Goal: Task Accomplishment & Management: Use online tool/utility

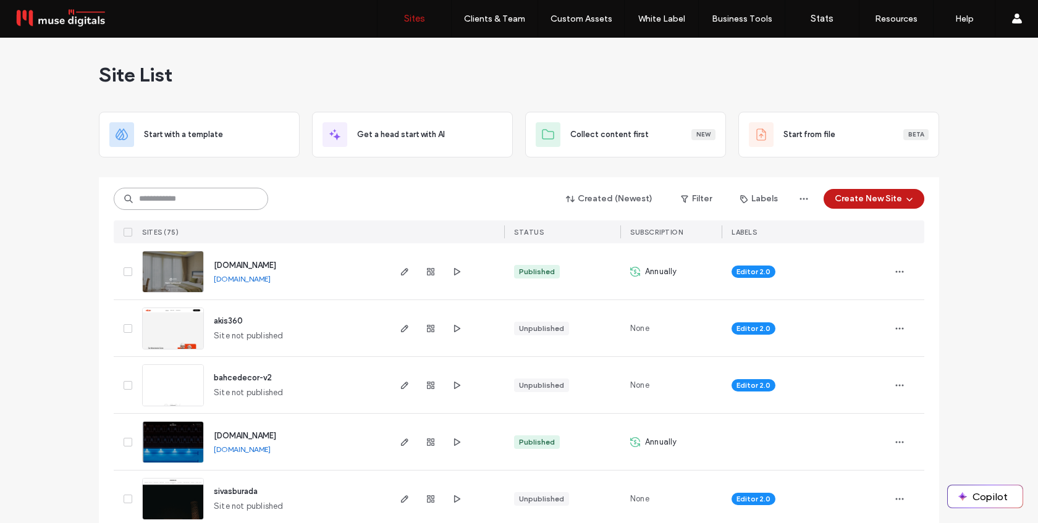
click at [171, 197] on input at bounding box center [191, 199] width 155 height 22
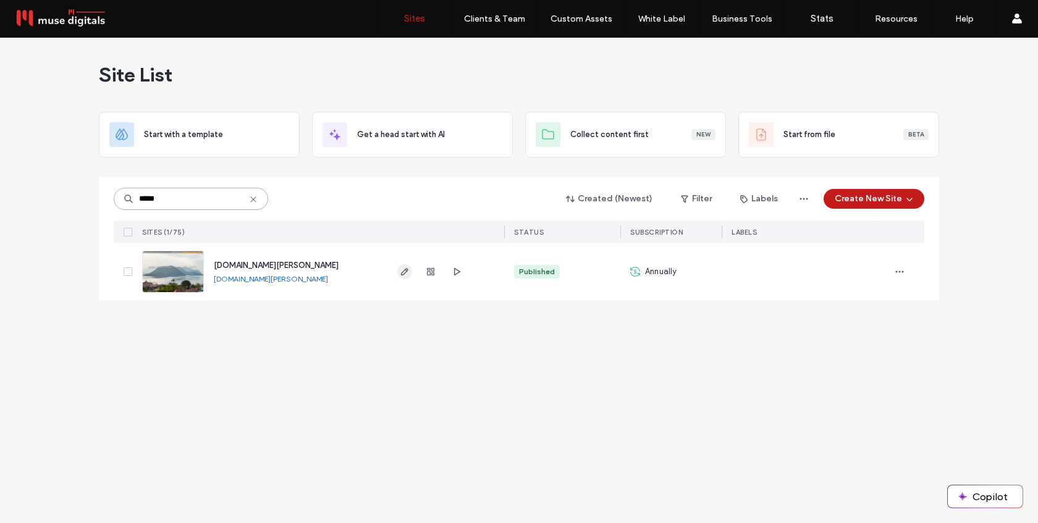
type input "*****"
click at [405, 271] on icon "button" at bounding box center [405, 272] width 10 height 10
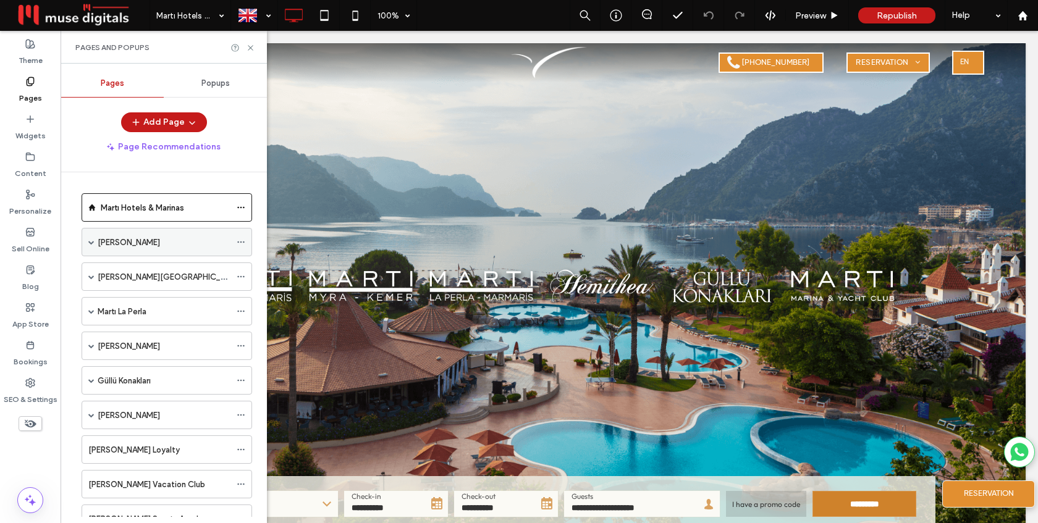
click at [116, 244] on label "[PERSON_NAME] Myra" at bounding box center [129, 243] width 62 height 22
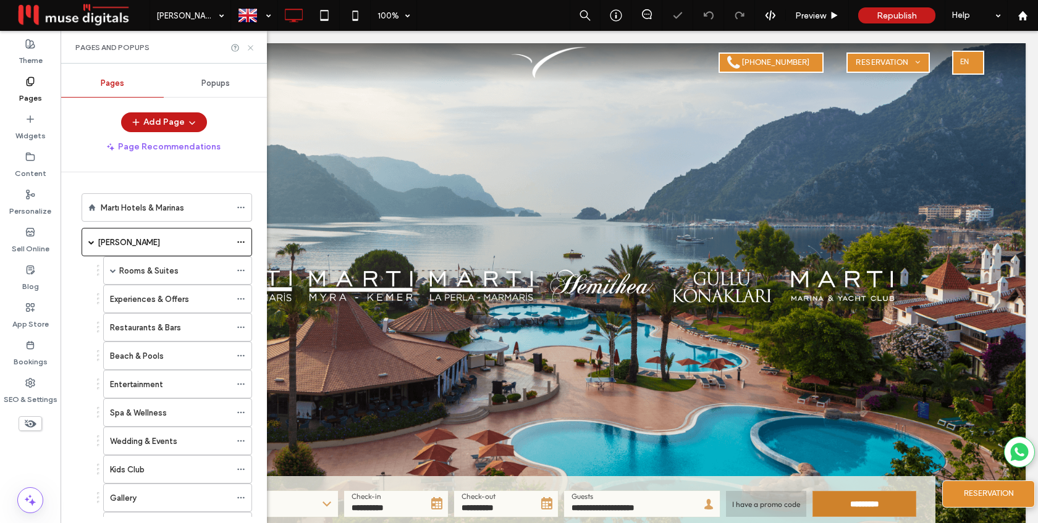
click at [250, 44] on icon at bounding box center [250, 47] width 9 height 9
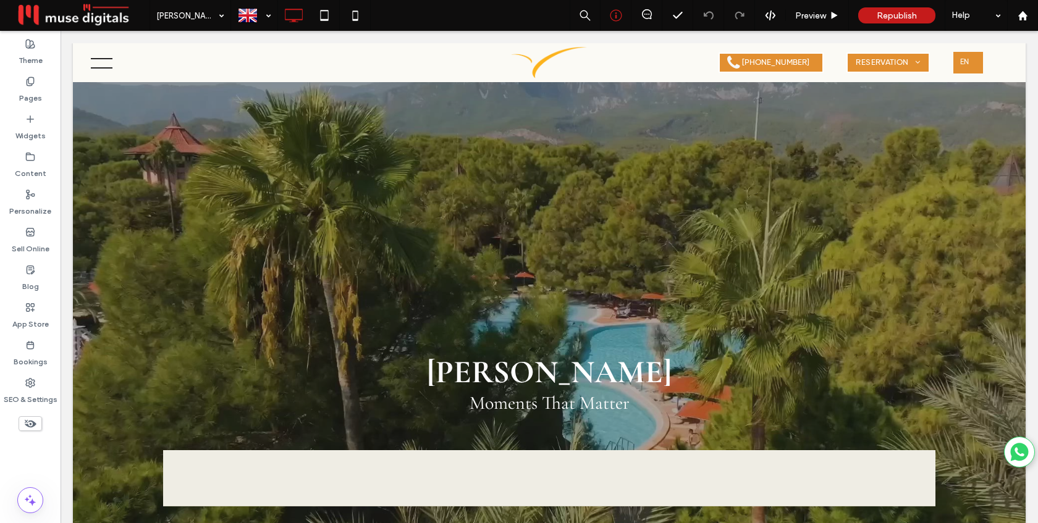
scroll to position [1441, 0]
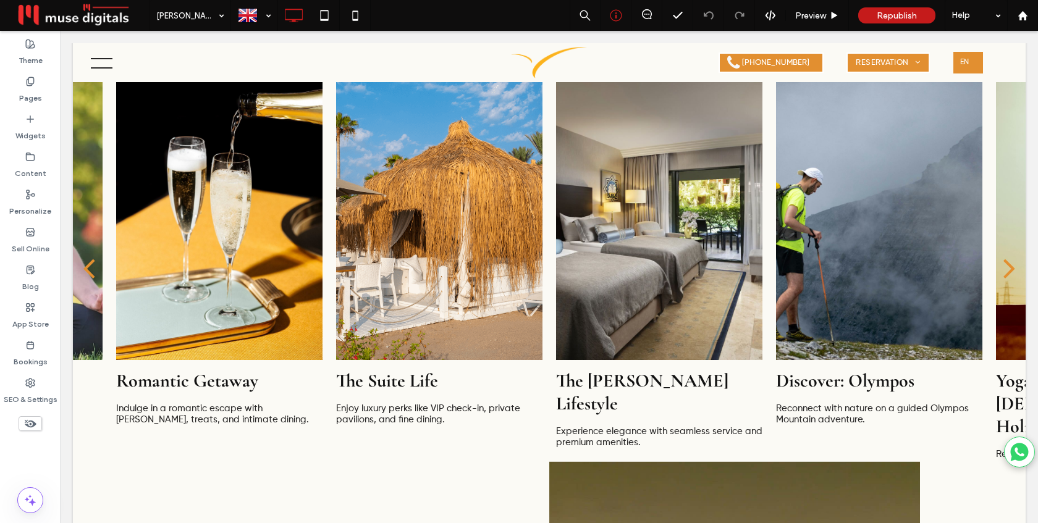
select select "******"
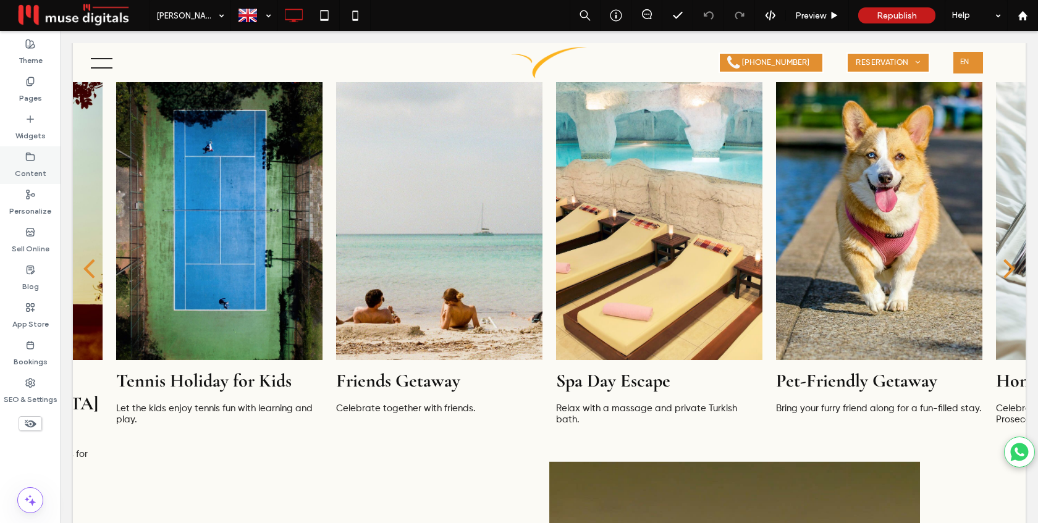
click at [28, 176] on label "Content" at bounding box center [31, 170] width 32 height 17
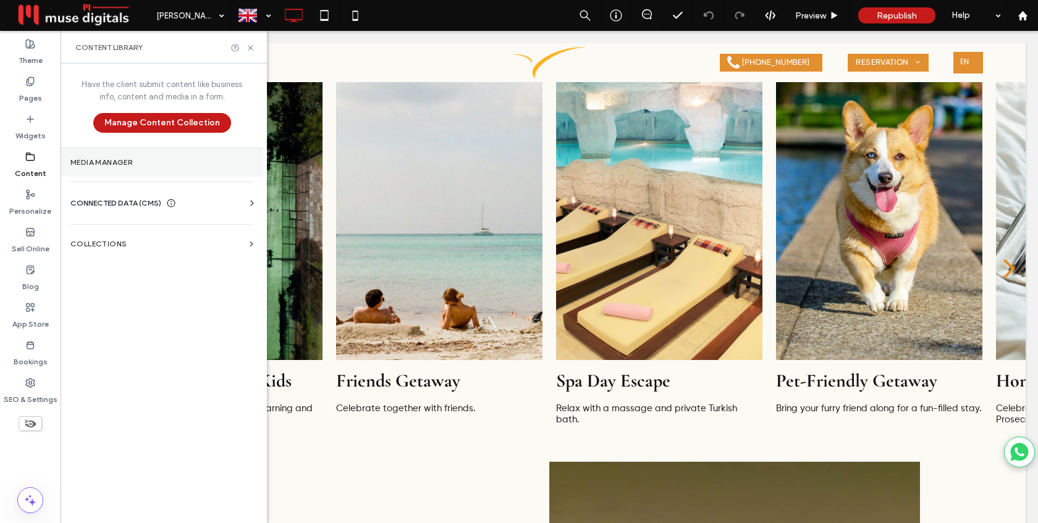
click at [133, 169] on section "Media Manager" at bounding box center [162, 162] width 203 height 28
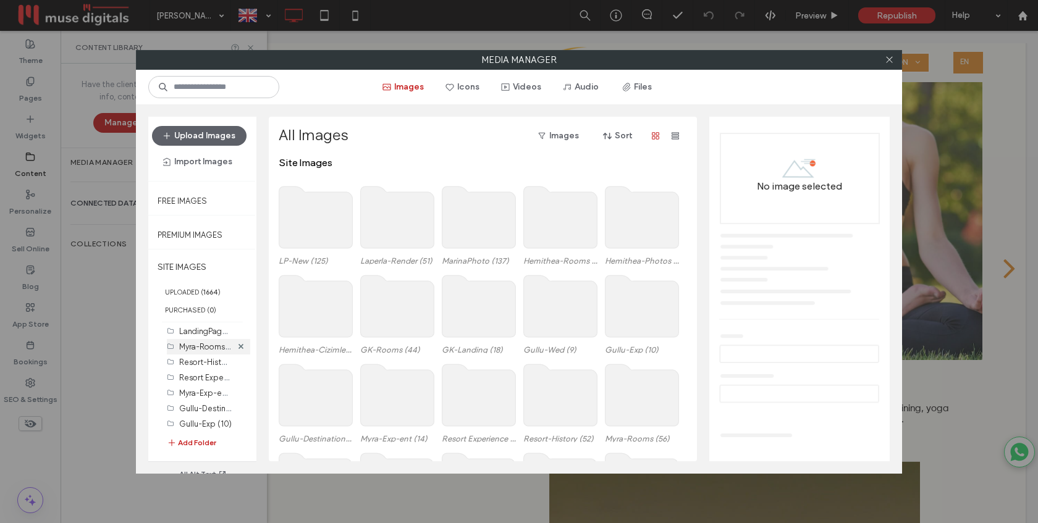
scroll to position [264, 0]
click at [198, 394] on label "Myra-Exp-ent (14)" at bounding box center [212, 394] width 66 height 12
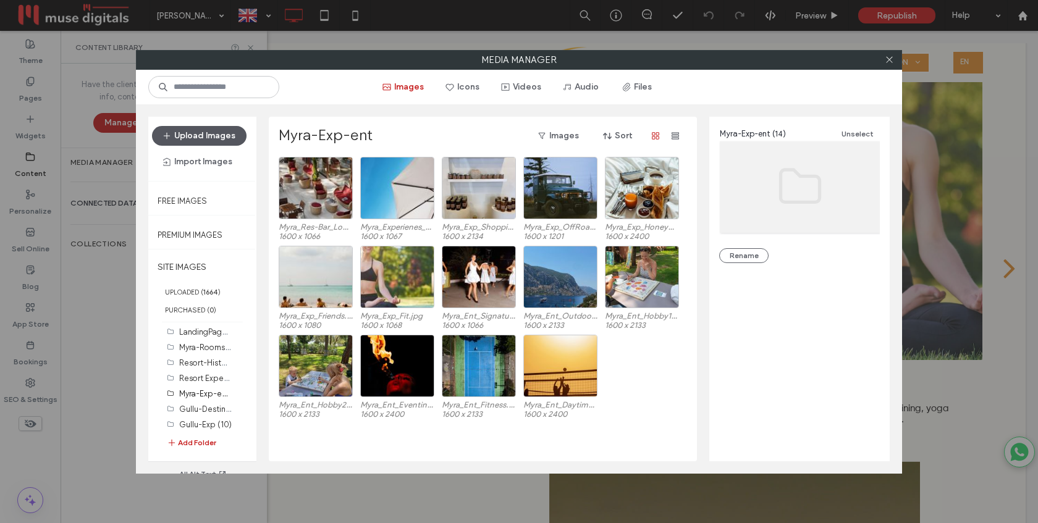
click at [199, 133] on button "Upload Images" at bounding box center [199, 136] width 95 height 20
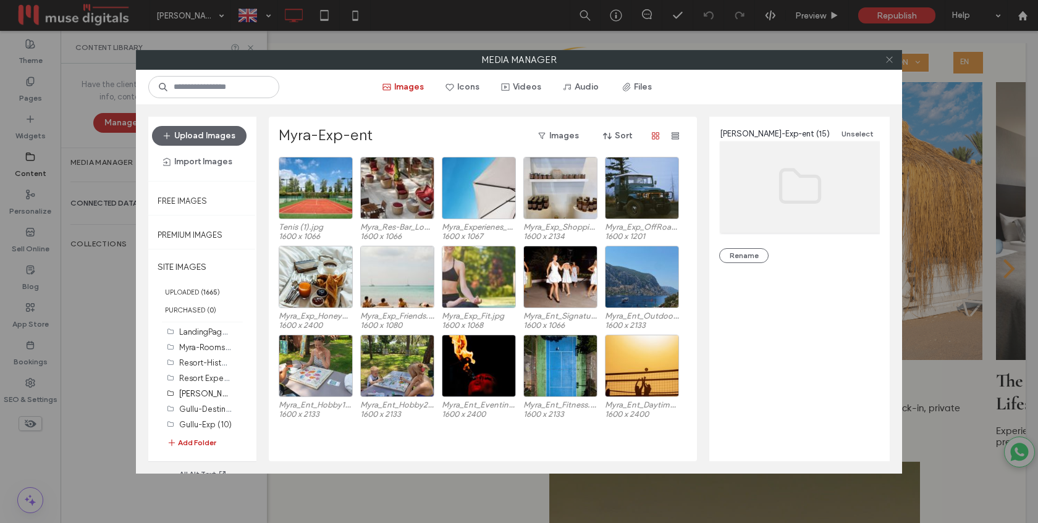
click at [887, 58] on use at bounding box center [889, 60] width 6 height 6
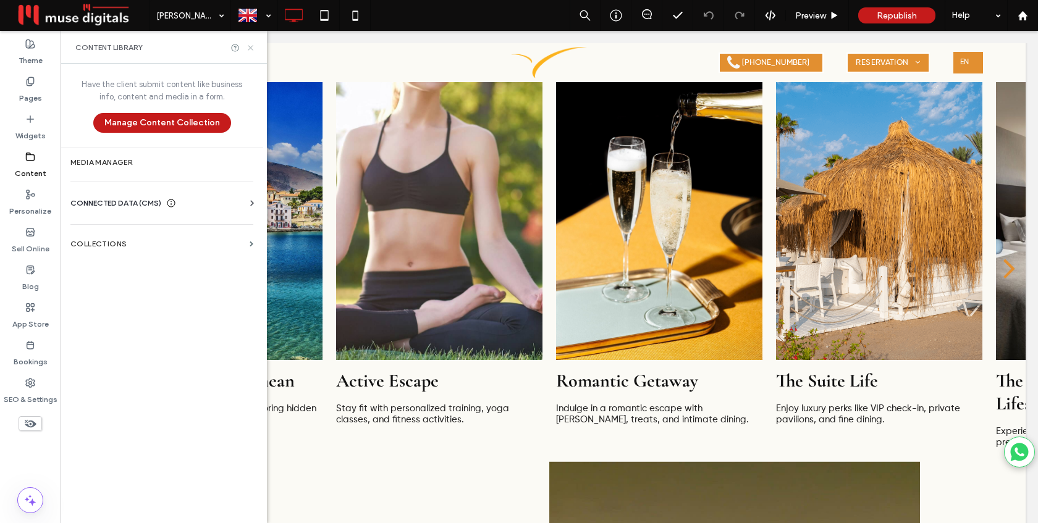
click at [248, 49] on icon at bounding box center [250, 47] width 9 height 9
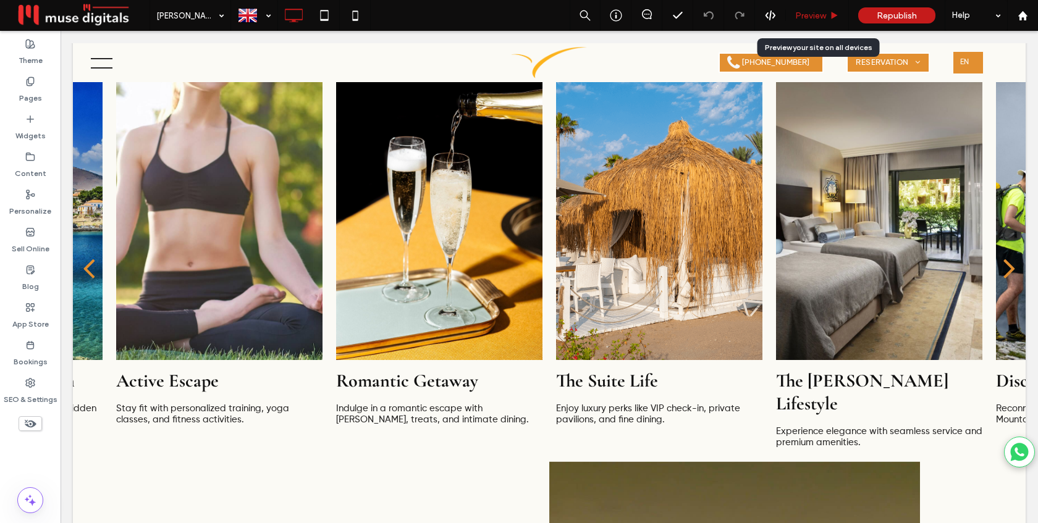
click at [812, 12] on span "Preview" at bounding box center [810, 16] width 31 height 11
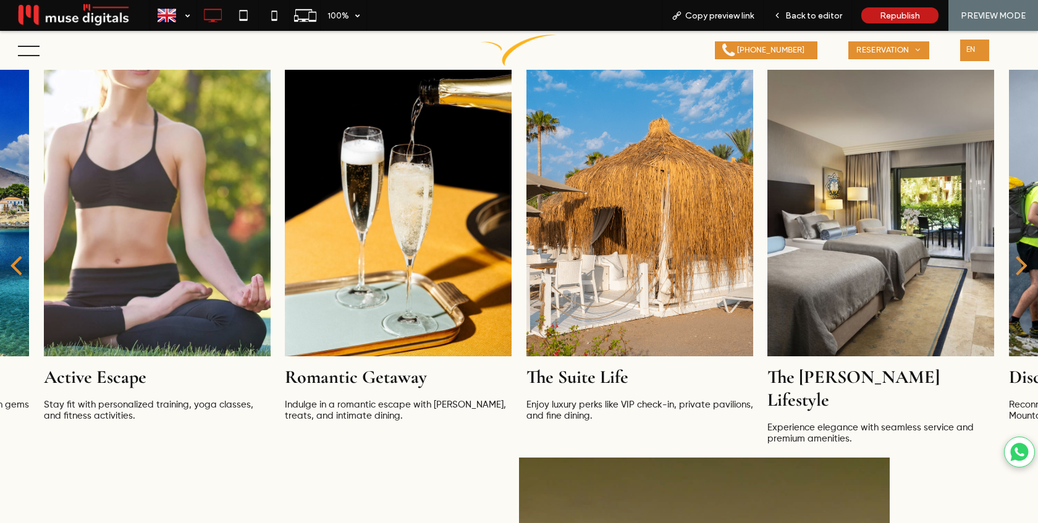
scroll to position [1447, 0]
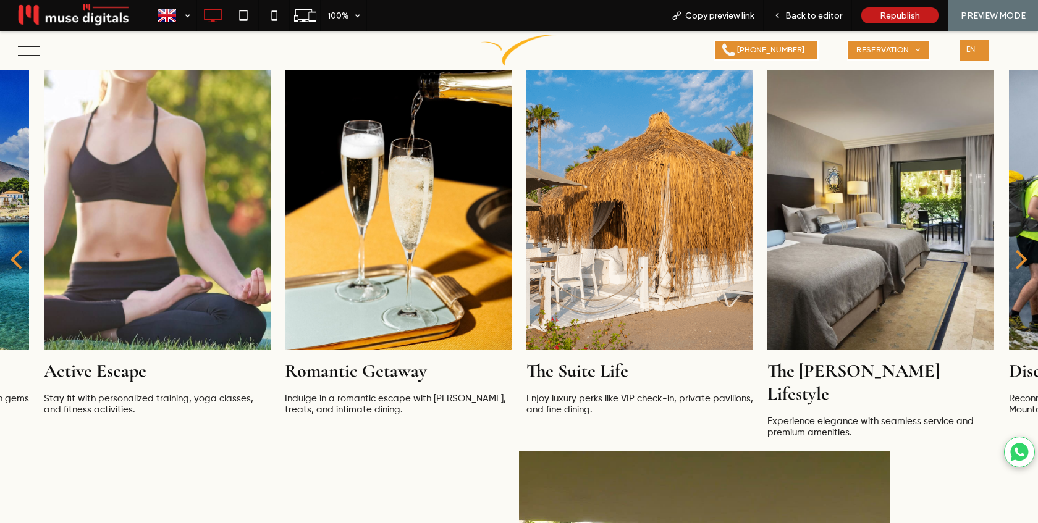
click at [1016, 253] on div "next" at bounding box center [1022, 259] width 12 height 34
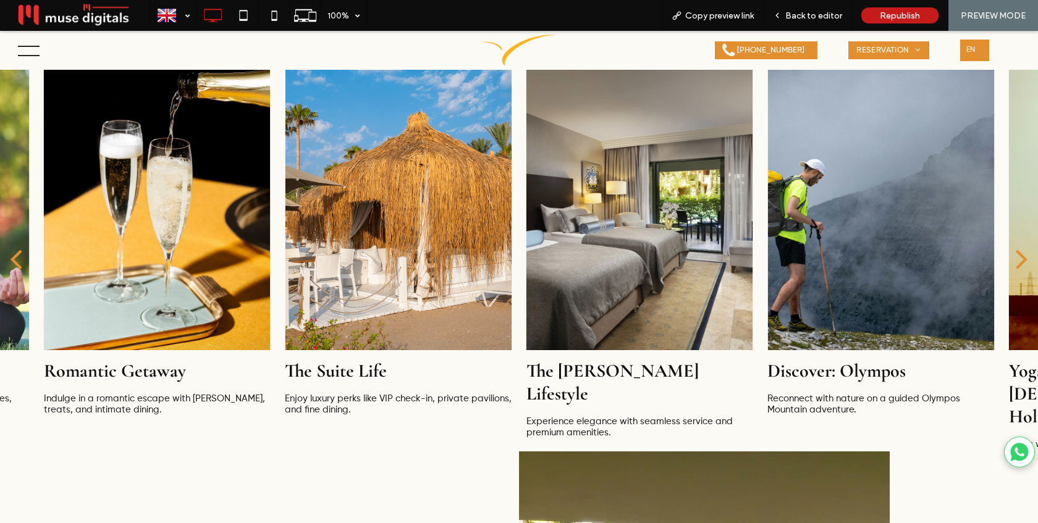
click at [1016, 253] on div "next" at bounding box center [1022, 259] width 12 height 34
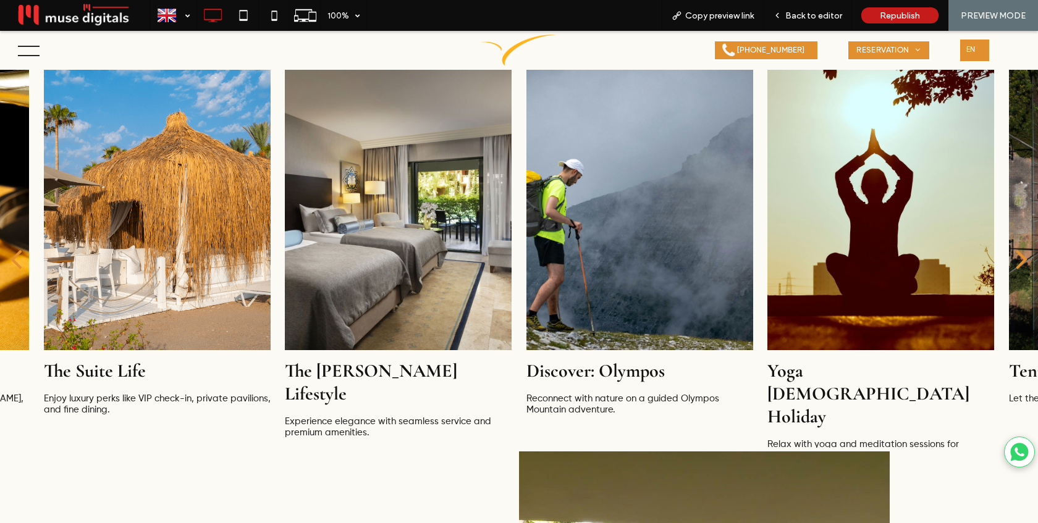
click at [1016, 253] on div "next" at bounding box center [1022, 259] width 12 height 34
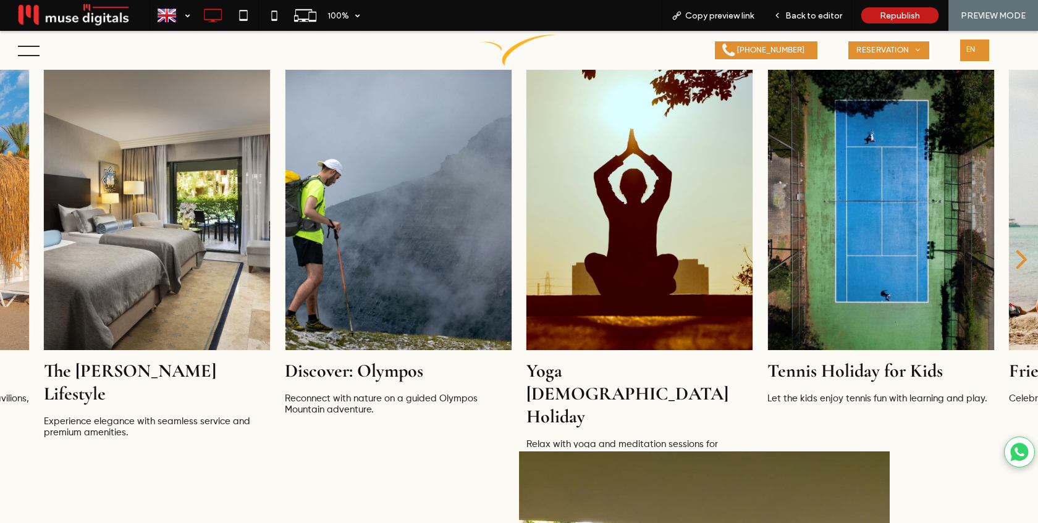
click at [1016, 253] on div "next" at bounding box center [1022, 259] width 12 height 34
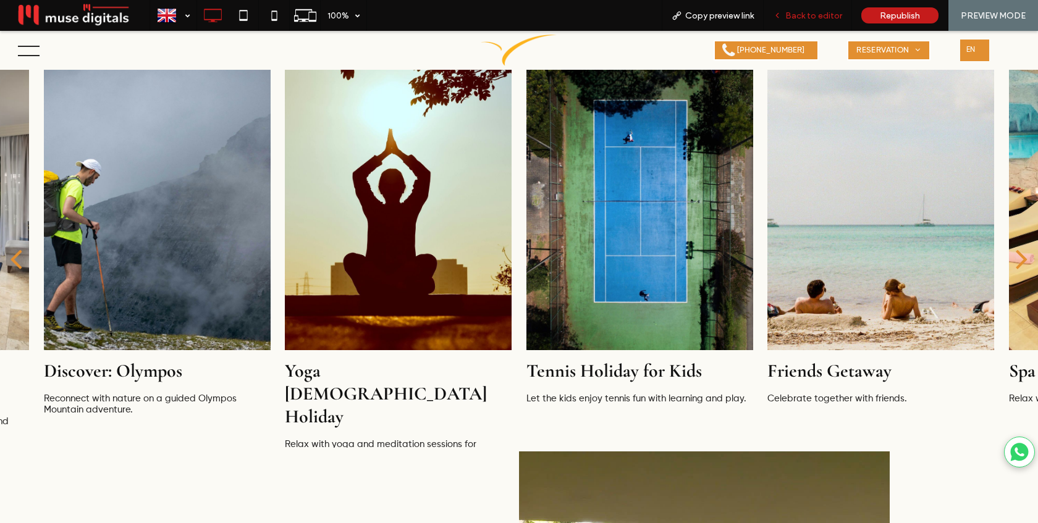
click at [805, 11] on span "Back to editor" at bounding box center [814, 16] width 57 height 11
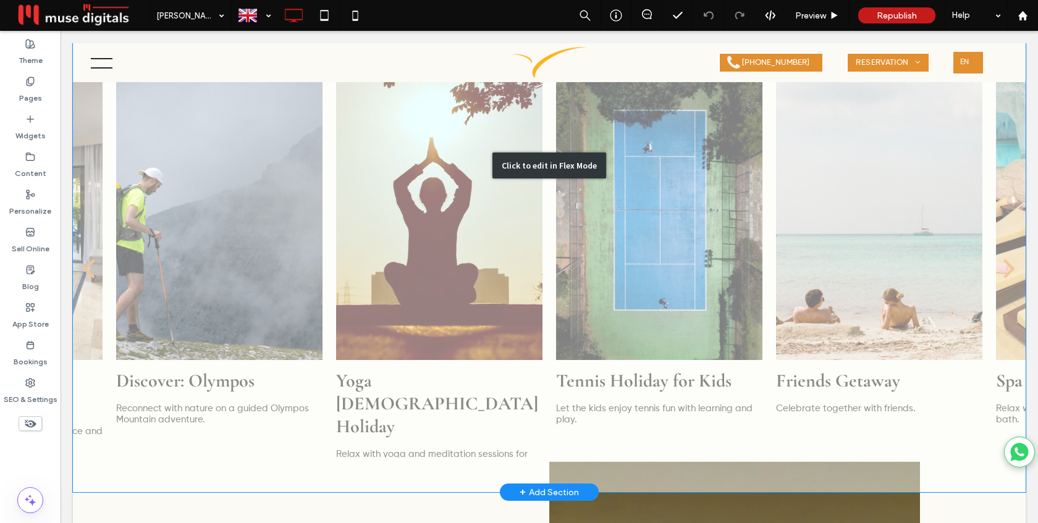
click at [682, 151] on div "Click to edit in Flex Mode" at bounding box center [549, 166] width 953 height 654
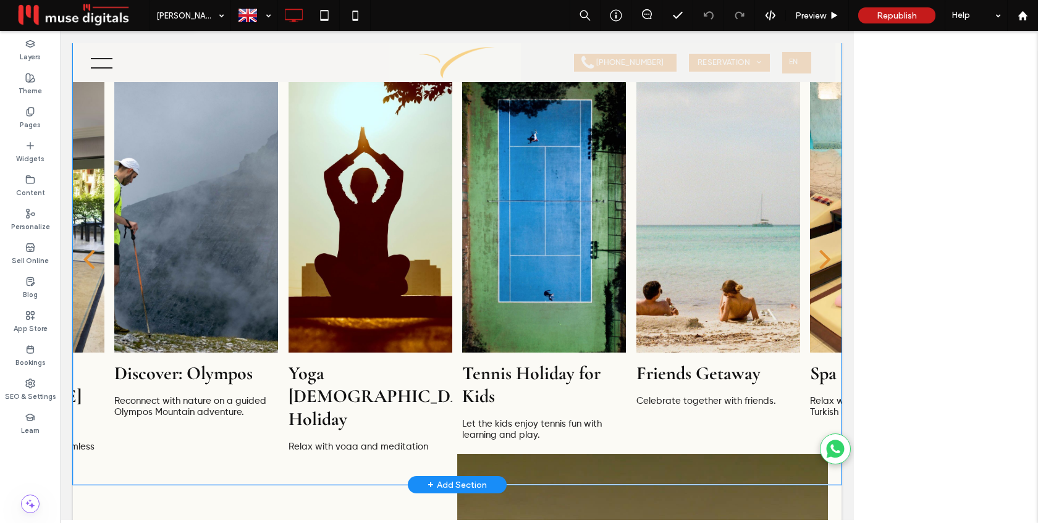
scroll to position [1423, 0]
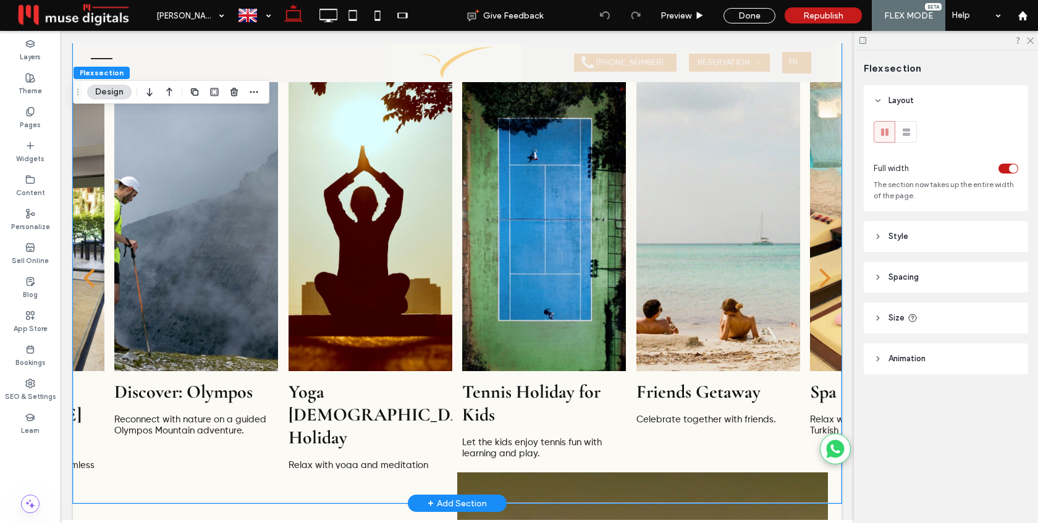
click at [520, 214] on div at bounding box center [544, 219] width 164 height 303
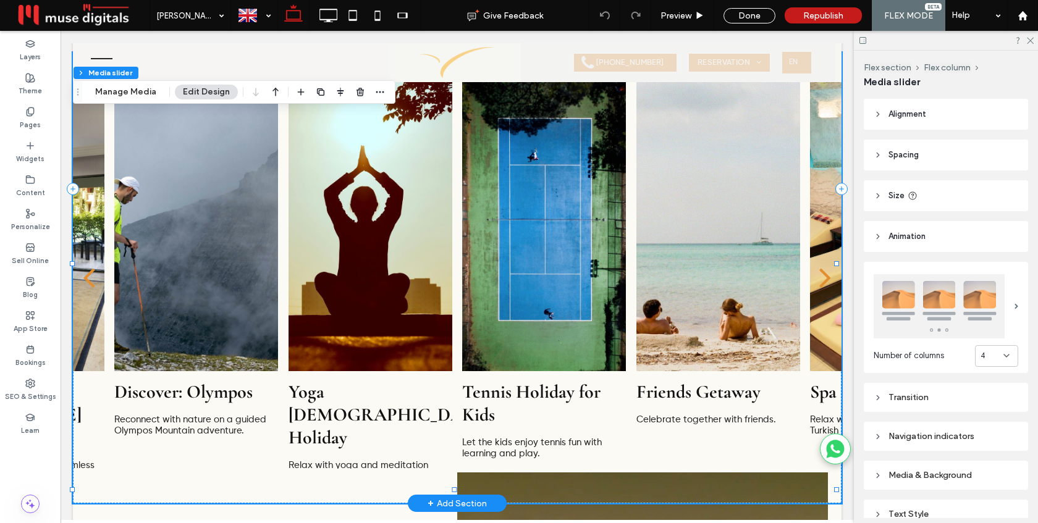
click at [520, 214] on div at bounding box center [544, 219] width 164 height 303
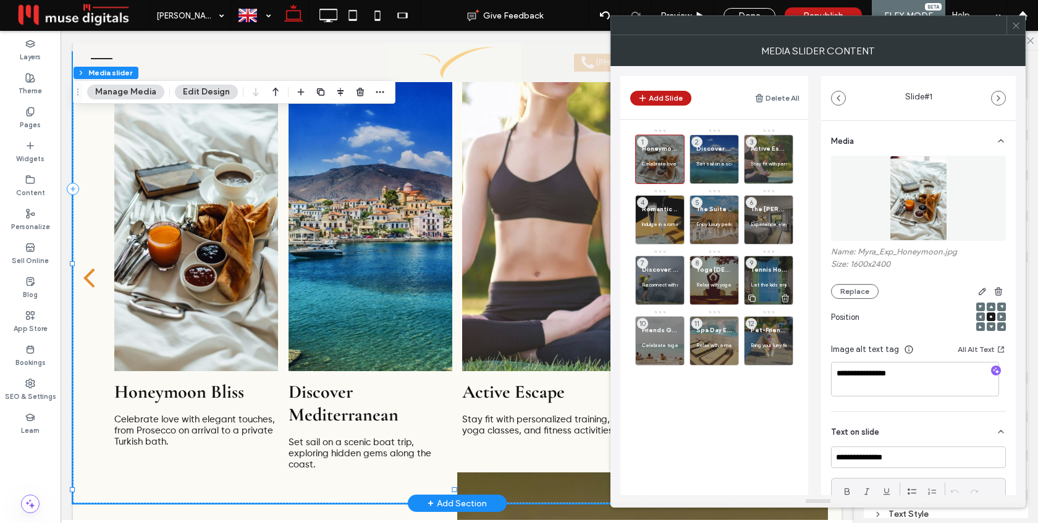
click at [758, 277] on p at bounding box center [769, 277] width 36 height 7
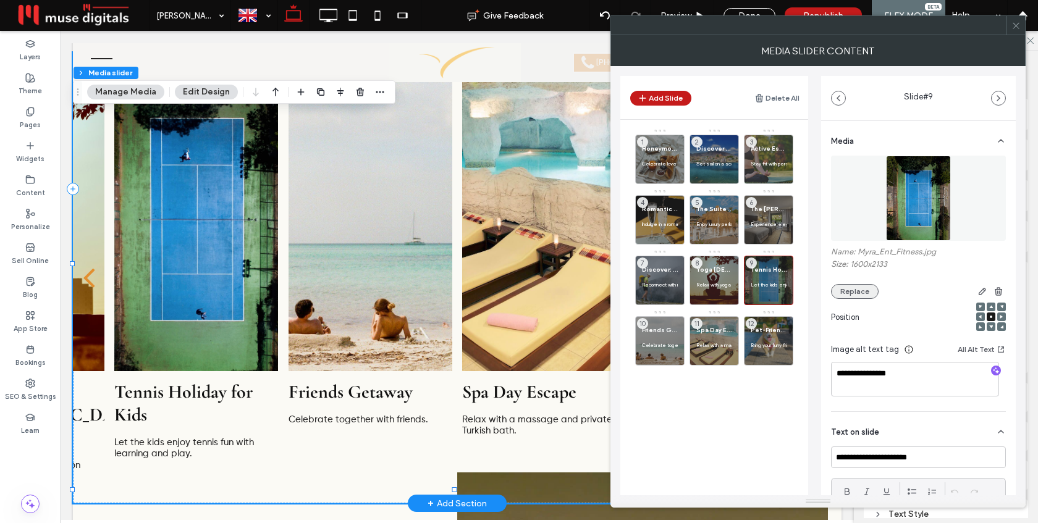
click at [848, 293] on button "Replace" at bounding box center [855, 291] width 48 height 15
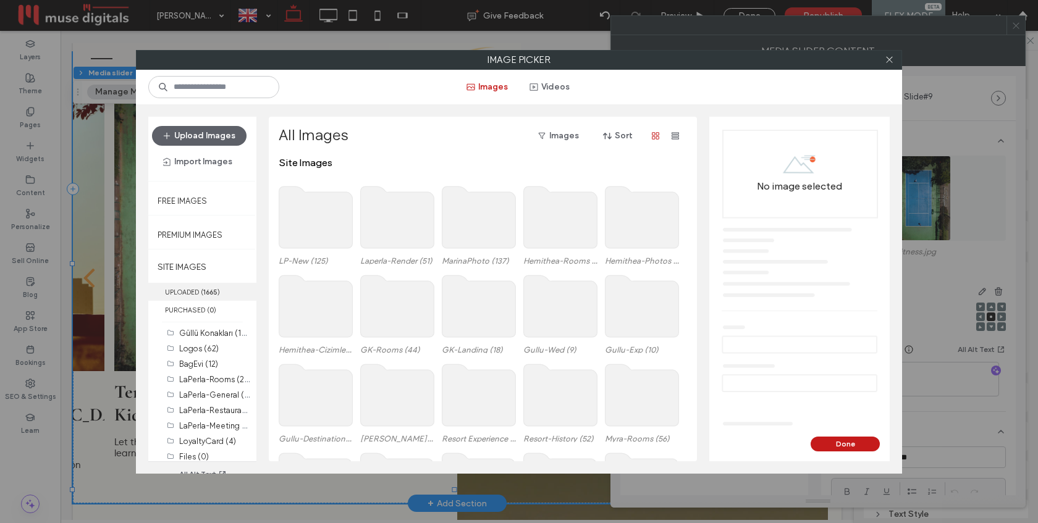
click at [197, 293] on label "UPLOADED ( 1665 )" at bounding box center [202, 292] width 108 height 18
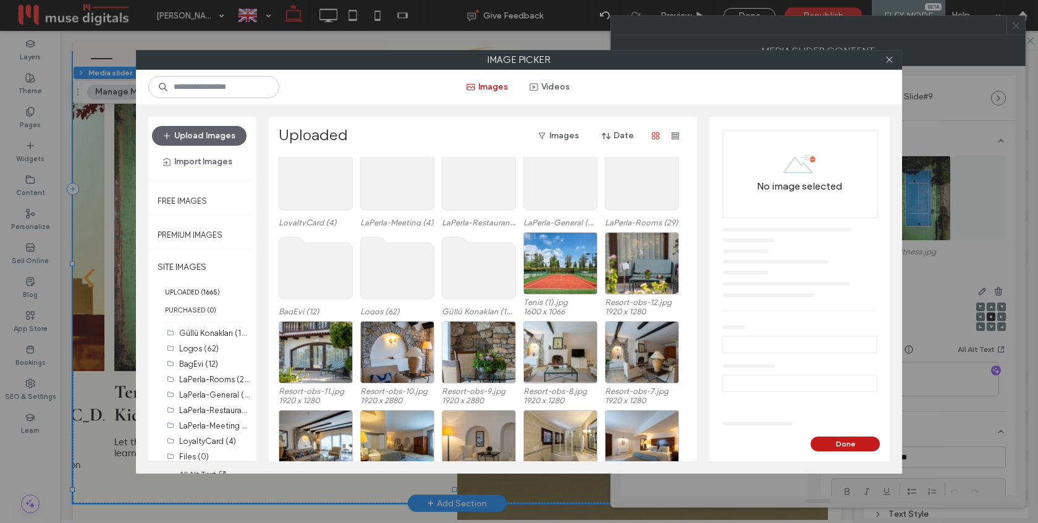
scroll to position [508, 0]
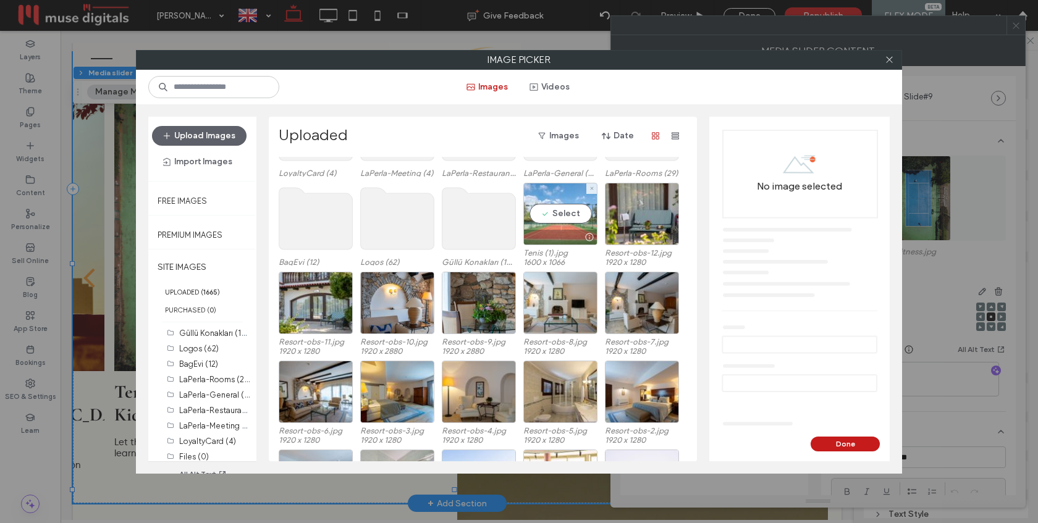
click at [551, 215] on div "Select" at bounding box center [560, 214] width 74 height 62
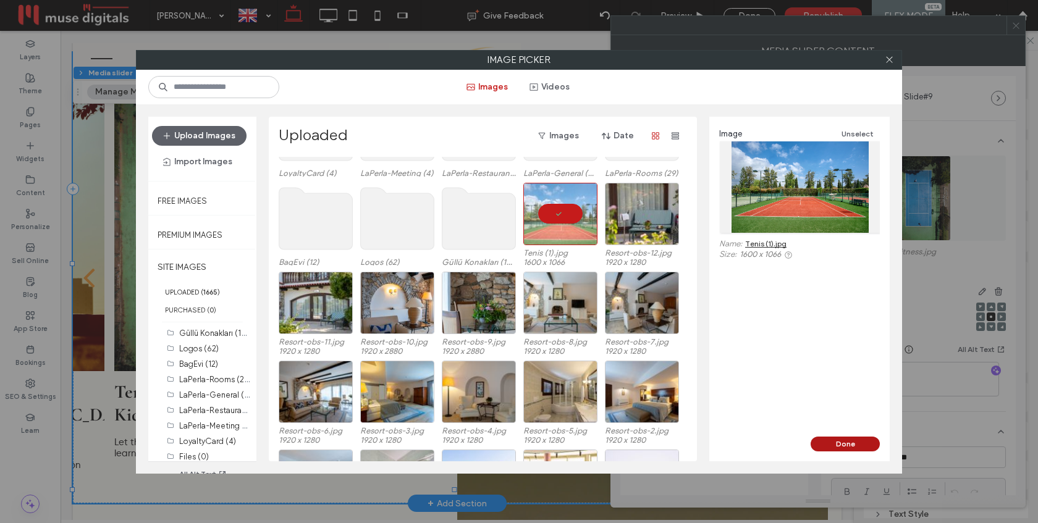
click at [841, 441] on button "Done" at bounding box center [845, 444] width 69 height 15
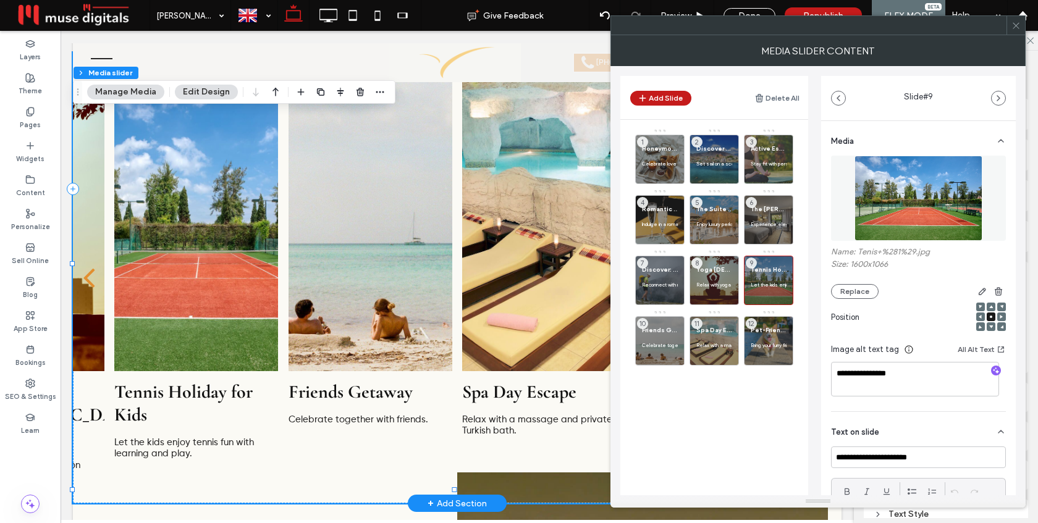
click at [1017, 29] on icon at bounding box center [1016, 25] width 9 height 9
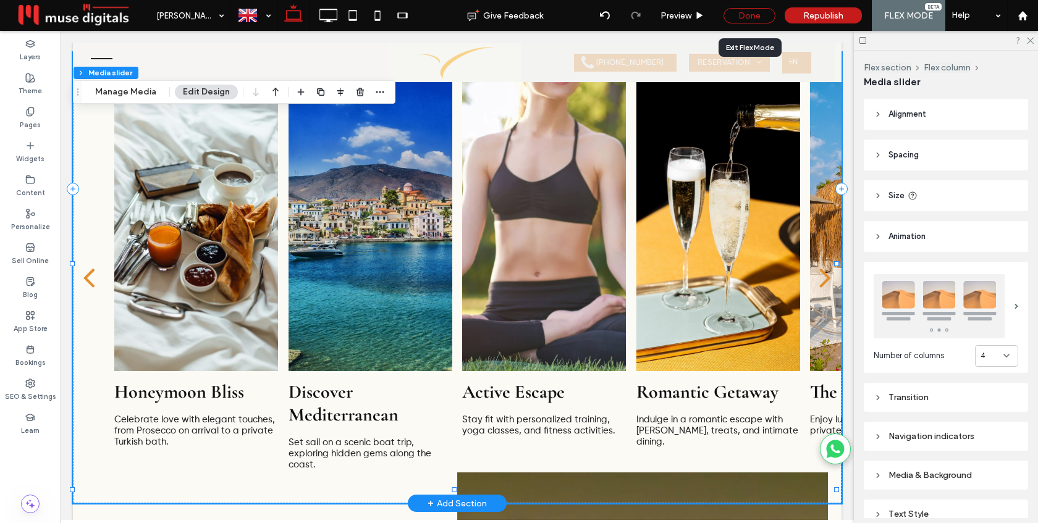
click at [755, 11] on div "Done" at bounding box center [750, 15] width 52 height 15
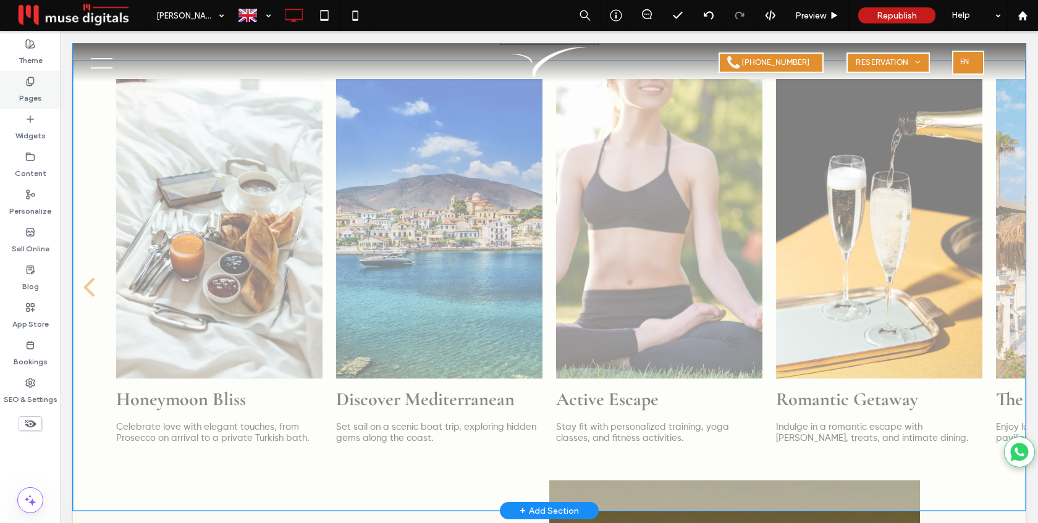
click at [22, 96] on label "Pages" at bounding box center [30, 95] width 23 height 17
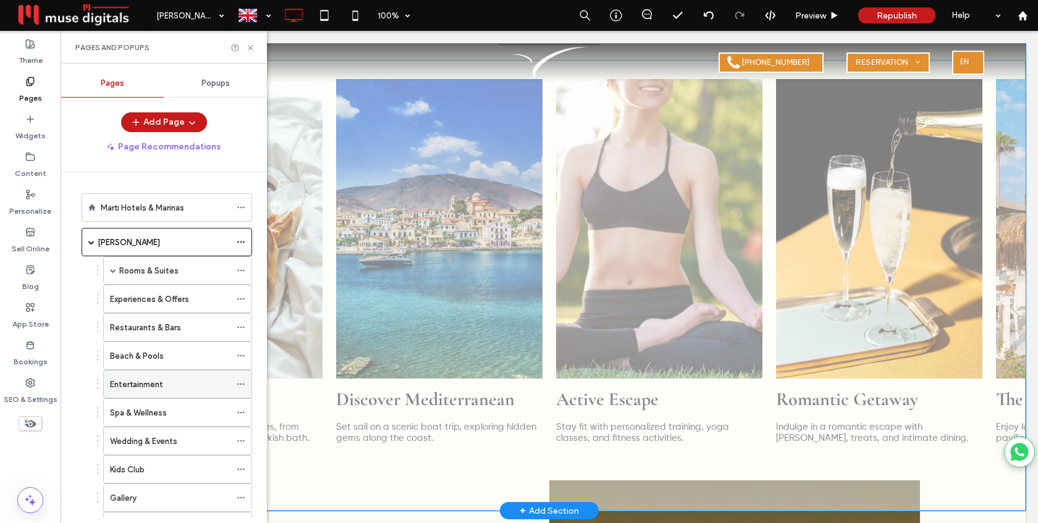
click at [132, 381] on label "Entertainment" at bounding box center [136, 385] width 53 height 22
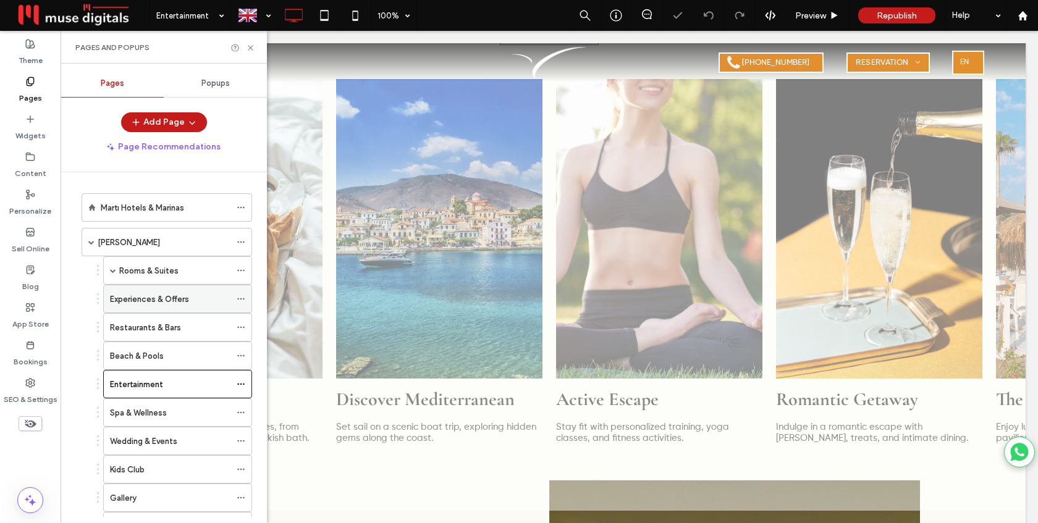
click at [137, 302] on label "Experiences & Offers" at bounding box center [149, 300] width 79 height 22
click at [249, 48] on use at bounding box center [250, 47] width 5 height 5
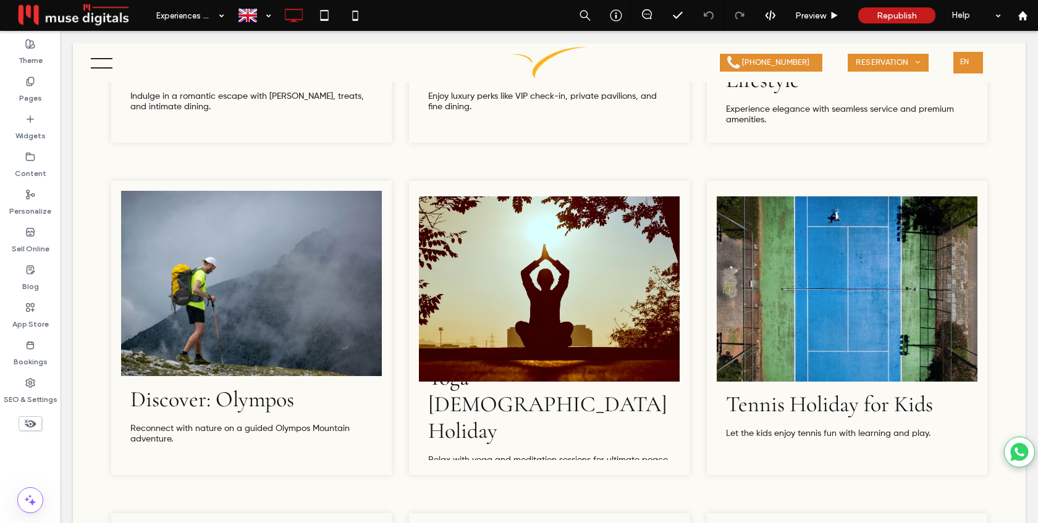
scroll to position [1218, 0]
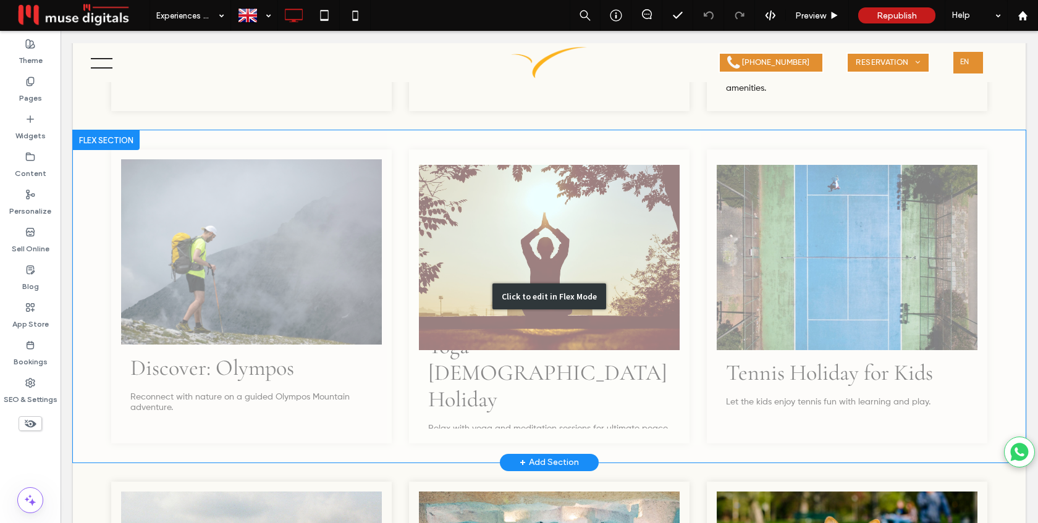
click at [737, 197] on div "Click to edit in Flex Mode" at bounding box center [549, 296] width 953 height 333
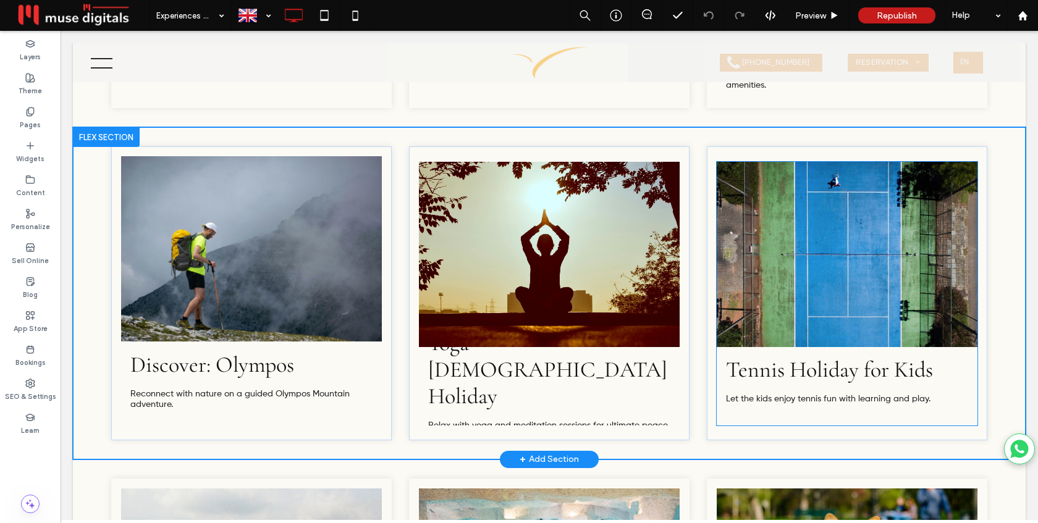
scroll to position [1207, 0]
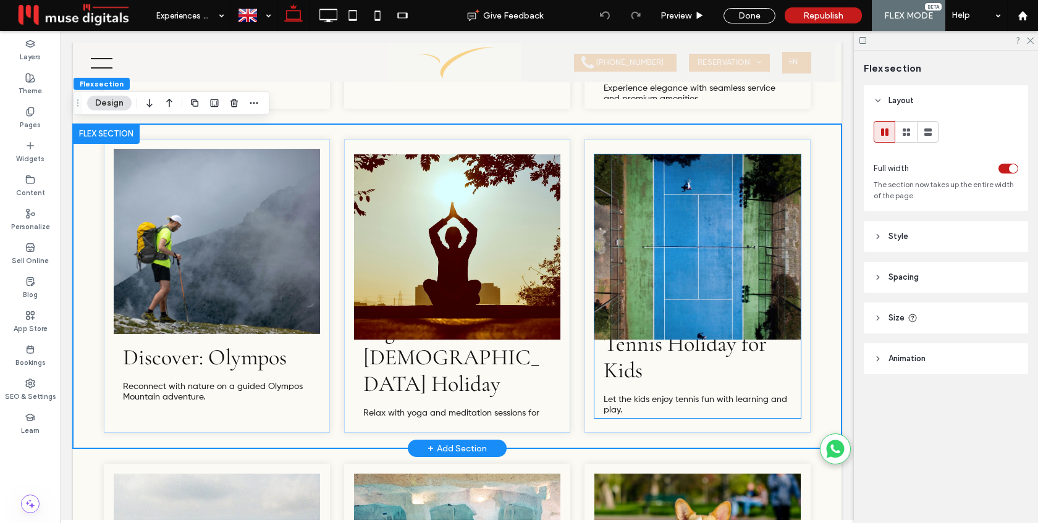
click at [678, 231] on link at bounding box center [697, 247] width 219 height 197
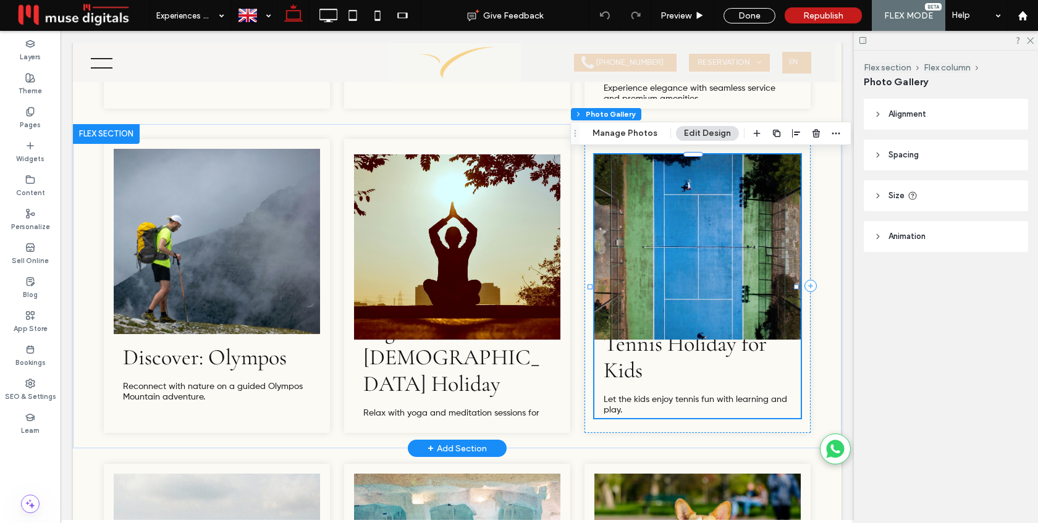
click at [678, 231] on link at bounding box center [697, 247] width 219 height 197
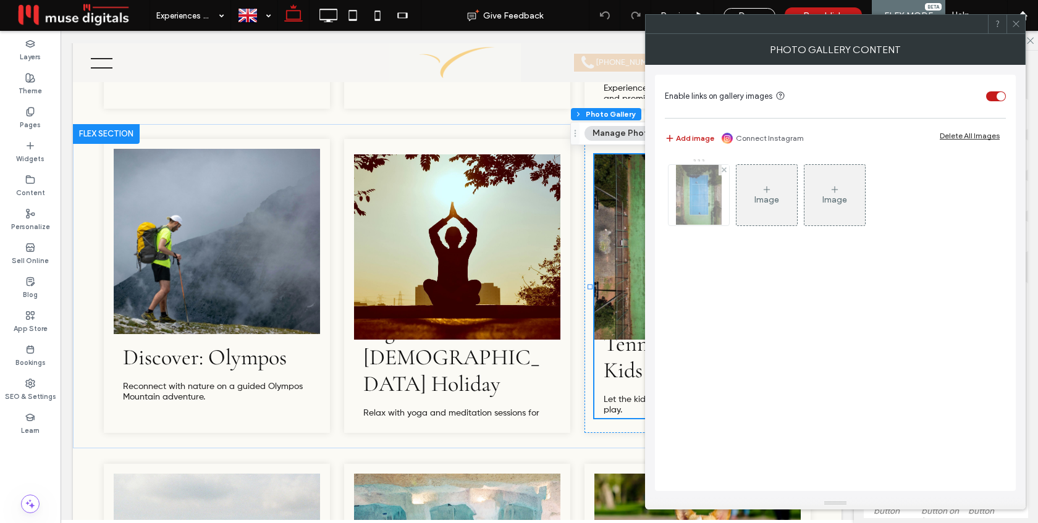
click at [705, 206] on img at bounding box center [699, 195] width 46 height 61
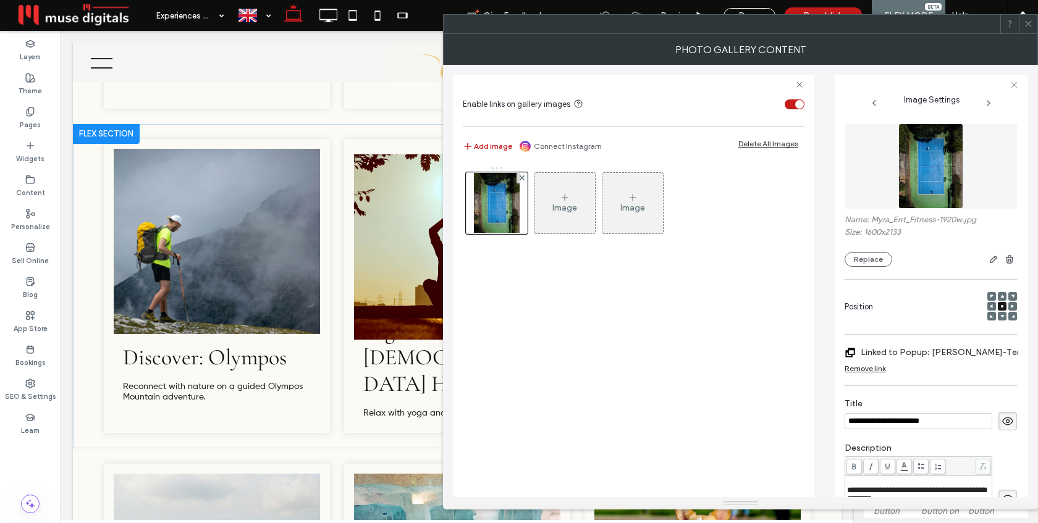
scroll to position [0, 0]
click at [878, 263] on button "Replace" at bounding box center [869, 259] width 48 height 15
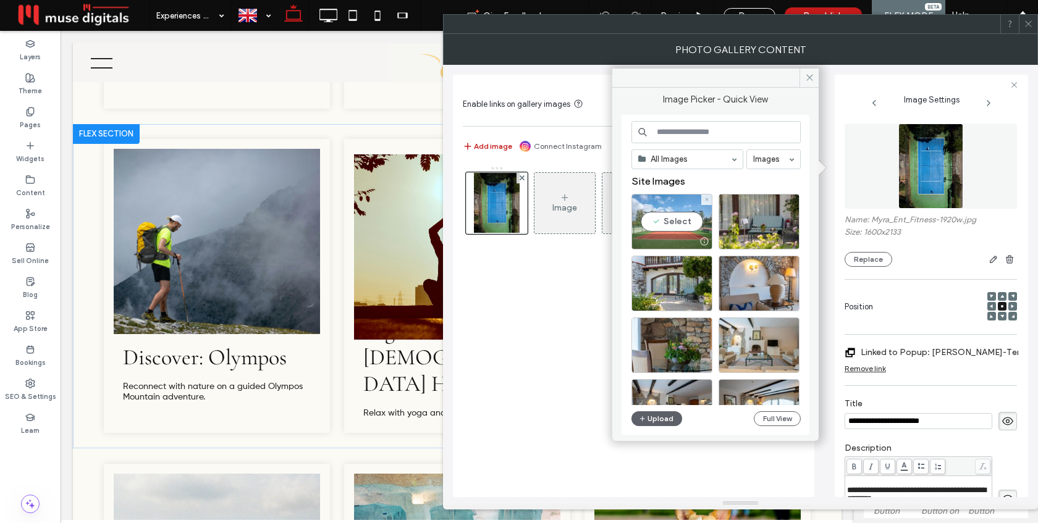
click at [676, 239] on div at bounding box center [672, 241] width 80 height 15
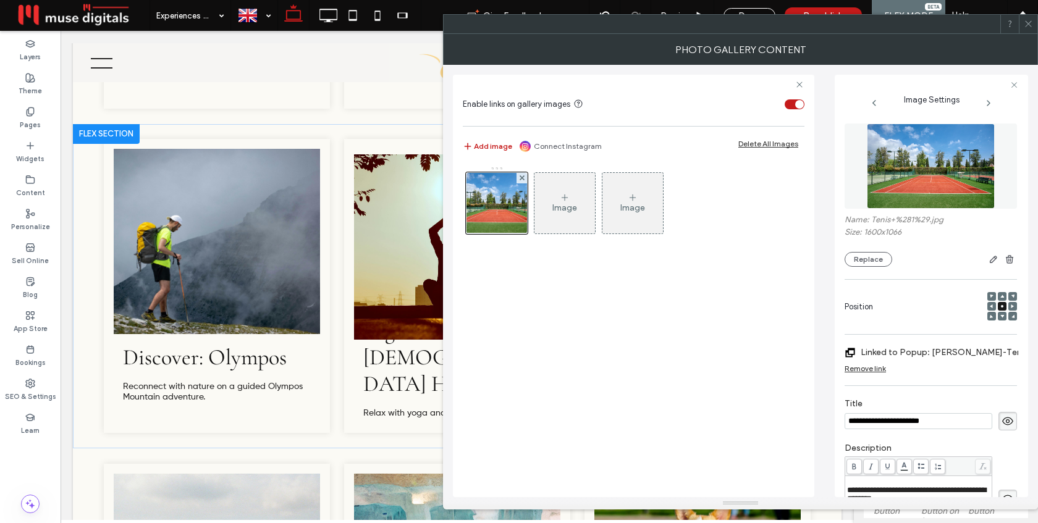
click at [1030, 28] on icon at bounding box center [1028, 23] width 9 height 9
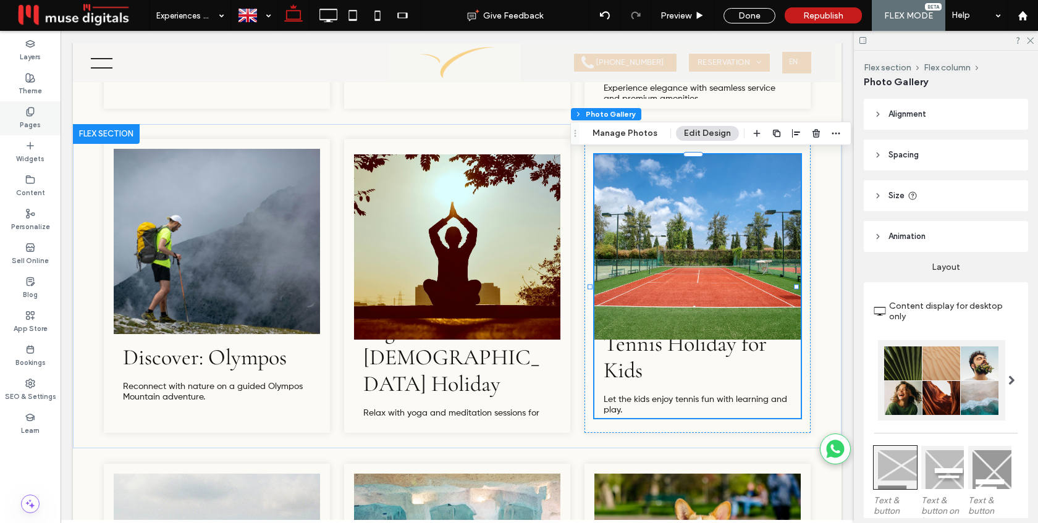
click at [20, 108] on div "Pages" at bounding box center [30, 118] width 61 height 34
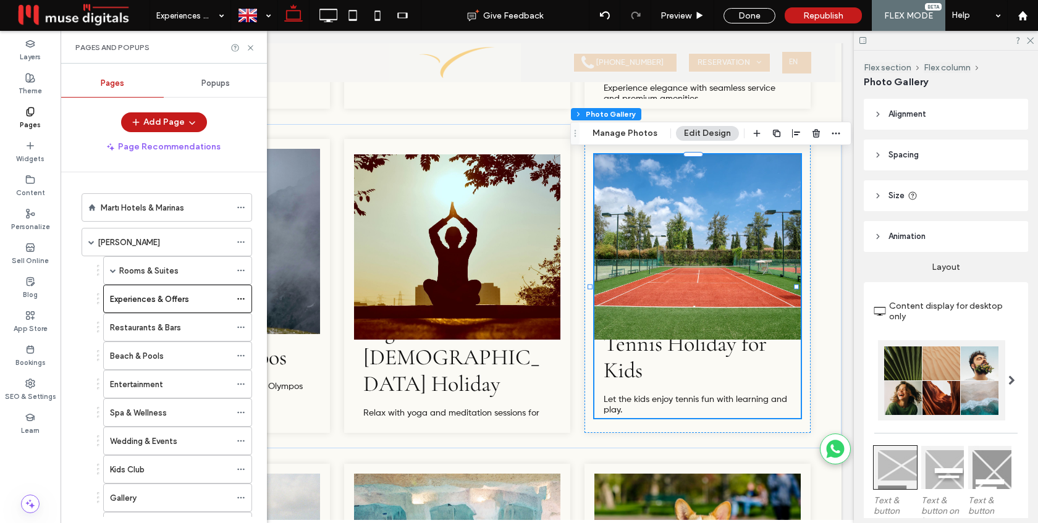
click at [198, 83] on div "Popups" at bounding box center [215, 83] width 103 height 27
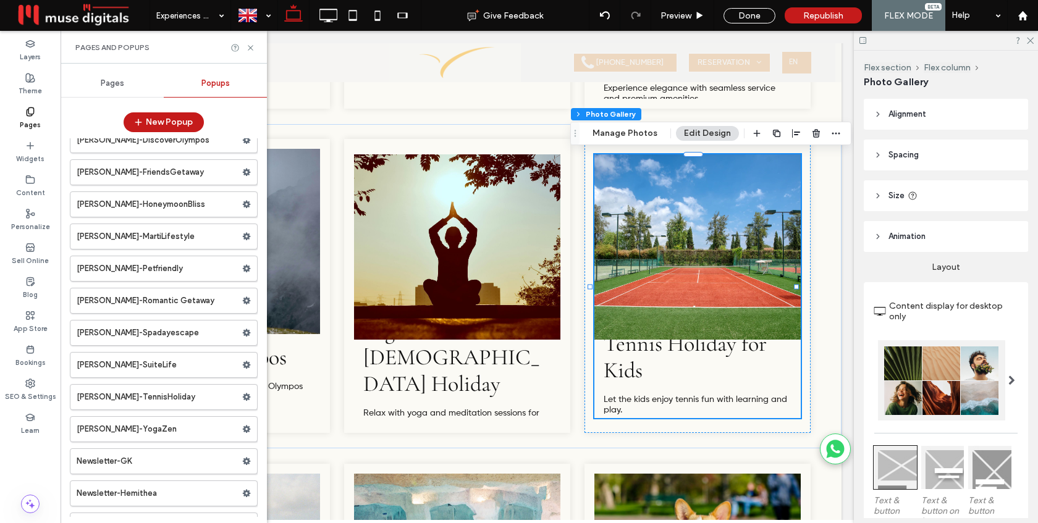
scroll to position [1182, 0]
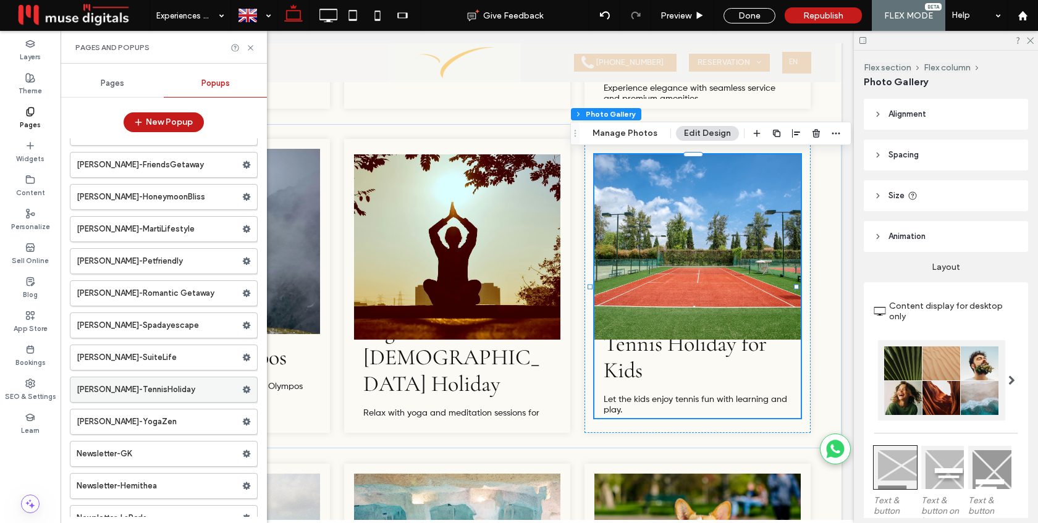
click at [115, 381] on label "Myra-TennisHoliday" at bounding box center [160, 390] width 166 height 25
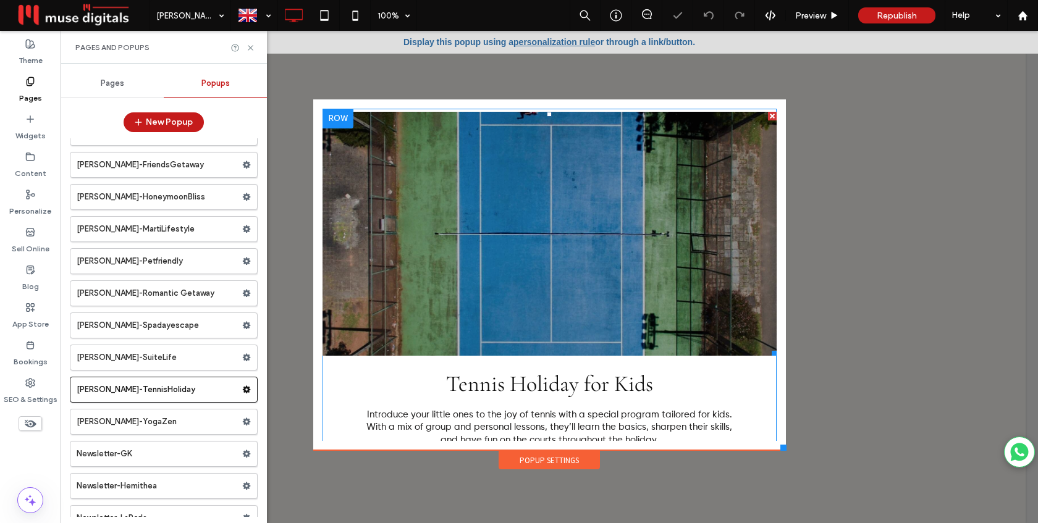
click at [442, 210] on li "Slide title Write your caption here Button" at bounding box center [550, 234] width 454 height 244
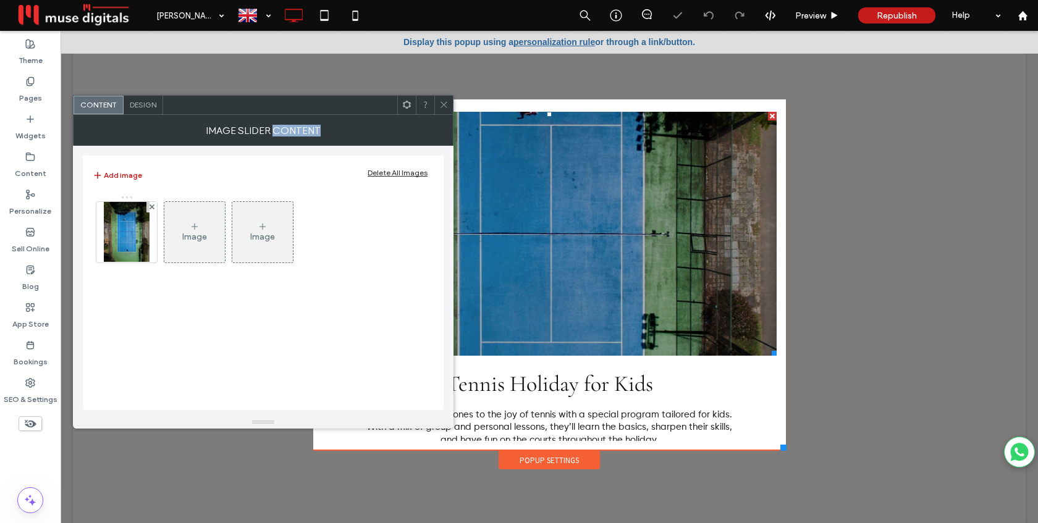
click at [442, 210] on div "Add image Delete All Images Image Image" at bounding box center [263, 283] width 361 height 255
click at [128, 233] on img at bounding box center [127, 232] width 46 height 61
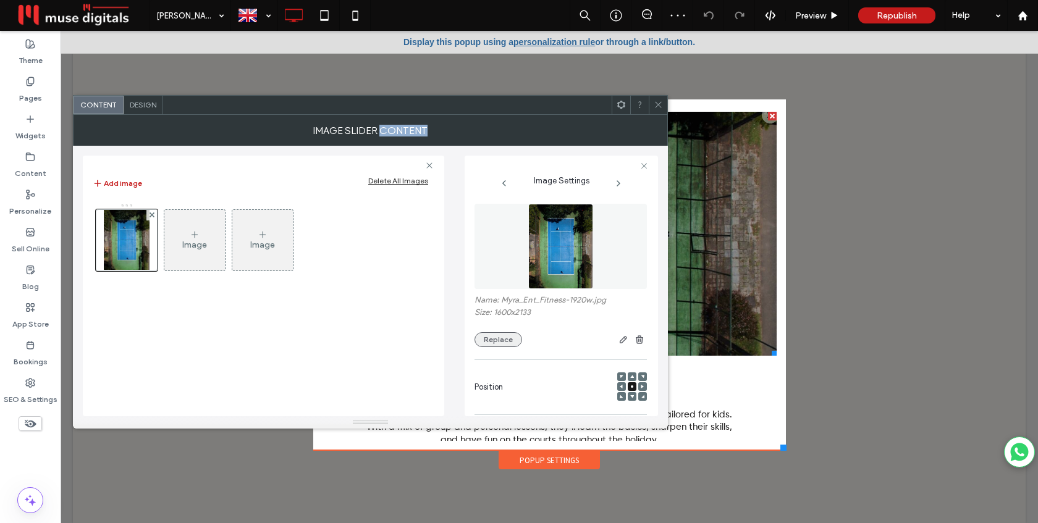
click at [500, 343] on button "Replace" at bounding box center [499, 340] width 48 height 15
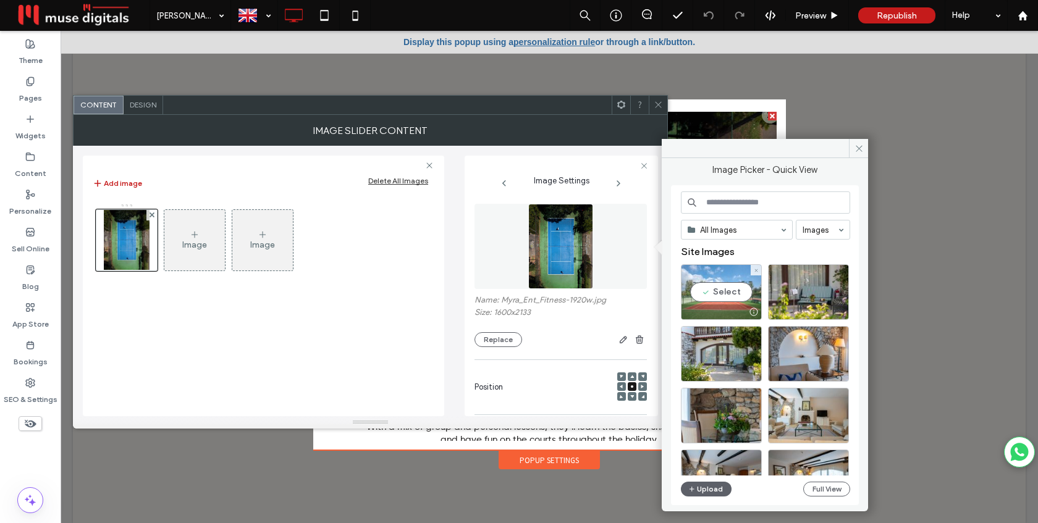
click at [701, 290] on div "Select" at bounding box center [721, 293] width 81 height 56
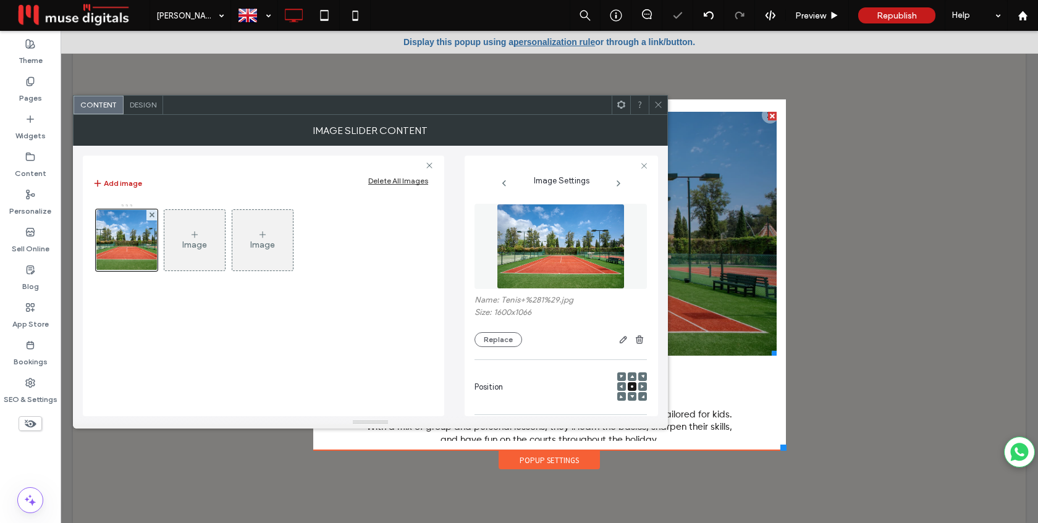
click at [660, 104] on icon at bounding box center [658, 104] width 9 height 9
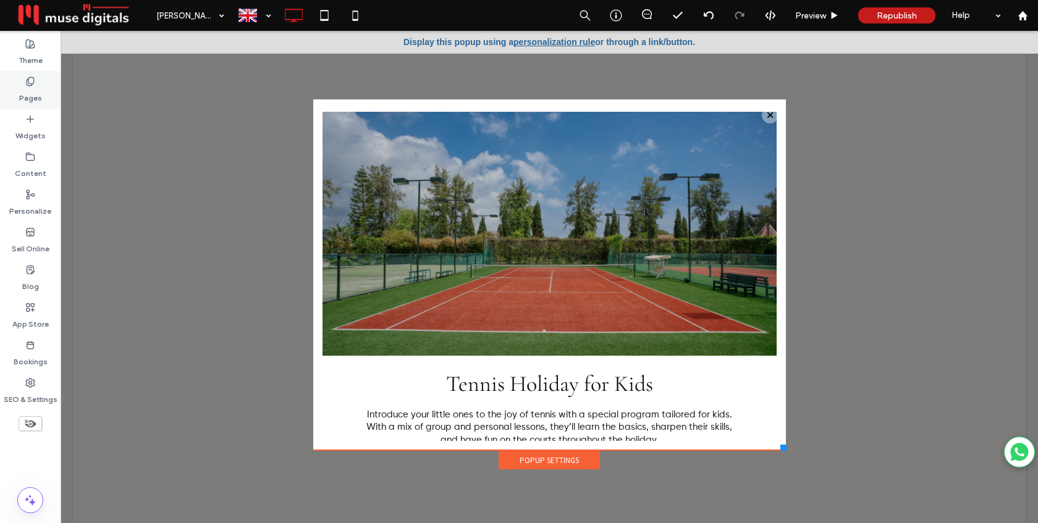
click at [29, 95] on label "Pages" at bounding box center [30, 95] width 23 height 17
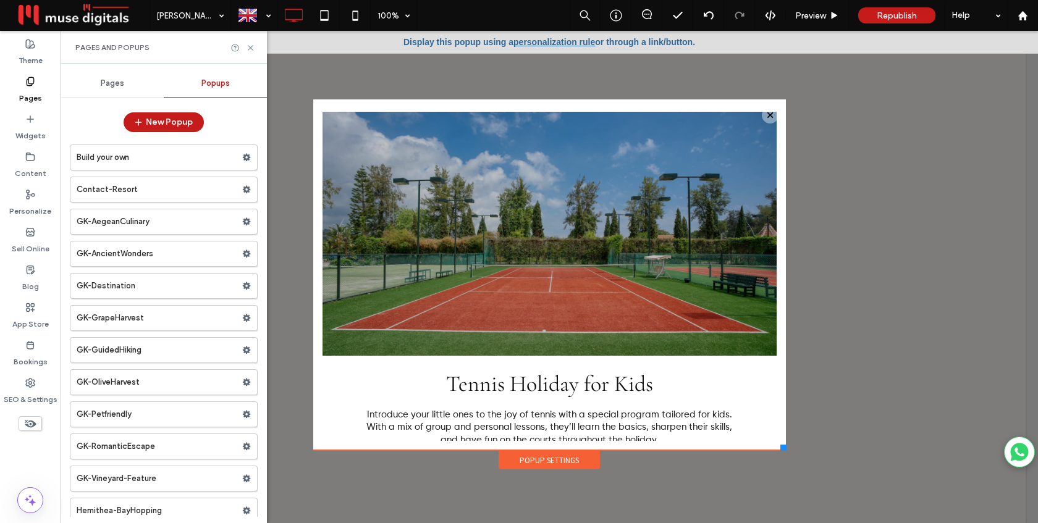
click at [92, 88] on div "Pages" at bounding box center [112, 83] width 103 height 27
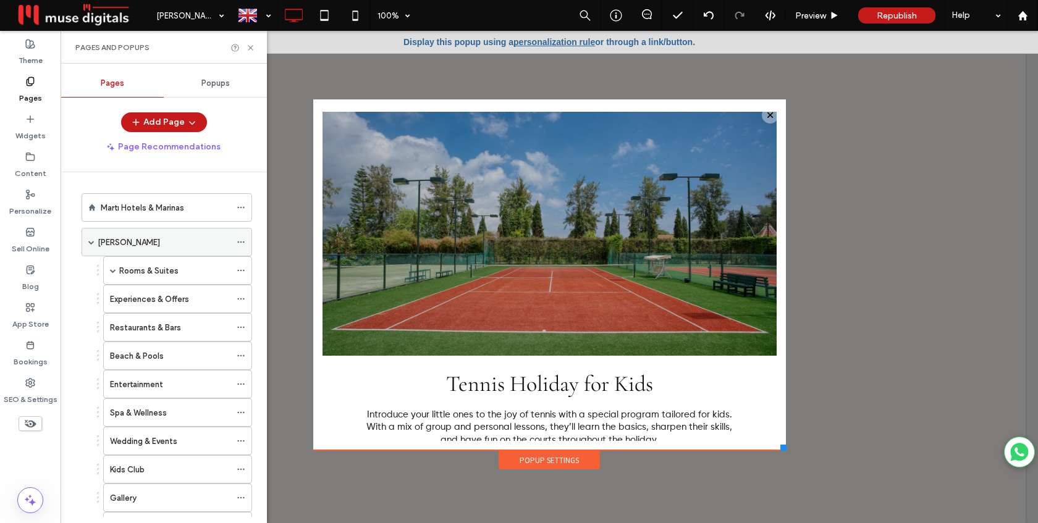
click at [117, 240] on label "Martı Myra" at bounding box center [129, 243] width 62 height 22
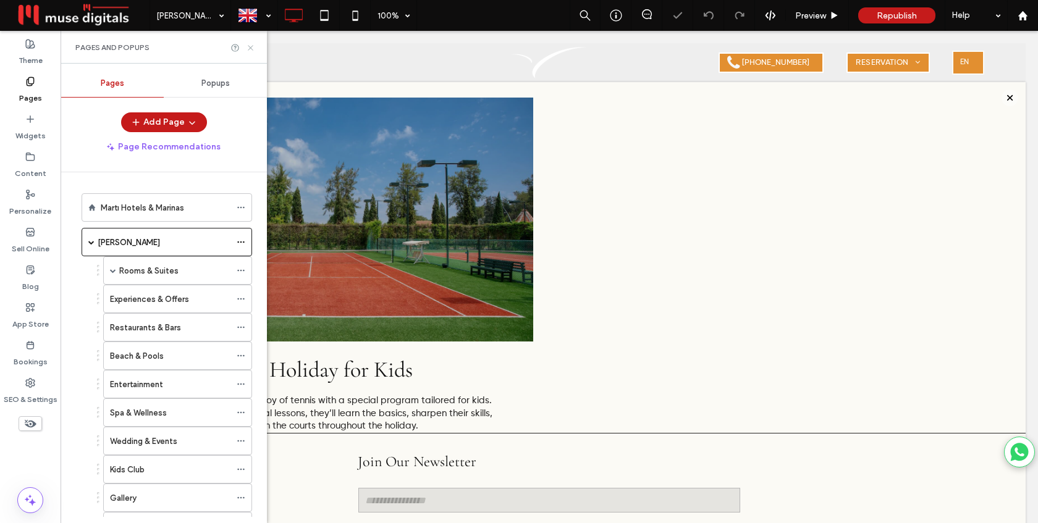
click at [249, 47] on icon at bounding box center [250, 47] width 9 height 9
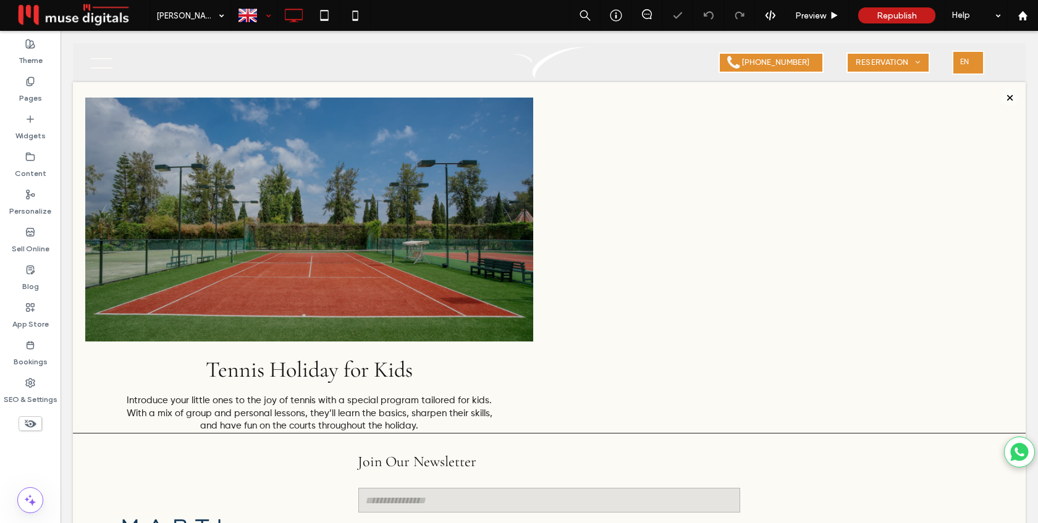
click at [266, 16] on div at bounding box center [254, 16] width 45 height 30
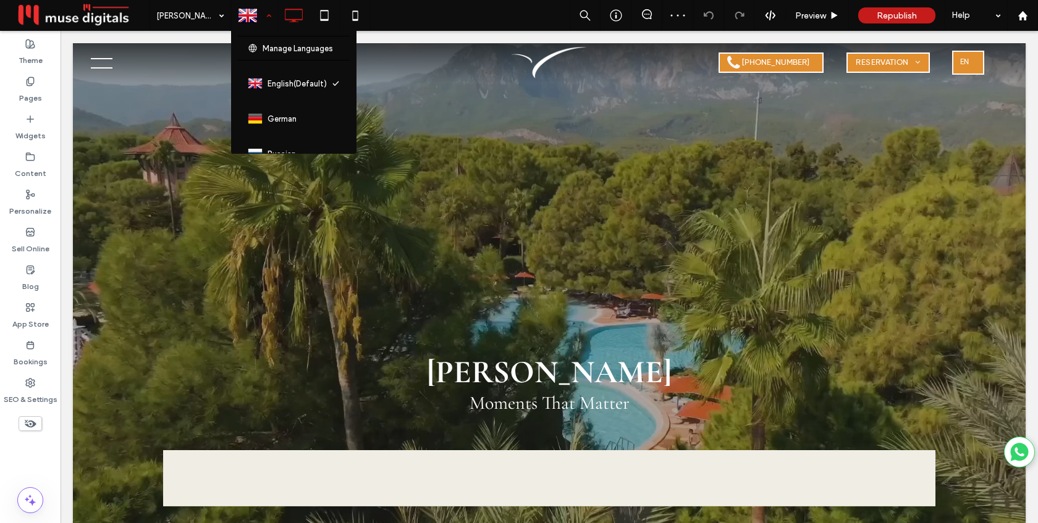
select select "******"
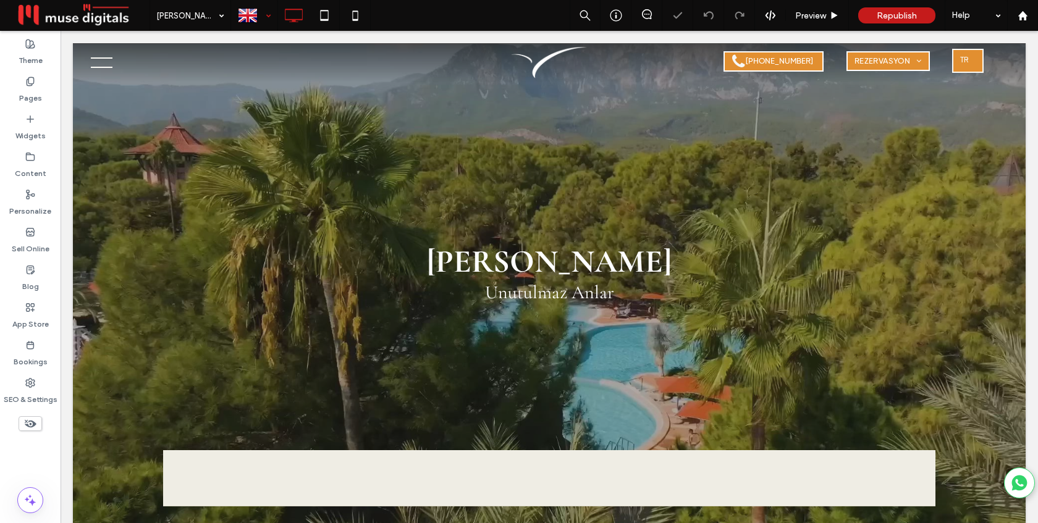
select select "******"
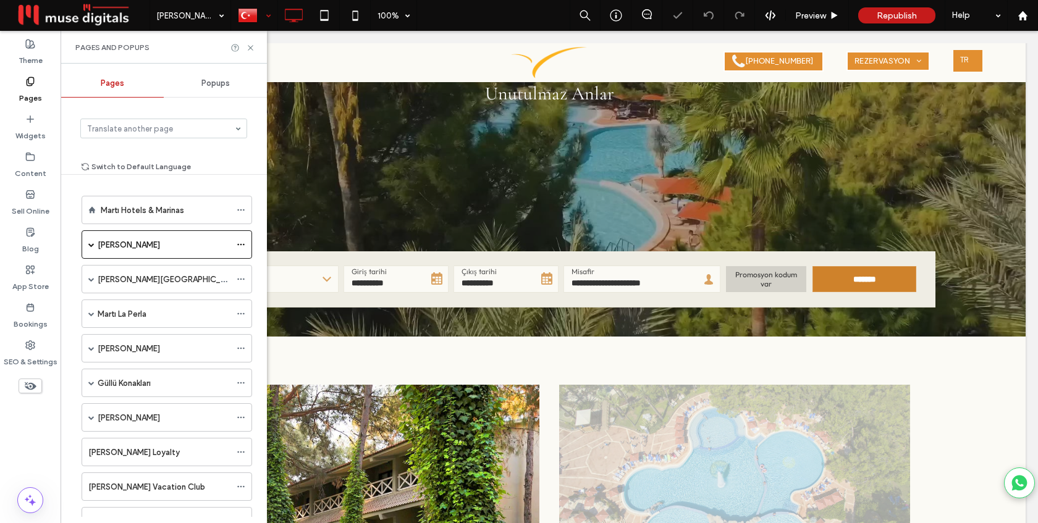
scroll to position [202, 0]
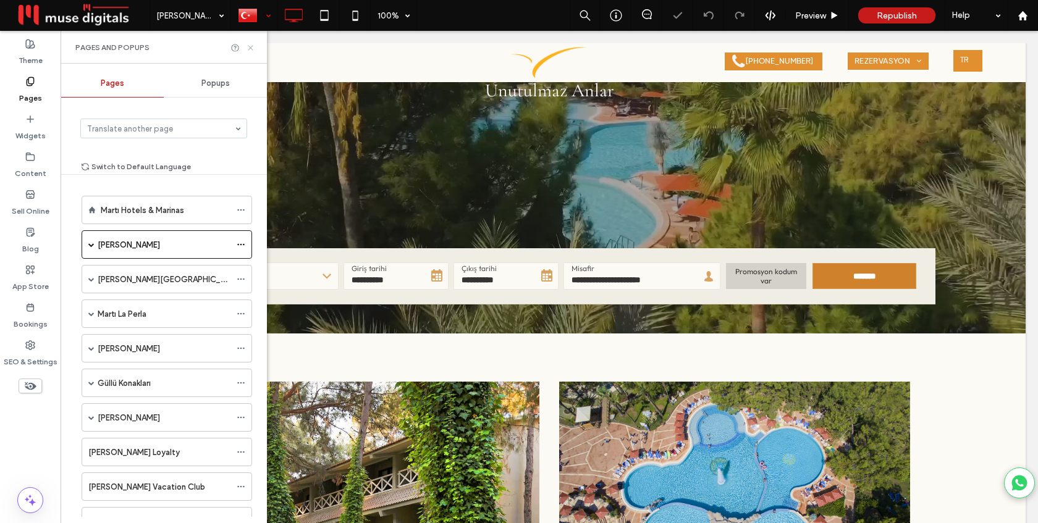
click at [249, 48] on use at bounding box center [250, 47] width 5 height 5
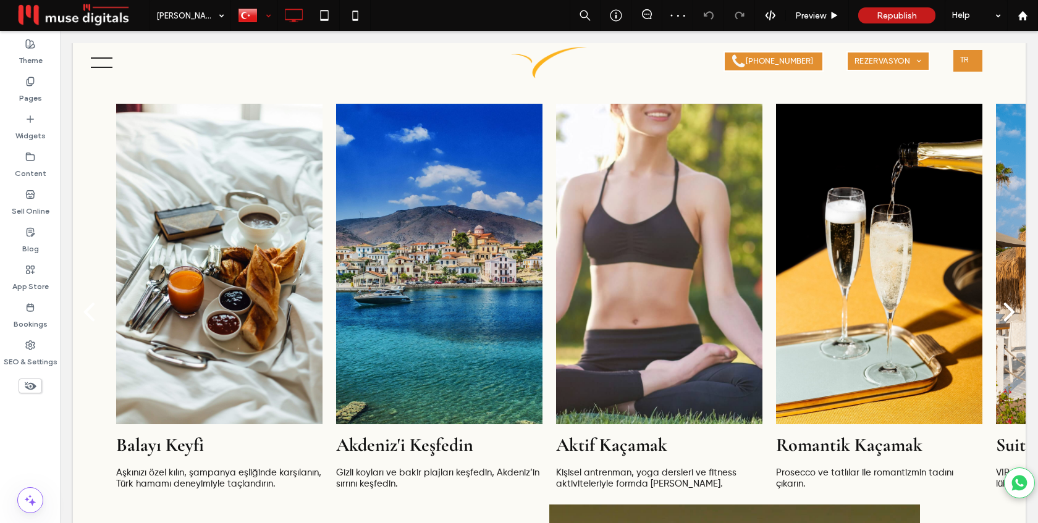
click at [322, 192] on div "Click to edit in Flex Mode" at bounding box center [549, 209] width 953 height 654
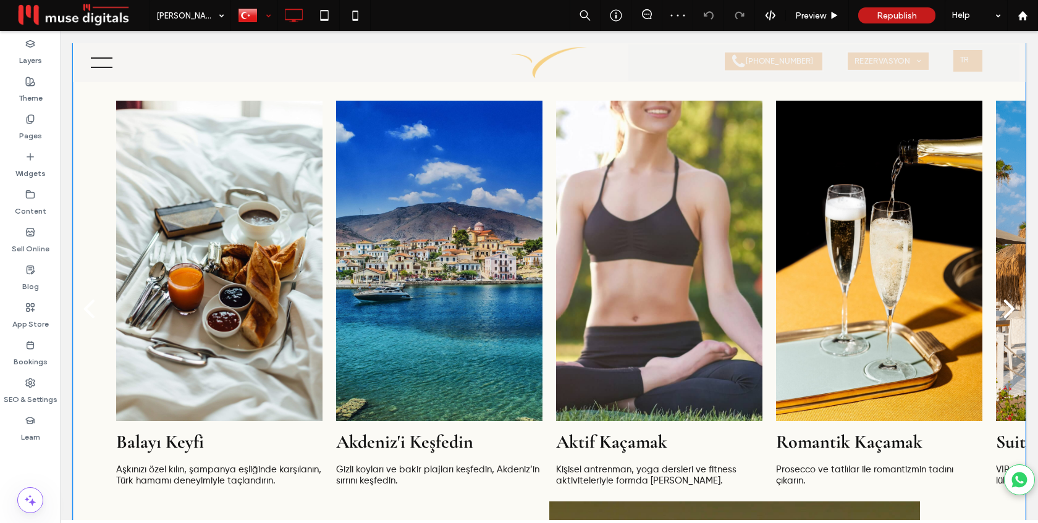
scroll to position [1420, 0]
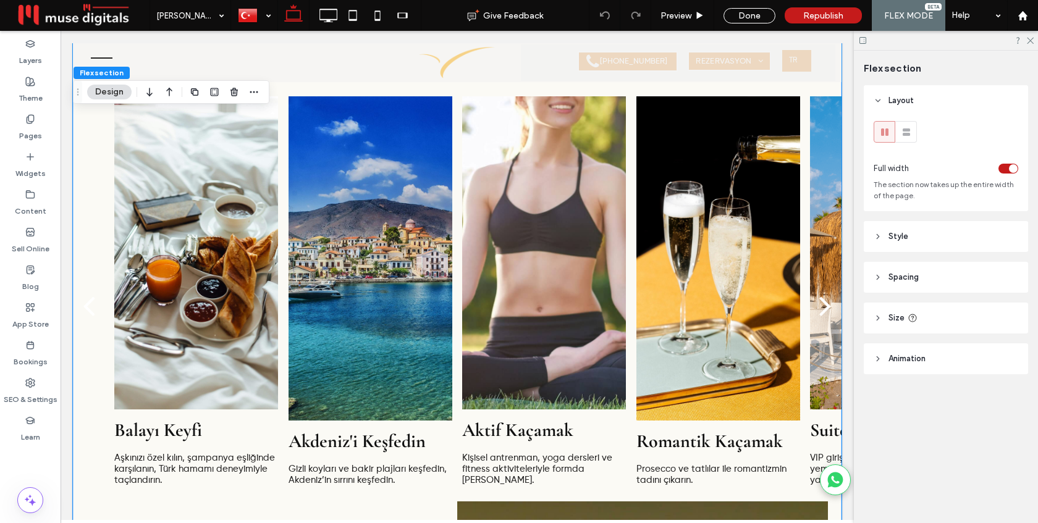
click at [322, 192] on div at bounding box center [371, 258] width 164 height 324
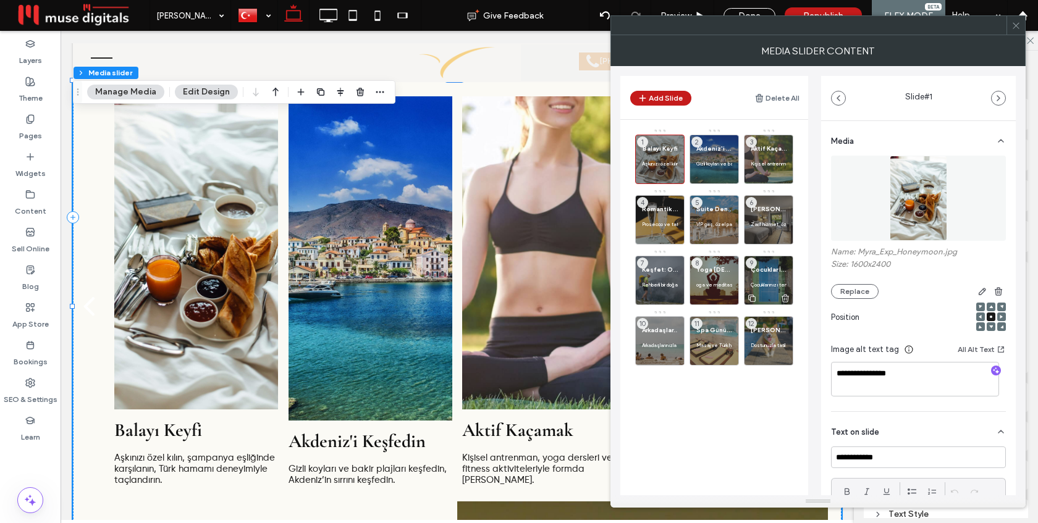
click at [761, 270] on span "Çocuklar İçin Tenis" at bounding box center [769, 270] width 36 height 8
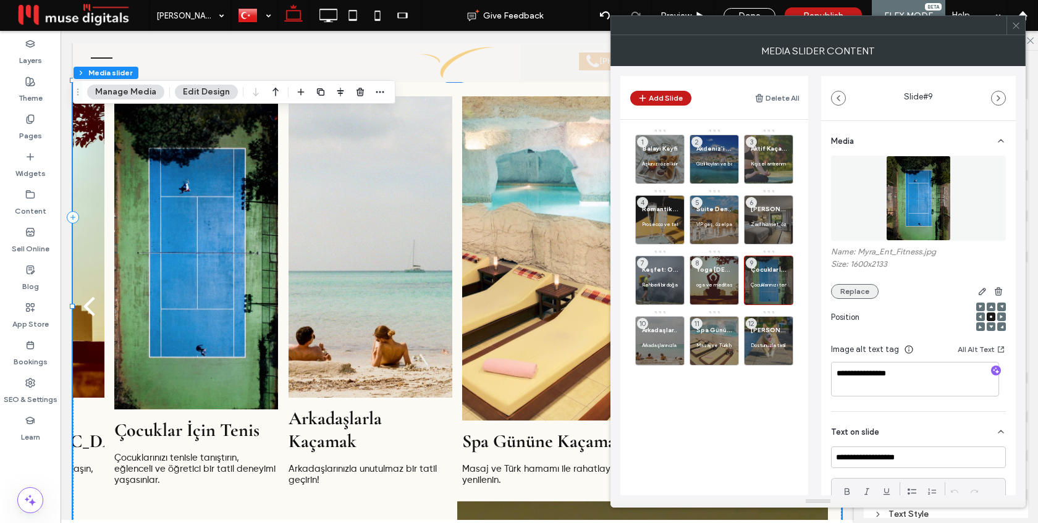
click at [850, 288] on button "Replace" at bounding box center [855, 291] width 48 height 15
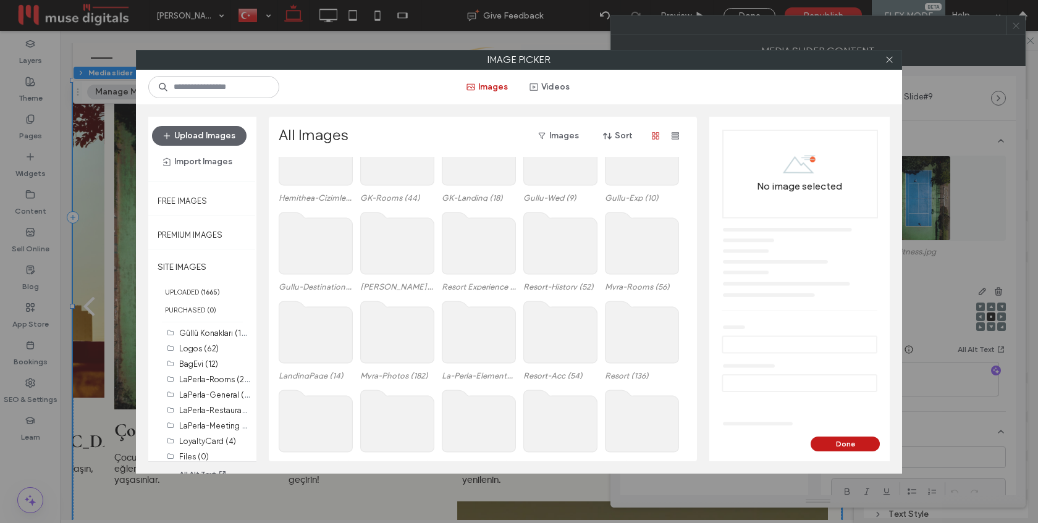
scroll to position [153, 0]
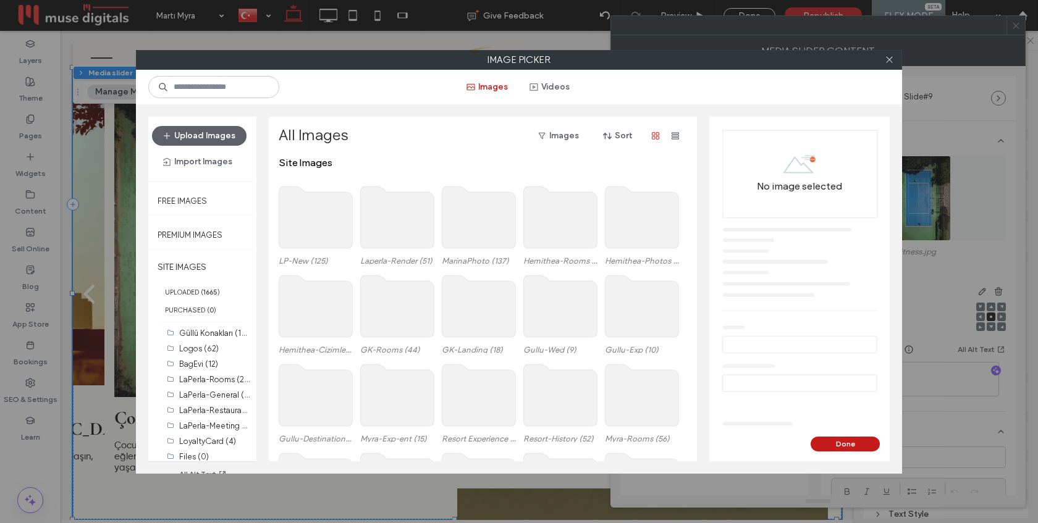
scroll to position [167, 0]
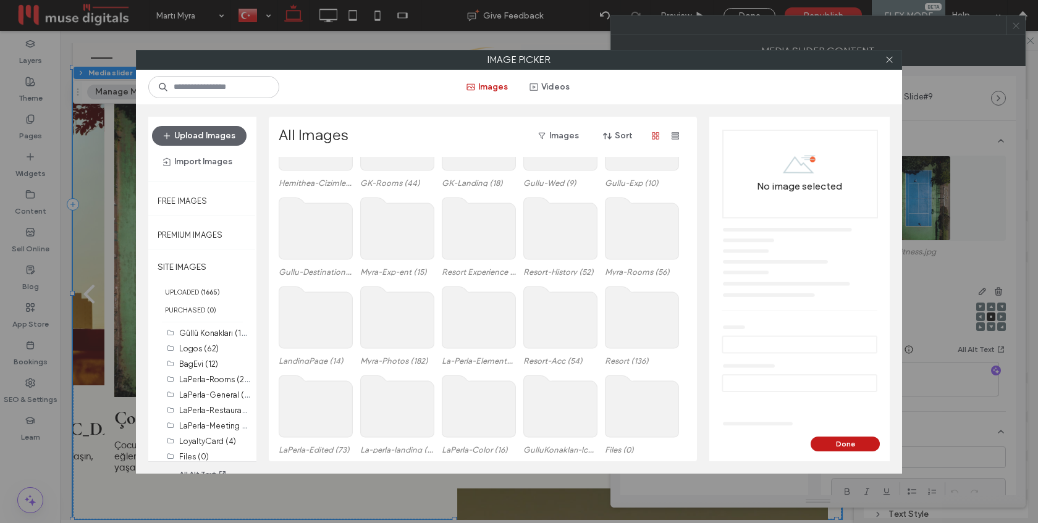
select select "******"
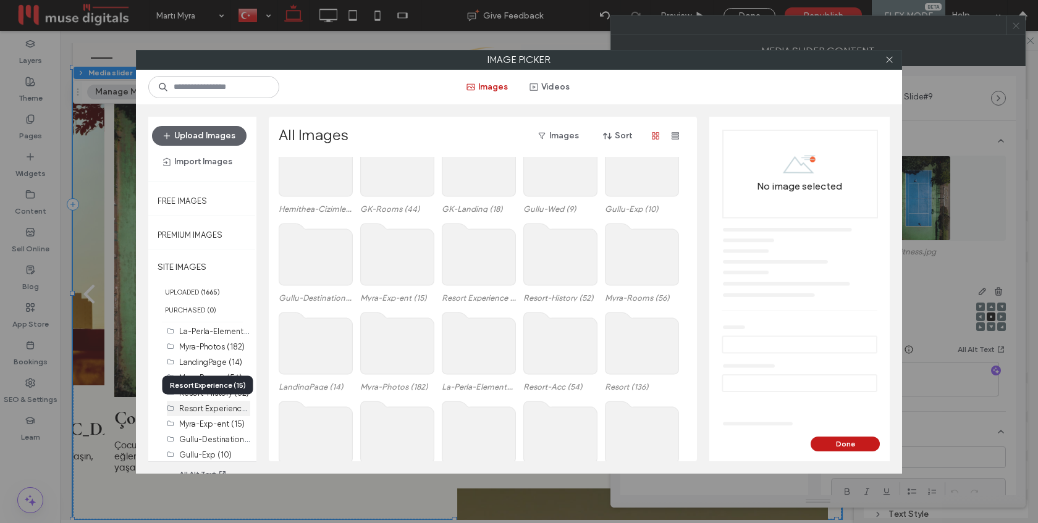
scroll to position [233, 0]
click at [201, 425] on label "Myra-Exp-ent (15)" at bounding box center [212, 424] width 66 height 9
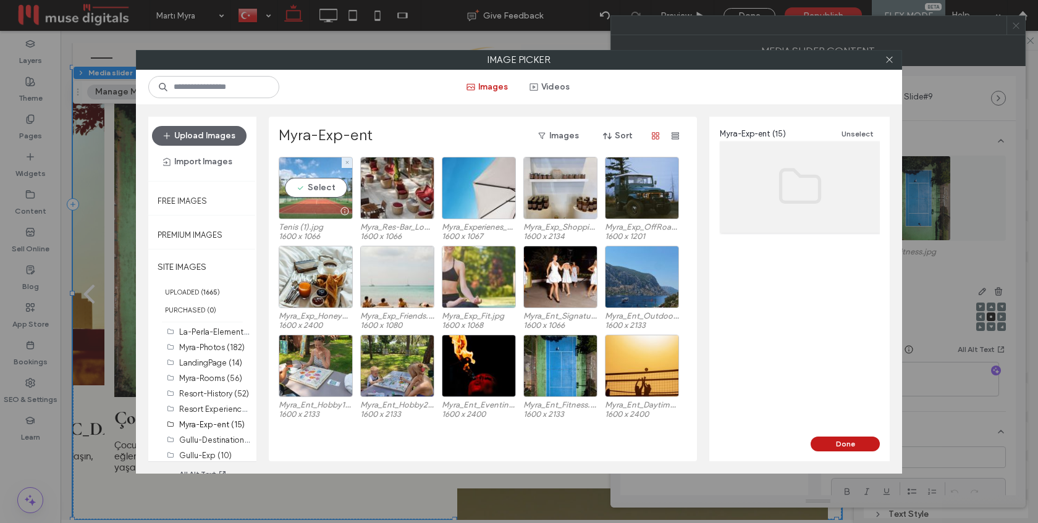
click at [315, 190] on div "Select" at bounding box center [316, 188] width 74 height 62
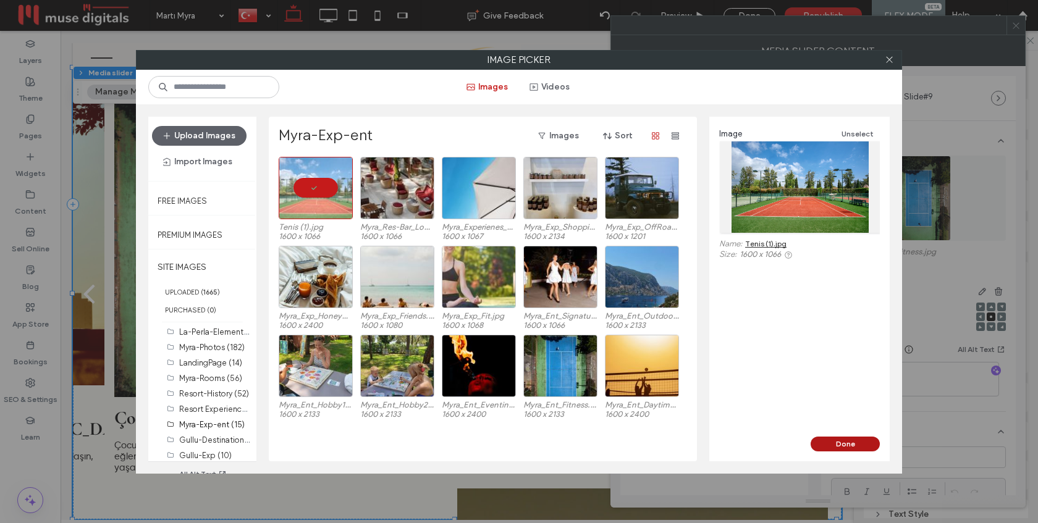
click at [839, 447] on button "Done" at bounding box center [845, 444] width 69 height 15
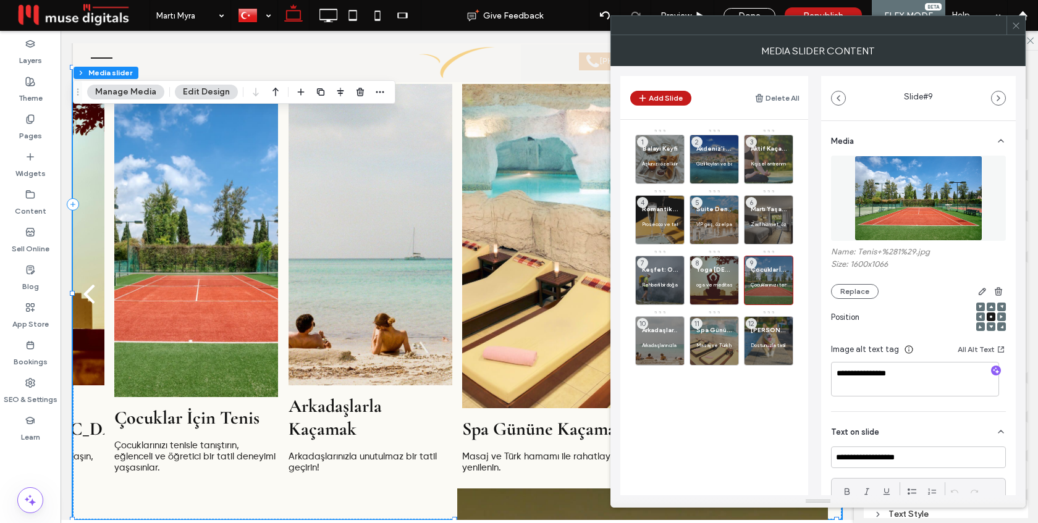
click at [1014, 27] on icon at bounding box center [1016, 25] width 9 height 9
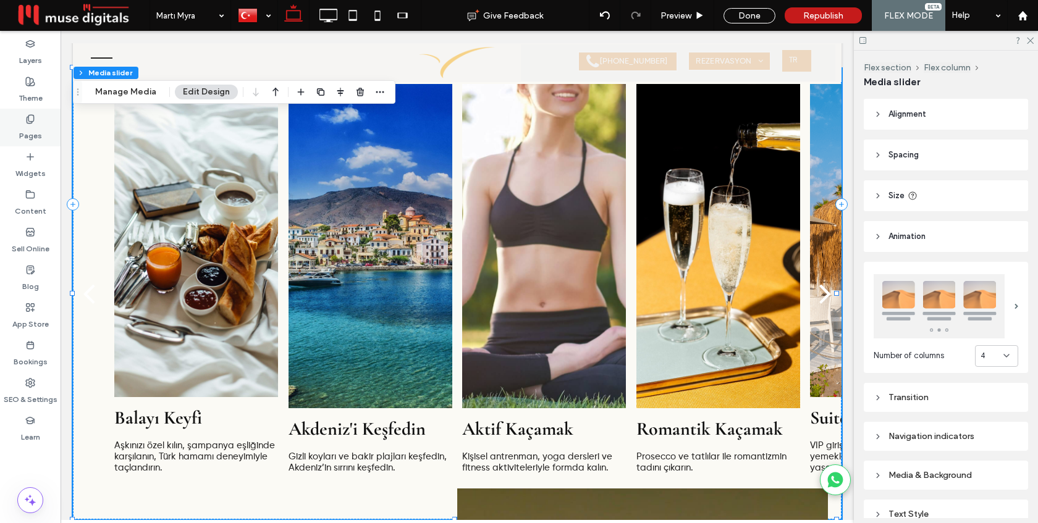
click at [38, 124] on label "Pages" at bounding box center [30, 132] width 23 height 17
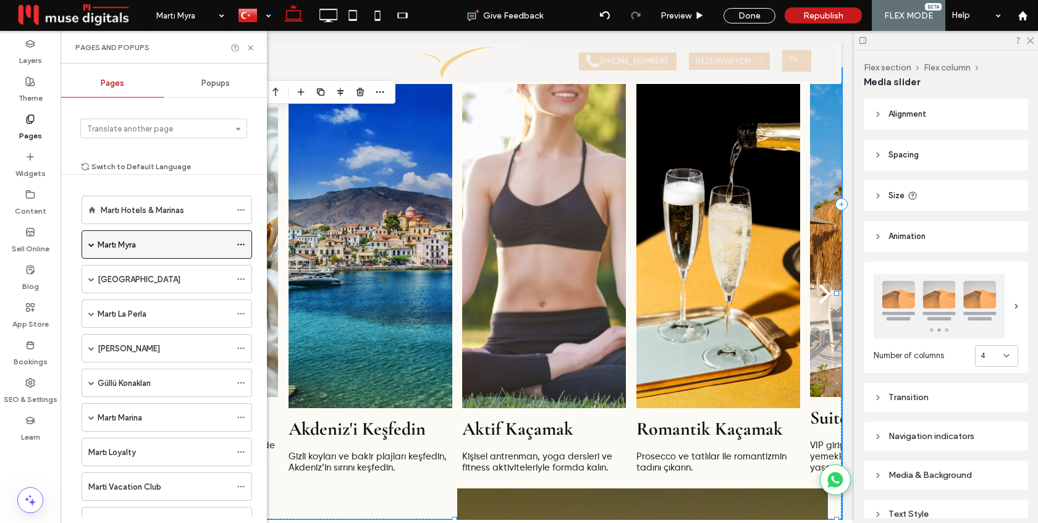
click at [93, 244] on span at bounding box center [91, 245] width 6 height 6
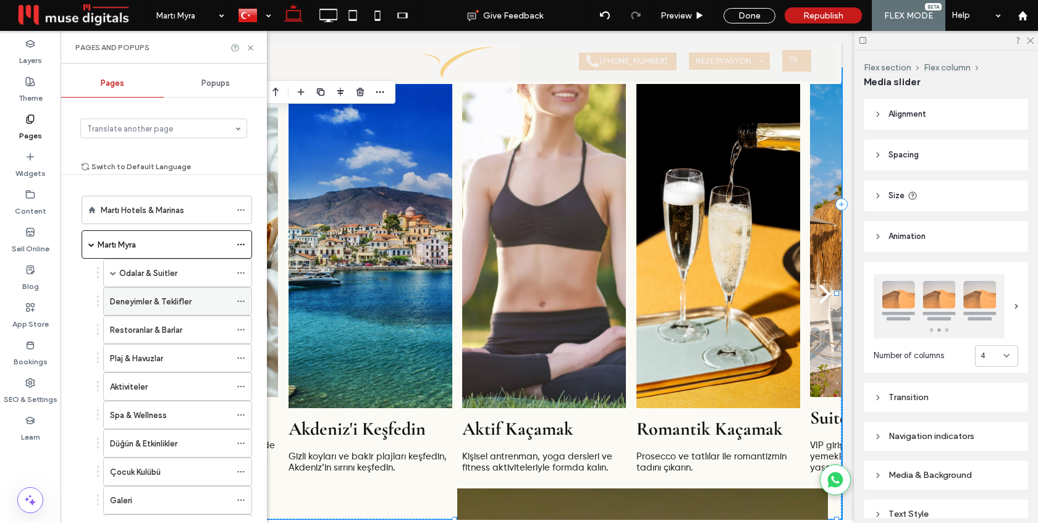
click at [132, 303] on label "Deneyimler & Teklifler" at bounding box center [151, 302] width 82 height 22
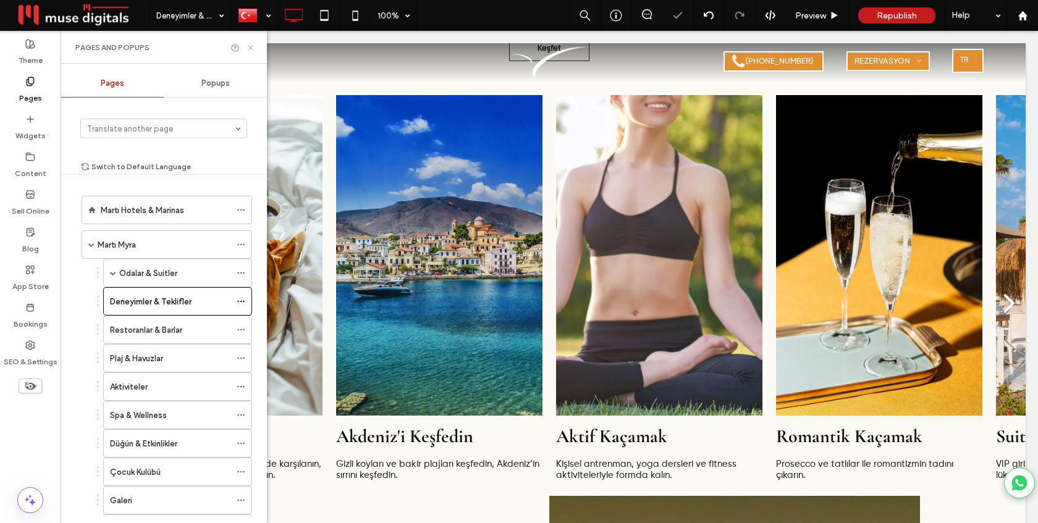
click at [249, 48] on icon at bounding box center [250, 47] width 9 height 9
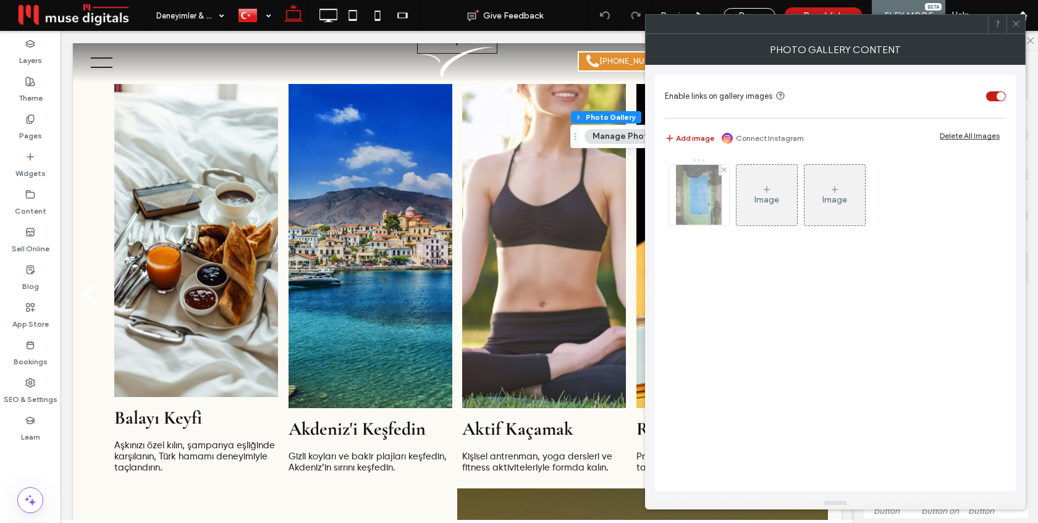
click at [697, 213] on img at bounding box center [699, 195] width 46 height 61
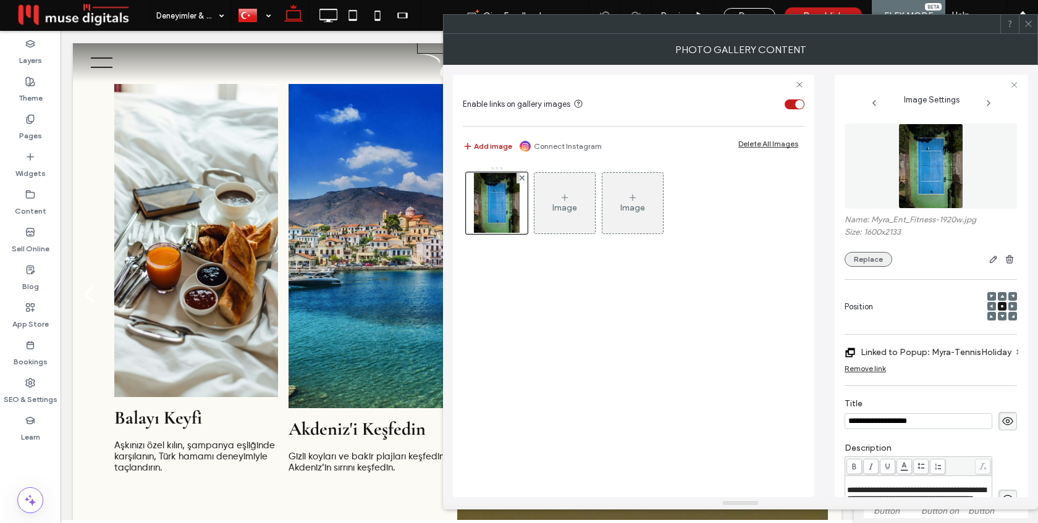
click at [875, 262] on button "Replace" at bounding box center [869, 259] width 48 height 15
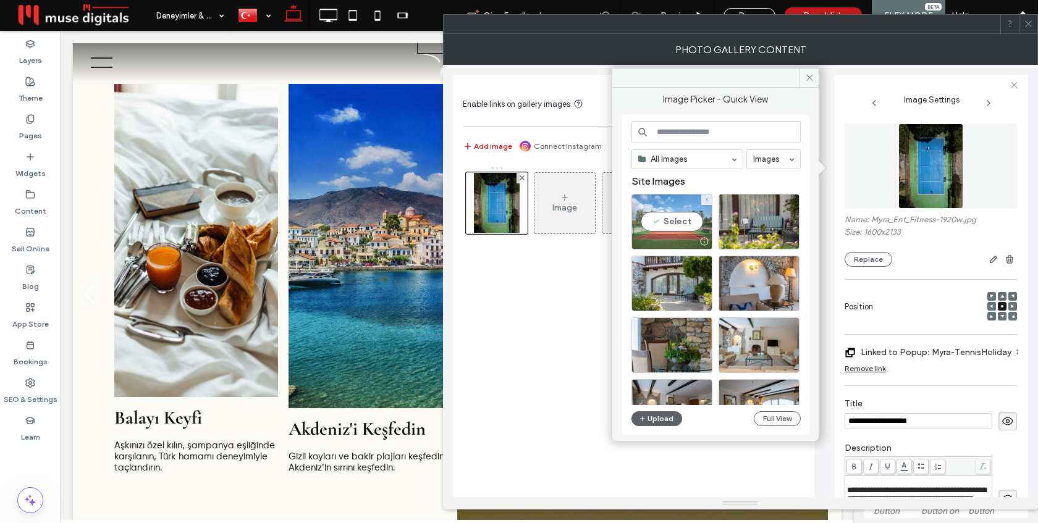
click at [671, 230] on div "Select" at bounding box center [672, 222] width 81 height 56
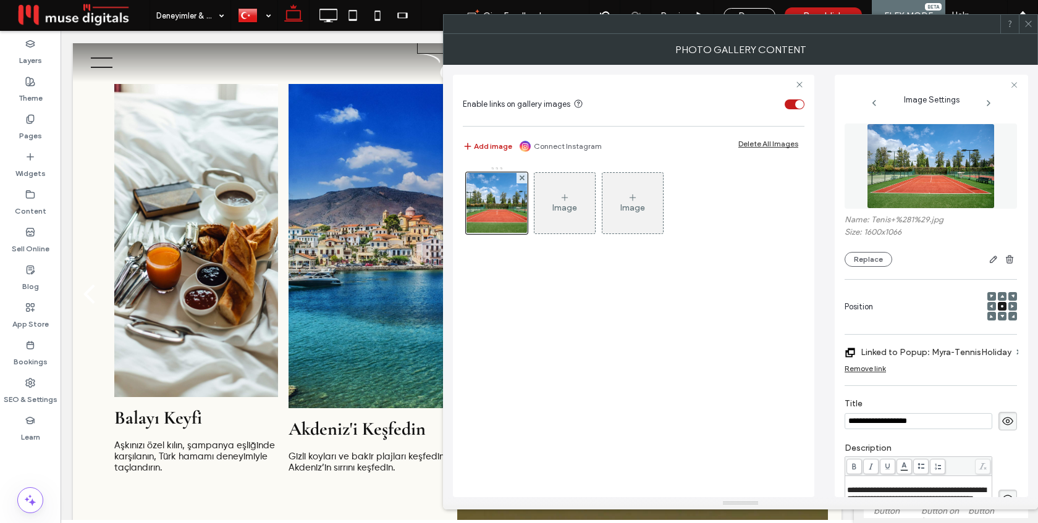
click at [1026, 20] on icon at bounding box center [1028, 23] width 9 height 9
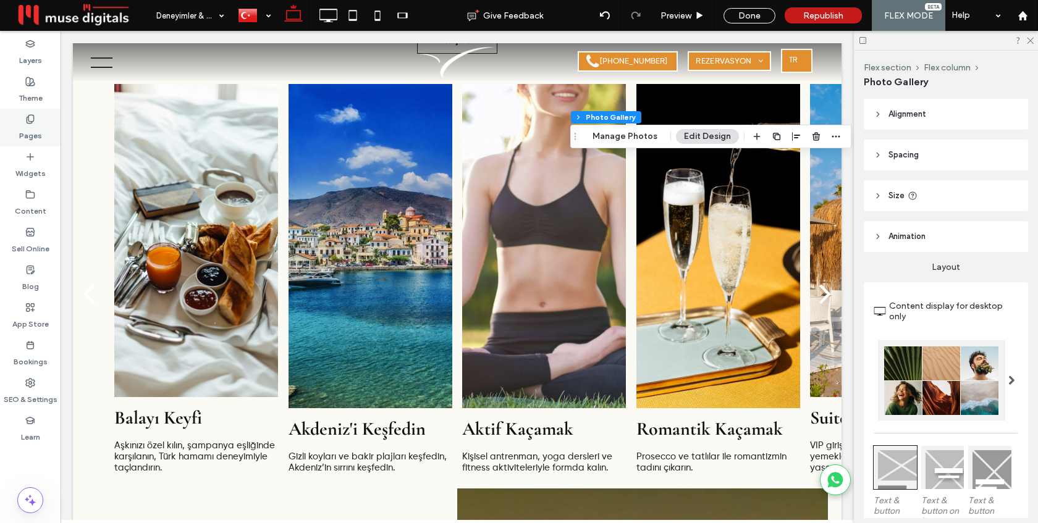
click at [32, 122] on use at bounding box center [30, 119] width 7 height 8
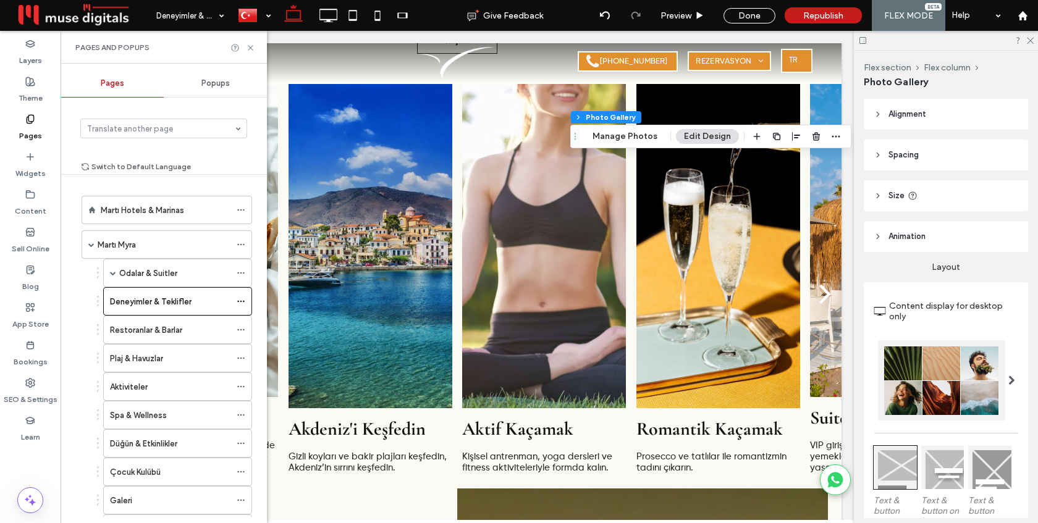
click at [210, 88] on div "Popups" at bounding box center [215, 83] width 103 height 27
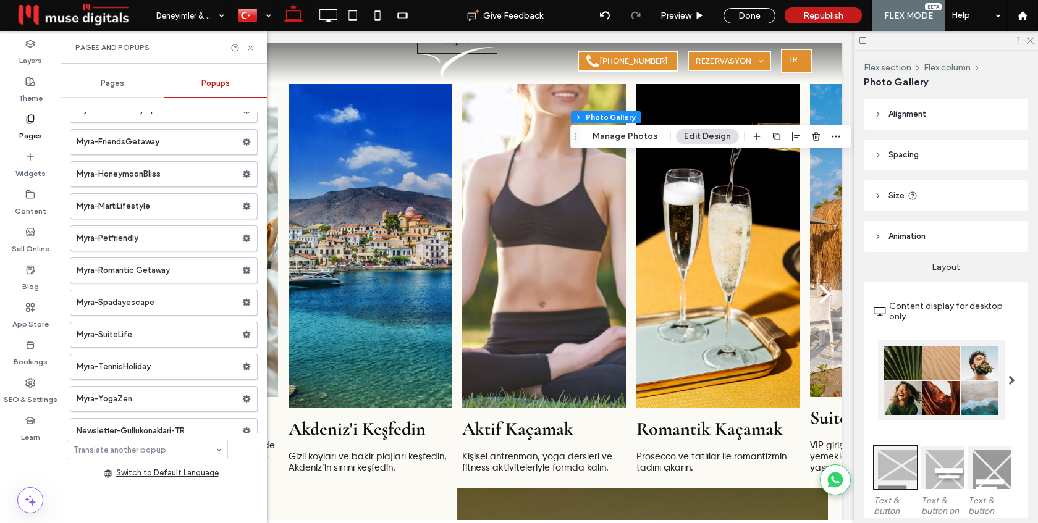
scroll to position [1159, 0]
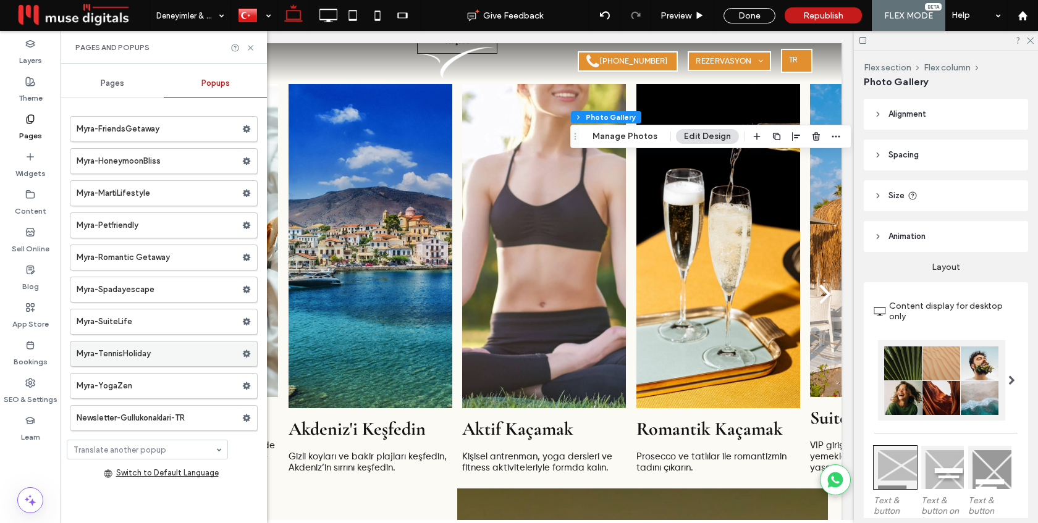
click at [132, 349] on label "Myra-TennisHoliday" at bounding box center [160, 354] width 166 height 25
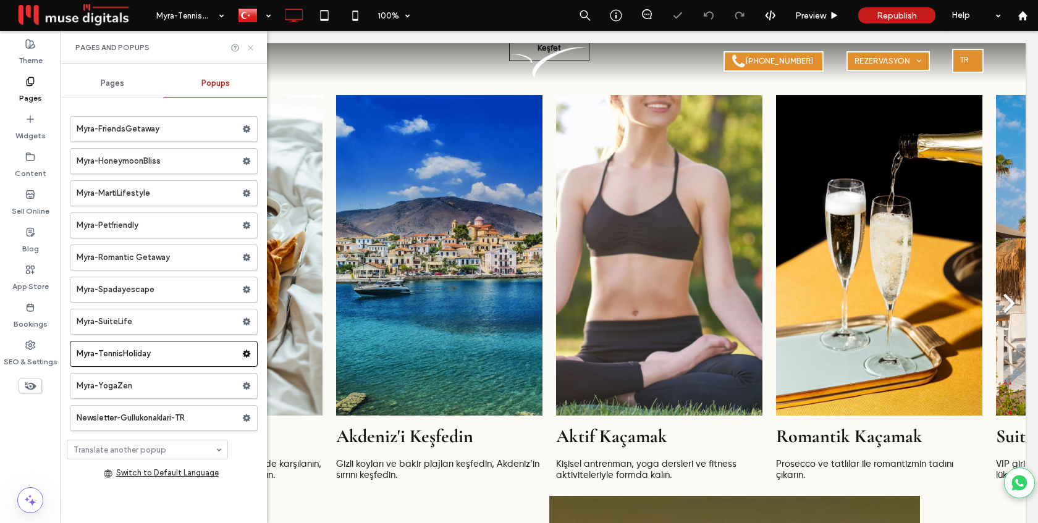
click at [250, 48] on icon at bounding box center [250, 47] width 9 height 9
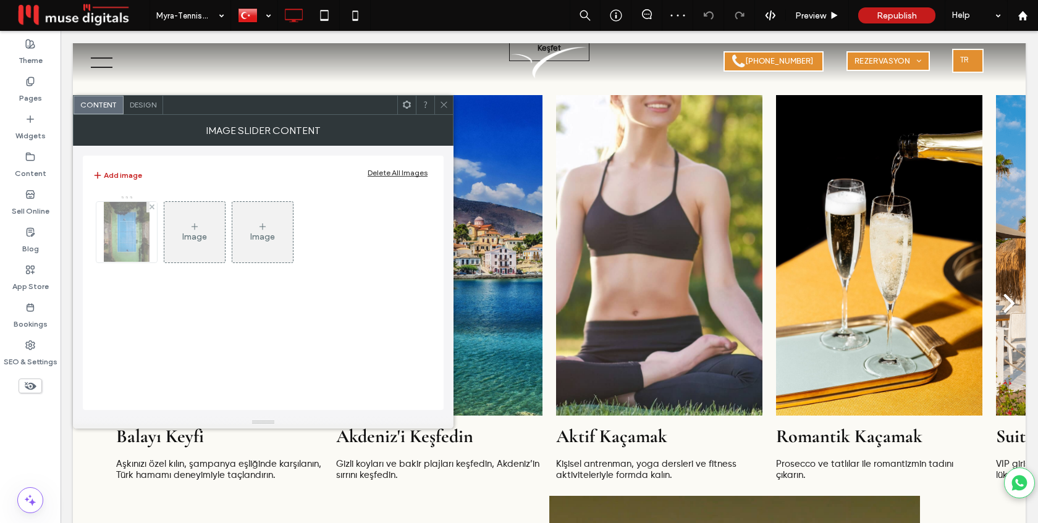
click at [140, 242] on img at bounding box center [127, 232] width 46 height 61
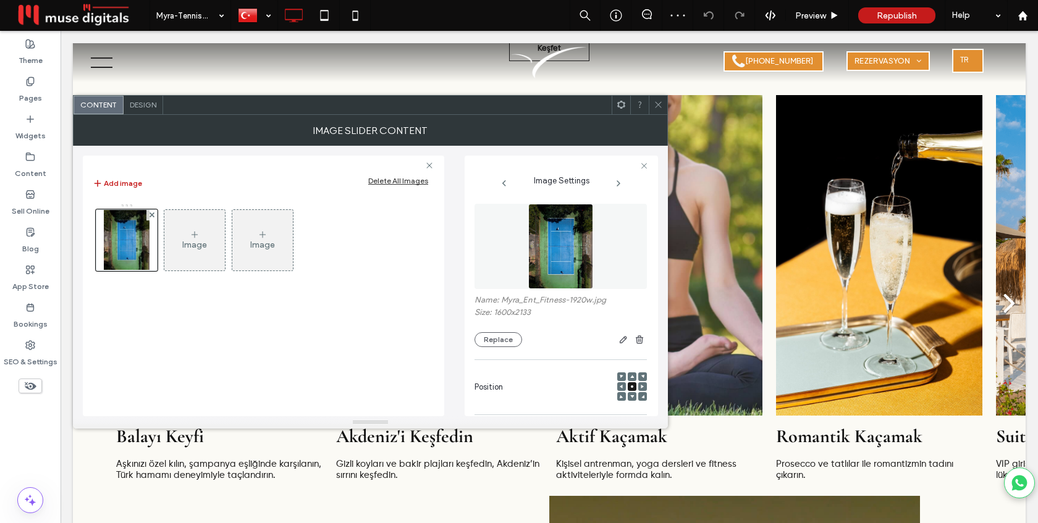
click at [481, 348] on div "Name: Myra_Ent_Fitness-1920w.jpg Size: 1600x2133 Replace" at bounding box center [561, 276] width 172 height 156
click at [495, 341] on button "Replace" at bounding box center [499, 340] width 48 height 15
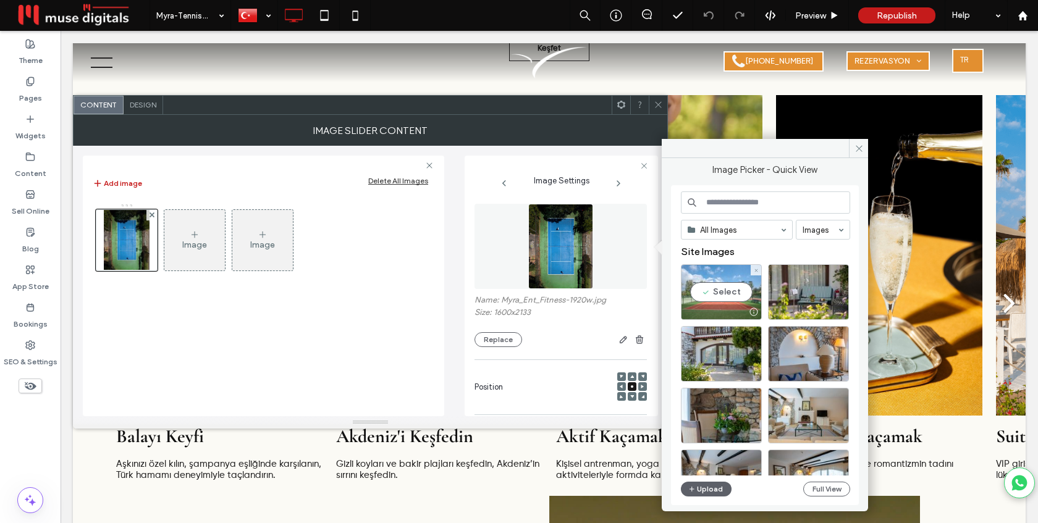
click at [700, 300] on div "Select" at bounding box center [721, 293] width 81 height 56
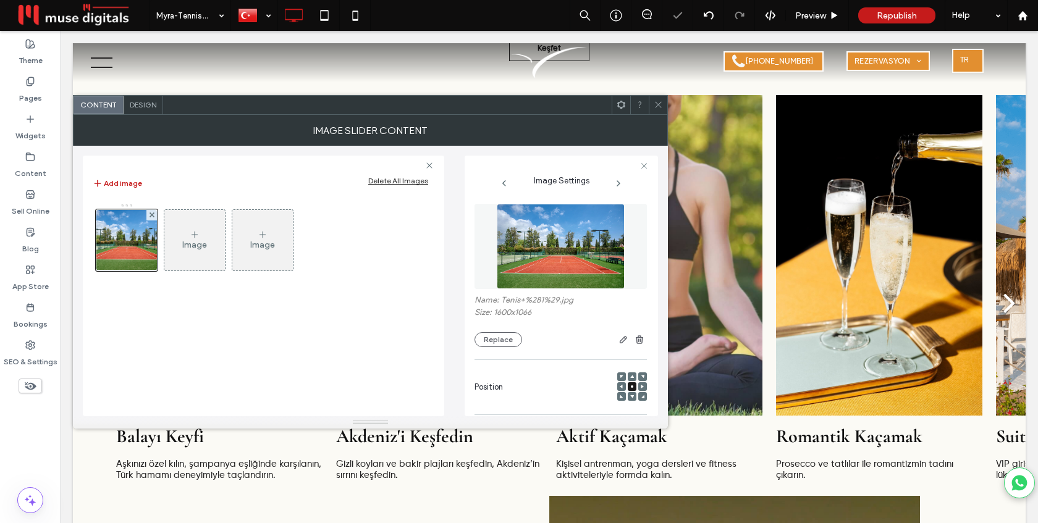
click at [661, 106] on icon at bounding box center [658, 104] width 9 height 9
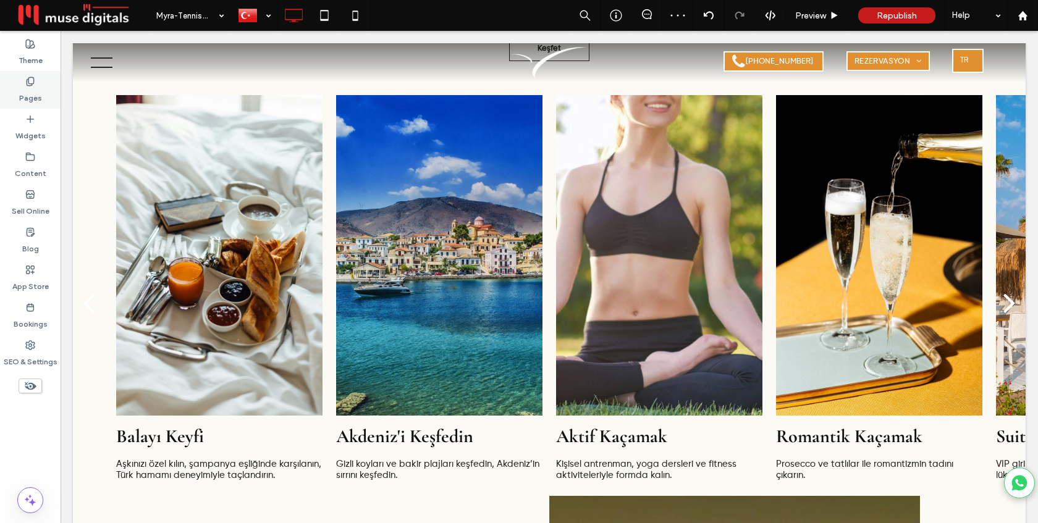
click at [23, 87] on label "Pages" at bounding box center [30, 95] width 23 height 17
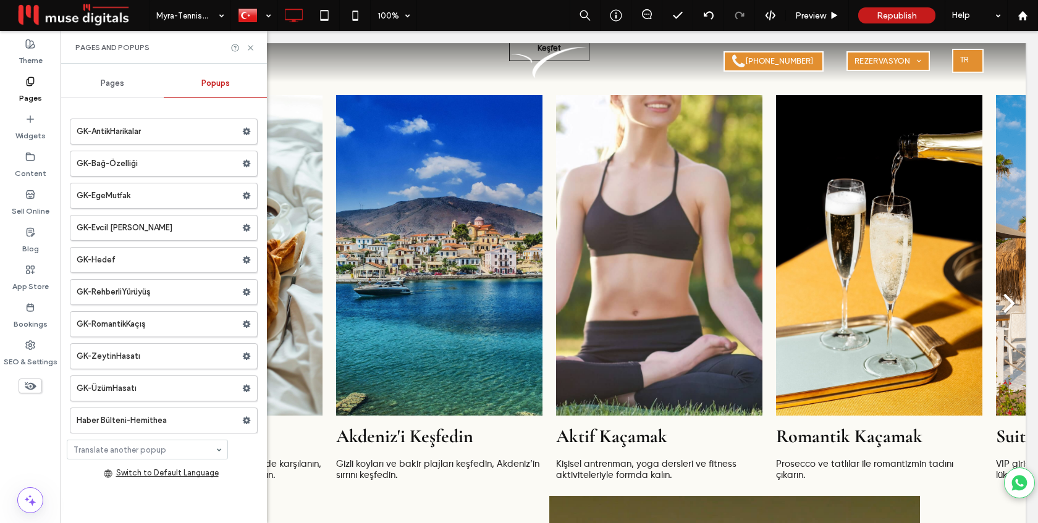
click at [94, 81] on div "Pages" at bounding box center [112, 83] width 103 height 27
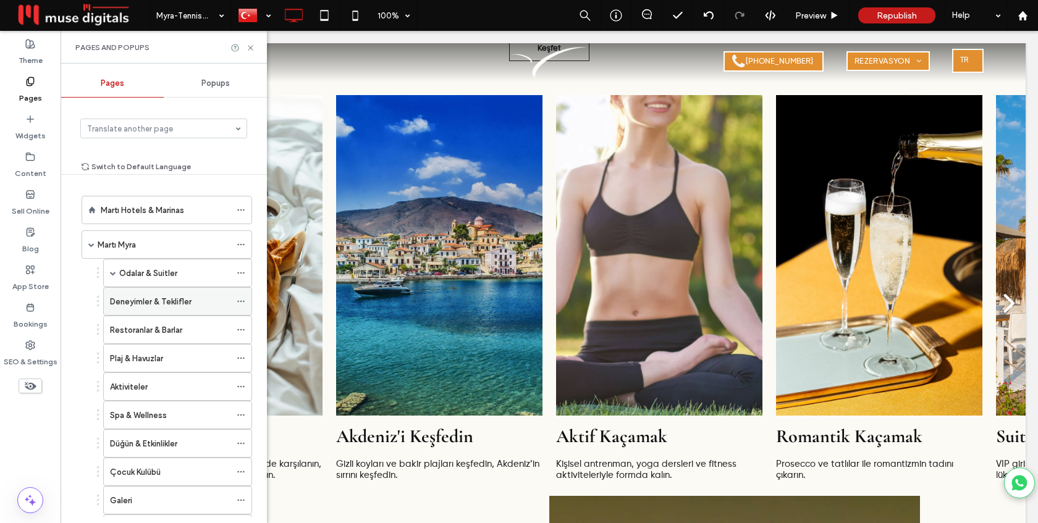
click at [130, 306] on label "Deneyimler & Teklifler" at bounding box center [151, 302] width 82 height 22
click at [250, 46] on icon at bounding box center [250, 47] width 9 height 9
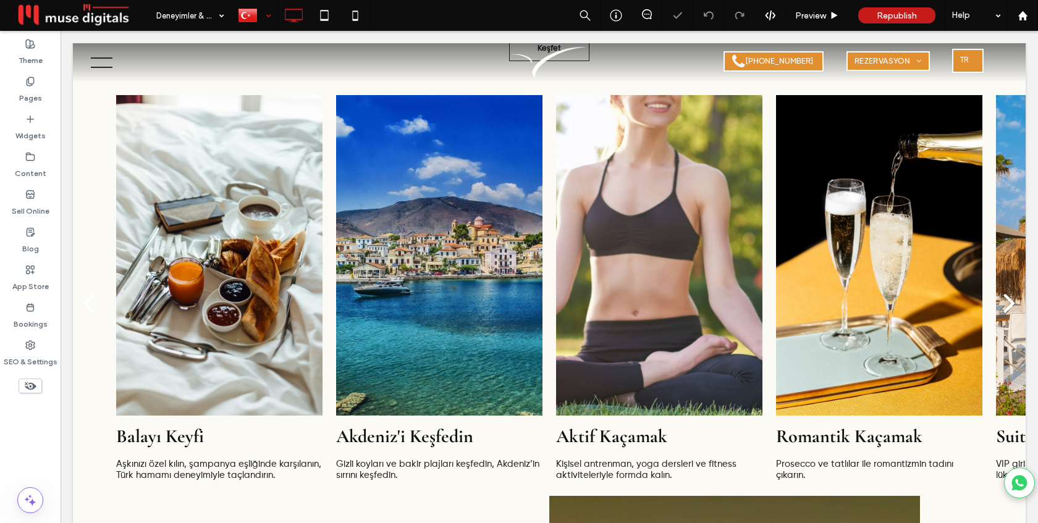
click at [269, 20] on div at bounding box center [254, 16] width 45 height 30
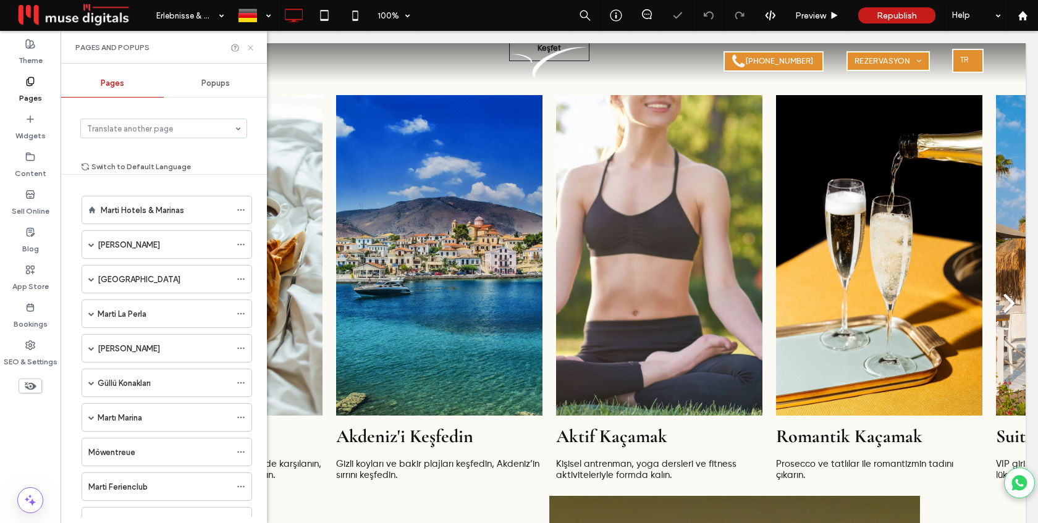
click at [250, 48] on use at bounding box center [250, 47] width 5 height 5
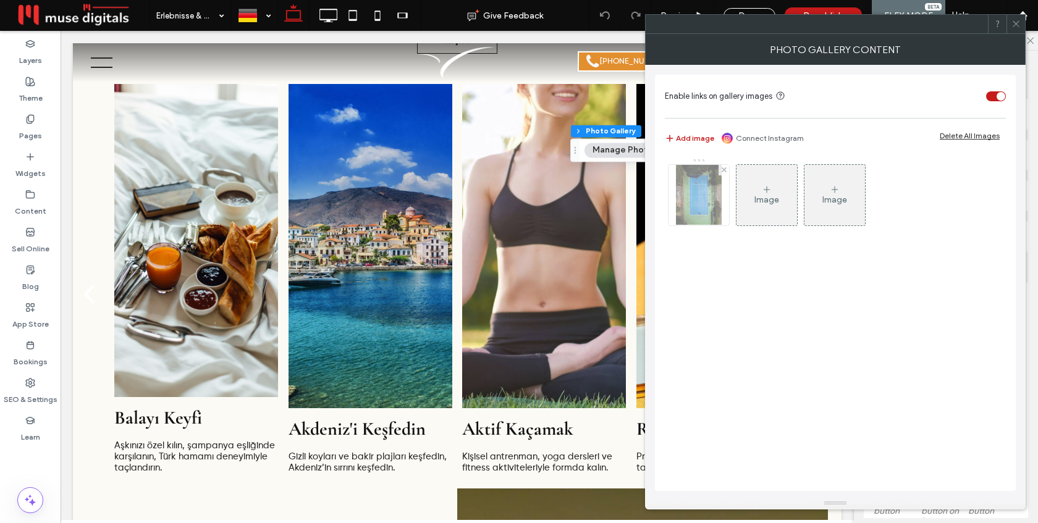
click at [705, 198] on img at bounding box center [699, 195] width 46 height 61
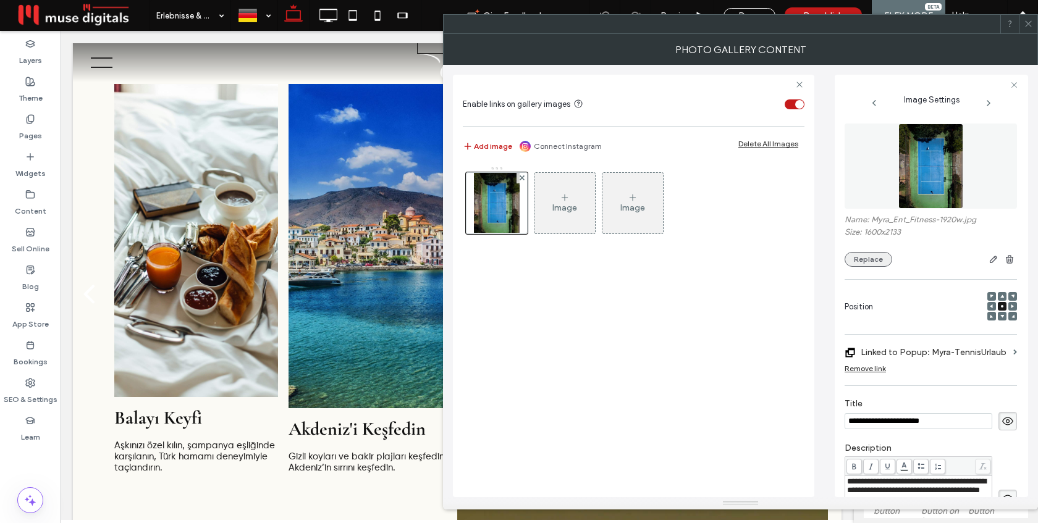
click at [869, 256] on button "Replace" at bounding box center [869, 259] width 48 height 15
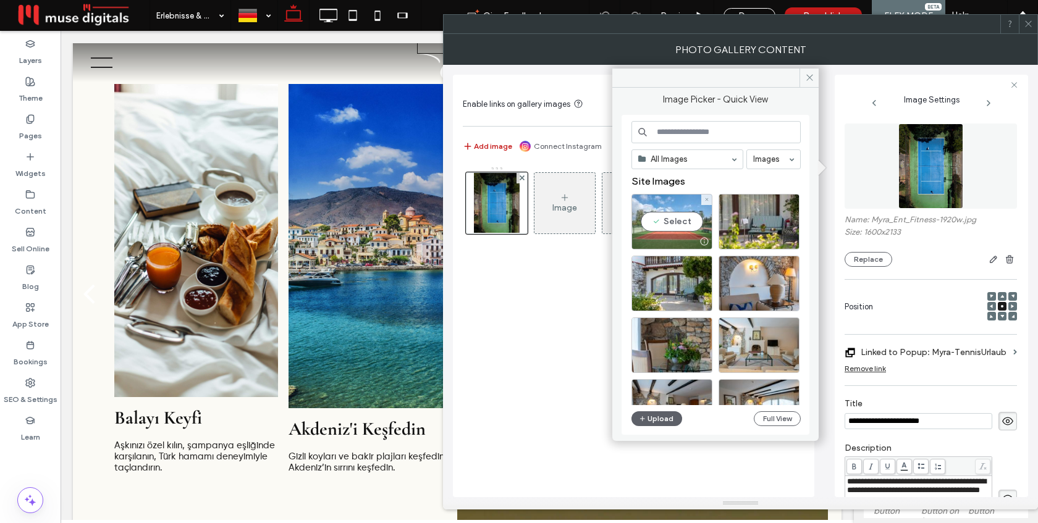
click at [676, 220] on div "Select" at bounding box center [672, 222] width 81 height 56
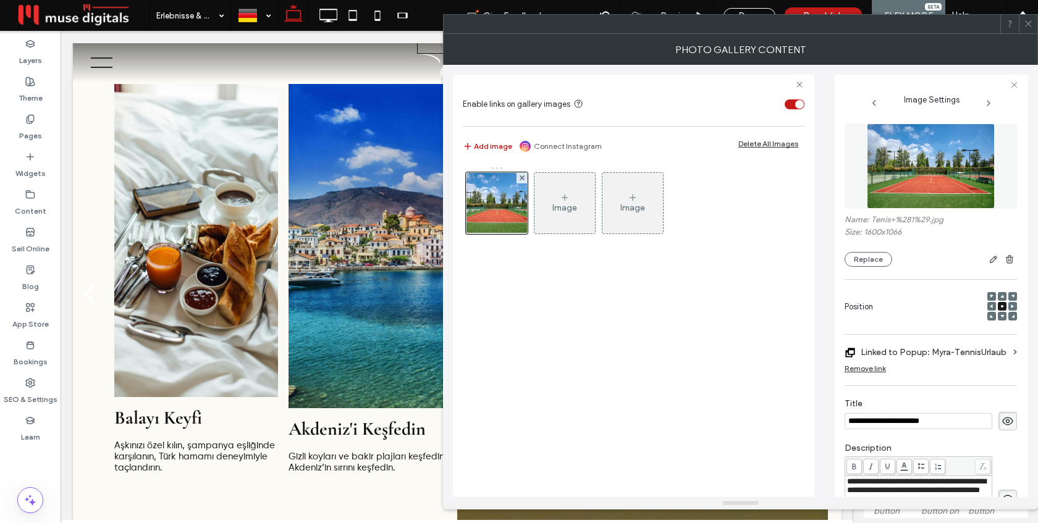
click at [1031, 25] on icon at bounding box center [1028, 23] width 9 height 9
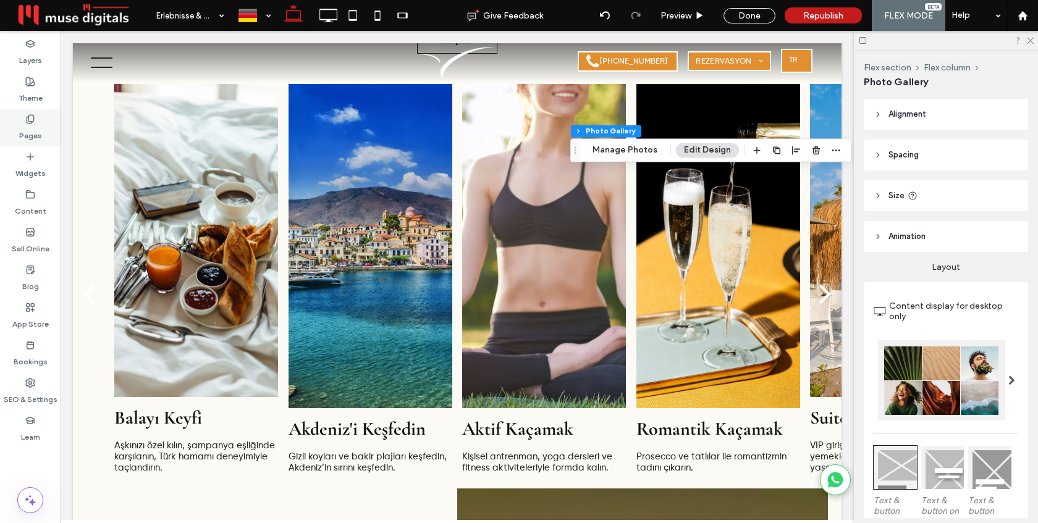
click at [33, 117] on use at bounding box center [30, 119] width 7 height 8
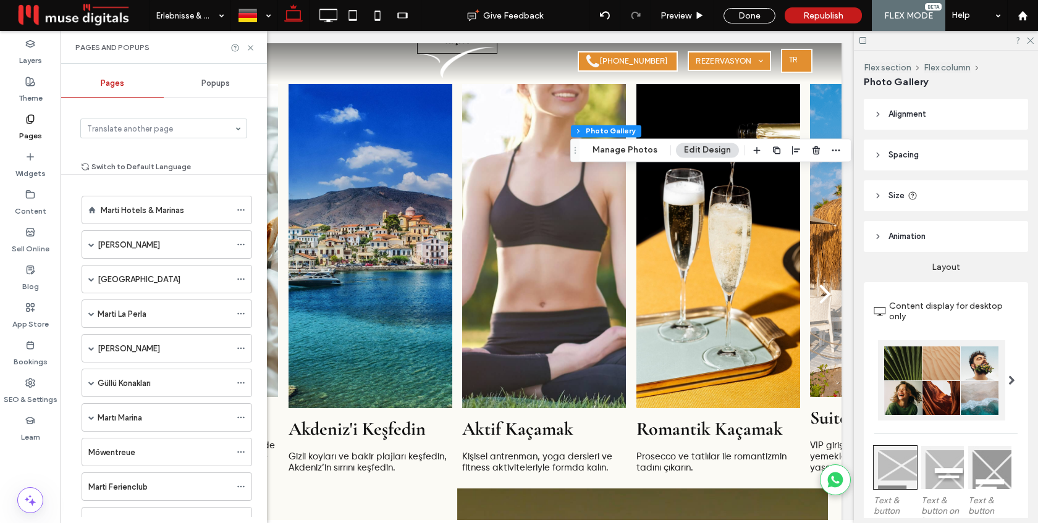
click at [207, 85] on span "Popups" at bounding box center [215, 83] width 28 height 10
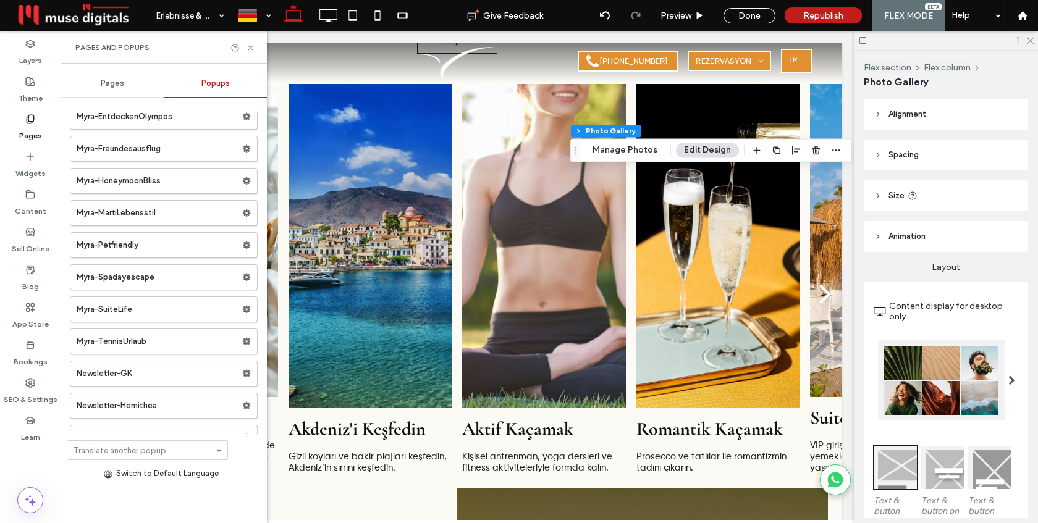
scroll to position [1208, 0]
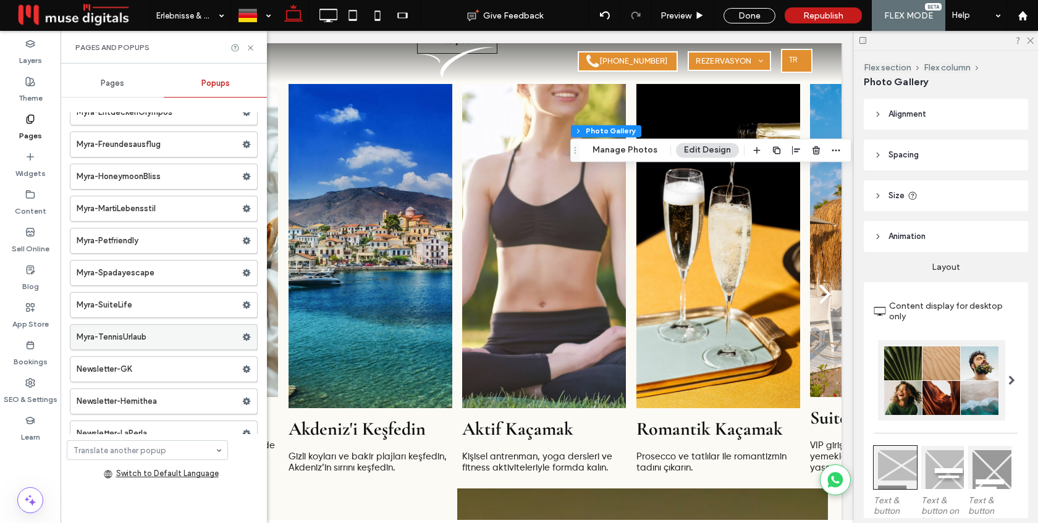
click at [132, 333] on label "Myra-TennisUrlaub" at bounding box center [160, 337] width 166 height 25
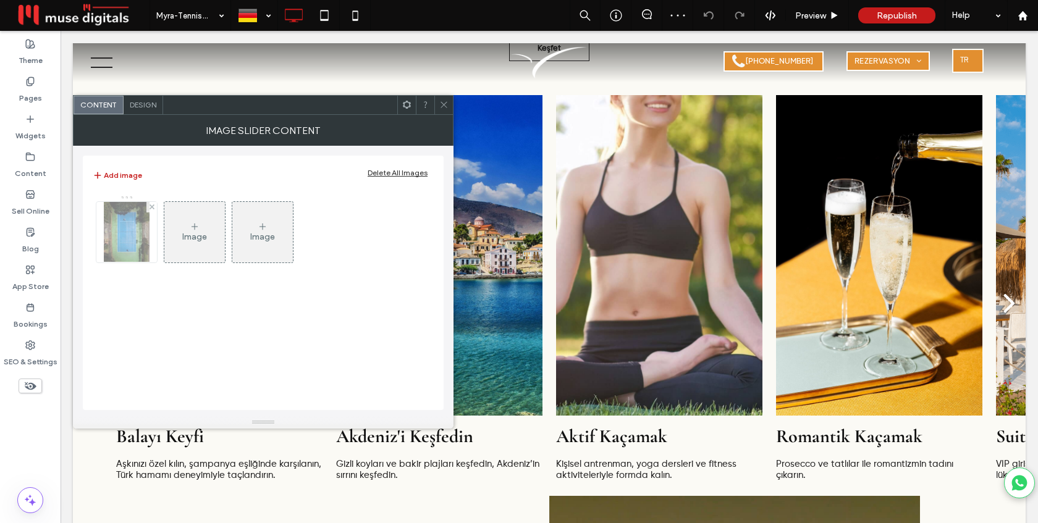
click at [140, 235] on img at bounding box center [127, 232] width 46 height 61
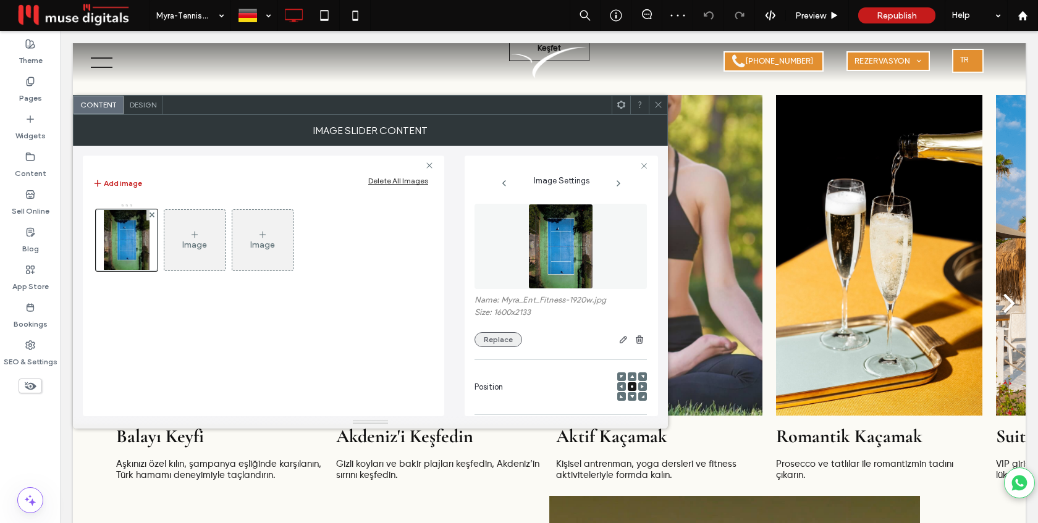
click at [506, 340] on button "Replace" at bounding box center [499, 340] width 48 height 15
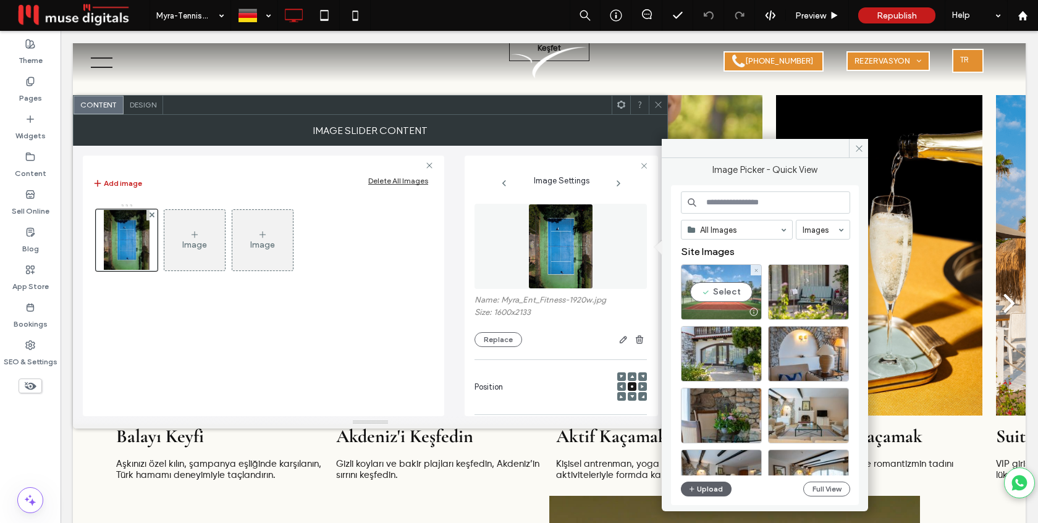
click at [715, 287] on div "Select" at bounding box center [721, 293] width 81 height 56
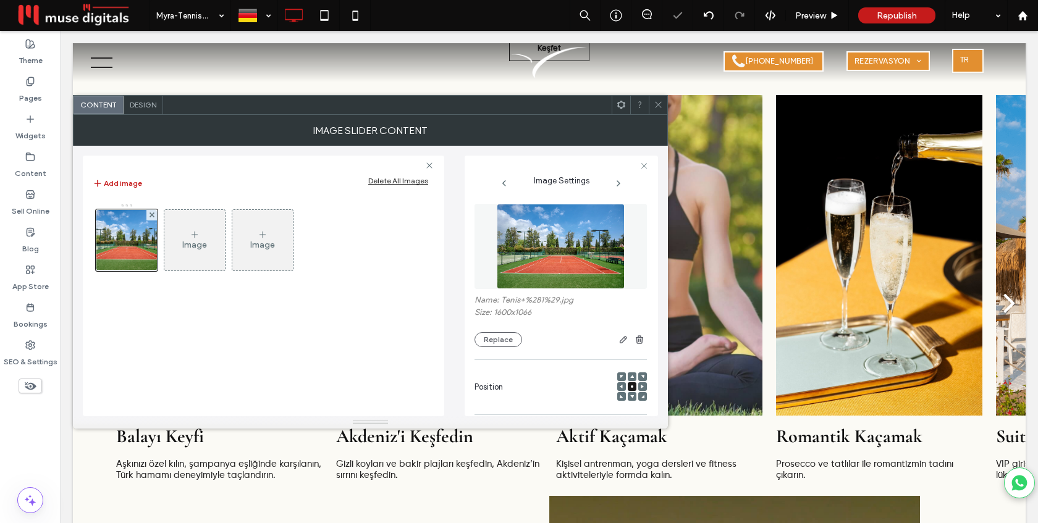
click at [658, 99] on span at bounding box center [658, 105] width 9 height 19
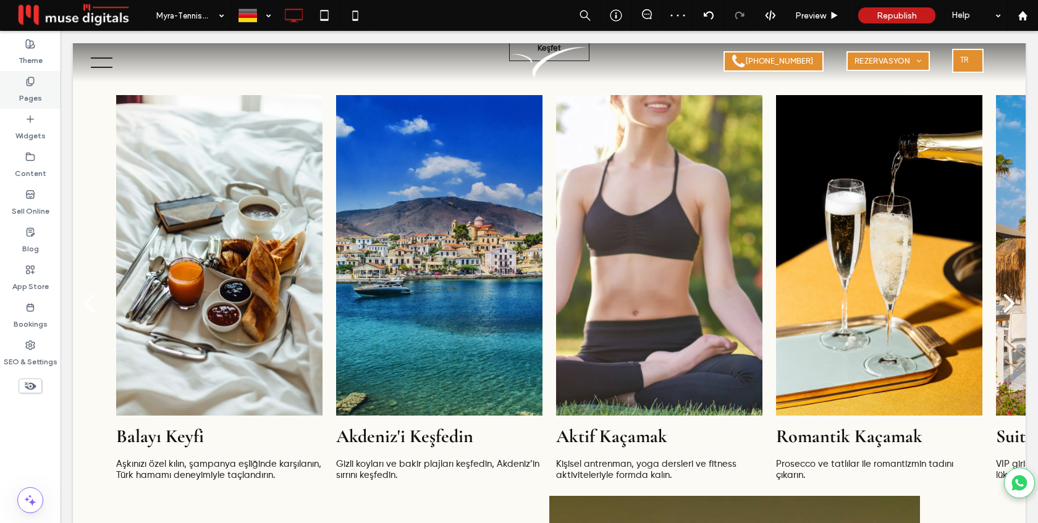
click at [25, 84] on icon at bounding box center [30, 82] width 10 height 10
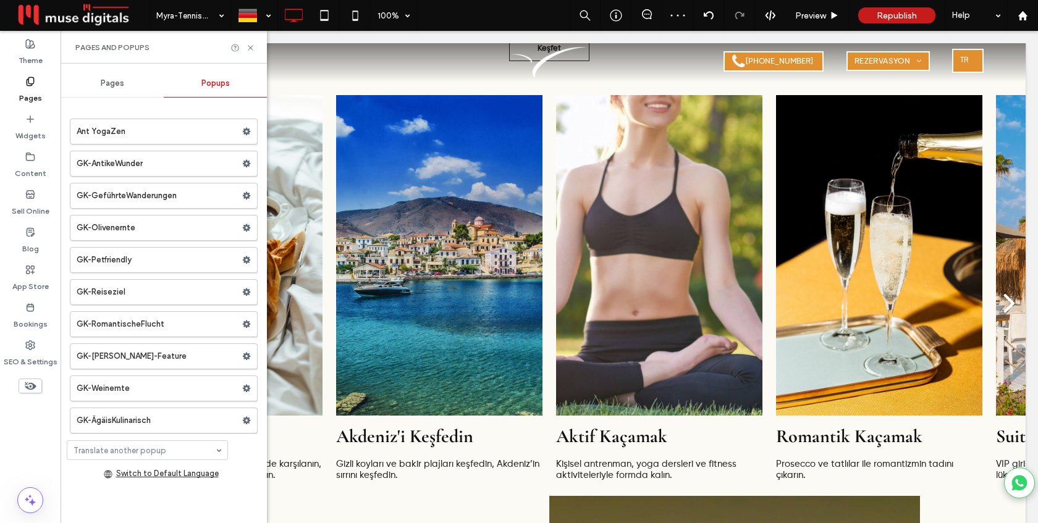
click at [103, 89] on div "Pages" at bounding box center [112, 83] width 103 height 27
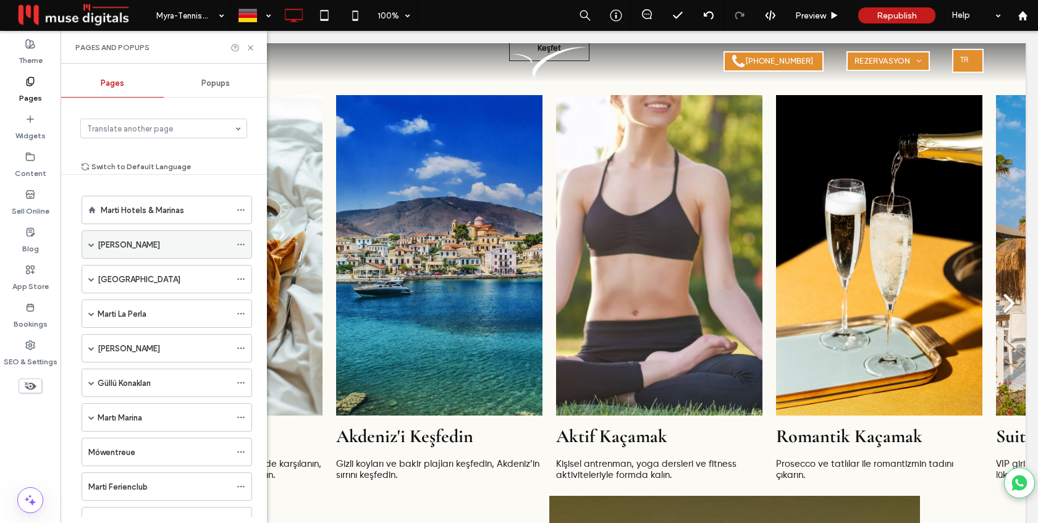
click at [114, 245] on label "Marti Myra" at bounding box center [129, 245] width 62 height 22
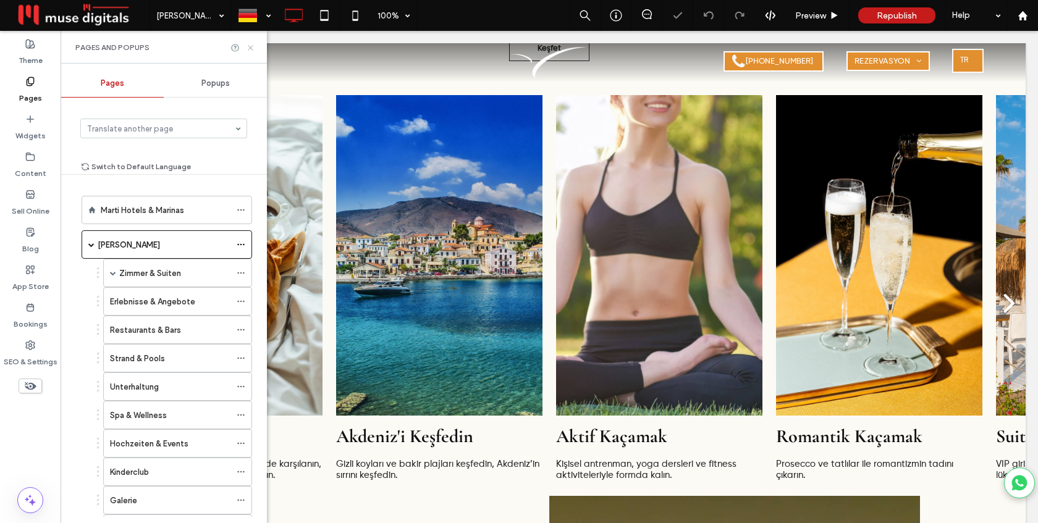
click at [252, 46] on icon at bounding box center [250, 47] width 9 height 9
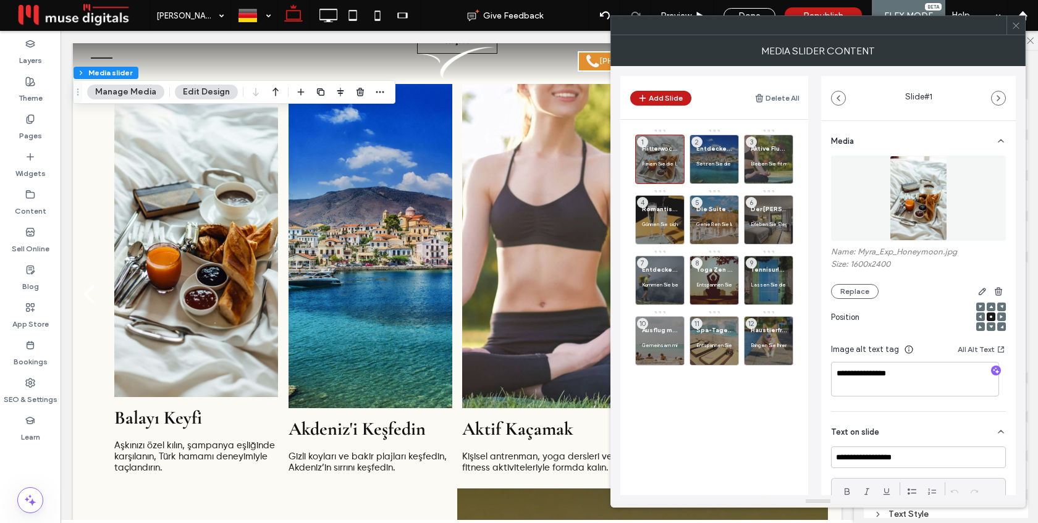
click at [1017, 32] on span at bounding box center [1016, 25] width 9 height 19
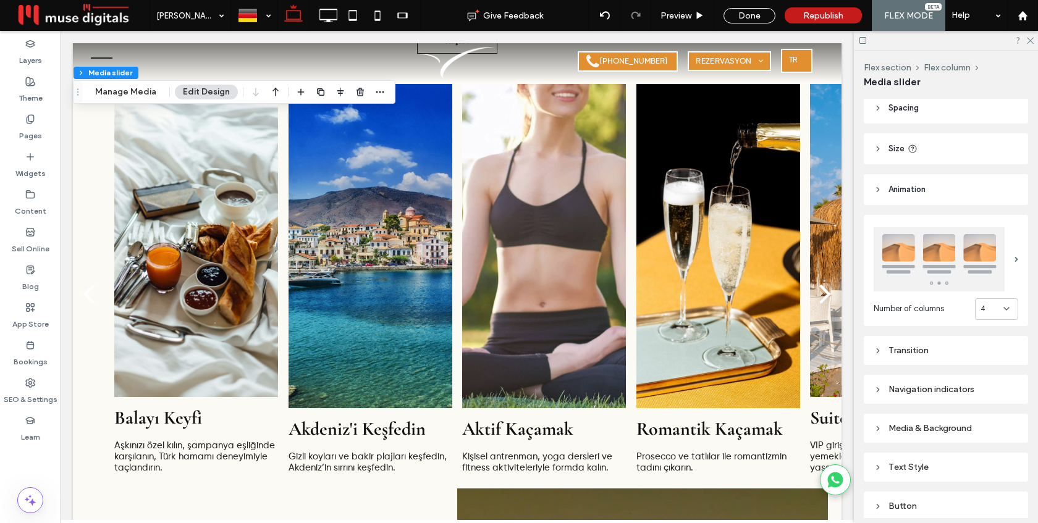
scroll to position [138, 0]
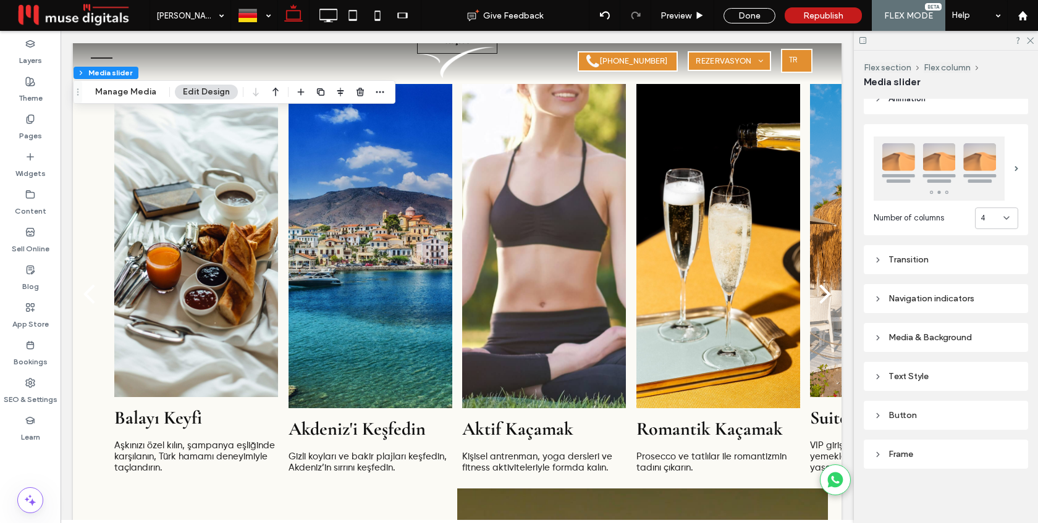
click at [912, 342] on div "Media & Background" at bounding box center [946, 338] width 145 height 11
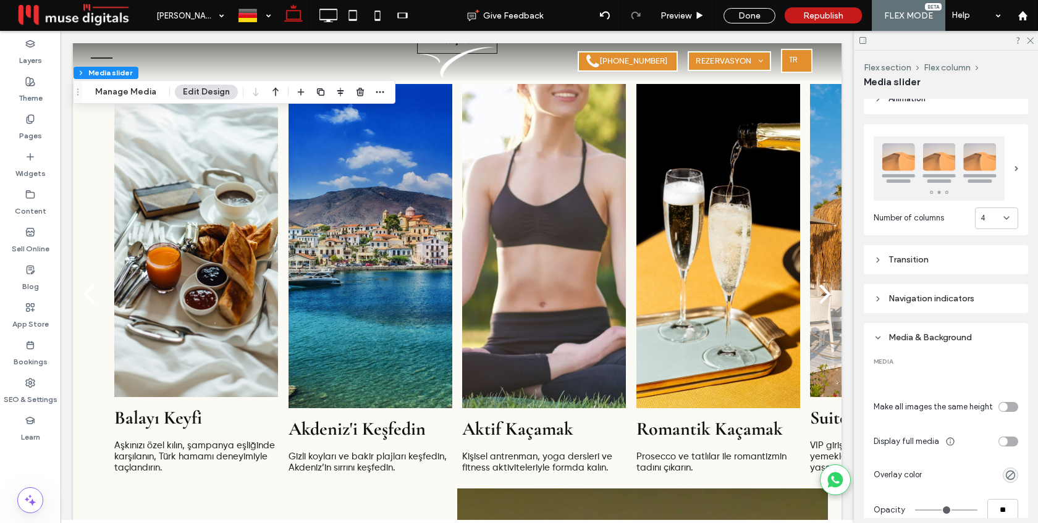
scroll to position [173, 0]
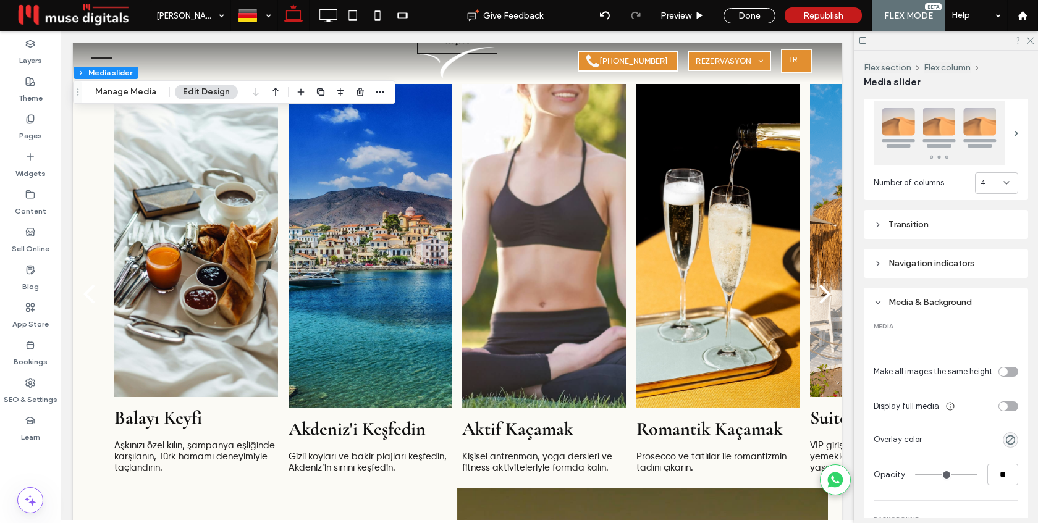
click at [999, 371] on div "toggle" at bounding box center [1003, 372] width 9 height 9
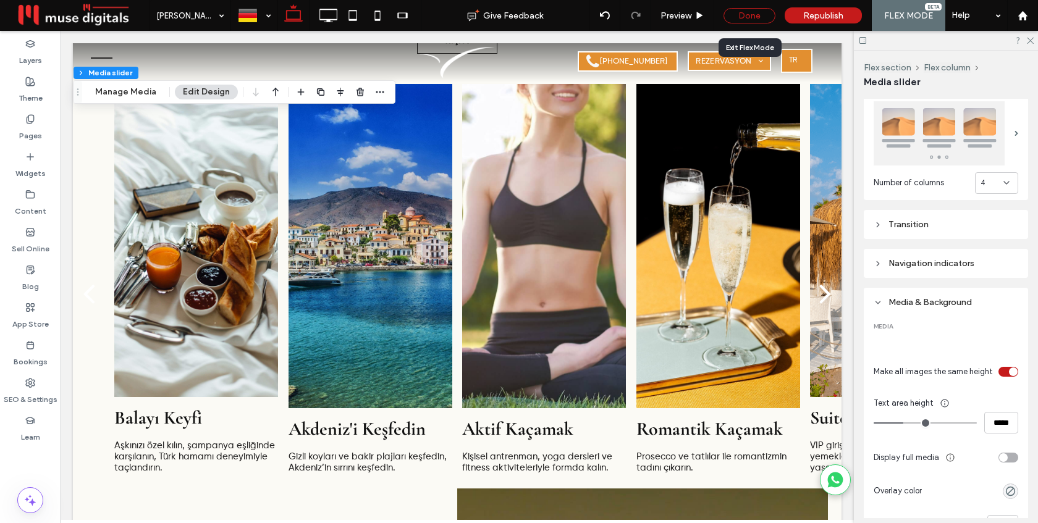
click at [752, 17] on div "Done" at bounding box center [750, 15] width 52 height 15
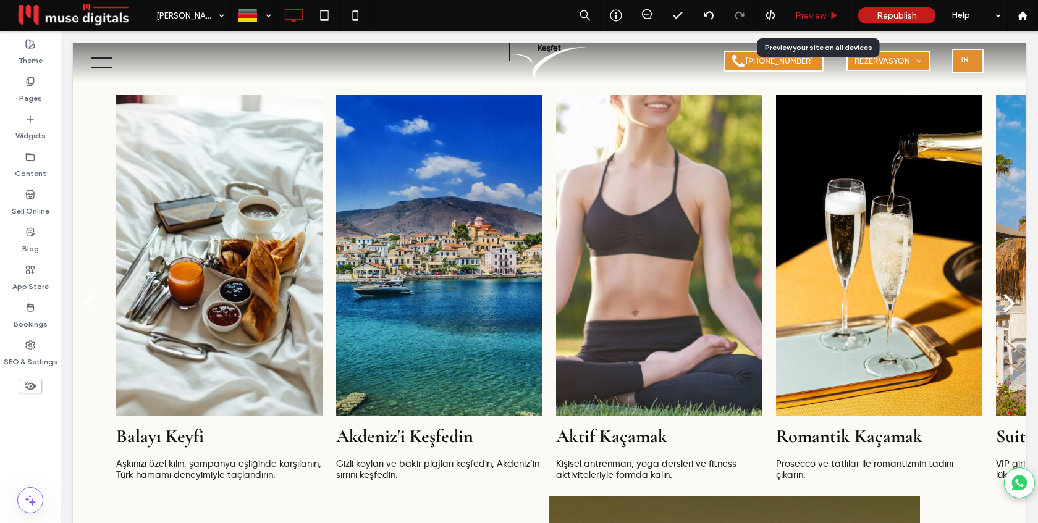
click at [813, 17] on span "Preview" at bounding box center [810, 16] width 31 height 11
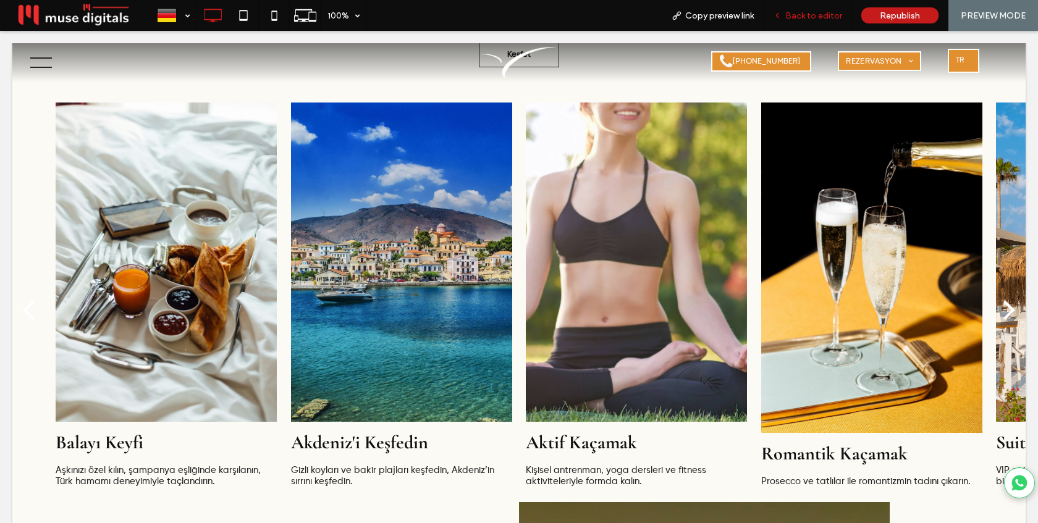
click at [797, 11] on span "Back to editor" at bounding box center [814, 16] width 57 height 11
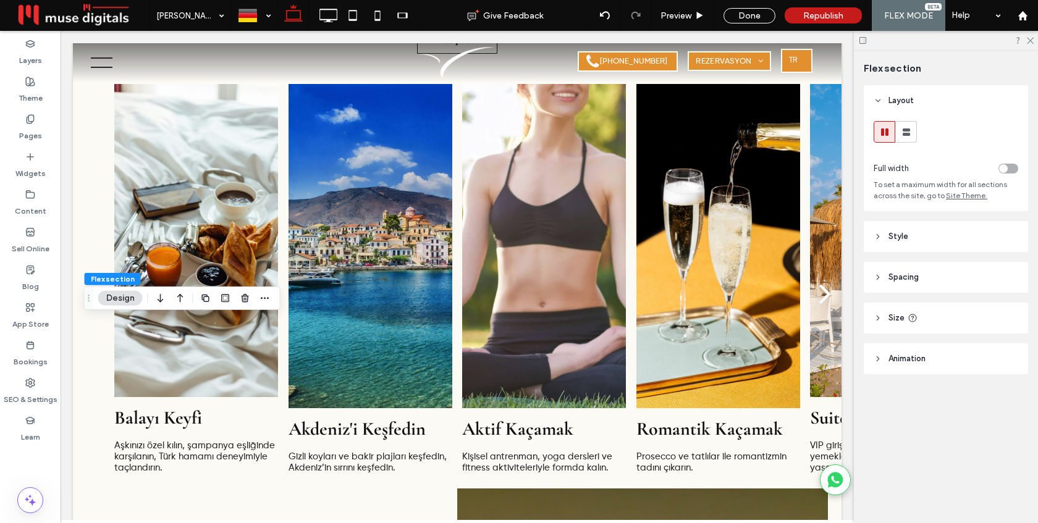
click at [917, 279] on span "Spacing" at bounding box center [904, 277] width 30 height 12
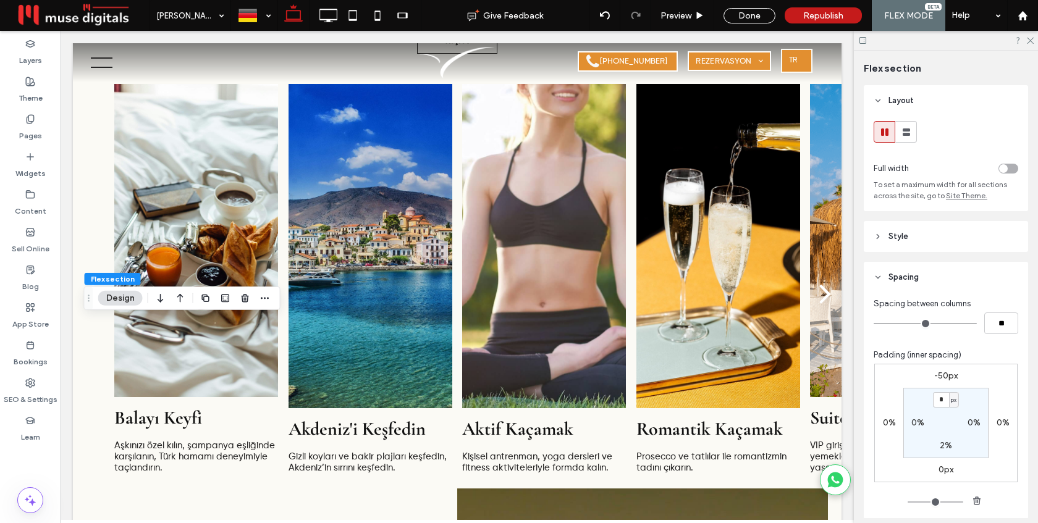
click at [942, 378] on label "-50px" at bounding box center [945, 376] width 23 height 11
type input "*"
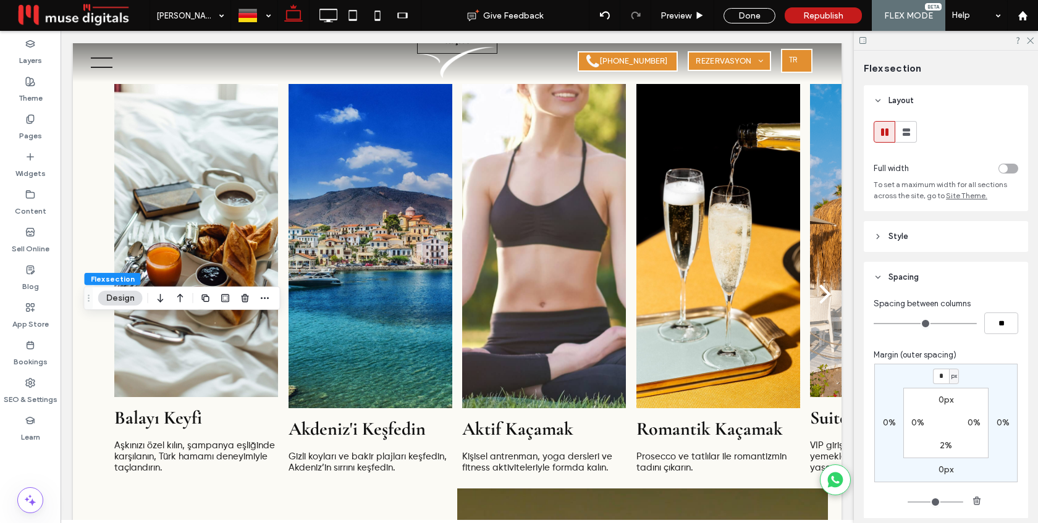
type input "*"
click at [753, 12] on div "Done" at bounding box center [750, 15] width 52 height 15
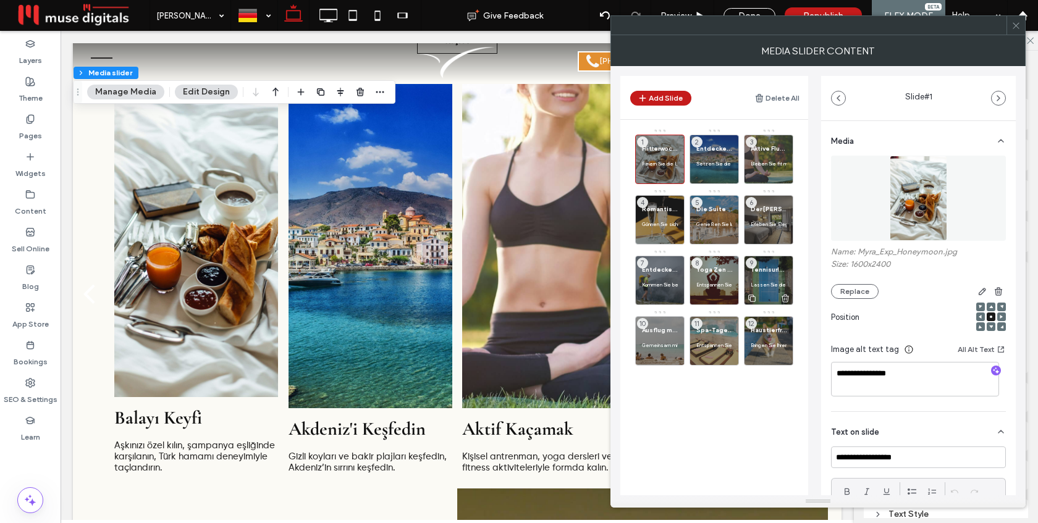
click at [762, 273] on span "Tennisurlaub für Kinder" at bounding box center [769, 270] width 36 height 8
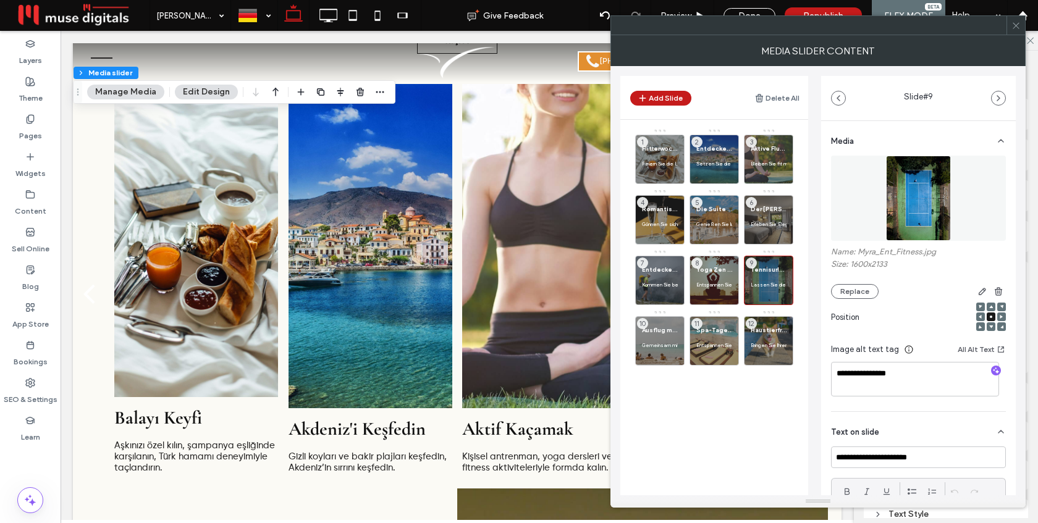
click at [855, 285] on div "Name: Myra_Ent_Fitness.jpg Size: 1600x2133 Replace" at bounding box center [918, 273] width 175 height 52
click at [858, 292] on button "Replace" at bounding box center [855, 291] width 48 height 15
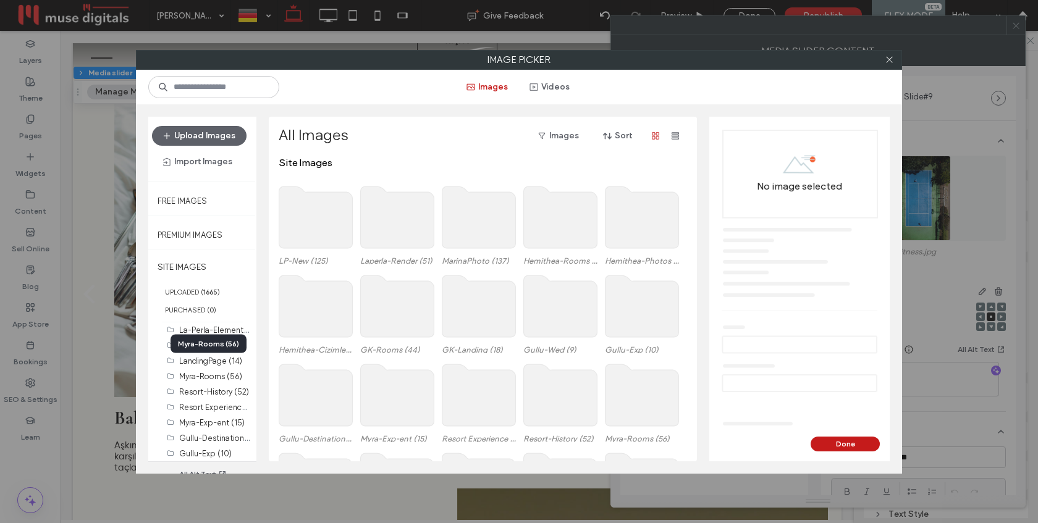
scroll to position [249, 0]
click at [197, 409] on label "Myra-Exp-ent (15)" at bounding box center [212, 408] width 66 height 9
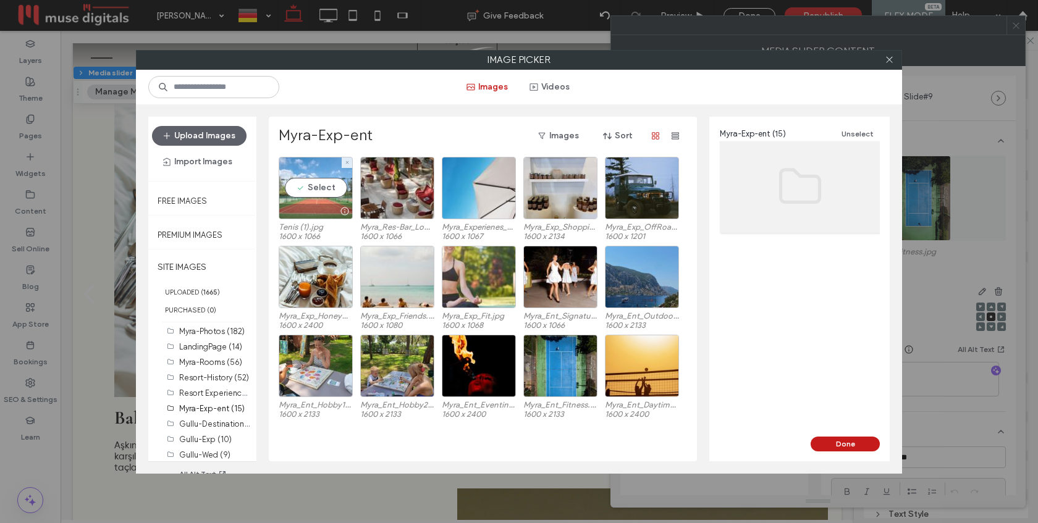
click at [310, 204] on div at bounding box center [315, 211] width 73 height 15
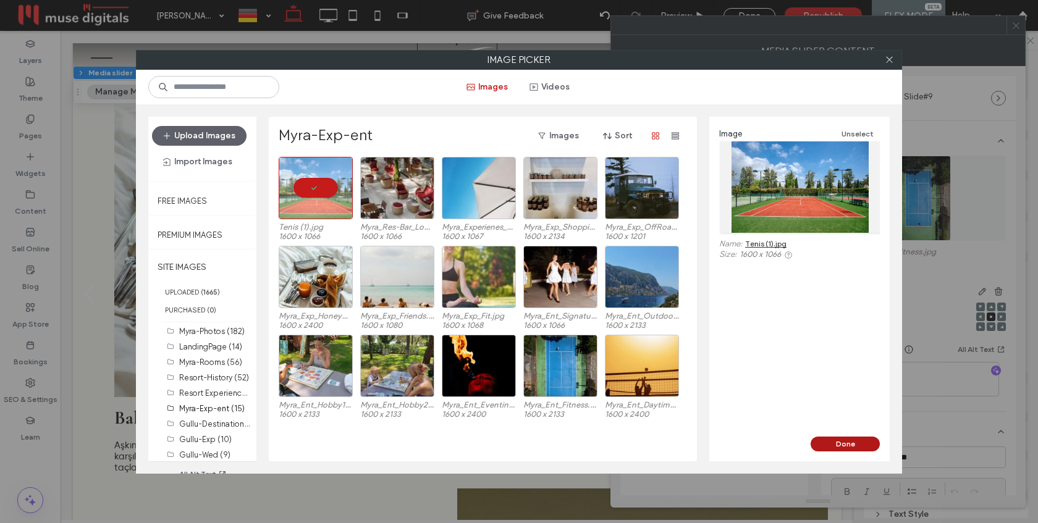
click at [847, 444] on button "Done" at bounding box center [845, 444] width 69 height 15
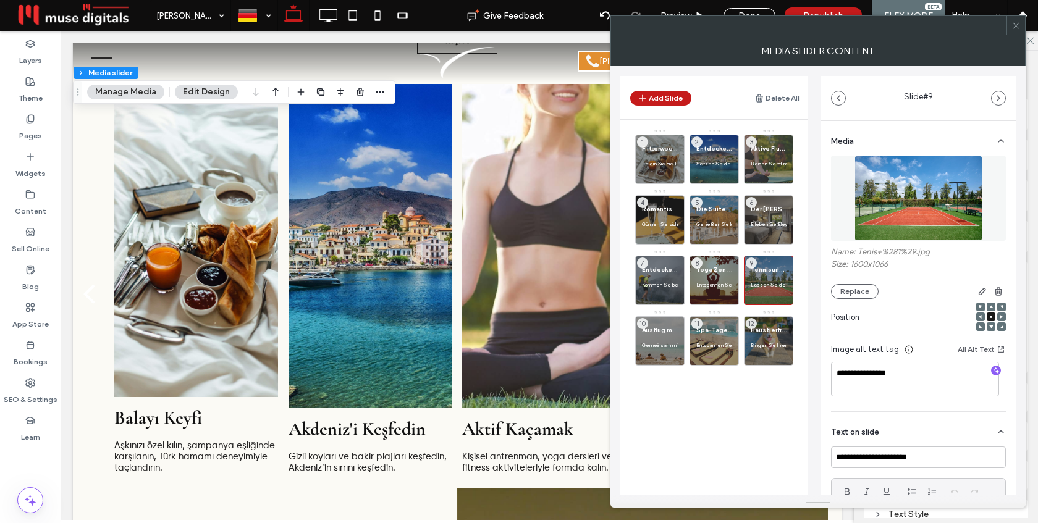
click at [1023, 25] on div at bounding box center [1016, 25] width 19 height 19
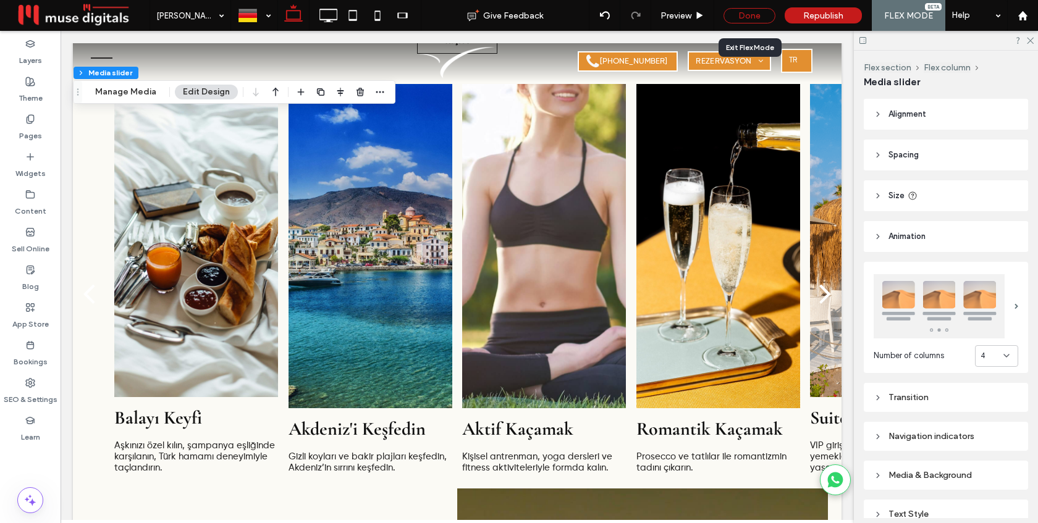
click at [750, 13] on div "Done" at bounding box center [750, 15] width 52 height 15
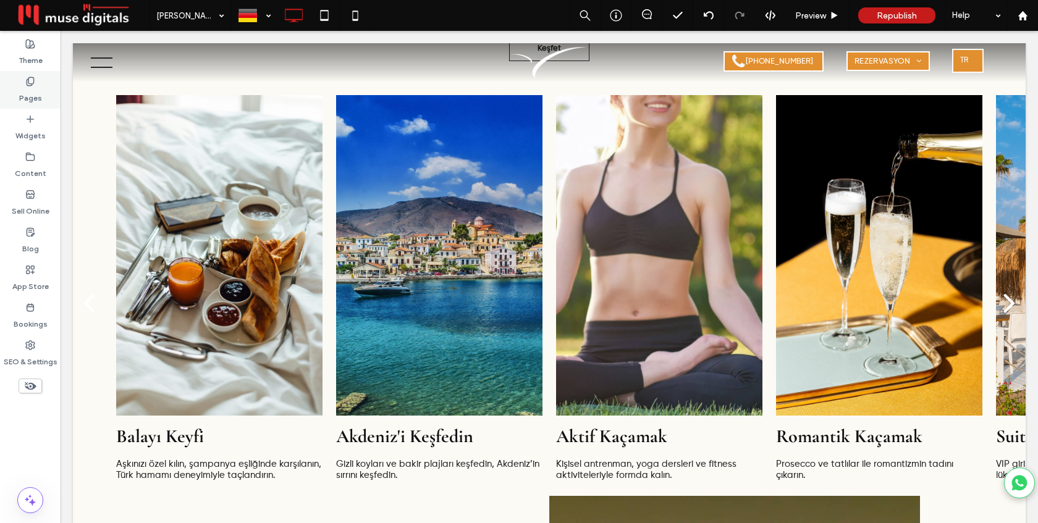
click at [34, 96] on label "Pages" at bounding box center [30, 95] width 23 height 17
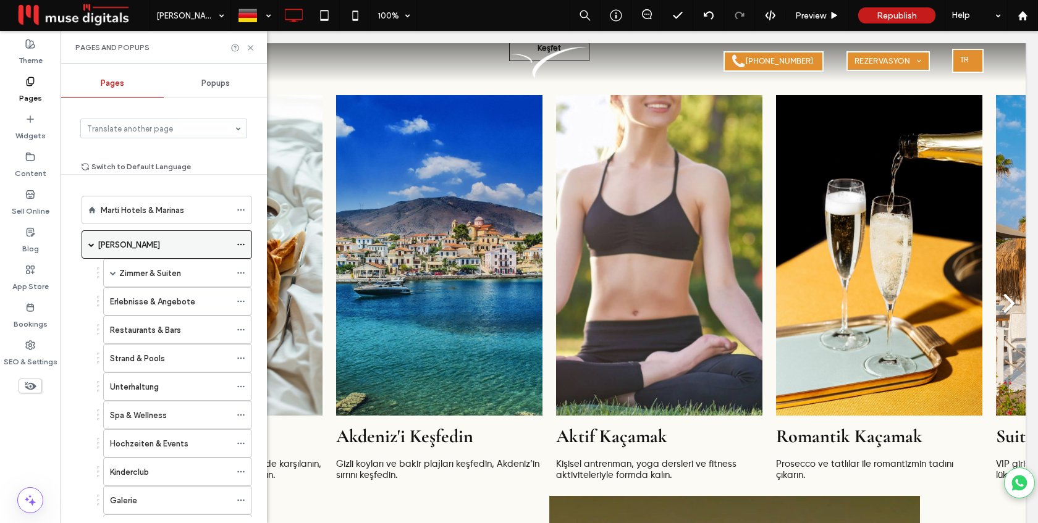
click at [90, 245] on span at bounding box center [91, 245] width 6 height 6
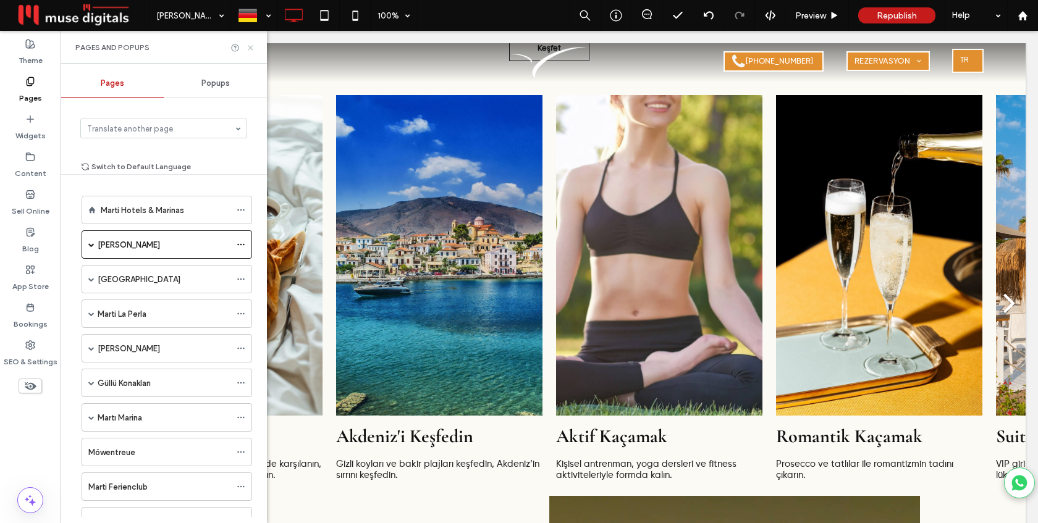
click at [252, 48] on icon at bounding box center [250, 47] width 9 height 9
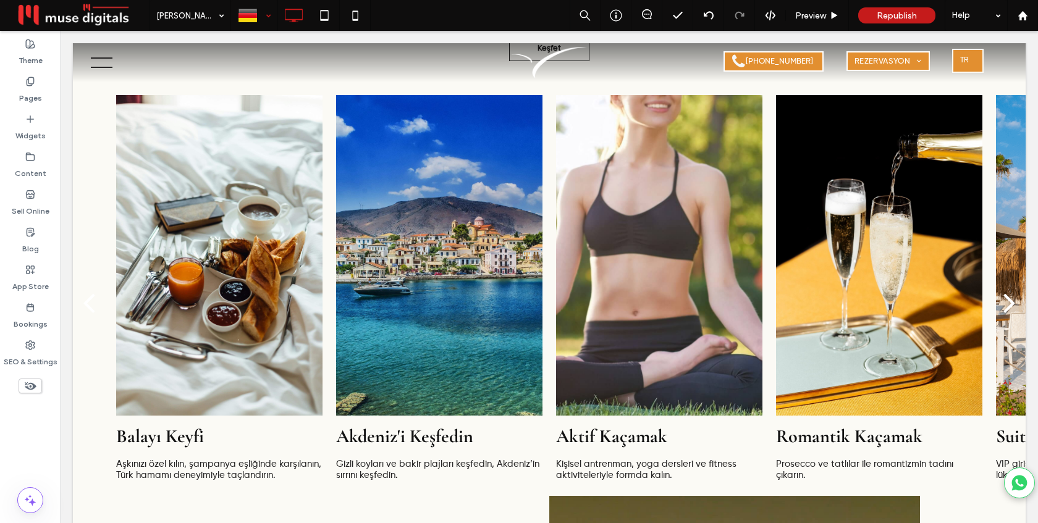
click at [263, 18] on div at bounding box center [254, 16] width 45 height 30
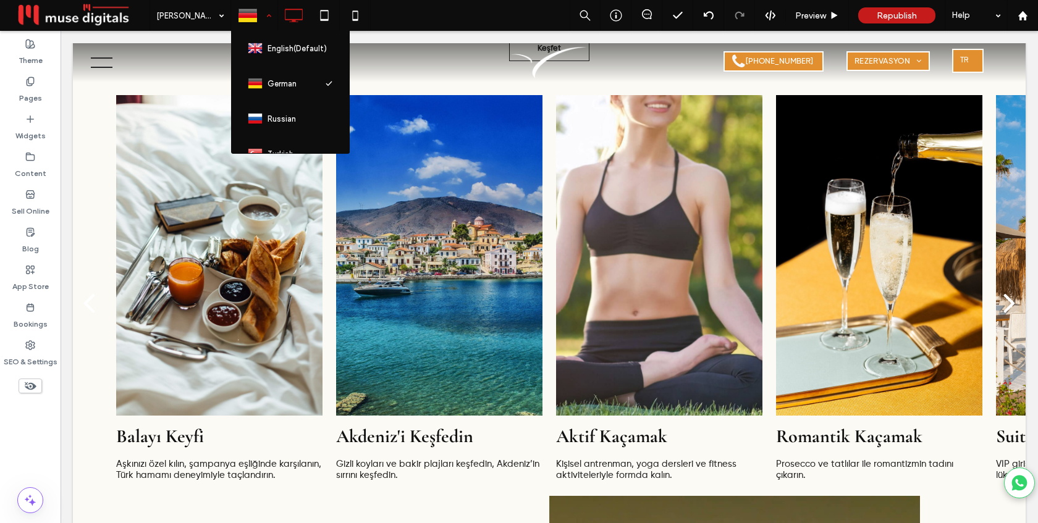
scroll to position [40, 0]
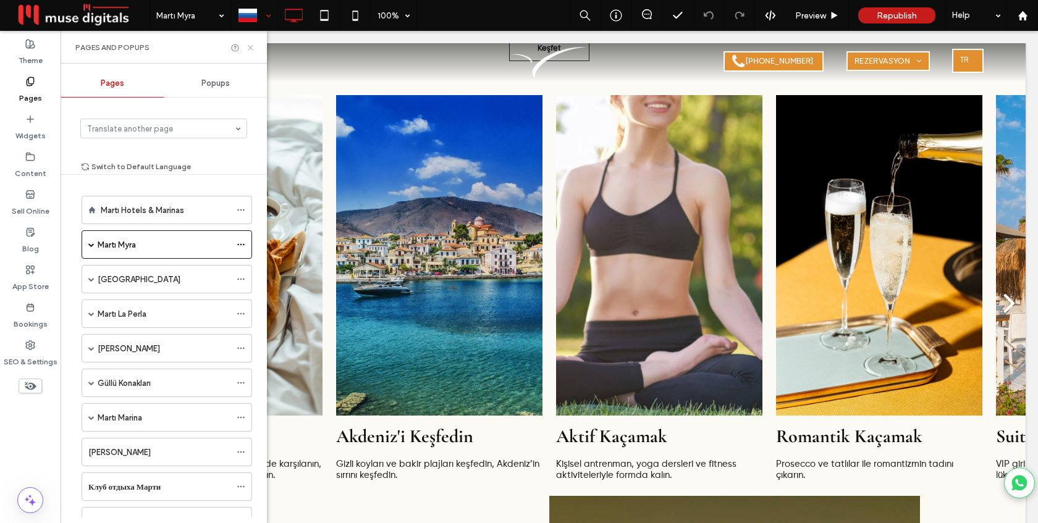
click at [251, 46] on use at bounding box center [250, 47] width 5 height 5
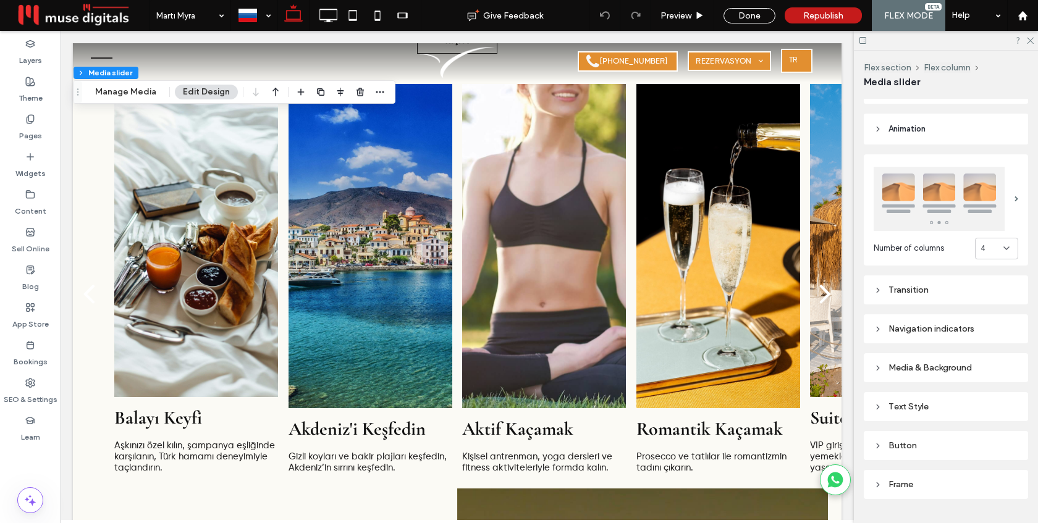
click at [931, 370] on div "Media & Background" at bounding box center [946, 368] width 145 height 11
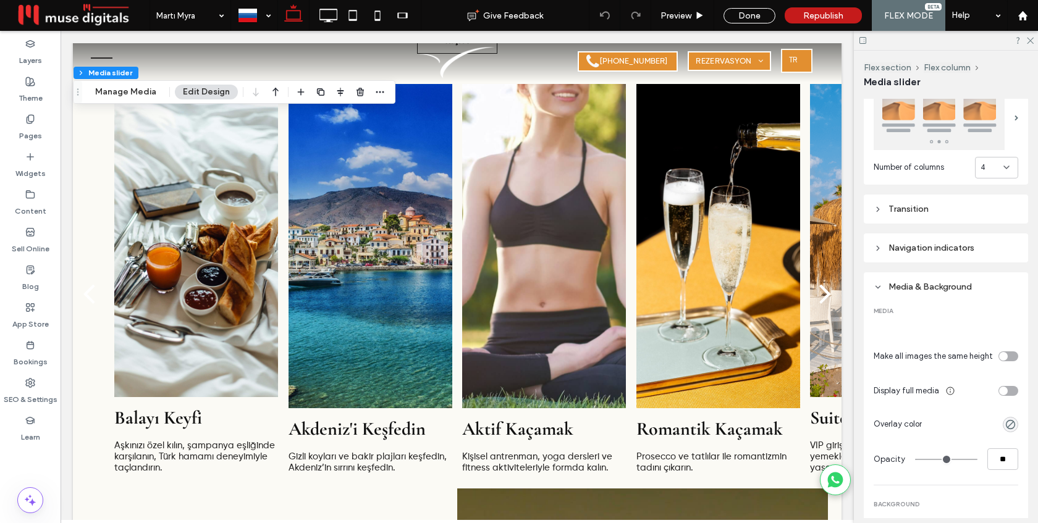
scroll to position [192, 0]
click at [1006, 351] on div "toggle" at bounding box center [1003, 353] width 9 height 9
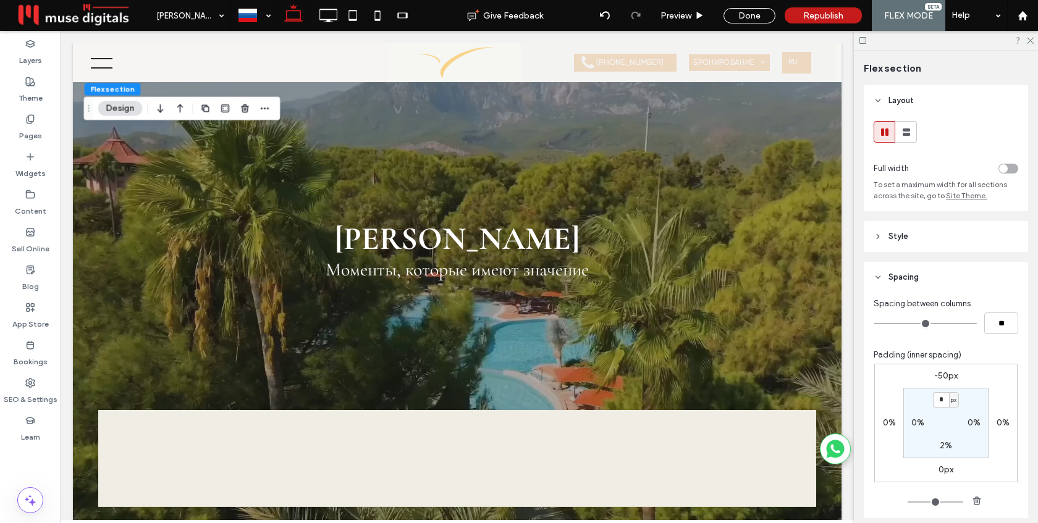
scroll to position [1817, 0]
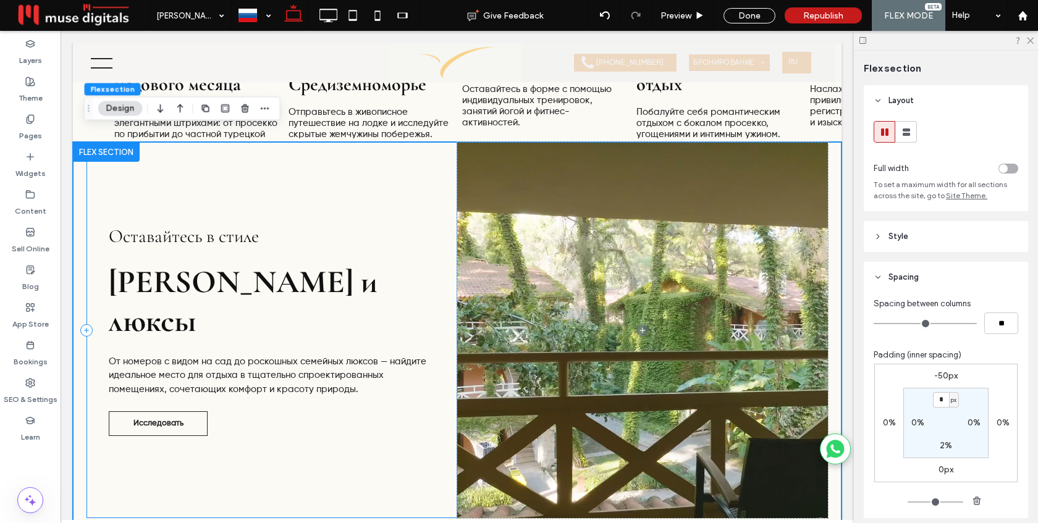
select select "******"
click at [79, 278] on div "Оставайтесь в стиле Номера и люксы От номеров с видом на сад до роскошных семей…" at bounding box center [457, 338] width 769 height 392
click at [941, 375] on label "-50px" at bounding box center [945, 376] width 23 height 11
type input "*"
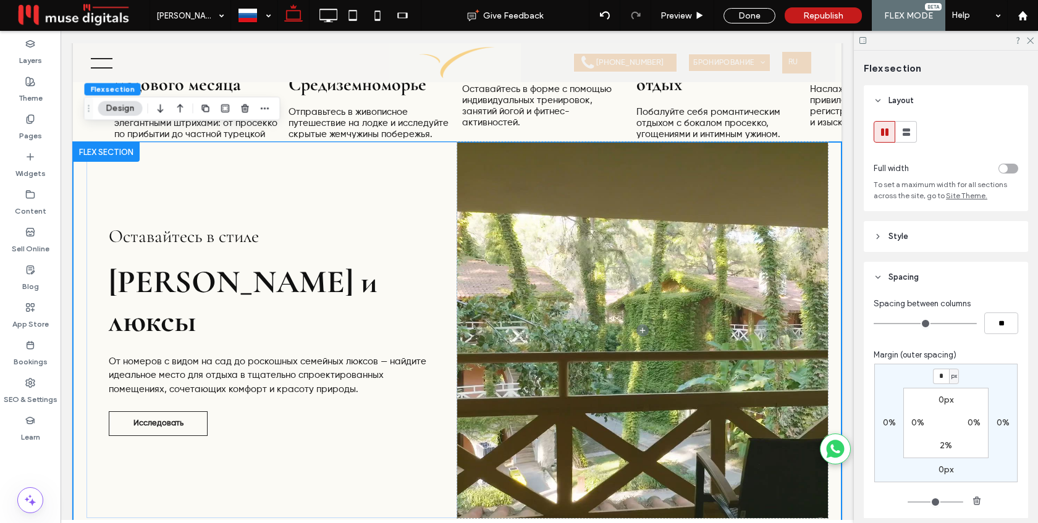
type input "*"
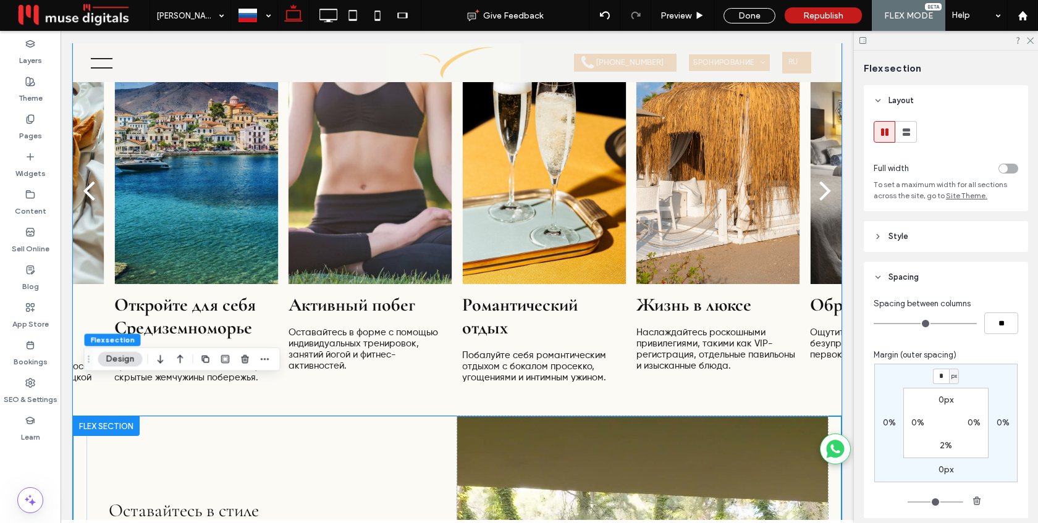
scroll to position [1493, 0]
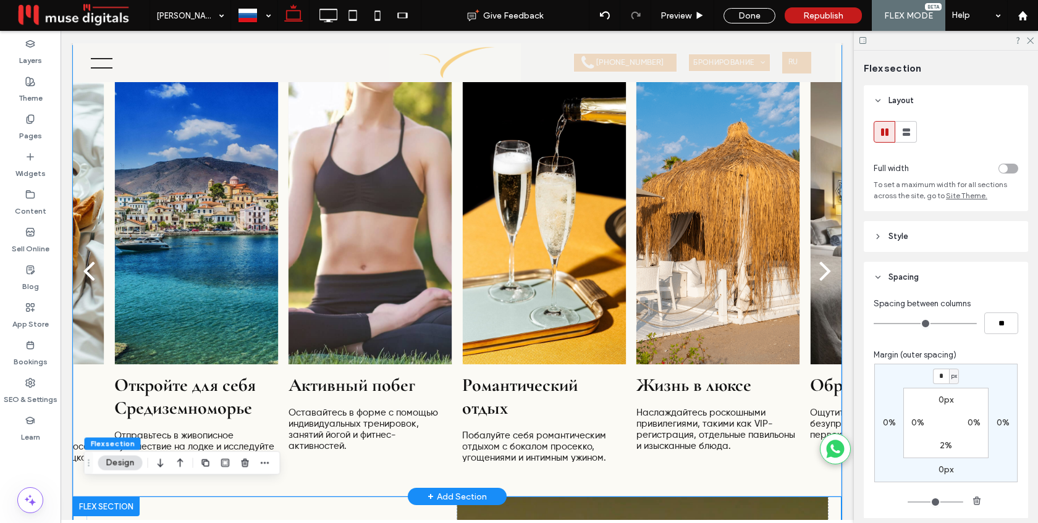
click at [692, 274] on div at bounding box center [719, 212] width 164 height 303
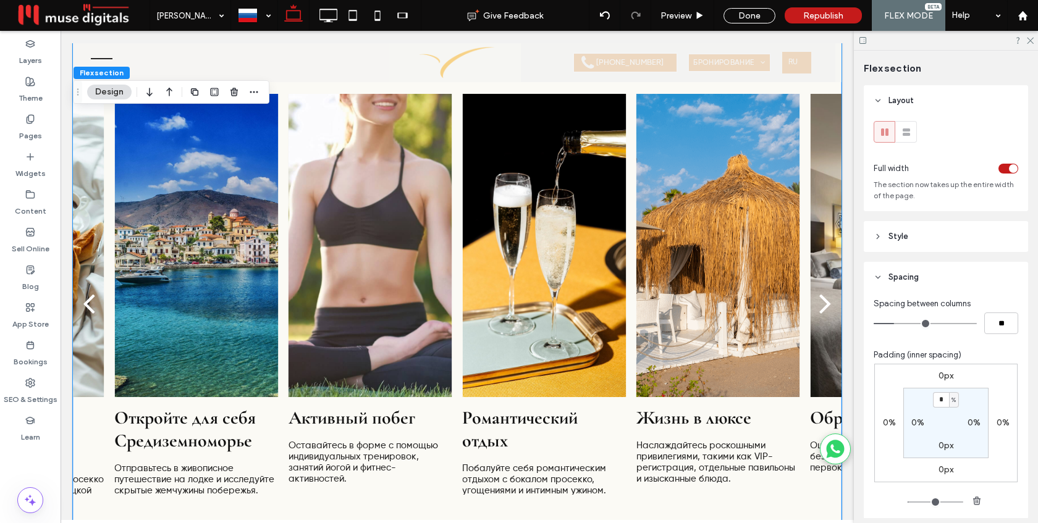
click at [692, 274] on div at bounding box center [719, 245] width 164 height 303
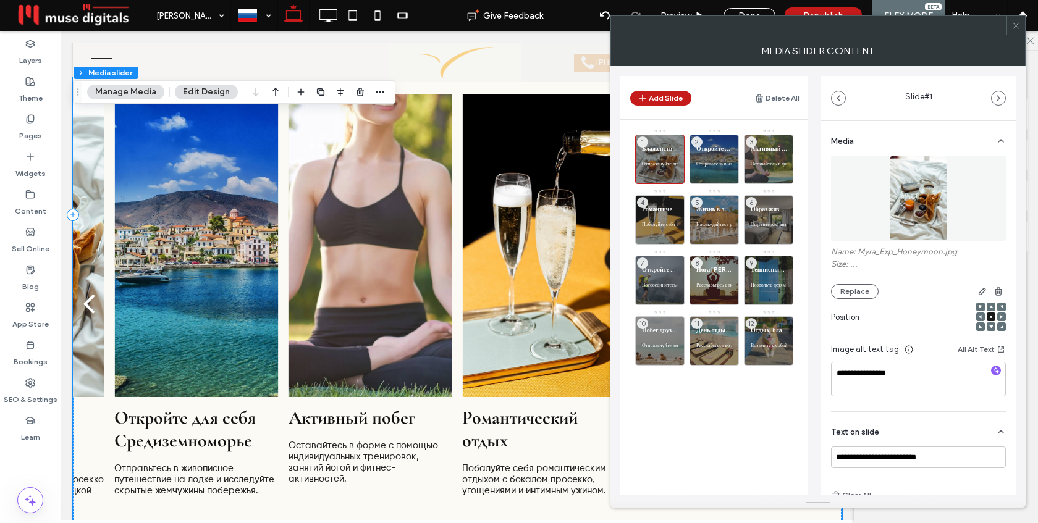
scroll to position [1457, 0]
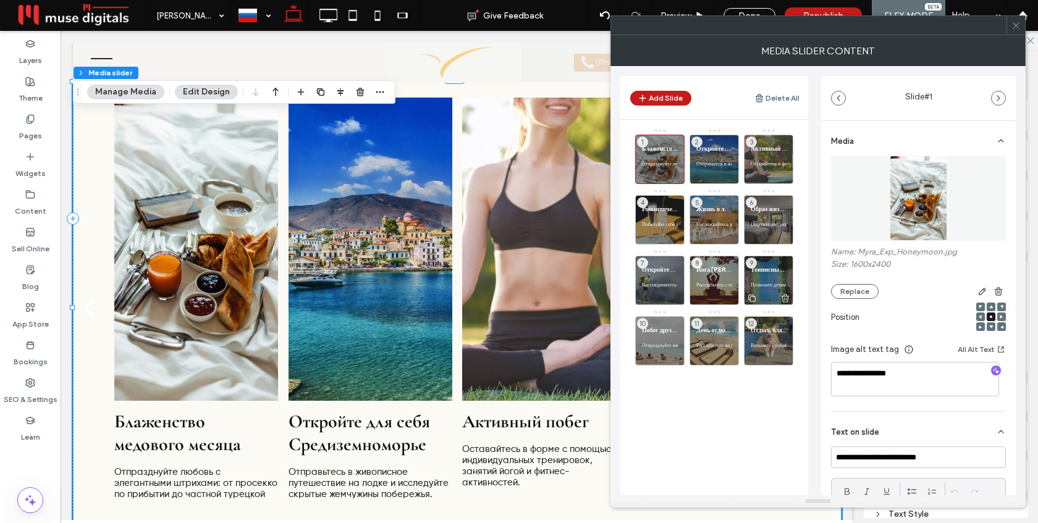
click at [768, 281] on p "Позвольте детям наслаждаться теннисом, обучаясь и играя." at bounding box center [769, 284] width 36 height 7
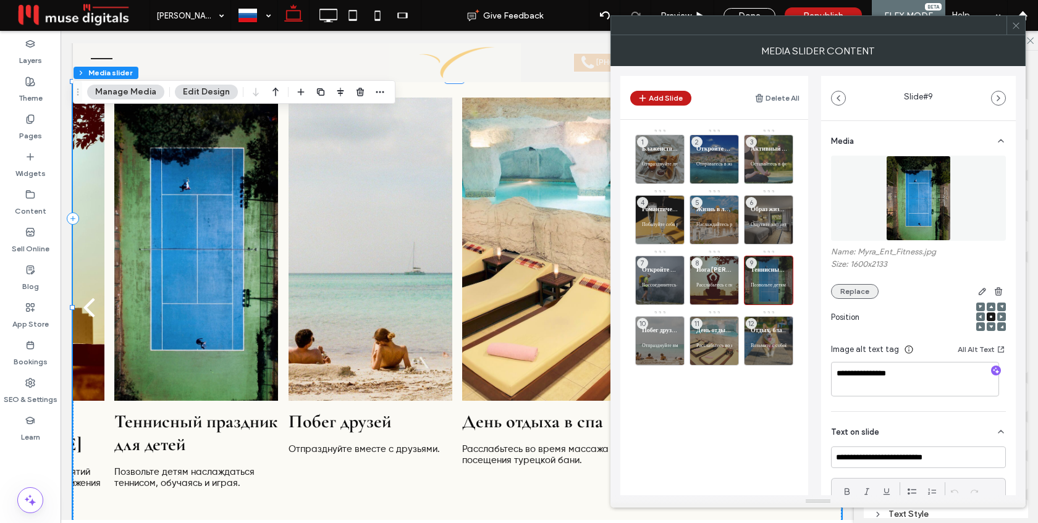
click at [858, 292] on button "Replace" at bounding box center [855, 291] width 48 height 15
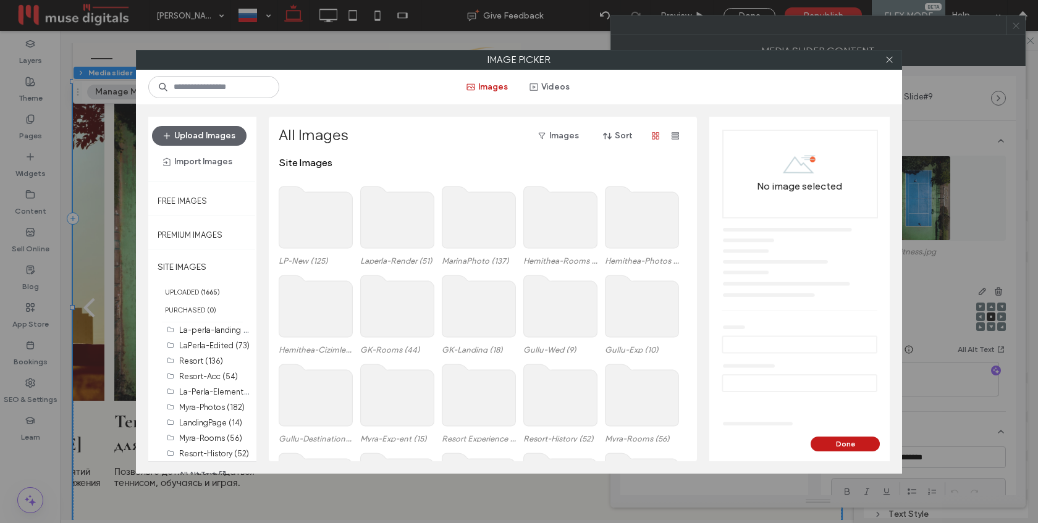
scroll to position [226, 0]
click at [197, 431] on label "Myra-Exp-ent (15)" at bounding box center [212, 431] width 66 height 9
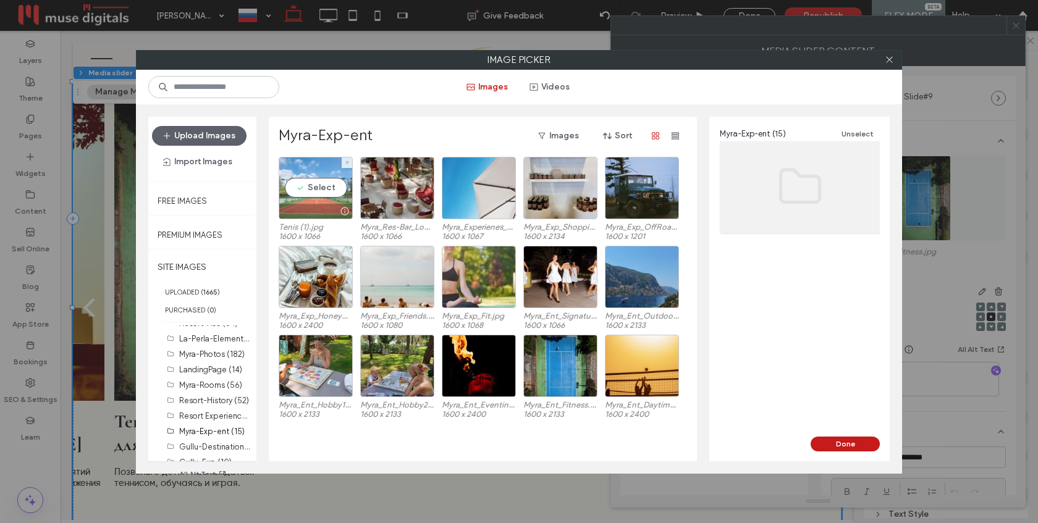
click at [318, 201] on div "Select" at bounding box center [316, 188] width 74 height 62
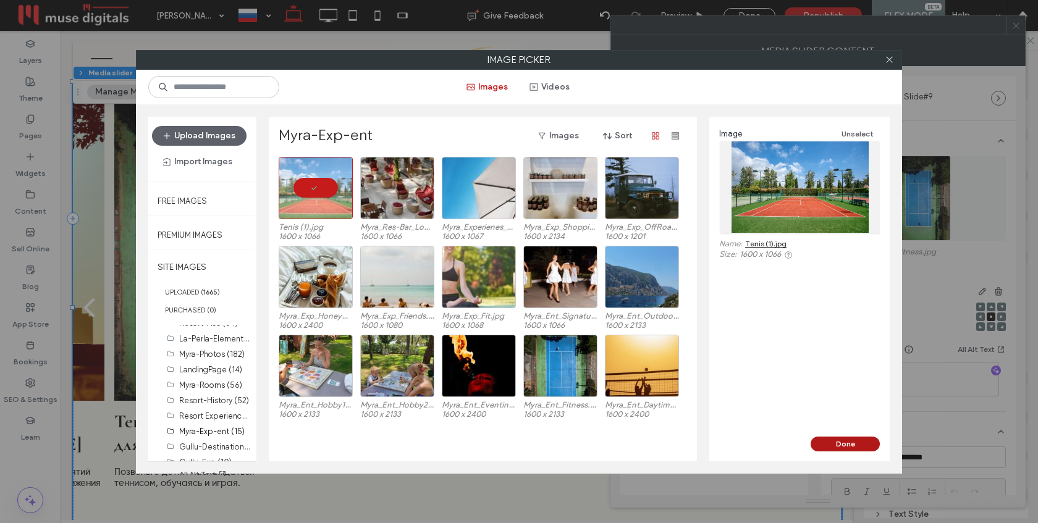
click at [834, 442] on button "Done" at bounding box center [845, 444] width 69 height 15
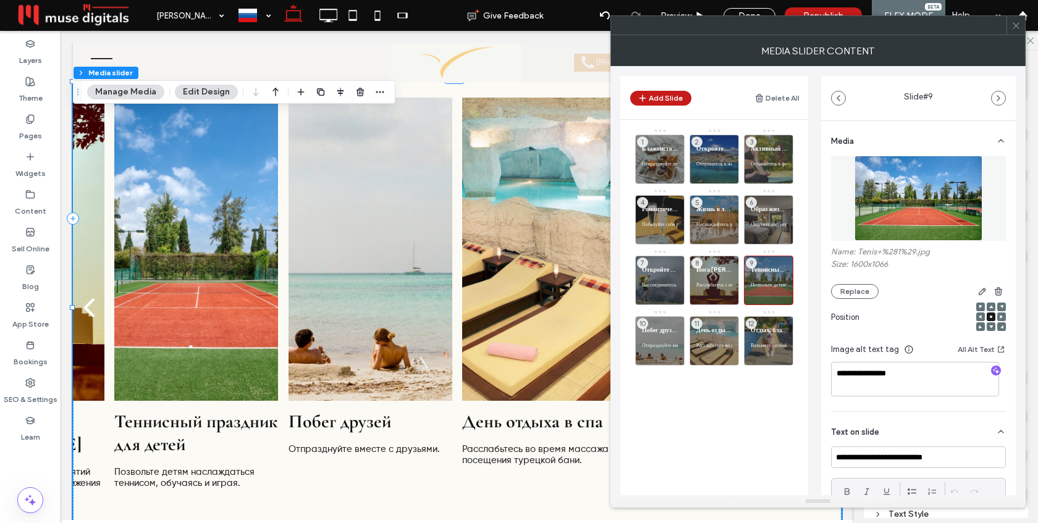
click at [1018, 27] on use at bounding box center [1016, 25] width 6 height 6
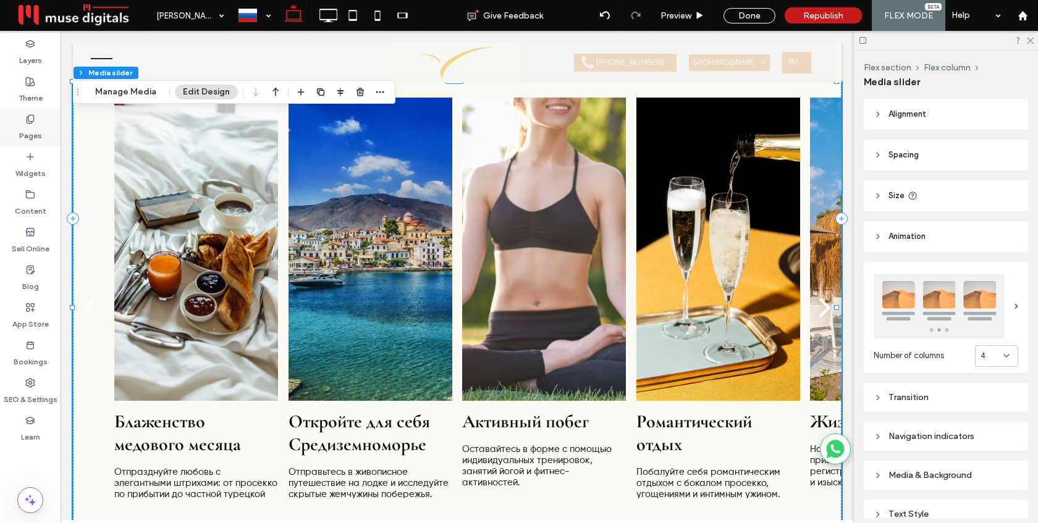
click at [25, 135] on label "Pages" at bounding box center [30, 132] width 23 height 17
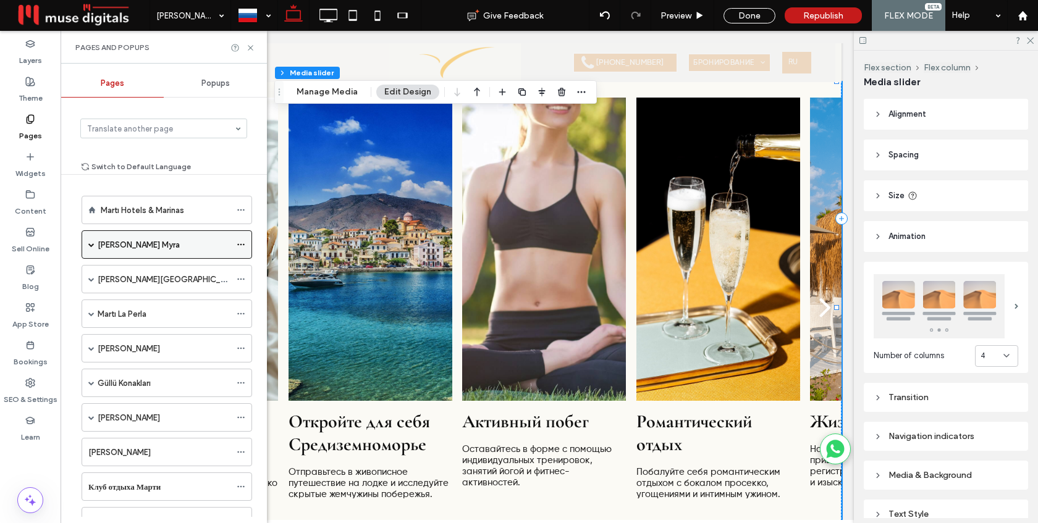
click at [92, 242] on span at bounding box center [91, 245] width 6 height 6
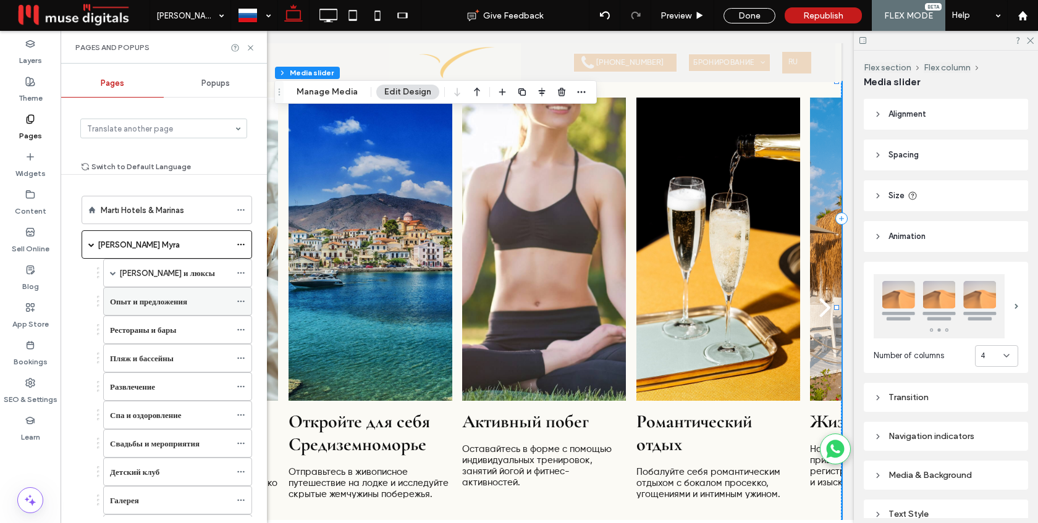
click at [140, 303] on label "Опыт и предложения" at bounding box center [148, 302] width 77 height 22
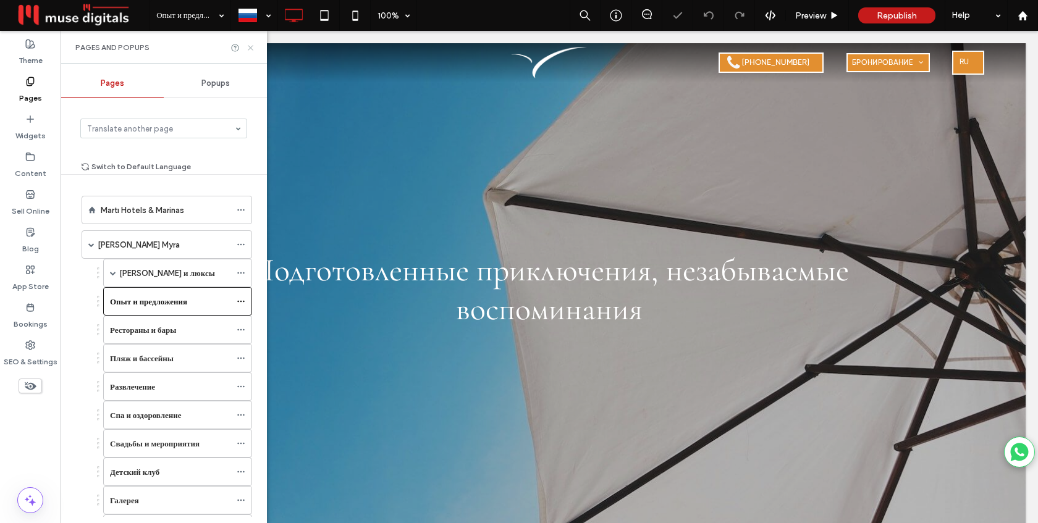
click at [250, 46] on icon at bounding box center [250, 47] width 9 height 9
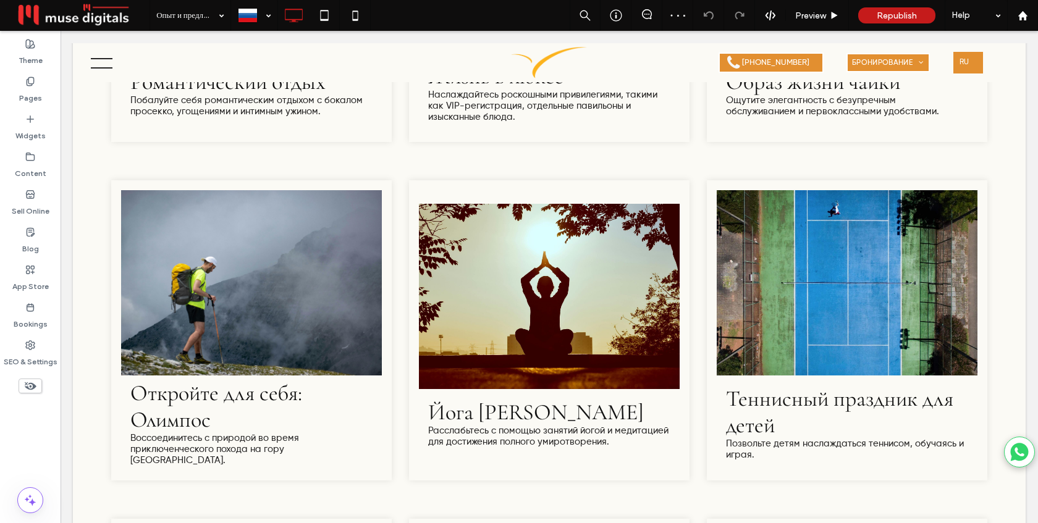
scroll to position [1242, 0]
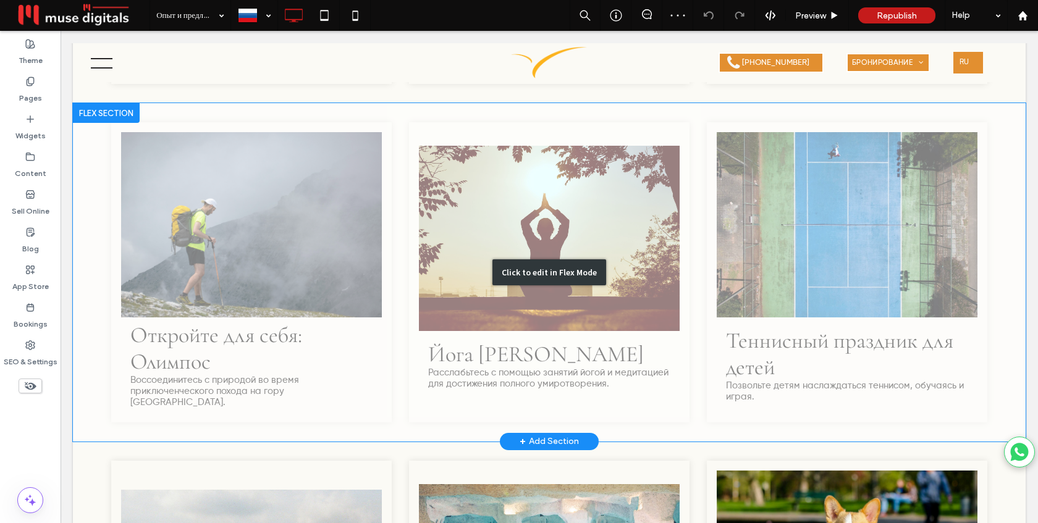
click at [785, 206] on div "Click to edit in Flex Mode" at bounding box center [549, 272] width 953 height 339
click at [785, 206] on link at bounding box center [847, 224] width 261 height 185
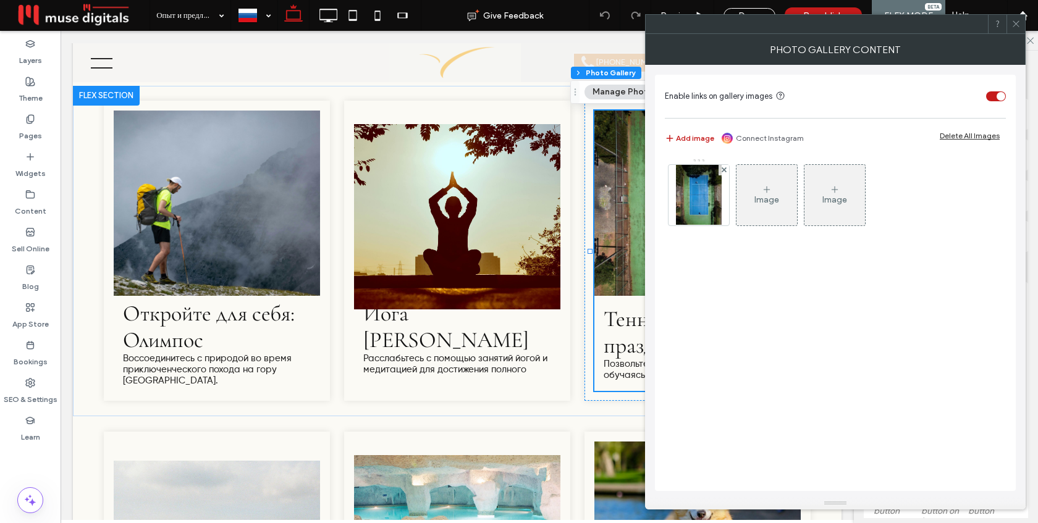
click at [694, 191] on img at bounding box center [699, 195] width 46 height 61
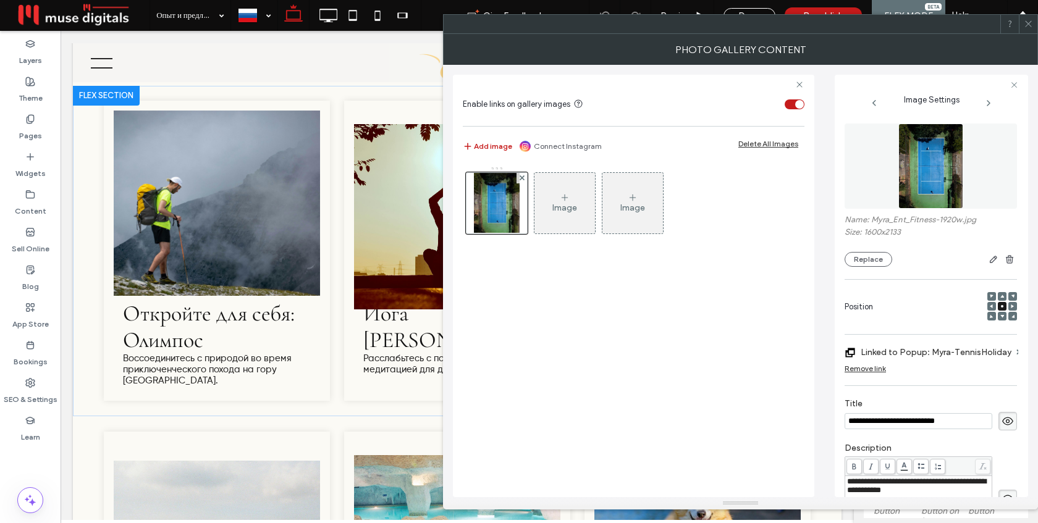
scroll to position [0, 0]
click at [873, 260] on button "Replace" at bounding box center [869, 259] width 48 height 15
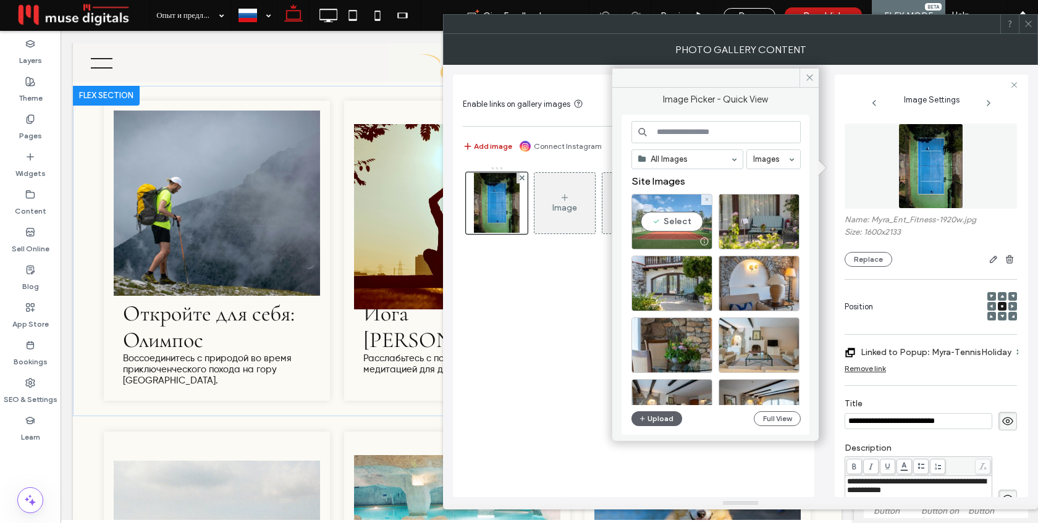
click at [657, 231] on div "Select" at bounding box center [672, 222] width 81 height 56
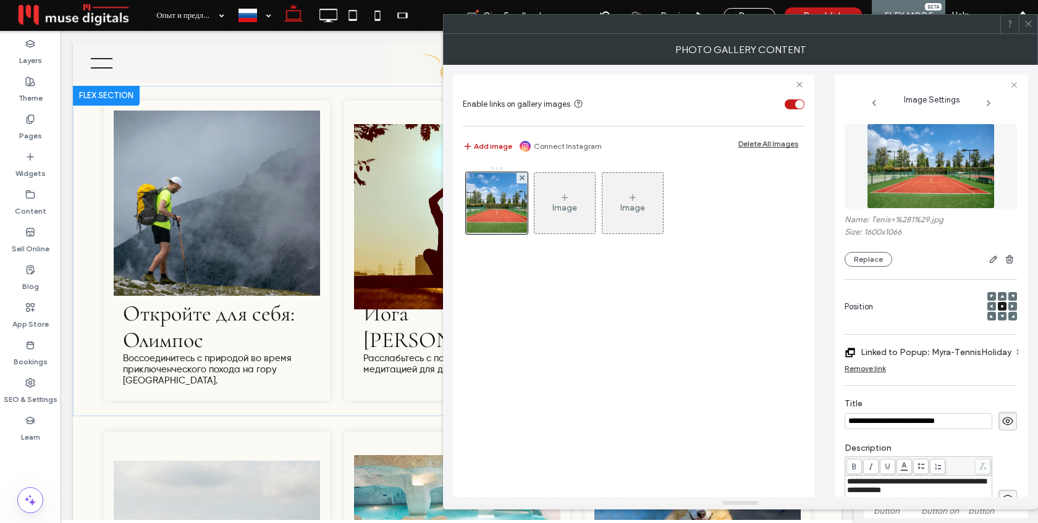
click at [1028, 27] on icon at bounding box center [1028, 23] width 9 height 9
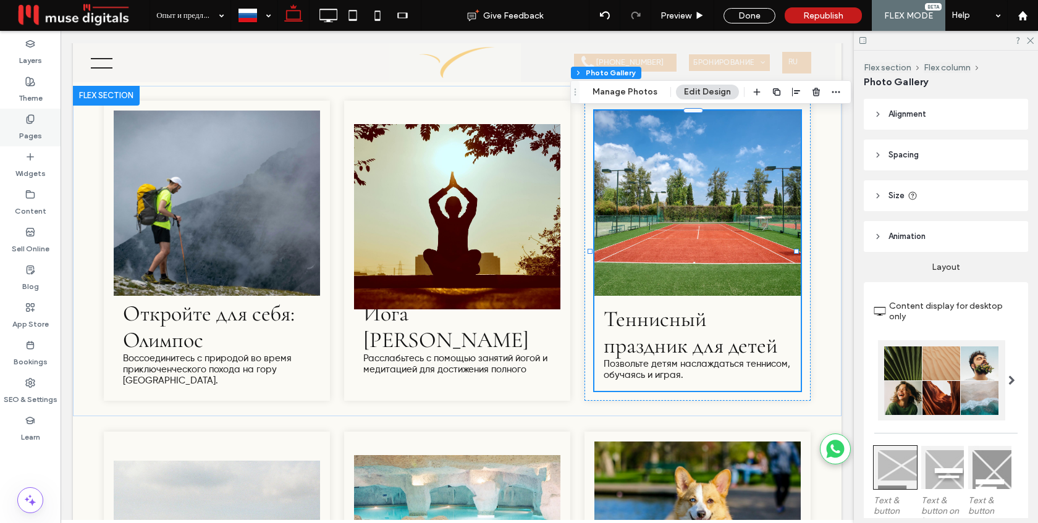
click at [32, 123] on use at bounding box center [30, 119] width 7 height 8
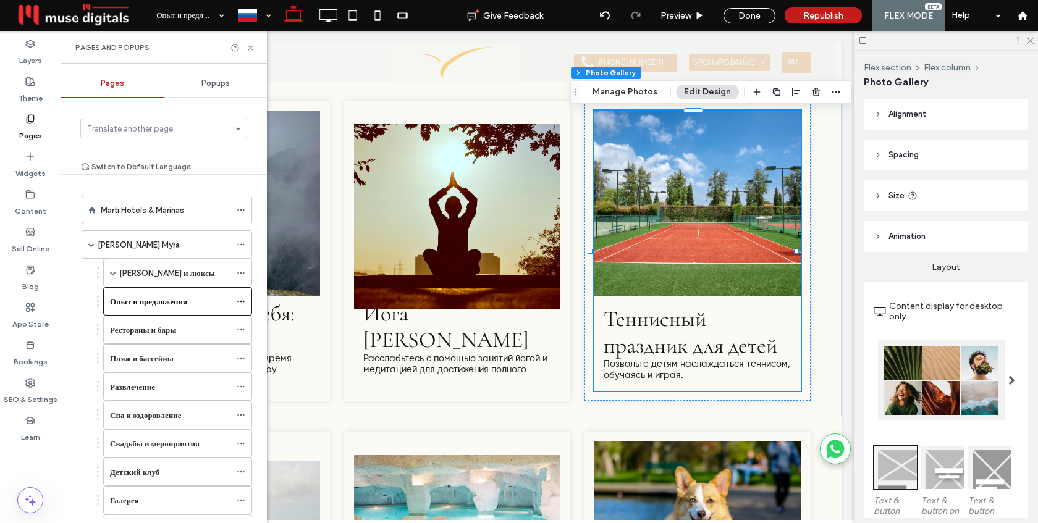
click at [207, 84] on span "Popups" at bounding box center [215, 83] width 28 height 10
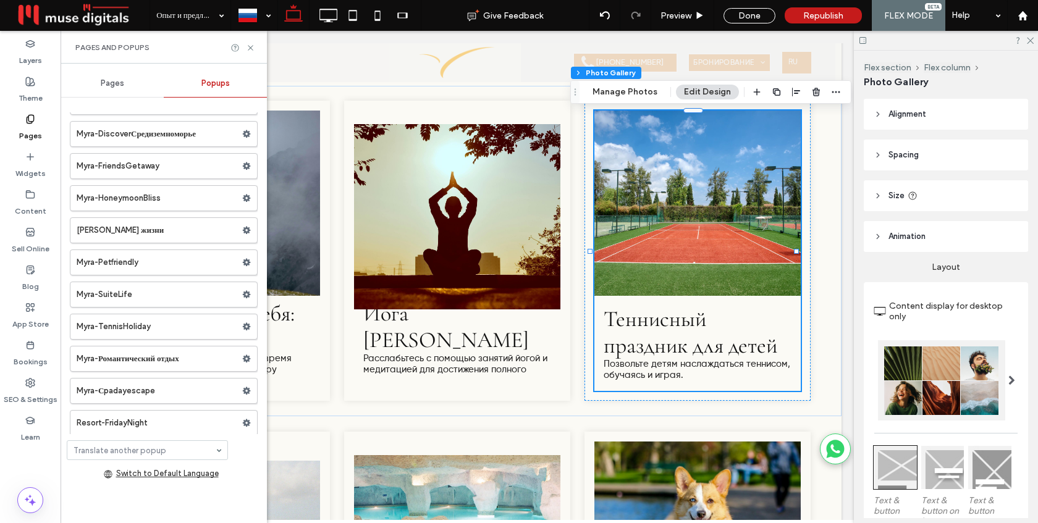
scroll to position [952, 0]
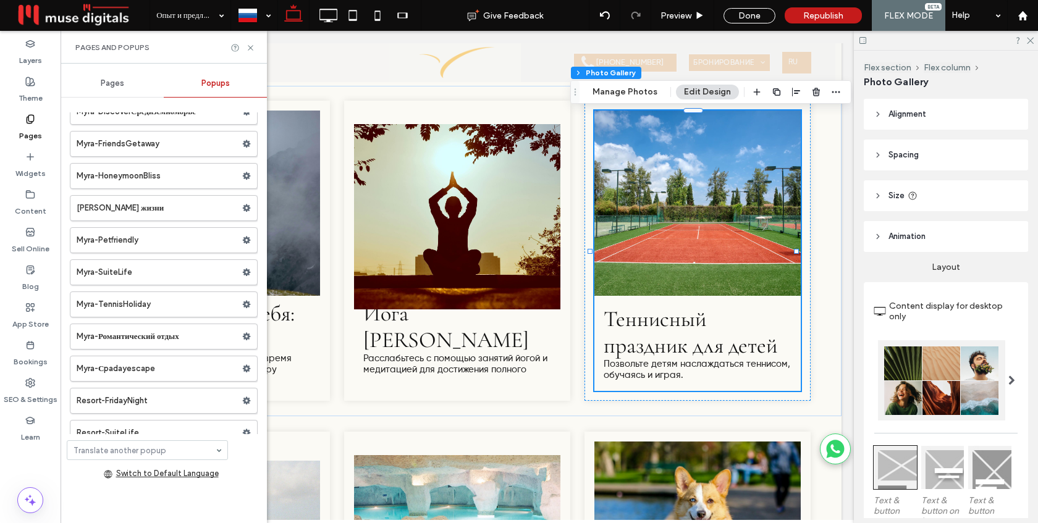
click at [138, 307] on label "Myra-TennisHoliday" at bounding box center [160, 304] width 166 height 25
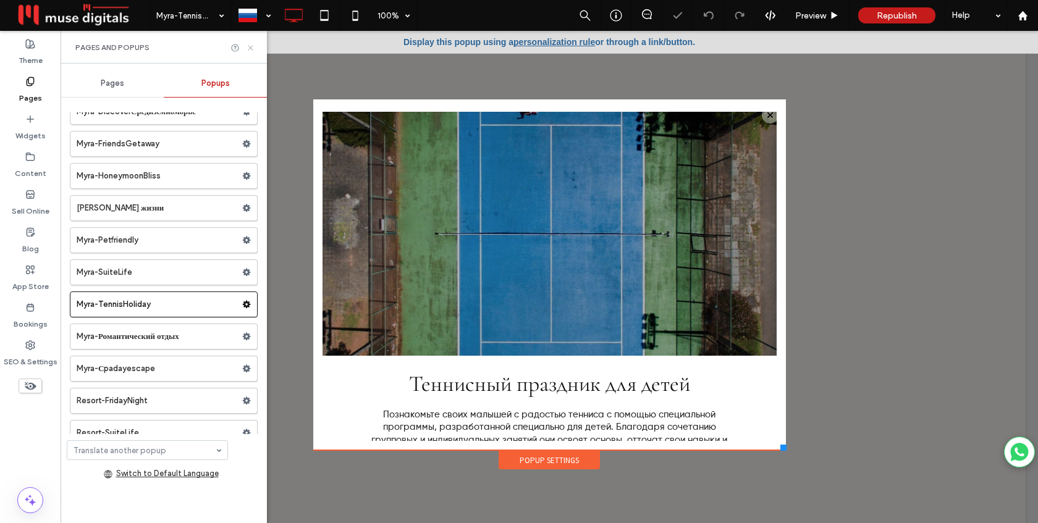
click at [249, 46] on icon at bounding box center [250, 47] width 9 height 9
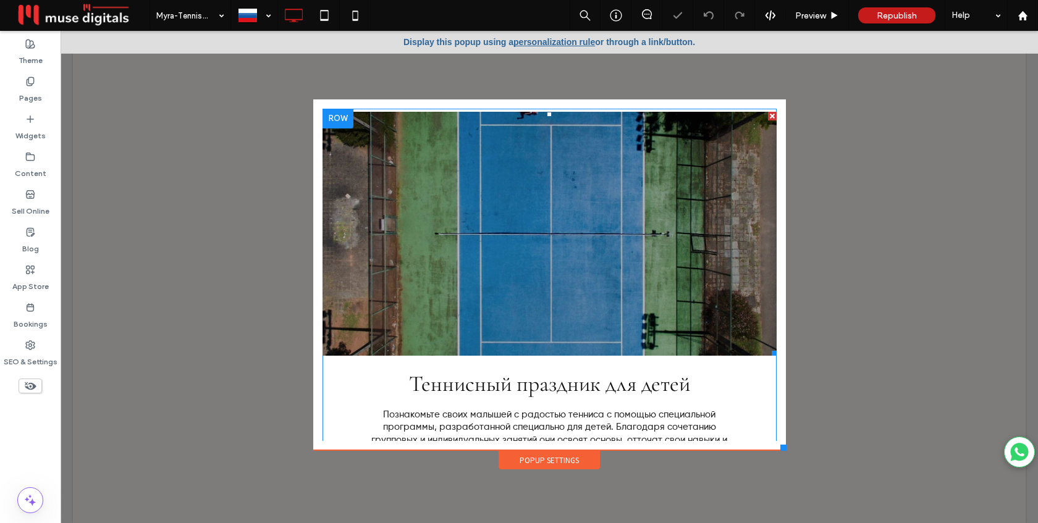
click at [446, 230] on li "Название слайда Write your caption here Кнопка" at bounding box center [550, 234] width 454 height 244
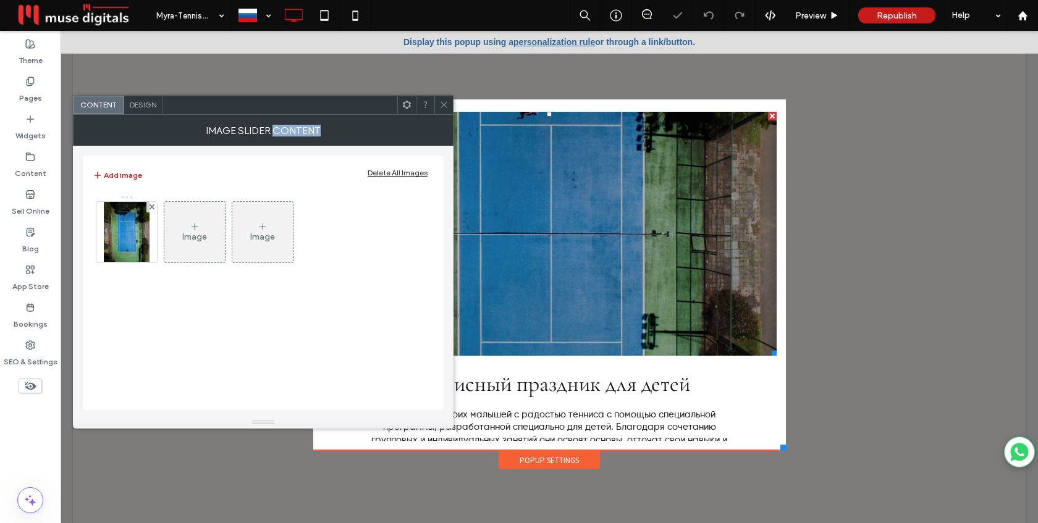
click at [446, 230] on div "Add image Delete All Images Image Image" at bounding box center [263, 281] width 381 height 271
click at [140, 243] on img at bounding box center [127, 232] width 46 height 61
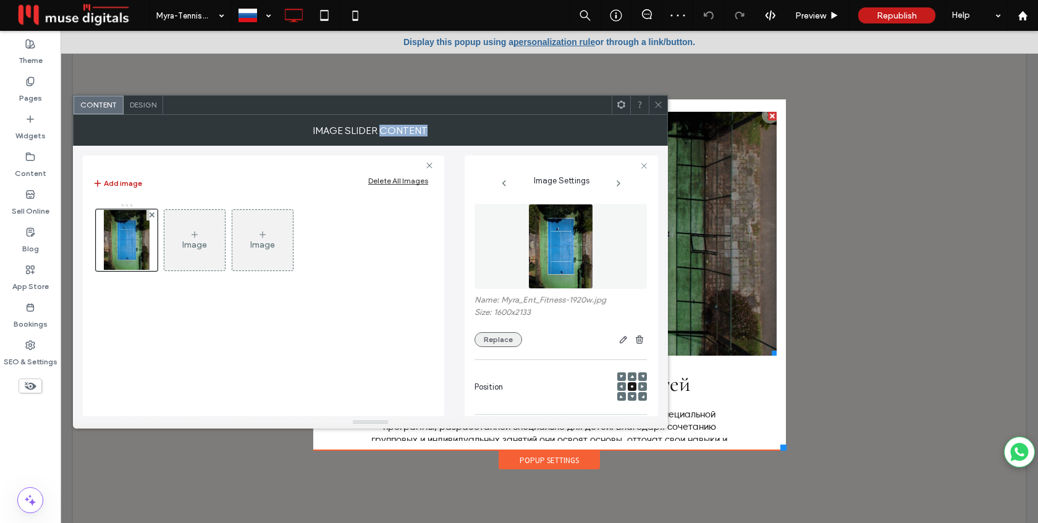
click at [491, 339] on button "Replace" at bounding box center [499, 340] width 48 height 15
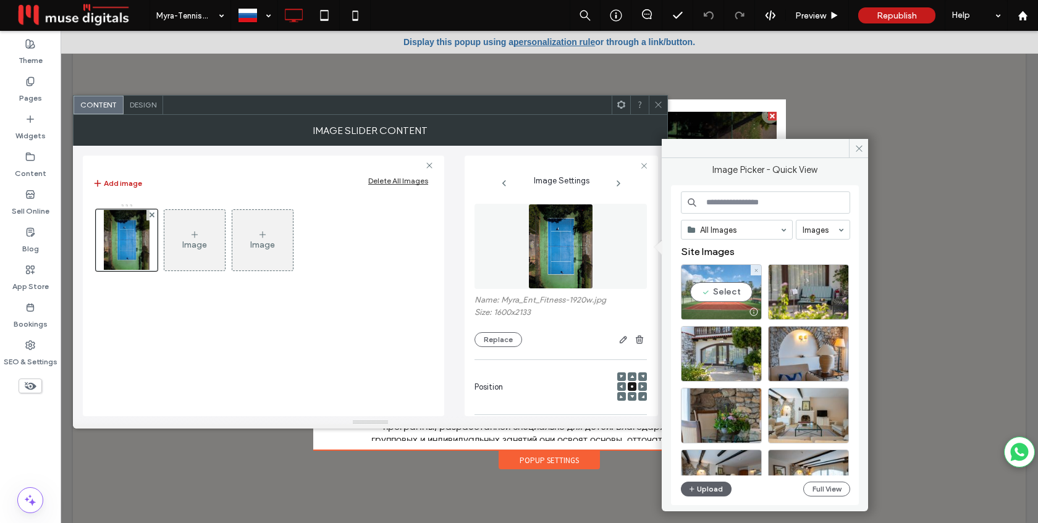
click at [716, 294] on div "Select" at bounding box center [721, 293] width 81 height 56
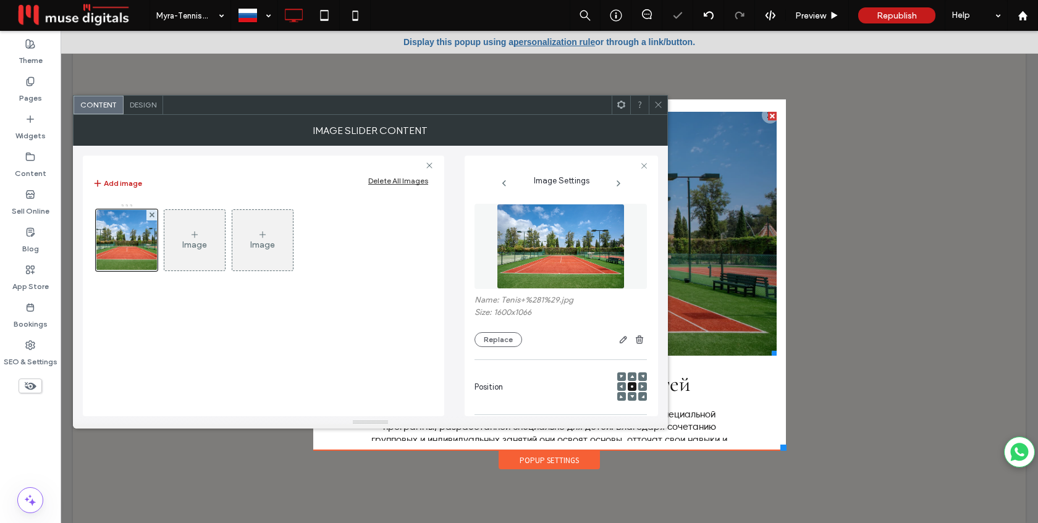
click at [654, 107] on icon at bounding box center [658, 104] width 9 height 9
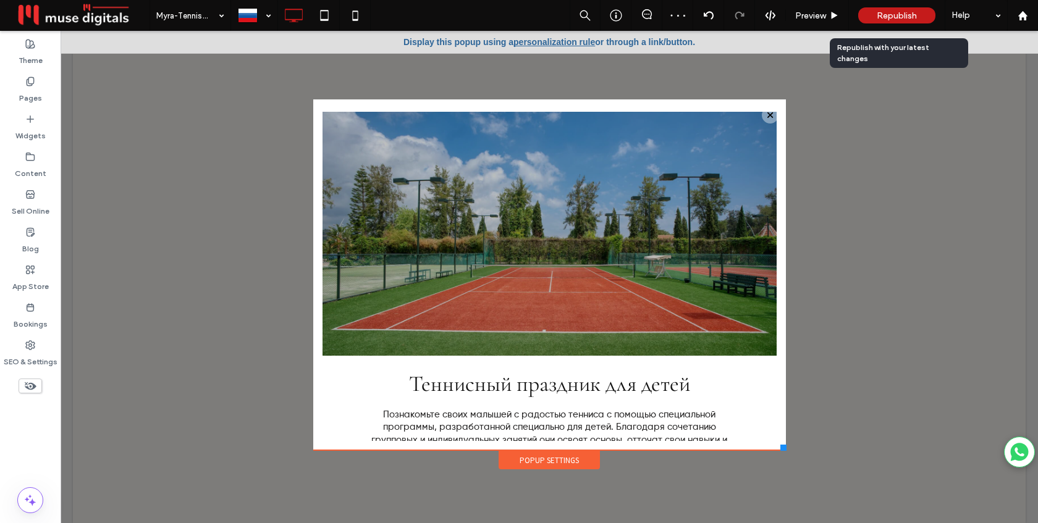
click at [892, 17] on span "Republish" at bounding box center [897, 16] width 40 height 11
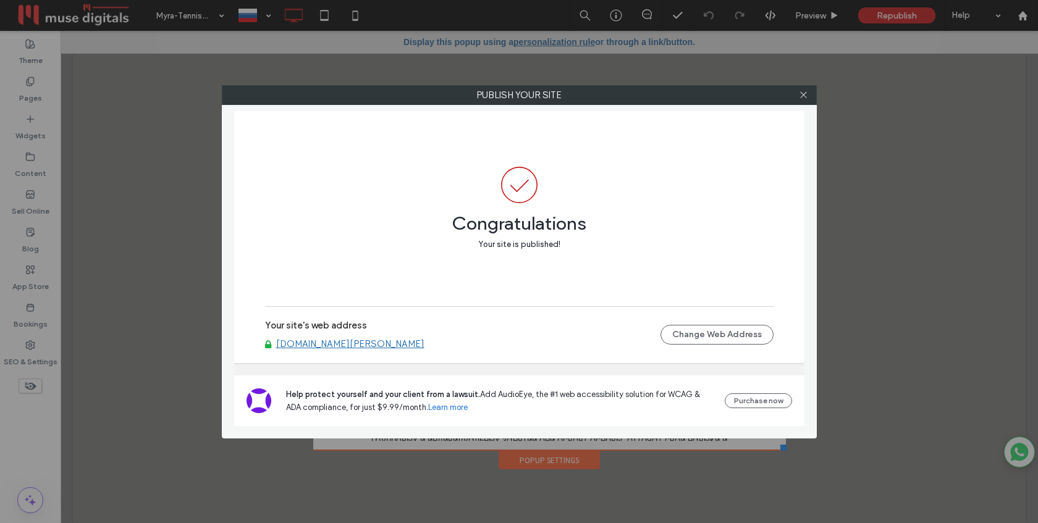
click at [811, 98] on div at bounding box center [804, 95] width 19 height 19
click at [806, 96] on icon at bounding box center [803, 94] width 9 height 9
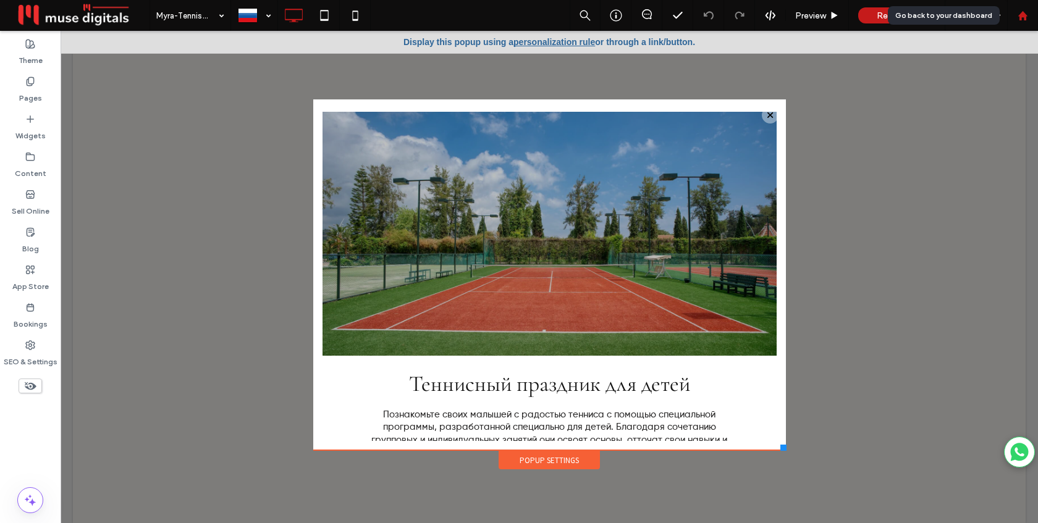
click at [1022, 22] on div at bounding box center [1022, 15] width 31 height 31
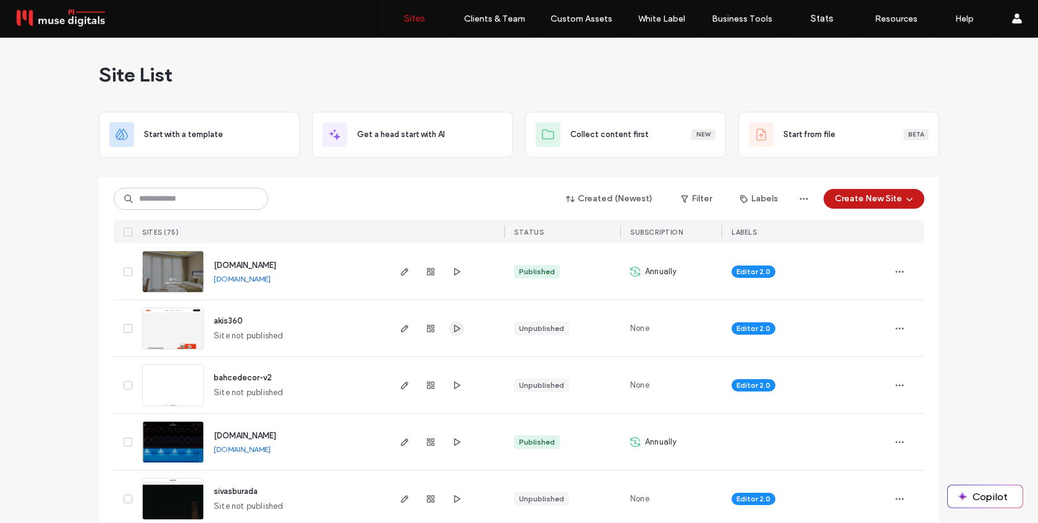
click at [454, 328] on use "button" at bounding box center [457, 327] width 6 height 7
click at [400, 330] on icon "button" at bounding box center [405, 329] width 10 height 10
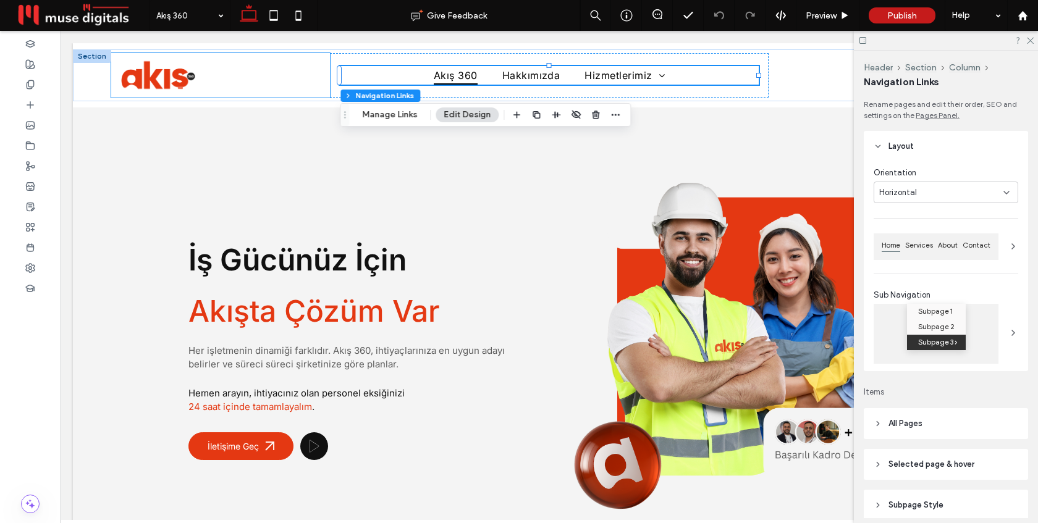
click at [323, 75] on div at bounding box center [220, 75] width 219 height 44
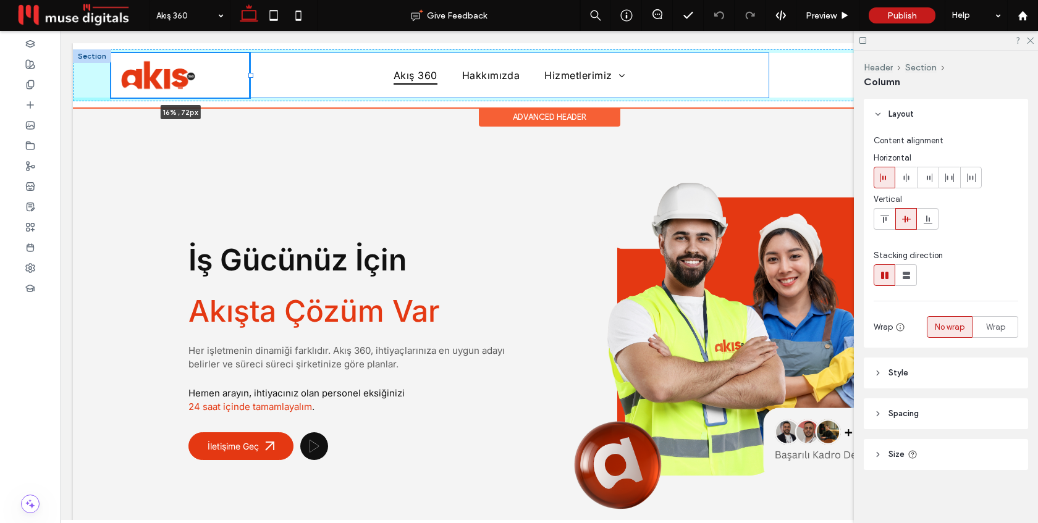
drag, startPoint x: 329, startPoint y: 75, endPoint x: 248, endPoint y: 77, distance: 80.4
click at [248, 77] on div at bounding box center [250, 75] width 5 height 5
type input "**"
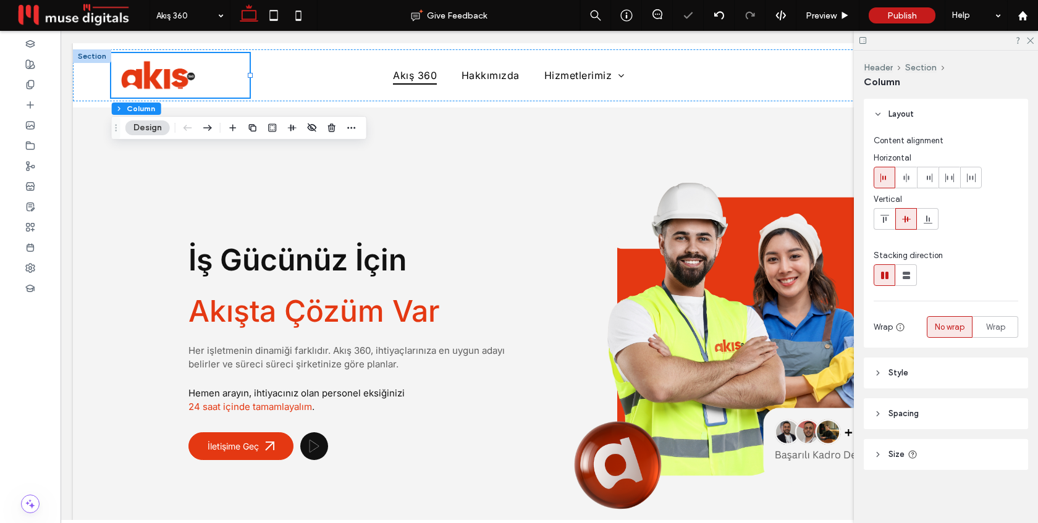
click at [930, 443] on header "Size" at bounding box center [946, 454] width 164 height 31
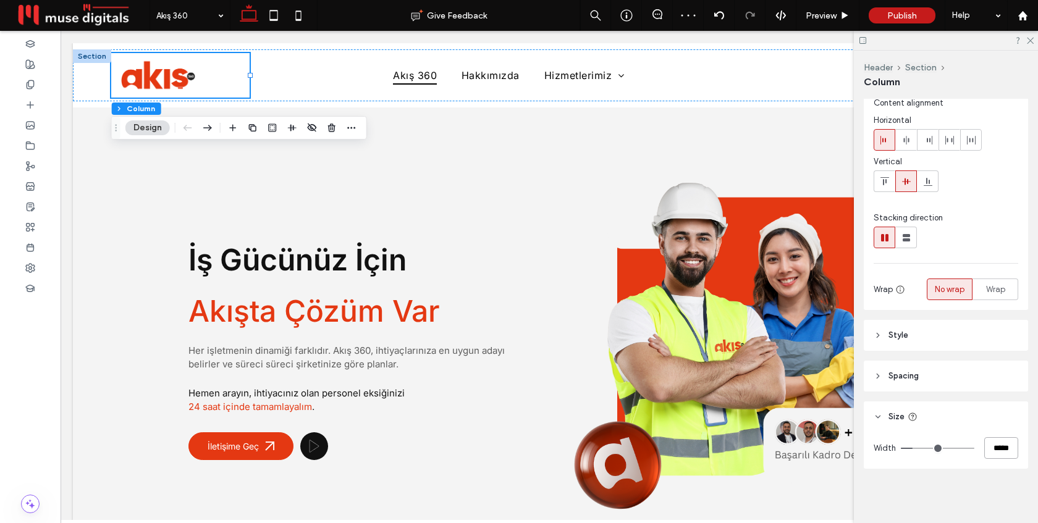
click at [995, 445] on input "*****" at bounding box center [1002, 449] width 34 height 22
type input "***"
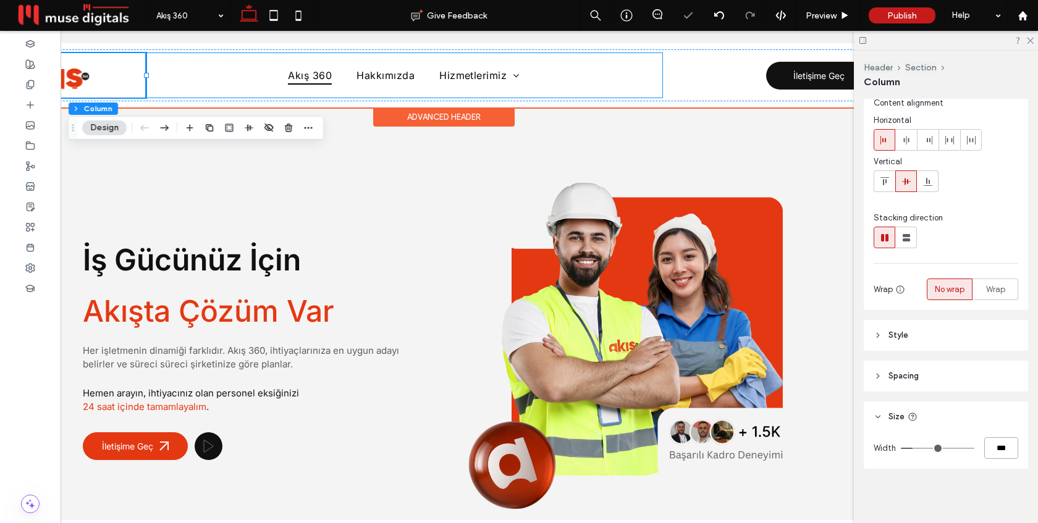
scroll to position [0, 174]
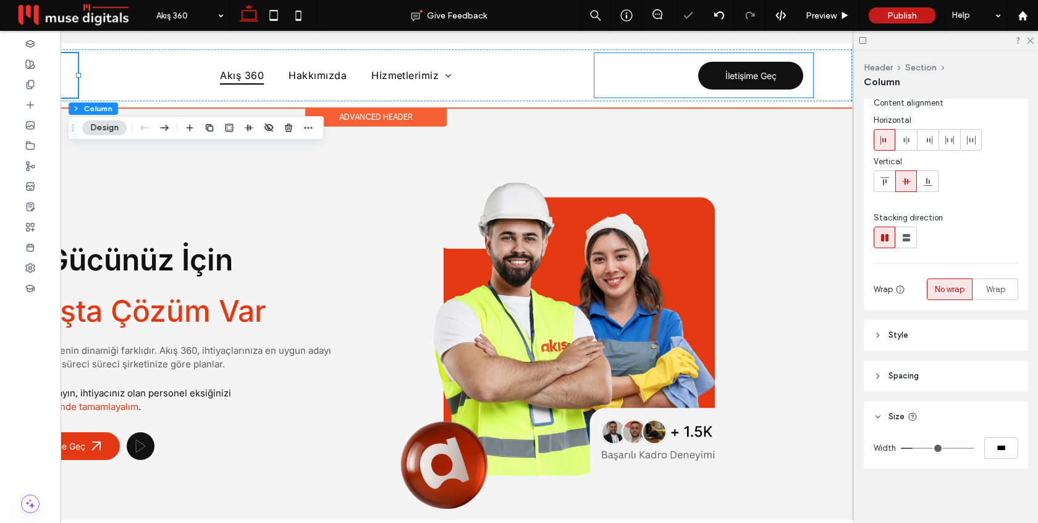
click at [648, 74] on div "İletişime Geç" at bounding box center [704, 75] width 219 height 44
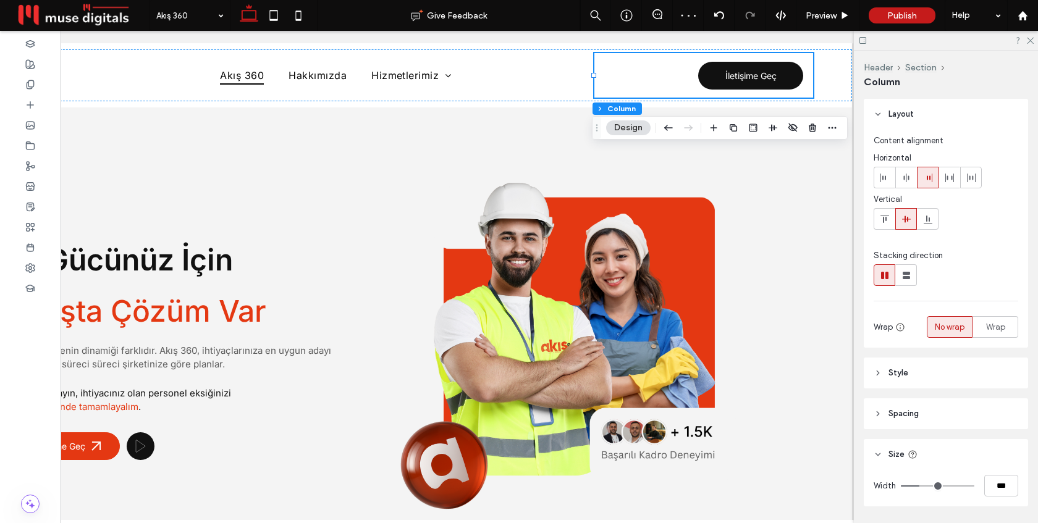
scroll to position [6, 0]
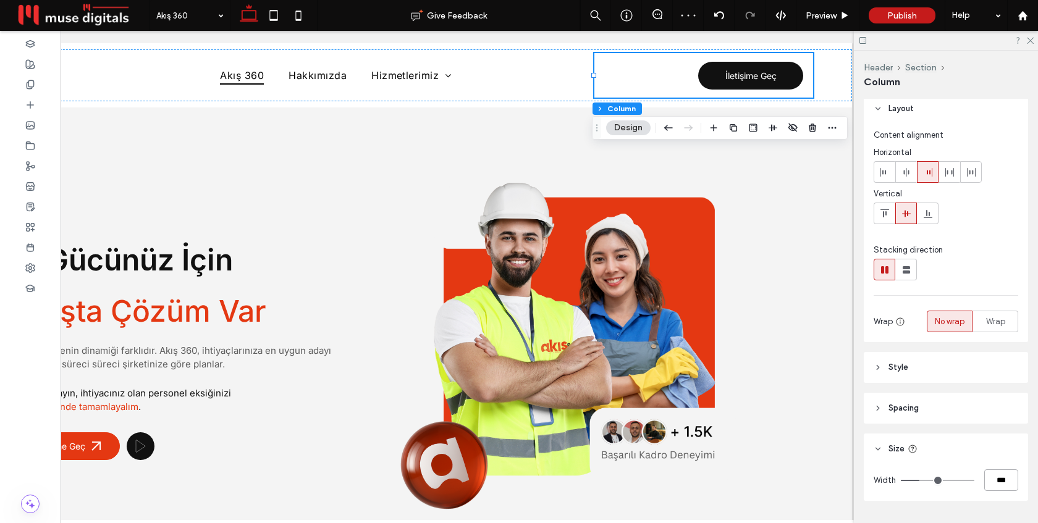
click at [996, 484] on input "***" at bounding box center [1002, 481] width 34 height 22
type input "**"
type input "***"
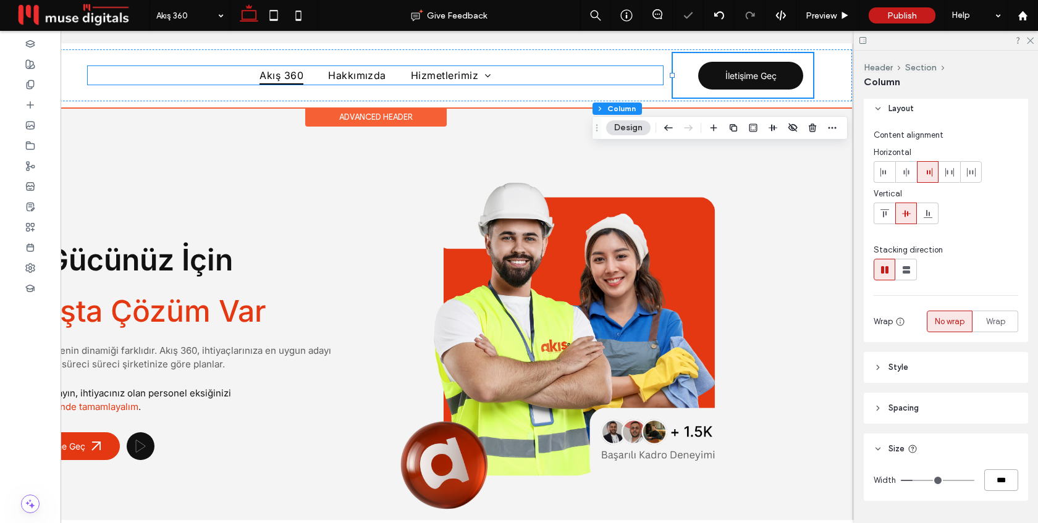
click at [514, 78] on ul "Akış 360 Hakkımızda Hizmetlerimiz Özel İstihdam Bürosu" at bounding box center [376, 75] width 576 height 19
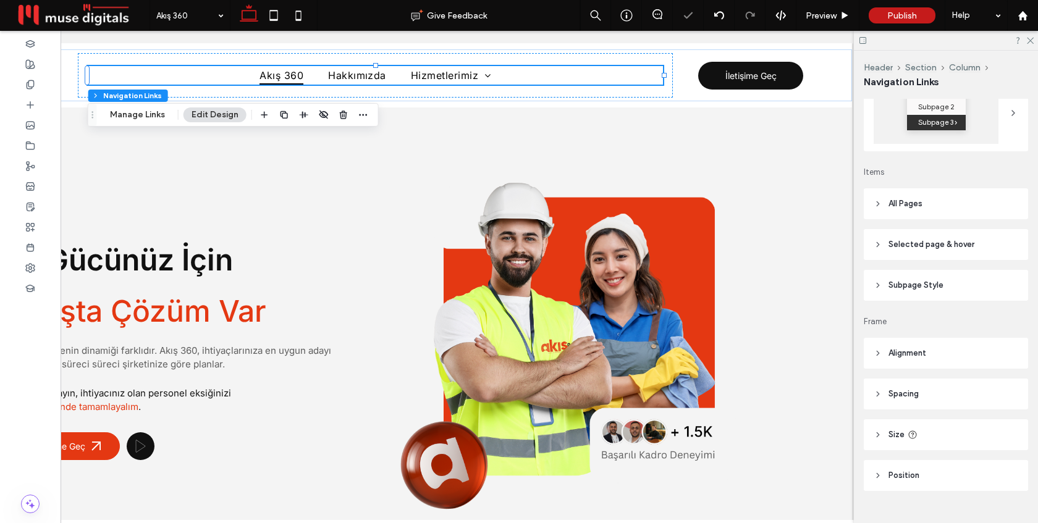
scroll to position [243, 0]
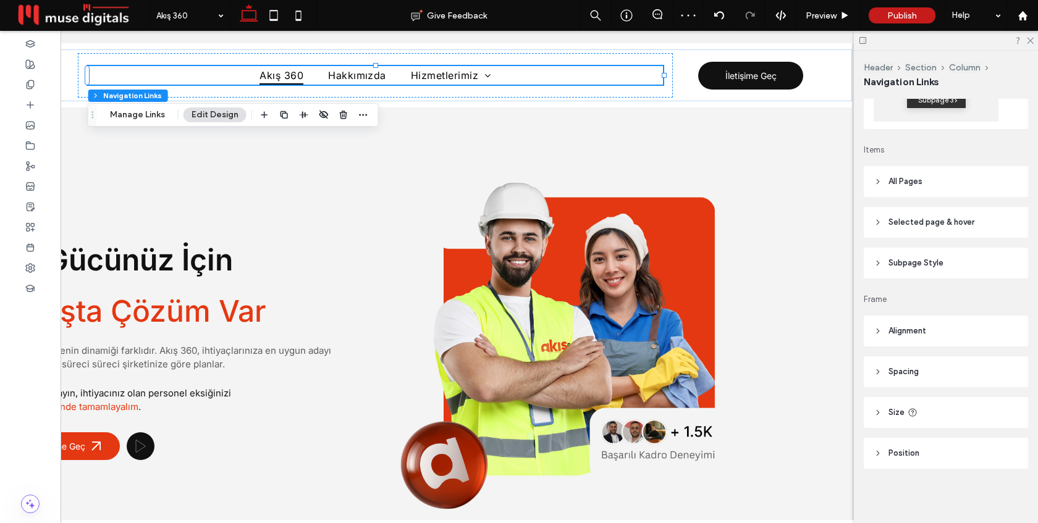
click at [955, 258] on header "Subpage Style" at bounding box center [946, 263] width 164 height 31
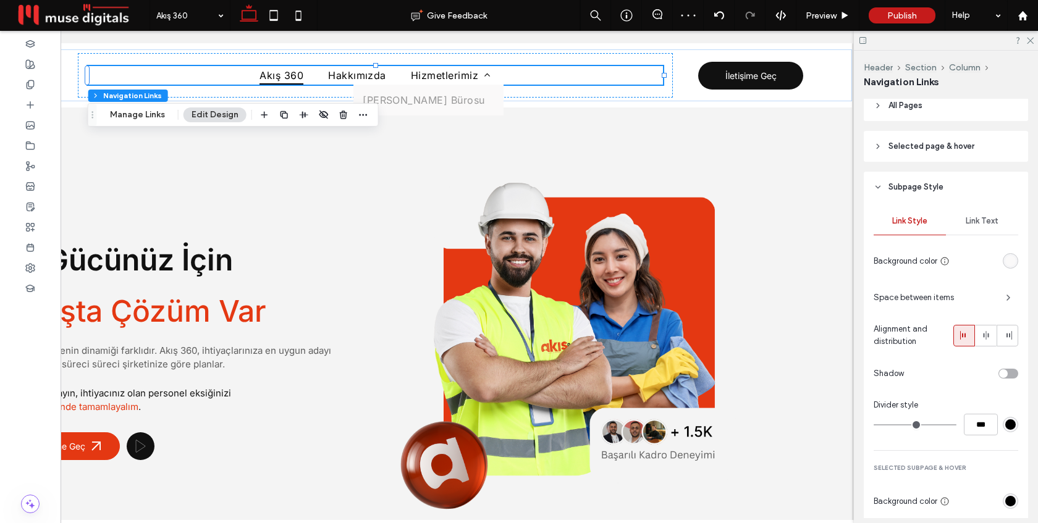
scroll to position [321, 0]
click at [979, 221] on span "Link Text" at bounding box center [982, 219] width 33 height 10
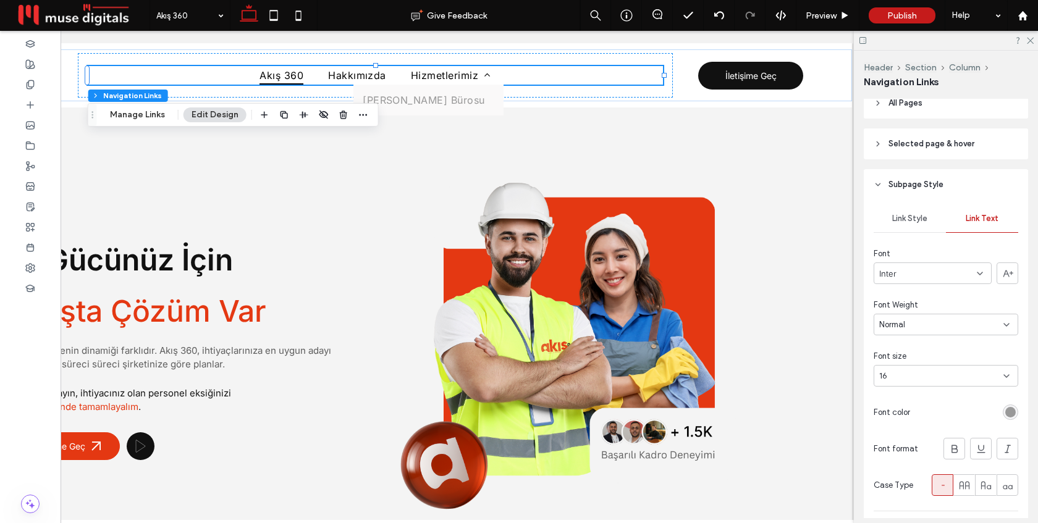
click at [952, 379] on div "16" at bounding box center [938, 376] width 119 height 12
type input "**"
click at [936, 373] on div "13" at bounding box center [938, 376] width 119 height 12
type input "**"
click at [1010, 418] on div "rgb(153, 153, 153)" at bounding box center [1011, 412] width 11 height 11
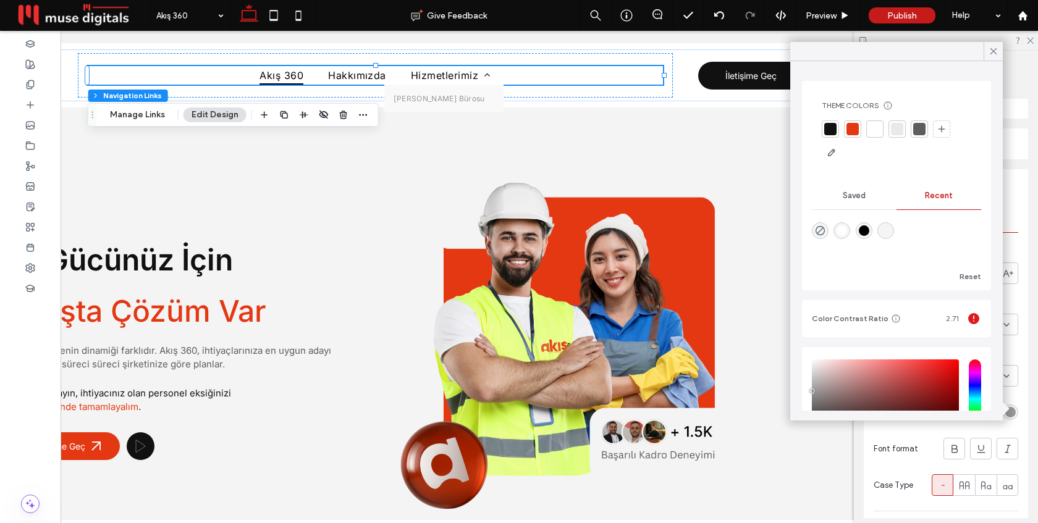
click at [877, 131] on div at bounding box center [875, 129] width 12 height 12
click at [996, 53] on use at bounding box center [994, 51] width 6 height 6
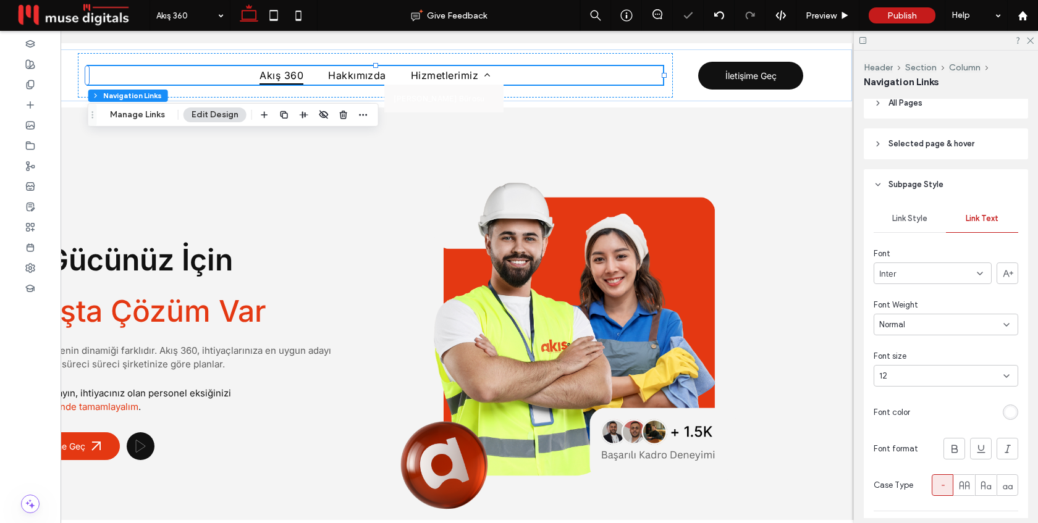
click at [910, 223] on span "Link Style" at bounding box center [909, 219] width 35 height 10
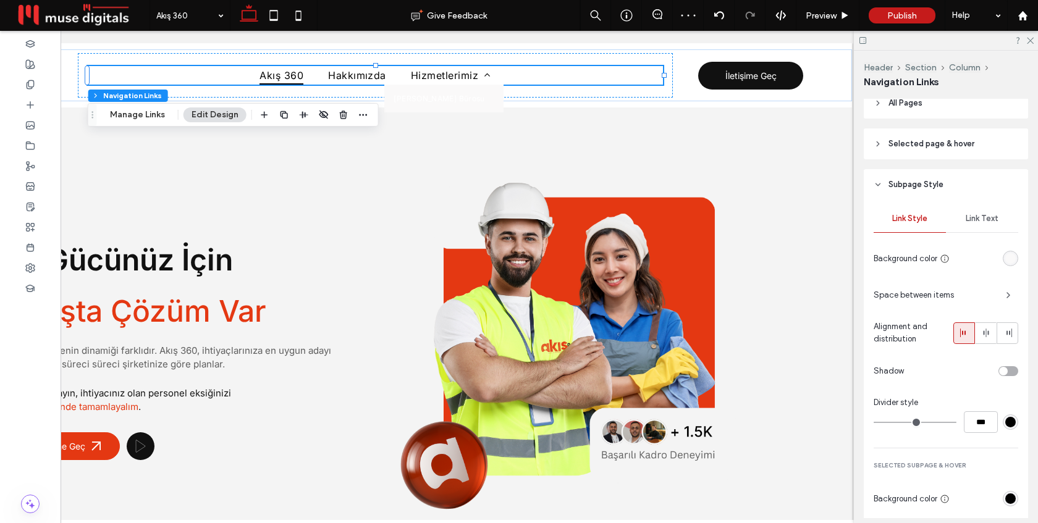
click at [1019, 260] on div "Link Style Link Text Background color Space between items Alignment and distrib…" at bounding box center [946, 360] width 164 height 320
click at [1007, 262] on div "rgb(250, 249, 249)" at bounding box center [1011, 258] width 11 height 11
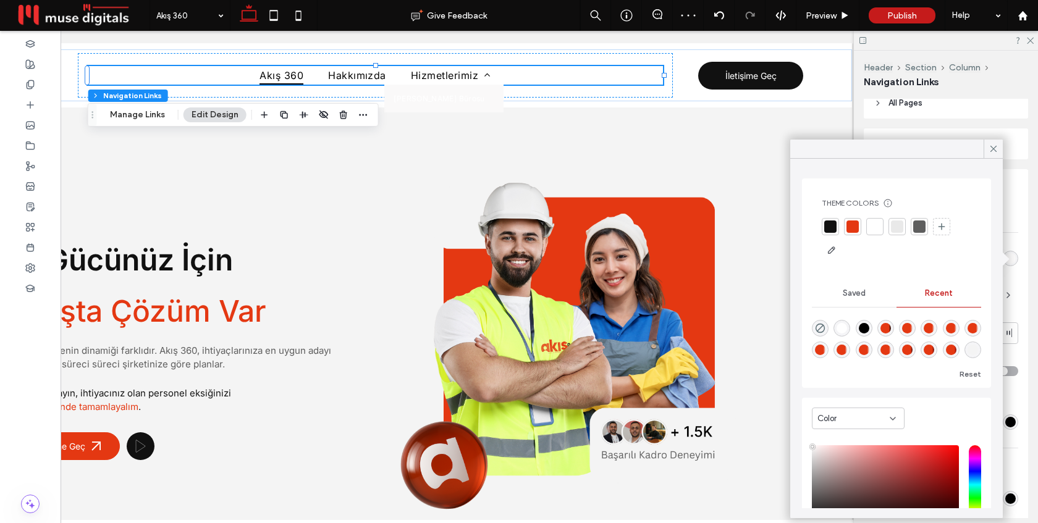
click at [850, 227] on div at bounding box center [853, 227] width 12 height 12
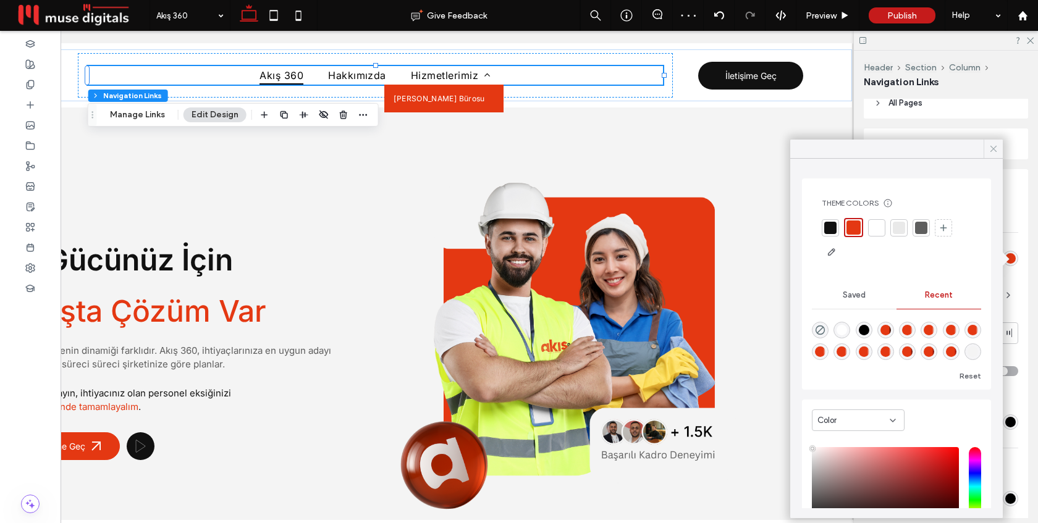
click at [995, 153] on icon at bounding box center [993, 148] width 11 height 11
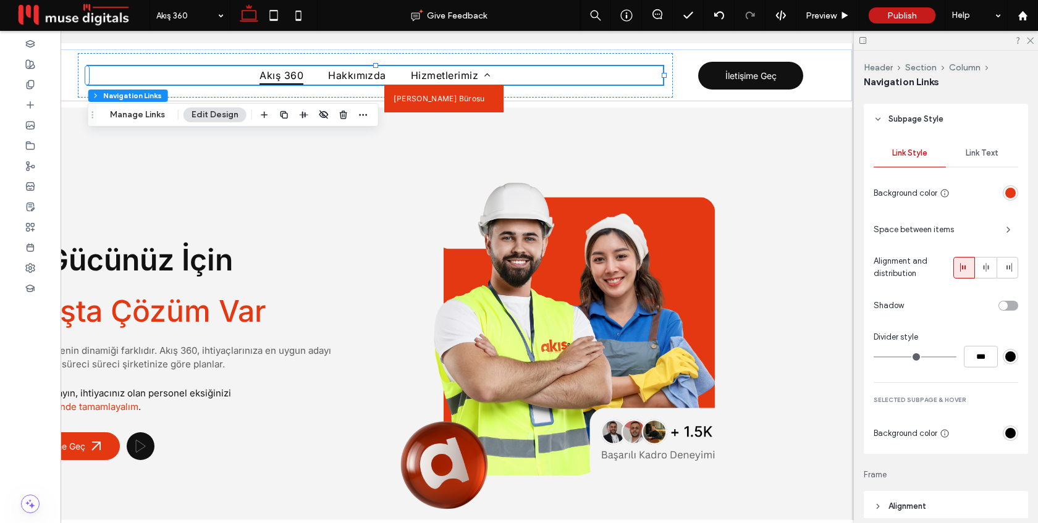
scroll to position [333, 0]
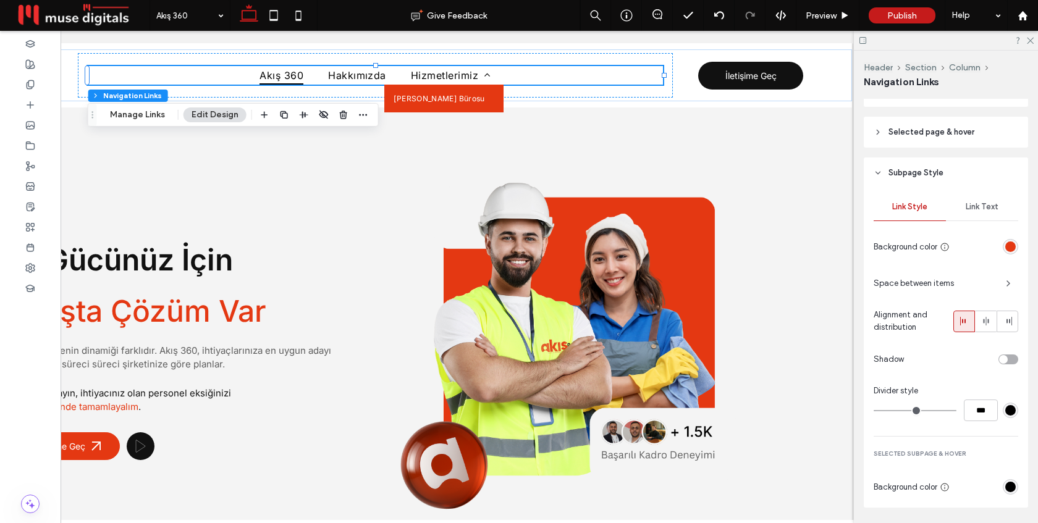
click at [986, 219] on div "Link Text" at bounding box center [982, 206] width 72 height 27
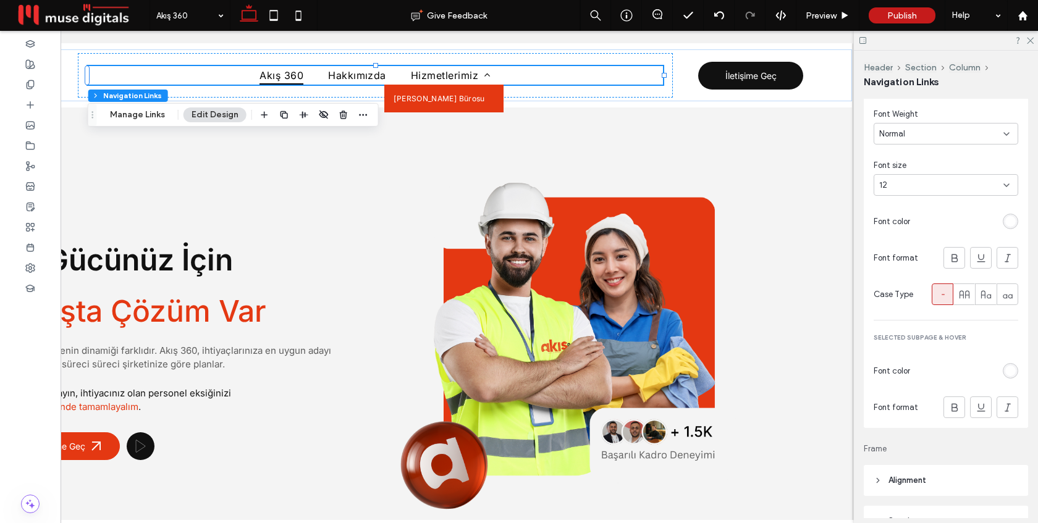
scroll to position [513, 0]
click at [832, 7] on div "Preview" at bounding box center [828, 15] width 63 height 31
click at [831, 12] on span "Preview" at bounding box center [821, 16] width 31 height 11
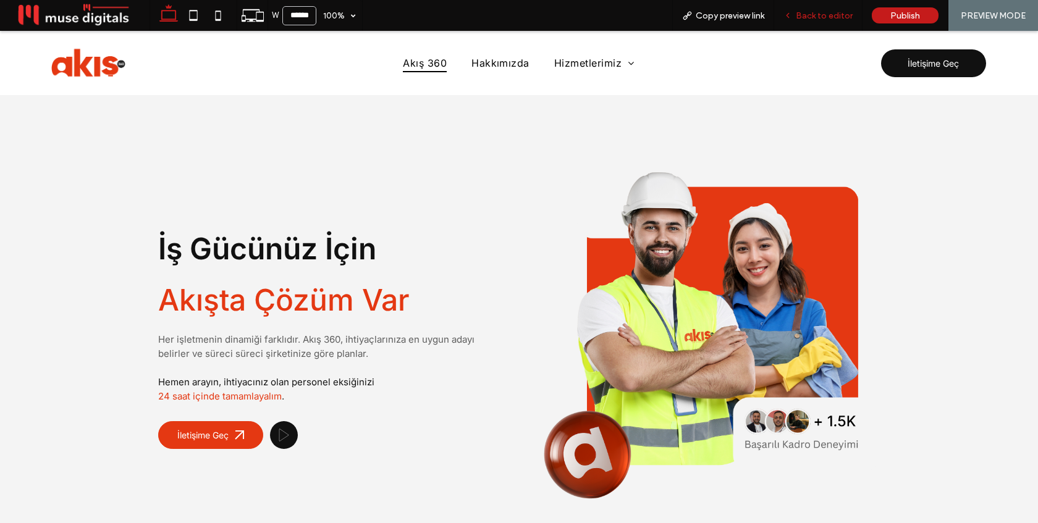
click at [820, 19] on span "Back to editor" at bounding box center [824, 16] width 57 height 11
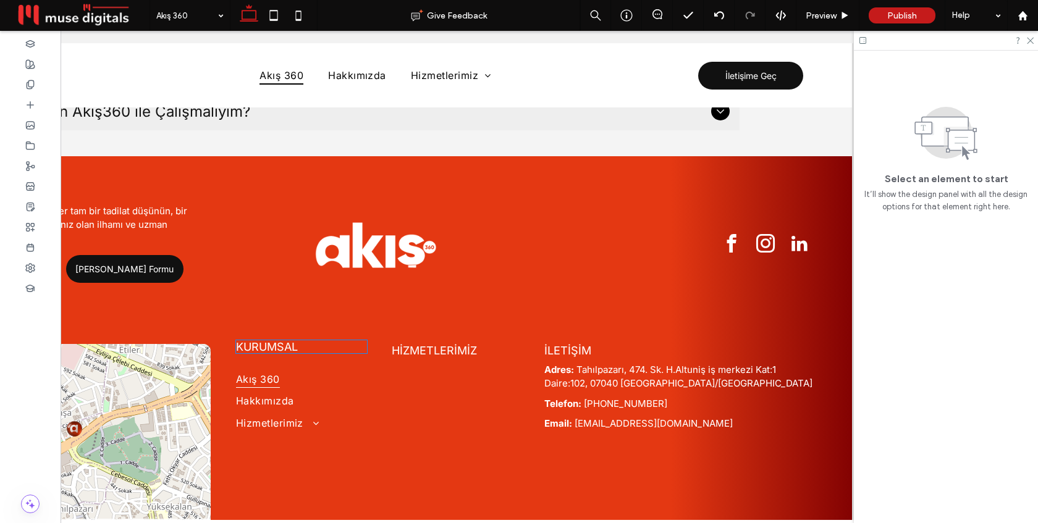
scroll to position [4156, 0]
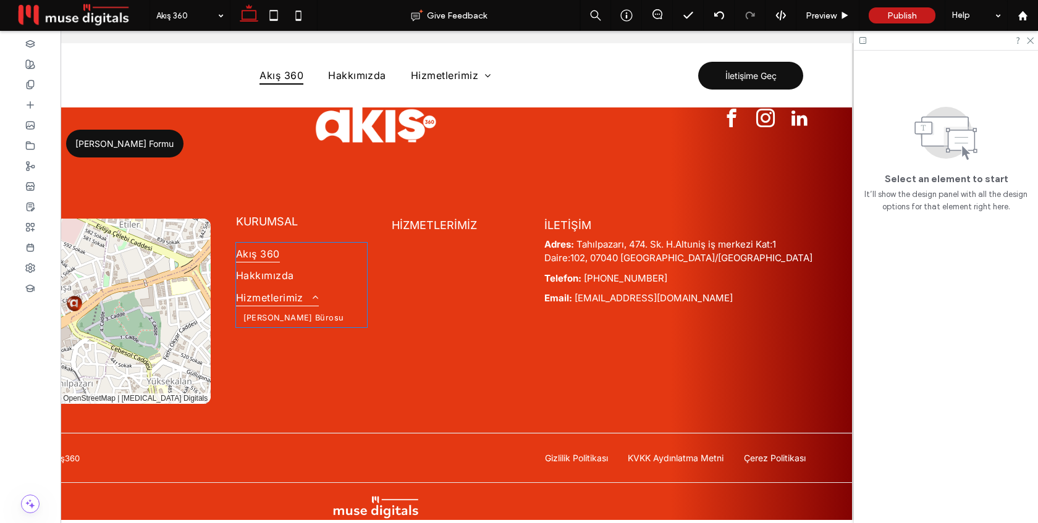
click at [330, 287] on link "Hizmetlerimiz" at bounding box center [301, 298] width 131 height 22
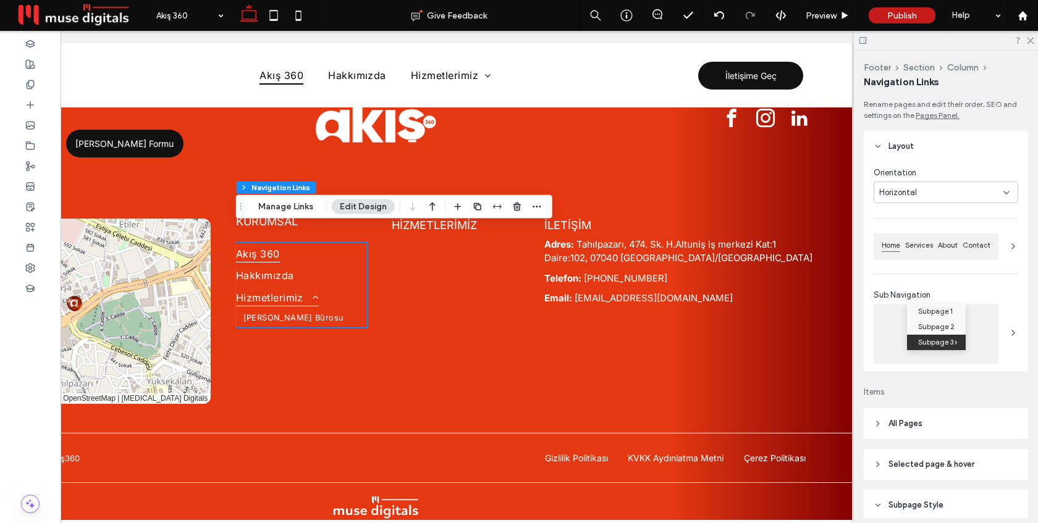
type input "***"
type input "****"
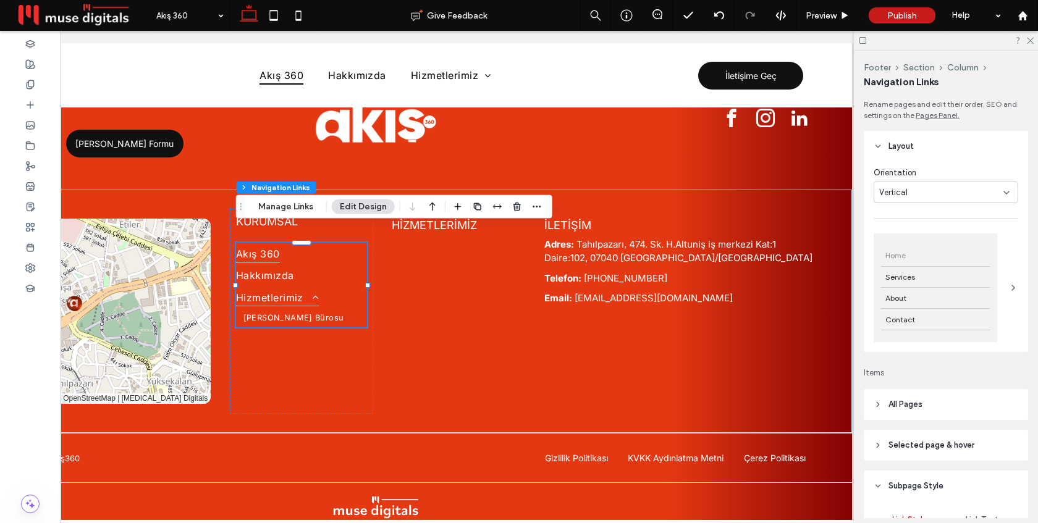
click at [339, 287] on link "Hizmetlerimiz" at bounding box center [301, 298] width 131 height 22
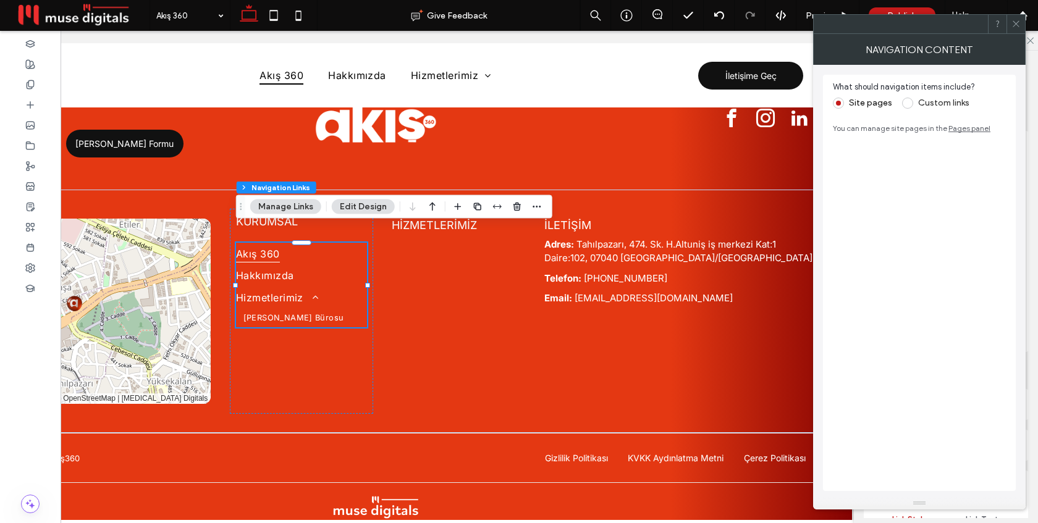
click at [904, 106] on span at bounding box center [907, 103] width 11 height 11
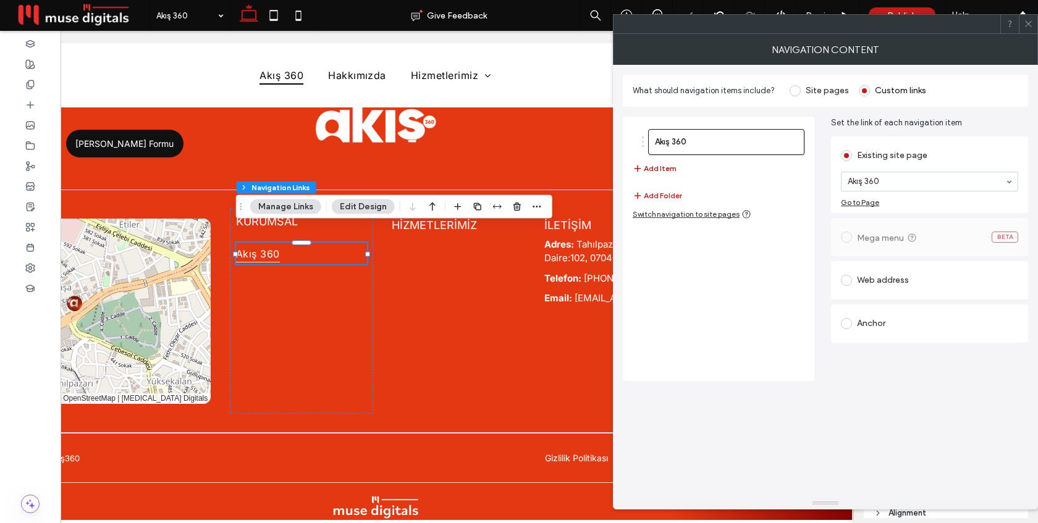
click at [663, 167] on button "Add Item" at bounding box center [655, 168] width 44 height 15
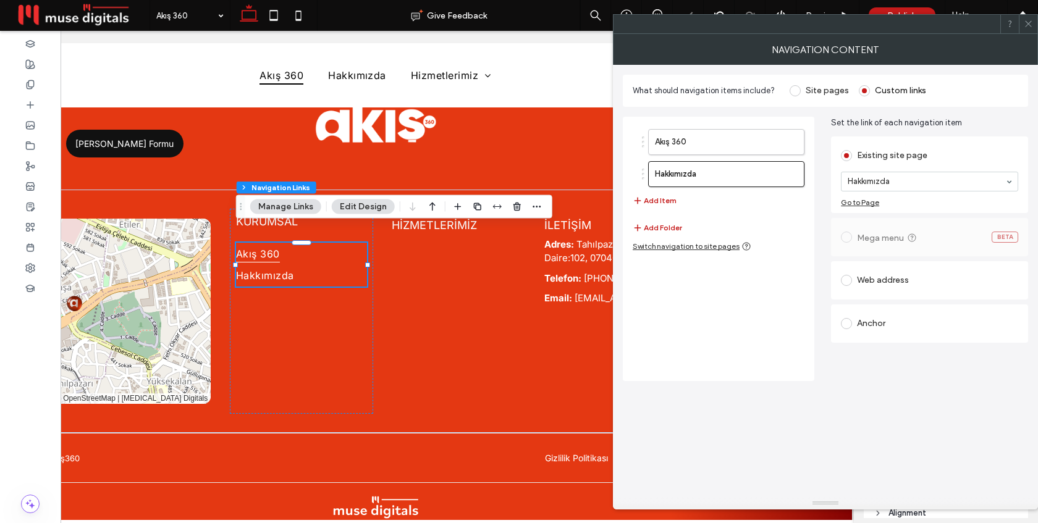
click at [1023, 28] on div at bounding box center [1028, 24] width 19 height 19
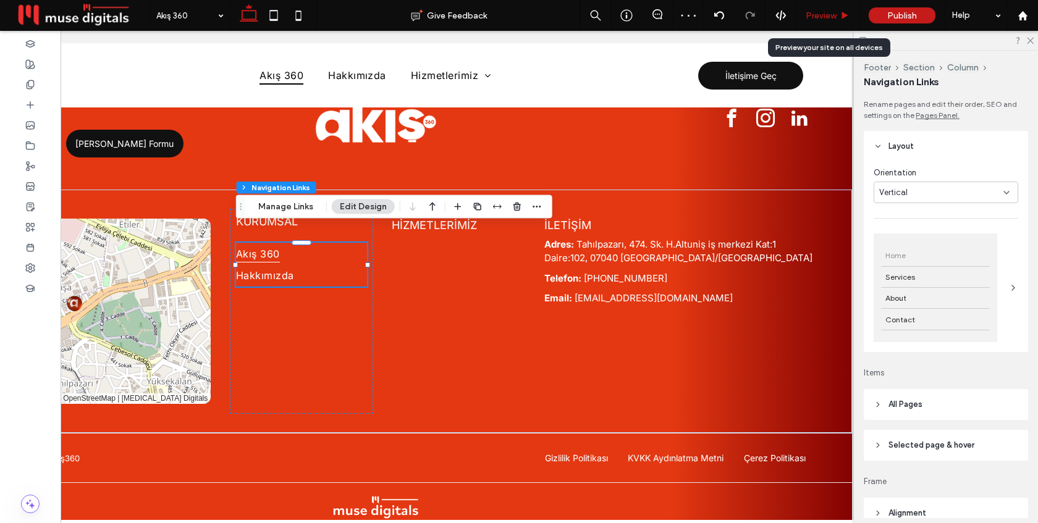
click at [826, 11] on span "Preview" at bounding box center [821, 16] width 31 height 11
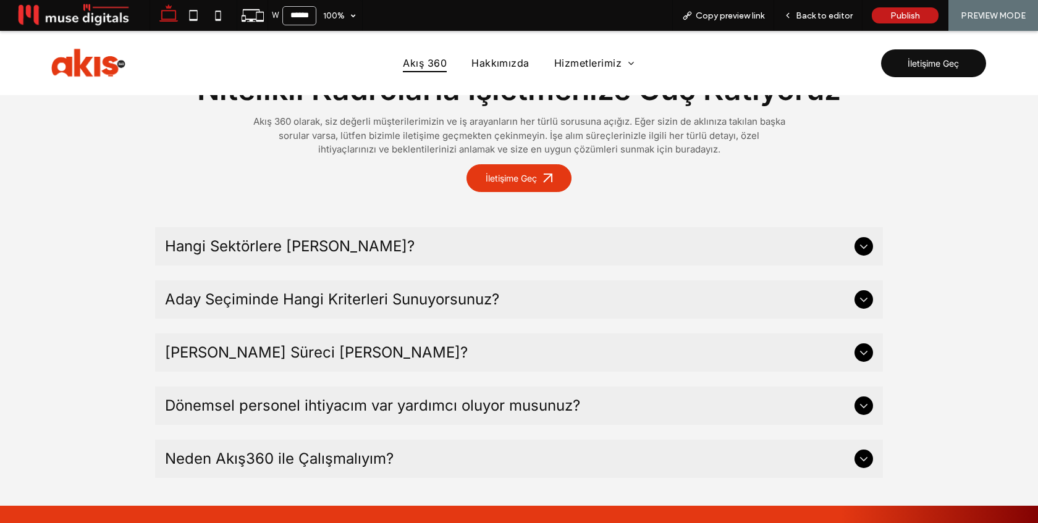
scroll to position [3702, 0]
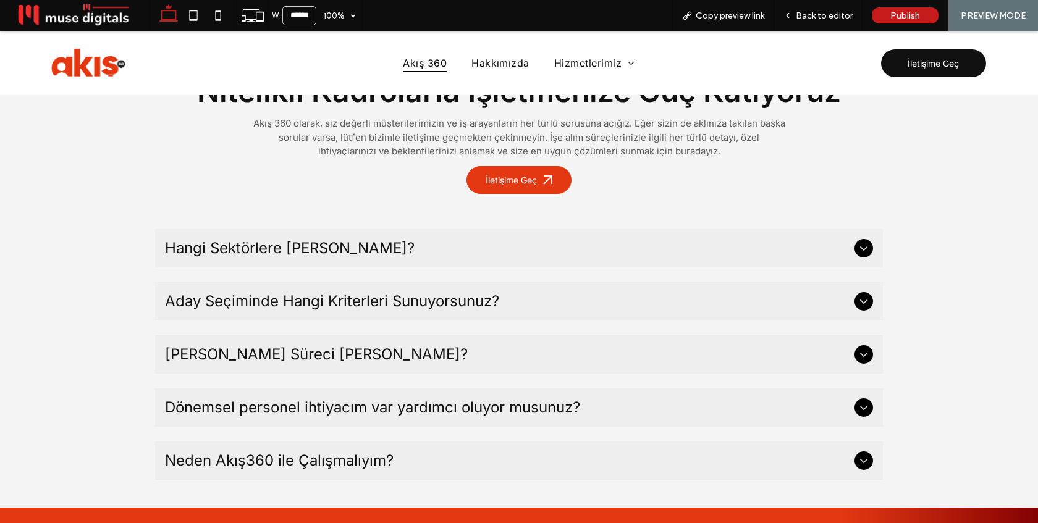
click at [863, 247] on icon at bounding box center [863, 249] width 7 height 4
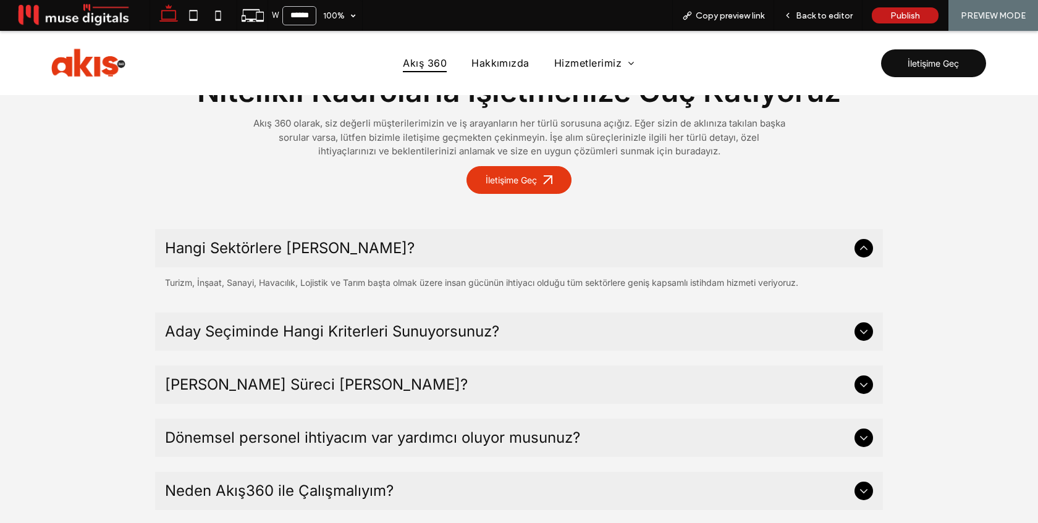
click at [863, 242] on icon at bounding box center [864, 249] width 14 height 14
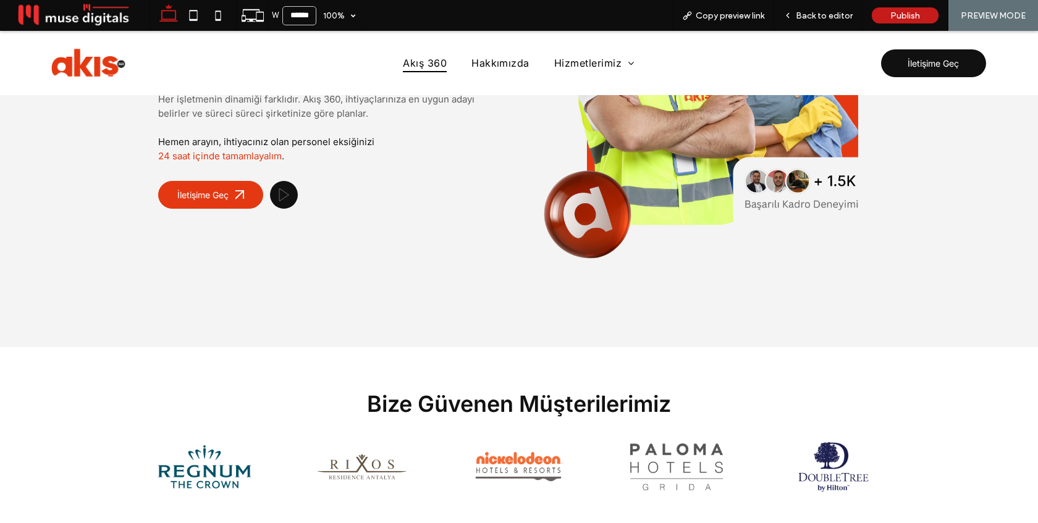
scroll to position [0, 0]
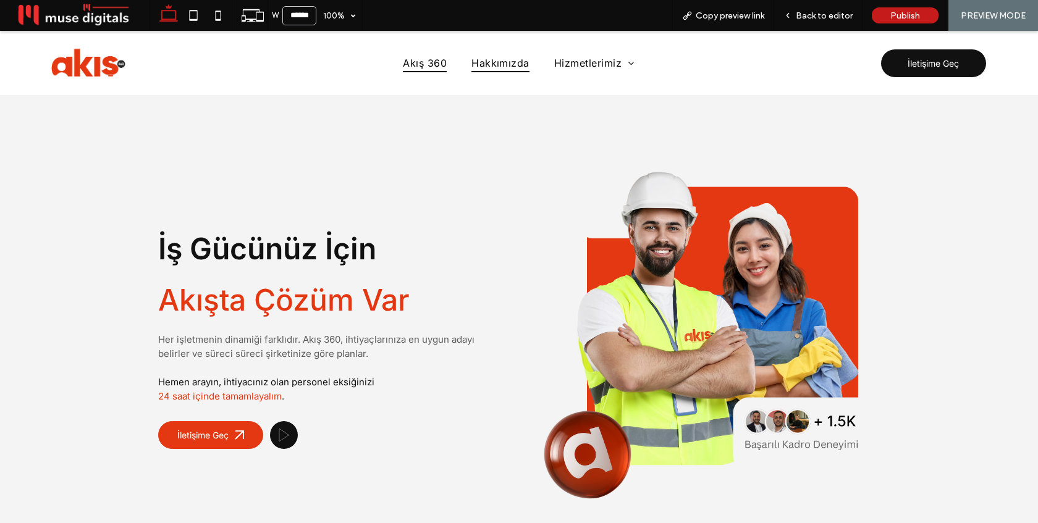
click at [497, 64] on span "Hakkımızda" at bounding box center [501, 63] width 58 height 19
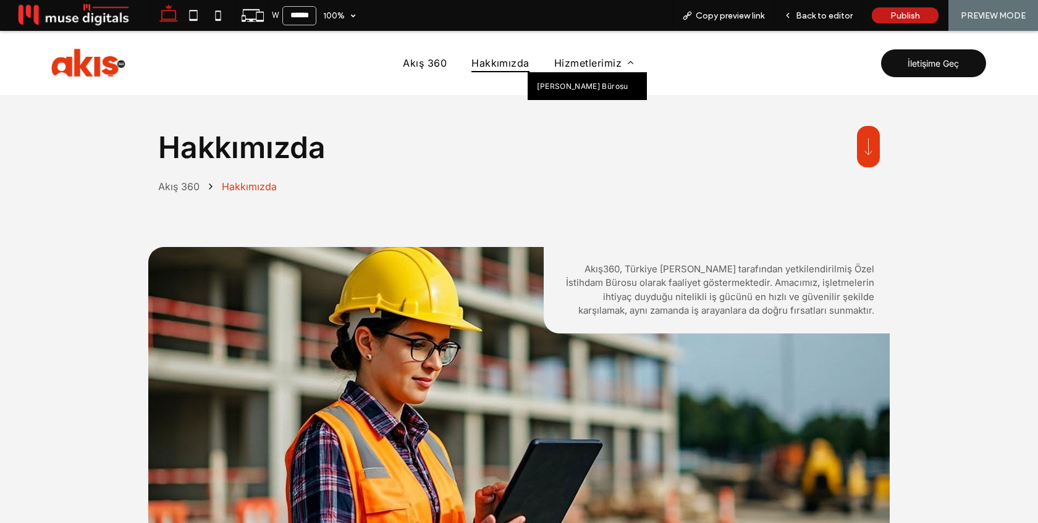
click at [573, 93] on link "[PERSON_NAME] Bürosu" at bounding box center [587, 86] width 119 height 28
click at [807, 20] on span "Back to editor" at bounding box center [824, 16] width 57 height 11
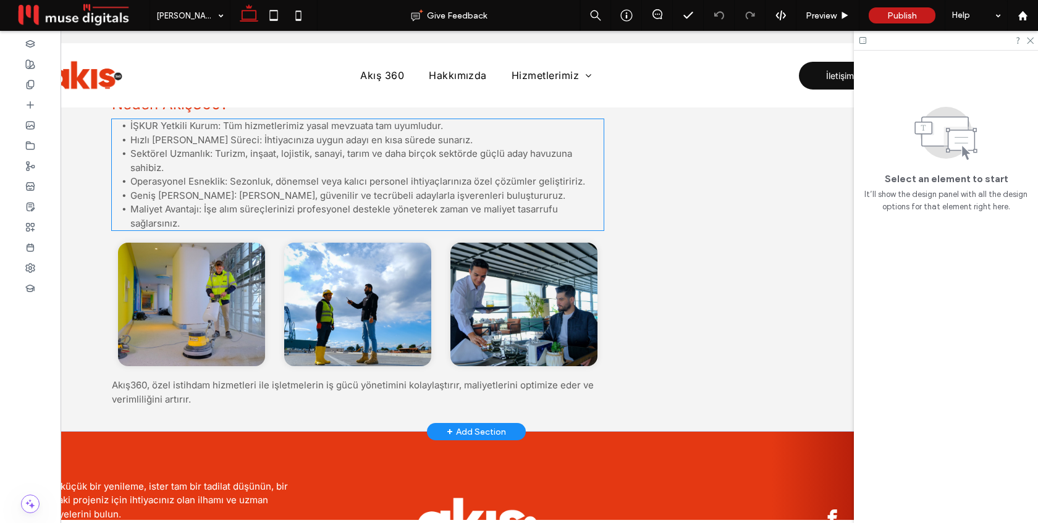
scroll to position [0, 184]
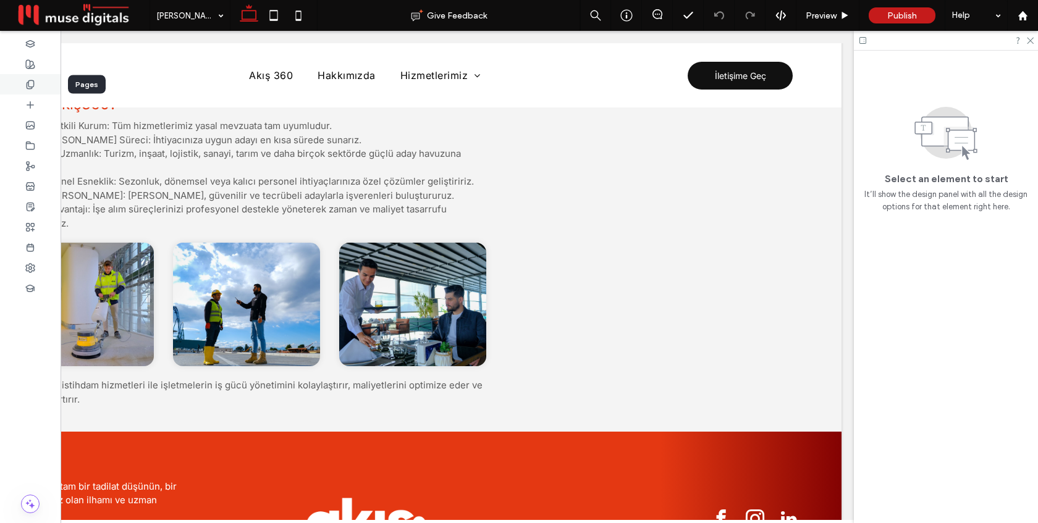
click at [35, 86] on div at bounding box center [30, 84] width 61 height 20
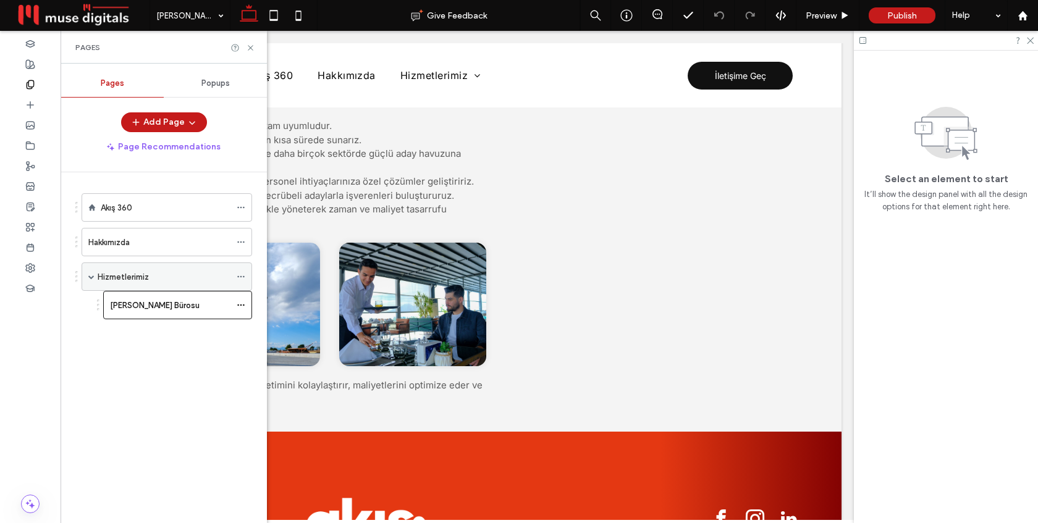
click at [121, 273] on label "Hizmetlerimiz" at bounding box center [123, 277] width 51 height 22
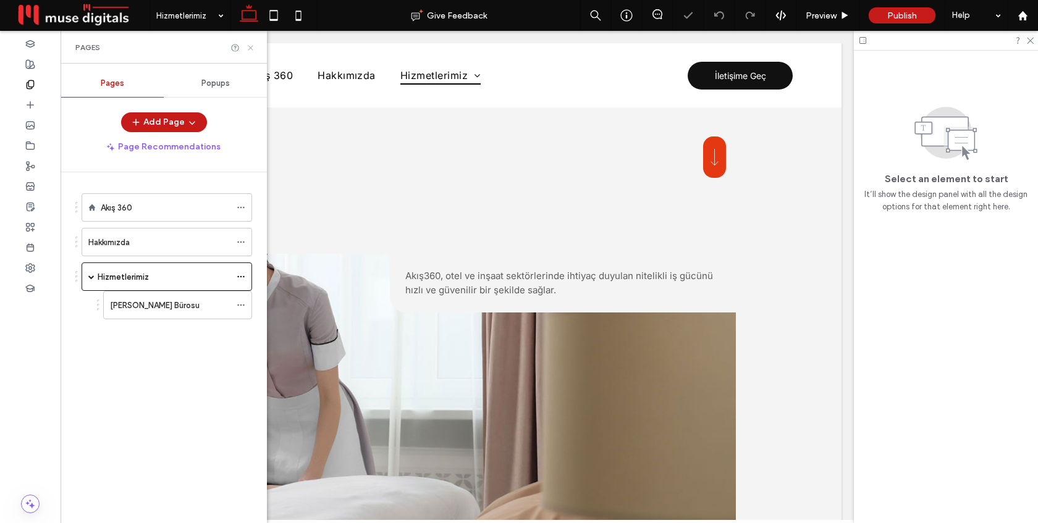
click at [249, 46] on use at bounding box center [250, 47] width 5 height 5
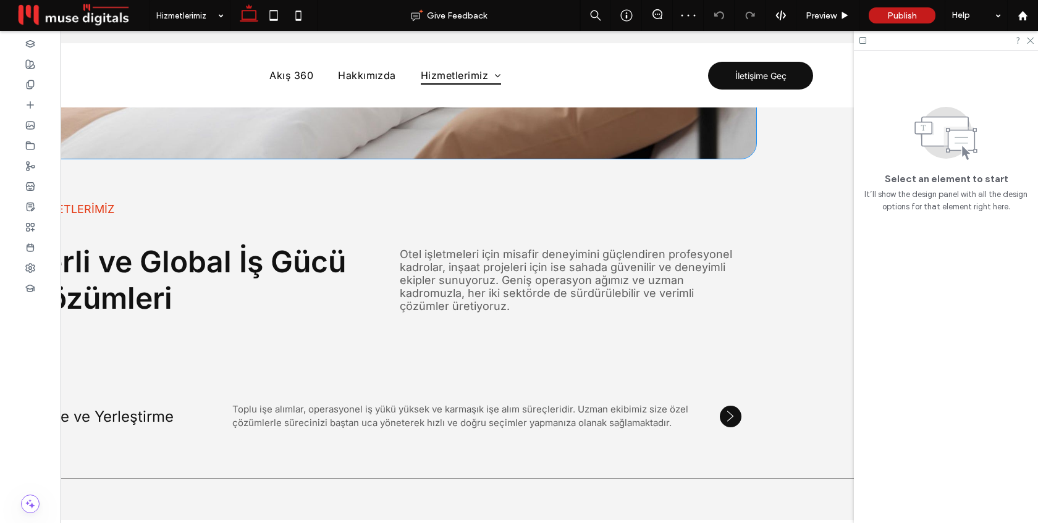
scroll to position [433, 0]
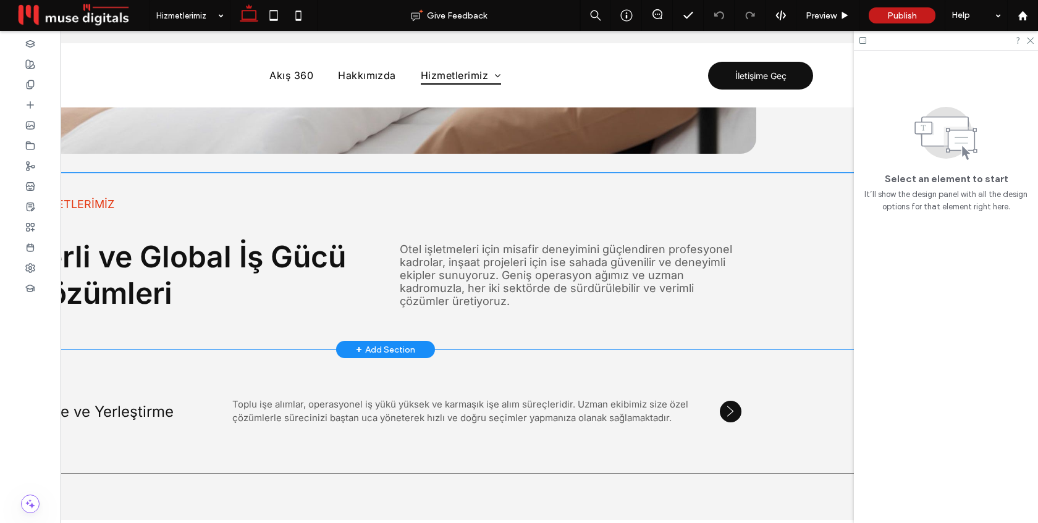
click at [342, 180] on div "- HİZMETLERİMİZ Yerli ve Global İş Gücü Çözümleri Otel işletmeleri için misafir…" at bounding box center [386, 261] width 742 height 177
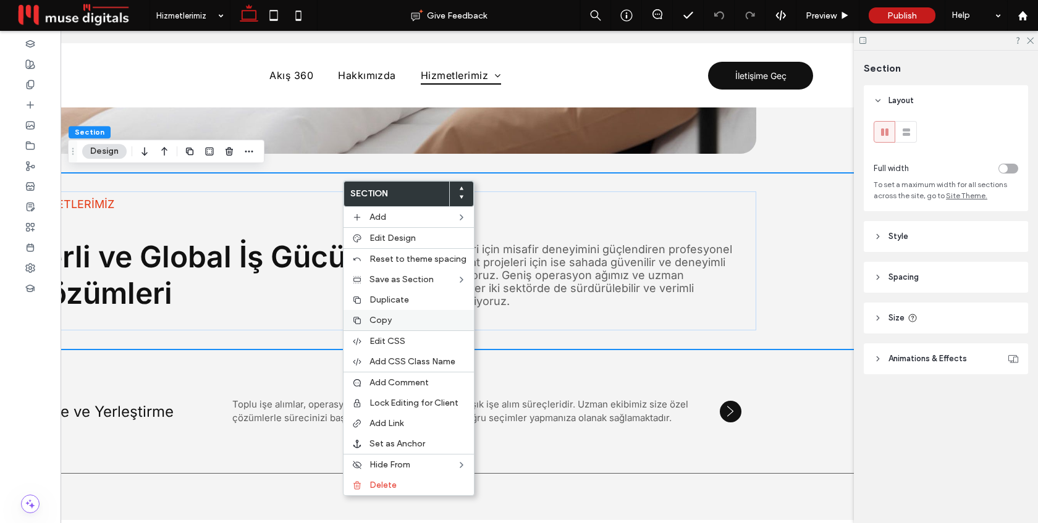
click at [389, 327] on div "Copy" at bounding box center [409, 320] width 130 height 20
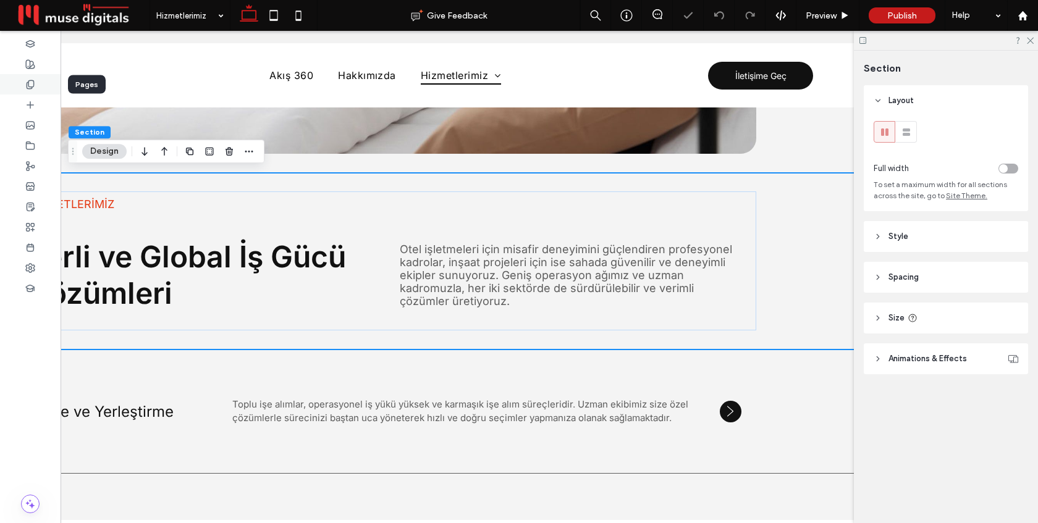
click at [30, 80] on use at bounding box center [30, 84] width 7 height 8
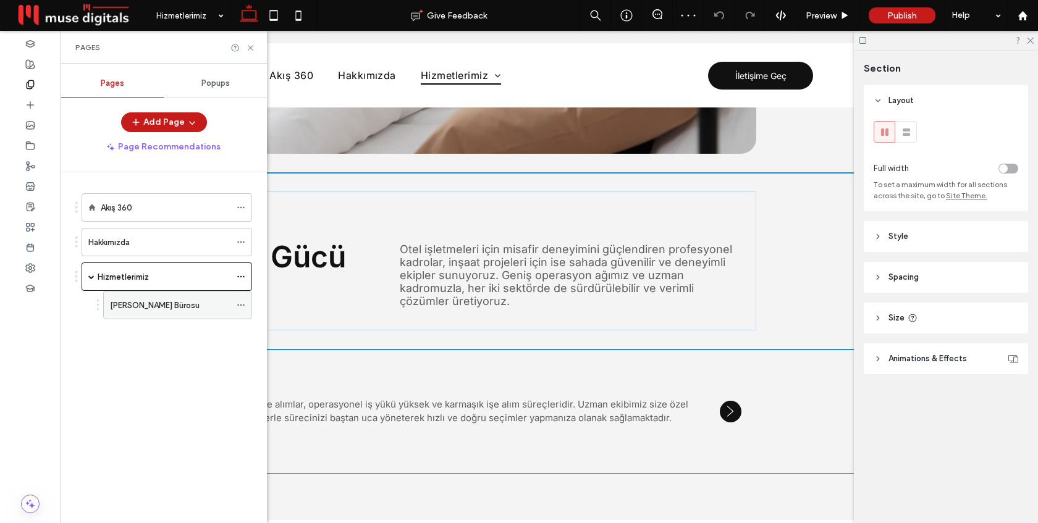
click at [136, 303] on label "[PERSON_NAME] Bürosu" at bounding box center [155, 306] width 90 height 22
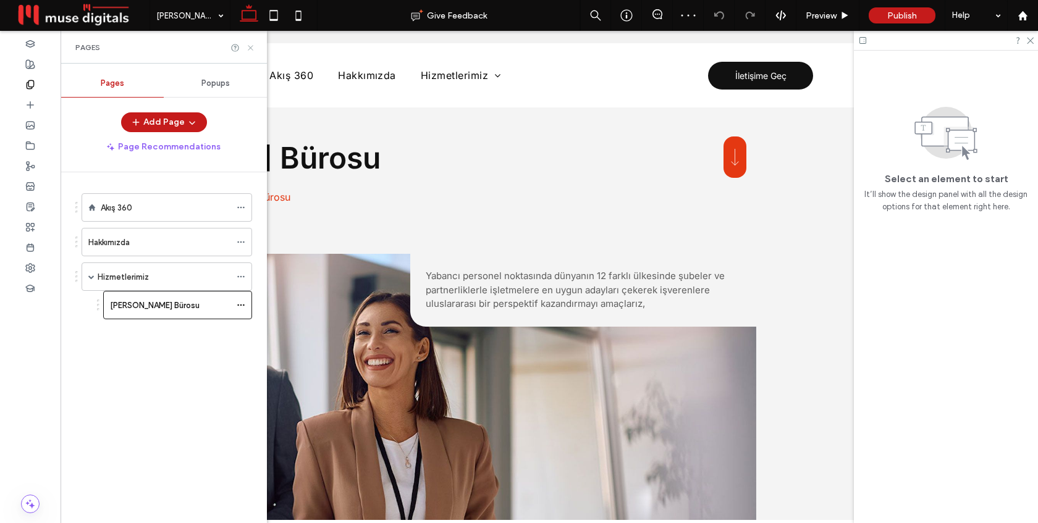
click at [252, 48] on use at bounding box center [250, 47] width 5 height 5
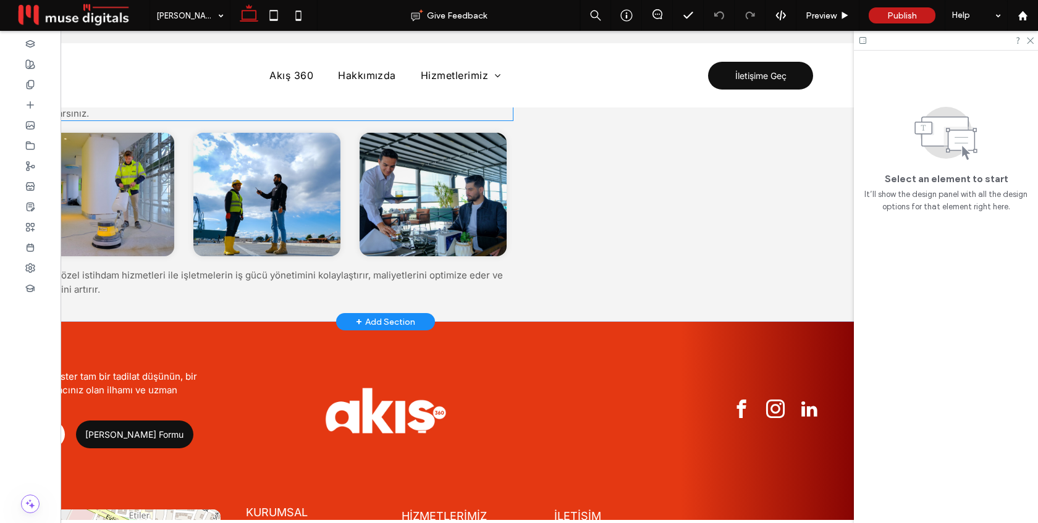
scroll to position [1095, 0]
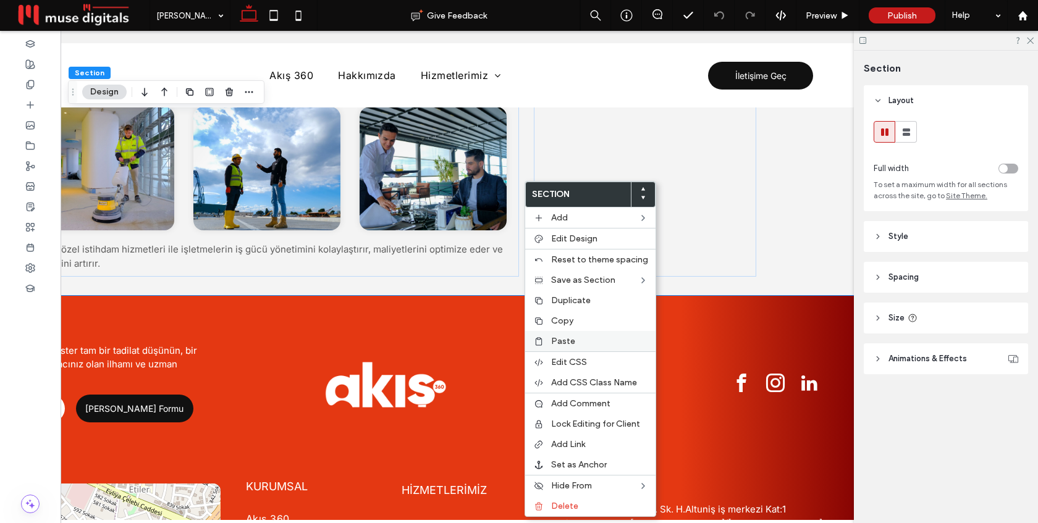
click at [553, 334] on div "Paste" at bounding box center [590, 341] width 130 height 20
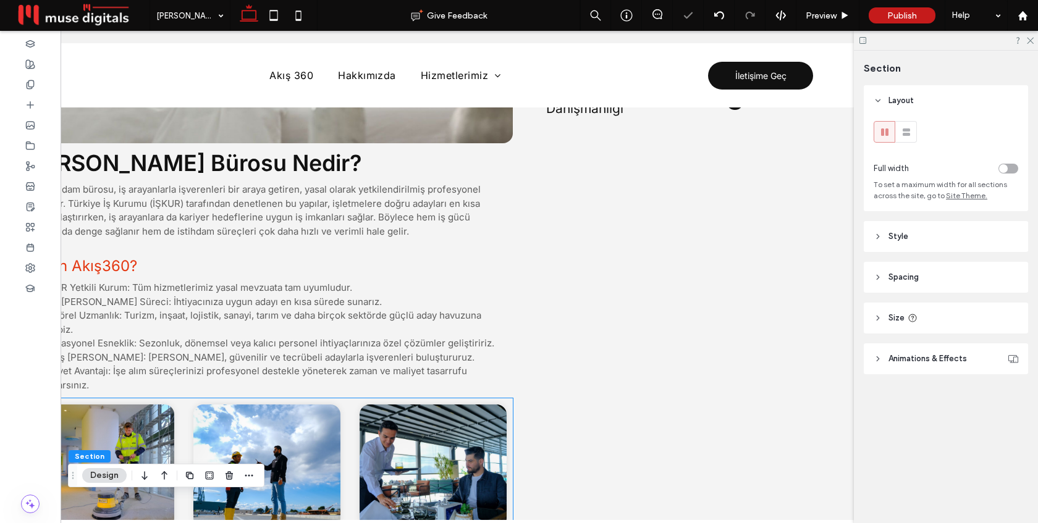
scroll to position [621, 0]
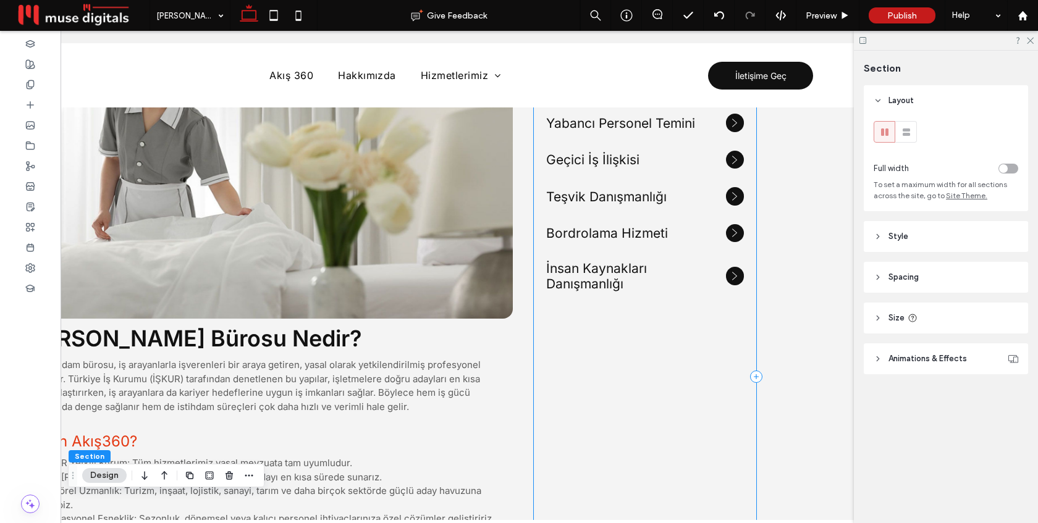
click at [583, 341] on div "Diğer Hizmetlerimiz Seçme ve Yerleştirme Özel İstihdam Bürosu Yabancı Personel …" at bounding box center [645, 377] width 222 height 747
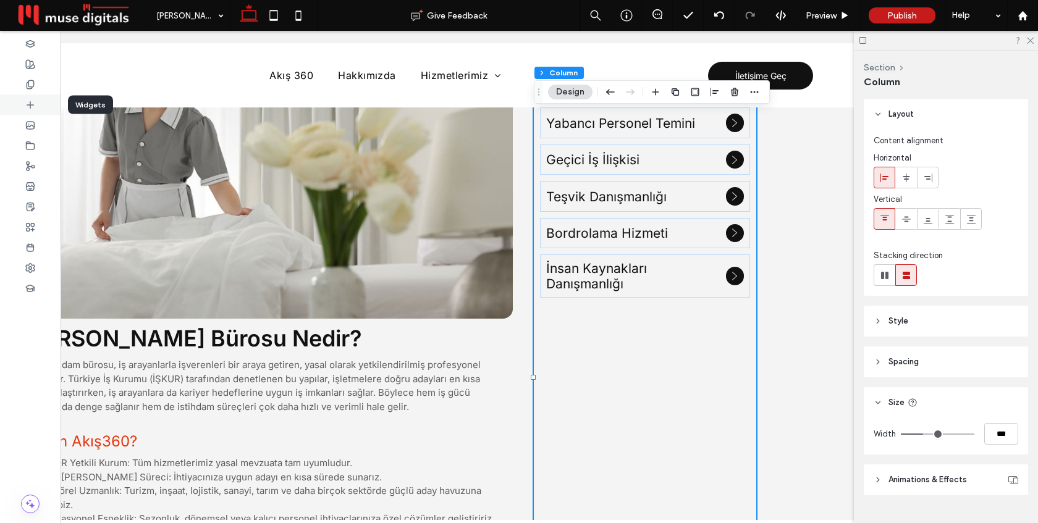
click at [32, 107] on icon at bounding box center [30, 105] width 10 height 10
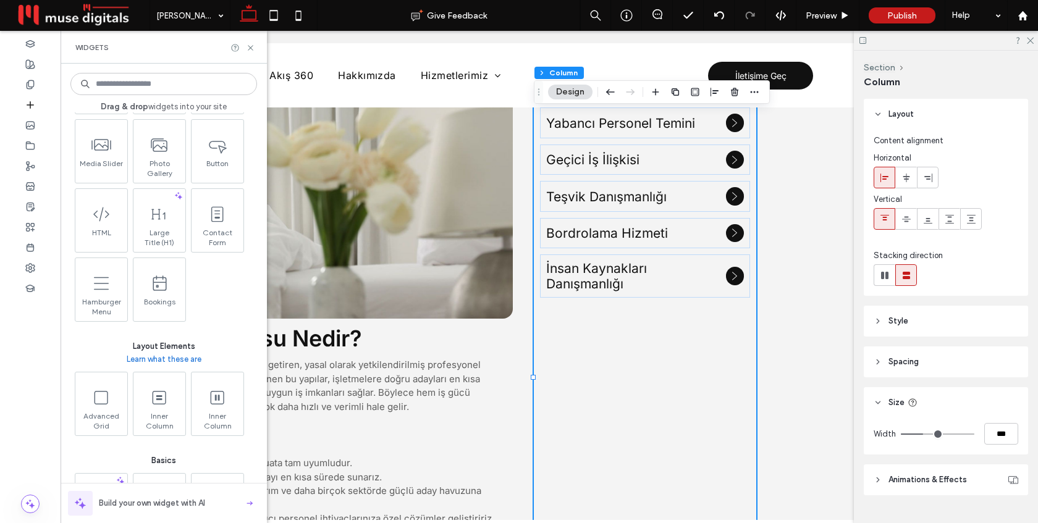
scroll to position [376, 0]
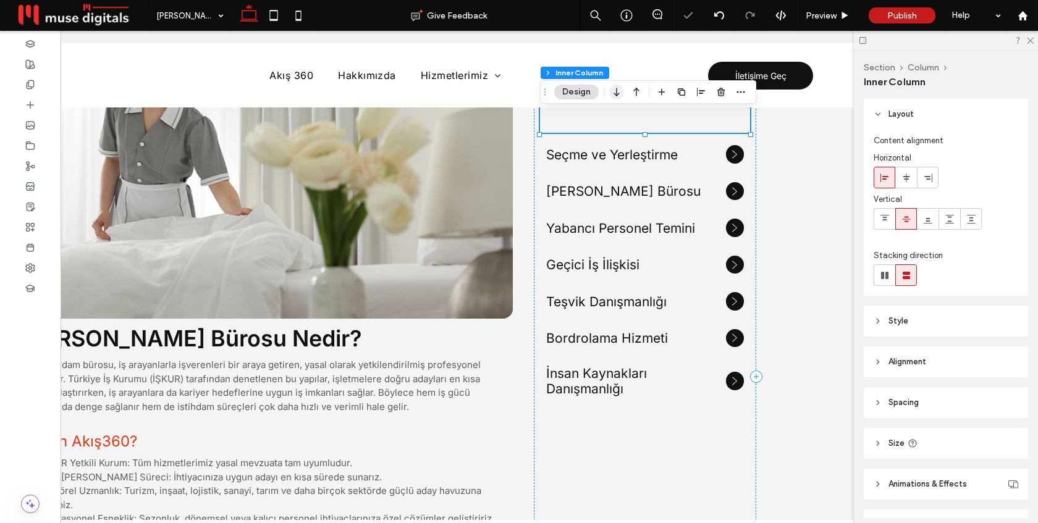
click at [620, 91] on icon "button" at bounding box center [616, 92] width 15 height 22
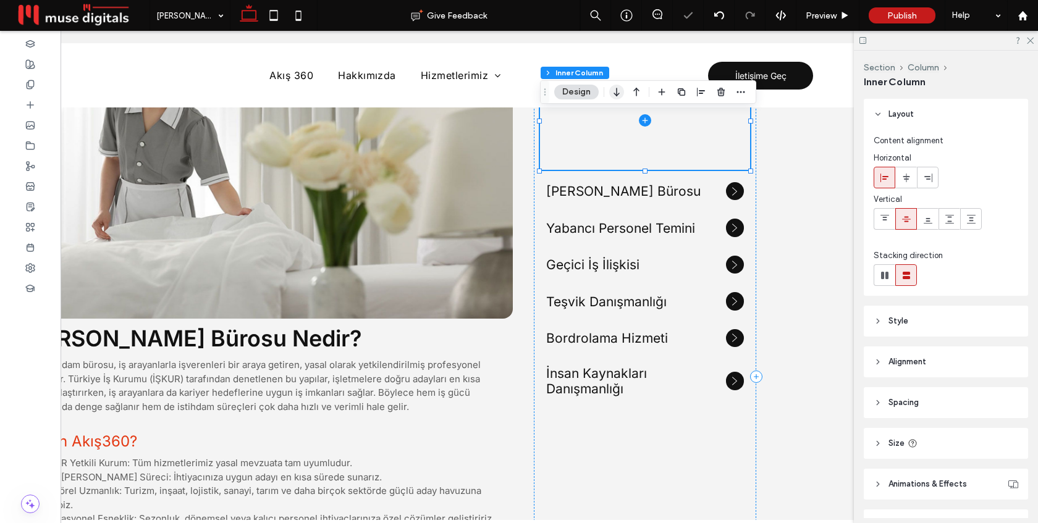
click at [619, 95] on icon "button" at bounding box center [616, 92] width 15 height 22
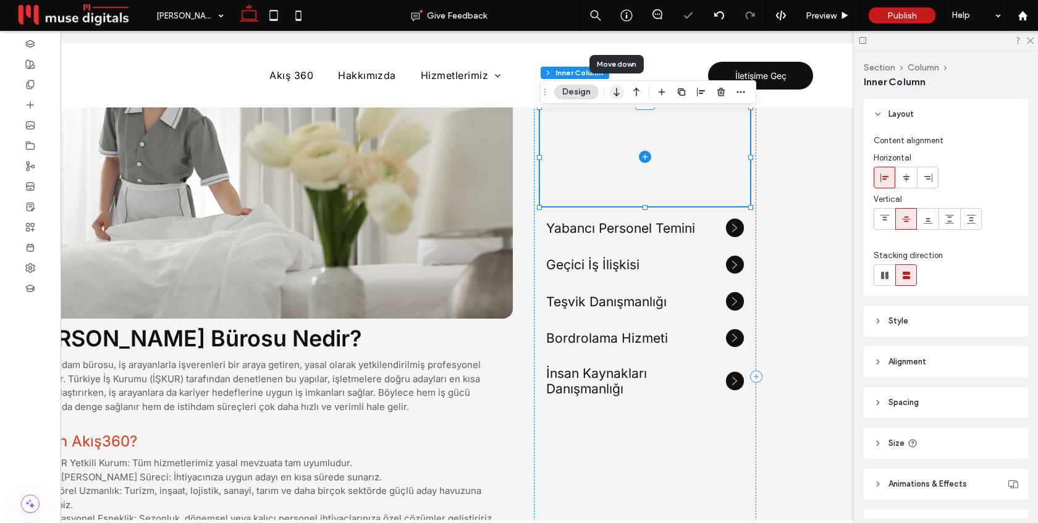
click at [617, 93] on icon "button" at bounding box center [616, 92] width 15 height 22
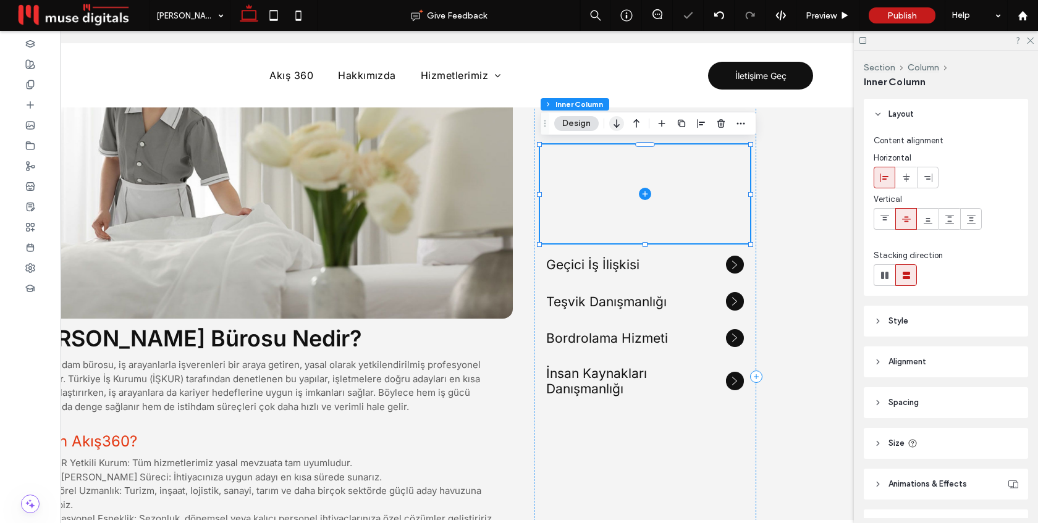
click at [615, 121] on icon "button" at bounding box center [616, 123] width 15 height 22
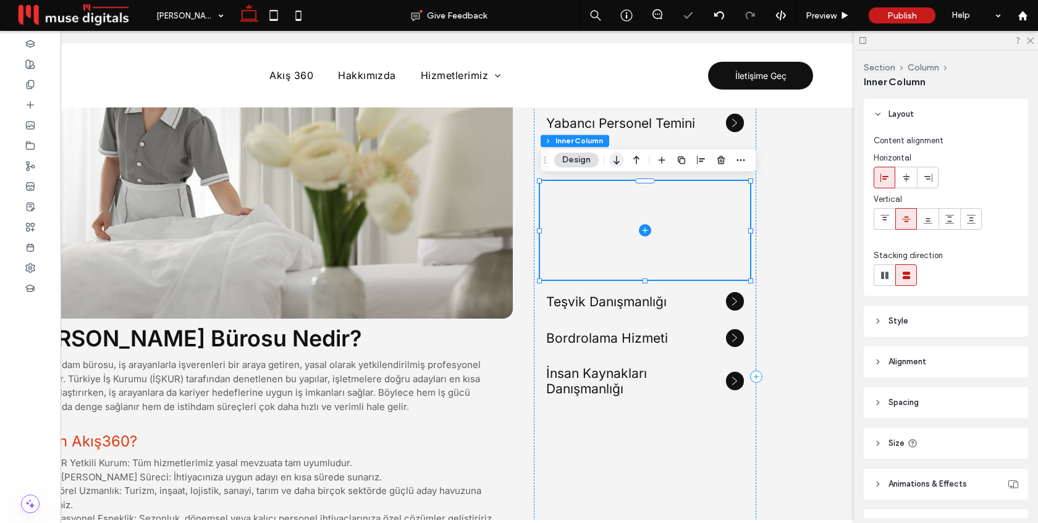
click at [617, 163] on use "button" at bounding box center [617, 160] width 6 height 9
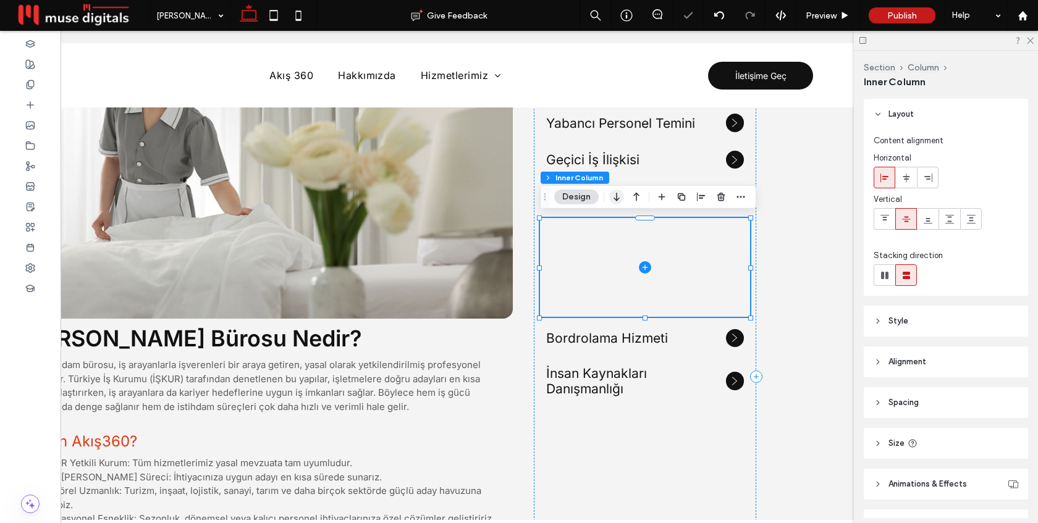
click at [617, 200] on use "button" at bounding box center [617, 197] width 6 height 9
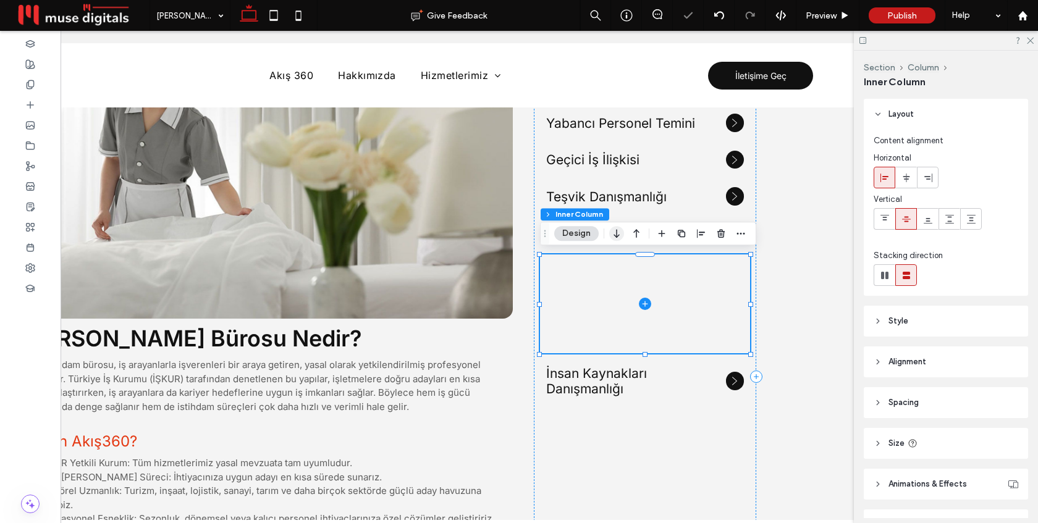
click at [617, 232] on icon "button" at bounding box center [616, 233] width 15 height 22
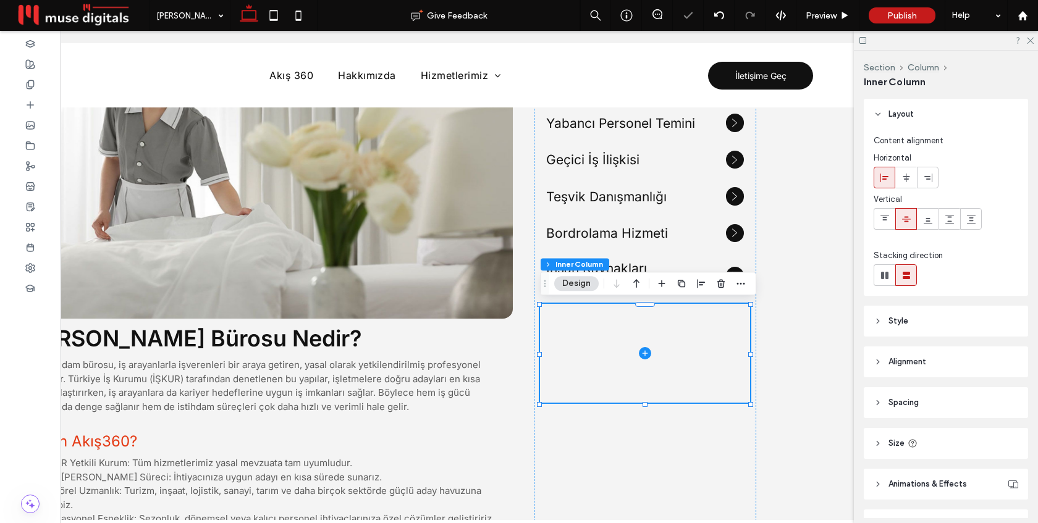
scroll to position [72, 0]
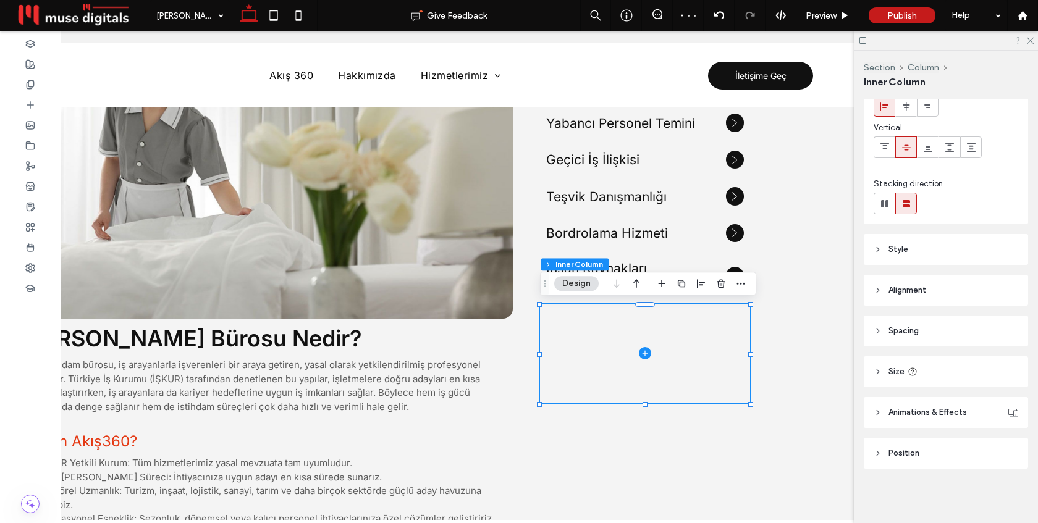
click at [916, 378] on header "Size" at bounding box center [946, 372] width 164 height 31
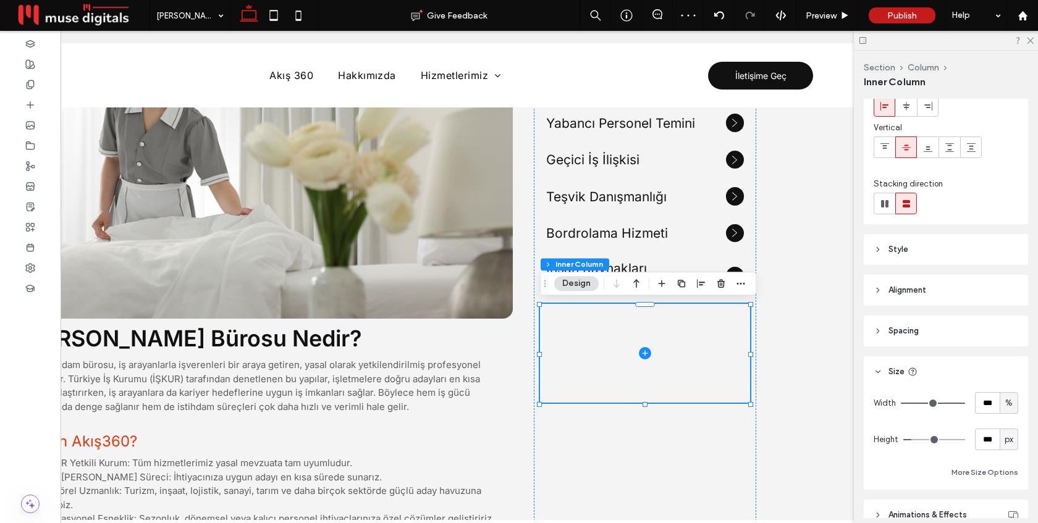
click at [916, 378] on header "Size" at bounding box center [946, 372] width 164 height 31
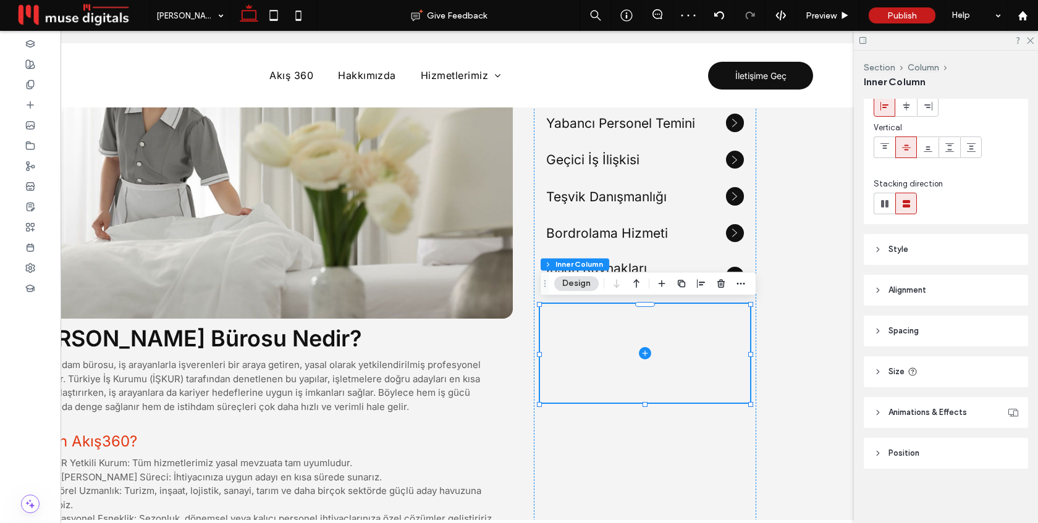
click at [941, 375] on header "Size" at bounding box center [946, 372] width 164 height 31
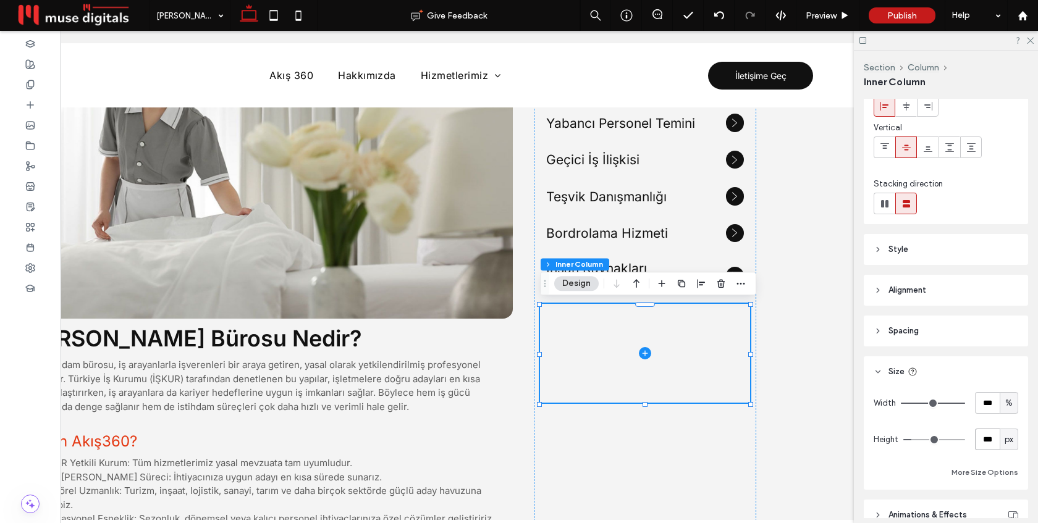
click at [991, 439] on input "***" at bounding box center [987, 440] width 25 height 22
type input "***"
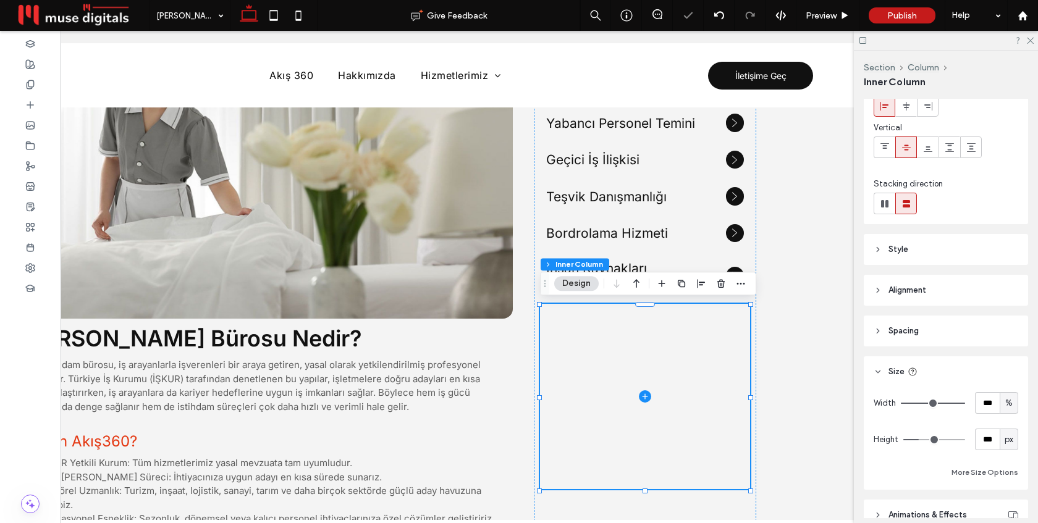
click at [923, 256] on header "Style" at bounding box center [946, 249] width 164 height 31
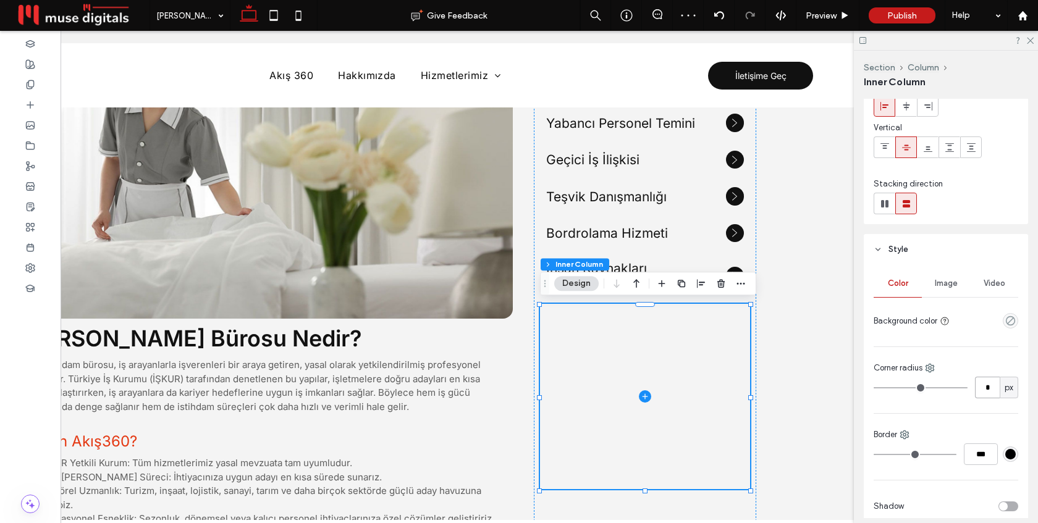
click at [992, 384] on input "*" at bounding box center [987, 388] width 25 height 22
type input "**"
click at [681, 361] on span at bounding box center [645, 396] width 210 height 185
click at [951, 290] on div "Image" at bounding box center [946, 283] width 48 height 27
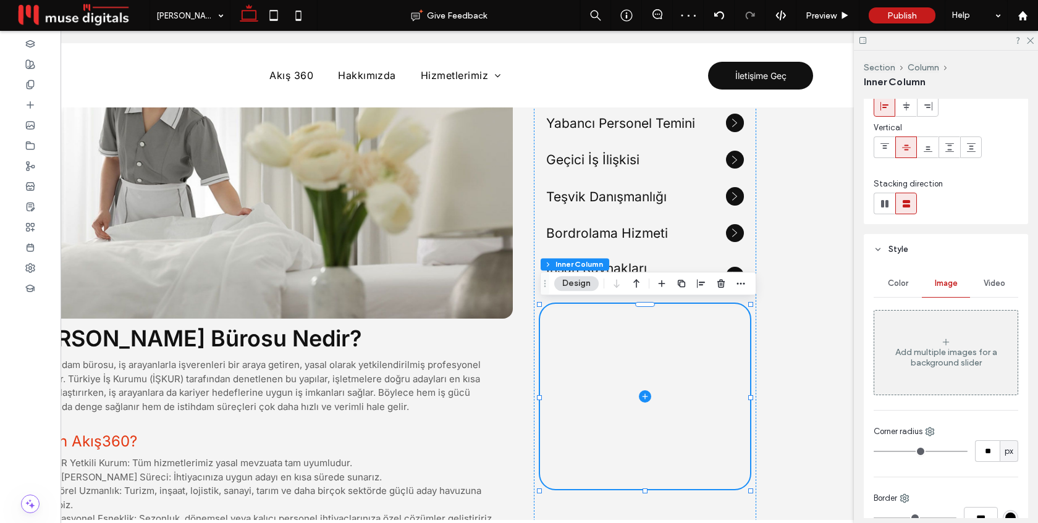
click at [941, 336] on div "Add multiple images for a background slider" at bounding box center [946, 353] width 143 height 82
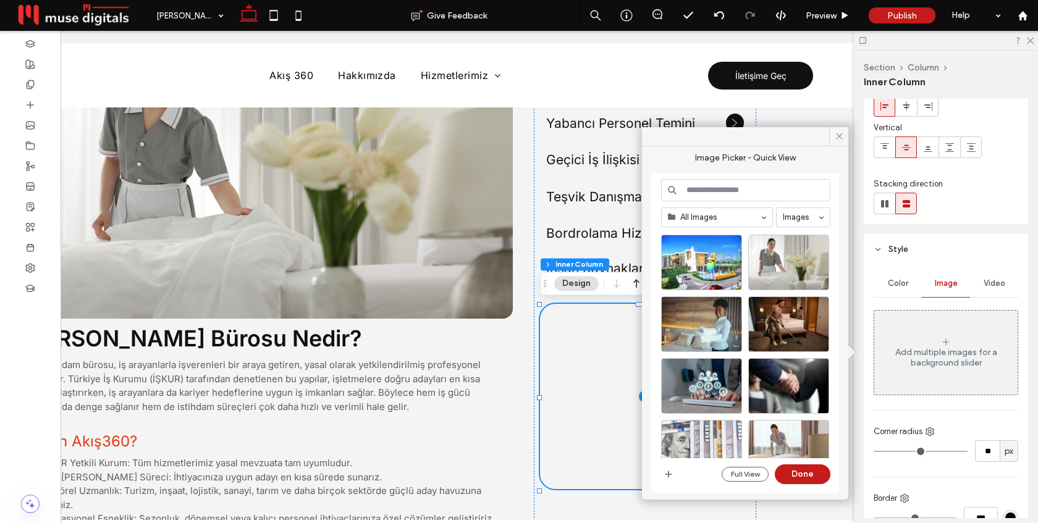
scroll to position [1274, 0]
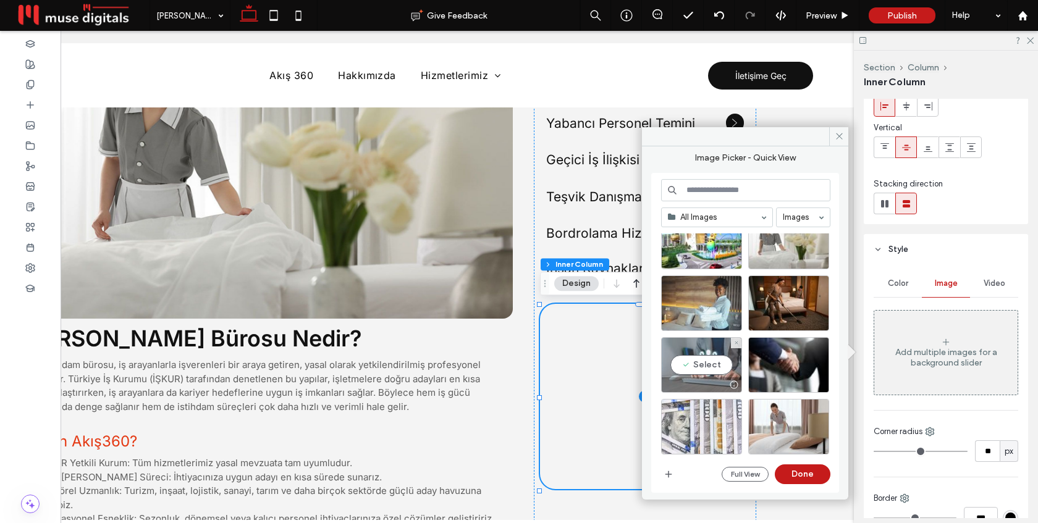
click at [703, 372] on div "Select" at bounding box center [701, 365] width 81 height 56
click at [811, 479] on button "Done" at bounding box center [803, 475] width 56 height 20
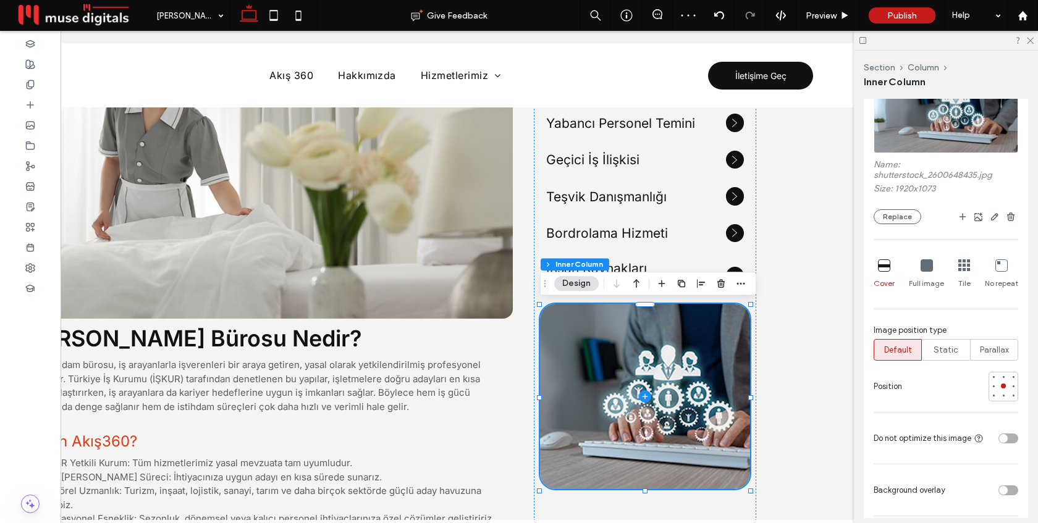
scroll to position [342, 0]
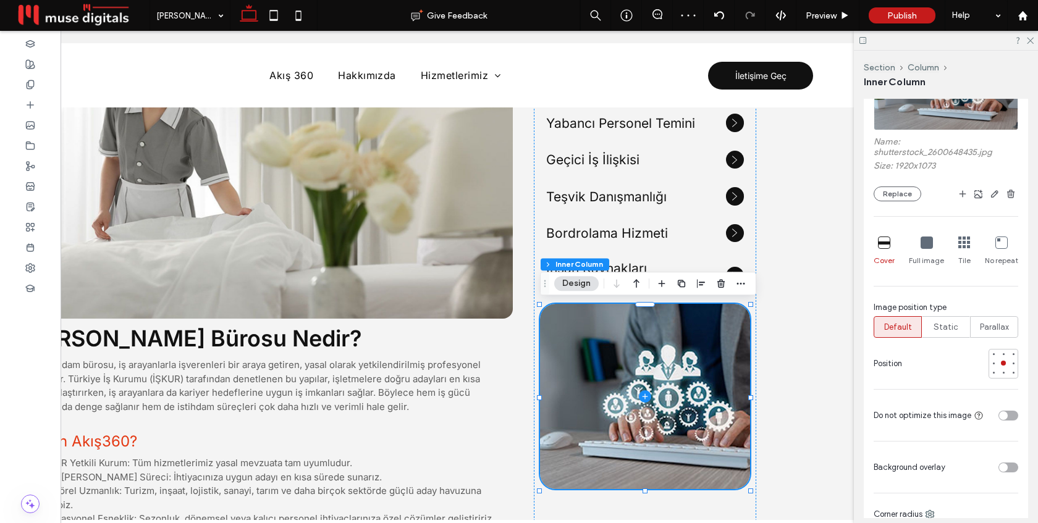
click at [1008, 415] on div "toggle" at bounding box center [1009, 416] width 20 height 10
click at [1008, 470] on div "toggle" at bounding box center [1009, 468] width 20 height 10
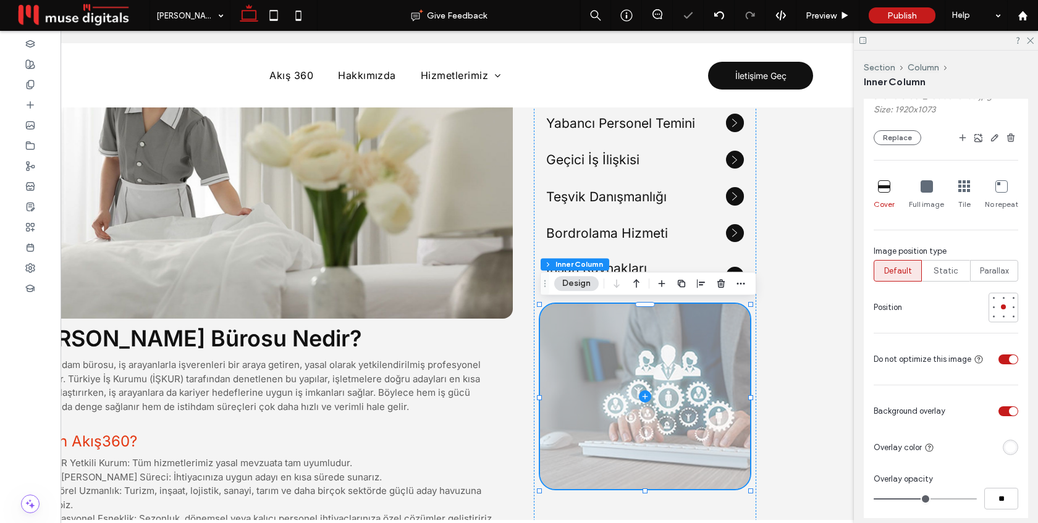
scroll to position [404, 0]
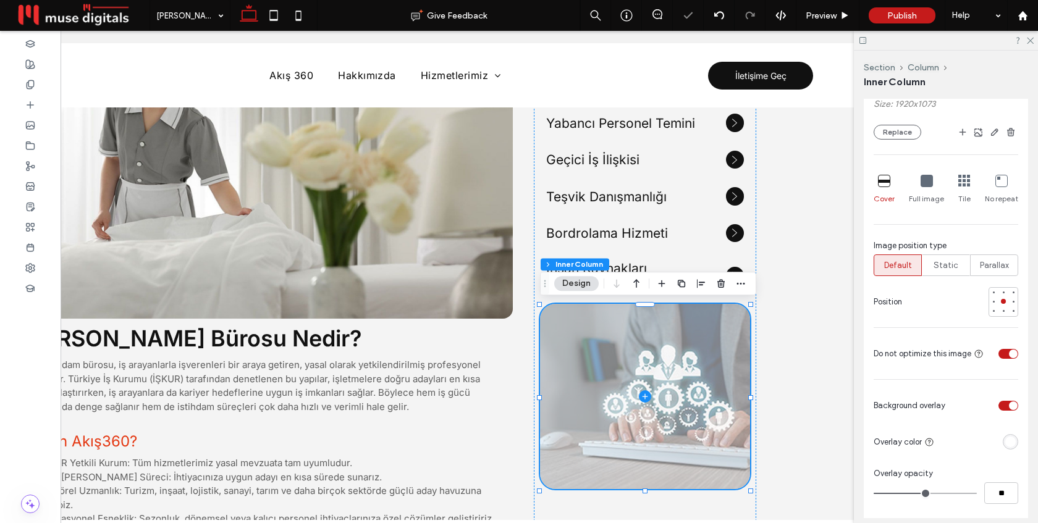
click at [1013, 440] on div "rgba(255, 255, 255, 1)" at bounding box center [1011, 442] width 11 height 11
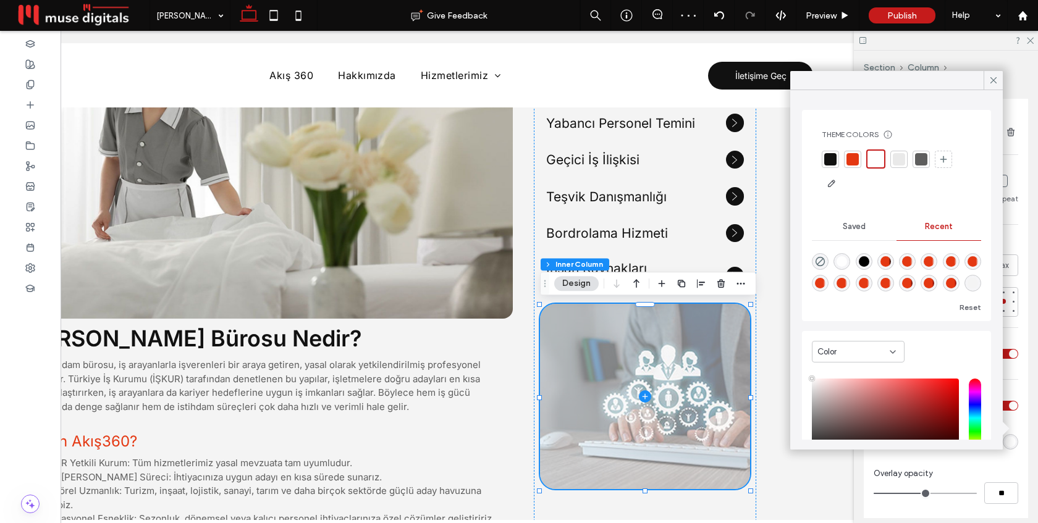
click at [831, 158] on div at bounding box center [830, 159] width 12 height 12
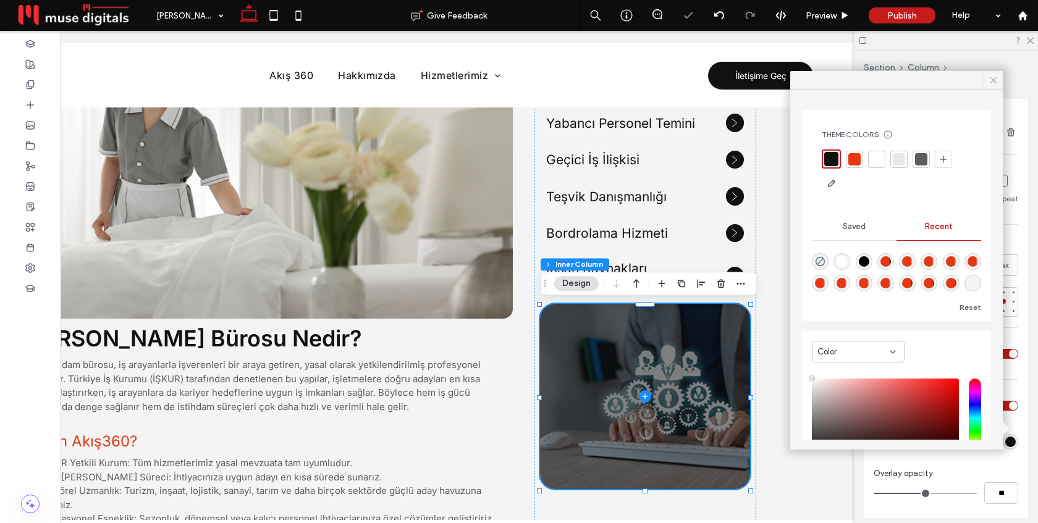
click at [988, 82] on icon at bounding box center [993, 80] width 11 height 11
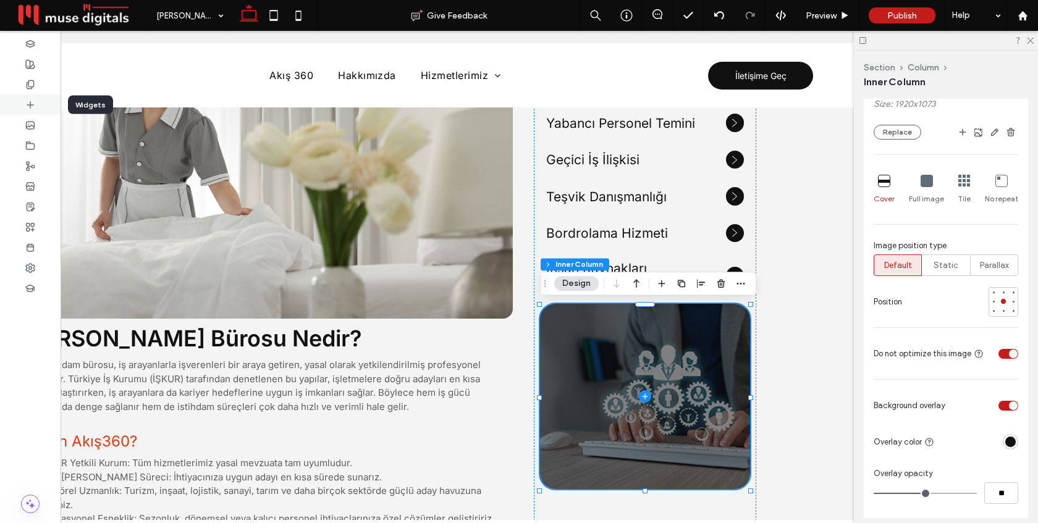
click at [25, 104] on div at bounding box center [30, 105] width 61 height 20
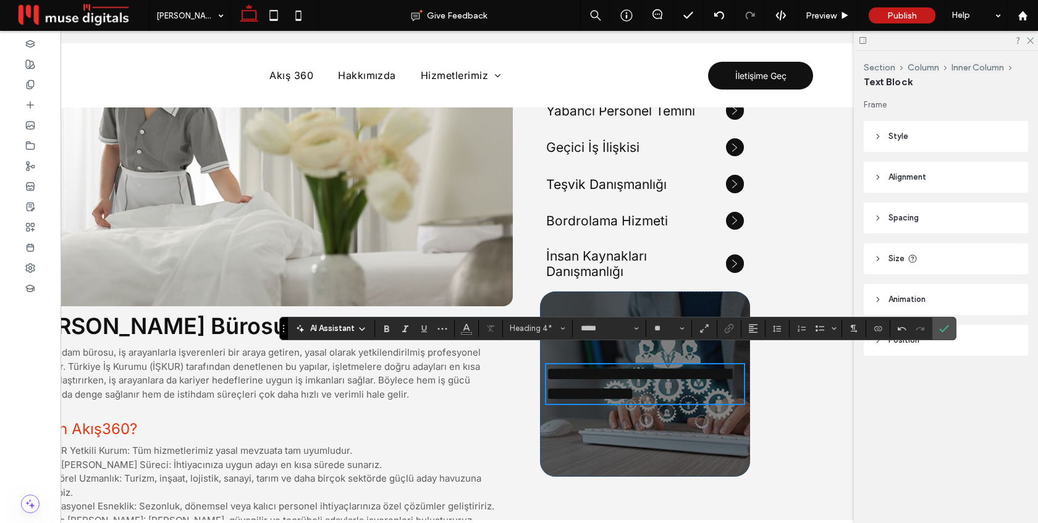
scroll to position [622, 0]
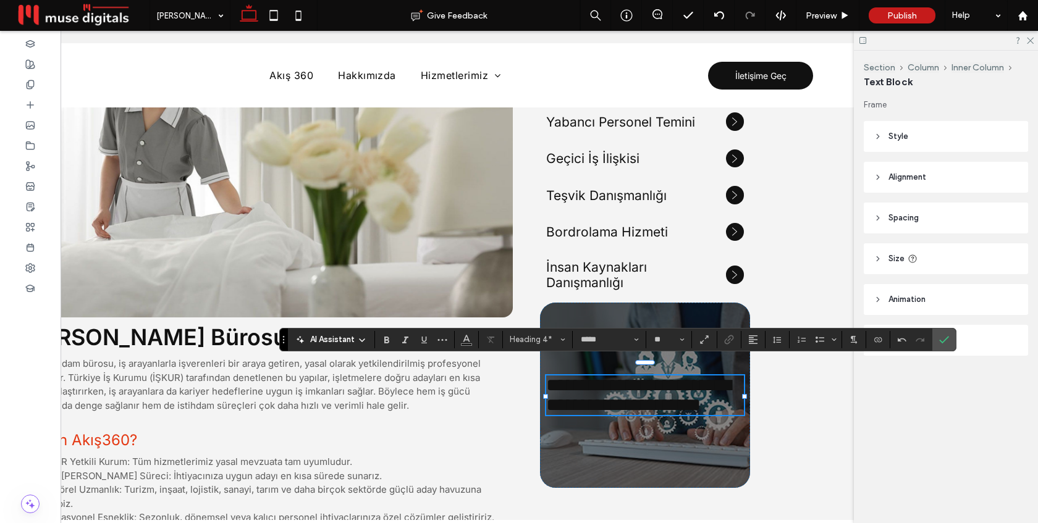
click at [629, 383] on span "**********" at bounding box center [638, 395] width 185 height 38
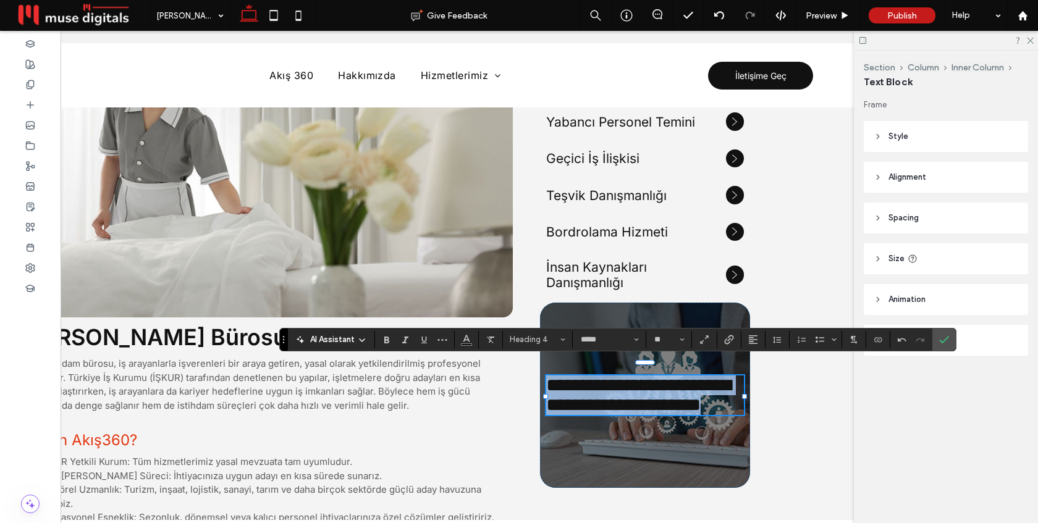
click at [629, 383] on span "**********" at bounding box center [638, 395] width 185 height 38
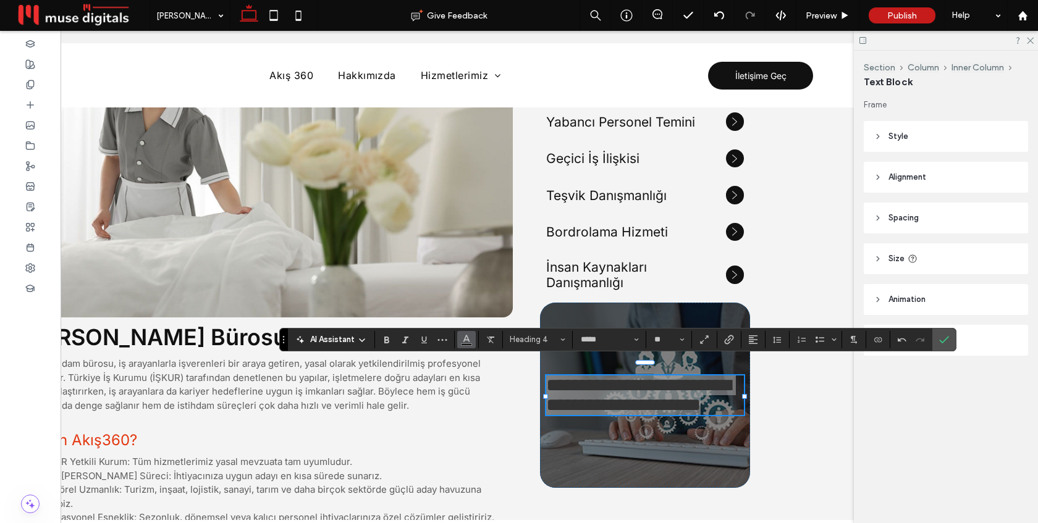
click at [465, 344] on span "Color" at bounding box center [467, 339] width 10 height 16
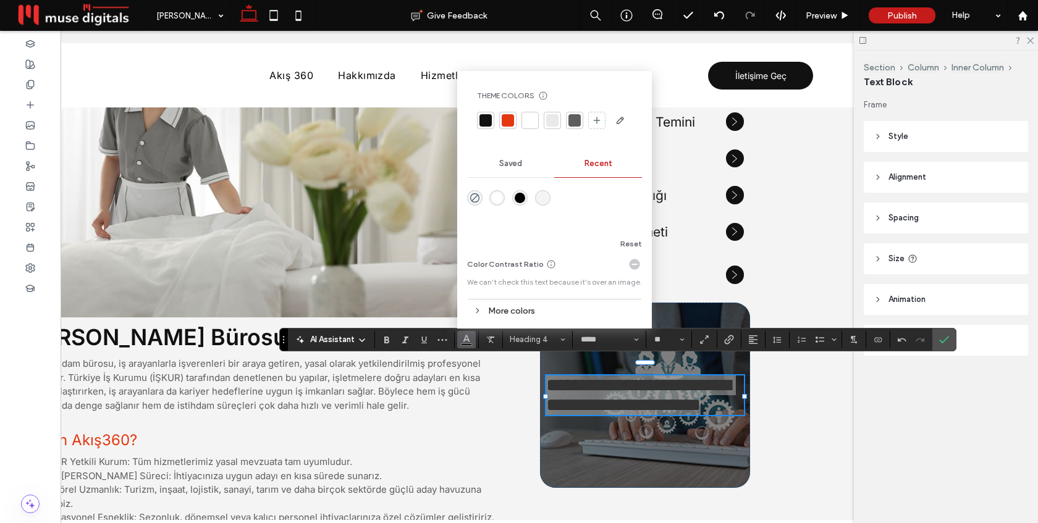
click at [533, 117] on div at bounding box center [530, 120] width 12 height 12
click at [599, 338] on input "*****" at bounding box center [606, 340] width 53 height 10
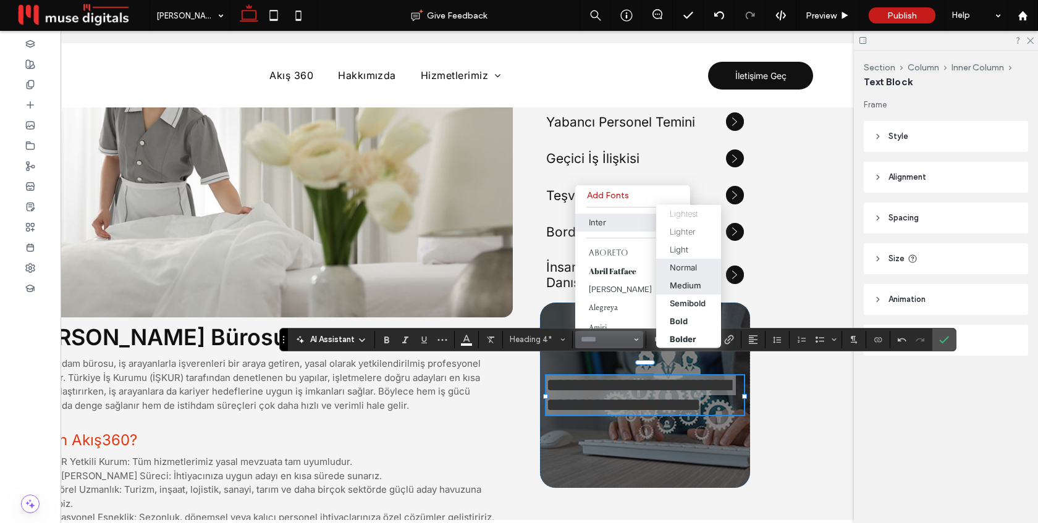
click at [676, 286] on div "Medium" at bounding box center [686, 286] width 32 height 10
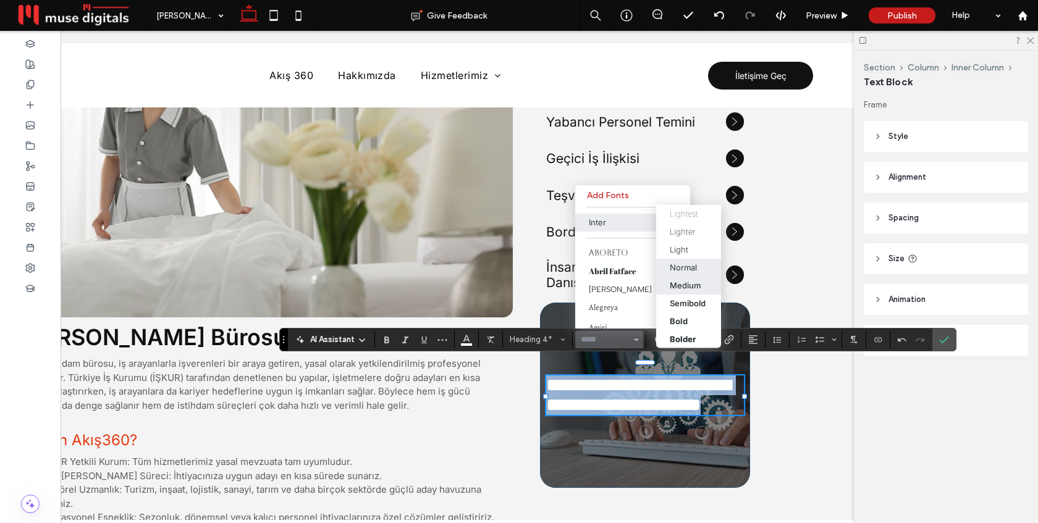
type input "*****"
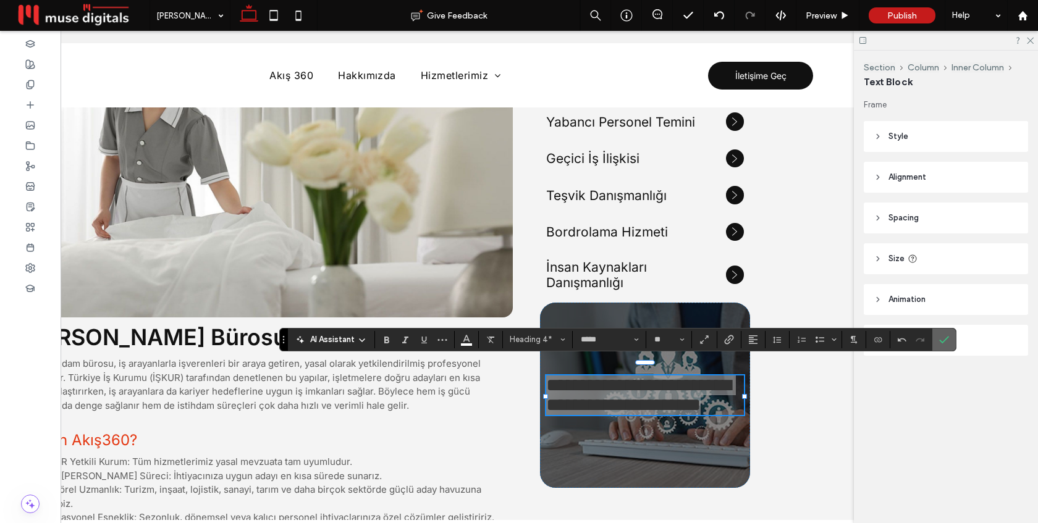
click at [952, 338] on label "Confirm" at bounding box center [944, 340] width 19 height 22
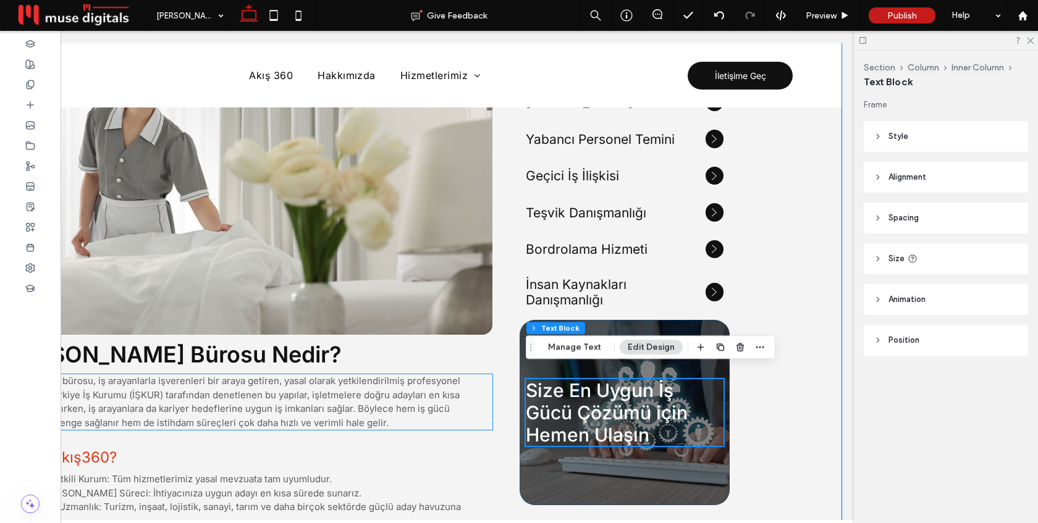
scroll to position [628, 0]
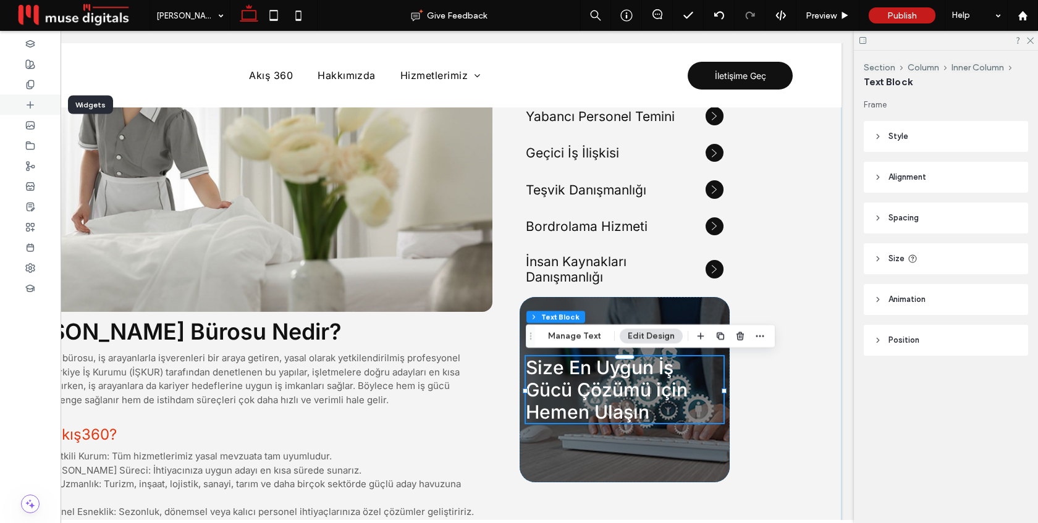
click at [26, 109] on icon at bounding box center [30, 105] width 10 height 10
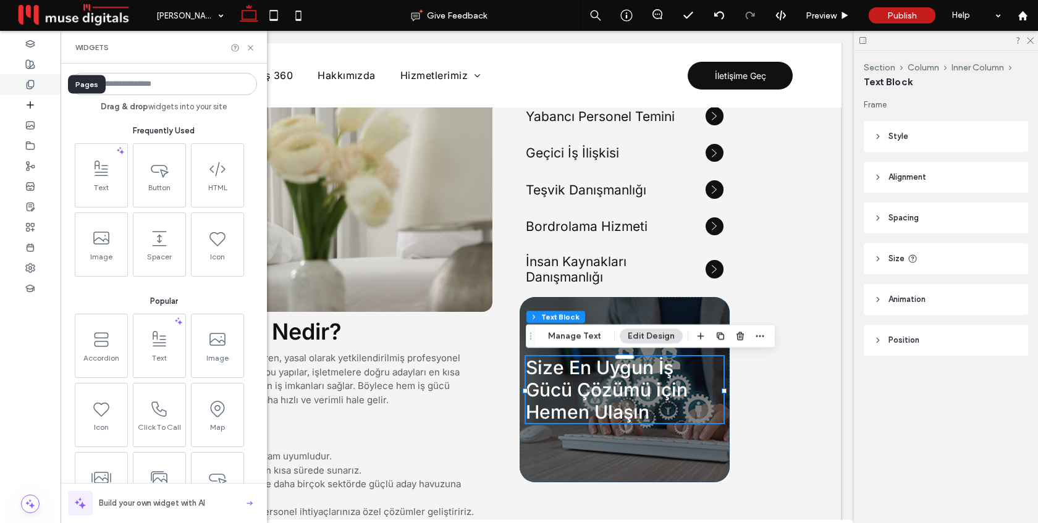
click at [30, 87] on use at bounding box center [30, 84] width 7 height 8
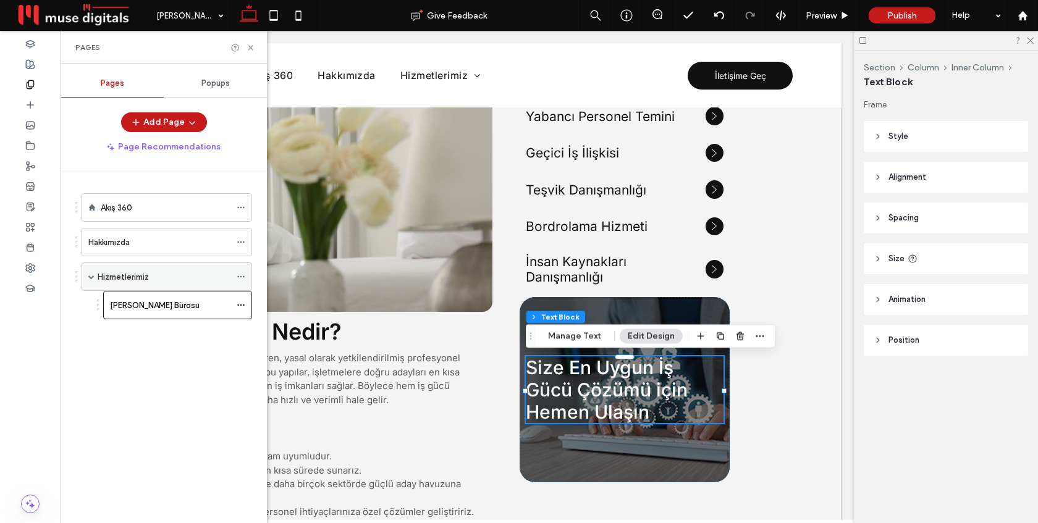
click at [129, 275] on label "Hizmetlerimiz" at bounding box center [123, 277] width 51 height 22
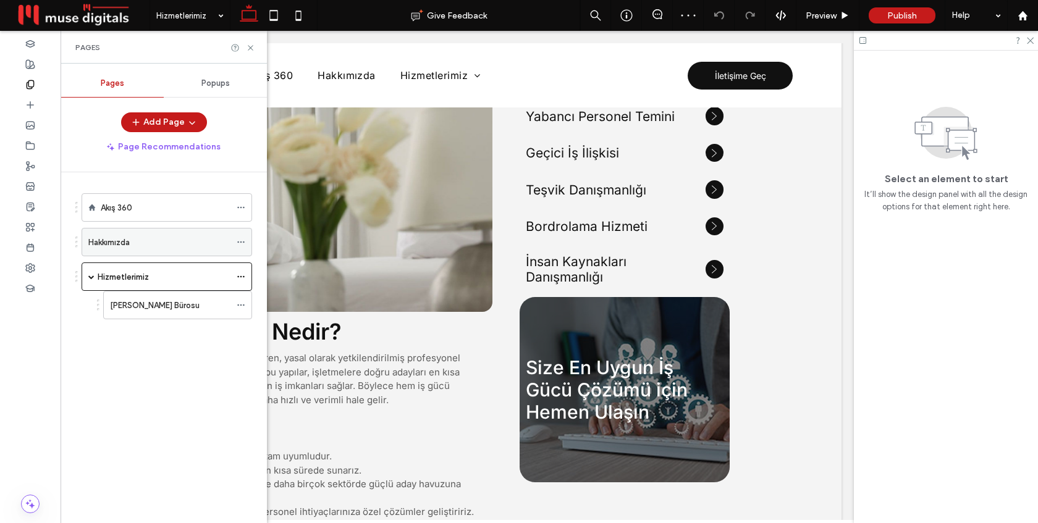
click at [150, 237] on div "Hakkımızda" at bounding box center [159, 242] width 142 height 13
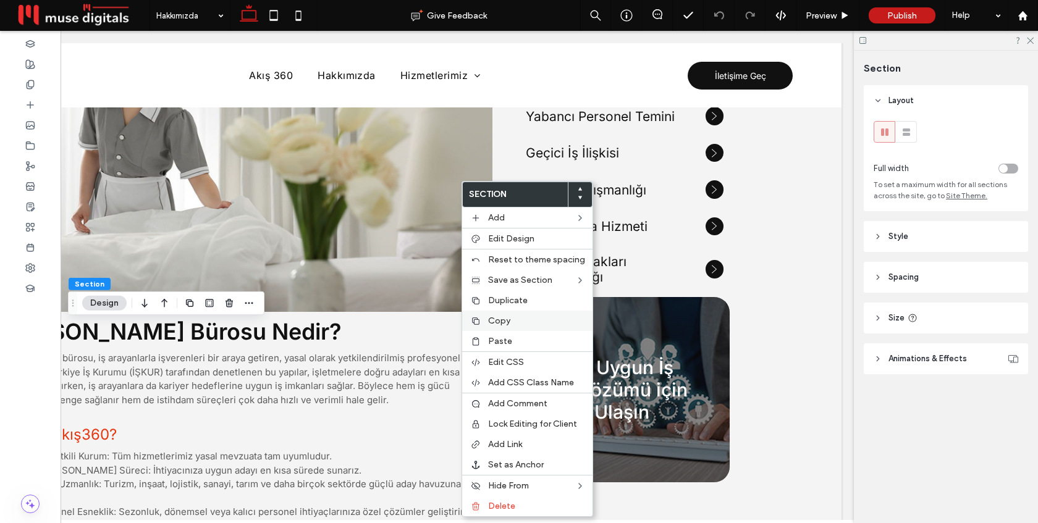
click at [507, 330] on div "Copy" at bounding box center [527, 321] width 130 height 20
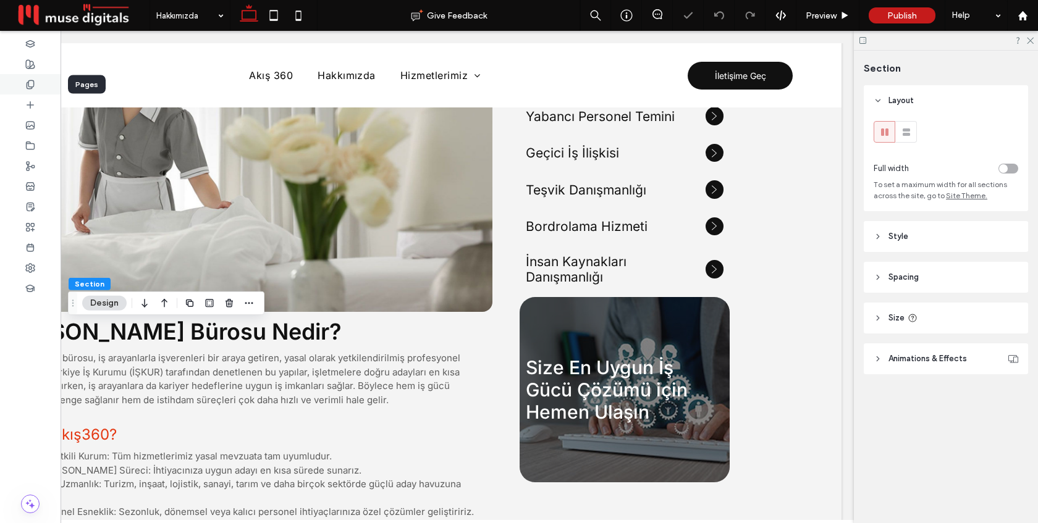
click at [23, 84] on div at bounding box center [30, 84] width 61 height 20
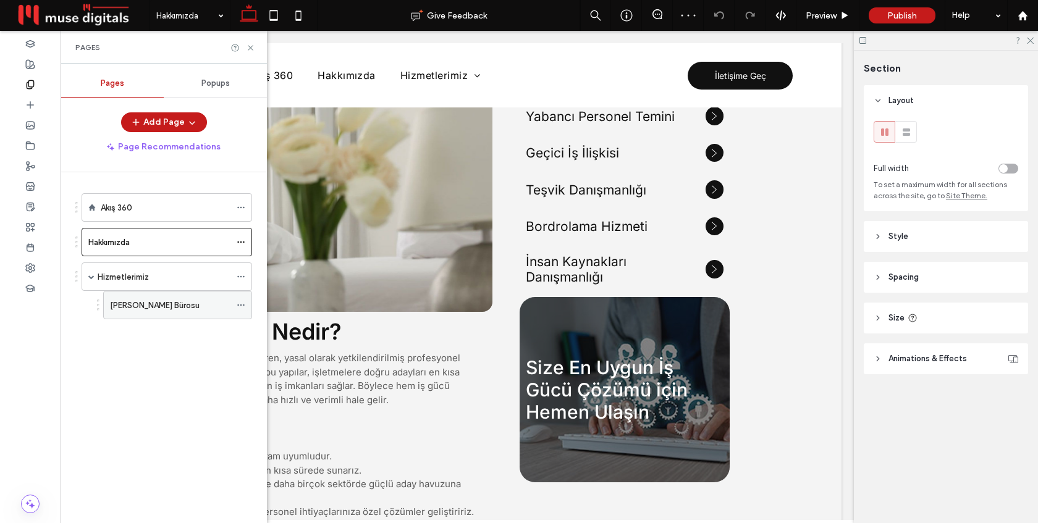
click at [136, 306] on label "[PERSON_NAME] Bürosu" at bounding box center [155, 306] width 90 height 22
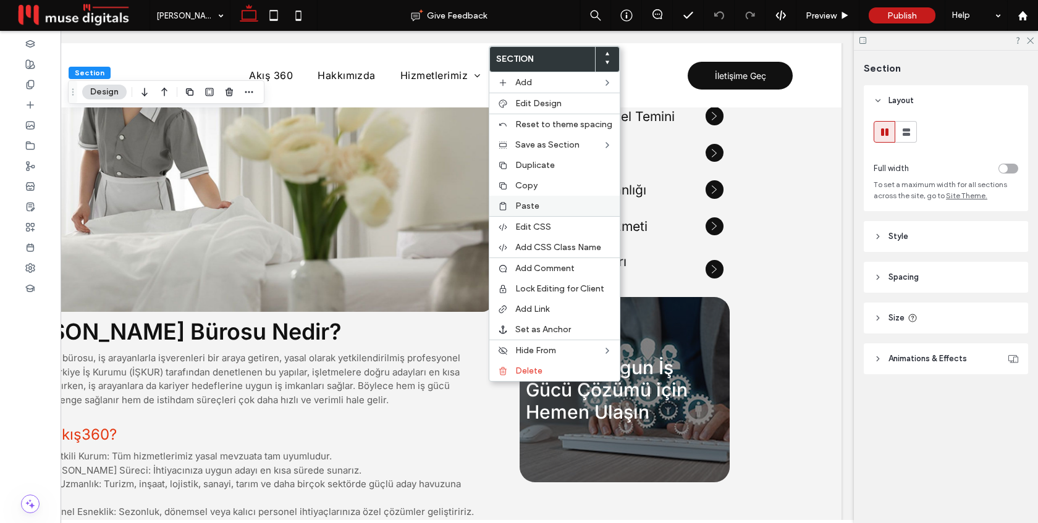
click at [552, 201] on label "Paste" at bounding box center [563, 206] width 97 height 11
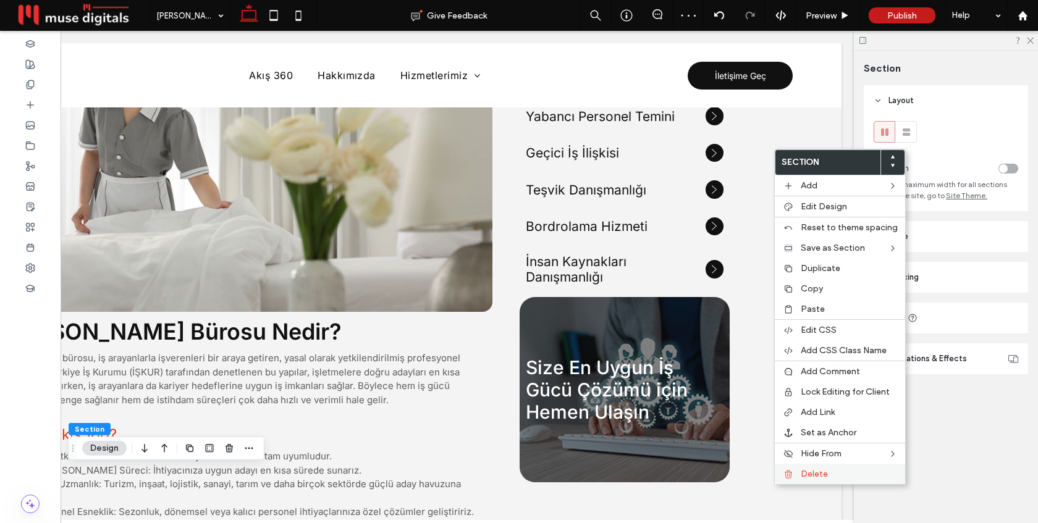
click at [795, 475] on div "Delete" at bounding box center [840, 474] width 130 height 20
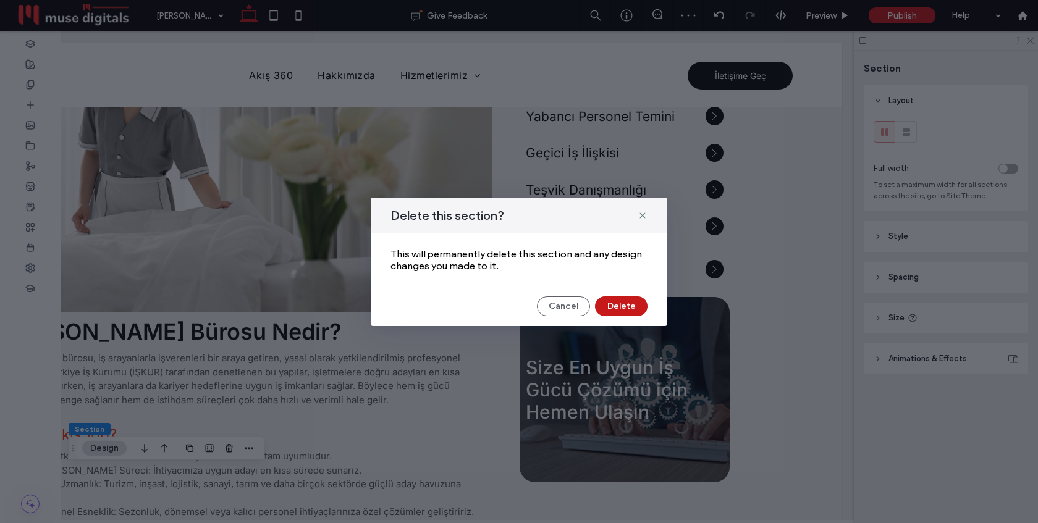
click at [632, 309] on button "Delete" at bounding box center [621, 307] width 53 height 20
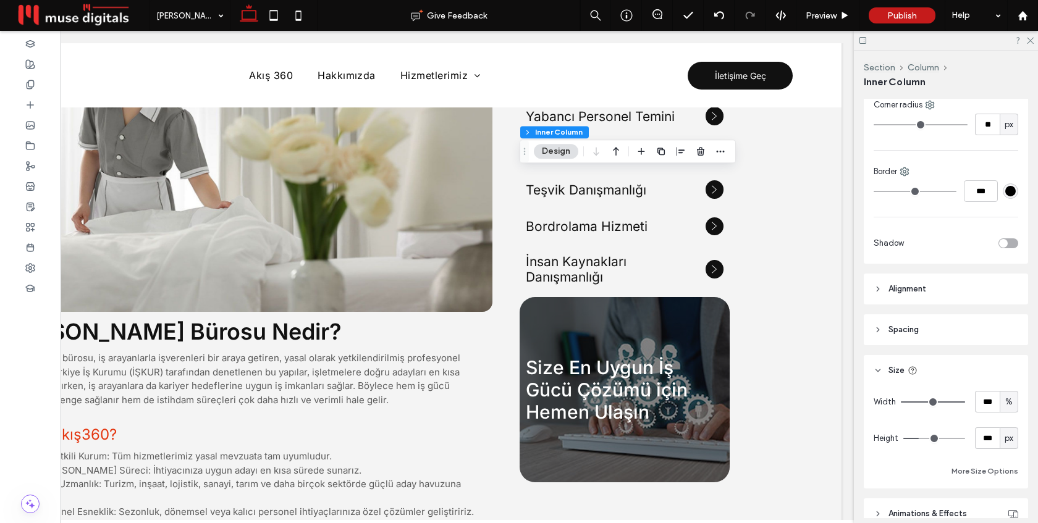
scroll to position [486, 0]
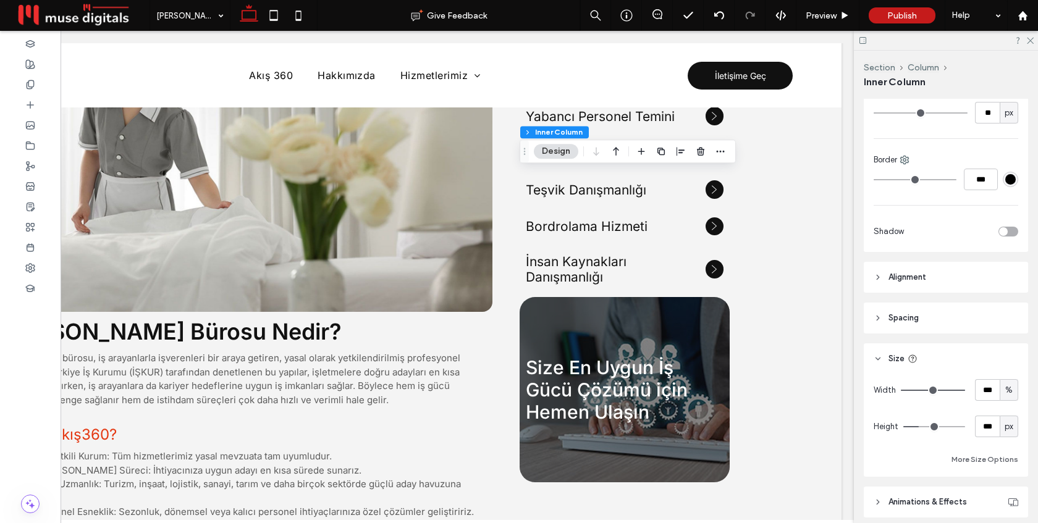
click at [925, 323] on header "Spacing" at bounding box center [946, 318] width 164 height 31
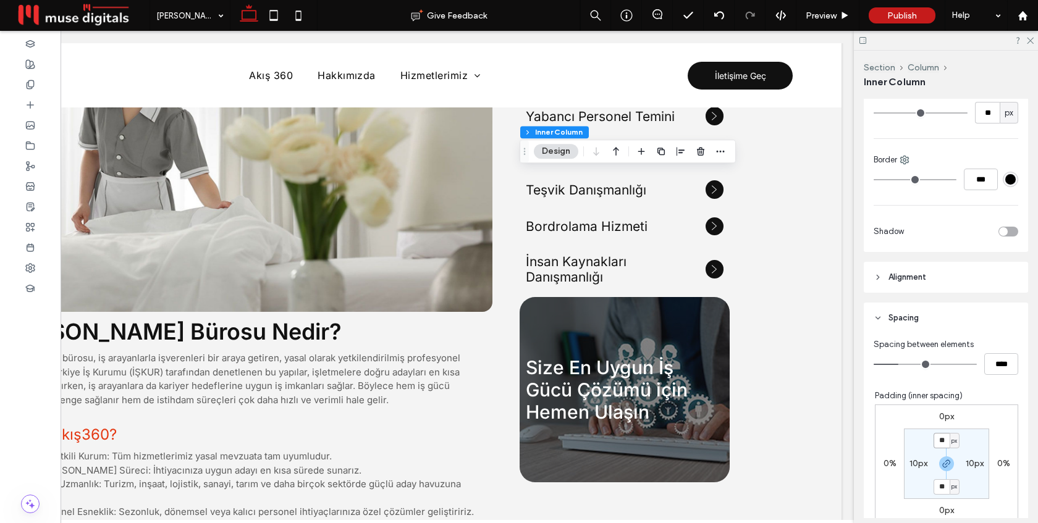
click at [941, 444] on input "**" at bounding box center [942, 440] width 16 height 15
type input "**"
click at [912, 463] on label "10px" at bounding box center [919, 464] width 18 height 11
type input "**"
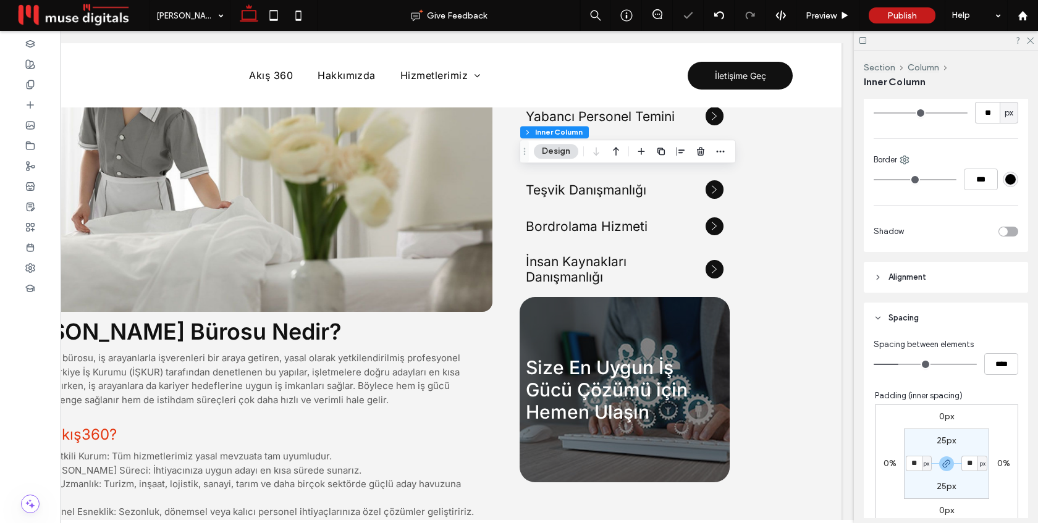
type input "**"
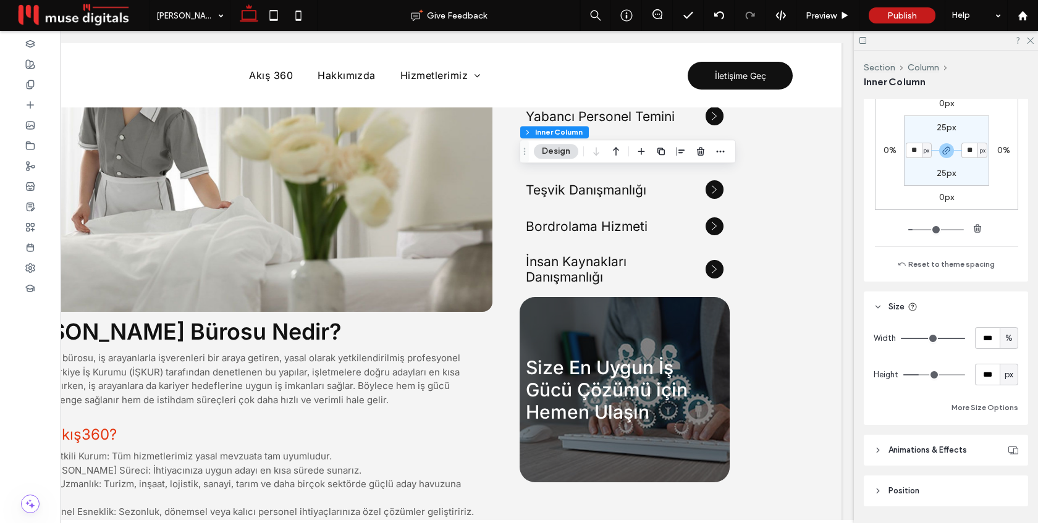
scroll to position [808, 0]
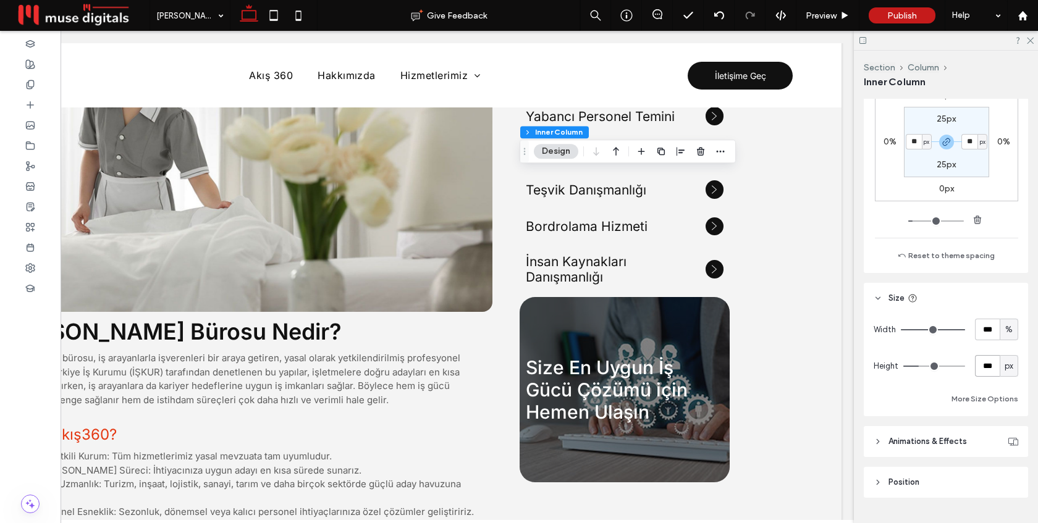
click at [989, 362] on input "***" at bounding box center [987, 366] width 25 height 22
type input "***"
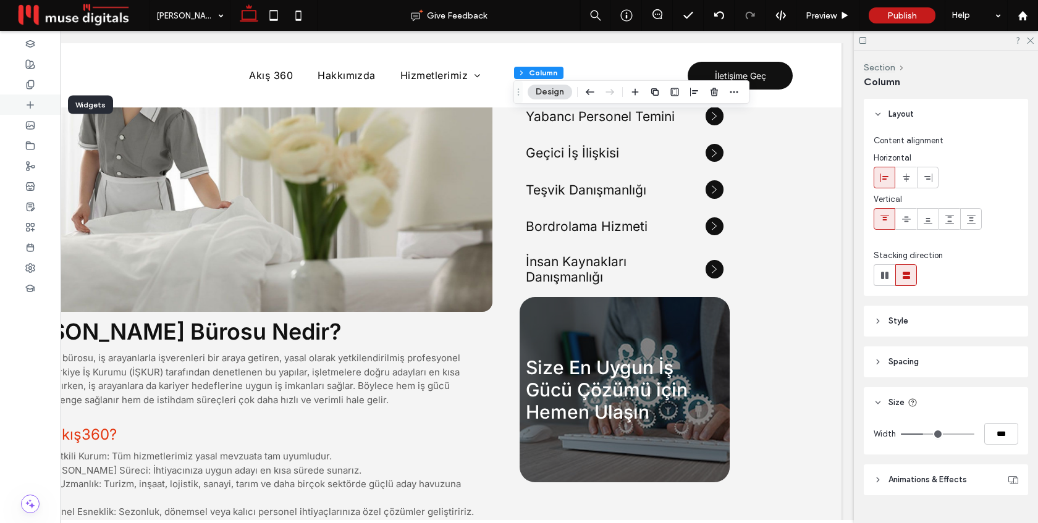
click at [28, 109] on icon at bounding box center [30, 105] width 10 height 10
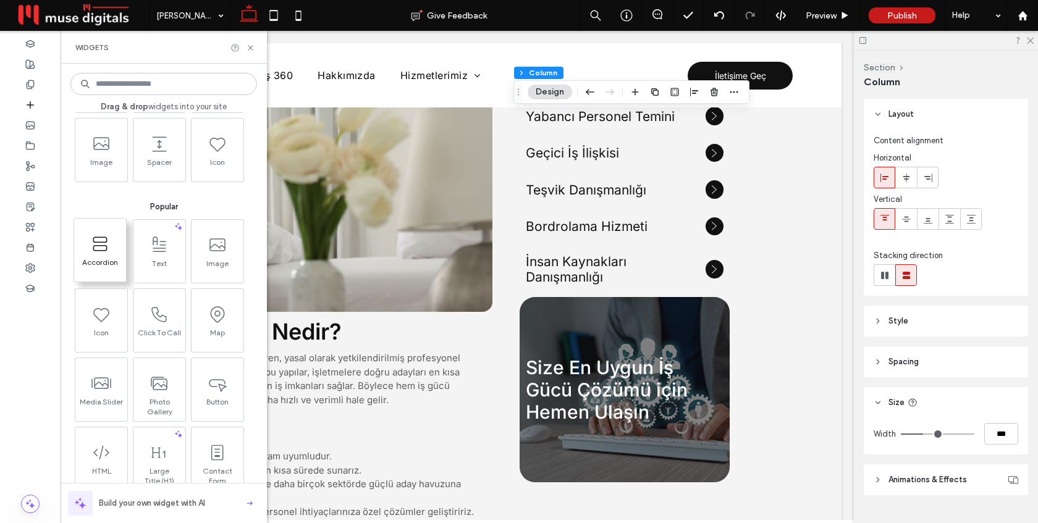
scroll to position [77, 0]
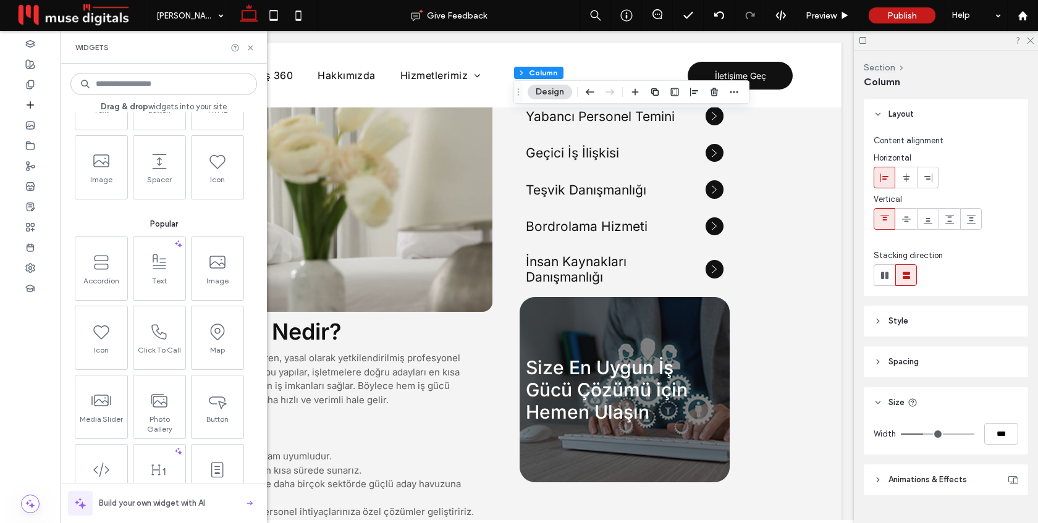
click at [157, 84] on input at bounding box center [163, 84] width 187 height 22
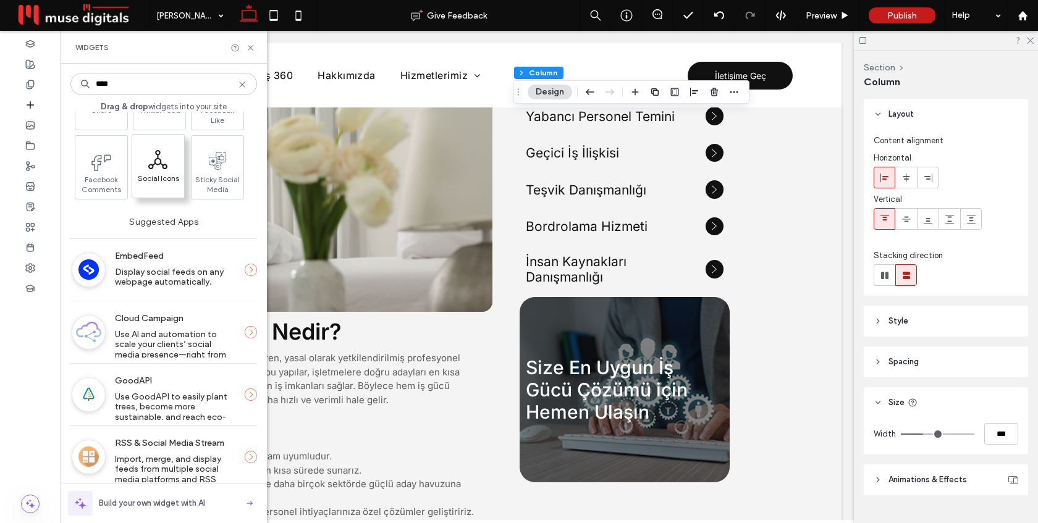
type input "****"
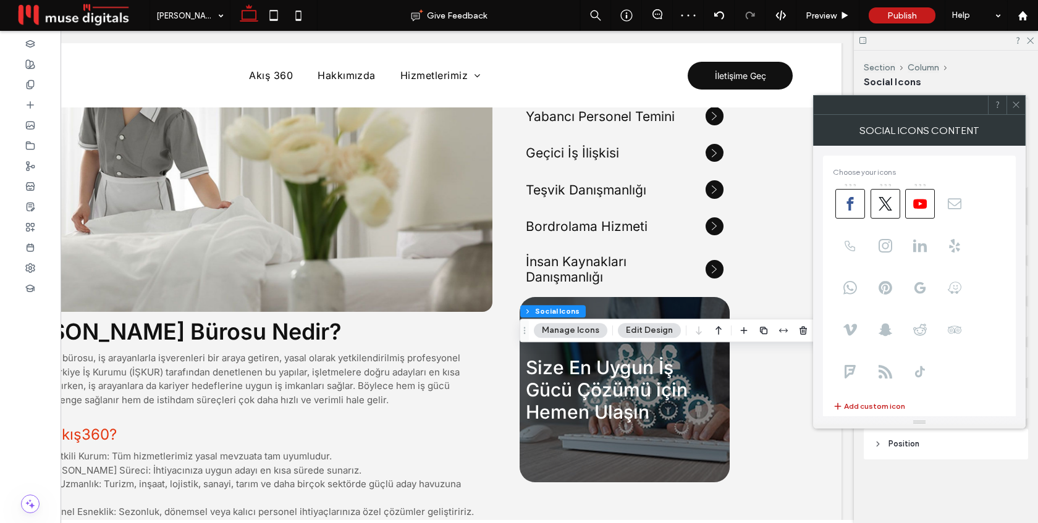
click at [1016, 109] on span at bounding box center [1016, 105] width 9 height 19
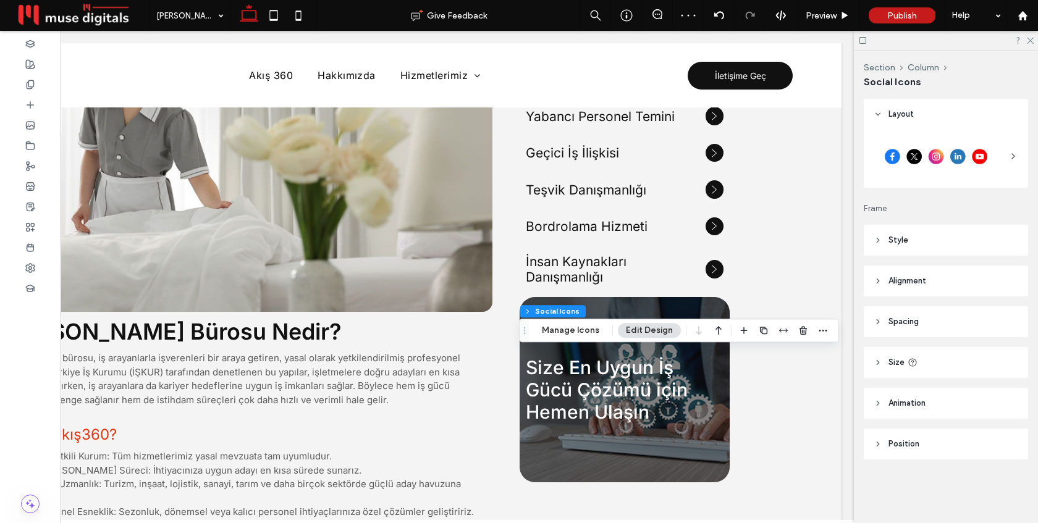
click at [1022, 153] on div at bounding box center [946, 159] width 164 height 58
click at [1008, 155] on div at bounding box center [946, 156] width 145 height 43
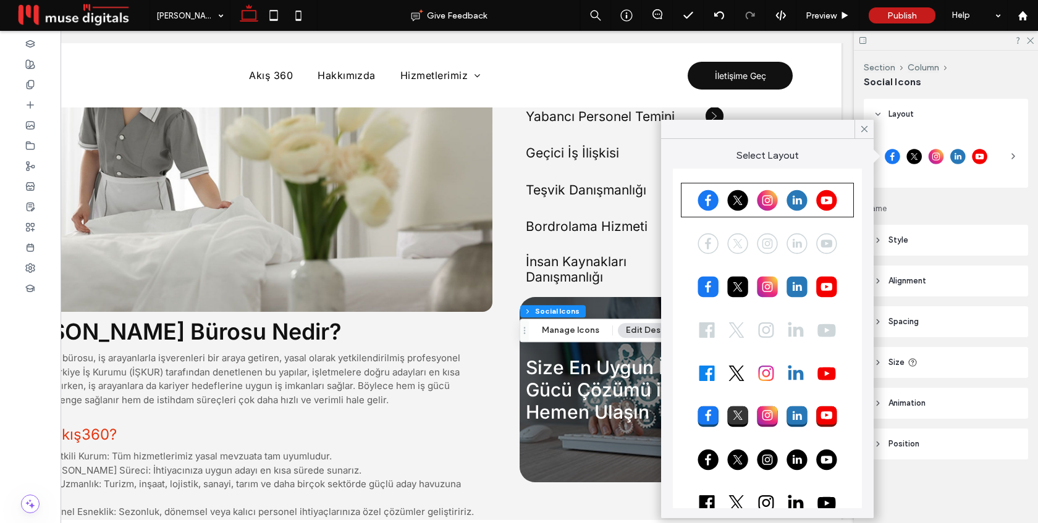
click at [742, 244] on div at bounding box center [767, 243] width 169 height 31
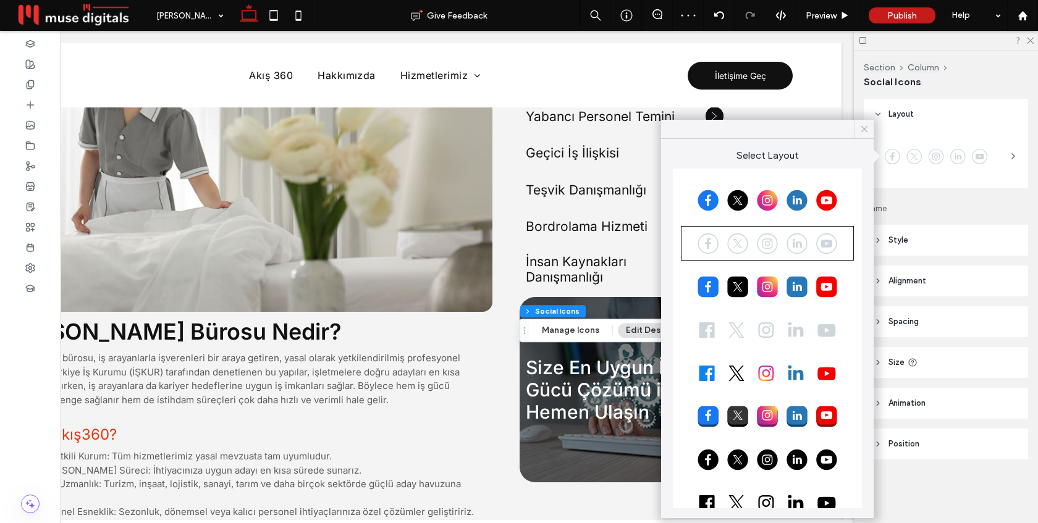
click at [863, 131] on icon at bounding box center [864, 129] width 11 height 11
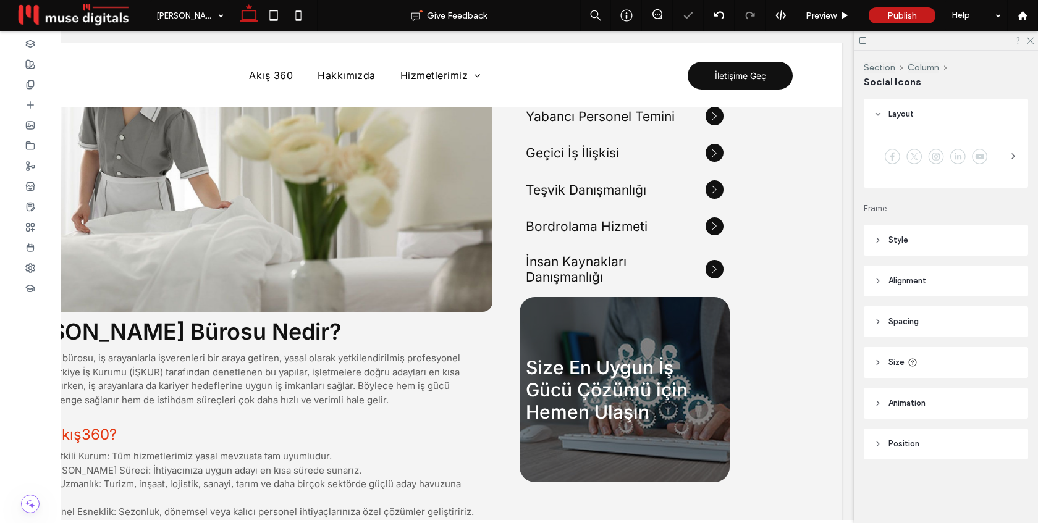
type input "**"
type input "****"
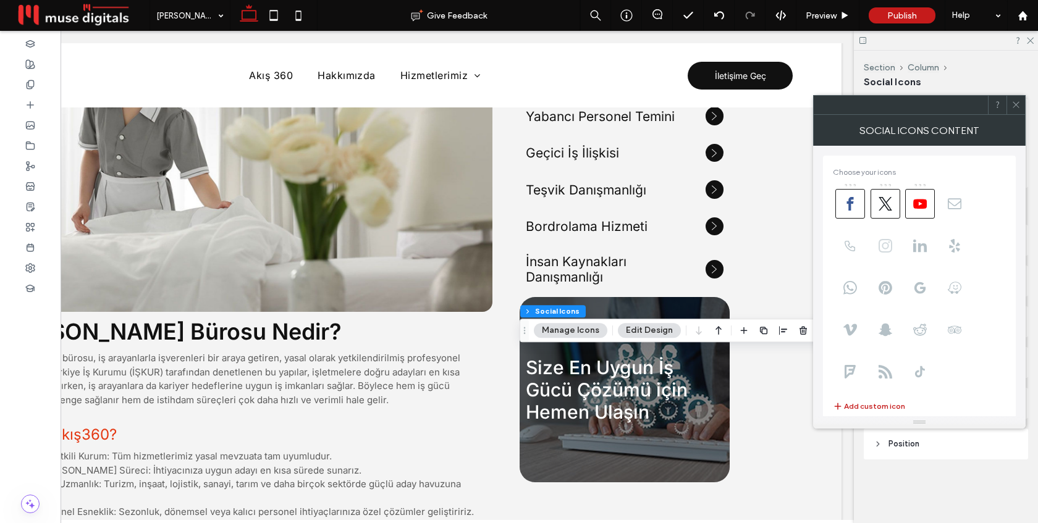
click at [888, 251] on icon at bounding box center [886, 246] width 14 height 14
drag, startPoint x: 885, startPoint y: 248, endPoint x: 884, endPoint y: 216, distance: 31.5
click at [1015, 114] on span at bounding box center [1016, 105] width 9 height 19
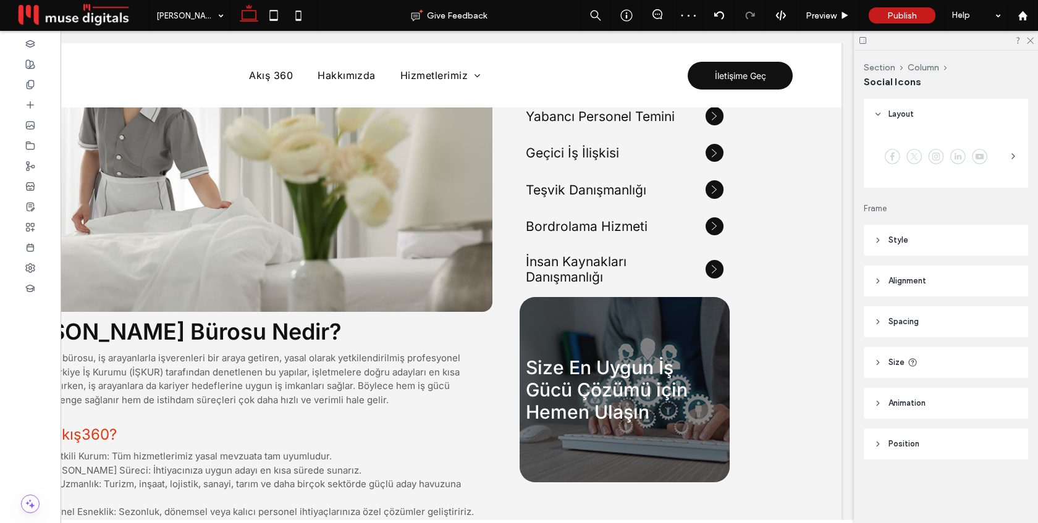
type input "**"
type input "****"
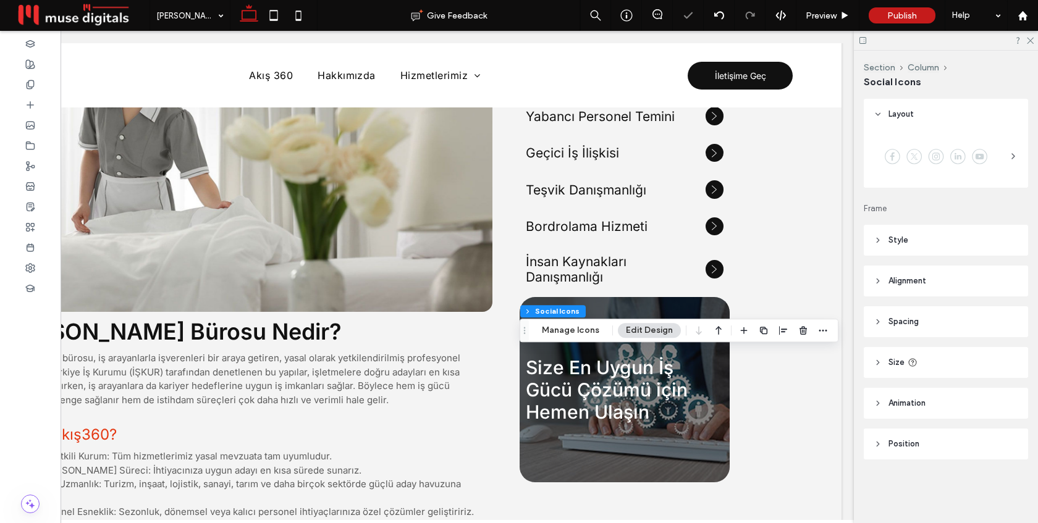
click at [929, 237] on header "Style" at bounding box center [946, 240] width 164 height 31
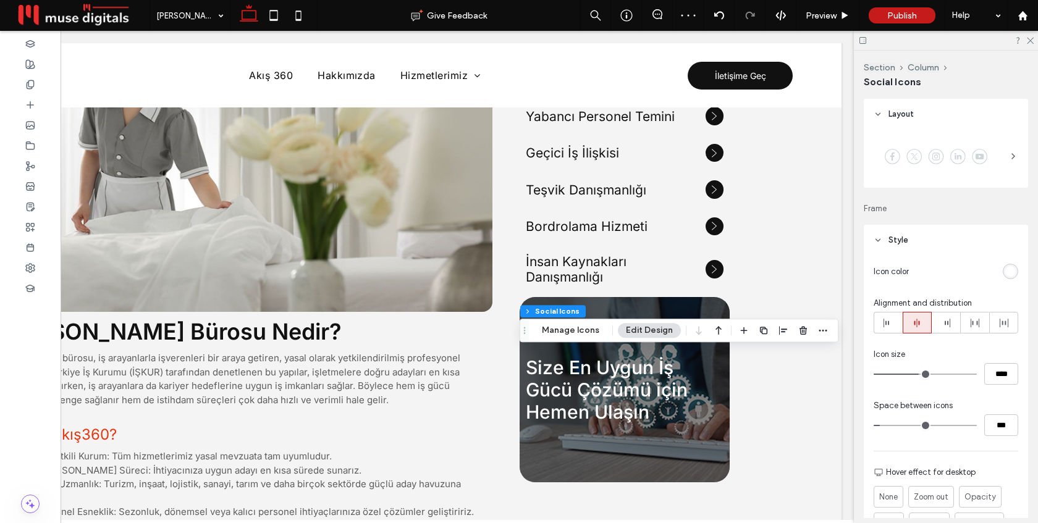
click at [1015, 271] on div "rgb(255, 255, 255)" at bounding box center [1011, 271] width 11 height 11
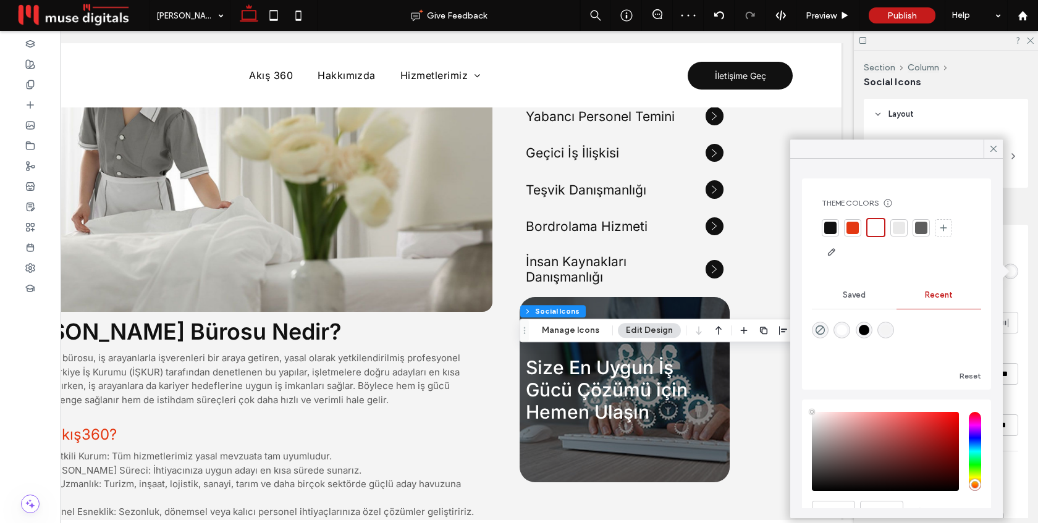
click at [860, 227] on div at bounding box center [852, 227] width 17 height 17
click at [986, 149] on div at bounding box center [993, 149] width 19 height 19
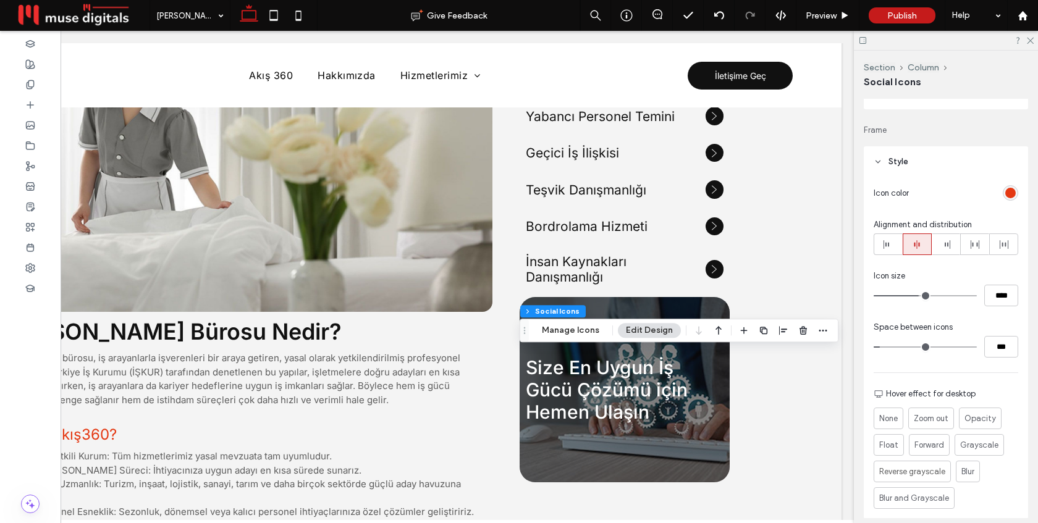
scroll to position [122, 0]
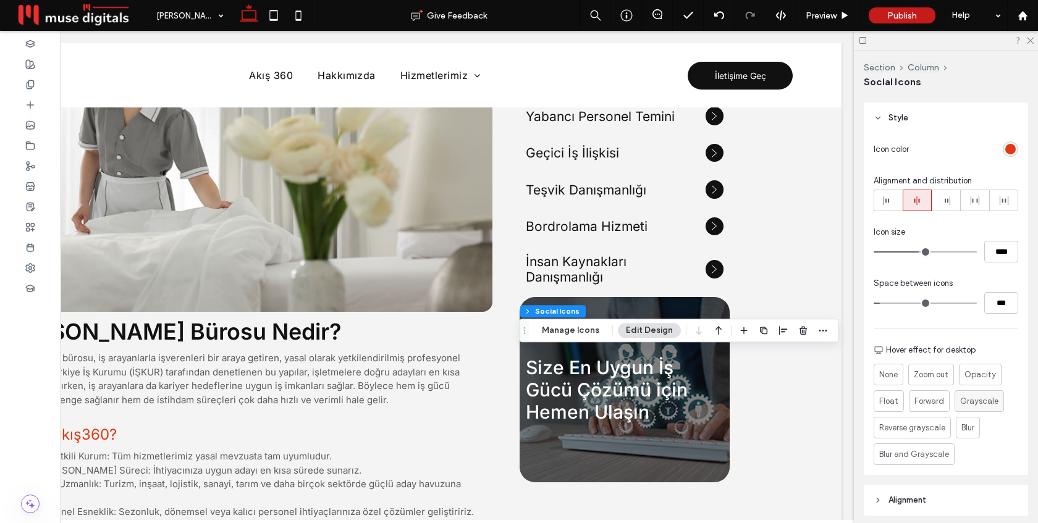
click at [971, 403] on span "Grayscale" at bounding box center [979, 402] width 38 height 12
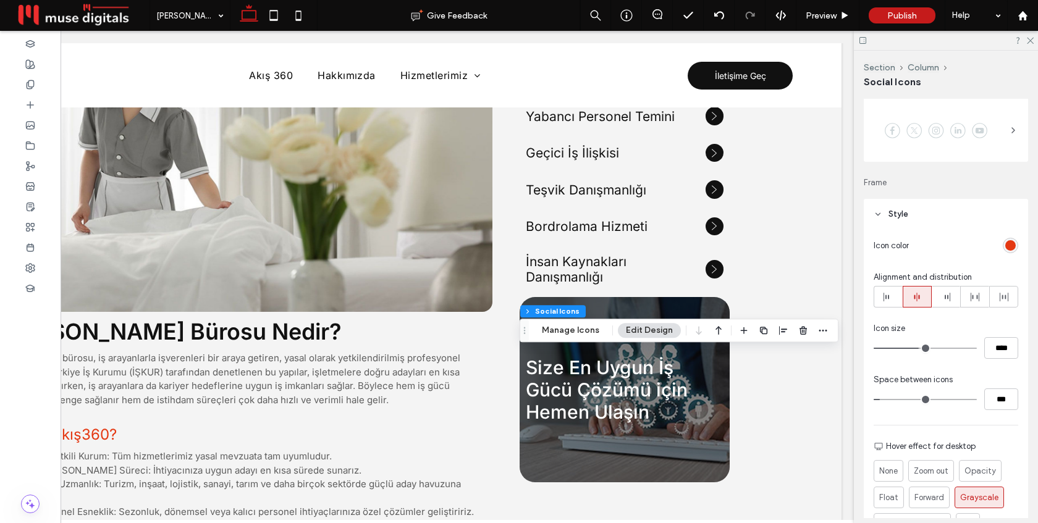
scroll to position [35, 0]
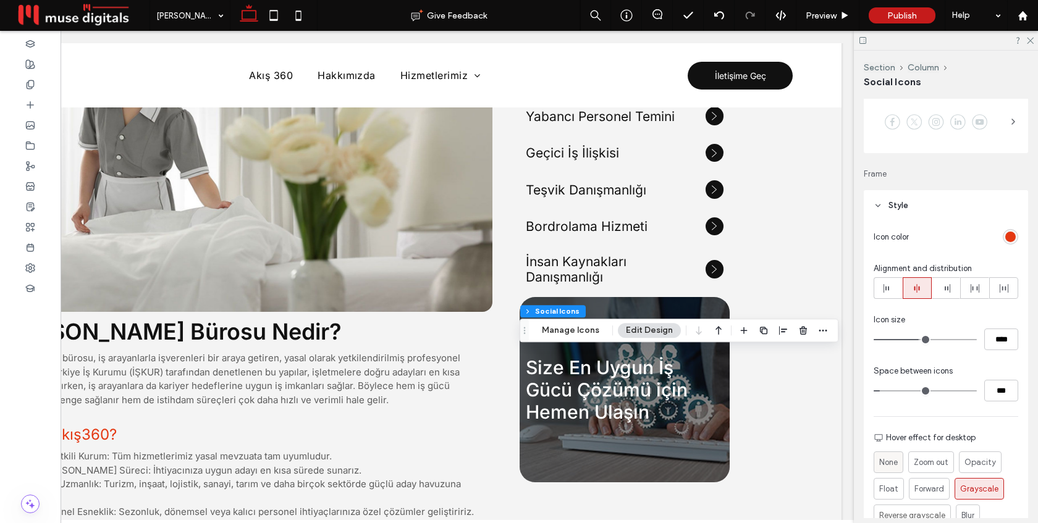
click at [892, 457] on span "None" at bounding box center [888, 463] width 19 height 12
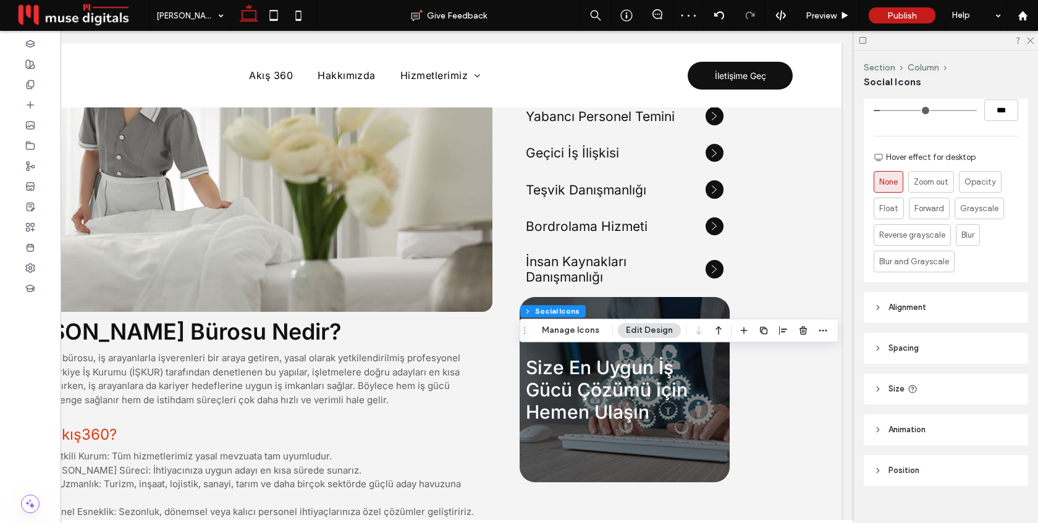
scroll to position [333, 0]
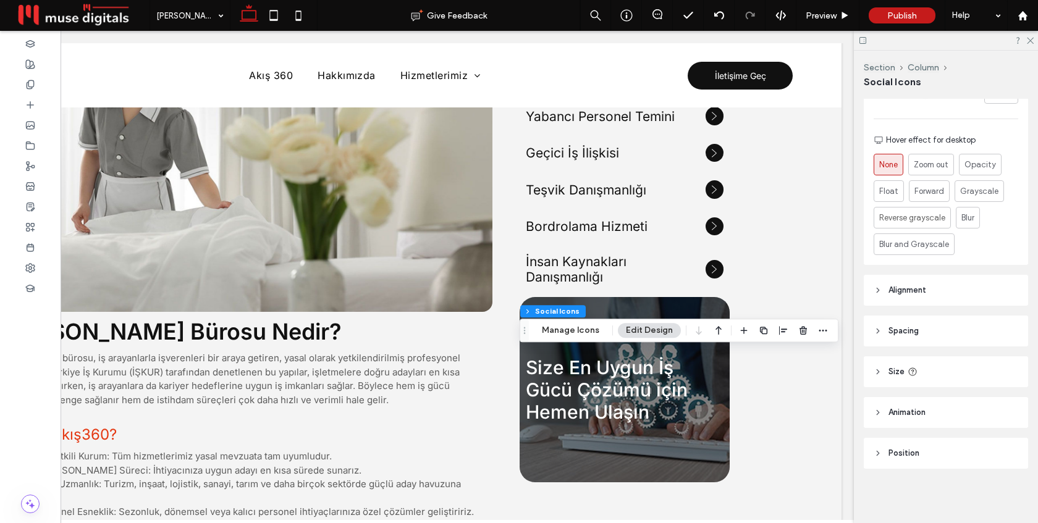
click at [942, 403] on header "Animation" at bounding box center [946, 412] width 164 height 31
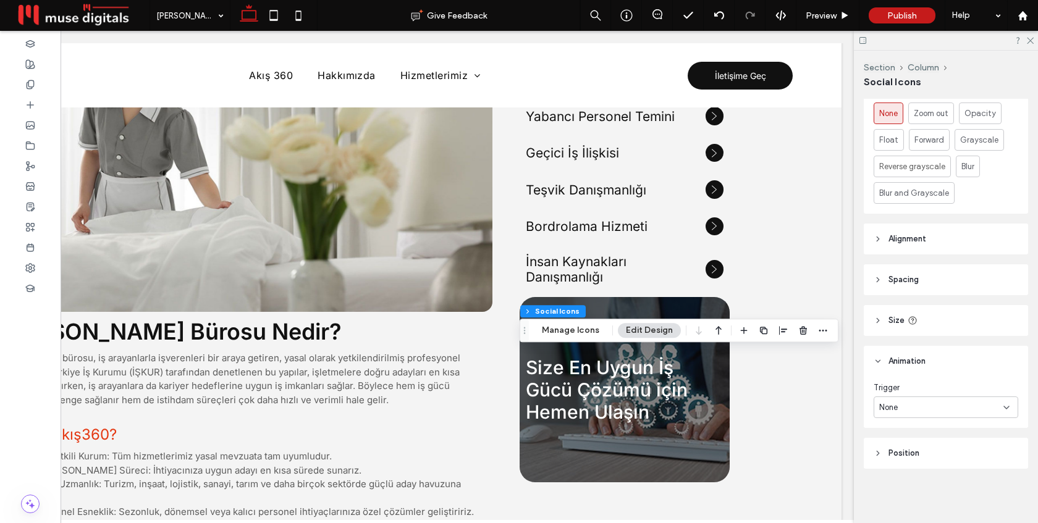
click at [942, 403] on div "None" at bounding box center [941, 408] width 124 height 12
click at [942, 344] on div "Layout Frame Style Icon color Alignment and distribution Icon size **** Space b…" at bounding box center [950, 309] width 172 height 420
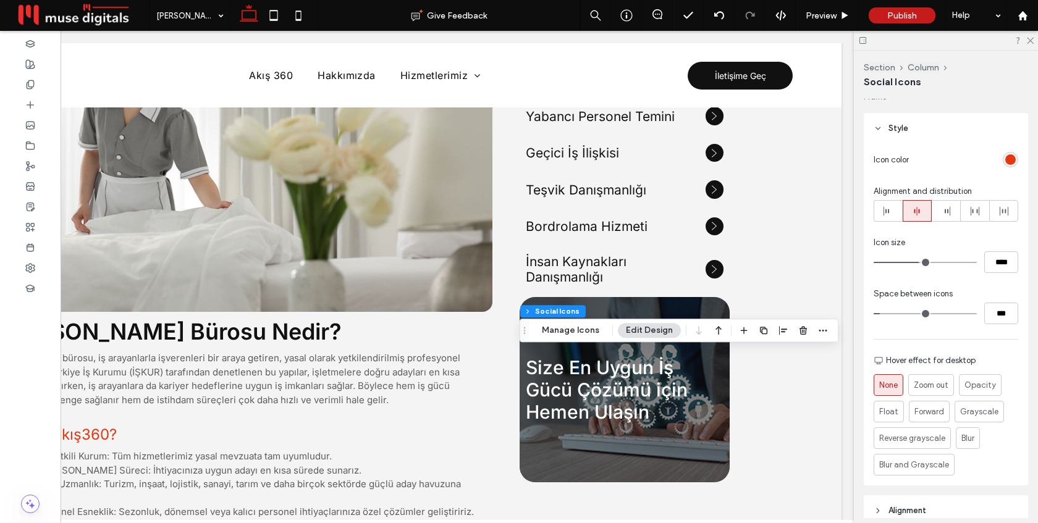
scroll to position [226, 0]
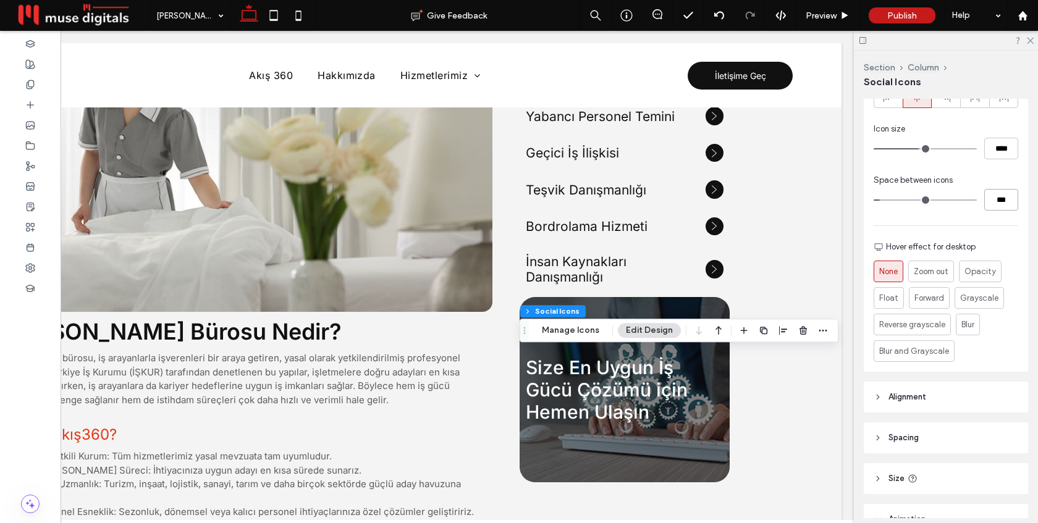
click at [995, 200] on input "***" at bounding box center [1002, 200] width 34 height 22
type input "*"
type input "***"
drag, startPoint x: 1000, startPoint y: 150, endPoint x: 985, endPoint y: 150, distance: 14.8
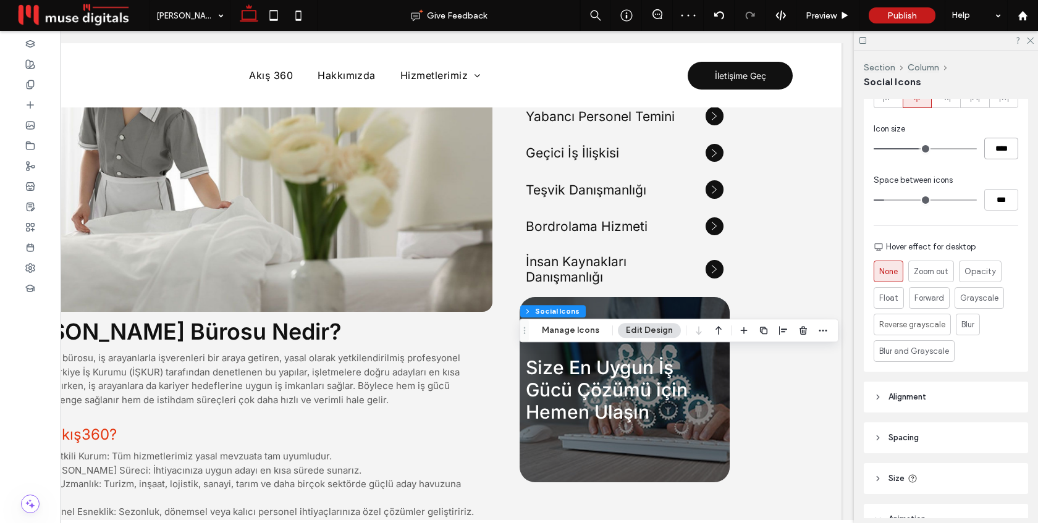
click at [985, 150] on input "****" at bounding box center [1002, 149] width 34 height 22
type input "**"
click at [978, 160] on div "Icon color Alignment and distribution Icon size **** Space between icons *** Ho…" at bounding box center [946, 201] width 164 height 342
click at [997, 144] on input "****" at bounding box center [1002, 149] width 34 height 22
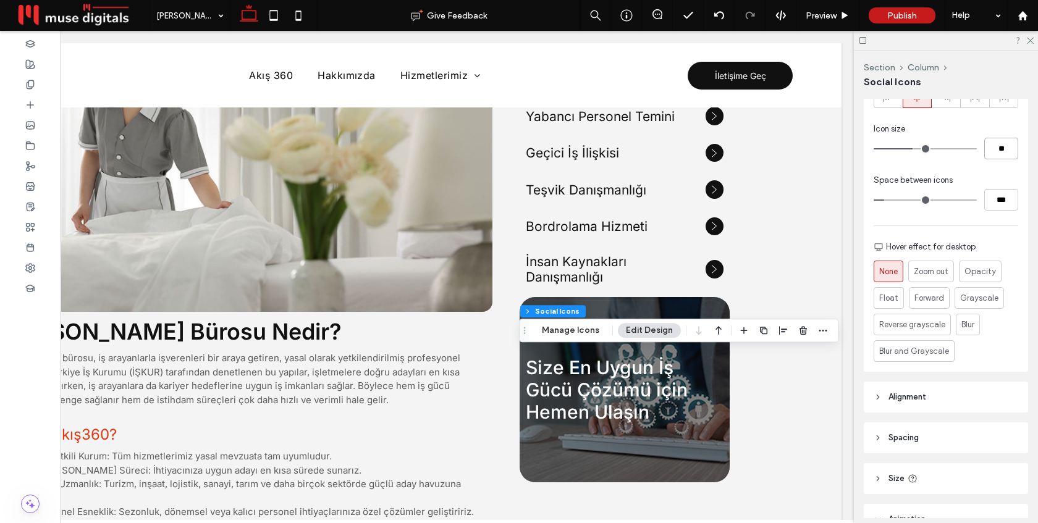
type input "**"
type input "****"
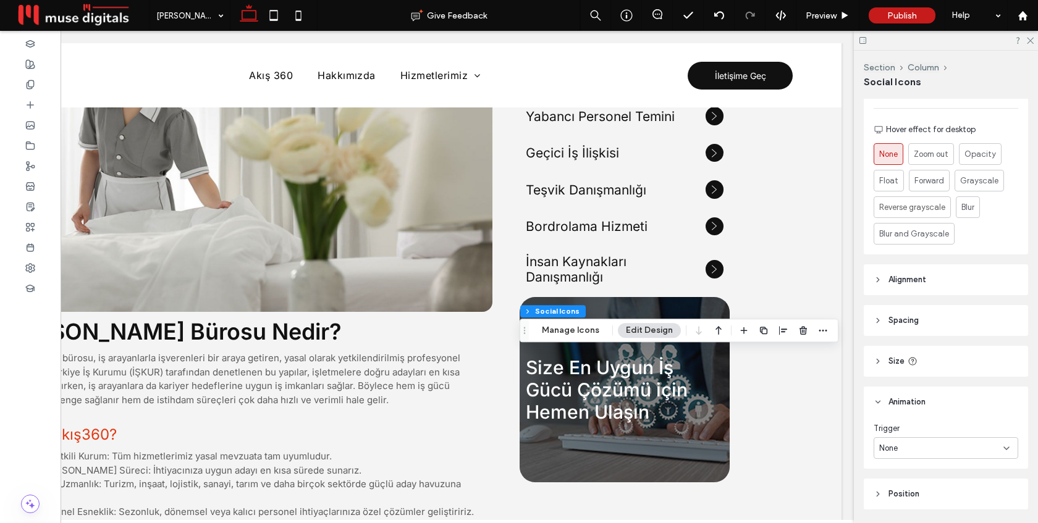
scroll to position [384, 0]
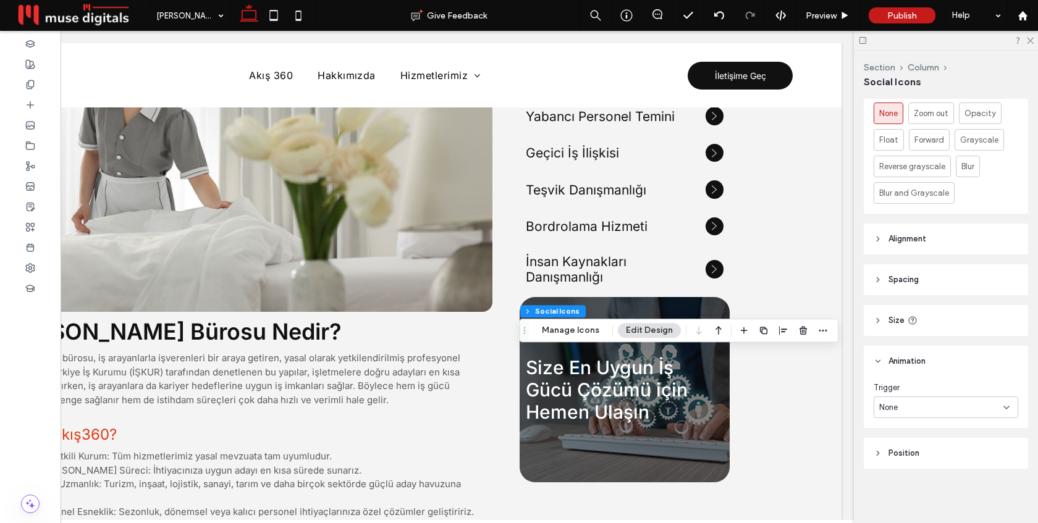
click at [951, 285] on header "Spacing" at bounding box center [946, 280] width 164 height 31
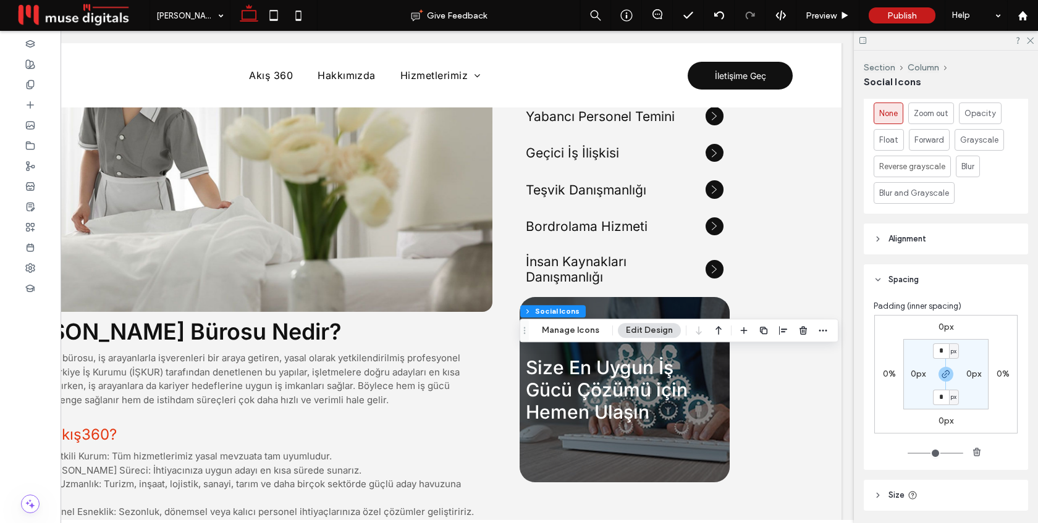
click at [920, 373] on label "0px" at bounding box center [918, 374] width 15 height 11
type input "*"
click at [952, 350] on label "0px" at bounding box center [946, 351] width 15 height 11
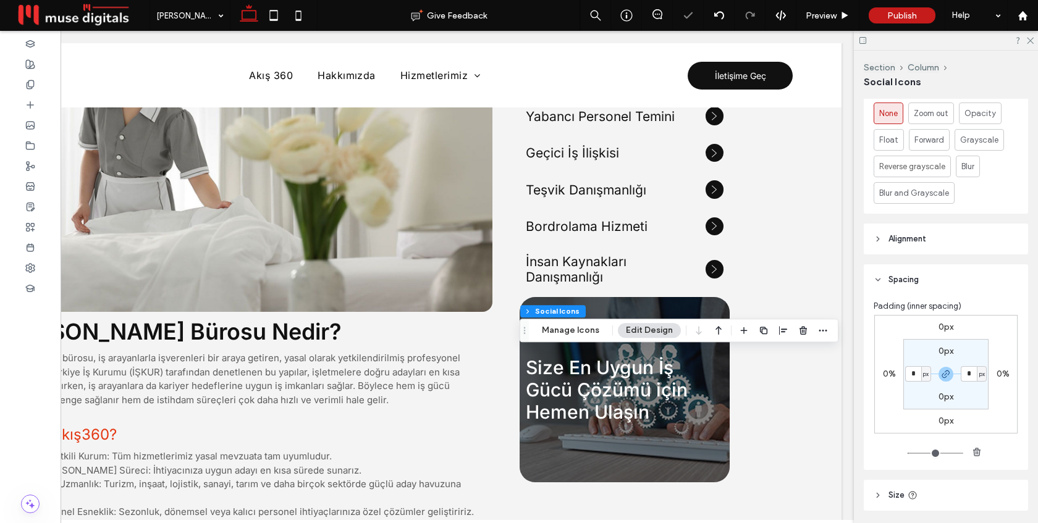
type input "*"
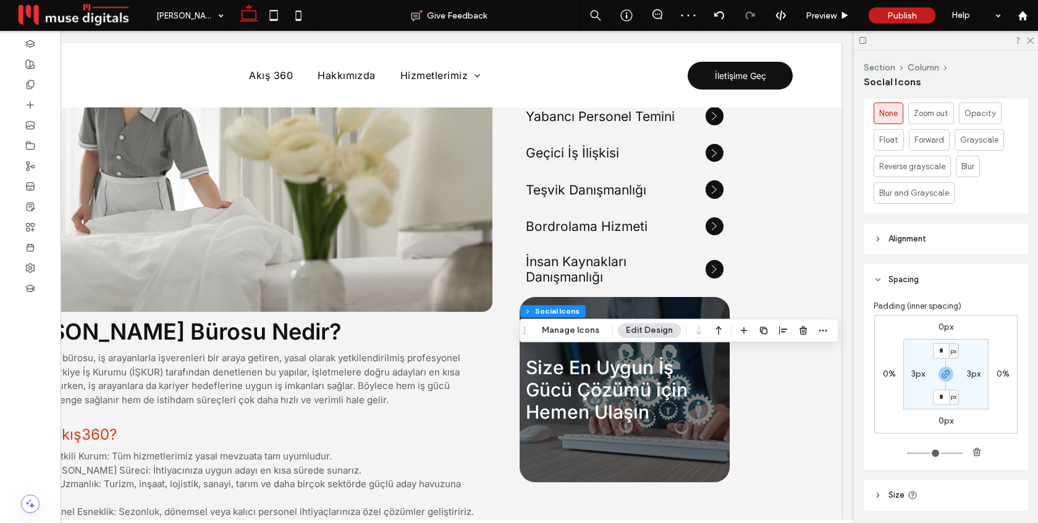
type input "*"
click at [974, 377] on label "3px" at bounding box center [974, 374] width 14 height 11
type input "*"
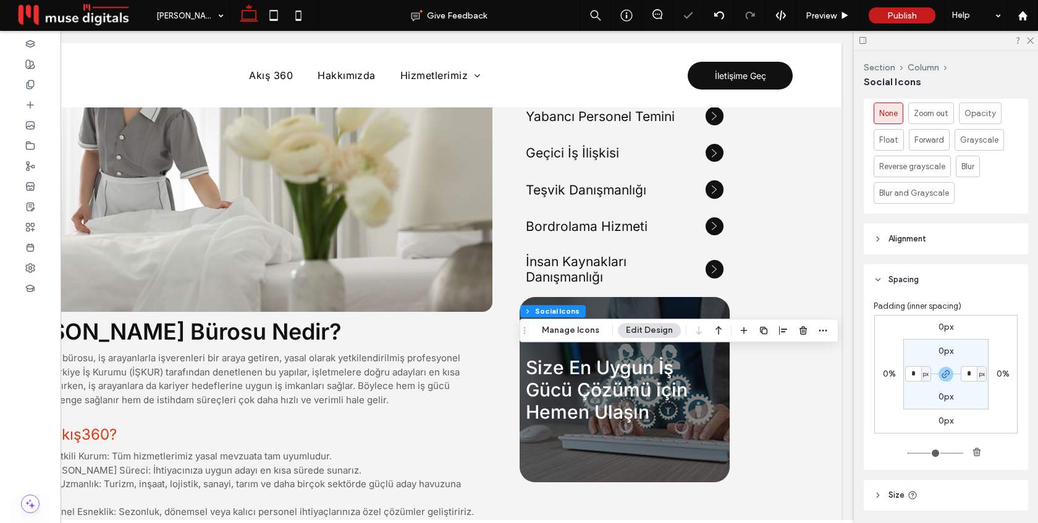
type input "*"
click at [950, 260] on div "Layout Frame Style Icon color Alignment and distribution Icon size **** Space b…" at bounding box center [950, 309] width 172 height 420
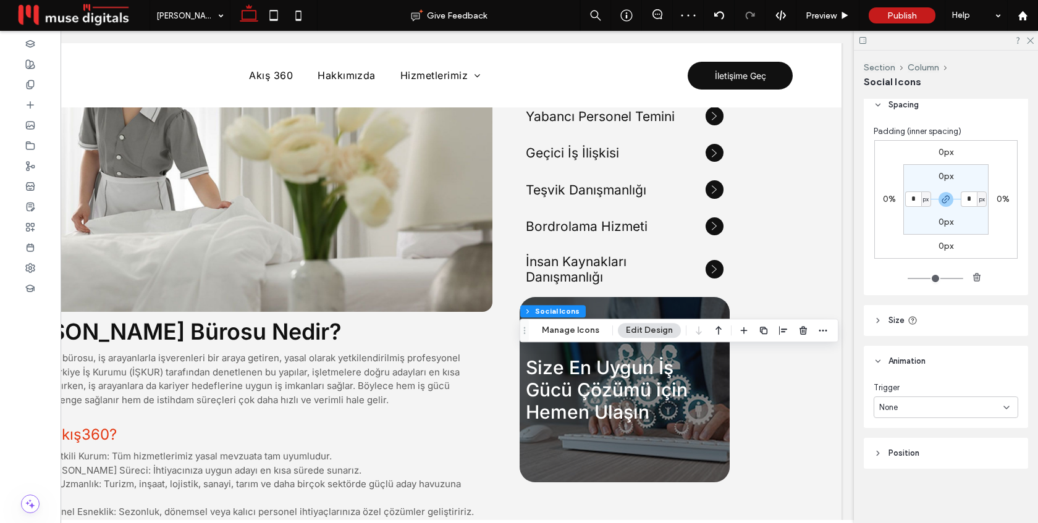
click at [936, 456] on header "Position" at bounding box center [946, 453] width 164 height 31
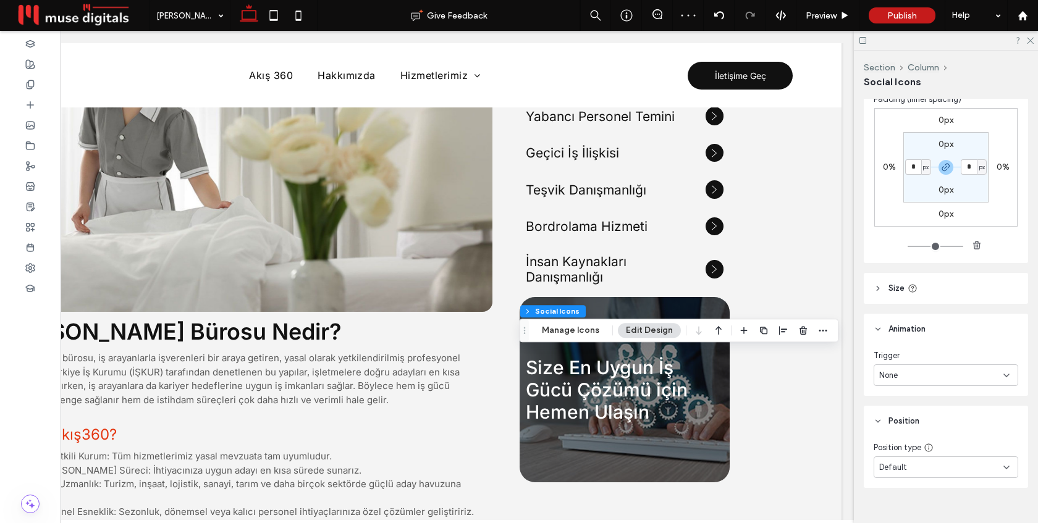
scroll to position [604, 0]
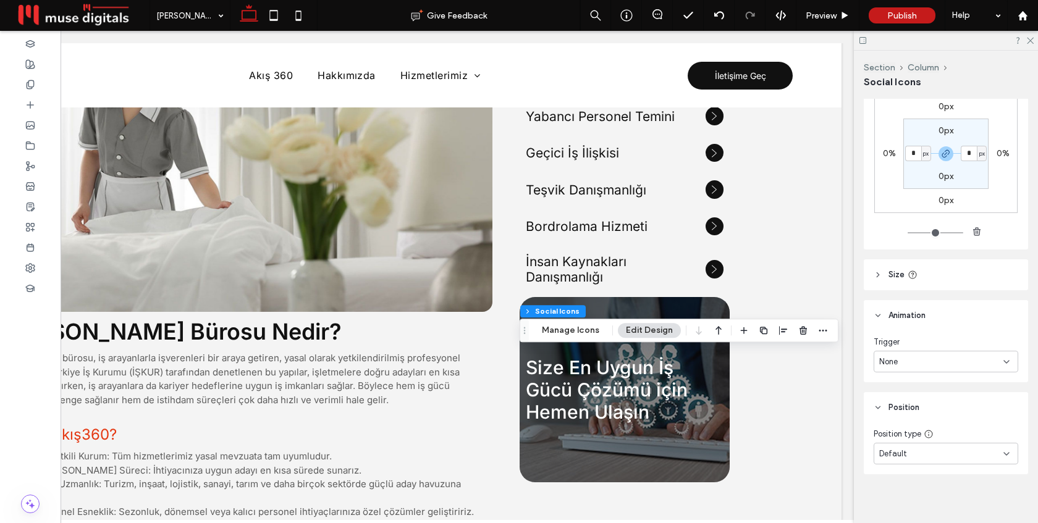
click at [930, 409] on header "Position" at bounding box center [946, 407] width 164 height 31
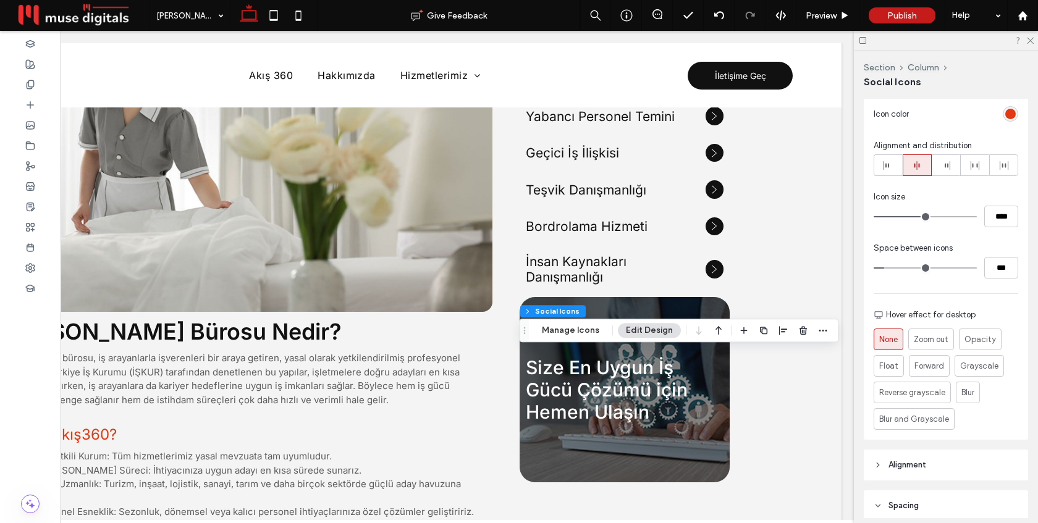
scroll to position [156, 0]
click at [939, 341] on span "Zoom out" at bounding box center [931, 340] width 36 height 13
click at [829, 20] on span "Preview" at bounding box center [821, 16] width 31 height 11
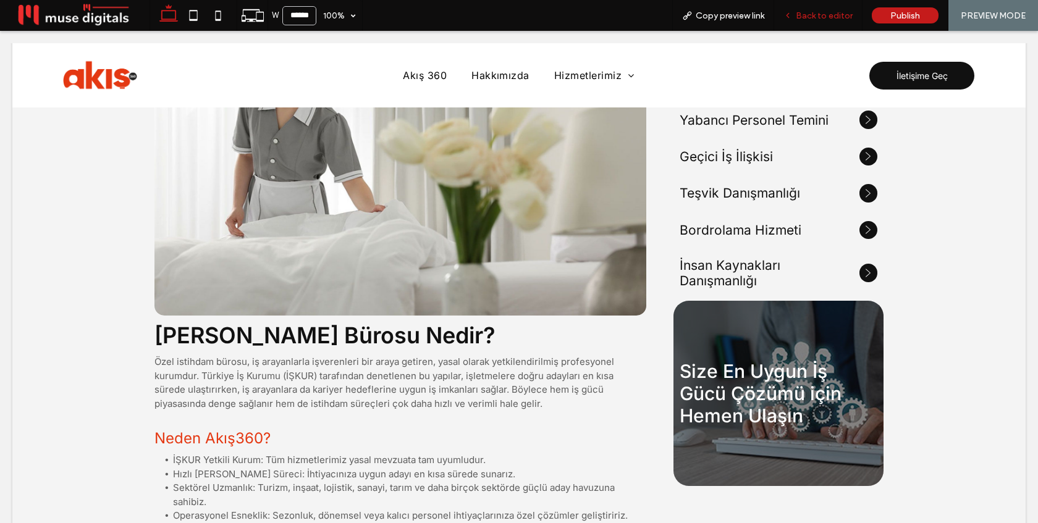
click at [836, 23] on div "Back to editor" at bounding box center [818, 15] width 88 height 31
click at [825, 14] on span "Back to editor" at bounding box center [824, 16] width 57 height 11
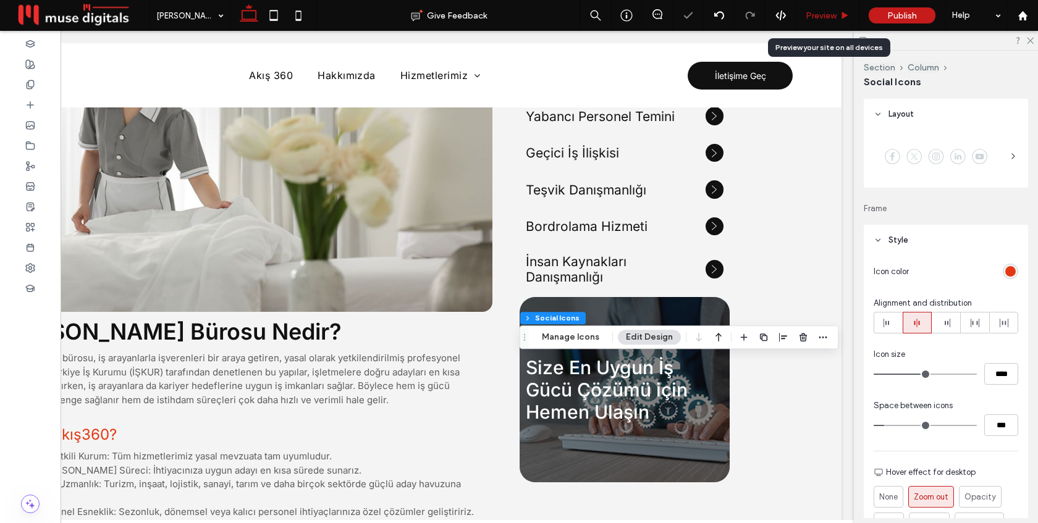
click at [837, 17] on span "Preview" at bounding box center [821, 16] width 31 height 11
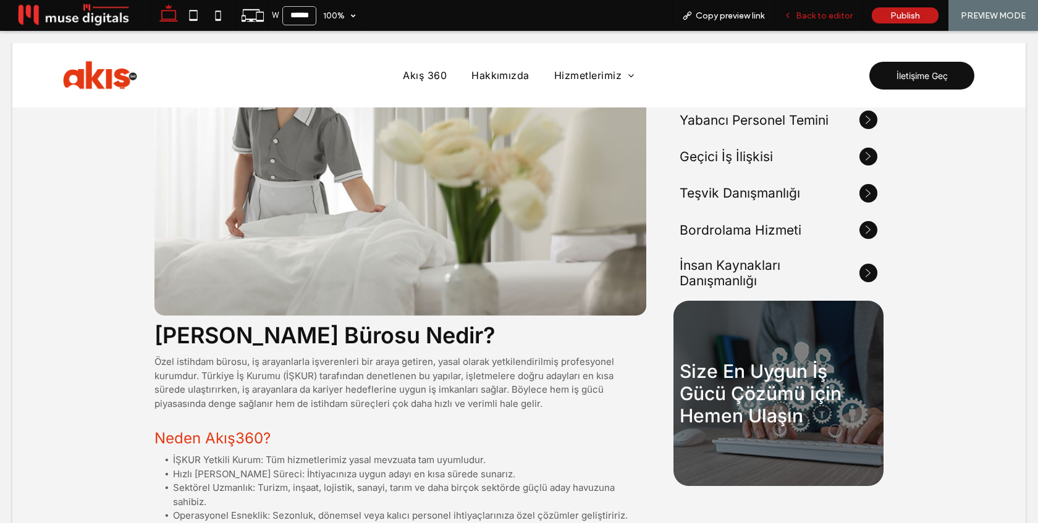
click at [812, 16] on span "Back to editor" at bounding box center [824, 16] width 57 height 11
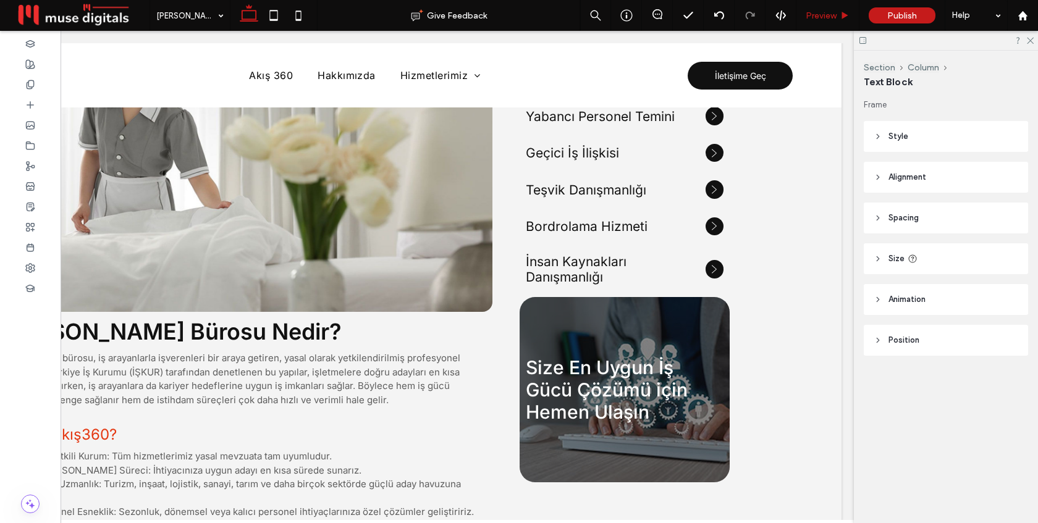
type input "*****"
type input "**"
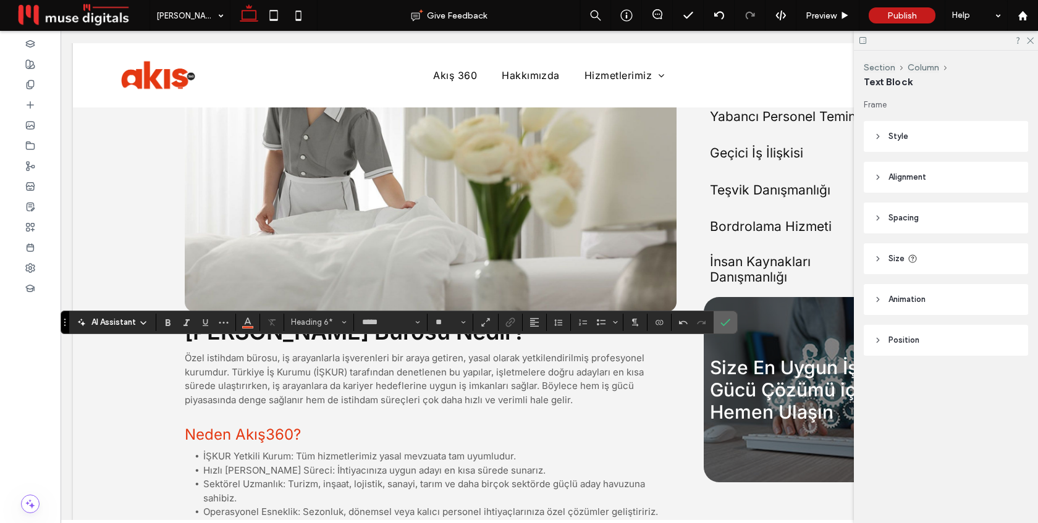
click at [721, 323] on use "Confirm" at bounding box center [726, 322] width 10 height 7
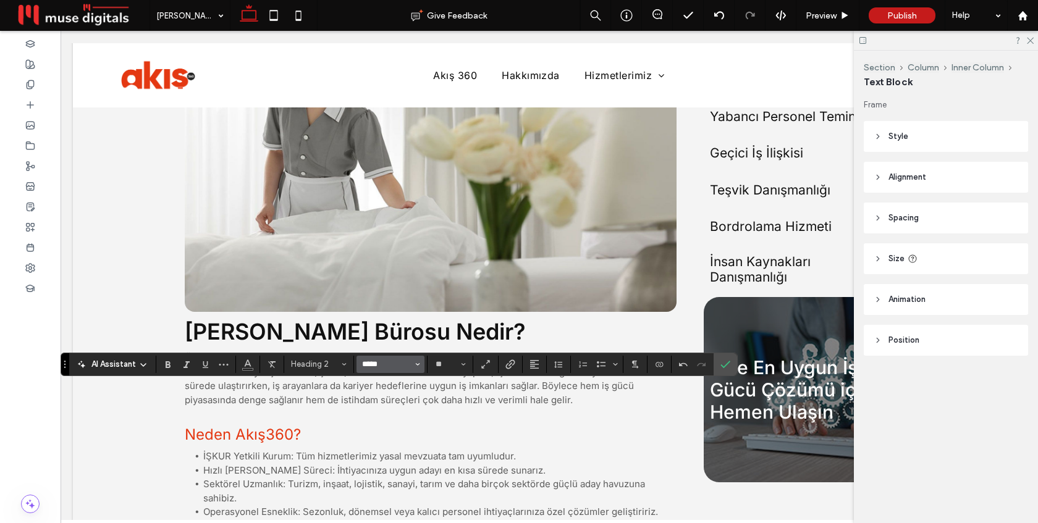
click at [398, 364] on input "*****" at bounding box center [387, 365] width 53 height 10
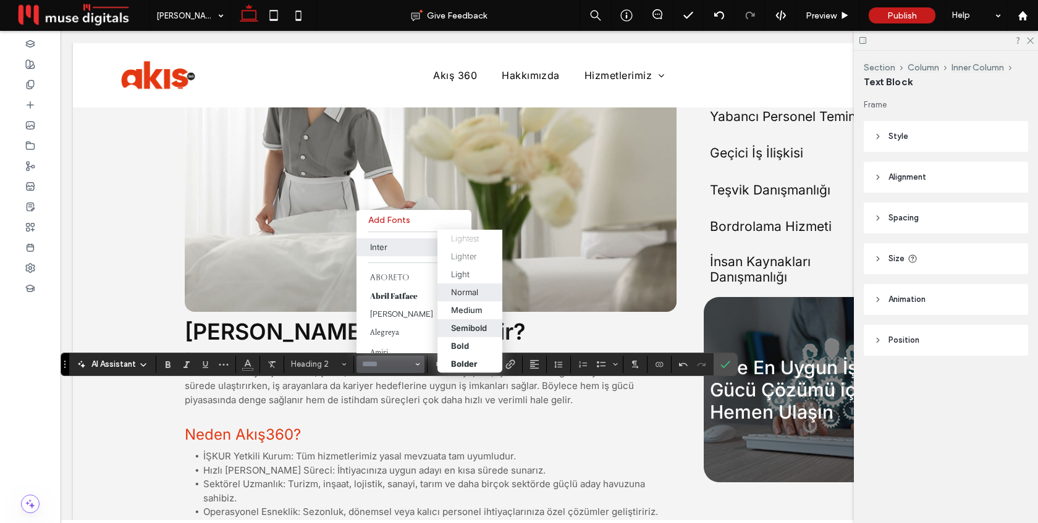
click at [472, 329] on div "Semibold" at bounding box center [469, 328] width 36 height 10
type input "*****"
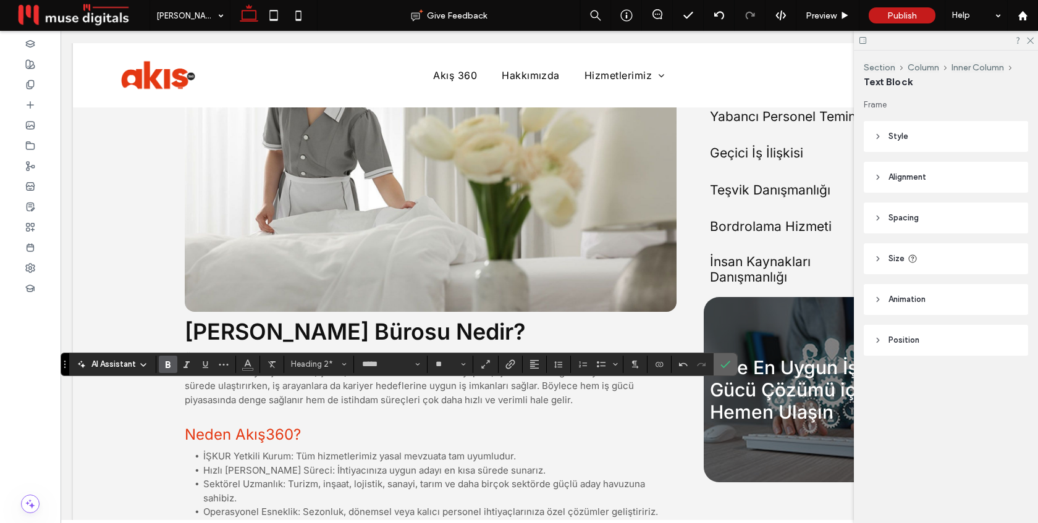
click at [730, 360] on icon "Confirm" at bounding box center [726, 365] width 10 height 10
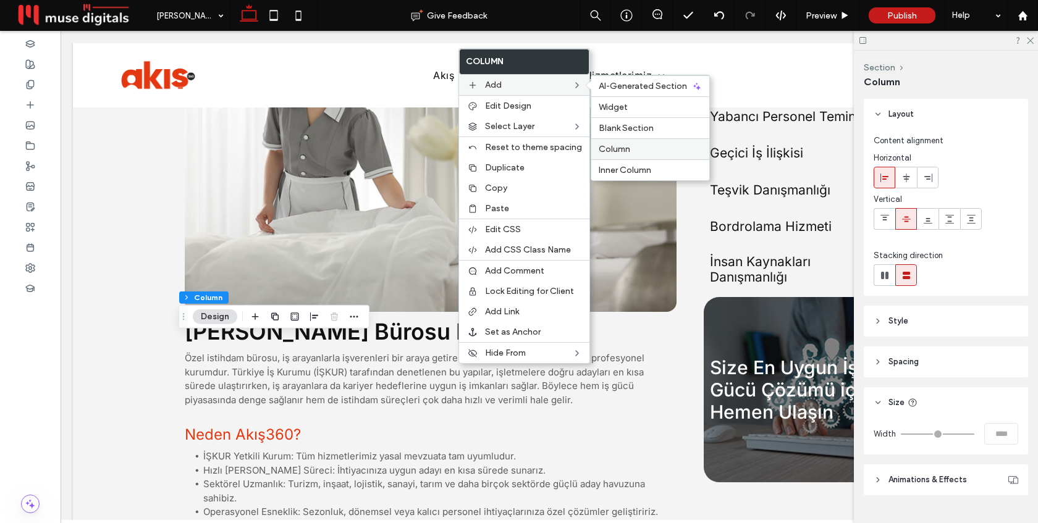
click at [609, 144] on span "Column" at bounding box center [615, 149] width 32 height 11
type input "**"
type input "***"
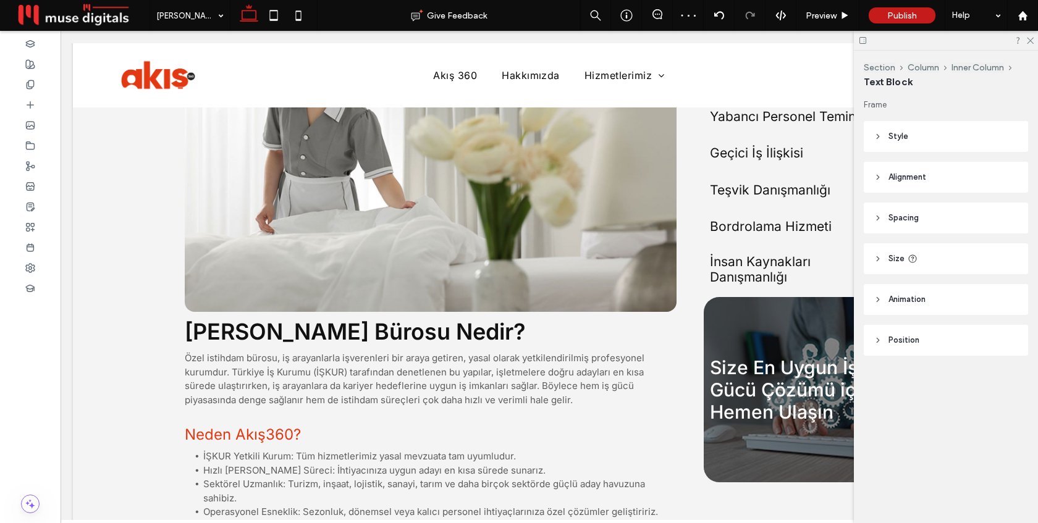
type input "**"
type input "****"
type input "***"
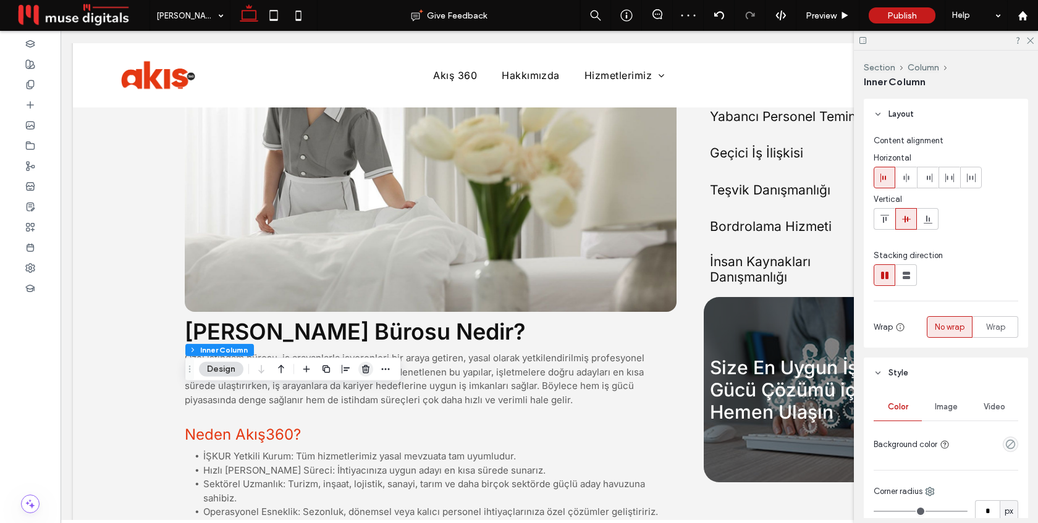
click at [367, 370] on icon "button" at bounding box center [366, 370] width 10 height 10
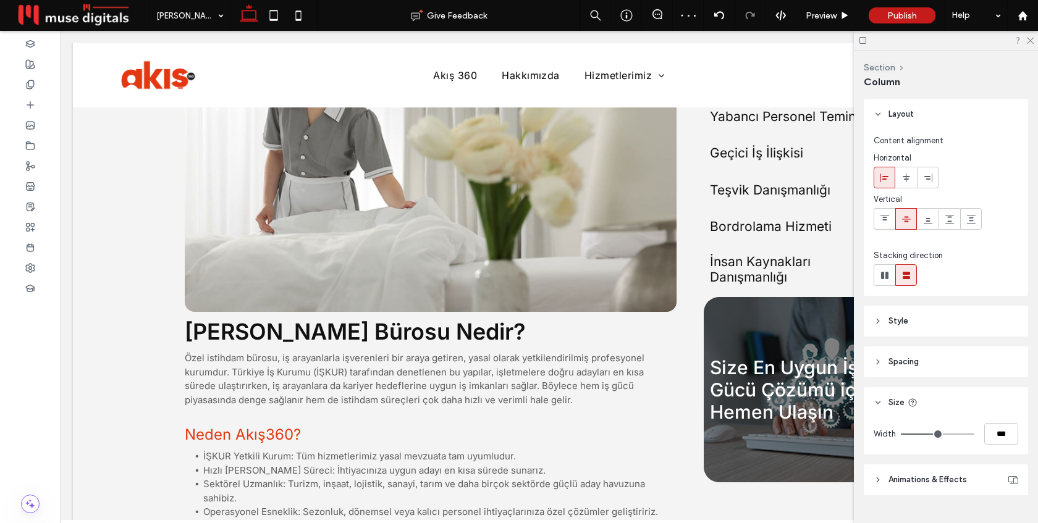
type input "**"
type input "*****"
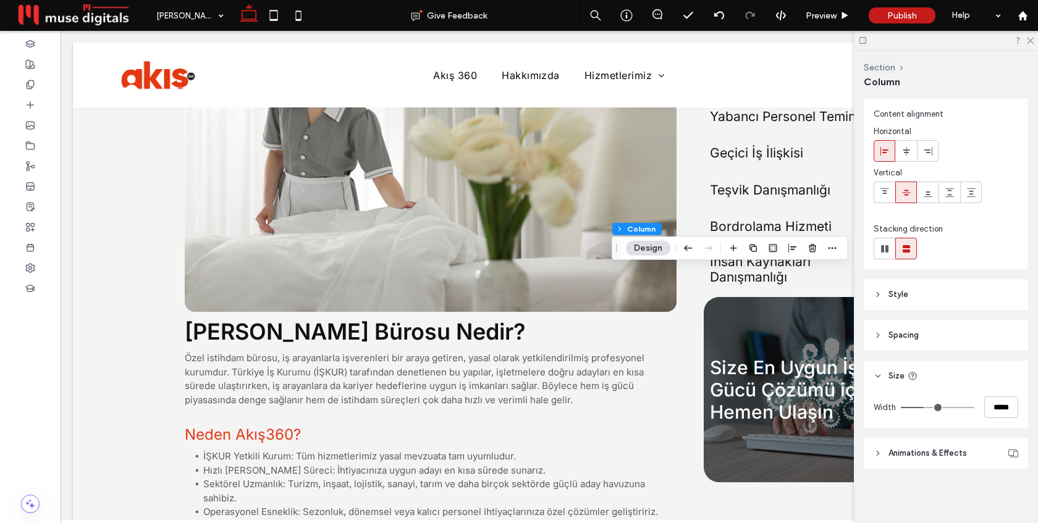
click at [910, 295] on header "Style" at bounding box center [946, 294] width 164 height 31
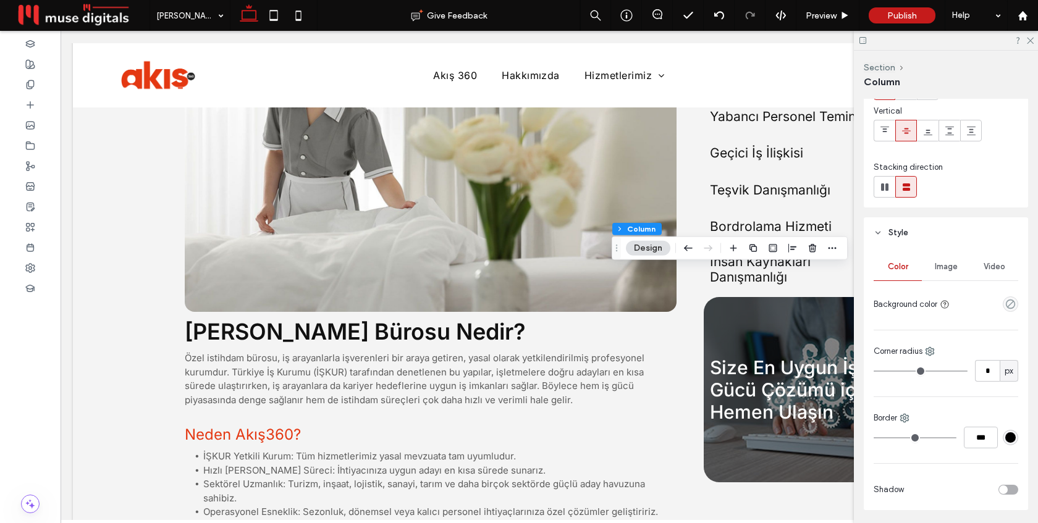
scroll to position [89, 0]
click at [905, 417] on use at bounding box center [905, 418] width 8 height 8
click at [921, 385] on span at bounding box center [919, 391] width 15 height 14
click at [1009, 434] on div "#000000" at bounding box center [1011, 437] width 11 height 11
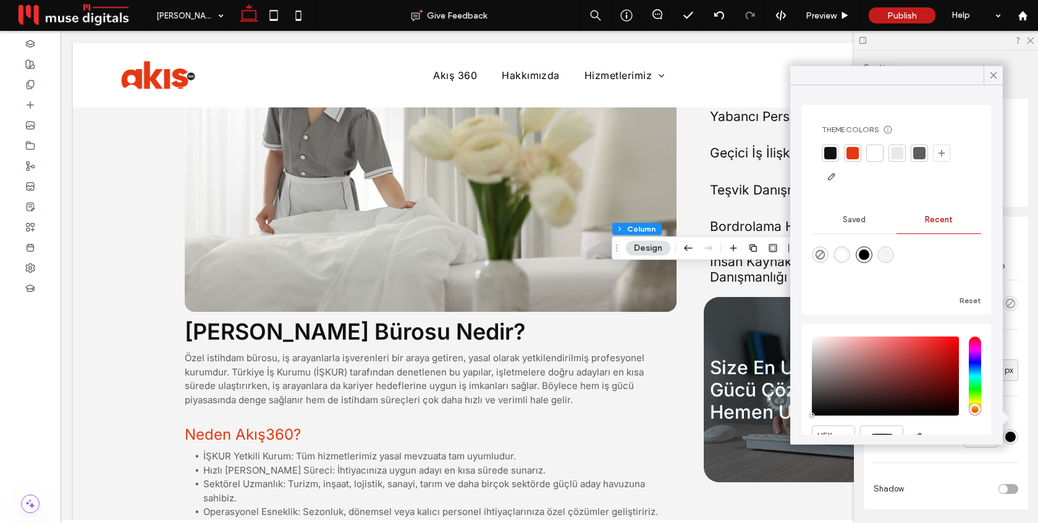
click at [847, 149] on div at bounding box center [853, 153] width 12 height 12
click at [984, 449] on div "Color Image Video Background color Corner radius * px Left *** Shadow" at bounding box center [946, 379] width 164 height 262
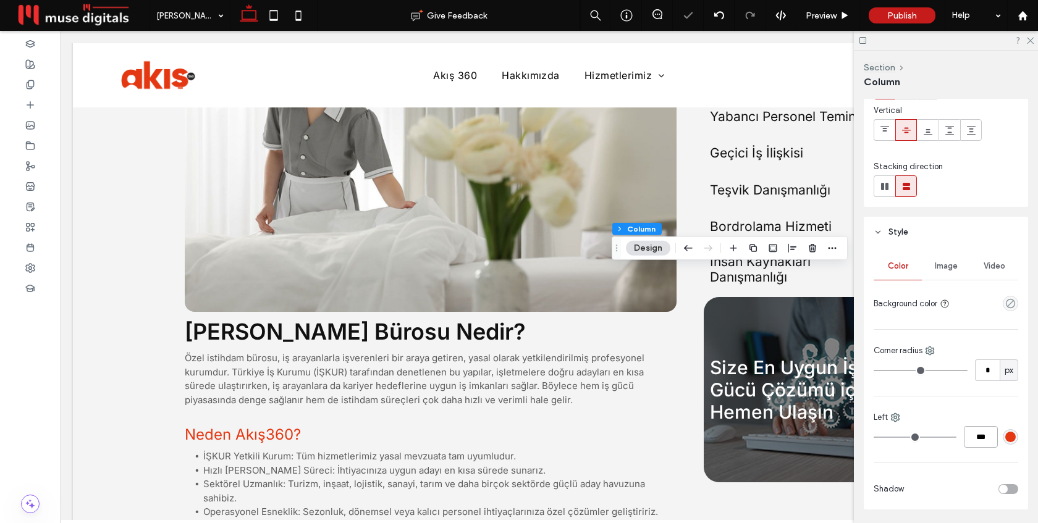
click at [983, 443] on input "***" at bounding box center [981, 437] width 34 height 22
type input "*"
type input "***"
click at [954, 413] on div "Left" at bounding box center [946, 418] width 145 height 12
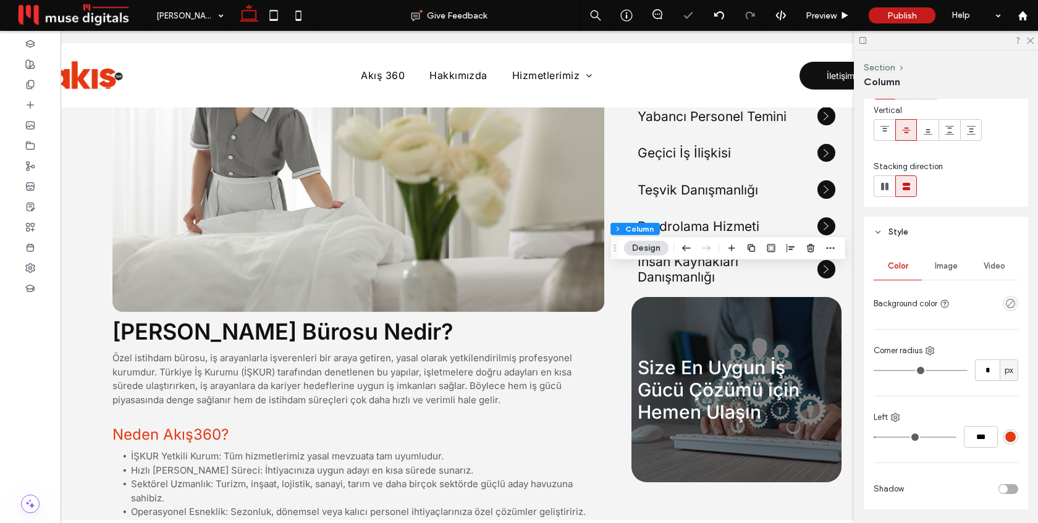
scroll to position [0, 86]
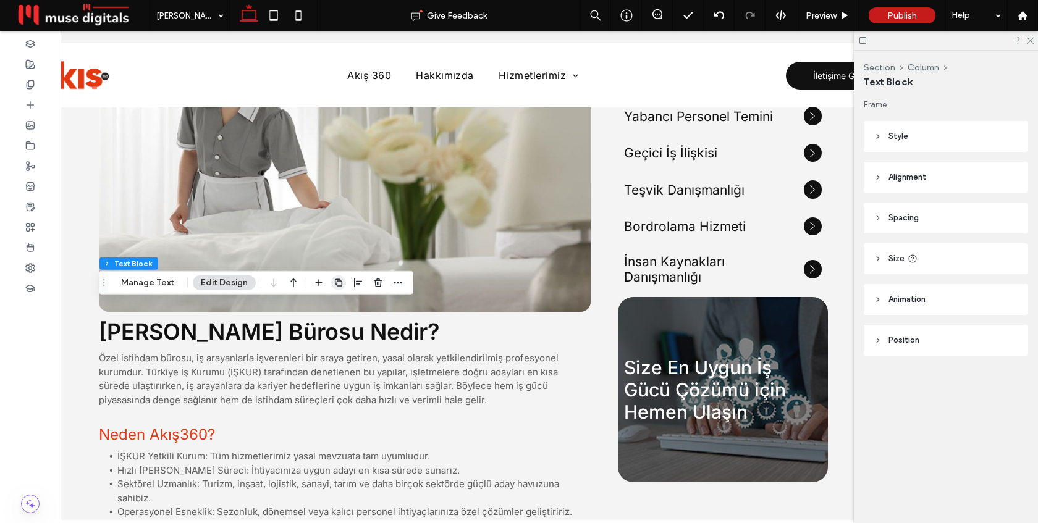
click at [334, 287] on icon "button" at bounding box center [339, 283] width 10 height 10
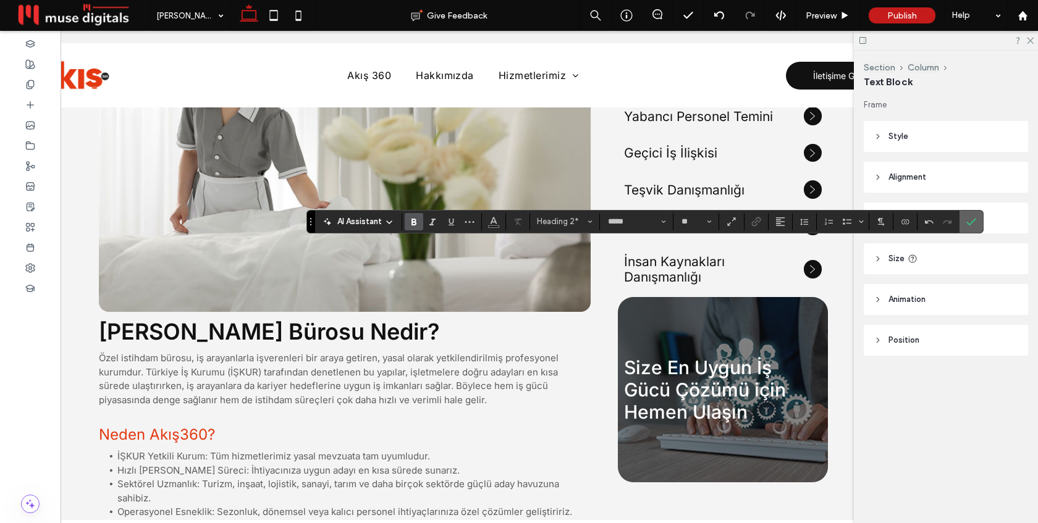
click at [972, 218] on icon "Confirm" at bounding box center [972, 222] width 10 height 10
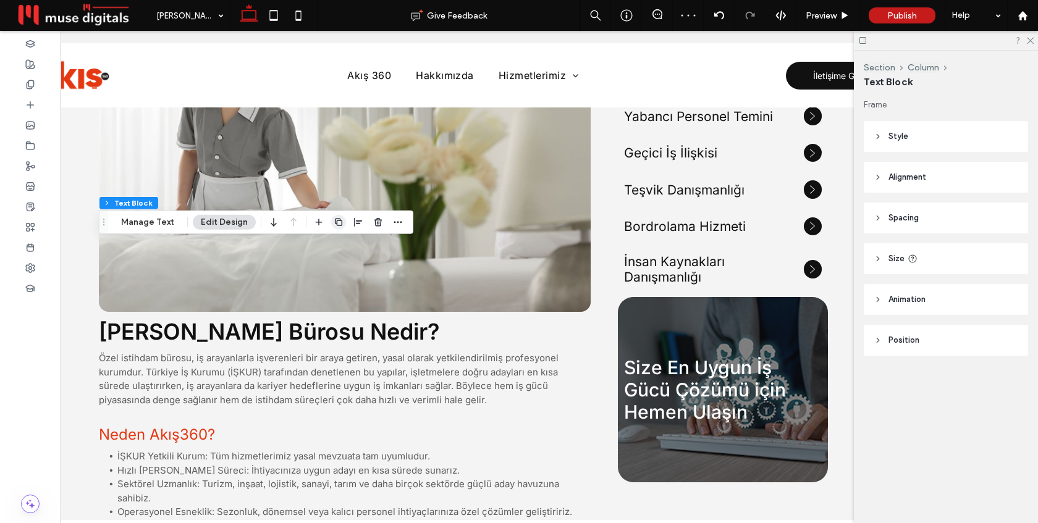
click at [335, 223] on use "button" at bounding box center [338, 222] width 7 height 7
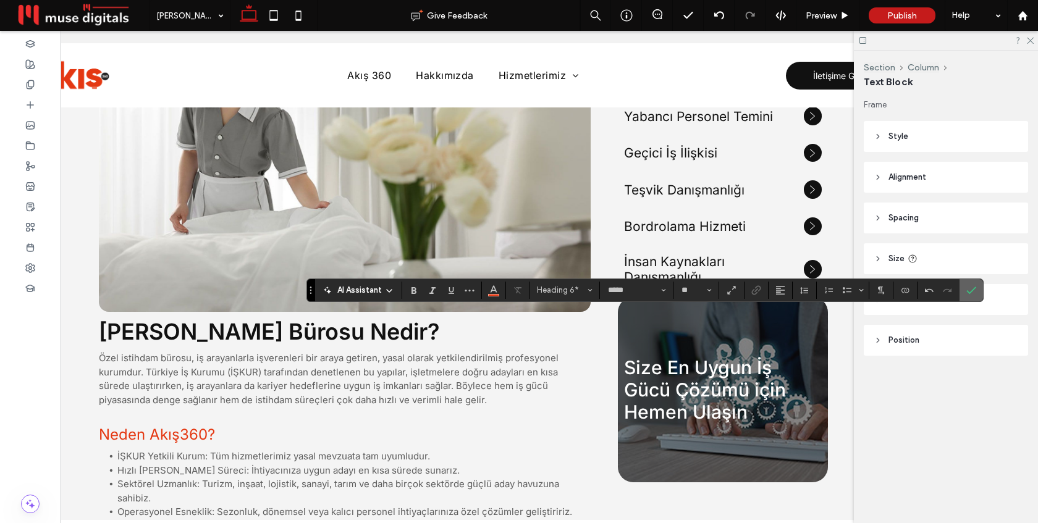
click at [967, 290] on icon "Confirm" at bounding box center [972, 291] width 10 height 10
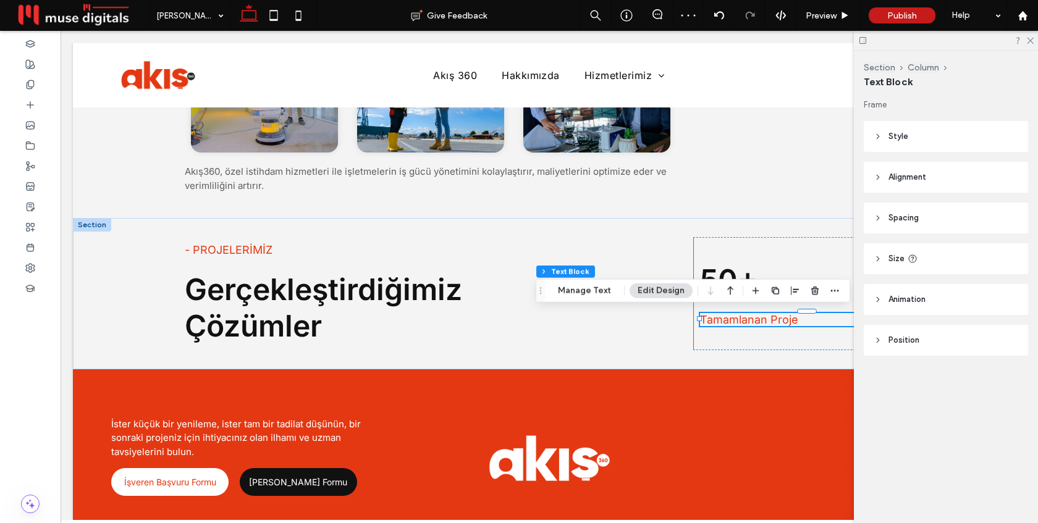
scroll to position [0, 86]
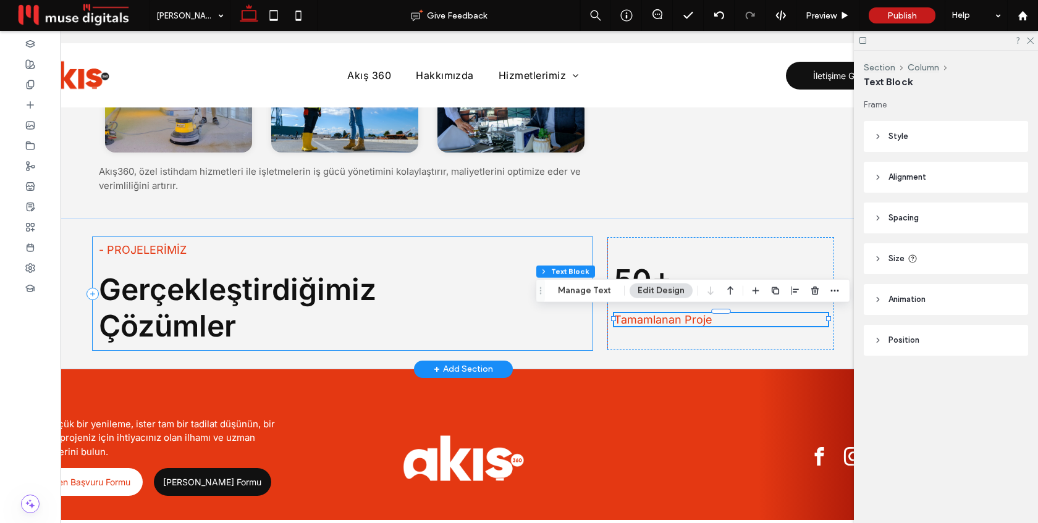
click at [427, 269] on div "- PROJELERİMİZ Gerçekleştirdiğimiz Çözümler" at bounding box center [343, 293] width 500 height 113
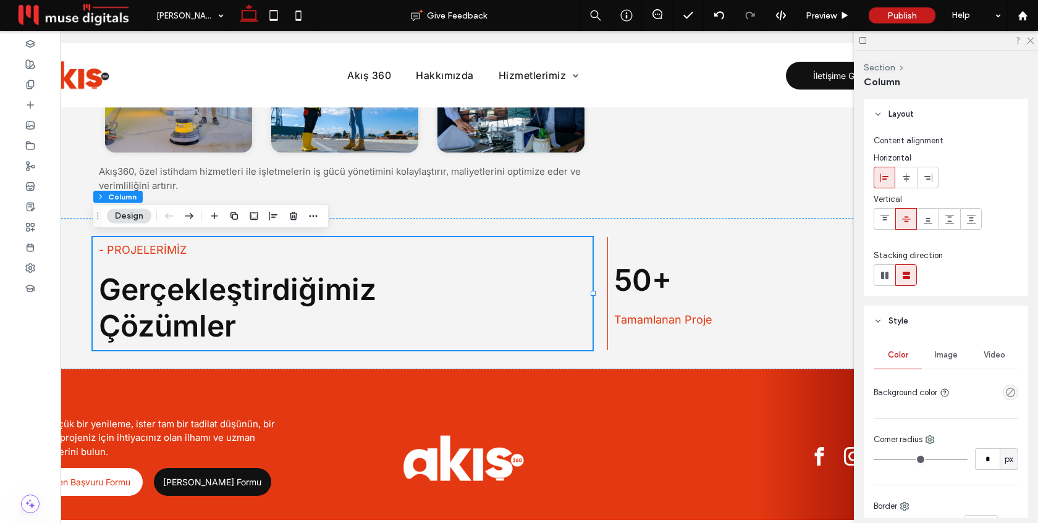
scroll to position [257, 0]
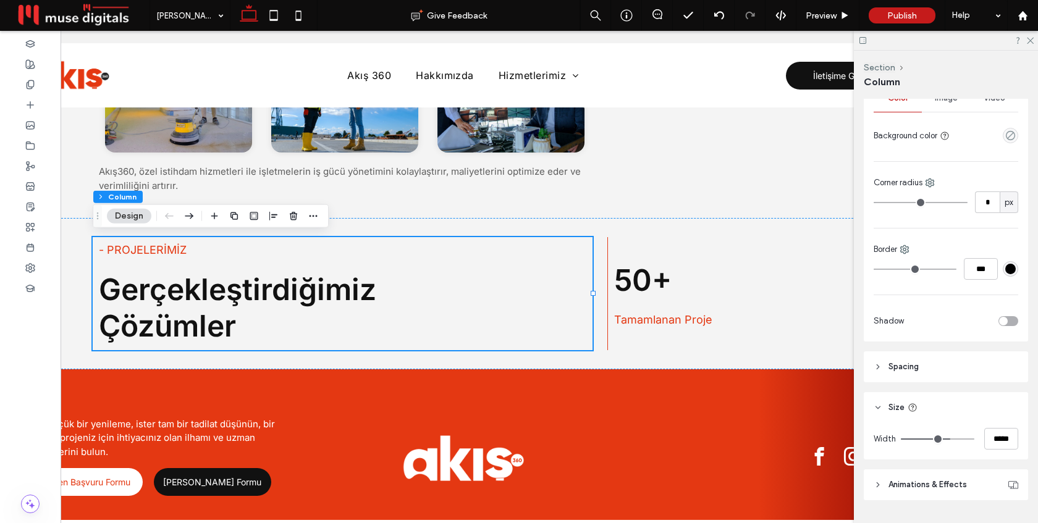
click at [981, 368] on header "Spacing" at bounding box center [946, 367] width 164 height 31
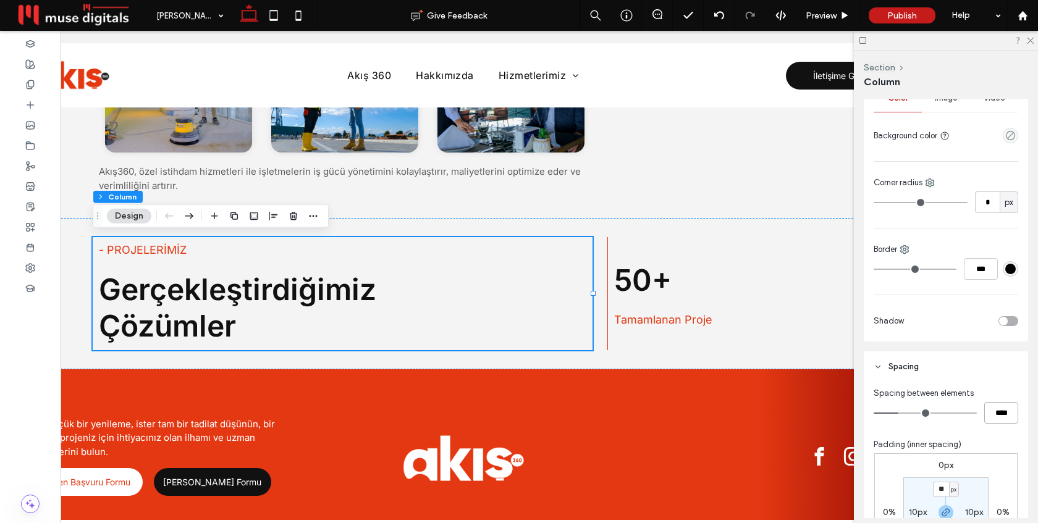
click at [1000, 412] on input "****" at bounding box center [1002, 413] width 34 height 22
type input "**"
type input "****"
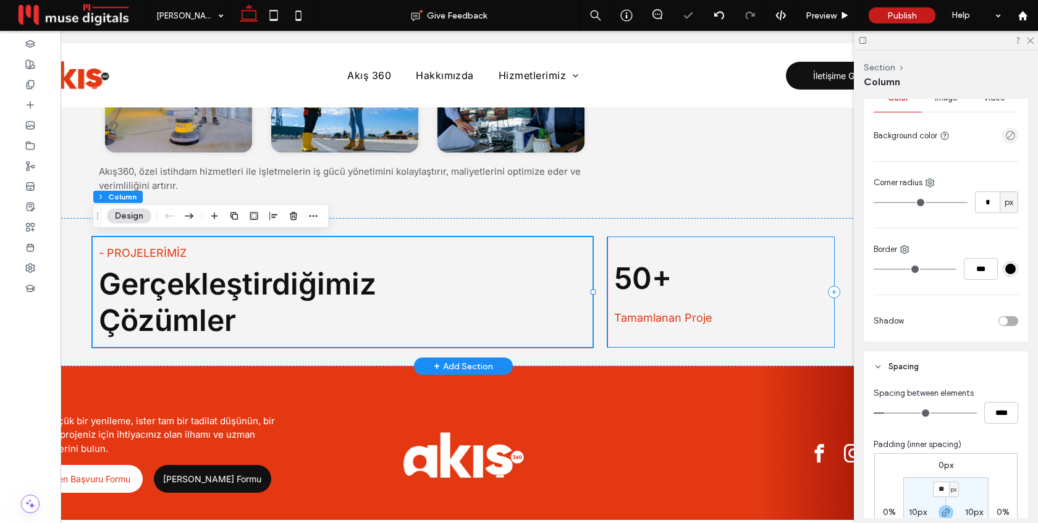
click at [746, 301] on div "50+ Tamamlanan Proje" at bounding box center [721, 292] width 227 height 110
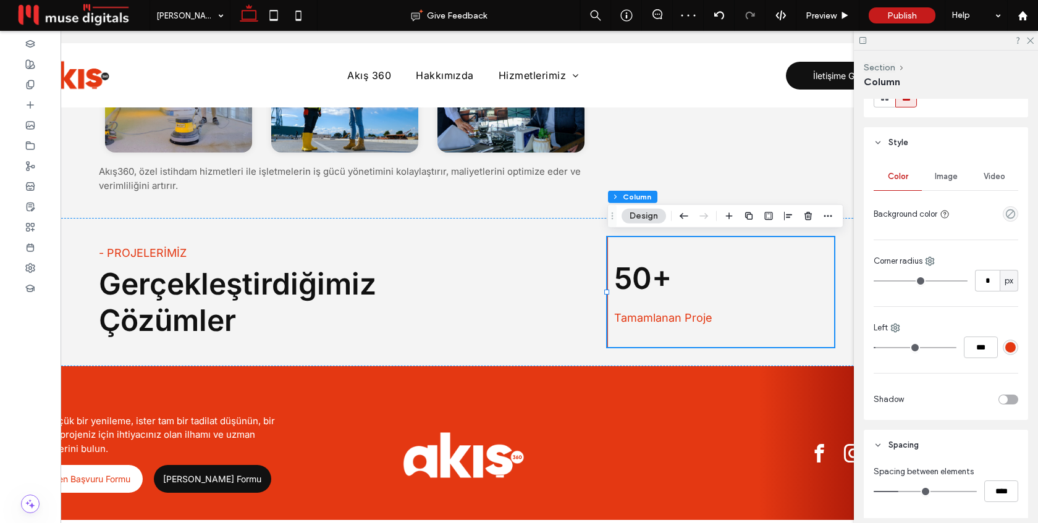
scroll to position [236, 0]
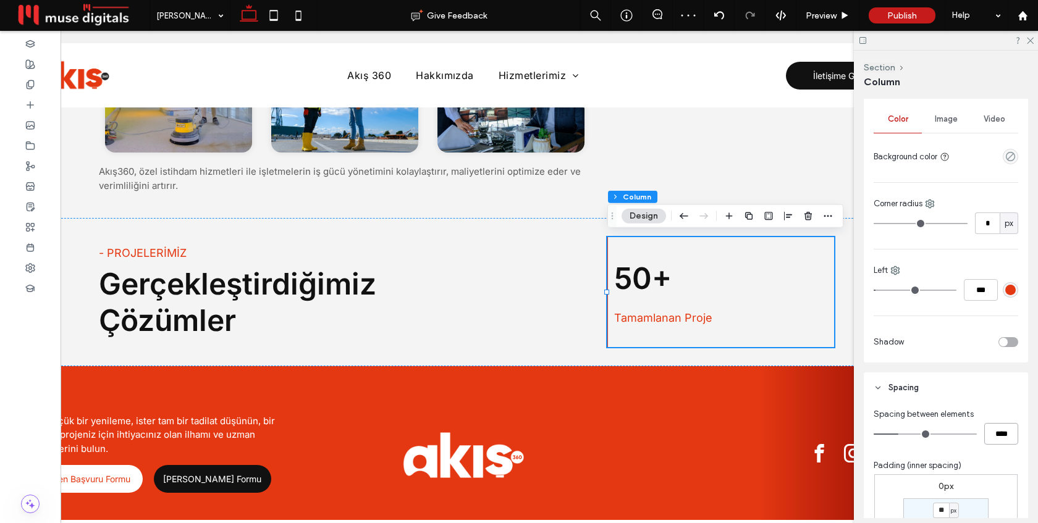
click at [996, 428] on input "****" at bounding box center [1002, 434] width 34 height 22
type input "**"
type input "****"
click at [593, 354] on div "- PROJELERİMİZ Gerçekleştirdiğimiz Çözümler 50+ Tamamlanan Proje" at bounding box center [464, 292] width 742 height 148
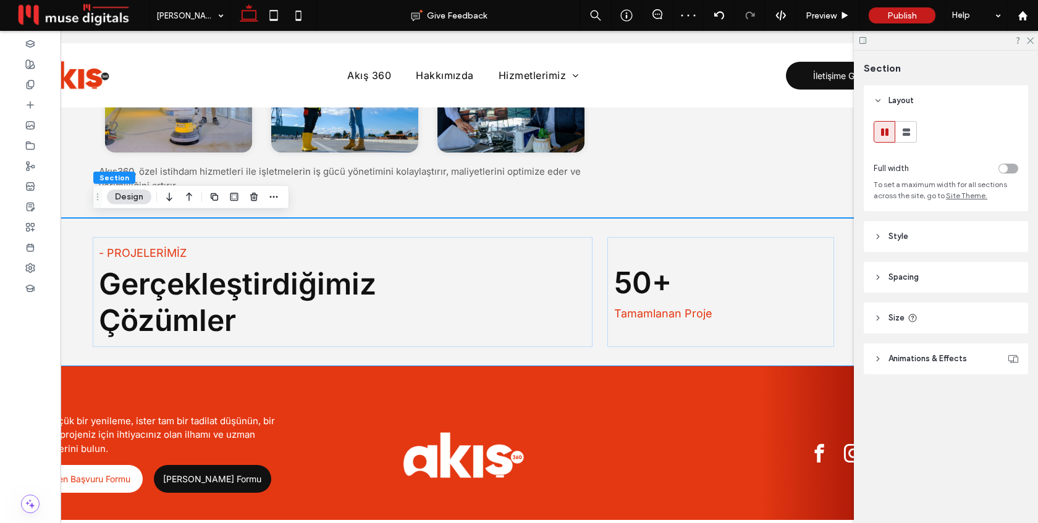
click at [943, 315] on header "Size" at bounding box center [946, 318] width 164 height 31
click at [1011, 350] on span "px" at bounding box center [1009, 350] width 9 height 12
click at [1010, 456] on span "A" at bounding box center [1009, 458] width 5 height 12
type input "*"
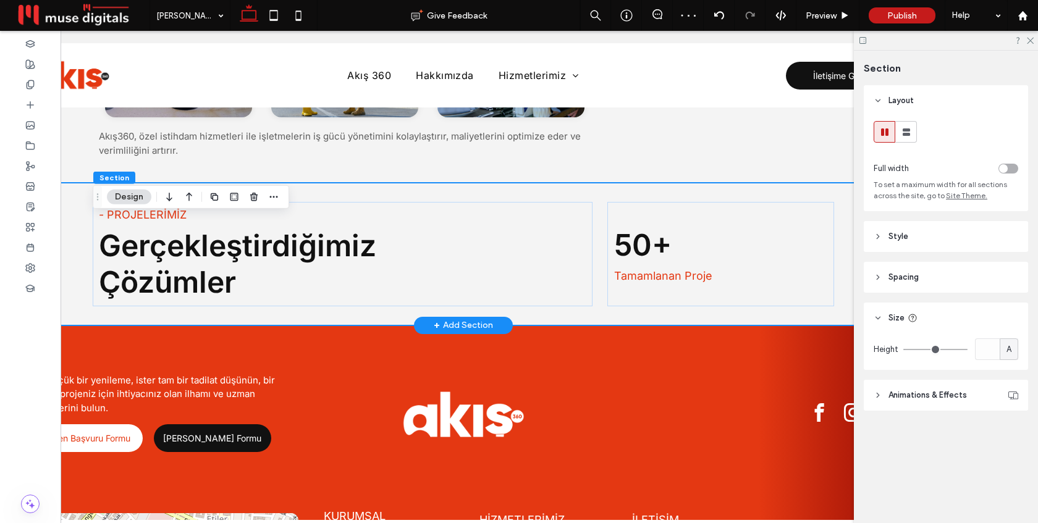
scroll to position [1214, 0]
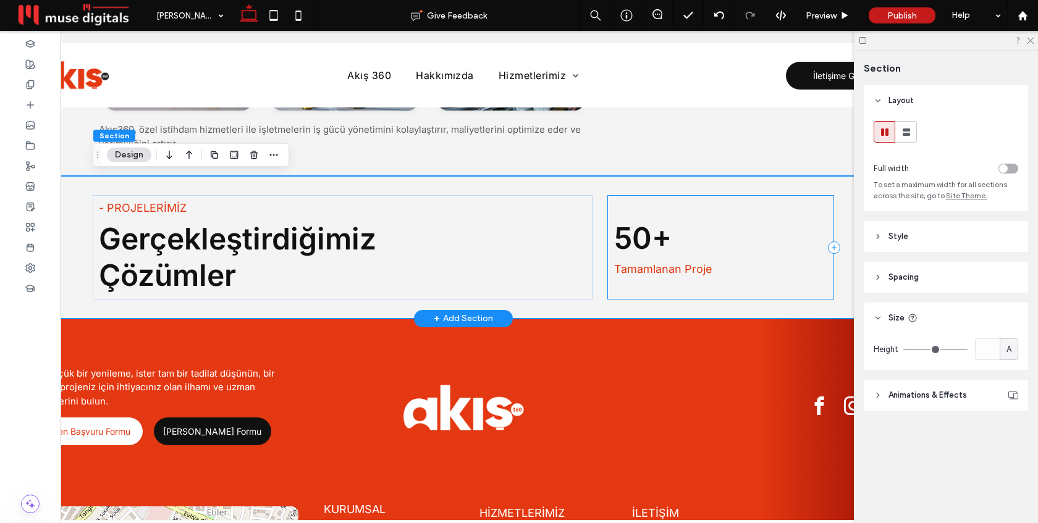
click at [658, 206] on div "50+ Tamamlanan Proje" at bounding box center [721, 247] width 227 height 104
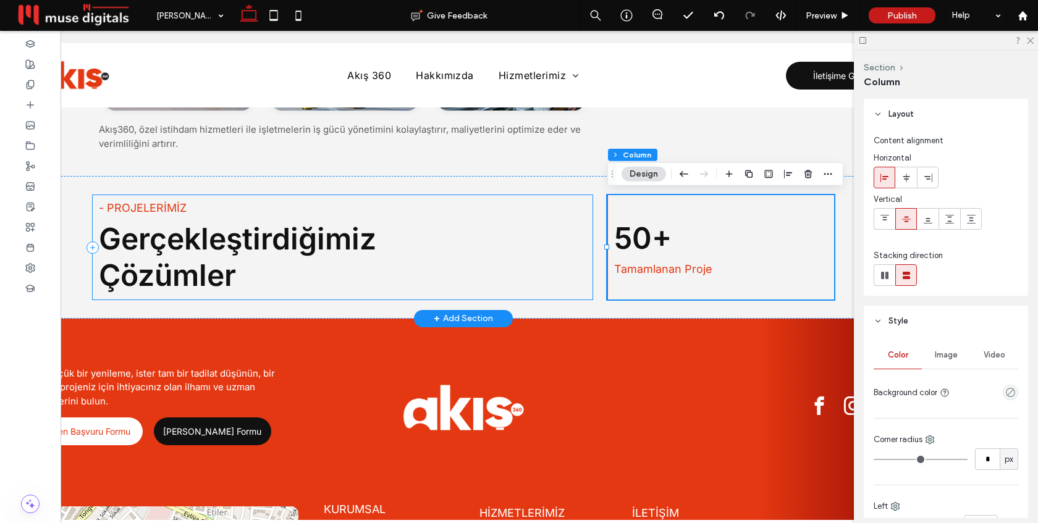
click at [536, 295] on div "- PROJELERİMİZ Gerçekleştirdiğimiz Çözümler" at bounding box center [343, 247] width 500 height 104
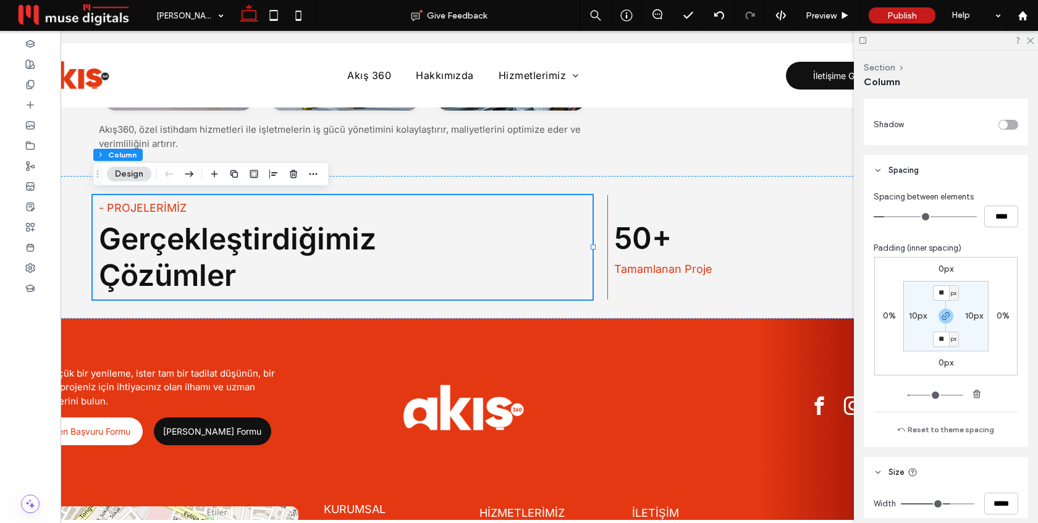
scroll to position [455, 0]
click at [942, 291] on input "**" at bounding box center [941, 291] width 16 height 15
type input "*"
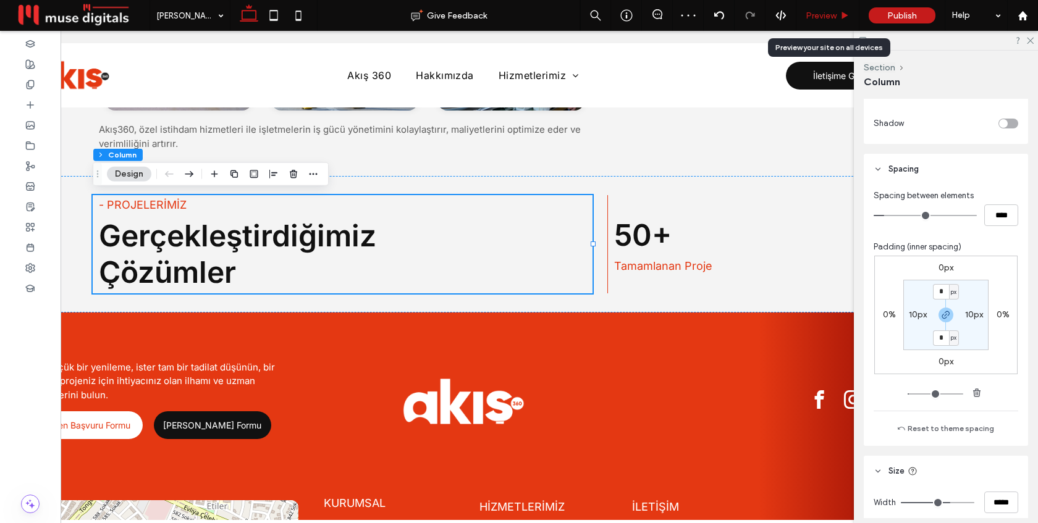
click at [832, 14] on span "Preview" at bounding box center [821, 16] width 31 height 11
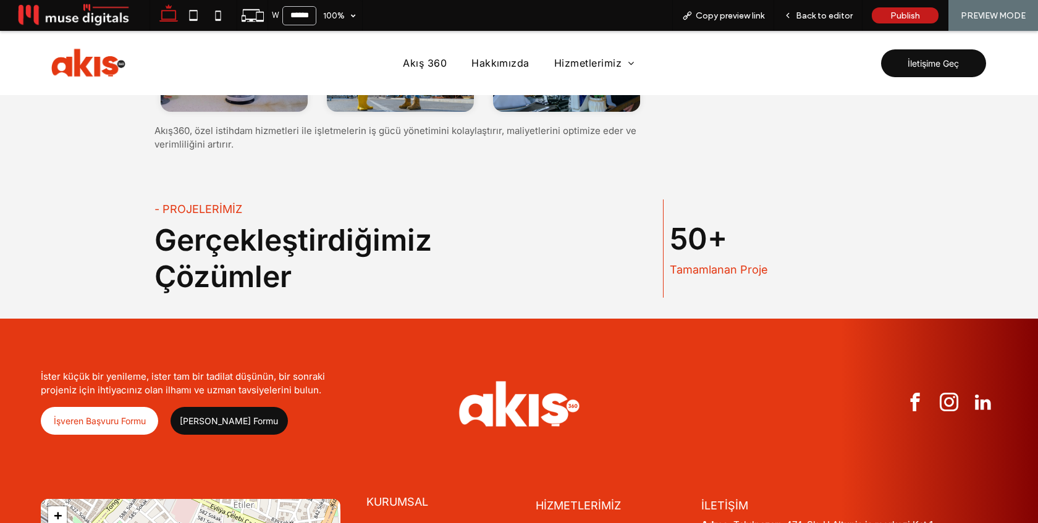
scroll to position [1207, 0]
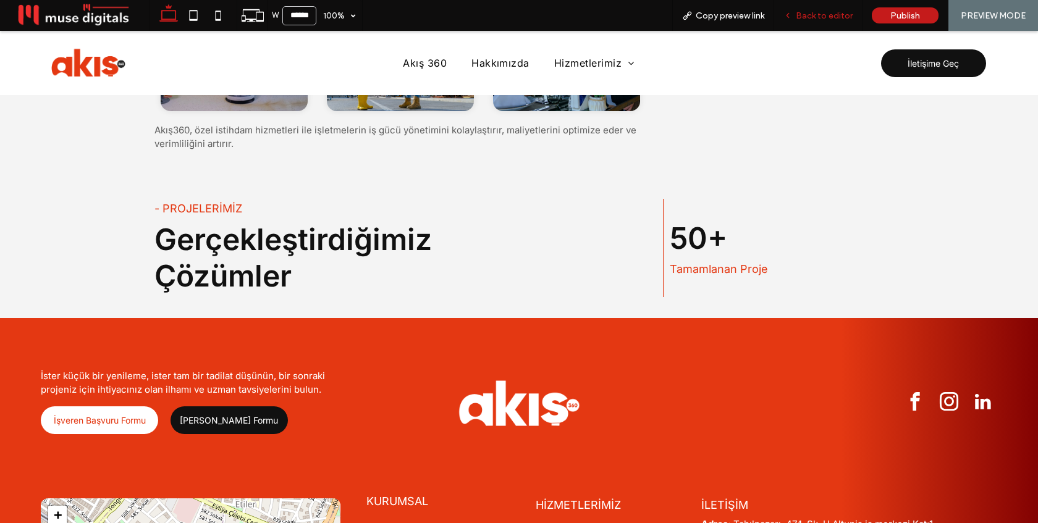
click at [824, 15] on span "Back to editor" at bounding box center [824, 16] width 57 height 11
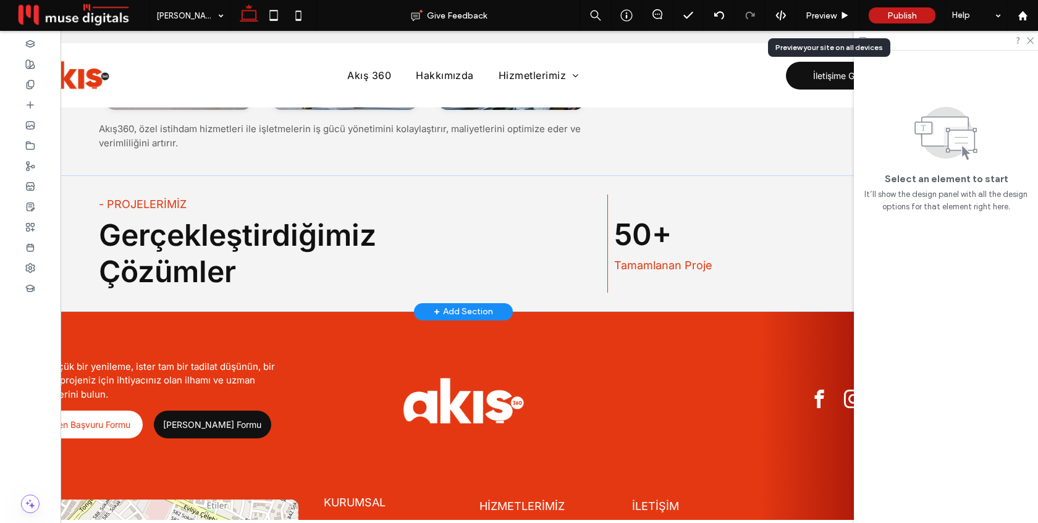
scroll to position [1214, 0]
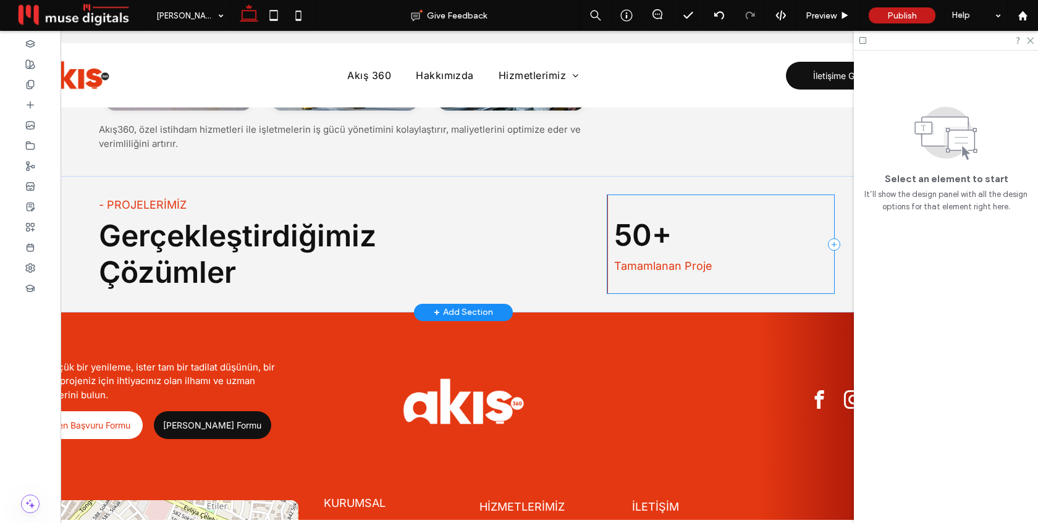
click at [666, 204] on div "50+ Tamamlanan Proje" at bounding box center [721, 244] width 227 height 98
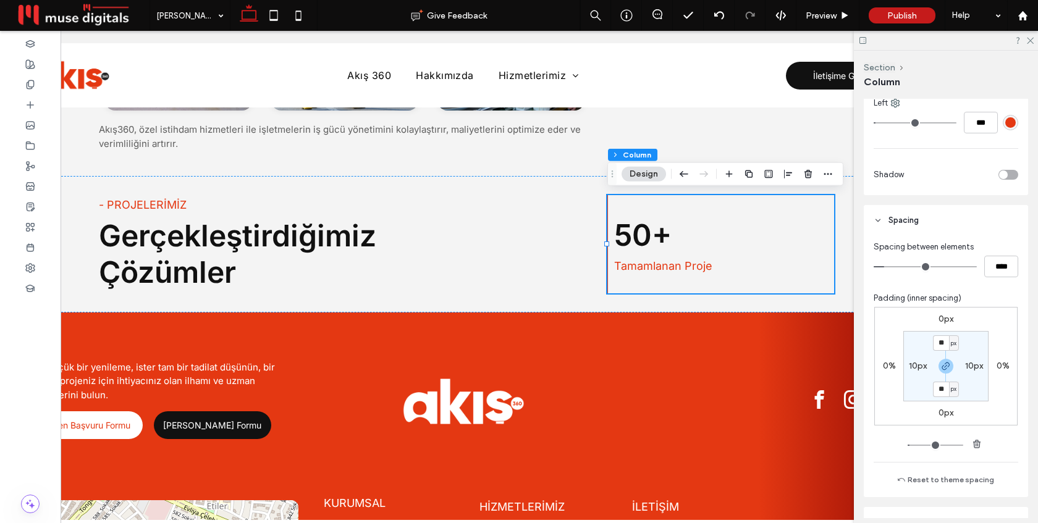
scroll to position [404, 0]
click at [916, 361] on label "10px" at bounding box center [918, 365] width 18 height 11
type input "**"
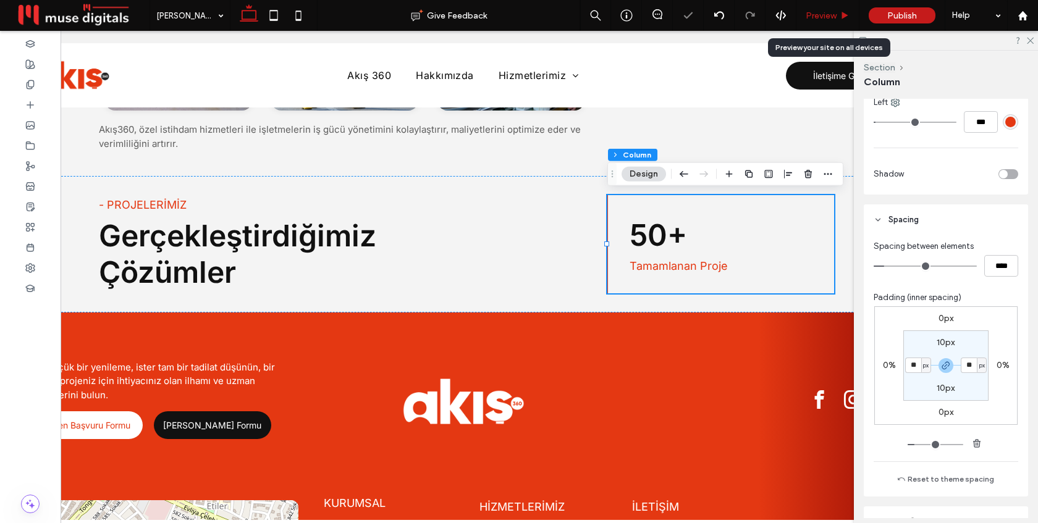
click at [836, 19] on span "Preview" at bounding box center [821, 16] width 31 height 11
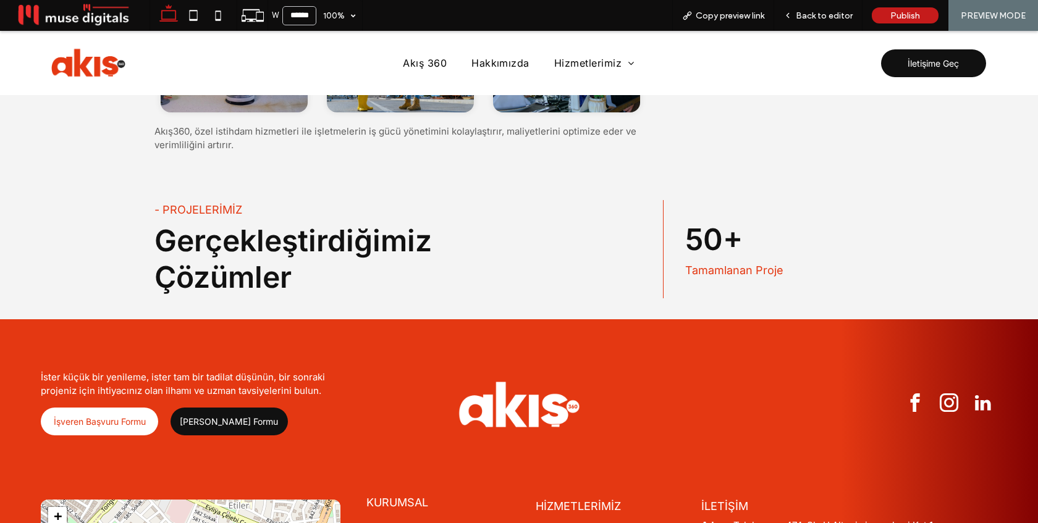
scroll to position [1207, 0]
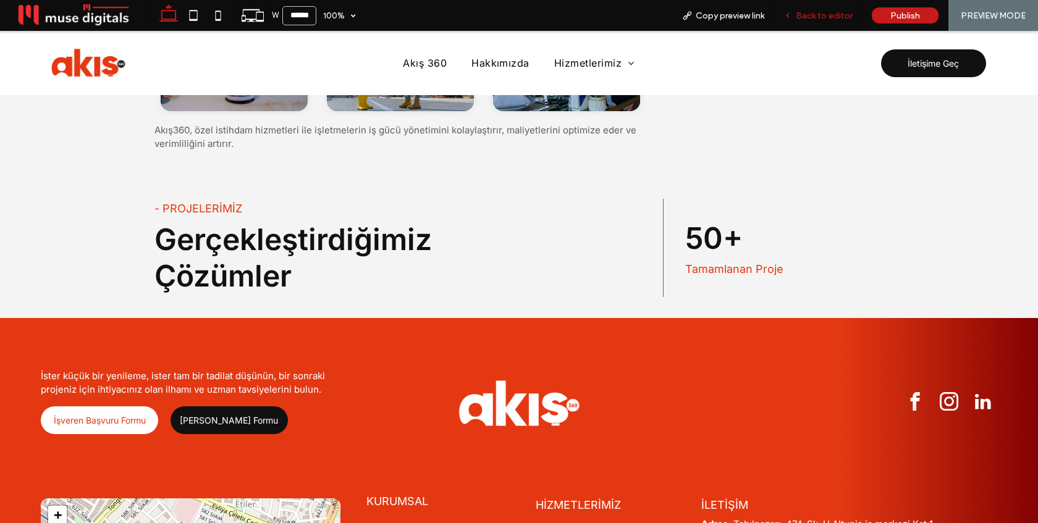
click at [835, 8] on div "Back to editor" at bounding box center [818, 15] width 88 height 31
click at [842, 9] on div "Back to editor" at bounding box center [818, 15] width 88 height 31
click at [823, 11] on span "Back to editor" at bounding box center [824, 16] width 57 height 11
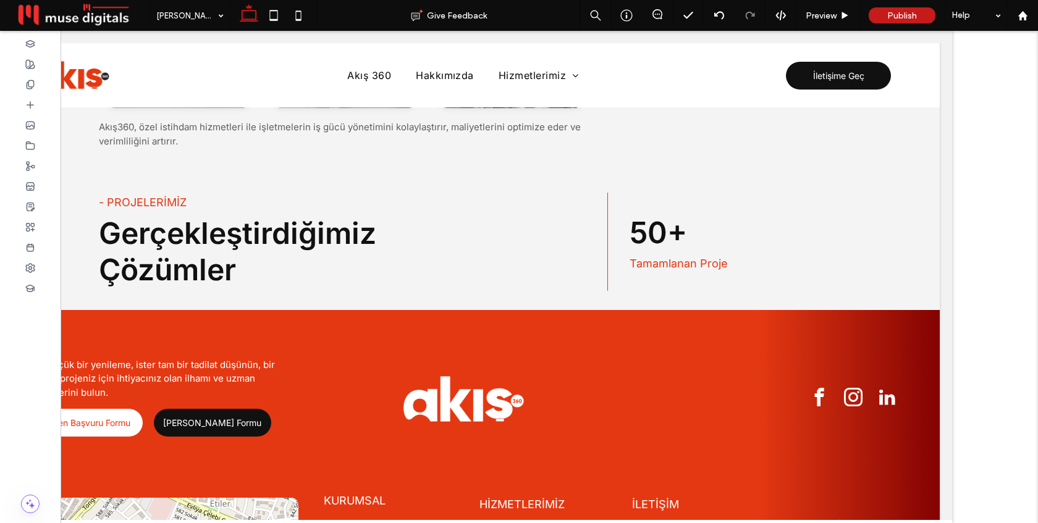
scroll to position [1214, 0]
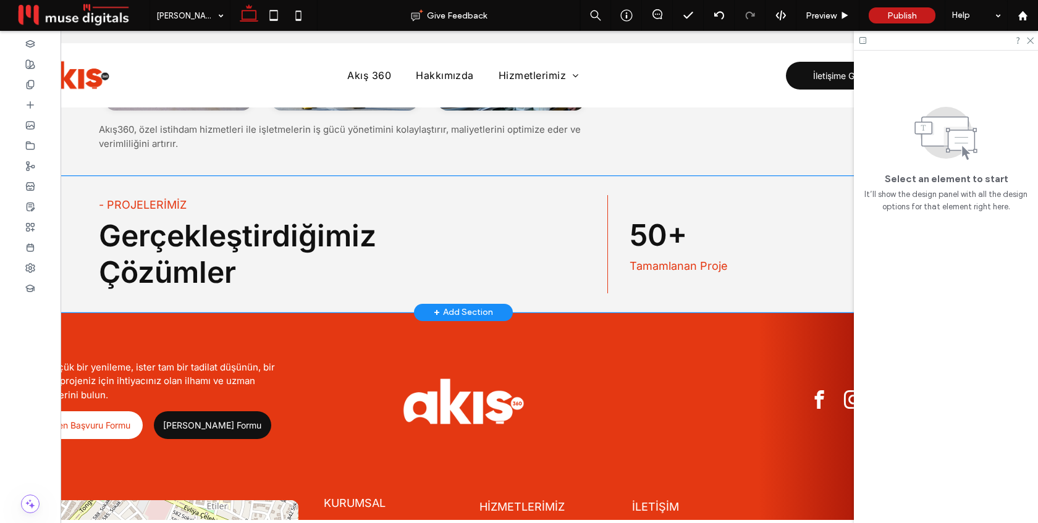
click at [171, 184] on div "- PROJELERİMİZ Gerçekleştirdiğimiz Çözümler 50+ Tamamlanan Proje" at bounding box center [464, 244] width 742 height 137
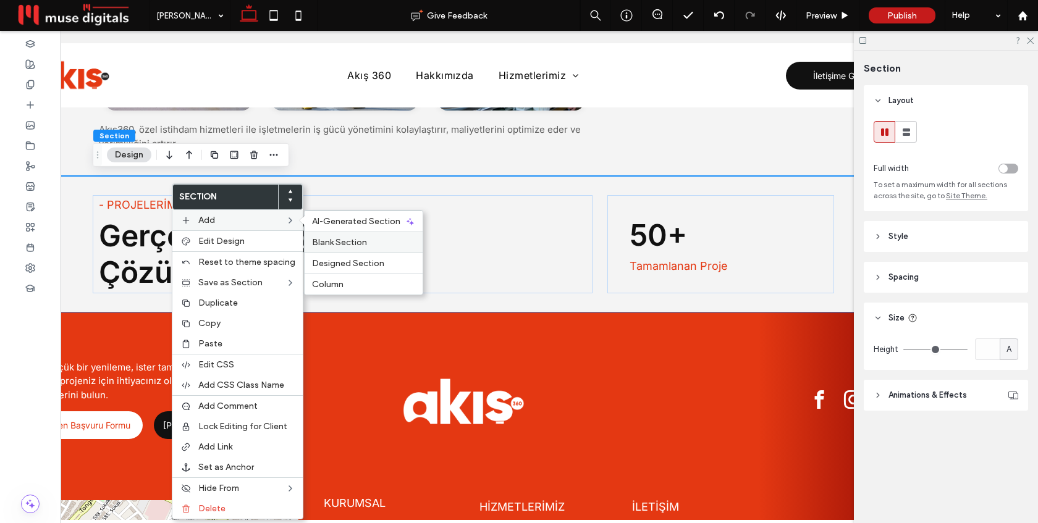
drag, startPoint x: 324, startPoint y: 240, endPoint x: 350, endPoint y: 210, distance: 40.0
click at [324, 240] on span "Blank Section" at bounding box center [339, 242] width 55 height 11
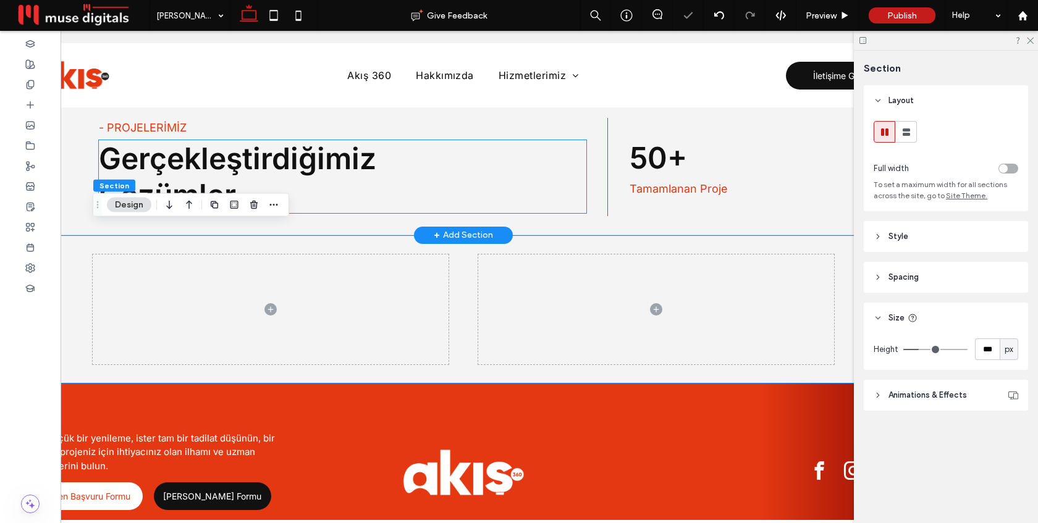
scroll to position [1331, 0]
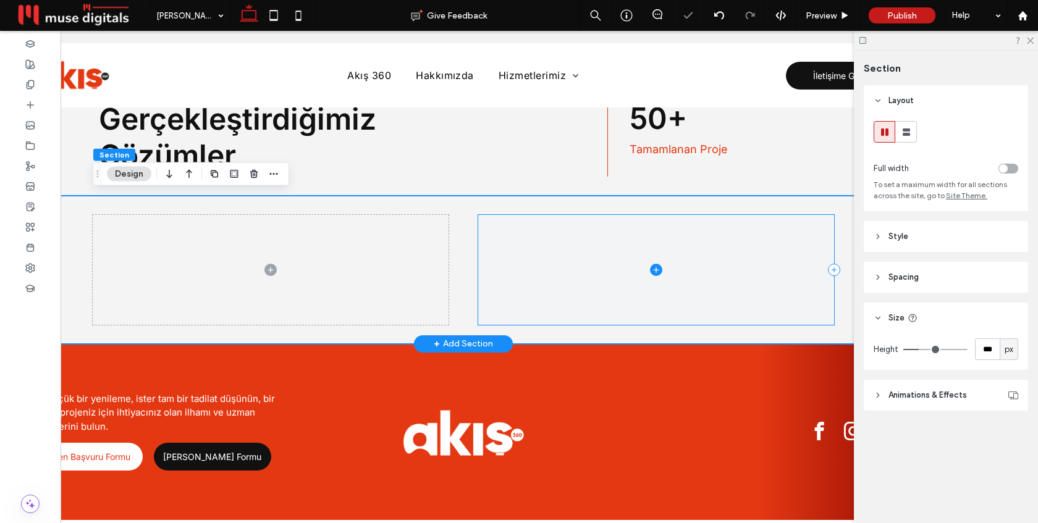
click at [556, 278] on span at bounding box center [656, 270] width 356 height 110
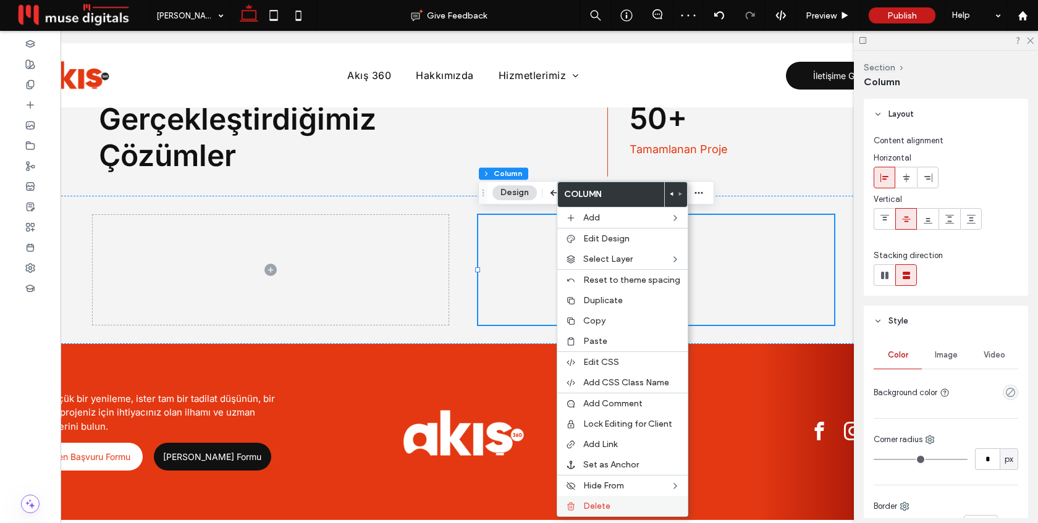
click at [599, 506] on span "Delete" at bounding box center [596, 506] width 27 height 11
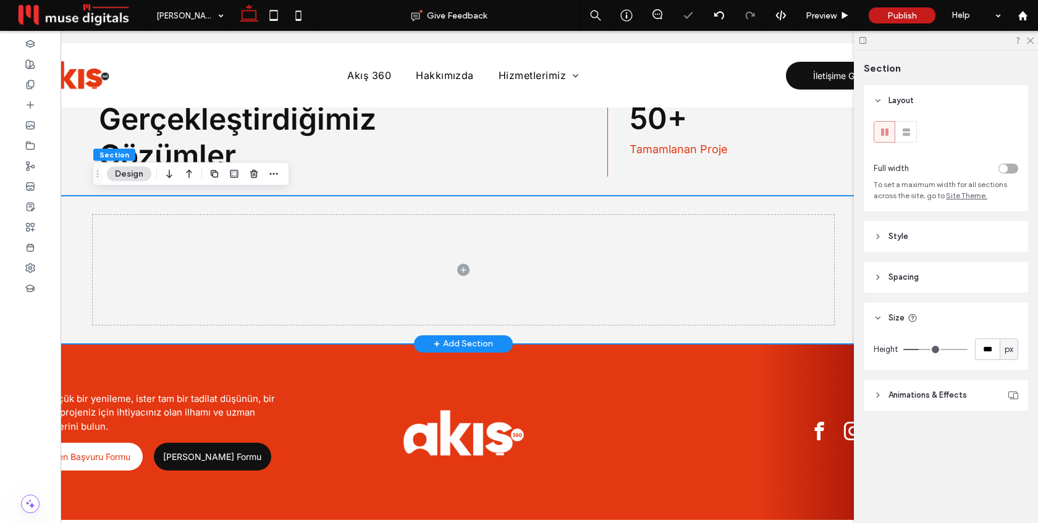
click at [176, 203] on div at bounding box center [464, 270] width 742 height 148
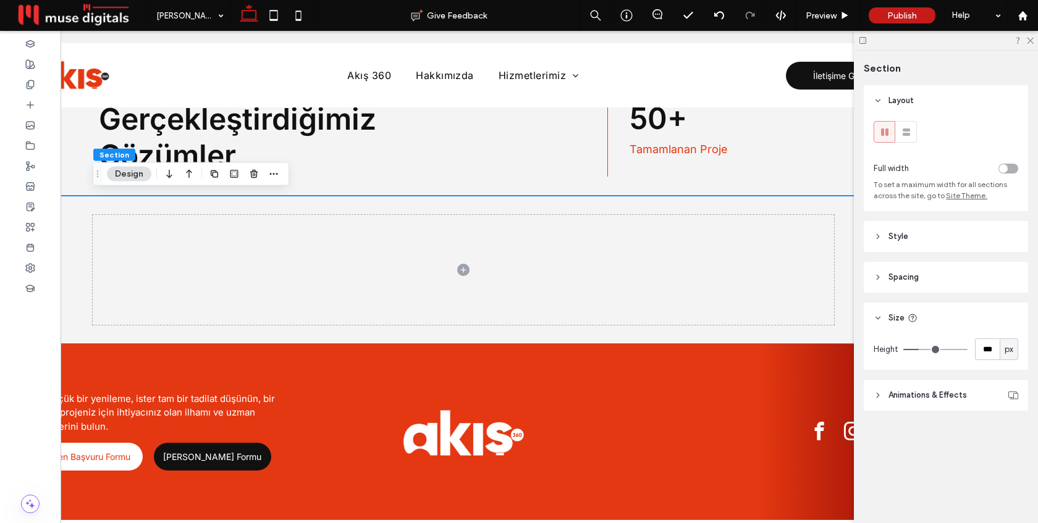
click at [1009, 166] on div "toggle" at bounding box center [1009, 169] width 20 height 10
click at [25, 102] on icon at bounding box center [30, 105] width 10 height 10
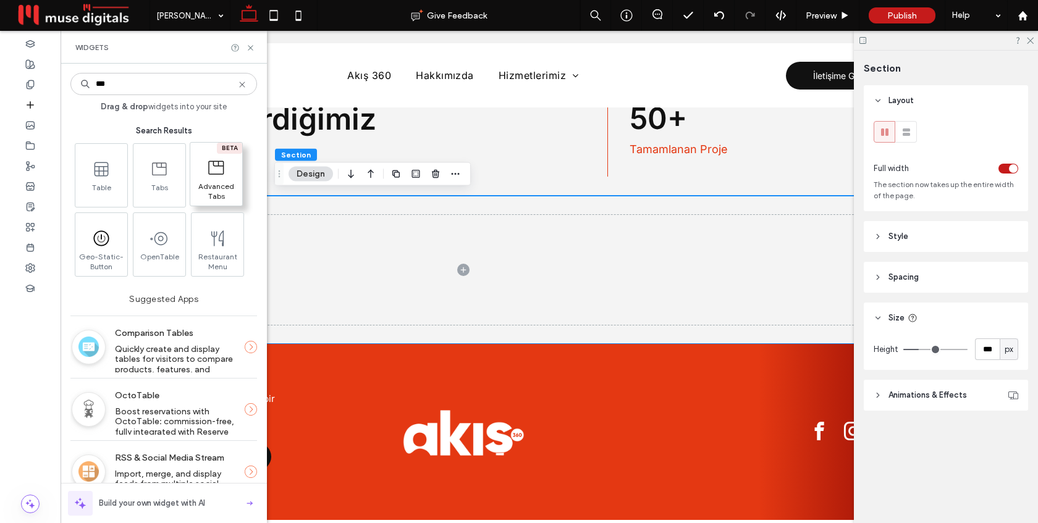
type input "***"
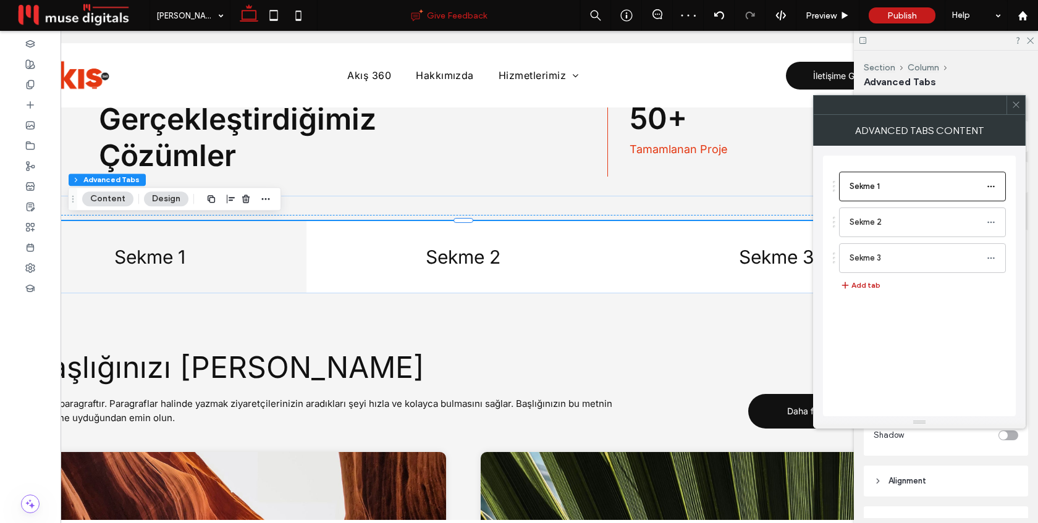
drag, startPoint x: 210, startPoint y: 171, endPoint x: 386, endPoint y: 12, distance: 237.2
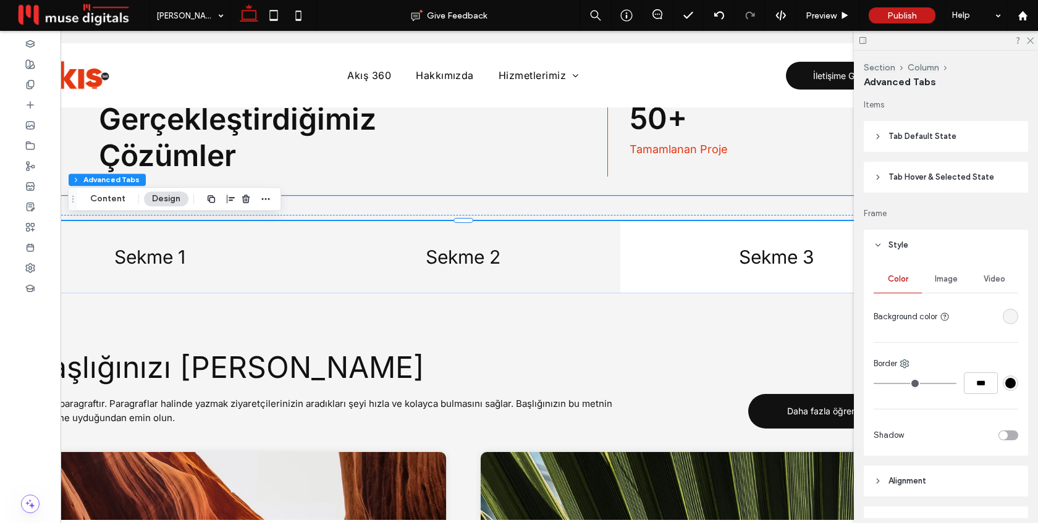
click at [533, 262] on h4 "Sekme 2" at bounding box center [463, 257] width 299 height 22
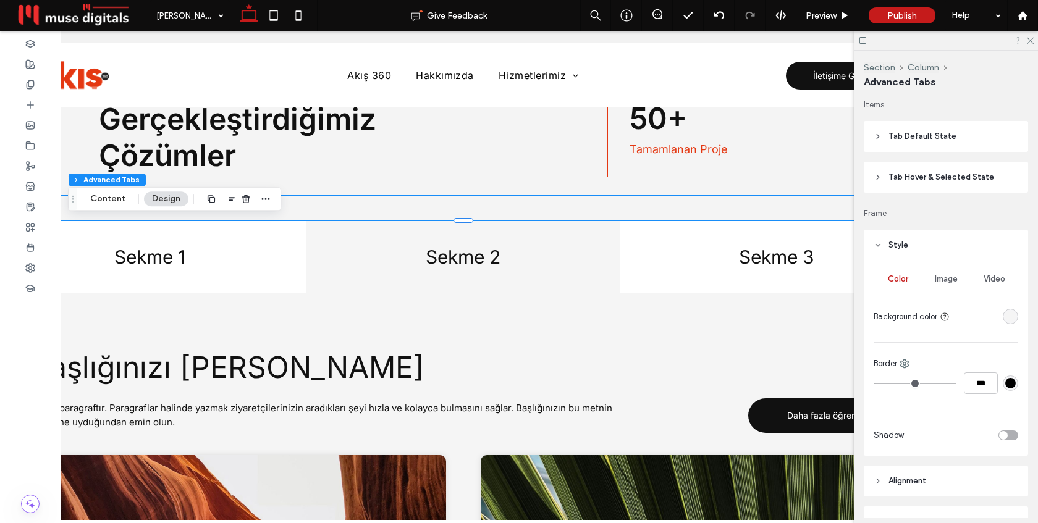
click at [533, 262] on h4 "Sekme 2" at bounding box center [463, 257] width 299 height 22
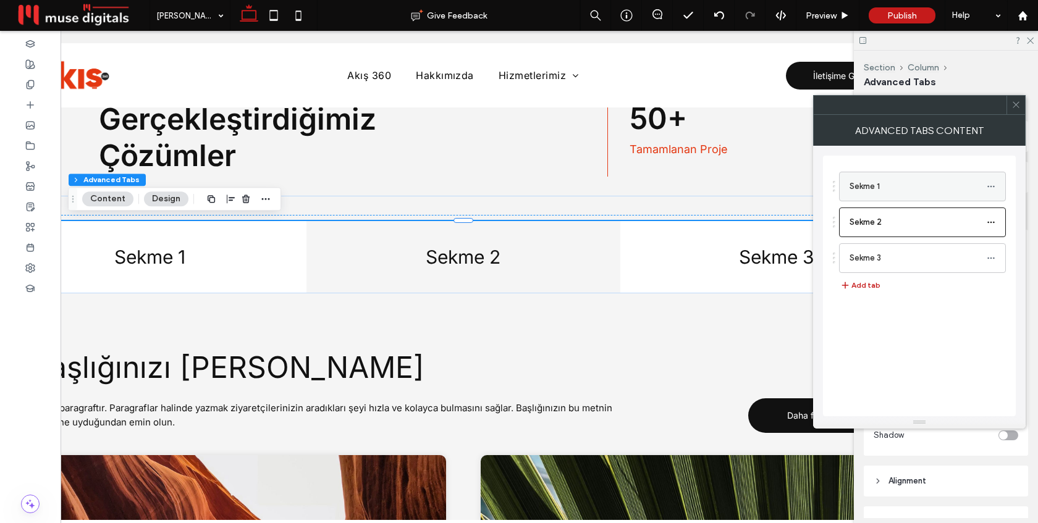
click at [883, 183] on label "Sekme 1" at bounding box center [918, 186] width 137 height 25
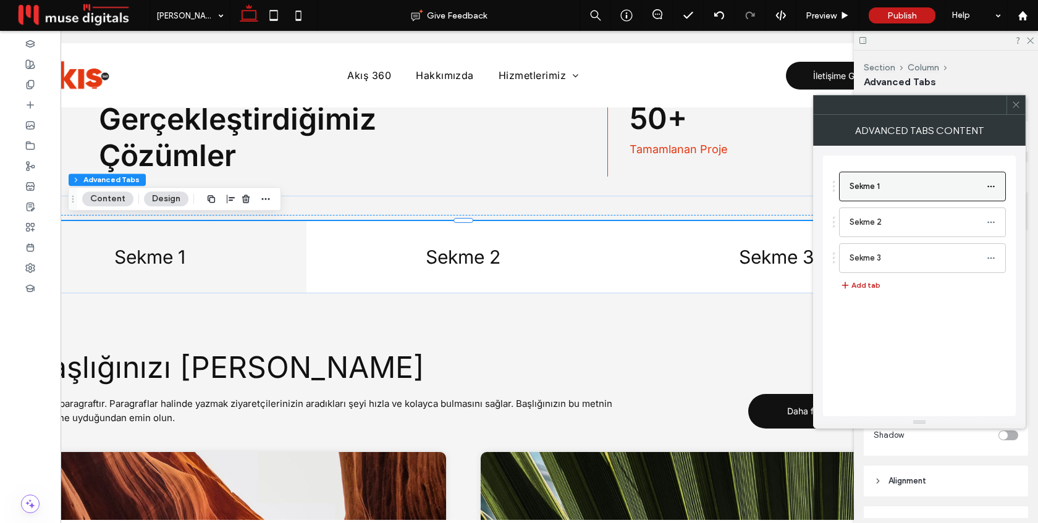
click at [996, 185] on div at bounding box center [994, 186] width 15 height 19
click at [990, 187] on icon at bounding box center [991, 186] width 9 height 9
click at [932, 193] on span "Rename" at bounding box center [917, 192] width 33 height 11
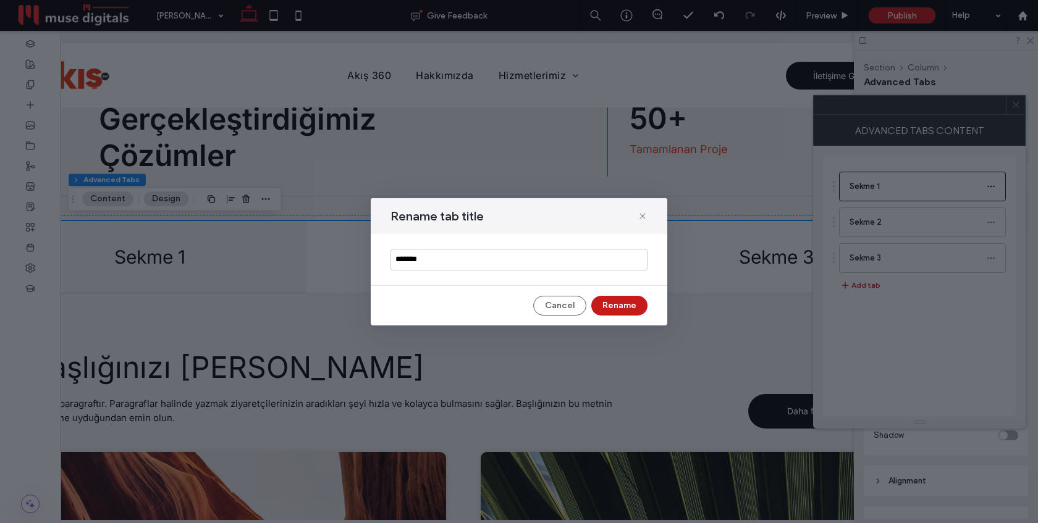
click at [501, 259] on input "*******" at bounding box center [519, 260] width 257 height 22
type input "**********"
click at [613, 309] on button "Rename" at bounding box center [619, 306] width 56 height 20
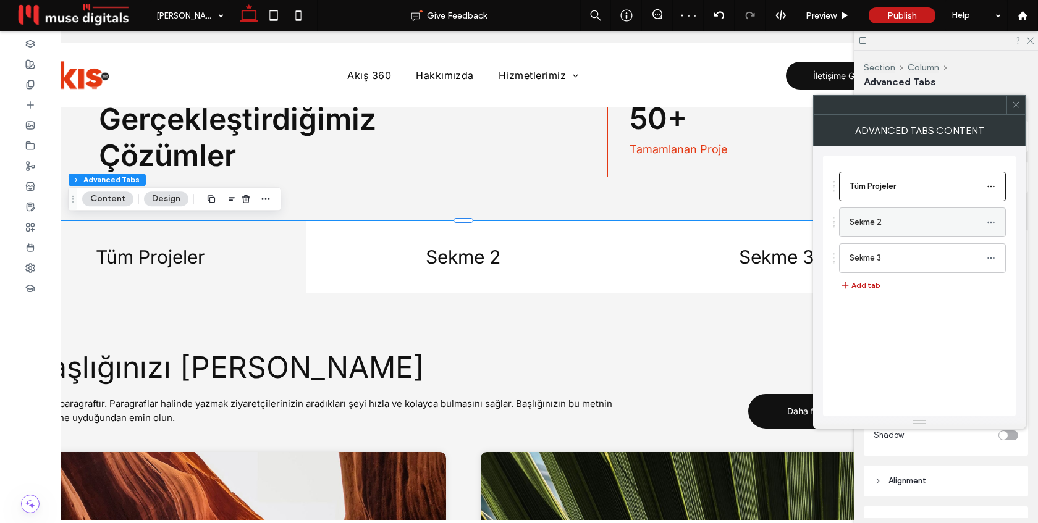
click at [879, 228] on label "Sekme 2" at bounding box center [918, 222] width 137 height 25
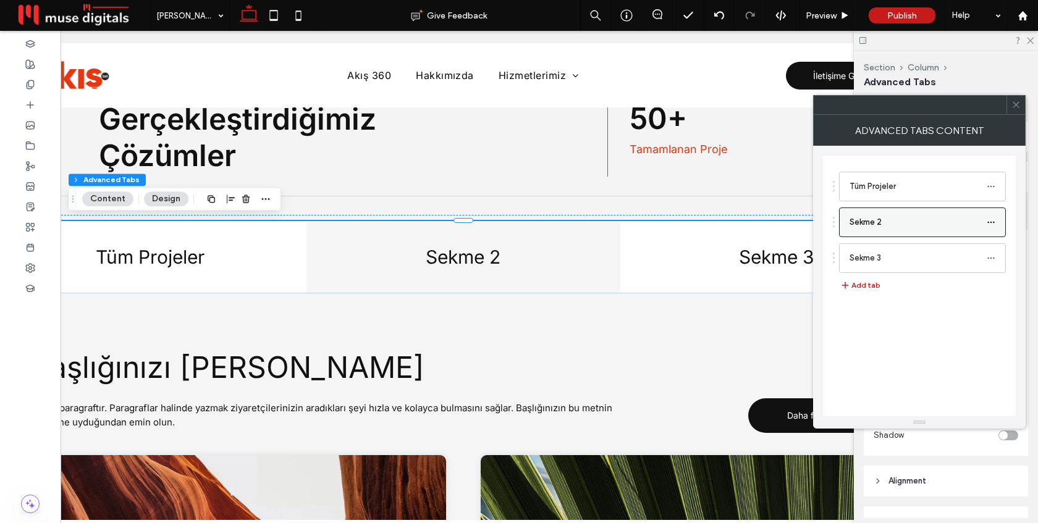
click at [993, 222] on use at bounding box center [991, 222] width 7 height 2
click at [931, 229] on span "Rename" at bounding box center [917, 227] width 33 height 11
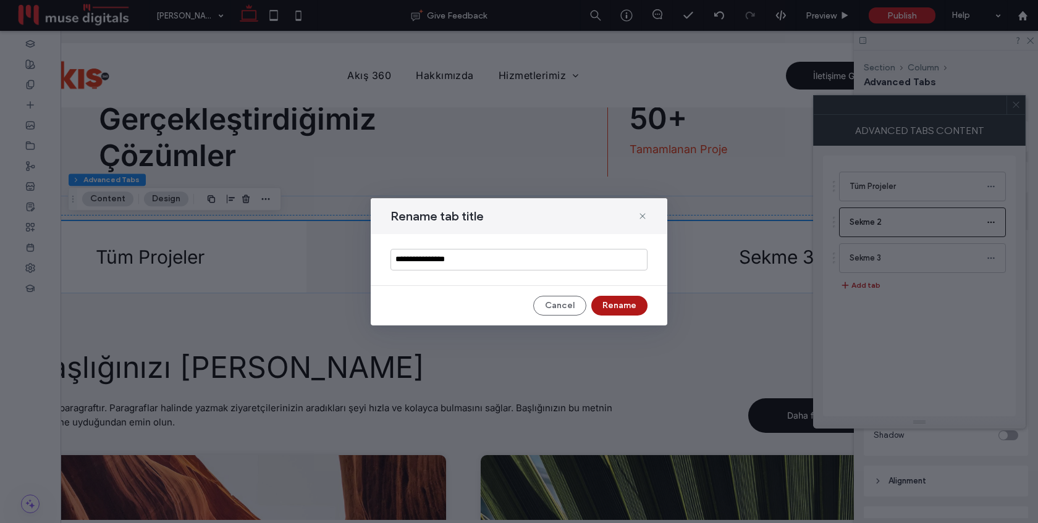
type input "**********"
drag, startPoint x: 634, startPoint y: 307, endPoint x: 659, endPoint y: 276, distance: 39.6
click at [634, 307] on button "Rename" at bounding box center [619, 306] width 56 height 20
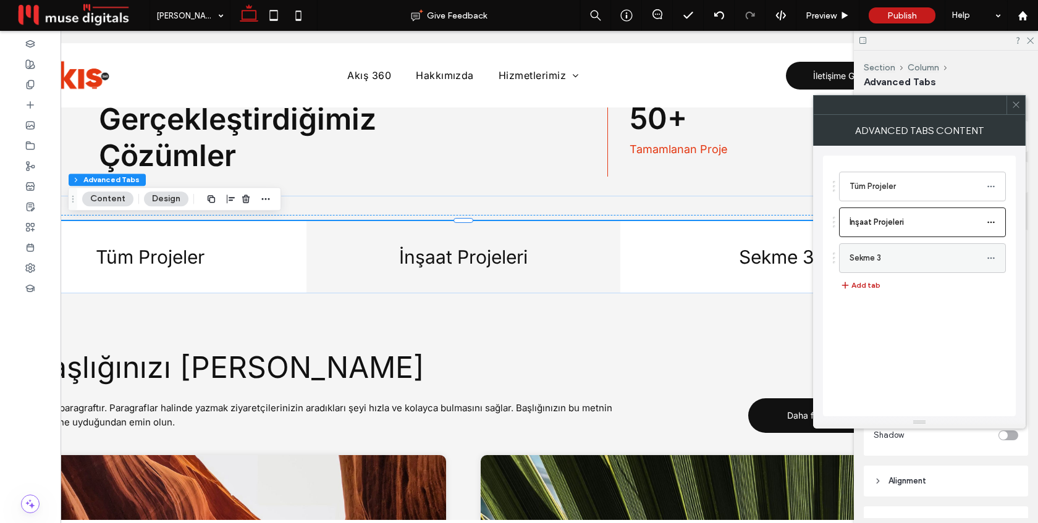
click at [990, 256] on icon at bounding box center [991, 258] width 9 height 9
click at [947, 261] on label "Rename" at bounding box center [933, 263] width 64 height 11
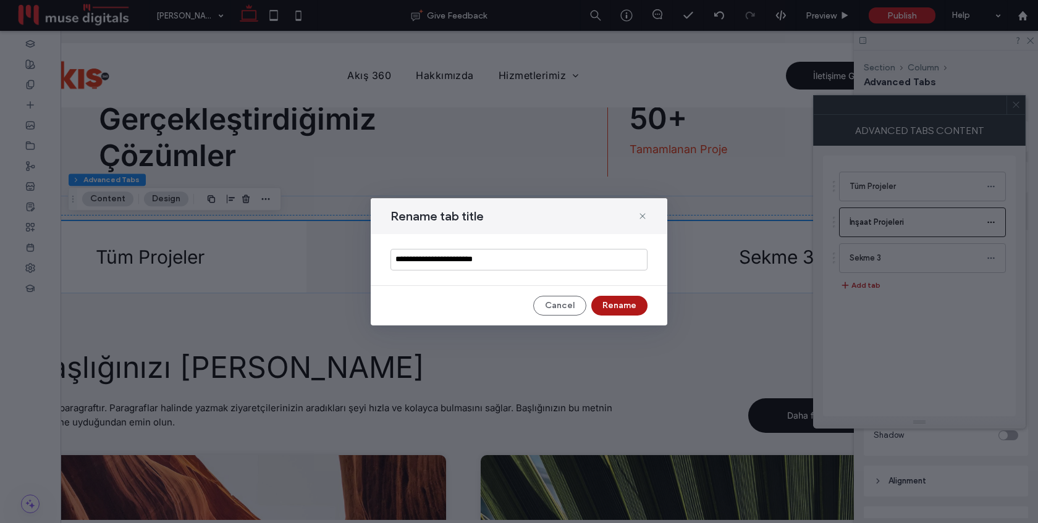
type input "**********"
click at [619, 305] on button "Rename" at bounding box center [619, 306] width 56 height 20
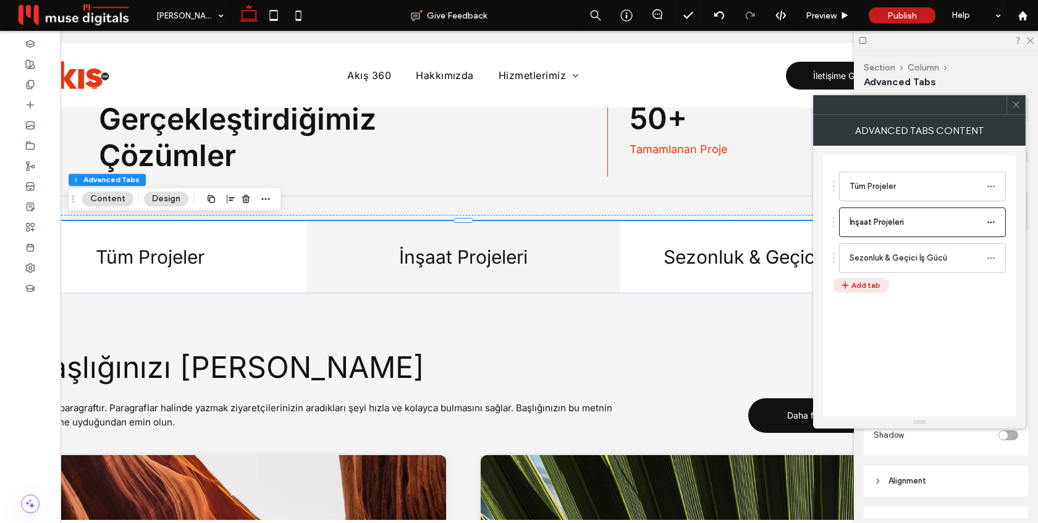
click at [855, 287] on button "Add tab" at bounding box center [861, 285] width 56 height 15
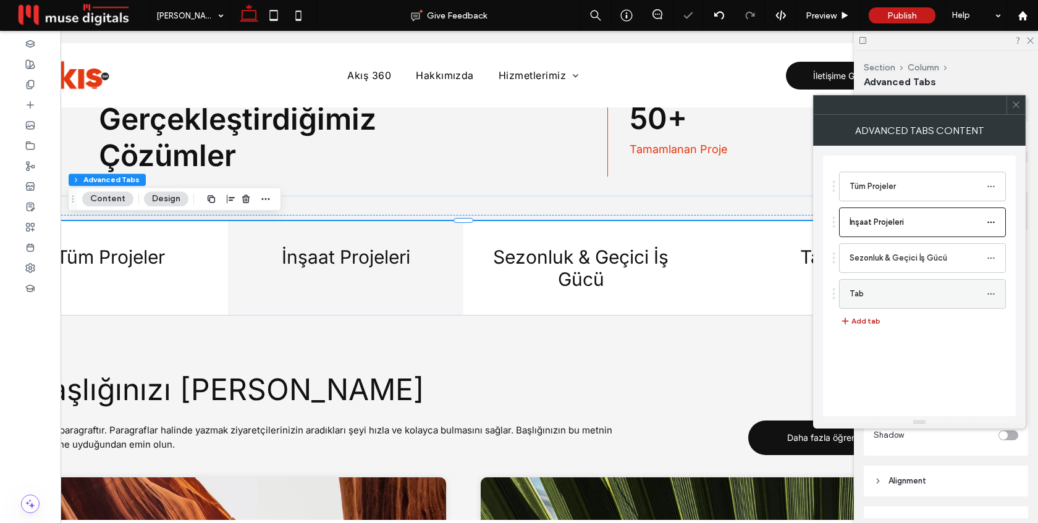
click at [991, 294] on use at bounding box center [991, 294] width 7 height 2
click at [923, 347] on span "Delete" at bounding box center [914, 346] width 27 height 11
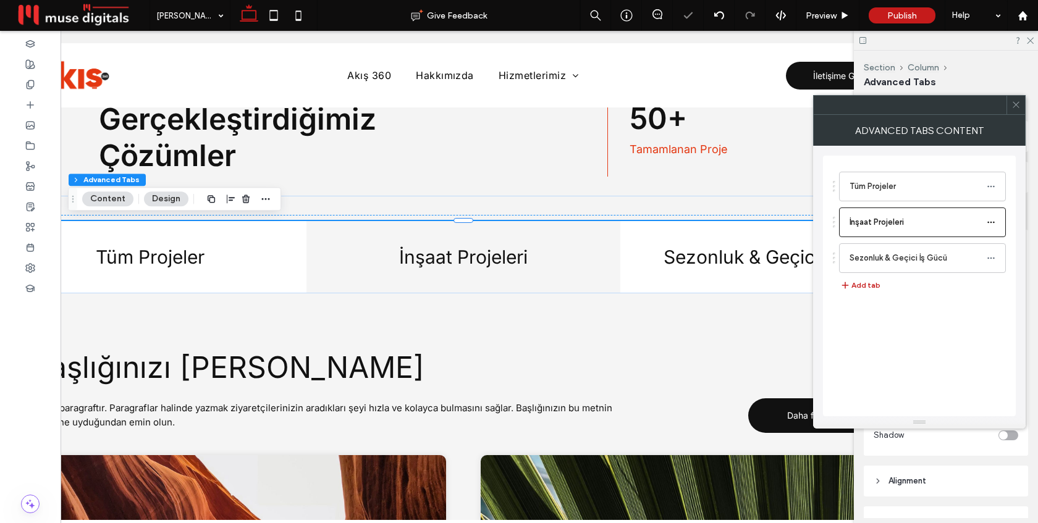
click at [1015, 108] on icon at bounding box center [1016, 104] width 9 height 9
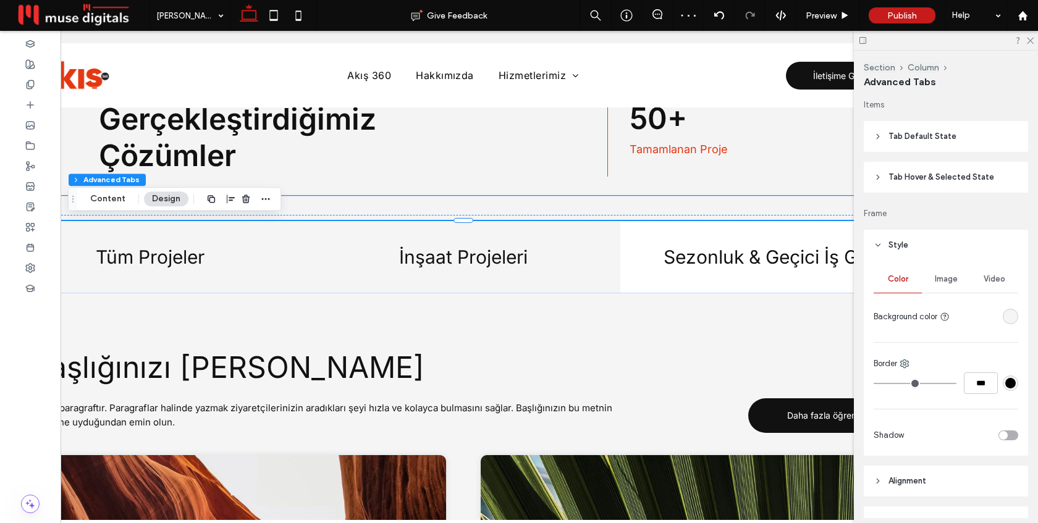
click at [238, 266] on div "Tüm Projeler" at bounding box center [149, 257] width 313 height 72
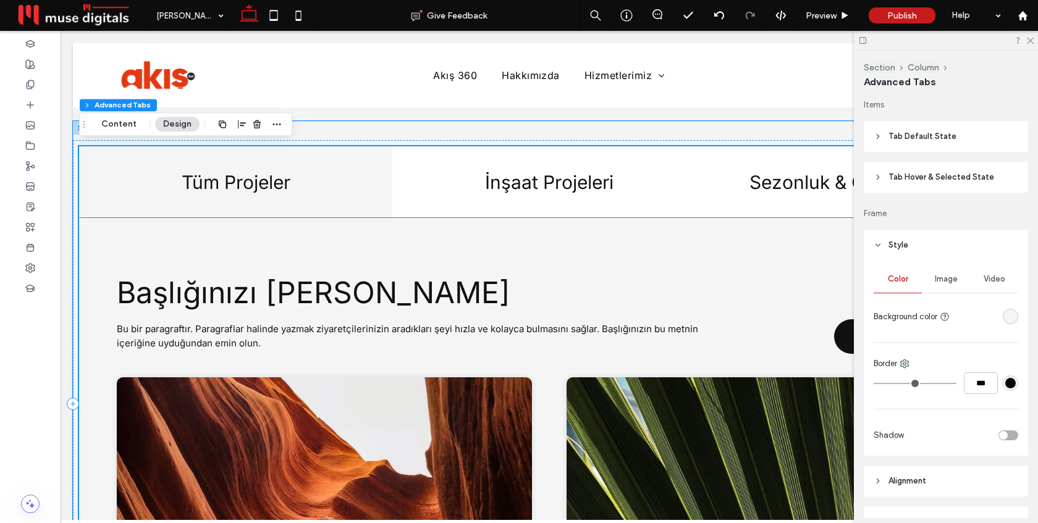
scroll to position [1447, 0]
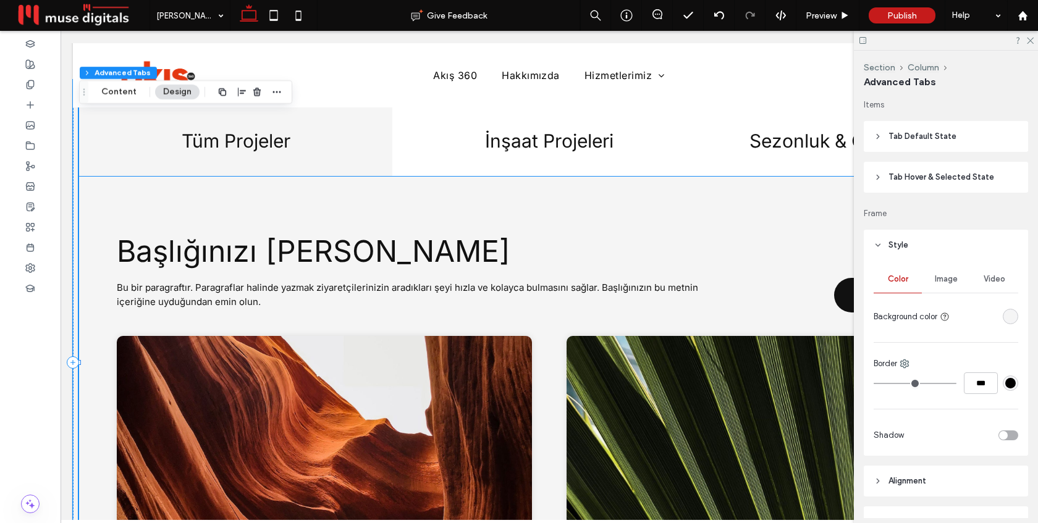
click at [322, 288] on span "Bu bir paragraftır. Paragraflar halinde yazmak ziyaretçilerinizin aradıkları şe…" at bounding box center [408, 295] width 582 height 26
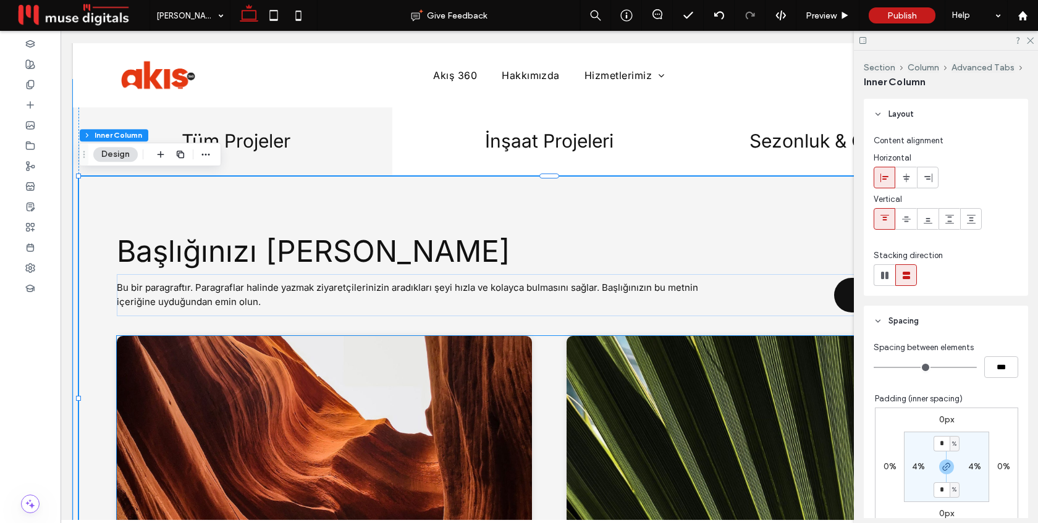
click at [550, 346] on div at bounding box center [549, 459] width 865 height 247
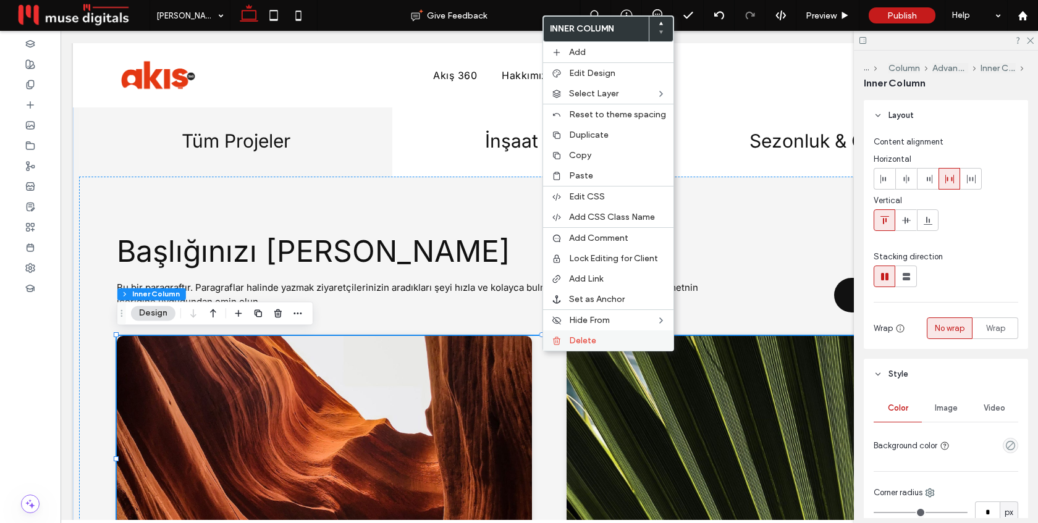
click at [564, 343] on div "Delete" at bounding box center [608, 341] width 130 height 20
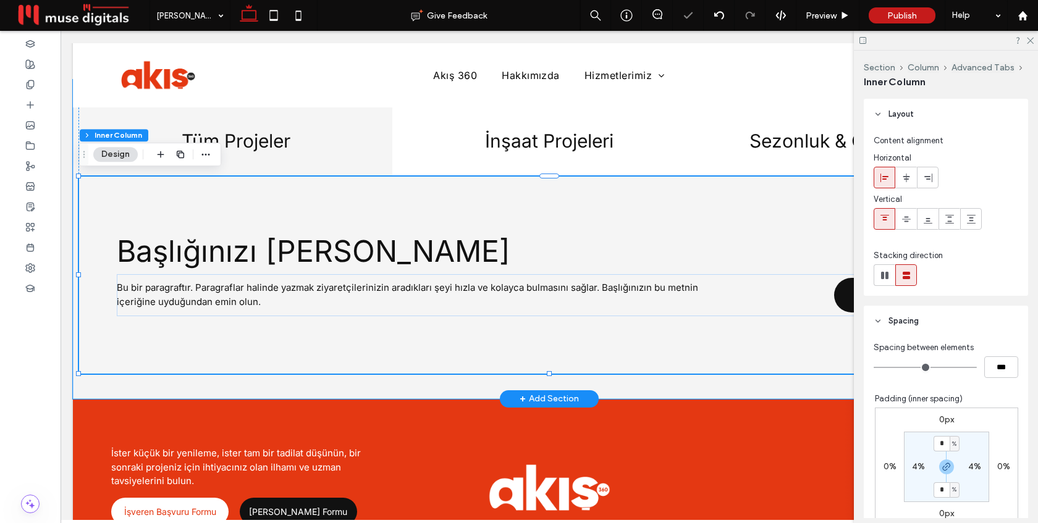
click at [263, 199] on div "Bu bir paragraftır. Paragraflar halinde yazmak ziyaretçilerinizin aradıkları şe…" at bounding box center [549, 275] width 941 height 197
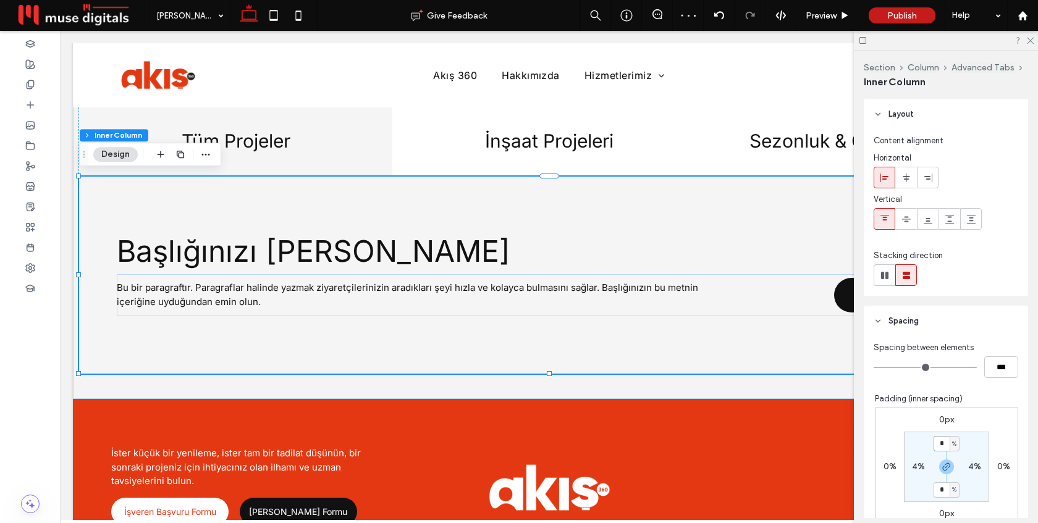
click at [948, 438] on input "*" at bounding box center [942, 443] width 16 height 15
type input "*"
click at [984, 433] on section "* % 4% * % 4%" at bounding box center [946, 467] width 85 height 70
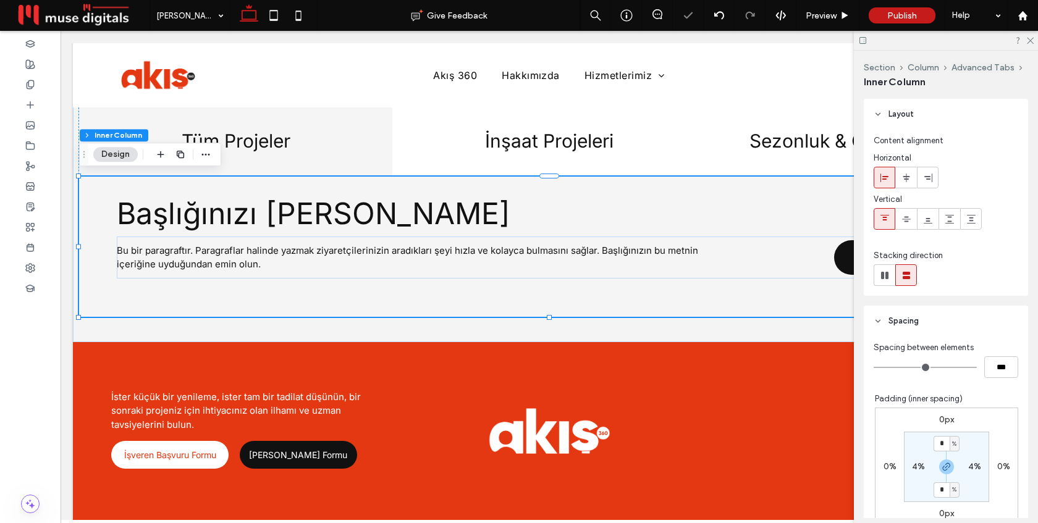
click at [971, 468] on label "4%" at bounding box center [974, 467] width 13 height 11
type input "*"
click at [988, 430] on div "0px 0% 0px 0% 2% * % 2% * %" at bounding box center [946, 467] width 143 height 119
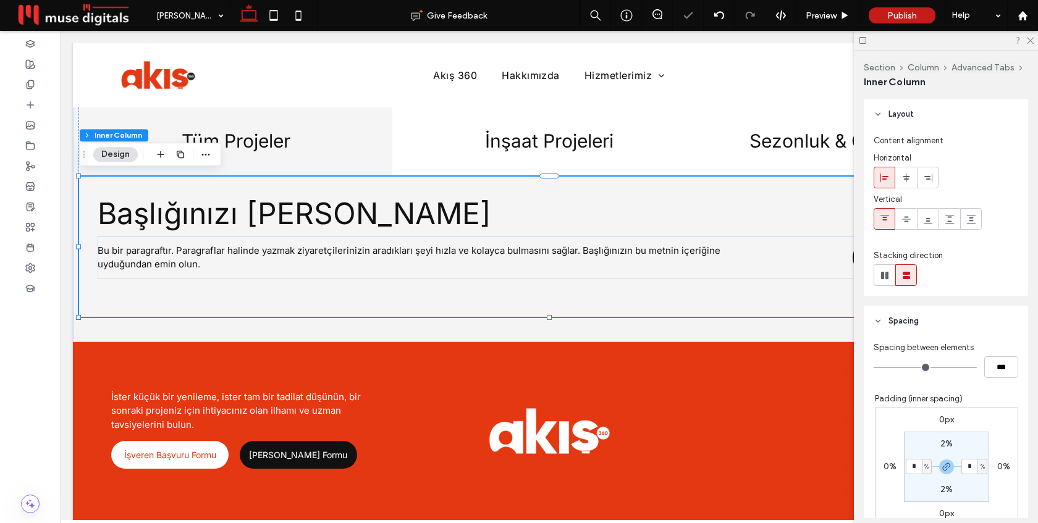
click at [968, 476] on section "2% * % 2% * %" at bounding box center [946, 467] width 85 height 70
click at [970, 464] on input "*" at bounding box center [970, 466] width 16 height 15
type input "*"
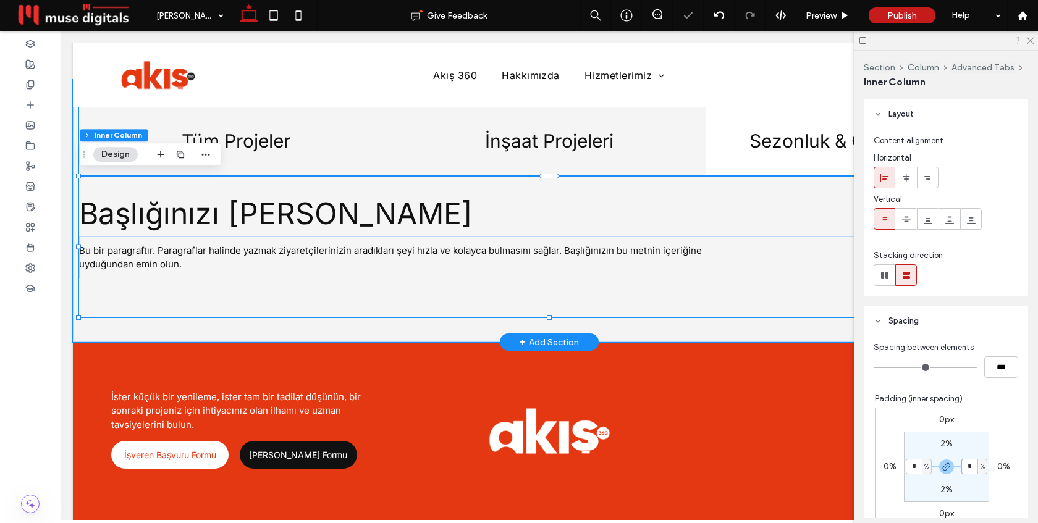
click at [471, 138] on h4 "İnşaat Projeleri" at bounding box center [549, 141] width 299 height 22
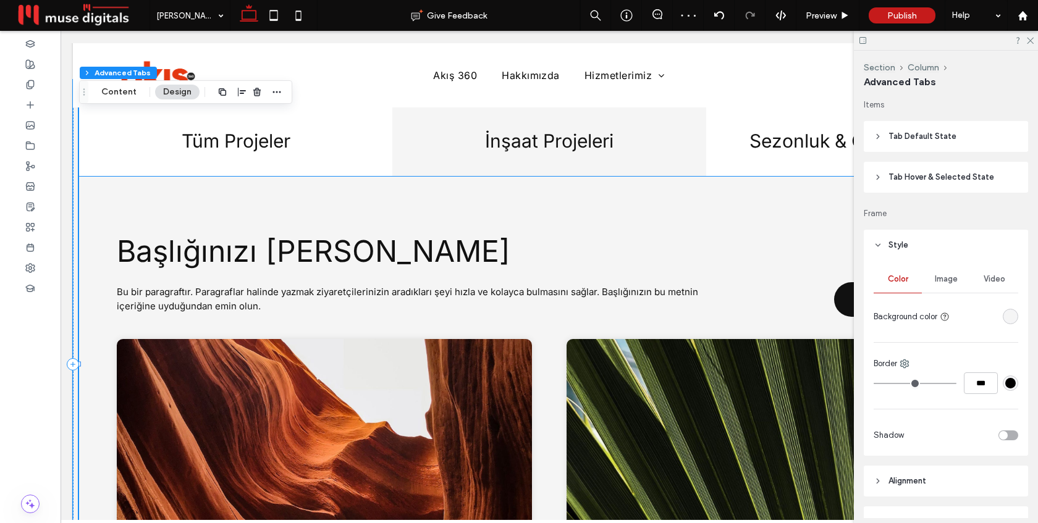
click at [426, 200] on div "Bu bir paragraftır. Paragraflar halinde yazmak ziyaretçilerinizin aradıkları şe…" at bounding box center [549, 400] width 941 height 447
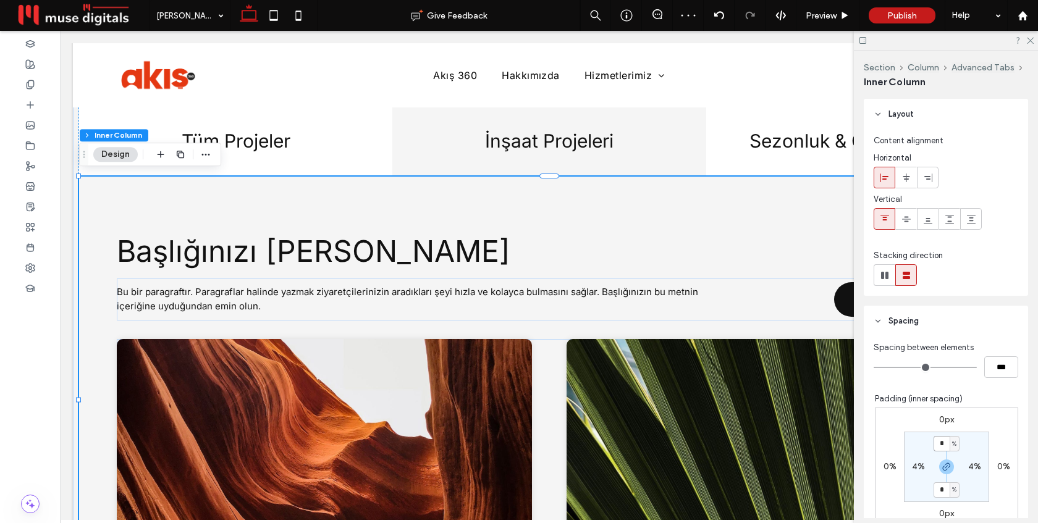
click at [946, 444] on input "*" at bounding box center [942, 443] width 16 height 15
type input "*"
type input "**"
type input "*"
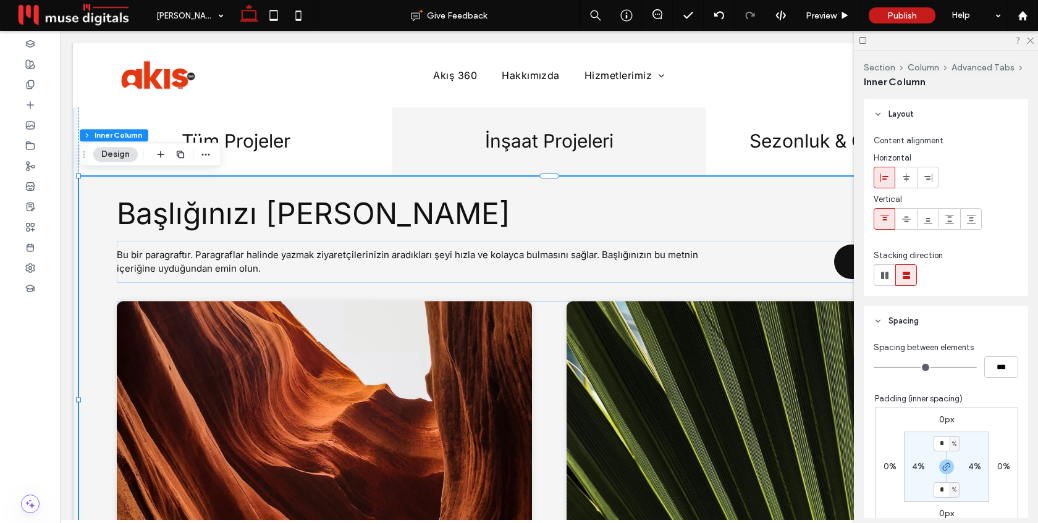
type input "**"
click at [979, 446] on section "* % 4% * % 4%" at bounding box center [946, 467] width 85 height 70
click at [975, 468] on label "4%" at bounding box center [974, 467] width 13 height 11
type input "*"
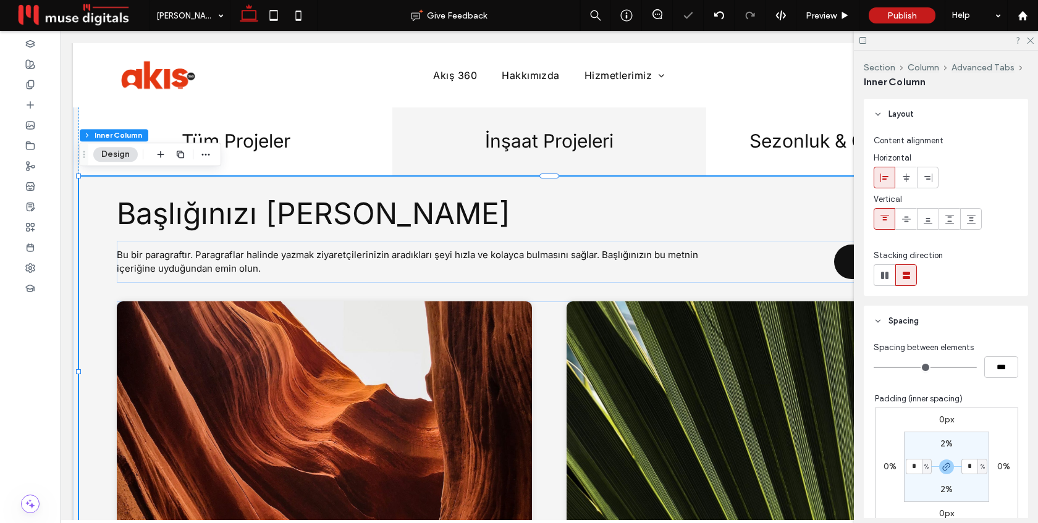
type input "**"
type input "*"
type input "**"
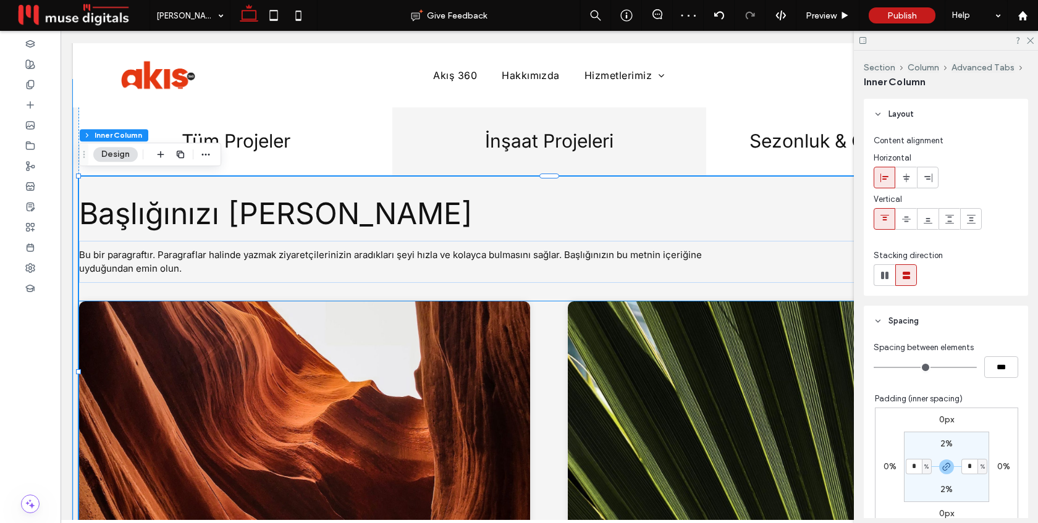
click at [550, 341] on div at bounding box center [549, 425] width 940 height 247
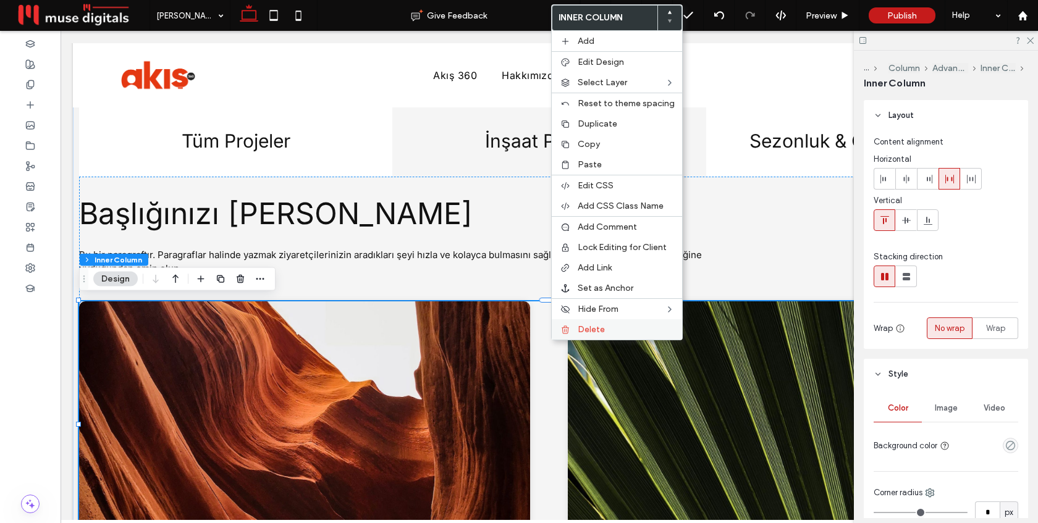
click at [573, 332] on div "Delete" at bounding box center [617, 330] width 130 height 20
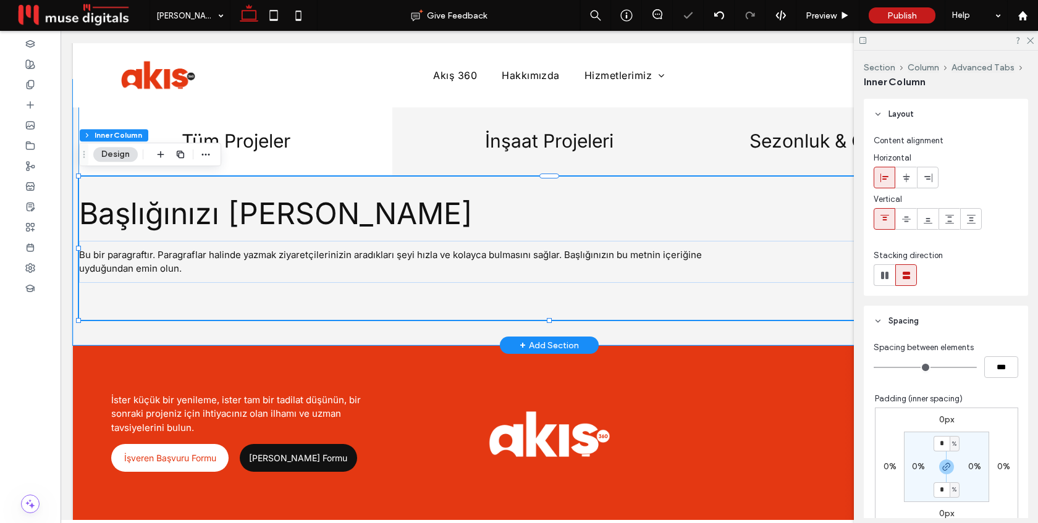
click at [747, 140] on h4 "Sezonluk & Geçici İş Gücü" at bounding box center [863, 141] width 299 height 22
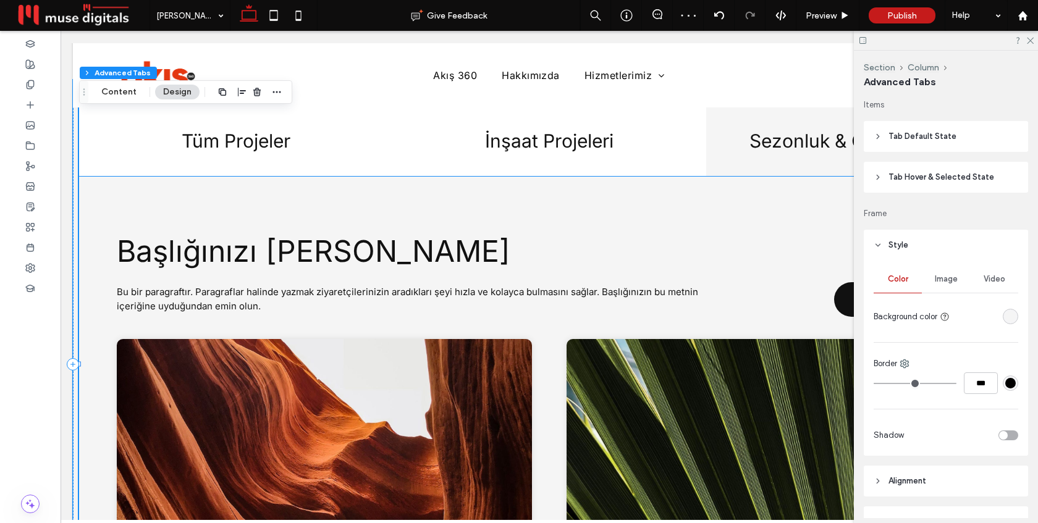
click at [543, 349] on div at bounding box center [549, 462] width 865 height 247
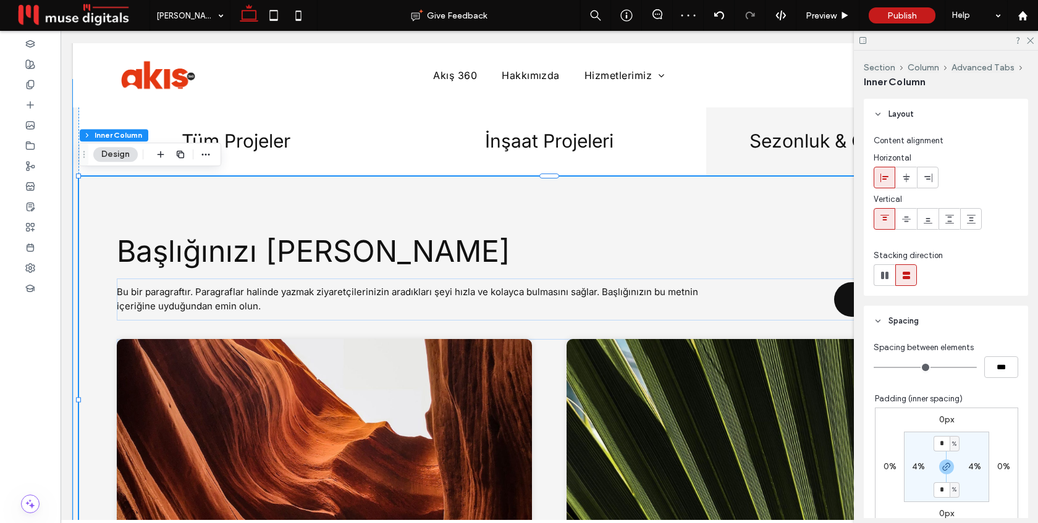
click at [544, 357] on div at bounding box center [549, 462] width 865 height 247
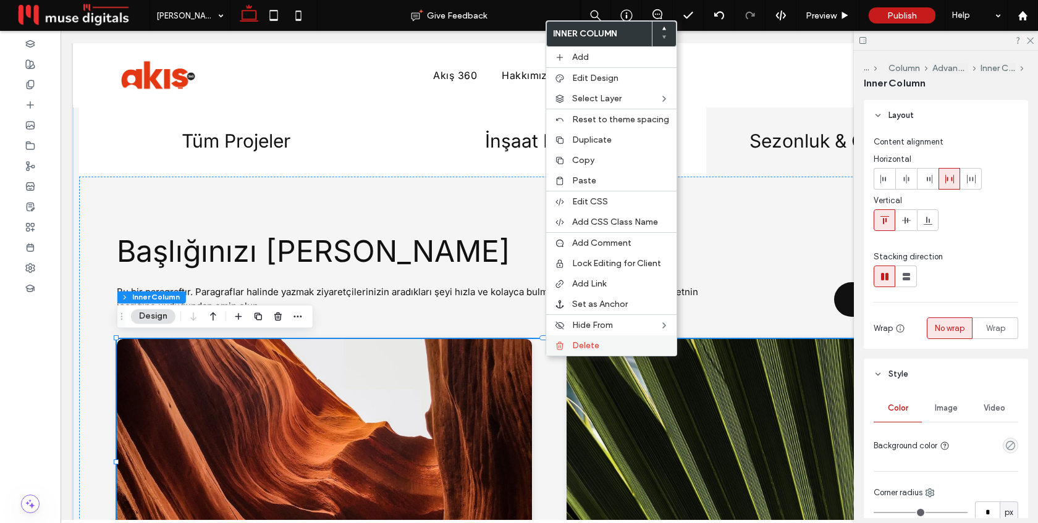
click at [567, 347] on div "Delete" at bounding box center [611, 346] width 130 height 20
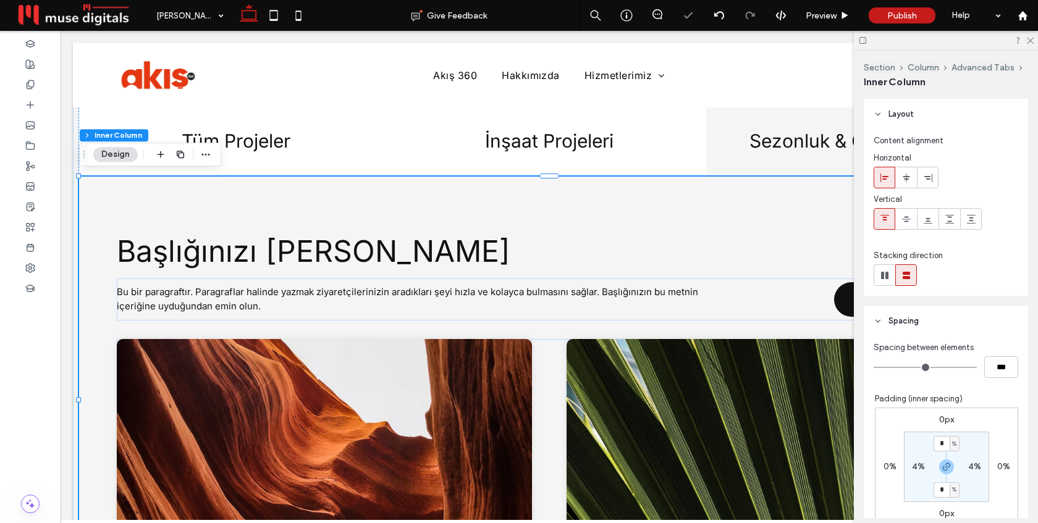
type input "**"
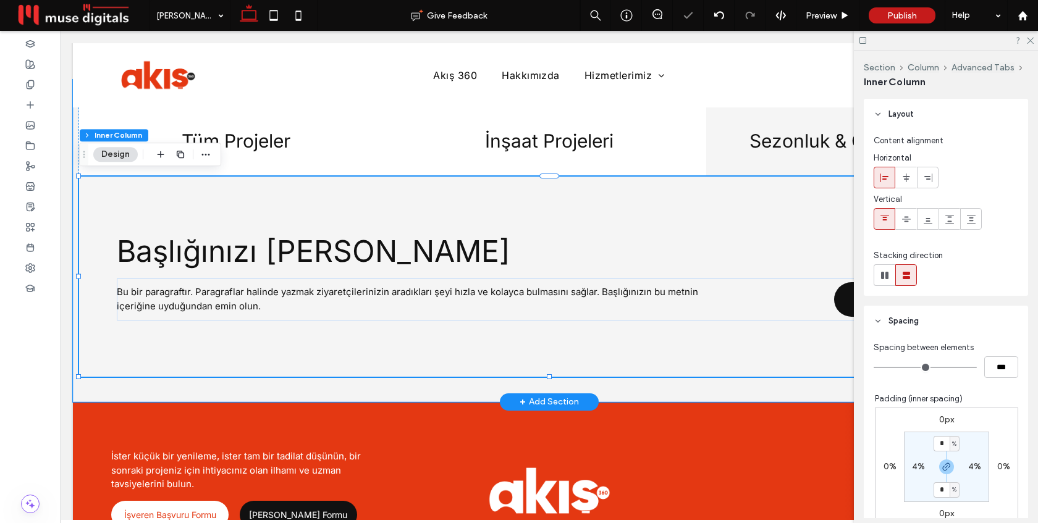
click at [507, 200] on div "Bu bir paragraftır. Paragraflar halinde yazmak ziyaretçilerinizin aradıkları şe…" at bounding box center [549, 277] width 941 height 200
click at [942, 440] on input "*" at bounding box center [942, 443] width 16 height 15
type input "*"
type input "**"
type input "*"
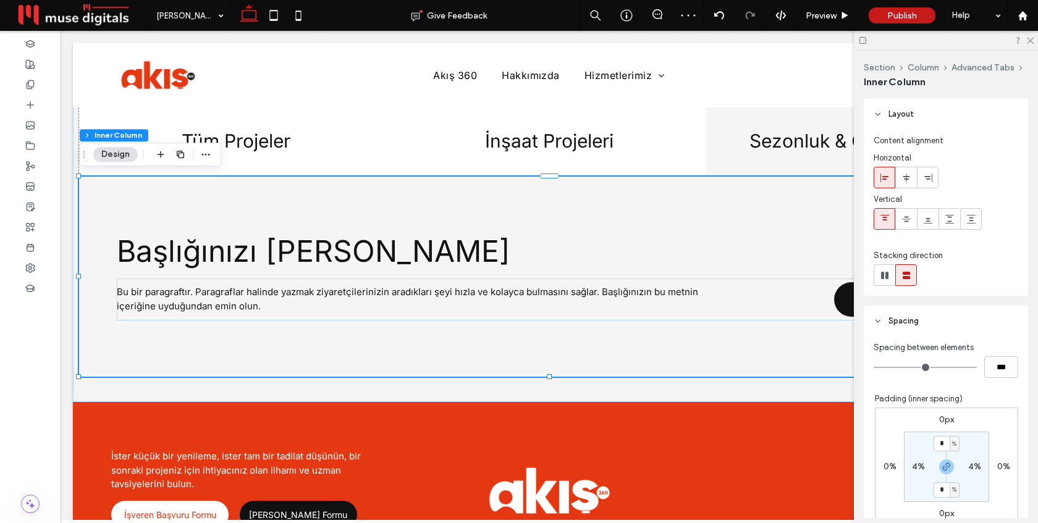
type input "*"
click at [975, 465] on label "4%" at bounding box center [974, 467] width 13 height 11
type input "**"
type input "*"
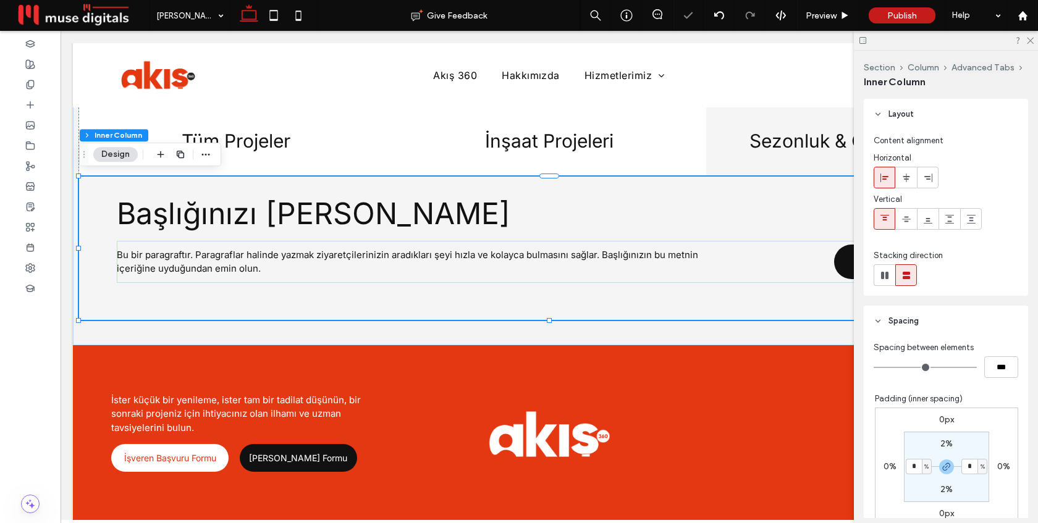
type input "*"
type input "**"
type input "*"
type input "**"
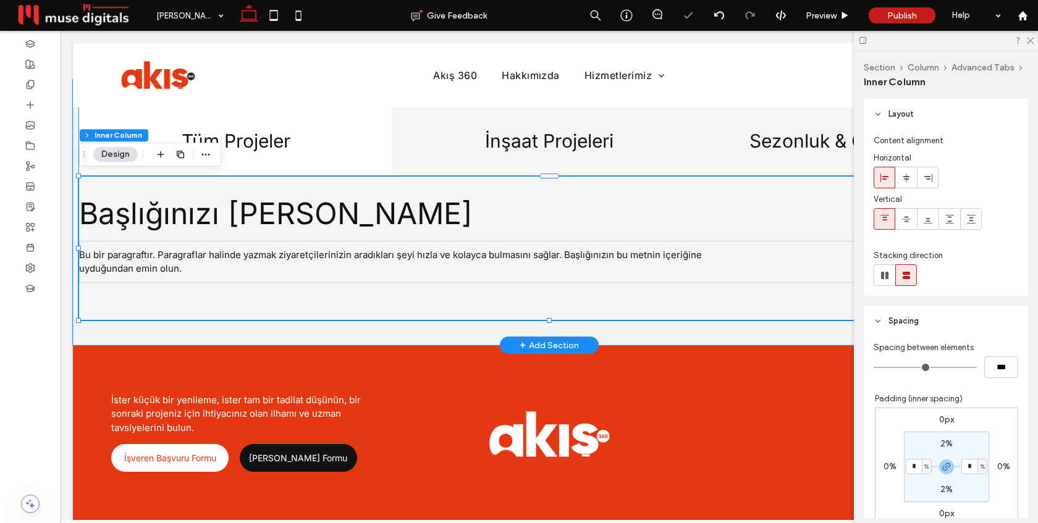
click at [514, 138] on h4 "İnşaat Projeleri" at bounding box center [549, 141] width 299 height 22
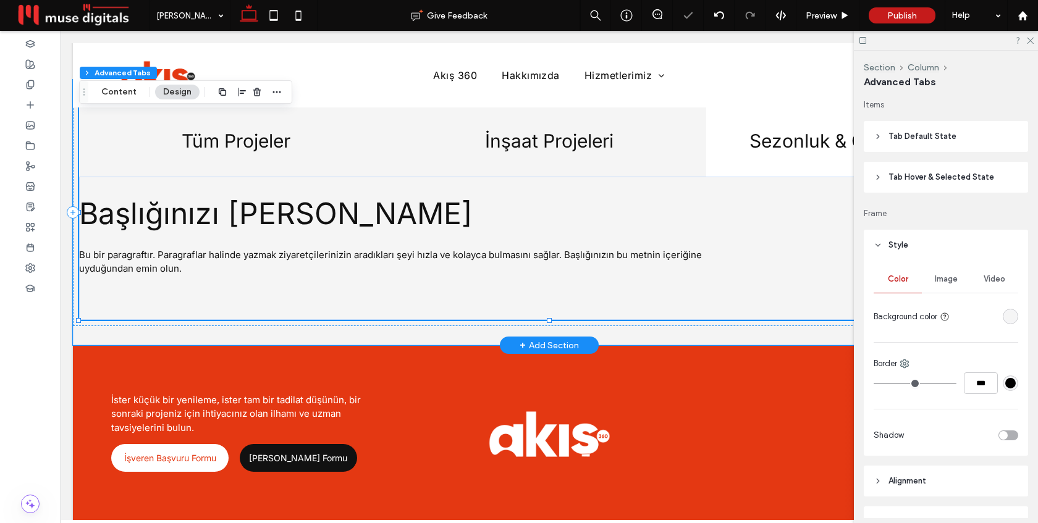
click at [247, 133] on h4 "Tüm Projeler" at bounding box center [236, 141] width 299 height 22
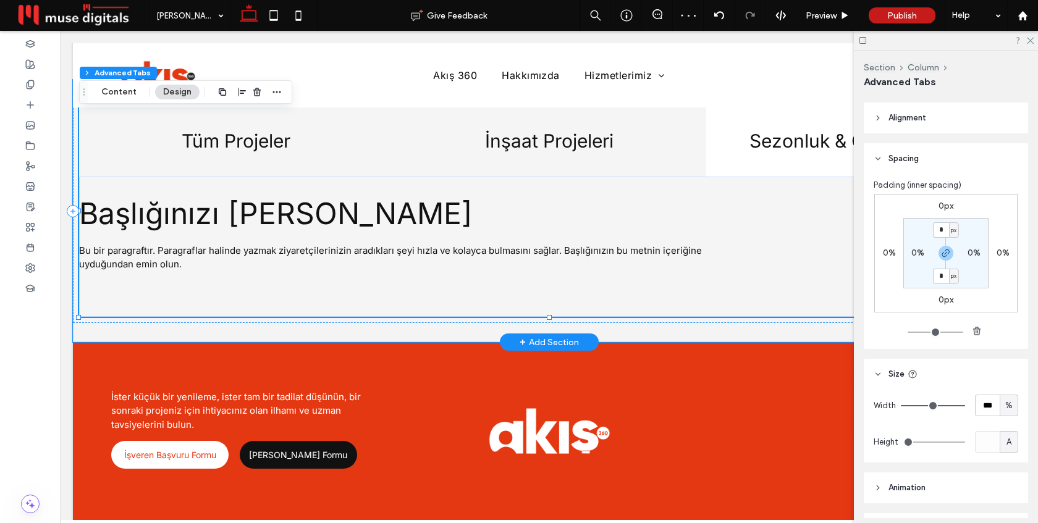
scroll to position [367, 0]
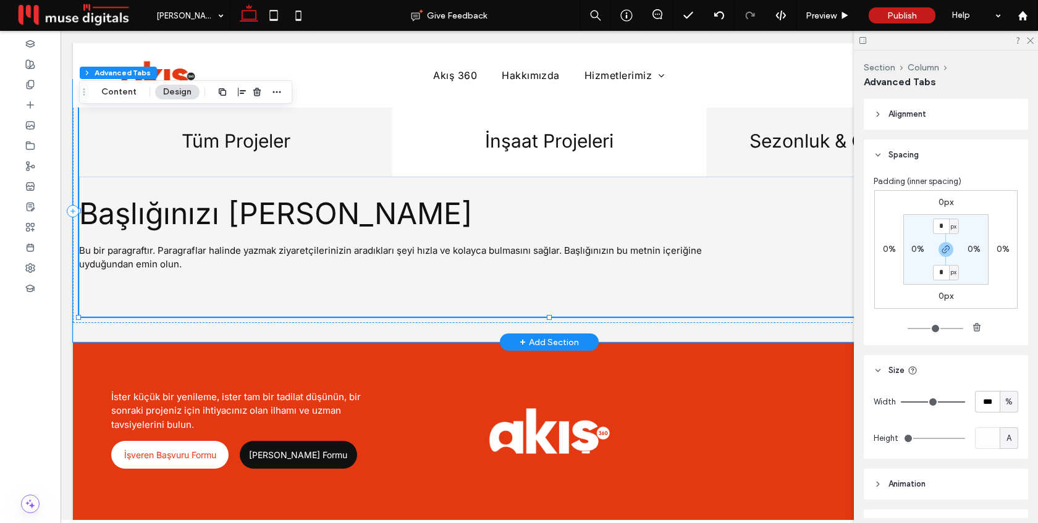
click at [742, 150] on div "Sezonluk & Geçici İş Gücü" at bounding box center [862, 141] width 313 height 72
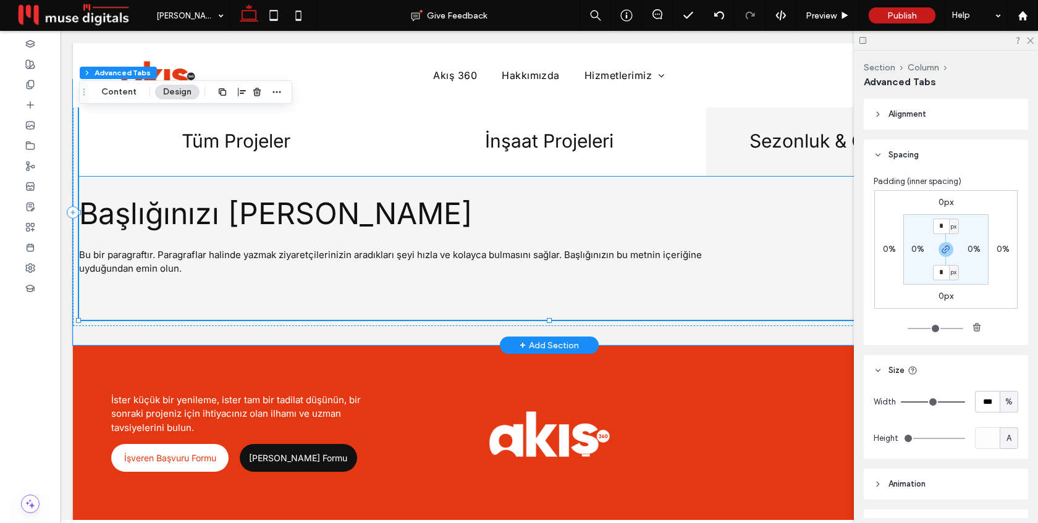
click at [384, 242] on div "Bu bir paragraftır. Paragraflar halinde yazmak ziyaretçilerinizin aradıkları şe…" at bounding box center [548, 262] width 939 height 42
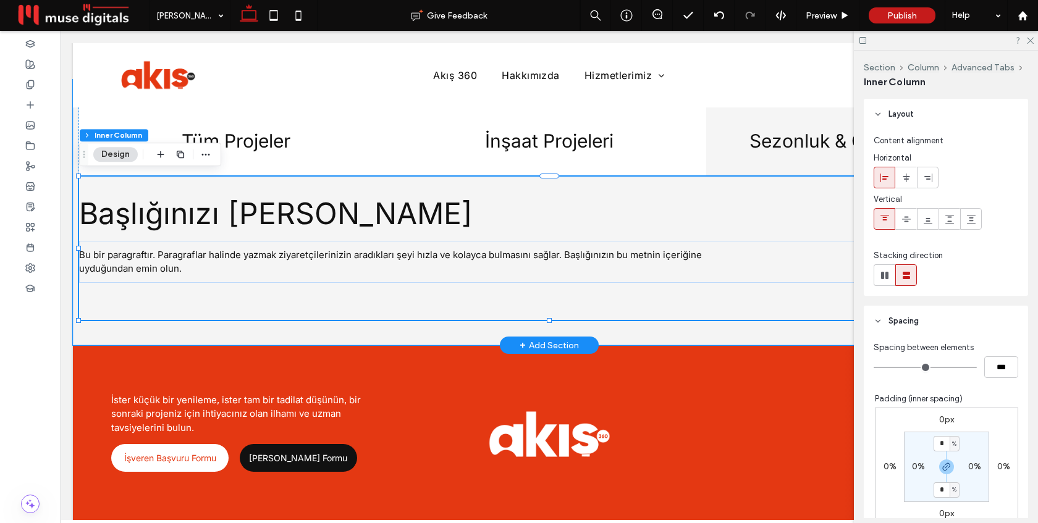
click at [343, 303] on div "Bu bir paragraftır. Paragraflar halinde yazmak ziyaretçilerinizin aradıkları şe…" at bounding box center [549, 249] width 941 height 144
click at [646, 232] on div "Bu bir paragraftır. Paragraflar halinde yazmak ziyaretçilerinizin aradıkları şe…" at bounding box center [549, 249] width 941 height 144
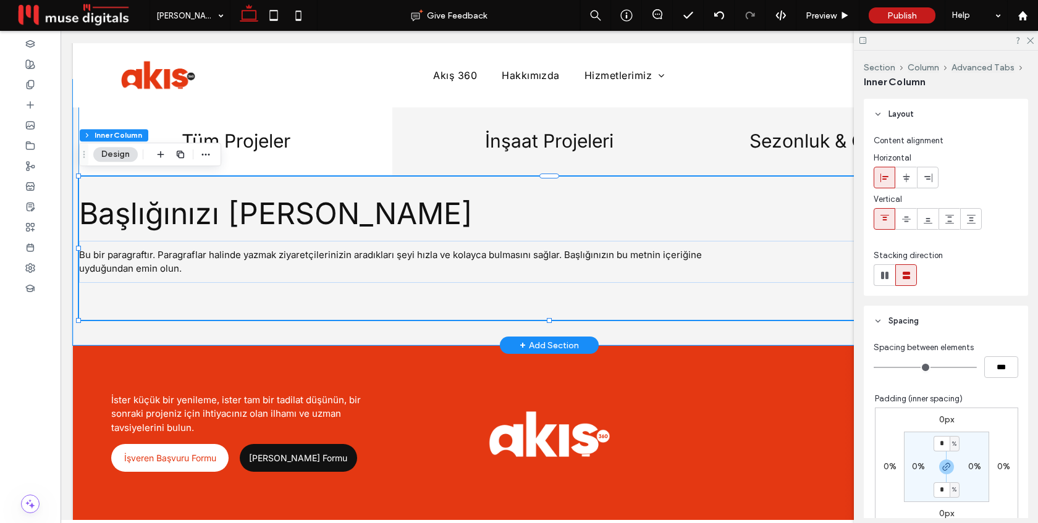
click at [555, 142] on h4 "İnşaat Projeleri" at bounding box center [549, 141] width 299 height 22
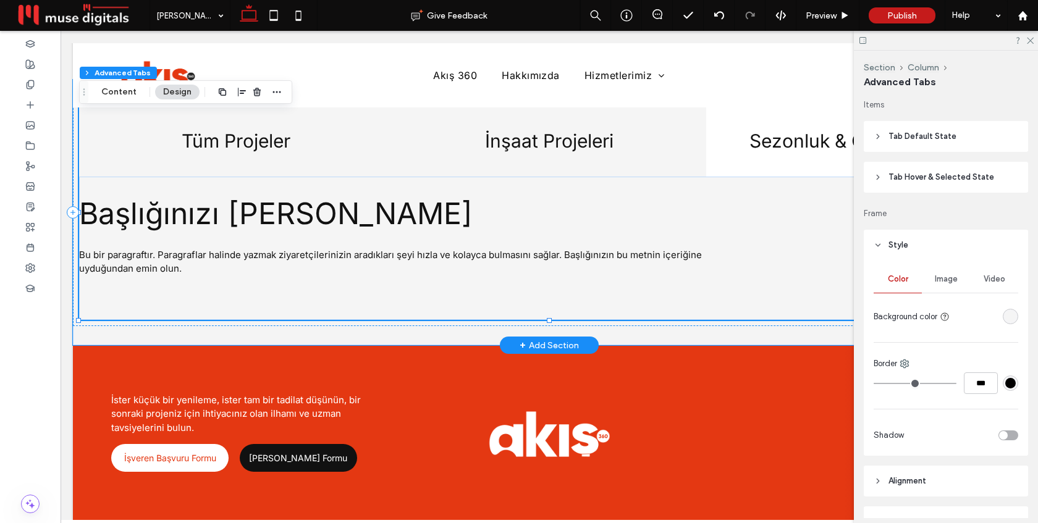
click at [306, 142] on h4 "Tüm Projeler" at bounding box center [236, 141] width 299 height 22
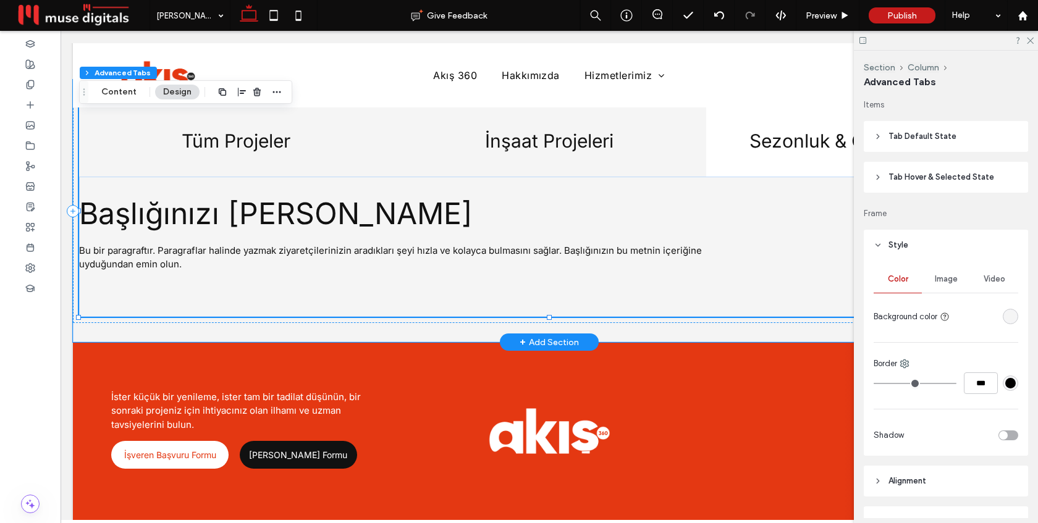
click at [537, 138] on h4 "İnşaat Projeleri" at bounding box center [549, 141] width 299 height 22
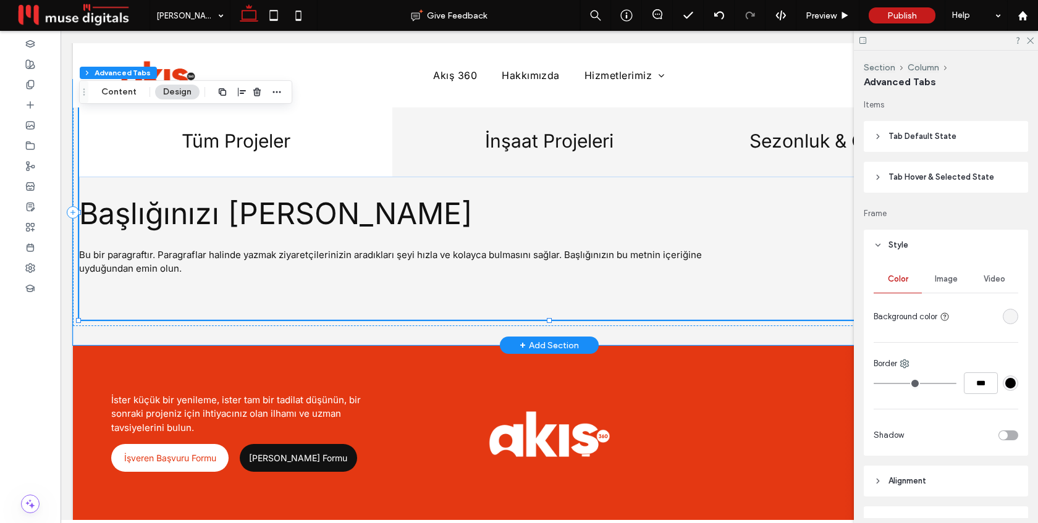
click at [782, 152] on div "Sezonluk & Geçici İş Gücü" at bounding box center [862, 141] width 313 height 72
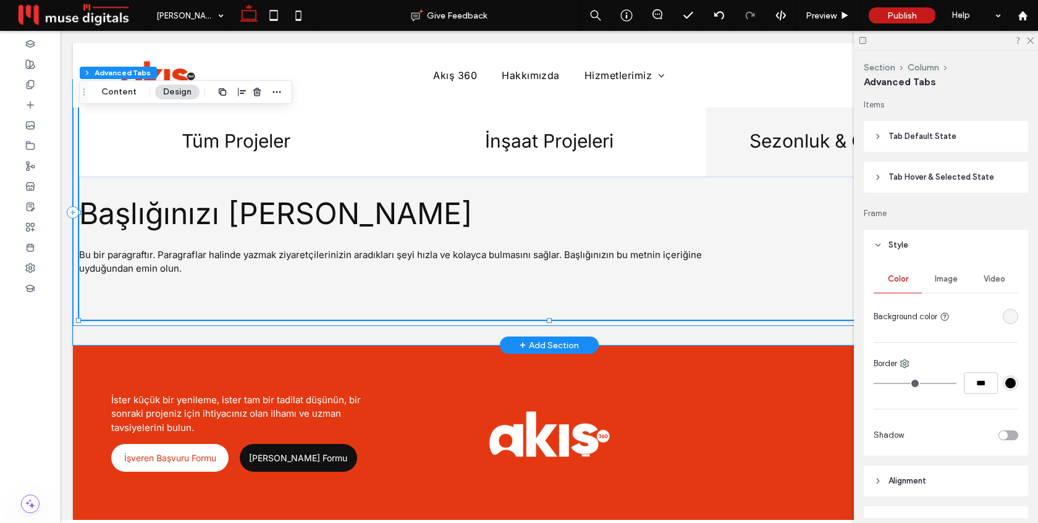
click at [75, 286] on div "Tüm Projeler İnşaat Projeleri Sezonluk & Geçici İş Gücü Bu bir paragraftır. Par…" at bounding box center [549, 213] width 953 height 228
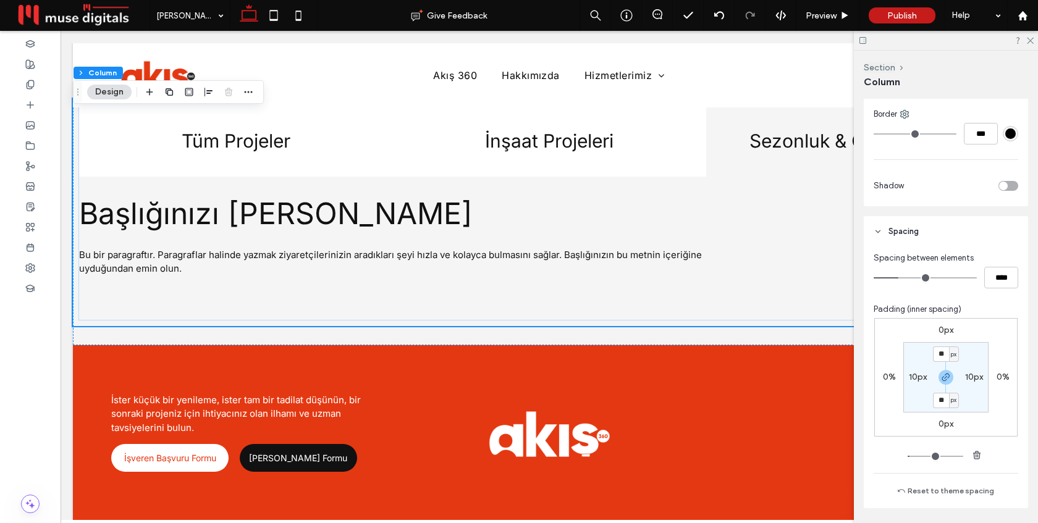
scroll to position [498, 0]
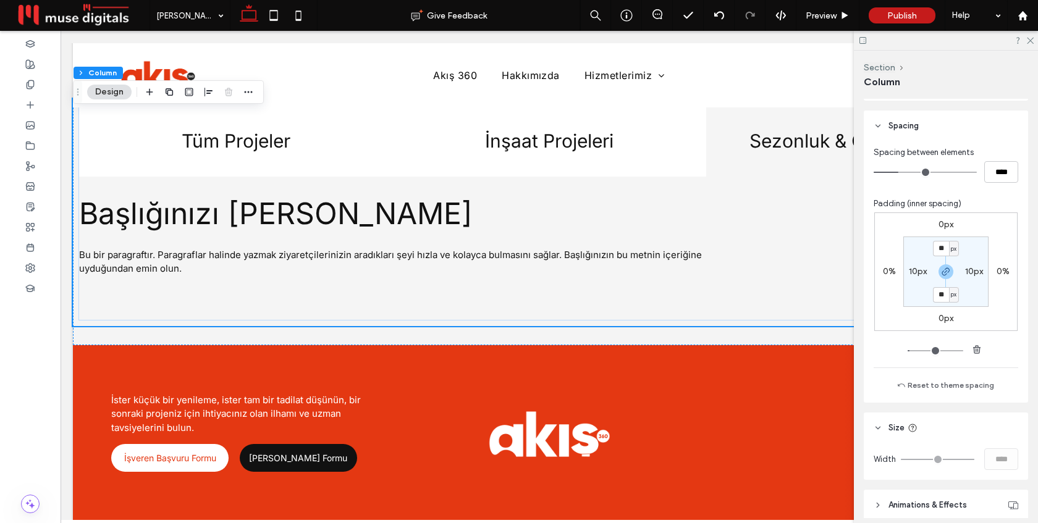
click at [920, 269] on label "10px" at bounding box center [918, 271] width 18 height 11
type input "*"
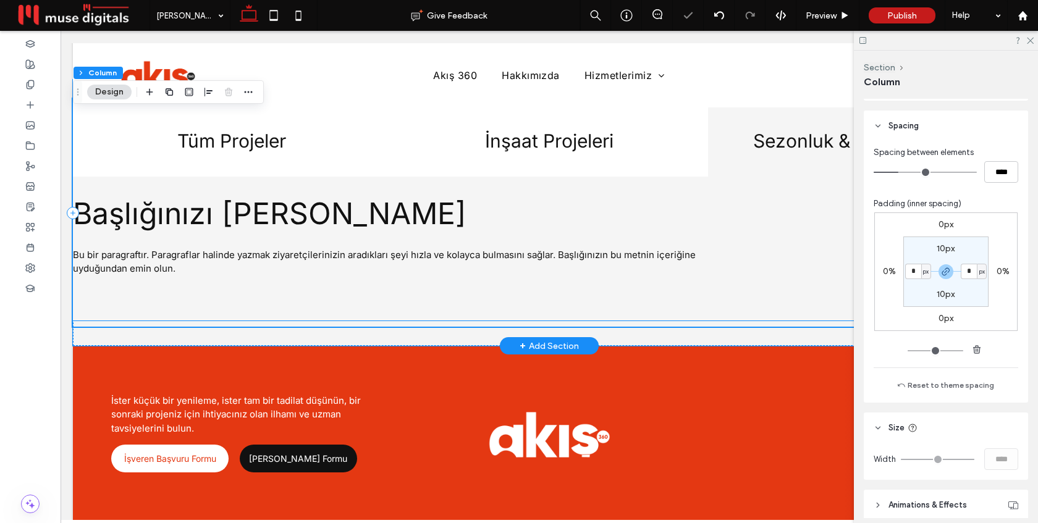
click at [341, 225] on span "Başlığınızı [PERSON_NAME]" at bounding box center [270, 213] width 394 height 36
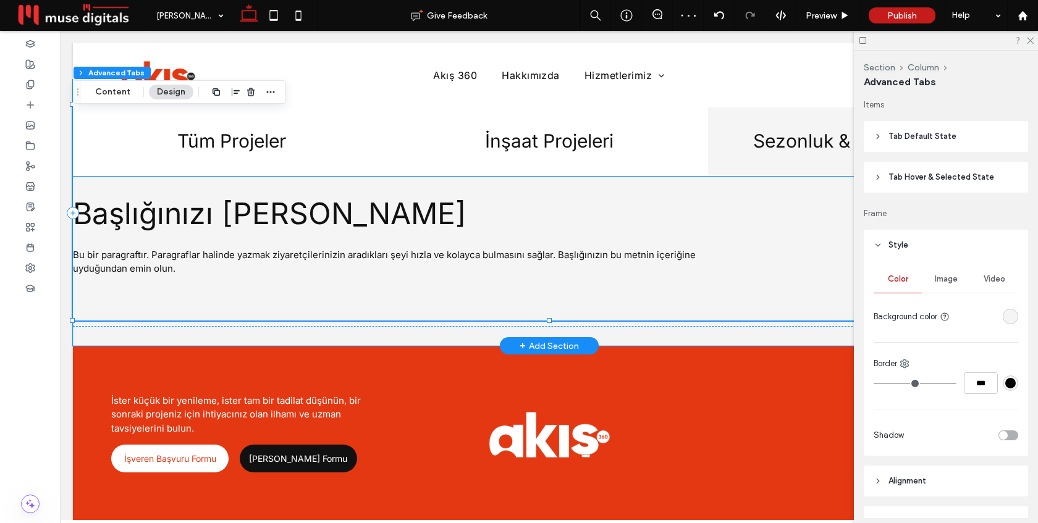
click at [337, 213] on span "Başlığınızı [PERSON_NAME]" at bounding box center [270, 213] width 394 height 36
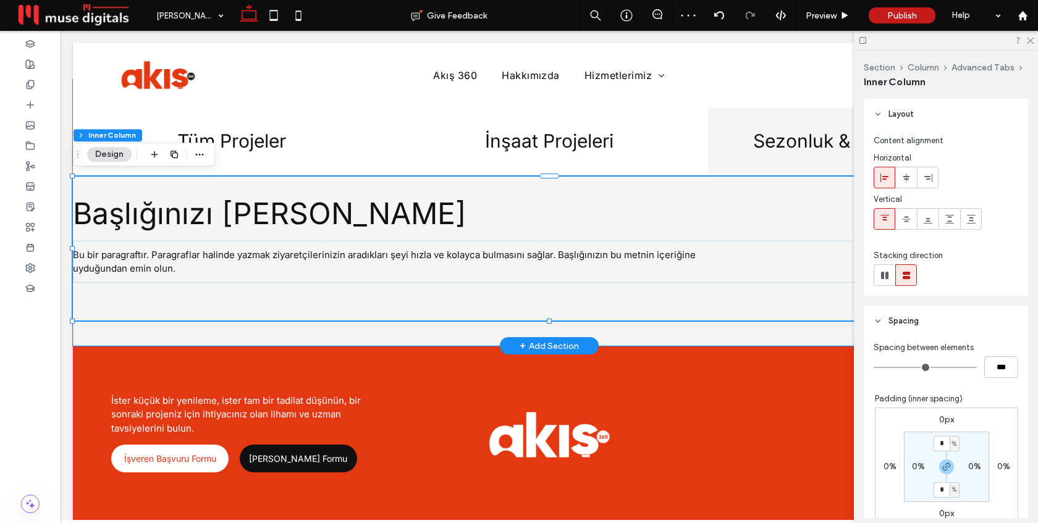
click at [332, 223] on span "Başlığınızı [PERSON_NAME]" at bounding box center [270, 213] width 394 height 36
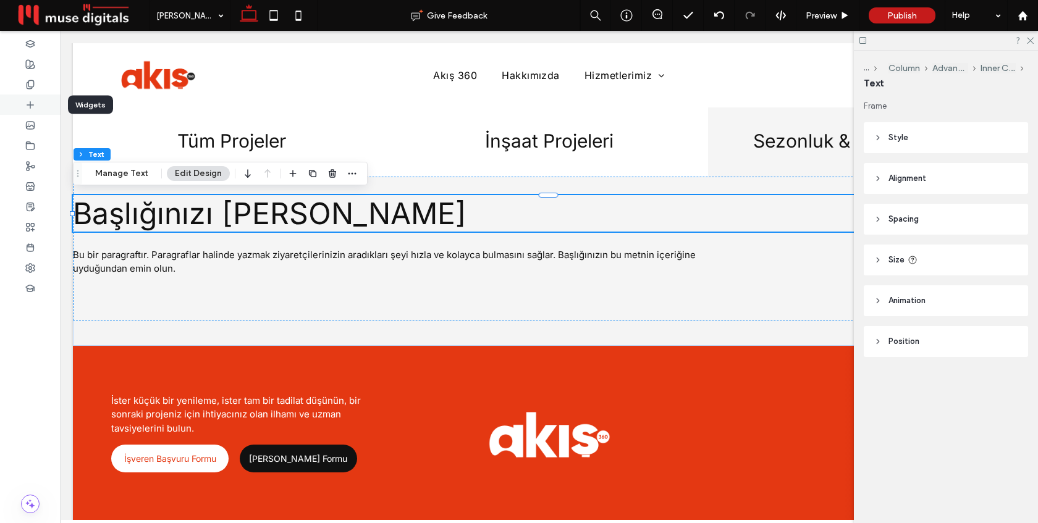
click at [32, 109] on span at bounding box center [30, 105] width 10 height 11
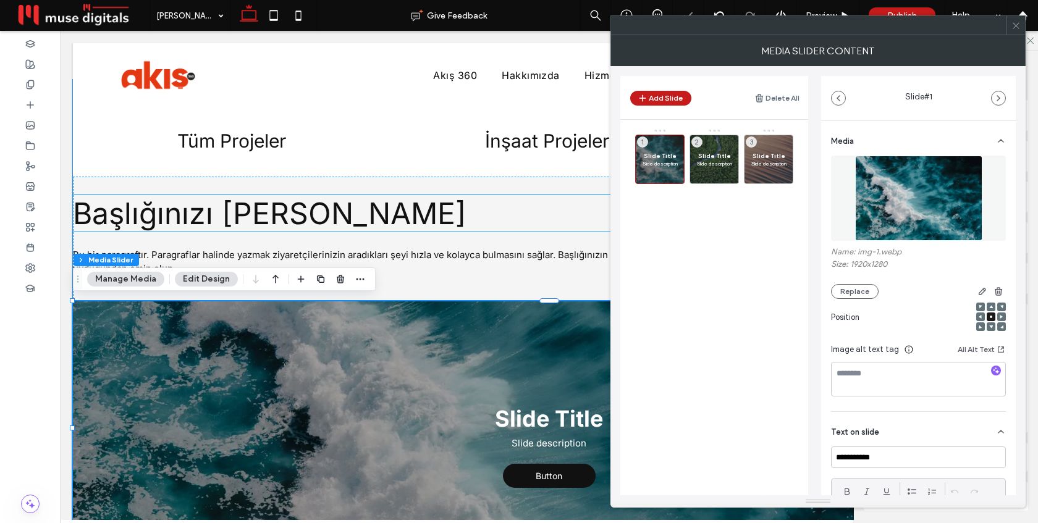
click at [519, 212] on h2 "Başlığınızı [PERSON_NAME]" at bounding box center [548, 213] width 951 height 36
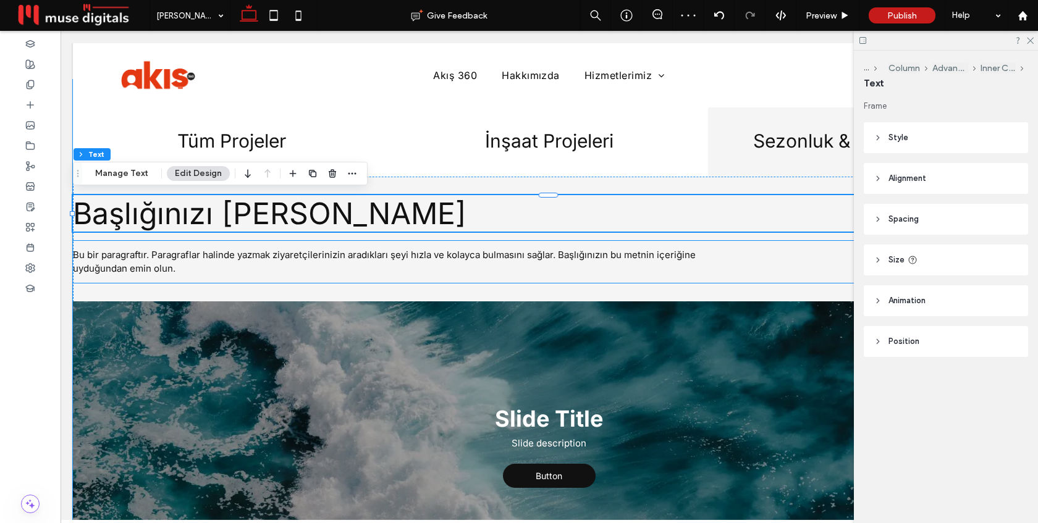
click at [324, 259] on p "Bu bir paragraftır. Paragraflar halinde yazmak ziyaretçilerinizin aradıkları şe…" at bounding box center [406, 262] width 666 height 28
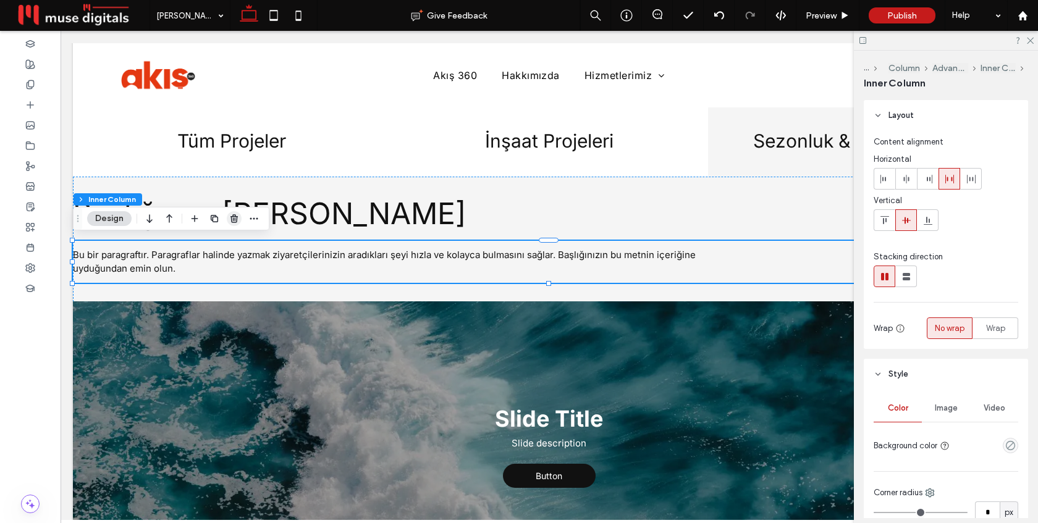
click at [235, 221] on use "button" at bounding box center [234, 218] width 7 height 8
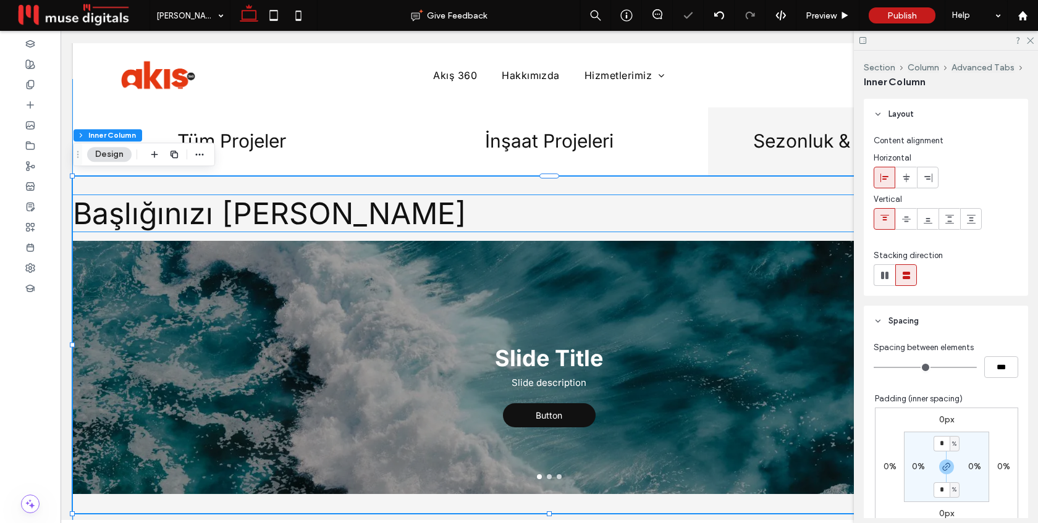
click at [237, 213] on span "Başlığınızı [PERSON_NAME]" at bounding box center [270, 213] width 394 height 36
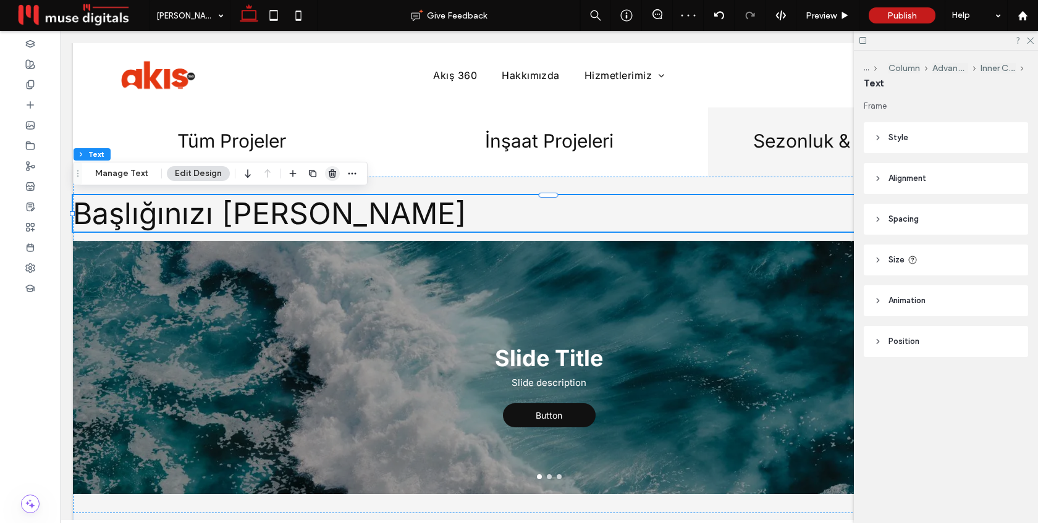
click at [331, 172] on icon "button" at bounding box center [333, 174] width 10 height 10
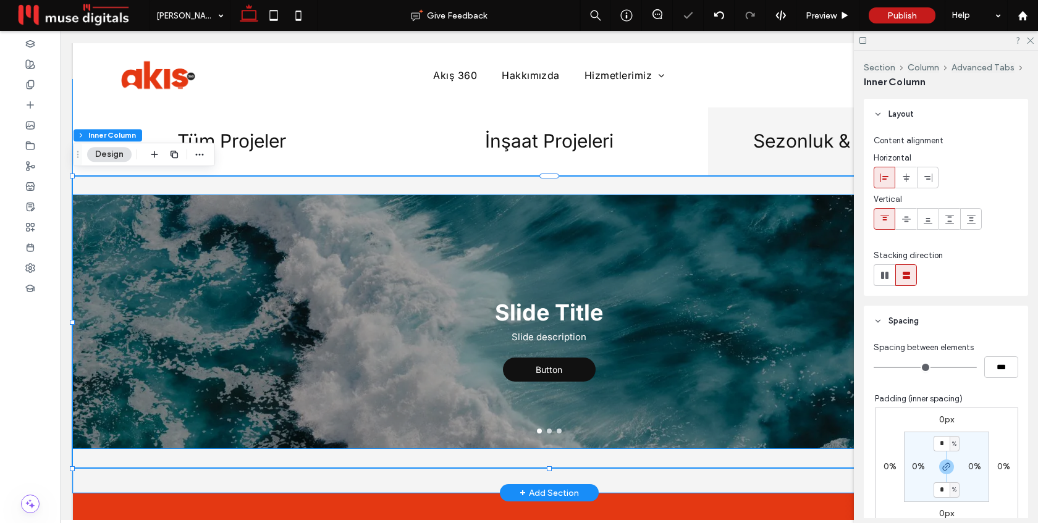
click at [338, 229] on div at bounding box center [549, 321] width 953 height 253
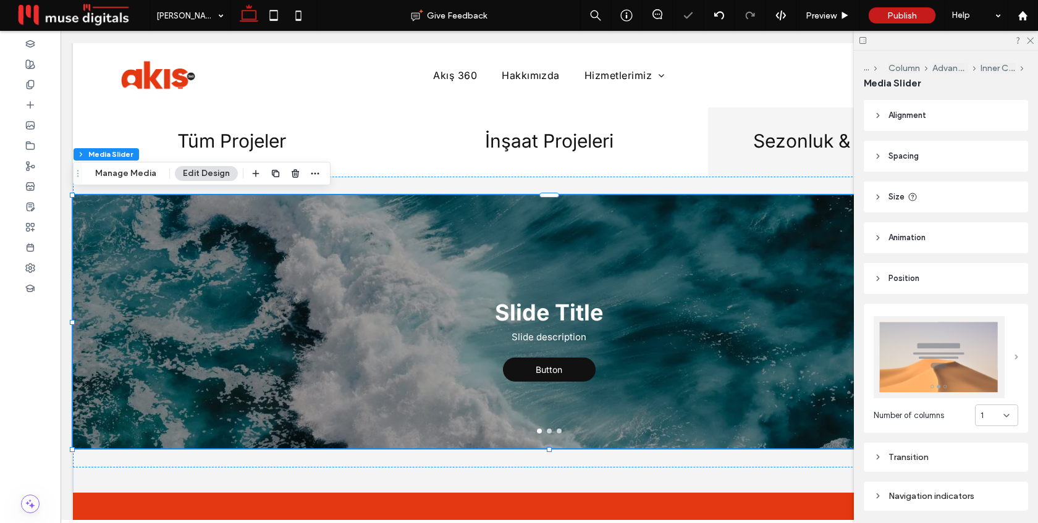
click at [1015, 360] on span at bounding box center [1017, 358] width 4 height 6
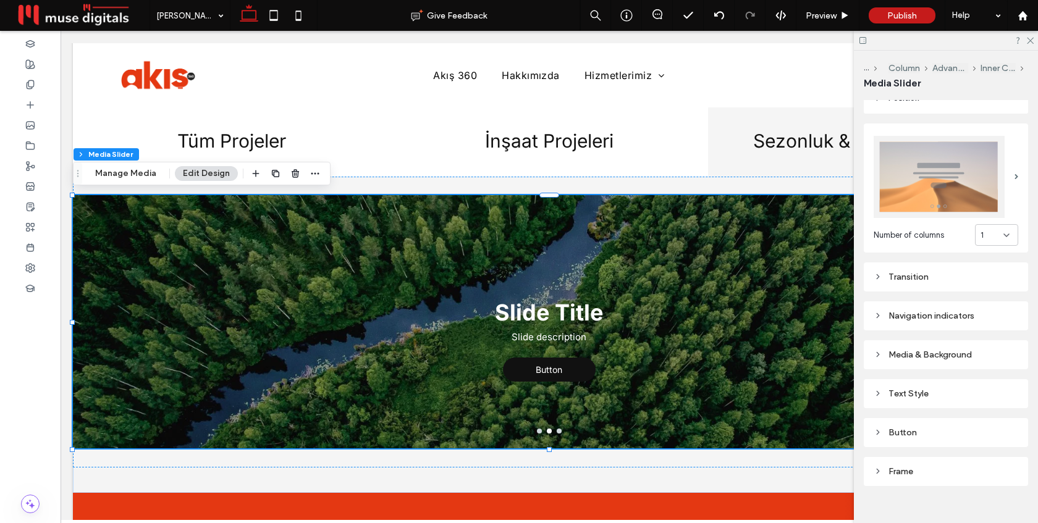
scroll to position [197, 0]
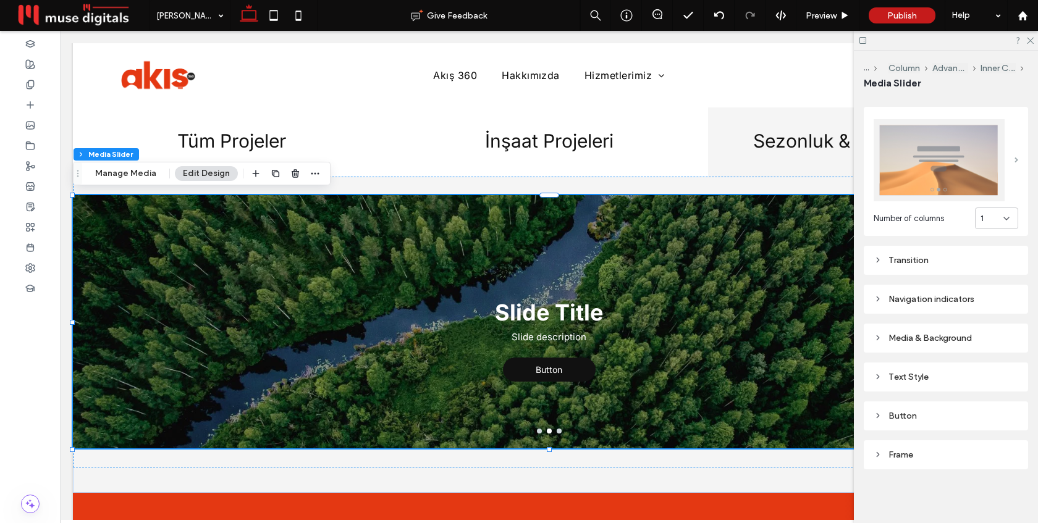
click at [1015, 161] on span at bounding box center [1017, 161] width 4 height 6
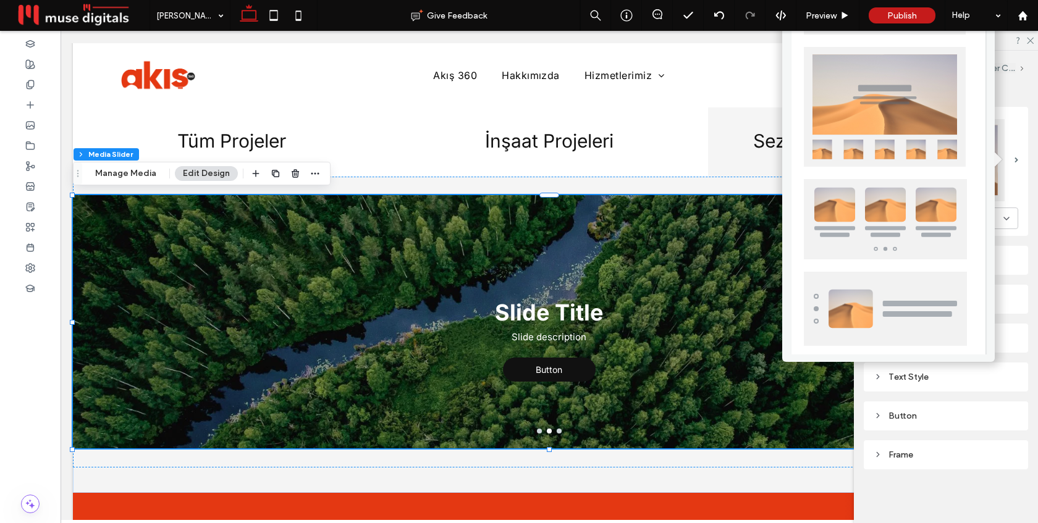
scroll to position [305, 0]
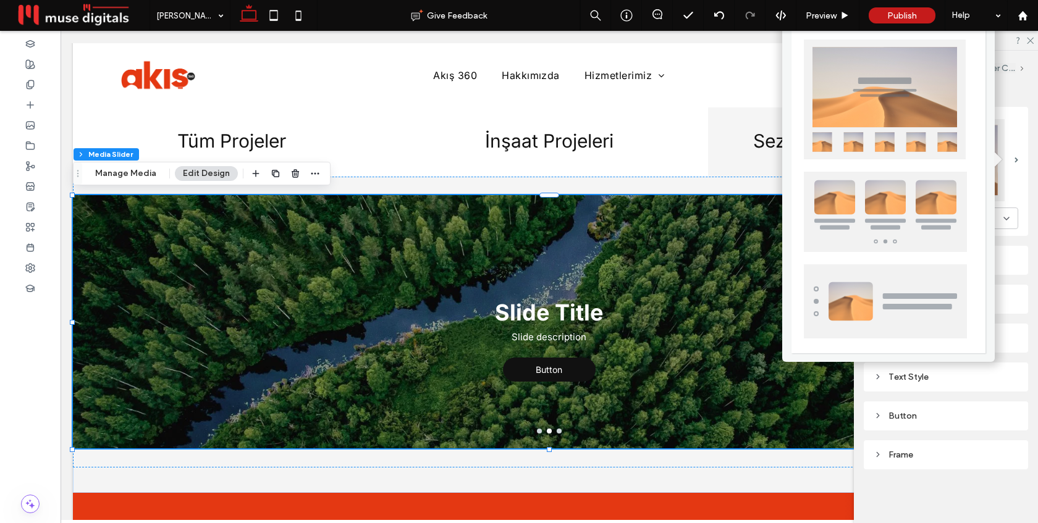
click at [883, 281] on img at bounding box center [885, 302] width 163 height 74
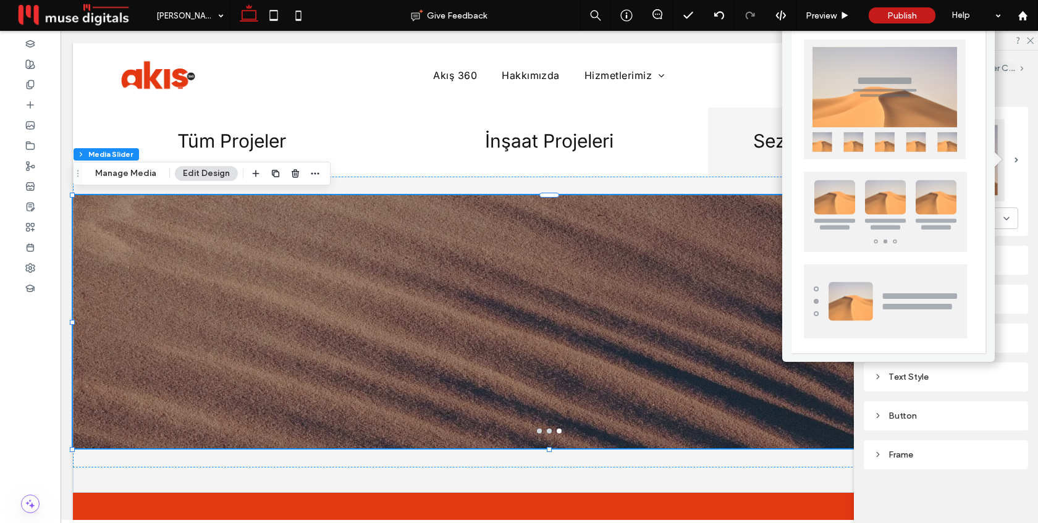
scroll to position [153, 0]
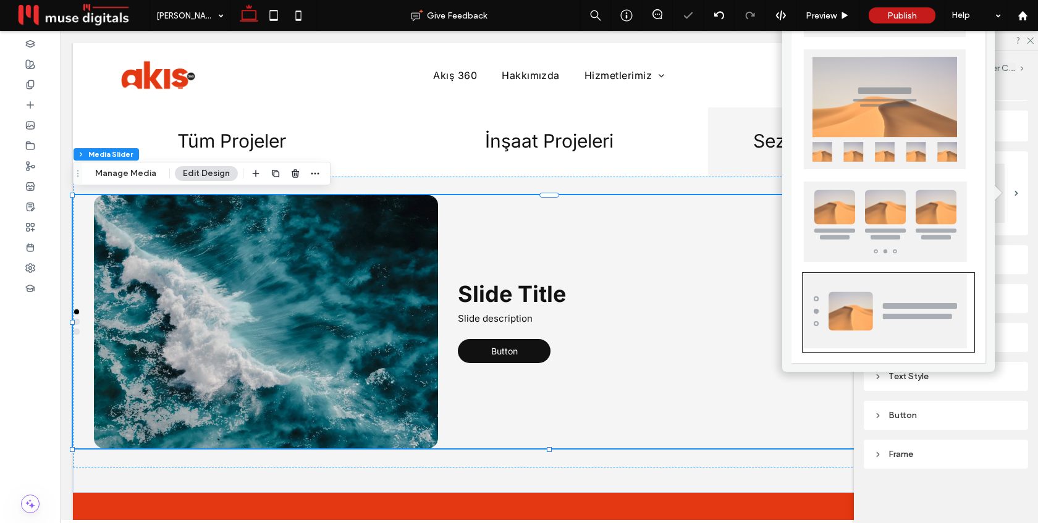
click at [1006, 239] on div "Transition Navigation indicators Media & Background Text Style Button Frame" at bounding box center [946, 306] width 164 height 328
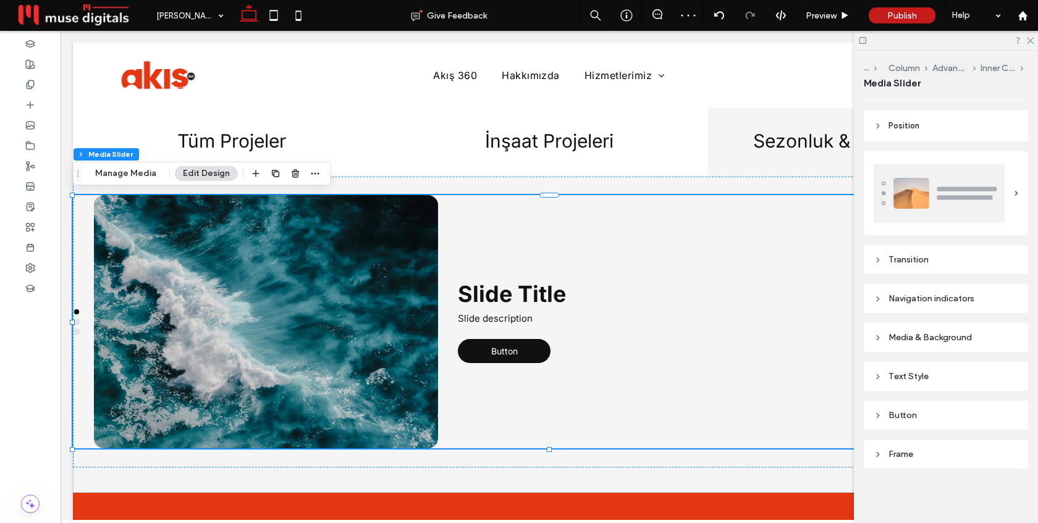
click at [941, 255] on div "Transition" at bounding box center [946, 260] width 145 height 11
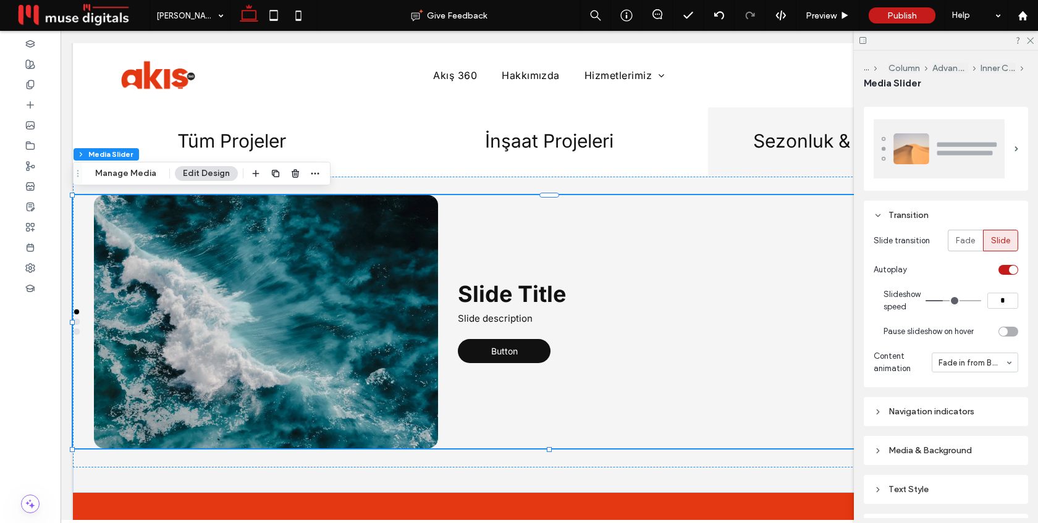
click at [934, 211] on div "Transition" at bounding box center [946, 215] width 145 height 11
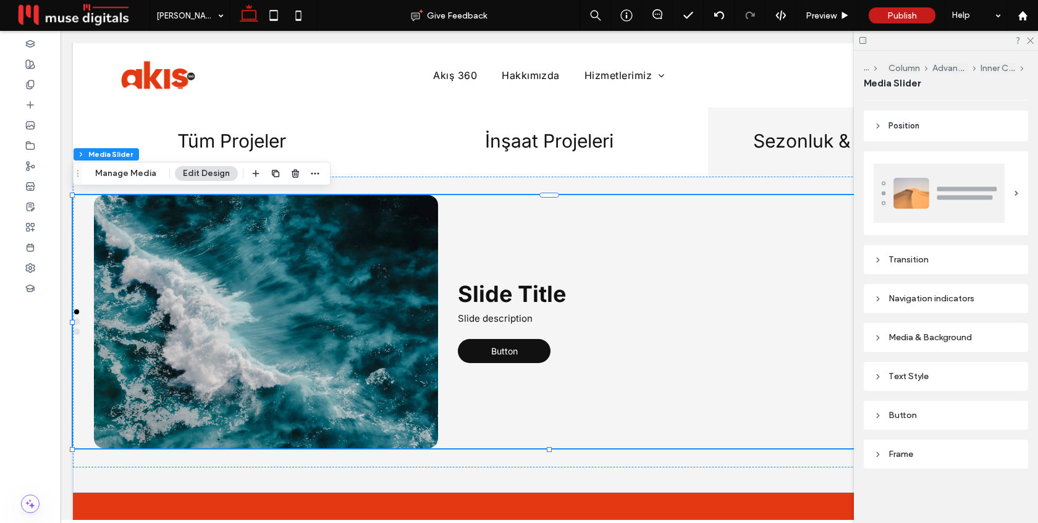
scroll to position [153, 0]
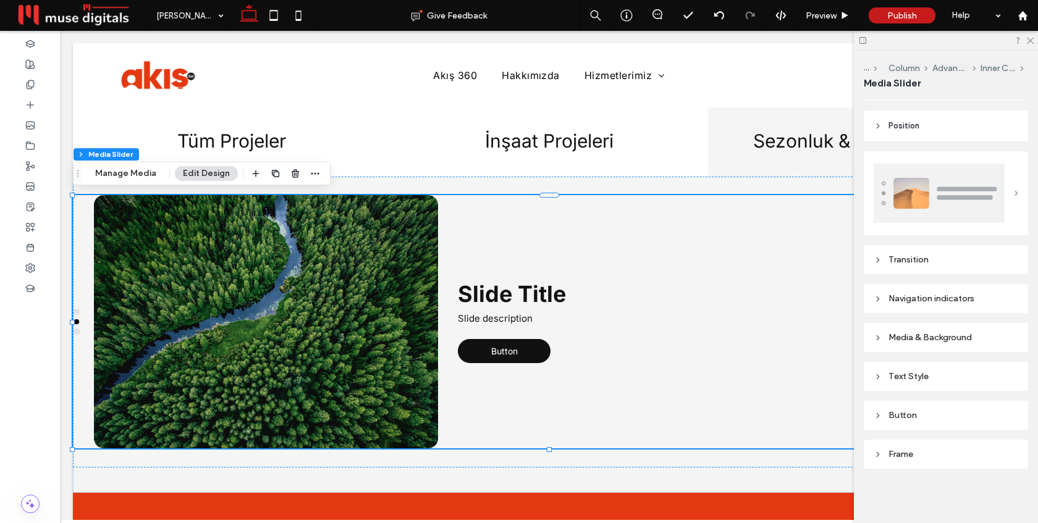
click at [1015, 194] on span at bounding box center [1017, 194] width 4 height 6
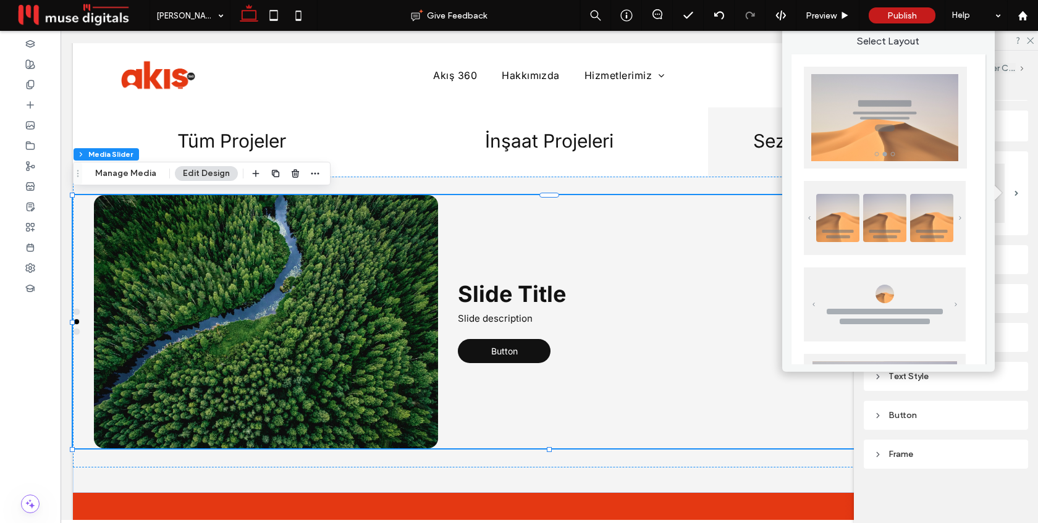
click at [896, 213] on img at bounding box center [885, 218] width 162 height 74
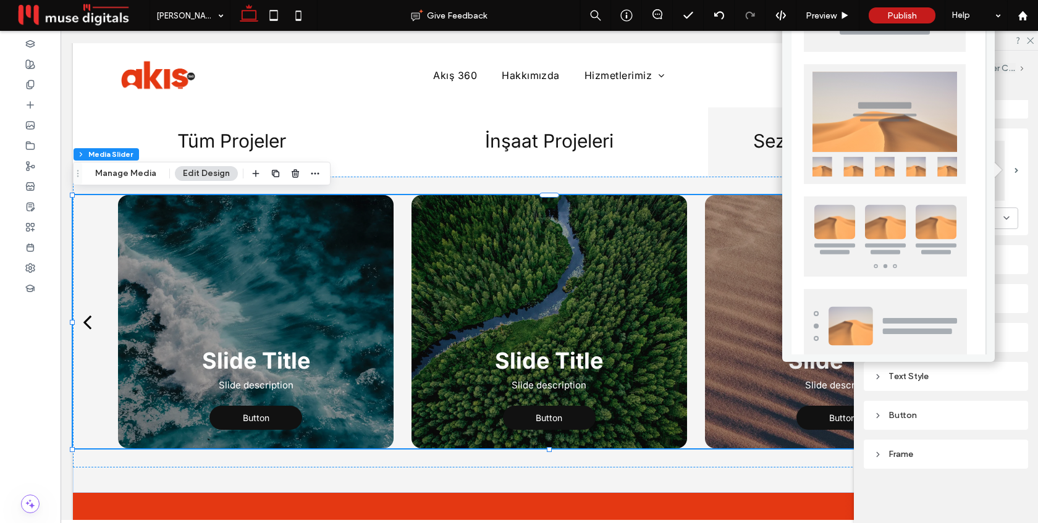
scroll to position [305, 0]
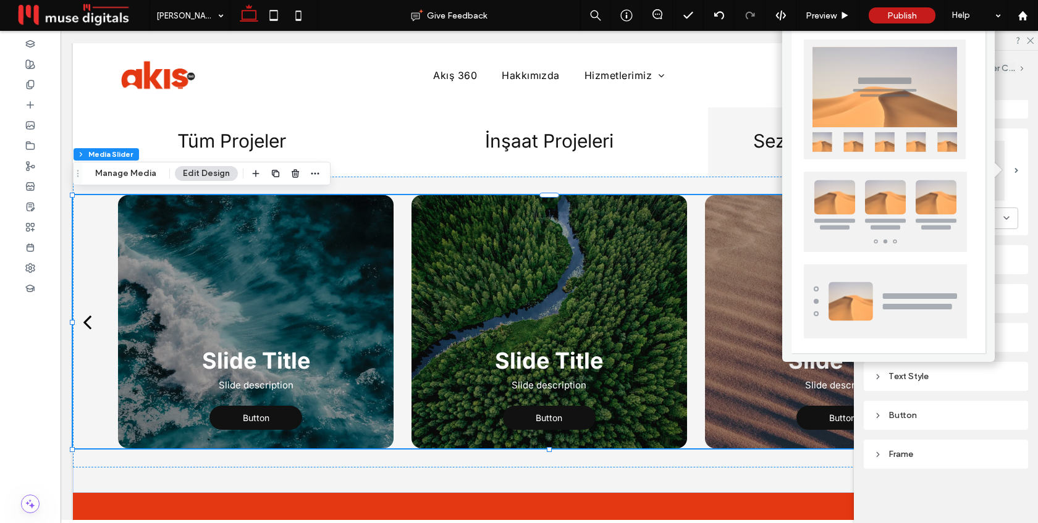
click at [905, 215] on img at bounding box center [885, 212] width 163 height 80
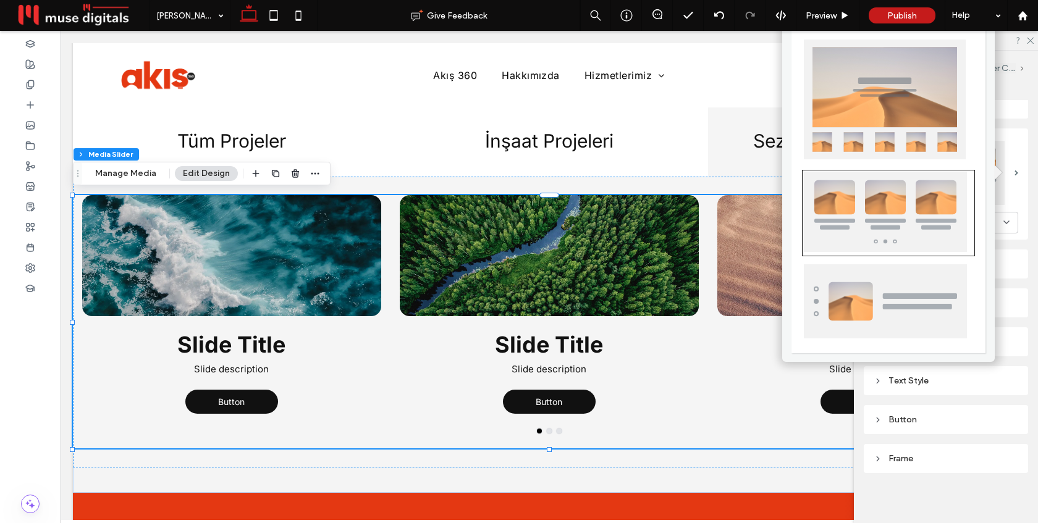
click at [1017, 122] on div "Number of columns 3 Transition Slide transition Fade Slide Autoplay Slideshow s…" at bounding box center [946, 296] width 164 height 355
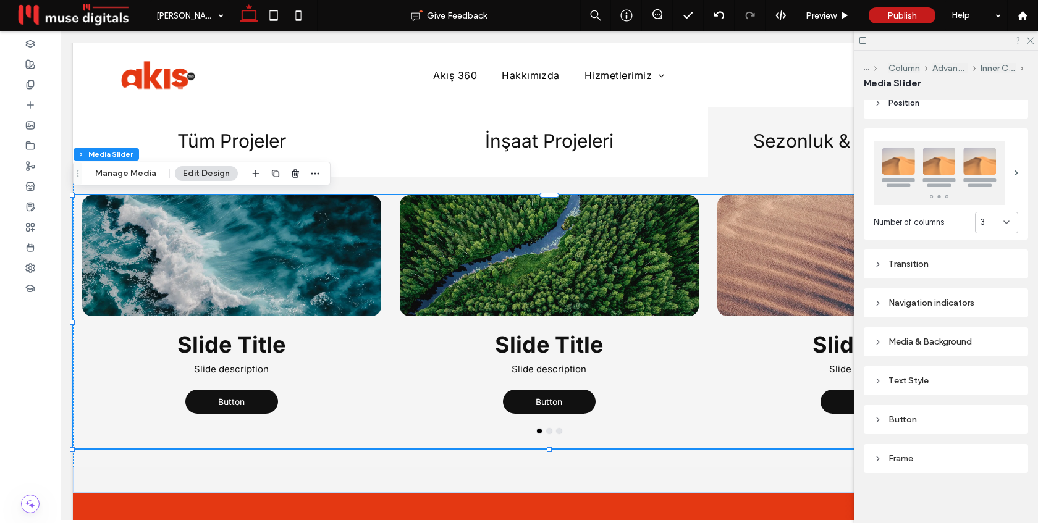
click at [996, 225] on div "3" at bounding box center [992, 222] width 23 height 12
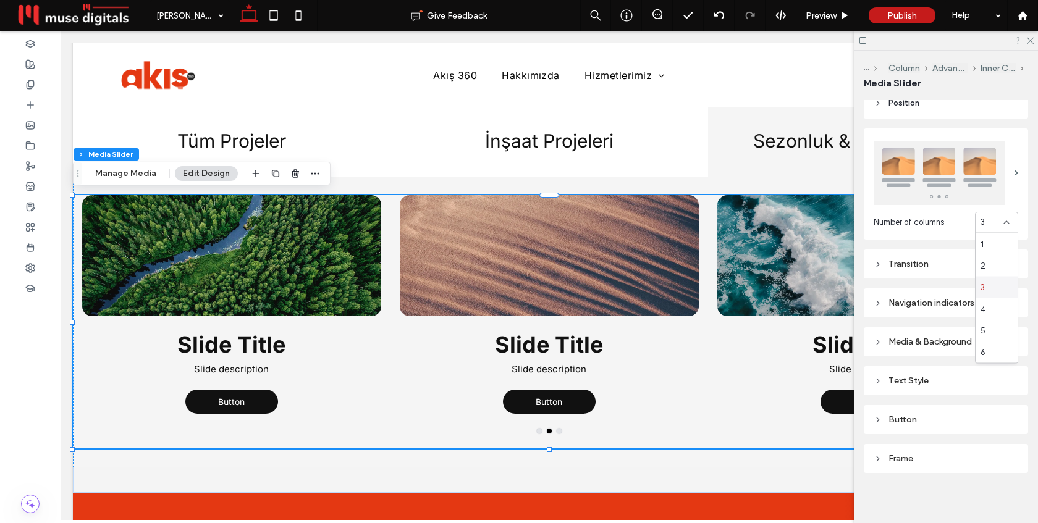
click at [996, 284] on div "3" at bounding box center [997, 288] width 42 height 22
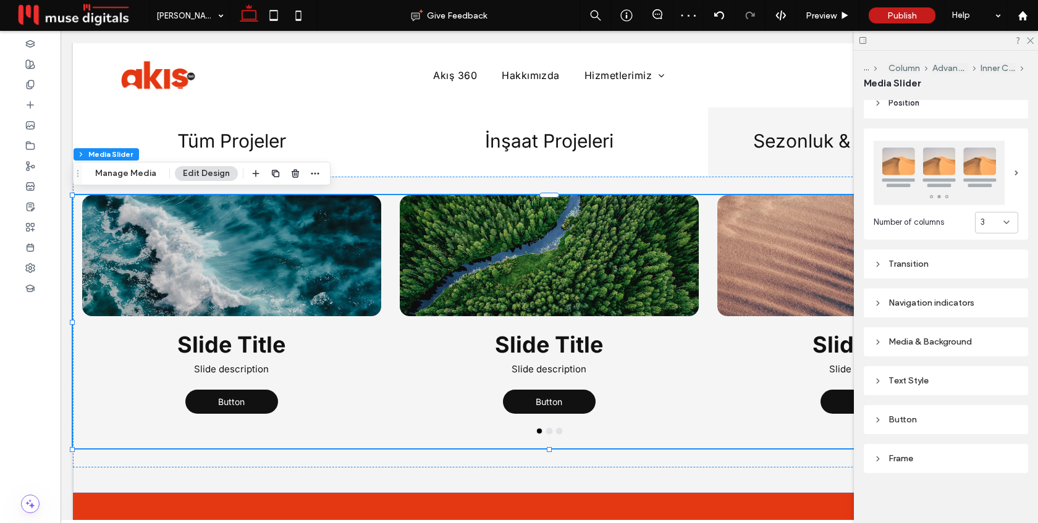
click at [991, 223] on div "3" at bounding box center [992, 222] width 23 height 12
click at [992, 303] on div "4" at bounding box center [997, 310] width 42 height 22
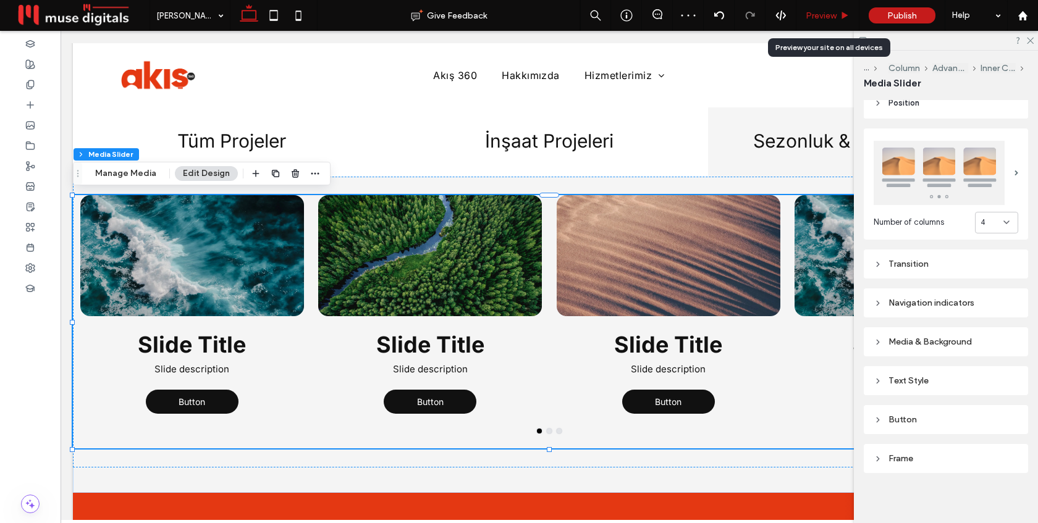
click at [832, 19] on span "Preview" at bounding box center [821, 16] width 31 height 11
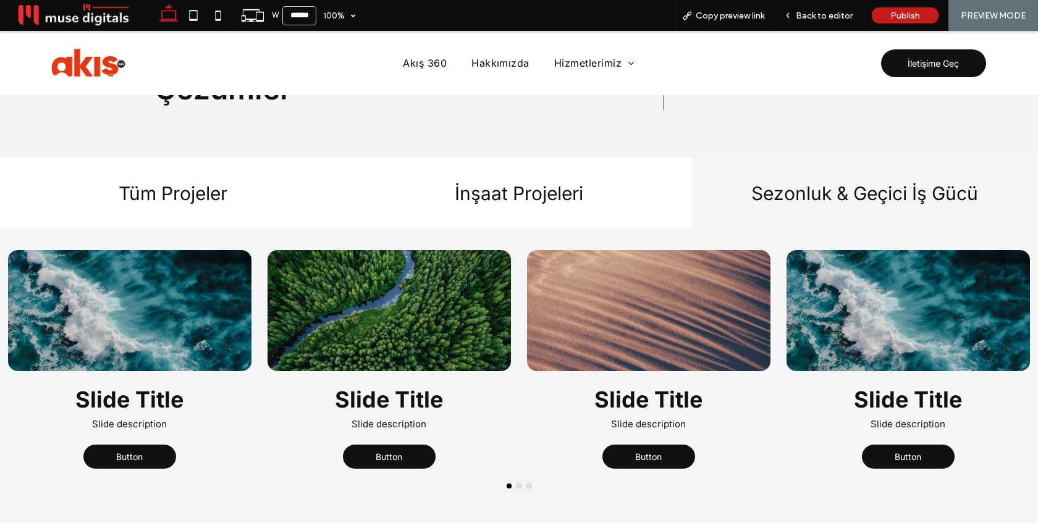
scroll to position [1391, 0]
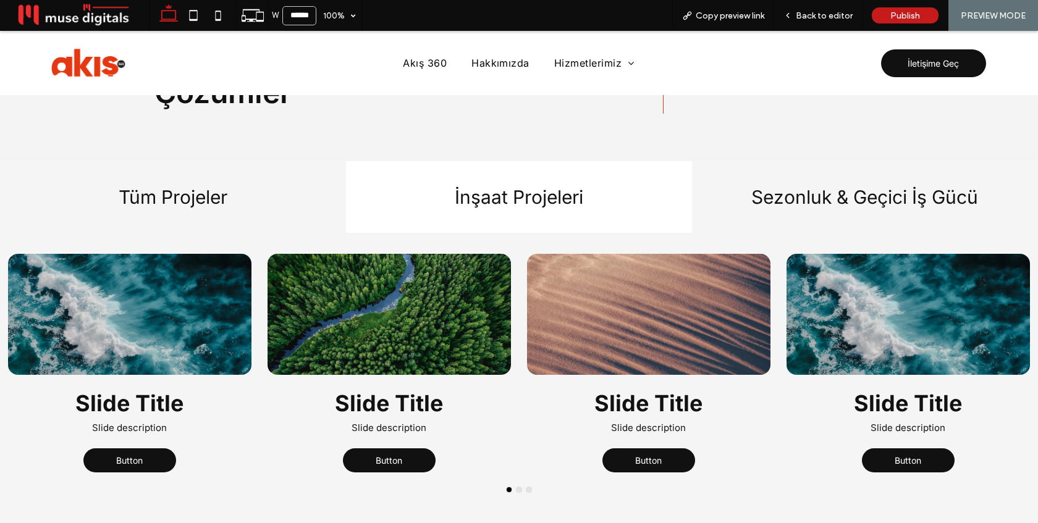
click at [233, 202] on h4 "Tüm Projeler" at bounding box center [172, 197] width 331 height 22
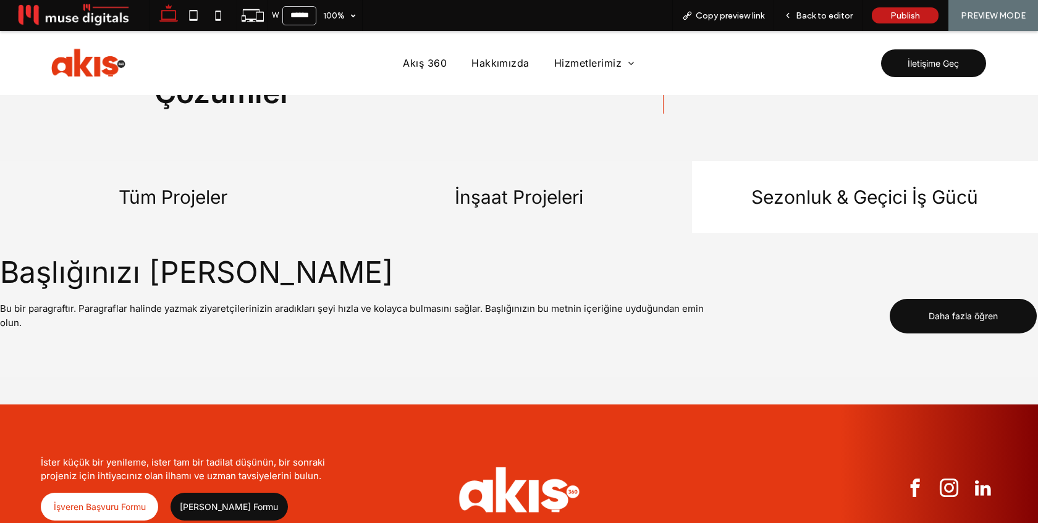
click at [470, 186] on h4 "İnşaat Projeleri" at bounding box center [519, 197] width 331 height 22
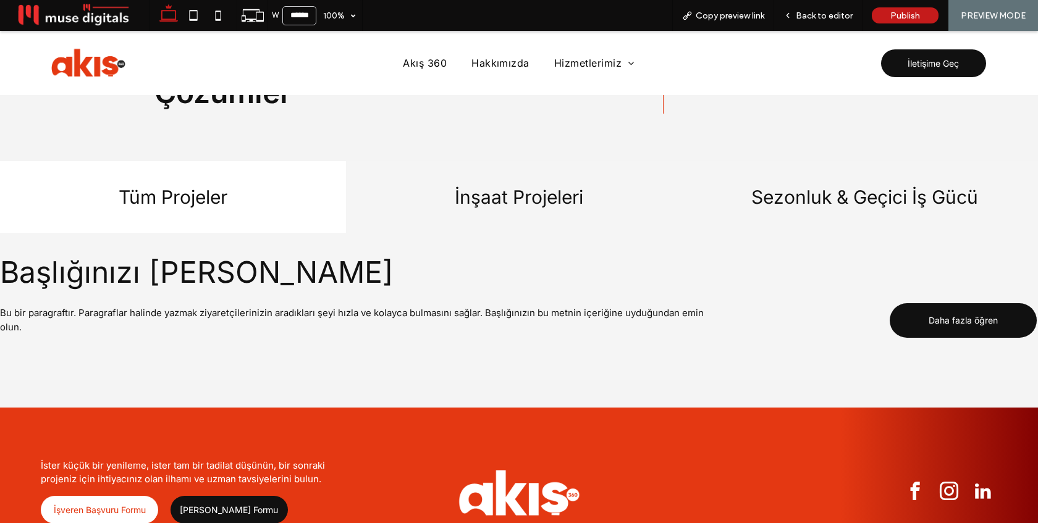
click at [724, 194] on h4 "Sezonluk & Geçici İş Gücü" at bounding box center [865, 197] width 331 height 22
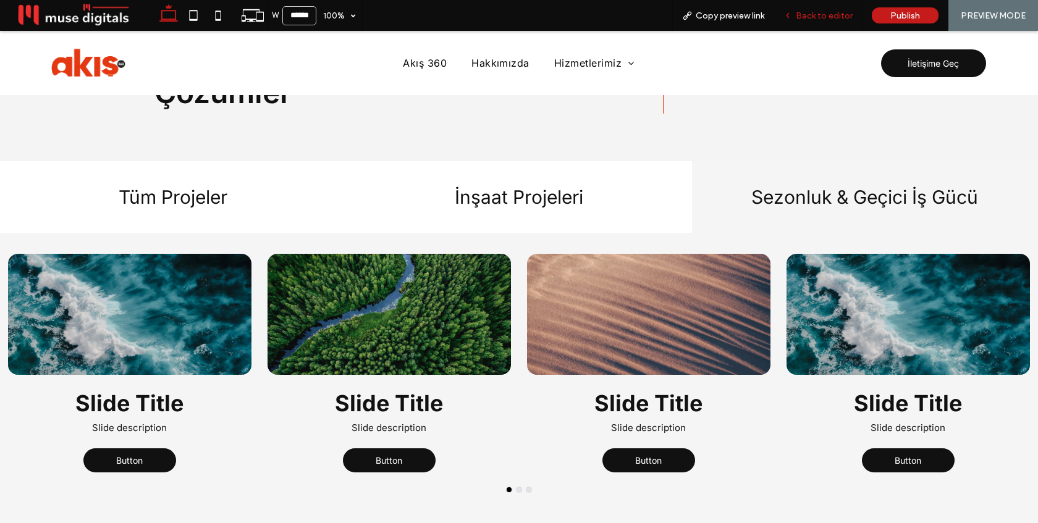
click at [823, 18] on span "Back to editor" at bounding box center [824, 16] width 57 height 11
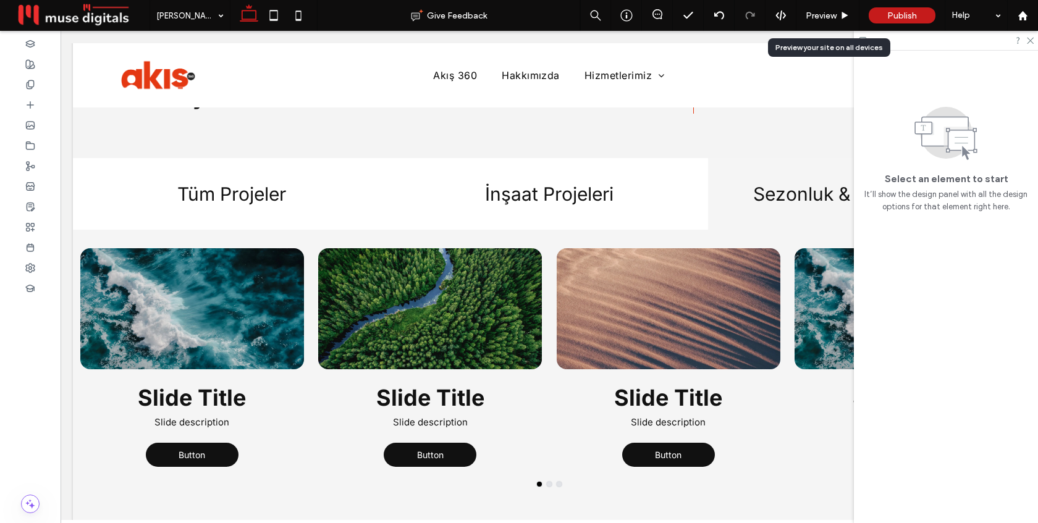
scroll to position [1394, 0]
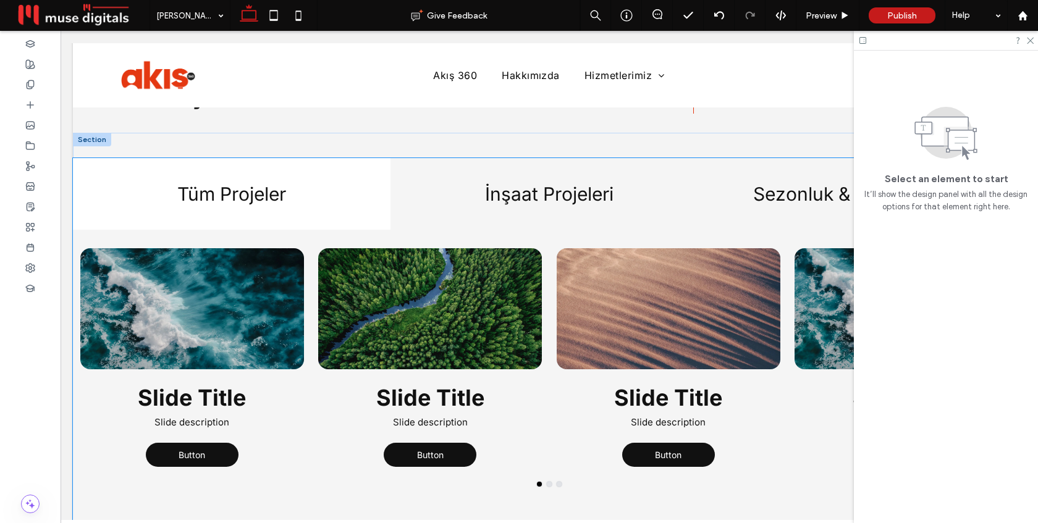
click at [516, 211] on div "İnşaat Projeleri" at bounding box center [550, 194] width 318 height 72
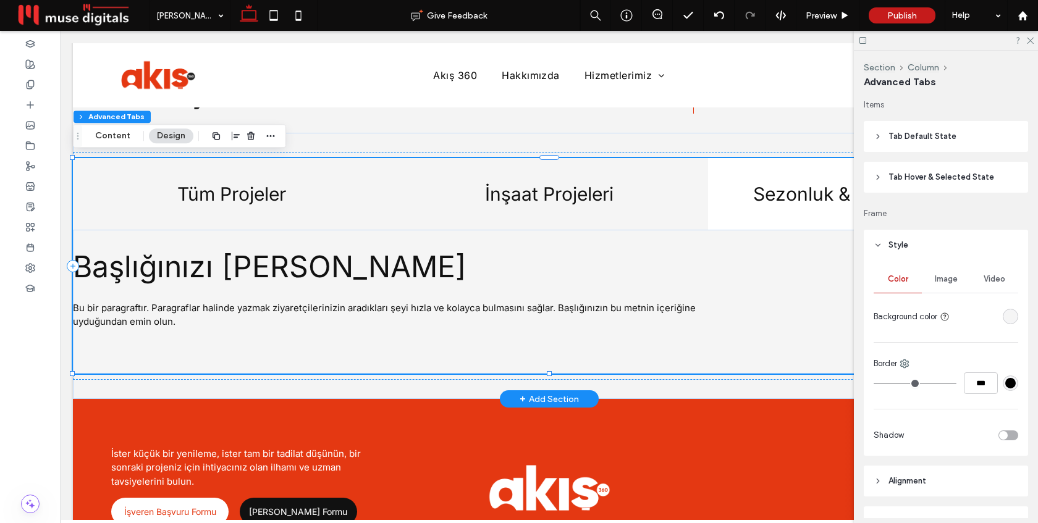
click at [289, 189] on h4 "Tüm Projeler" at bounding box center [231, 194] width 303 height 22
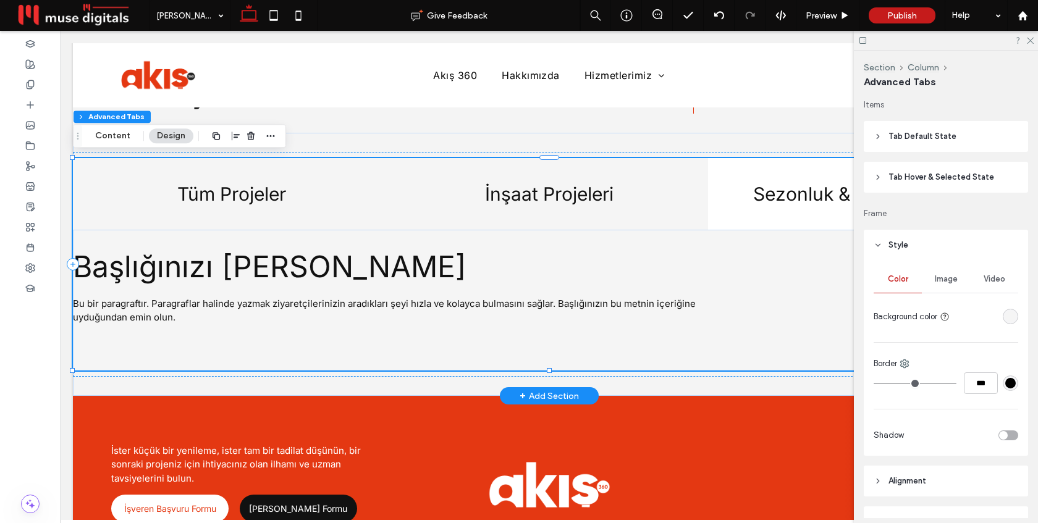
click at [481, 201] on h4 "İnşaat Projeleri" at bounding box center [549, 194] width 303 height 22
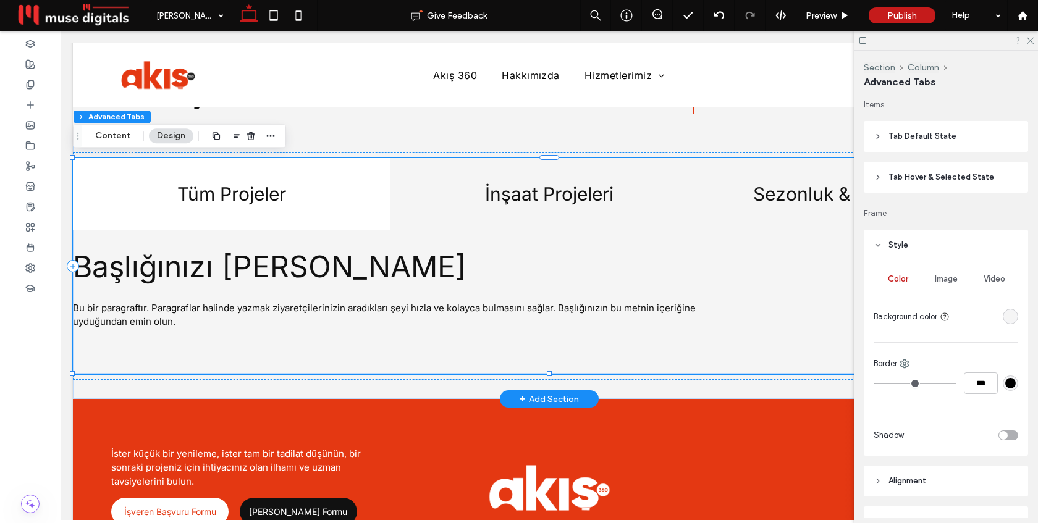
click at [760, 197] on h4 "Sezonluk & Geçici İş Gücü" at bounding box center [867, 194] width 303 height 22
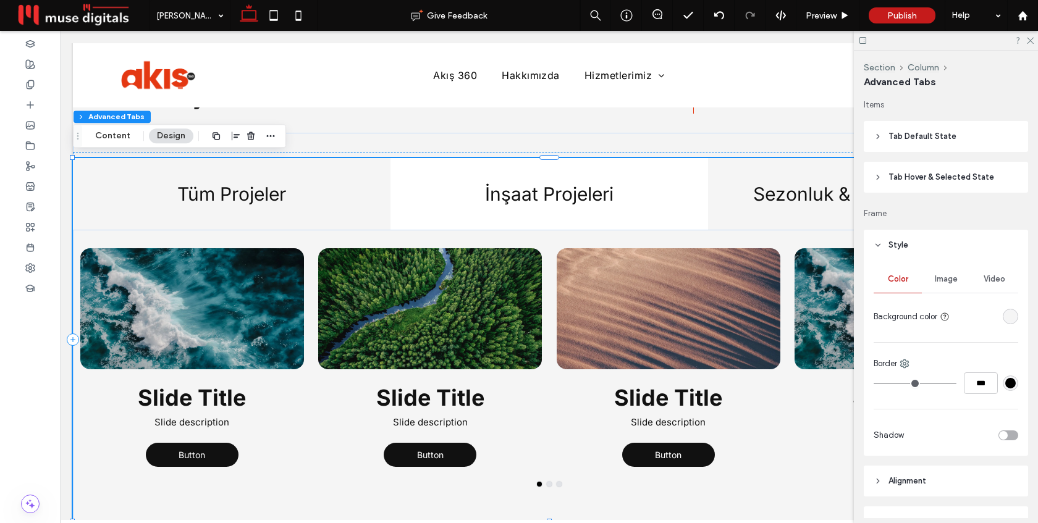
click at [278, 197] on h4 "Tüm Projeler" at bounding box center [231, 194] width 303 height 22
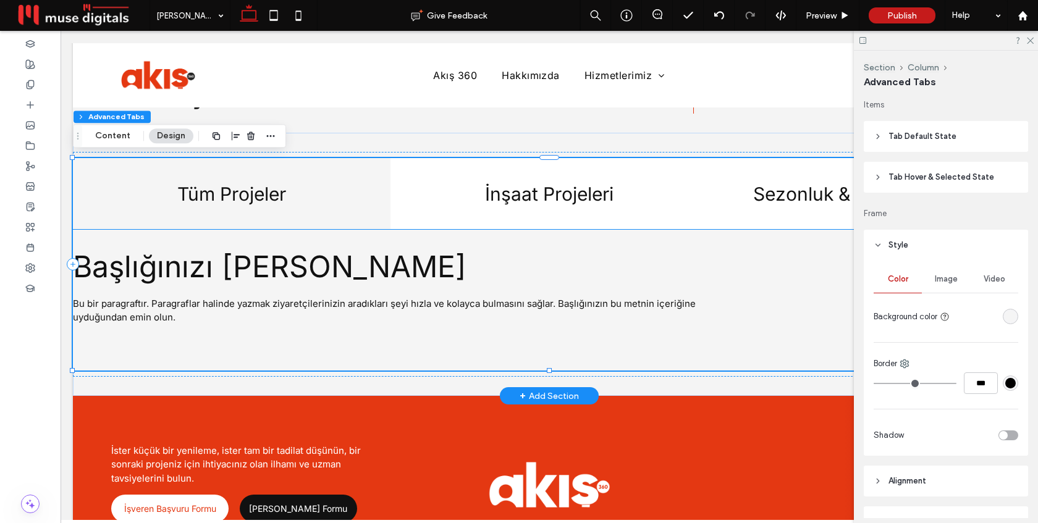
click at [359, 269] on span "Başlığınızı [PERSON_NAME]" at bounding box center [270, 266] width 394 height 36
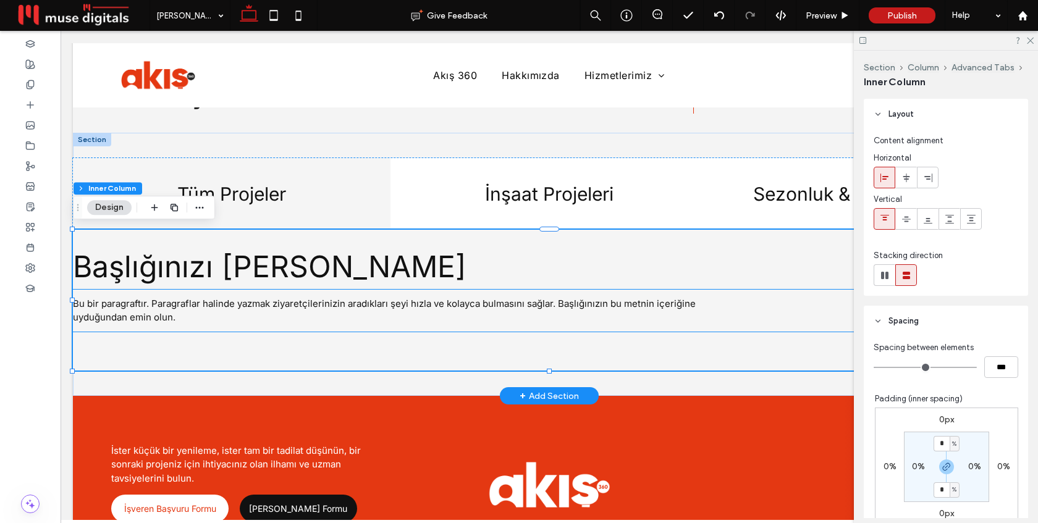
click at [323, 306] on span "Bu bir paragraftır. Paragraflar halinde yazmak ziyaretçilerinizin aradıkları şe…" at bounding box center [384, 311] width 623 height 26
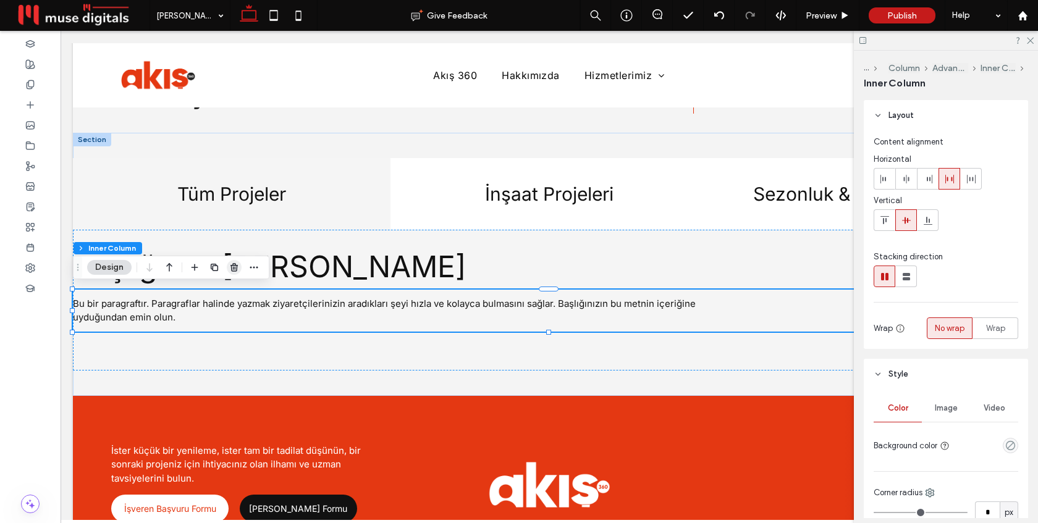
click at [235, 269] on icon "button" at bounding box center [234, 268] width 10 height 10
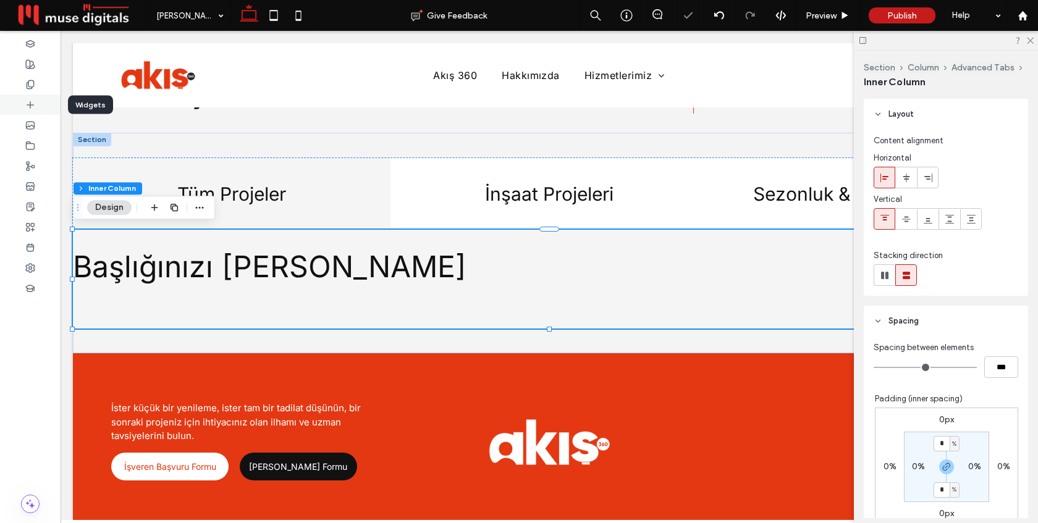
click at [32, 108] on icon at bounding box center [30, 105] width 10 height 10
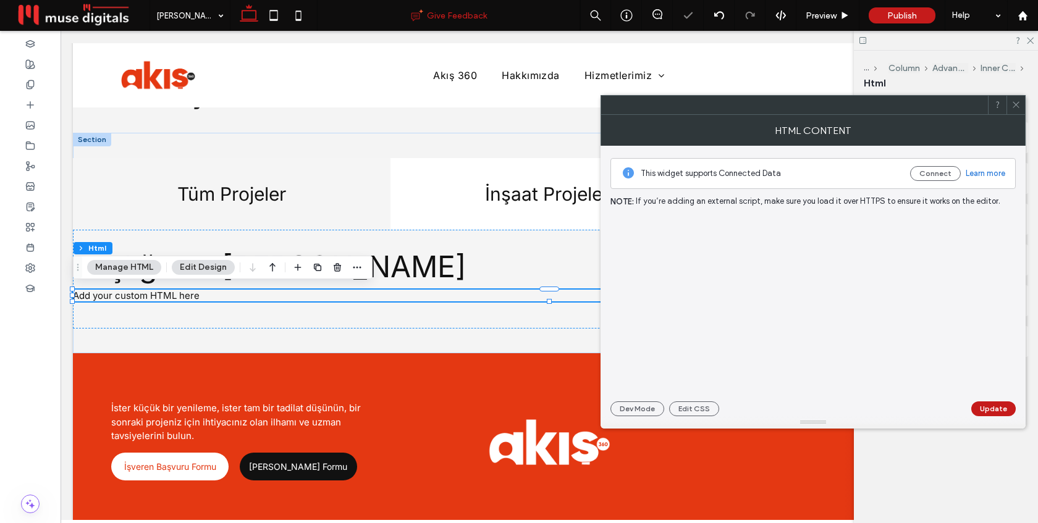
drag, startPoint x: 209, startPoint y: 174, endPoint x: 502, endPoint y: 15, distance: 333.8
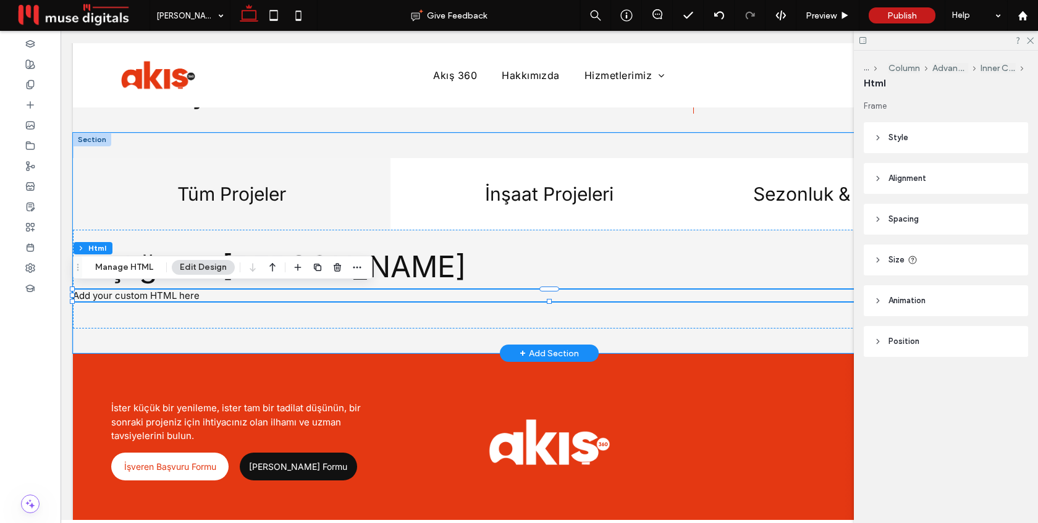
click at [222, 295] on div "Add your custom HTML here" at bounding box center [549, 296] width 953 height 12
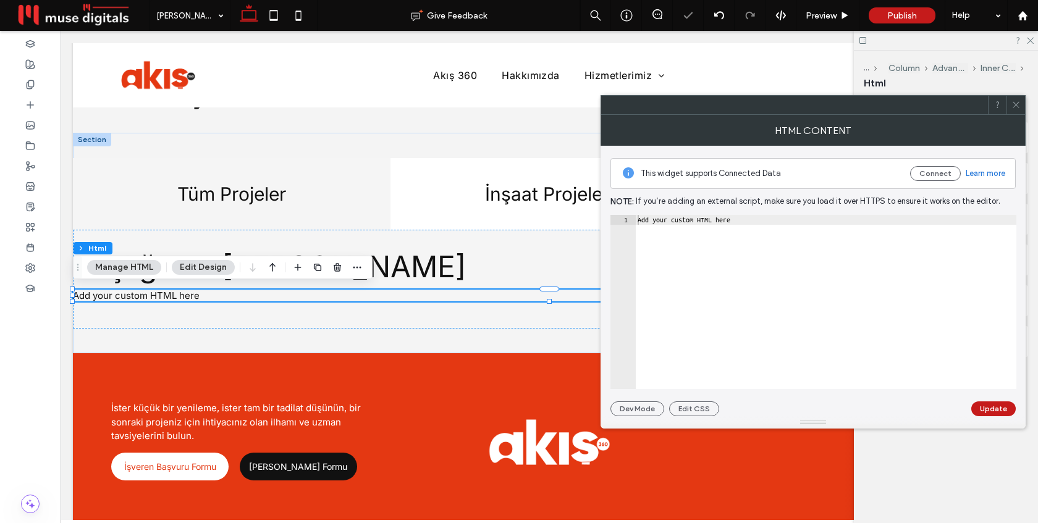
type textarea "**********"
click at [707, 286] on div "Add your custom HTML here" at bounding box center [825, 312] width 381 height 194
click at [708, 285] on div "Add your custom HTML here" at bounding box center [825, 312] width 381 height 194
paste textarea "Cursor at row 1"
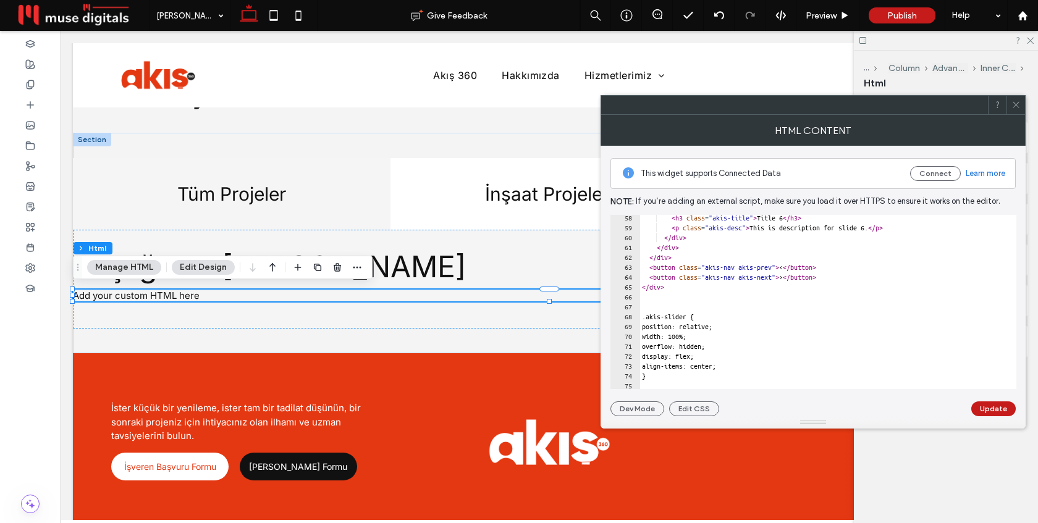
scroll to position [565, 0]
click at [677, 303] on div "< h3 class = "akis-title" > Title 6 </ h3 > < p class = "akis-desc" > This is d…" at bounding box center [828, 310] width 377 height 194
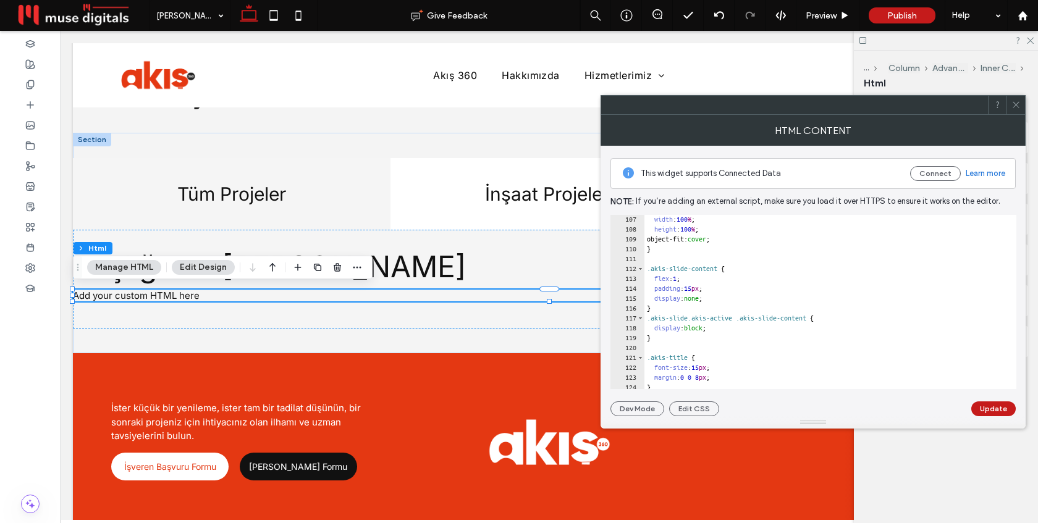
scroll to position [1260, 0]
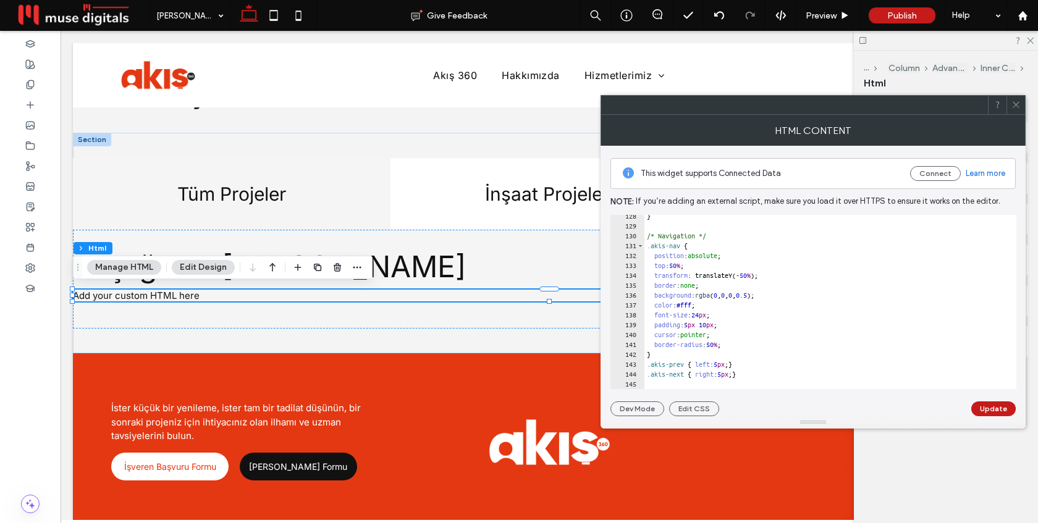
click at [775, 374] on div "} /* Navigation */ .akis-nav { position : absolute ; top : 50 % ; transform : t…" at bounding box center [831, 308] width 372 height 194
type textarea "**********"
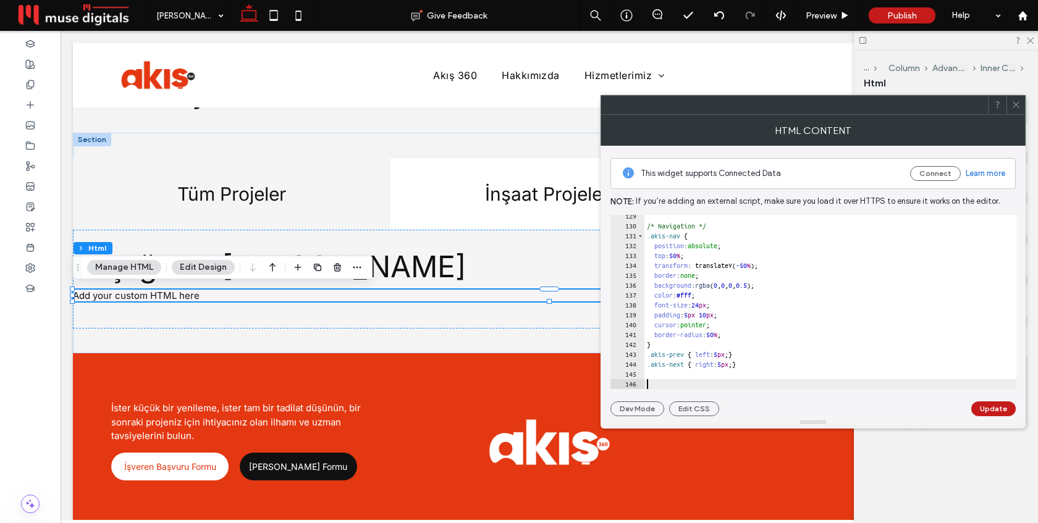
paste textarea "********"
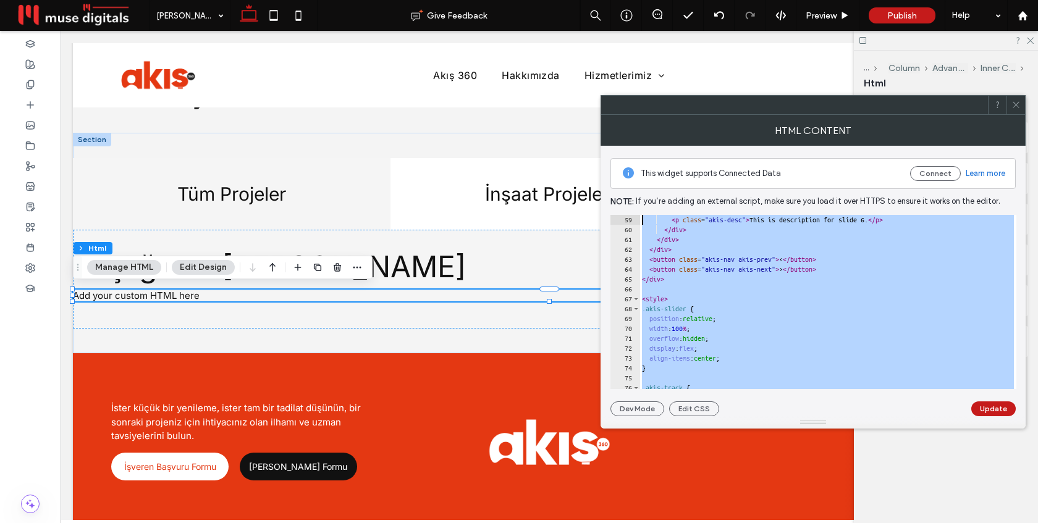
scroll to position [514, 0]
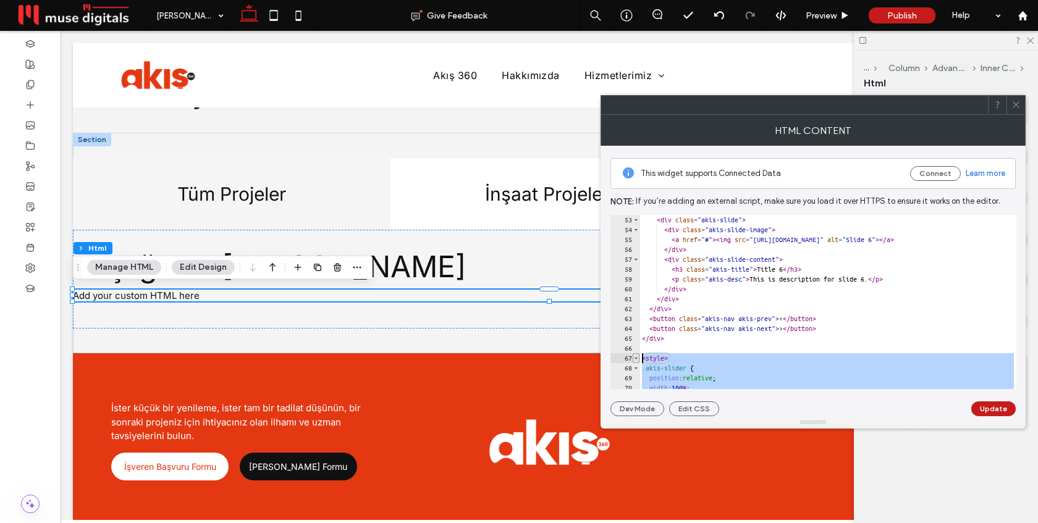
drag, startPoint x: 688, startPoint y: 385, endPoint x: 637, endPoint y: 357, distance: 58.9
click at [637, 357] on div "******** 53 54 55 56 57 58 59 60 61 62 63 64 65 66 67 68 69 70 71 < div class =…" at bounding box center [814, 302] width 406 height 174
type textarea "**********"
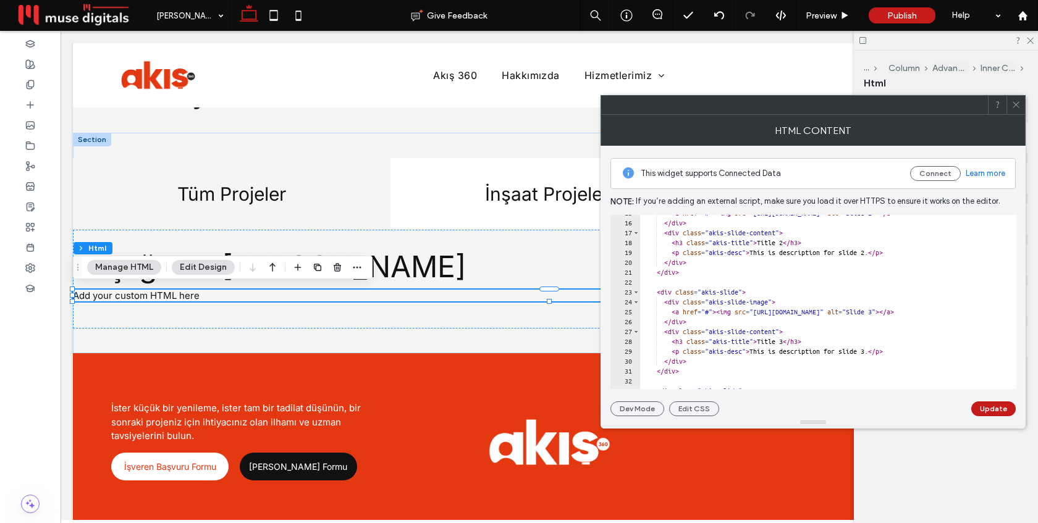
scroll to position [0, 0]
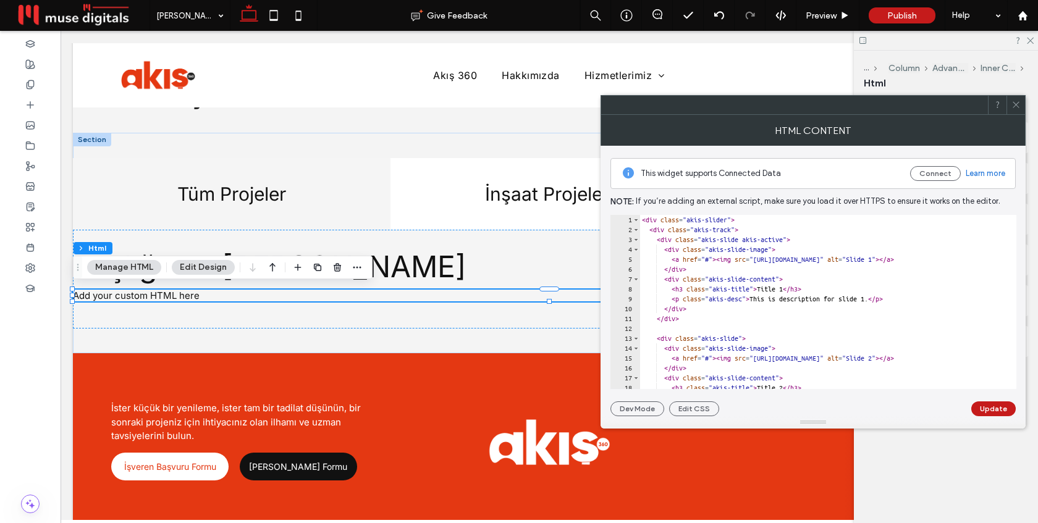
click at [644, 221] on div "< div class = "akis-slider" > < div class = "akis-track" > < div class = "akis-…" at bounding box center [828, 312] width 377 height 194
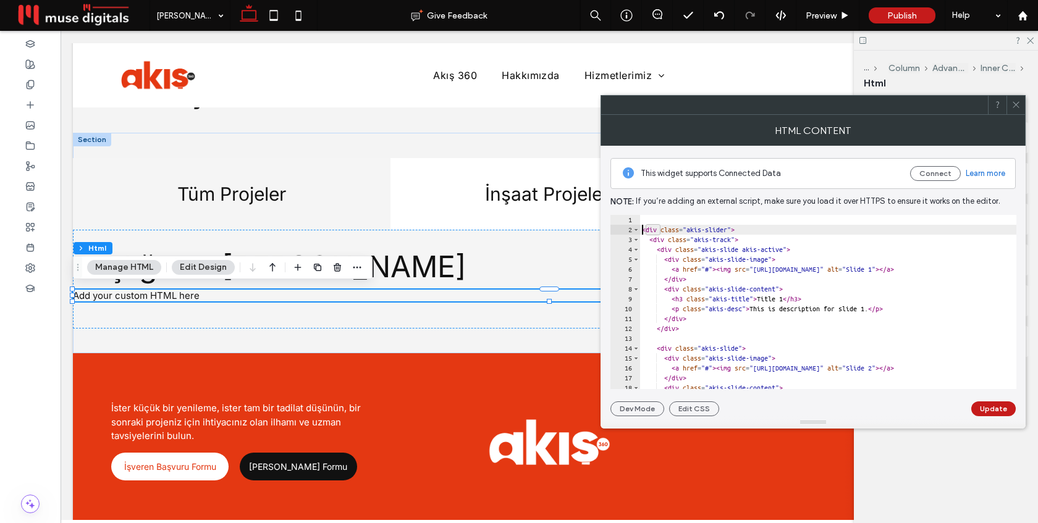
type textarea "**********"
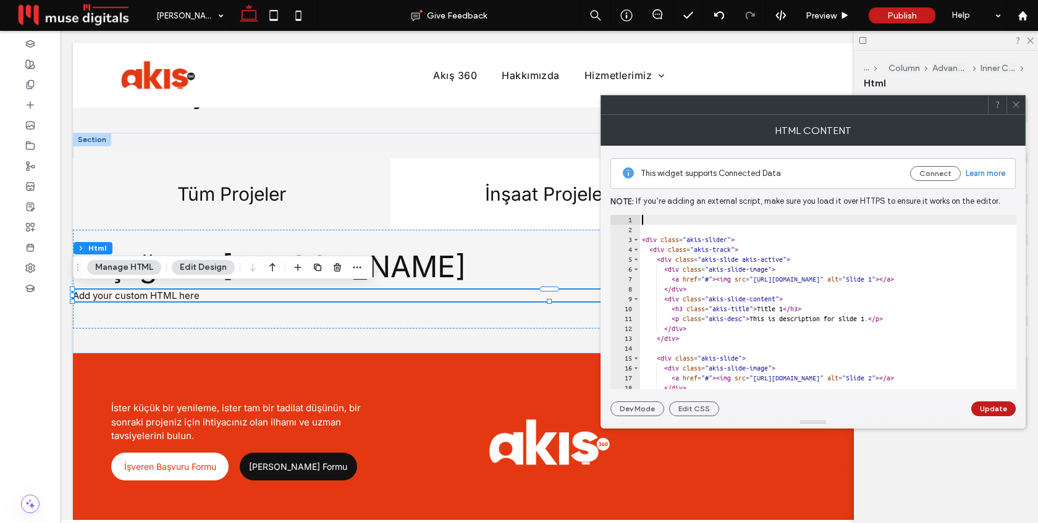
paste textarea "********"
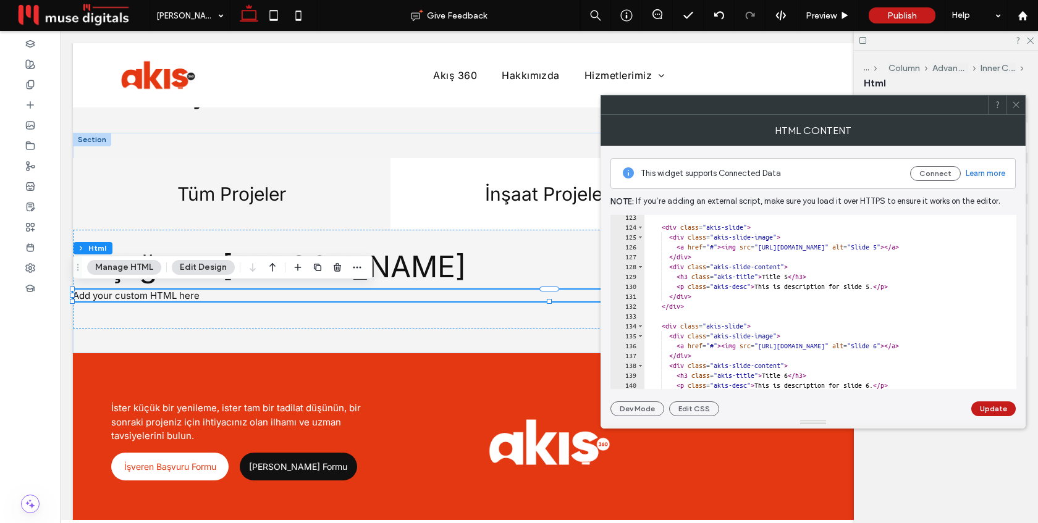
scroll to position [1299, 0]
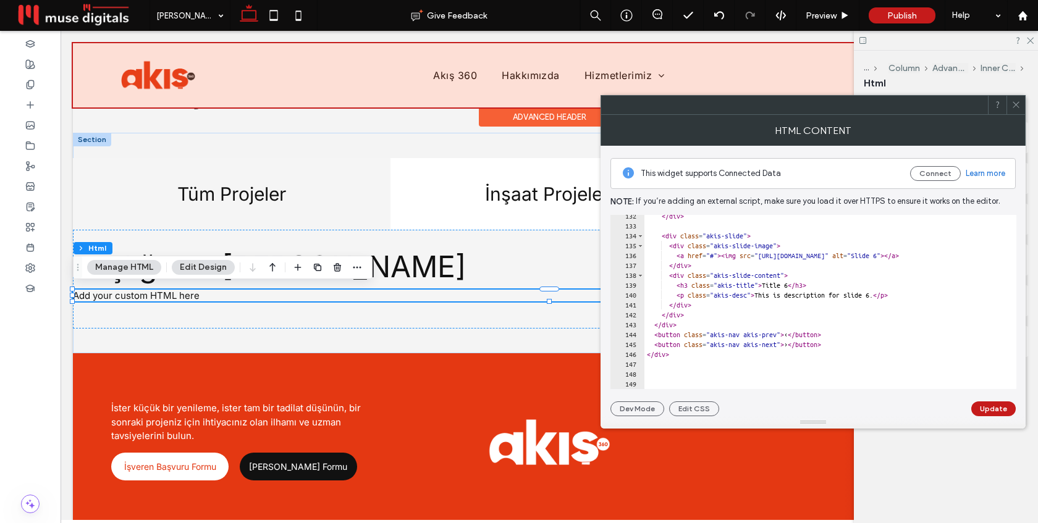
type textarea "********"
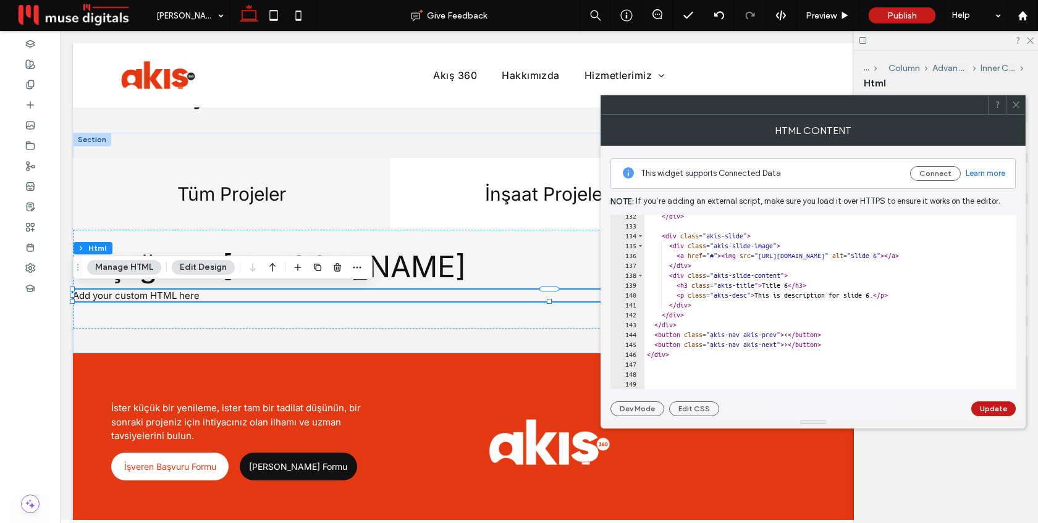
click at [680, 374] on div "</ div > < div class = "akis-slide" > < div class = "akis-slide-image" > < a hr…" at bounding box center [831, 308] width 372 height 194
type textarea "********"
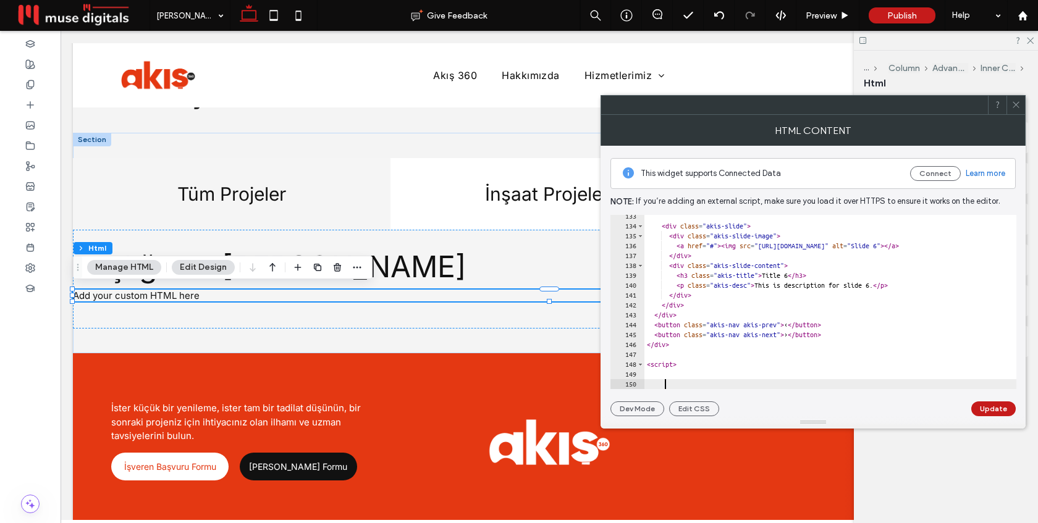
scroll to position [1309, 0]
paste textarea "Cursor at row 150"
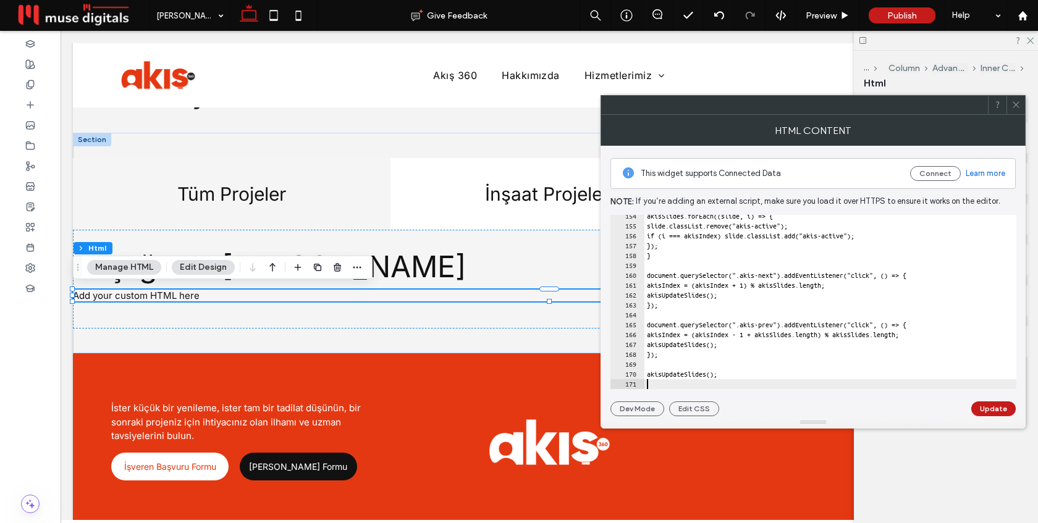
scroll to position [1517, 0]
click at [981, 406] on button "Update" at bounding box center [994, 409] width 44 height 15
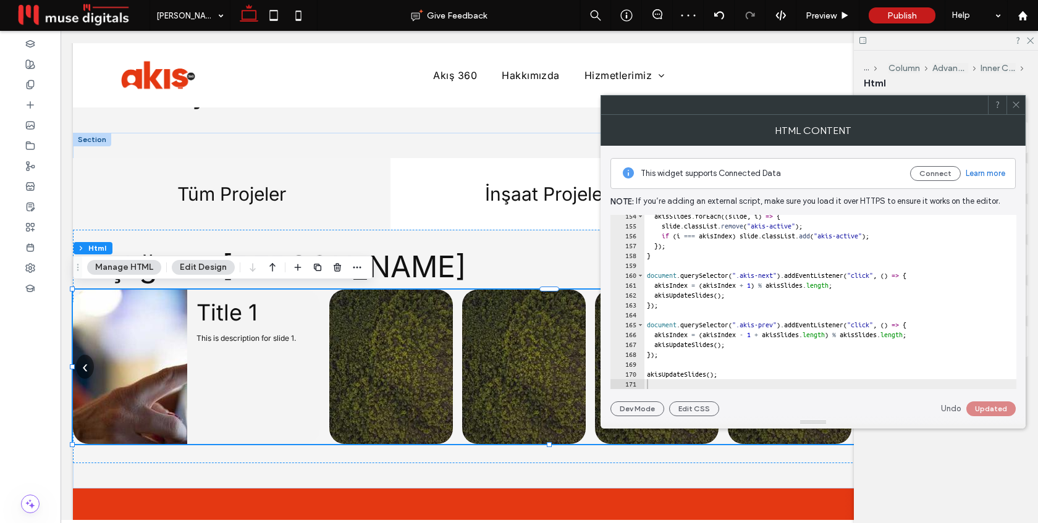
click at [1015, 104] on use at bounding box center [1016, 105] width 6 height 6
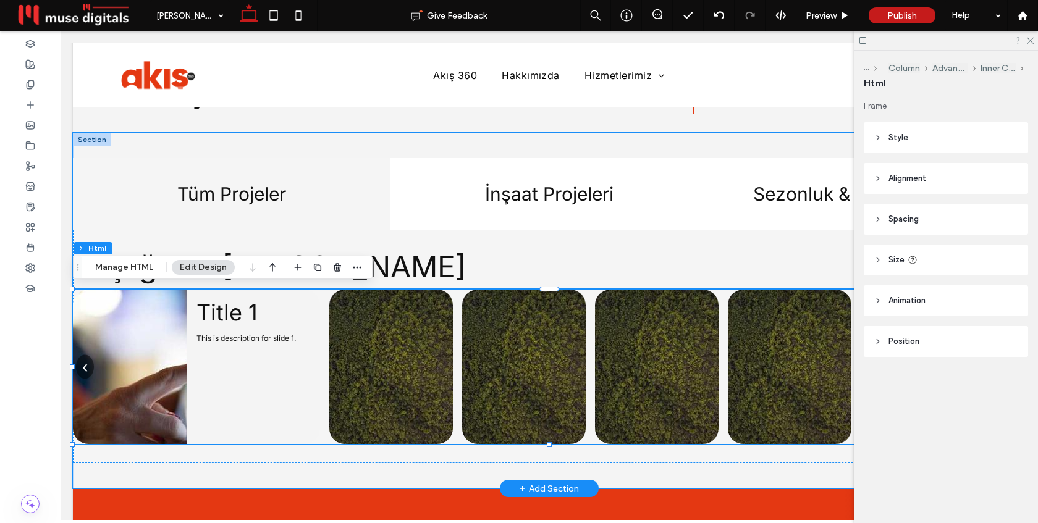
click at [88, 361] on button "‹" at bounding box center [85, 367] width 18 height 24
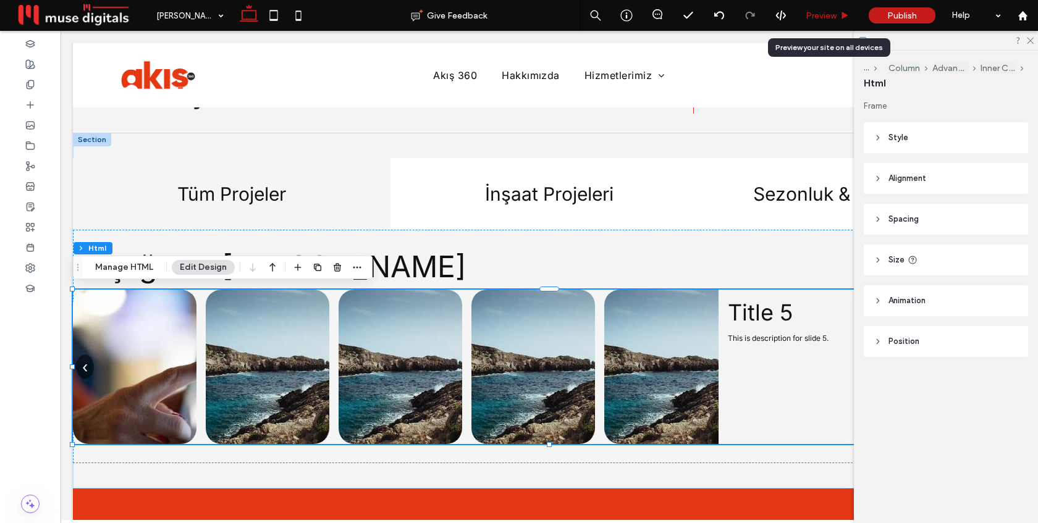
click at [824, 17] on span "Preview" at bounding box center [821, 16] width 31 height 11
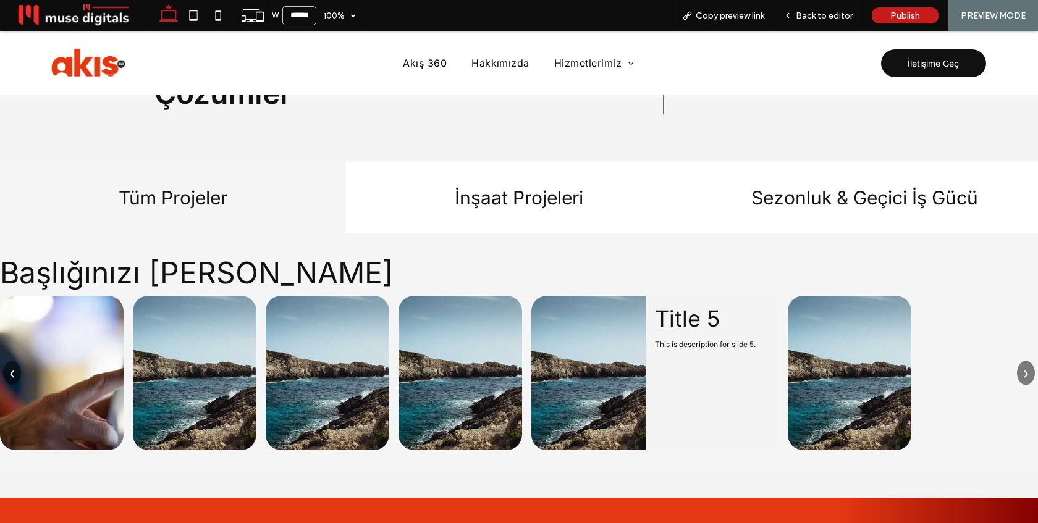
scroll to position [1391, 0]
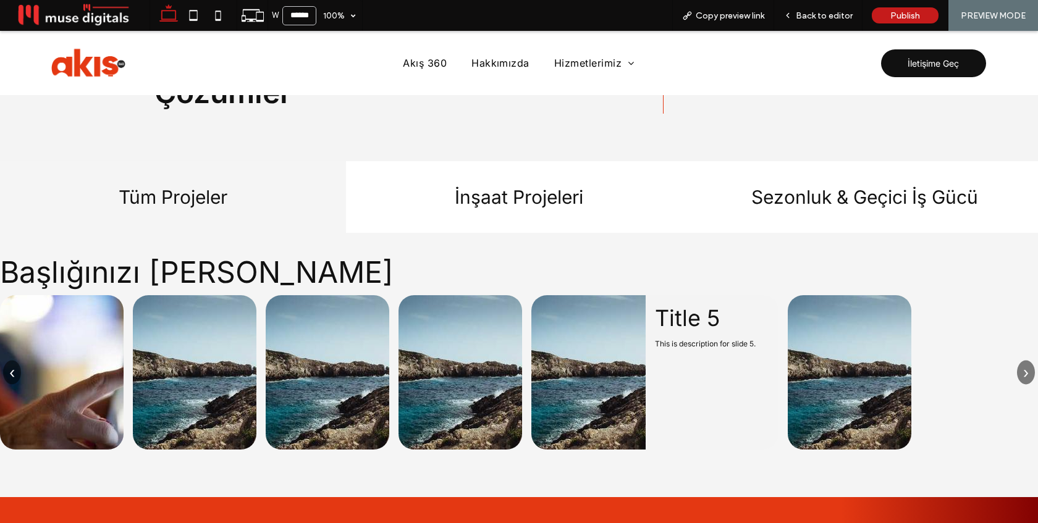
click at [13, 365] on button "‹" at bounding box center [12, 372] width 18 height 24
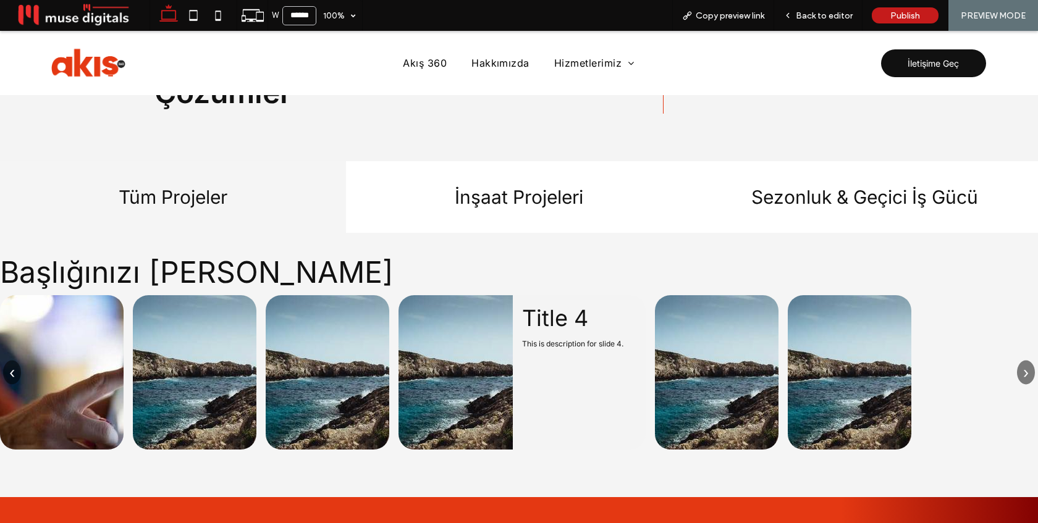
click at [13, 365] on button "‹" at bounding box center [12, 372] width 18 height 24
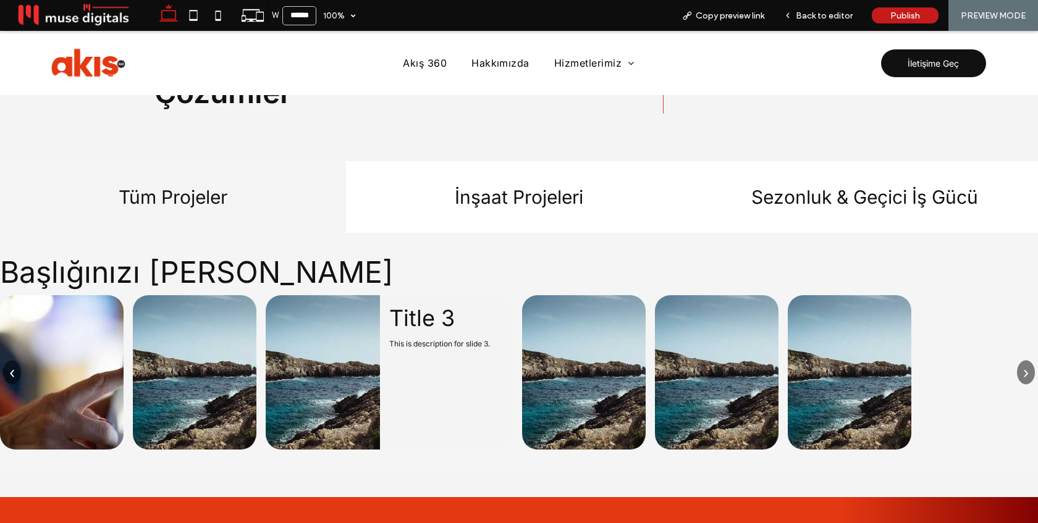
click at [13, 365] on button "‹" at bounding box center [12, 372] width 18 height 24
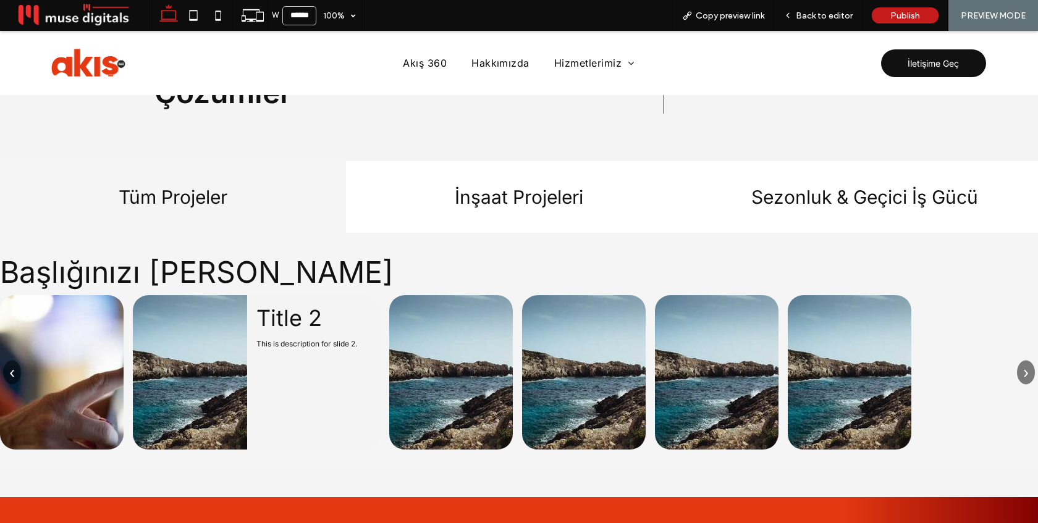
click at [13, 365] on button "‹" at bounding box center [12, 372] width 18 height 24
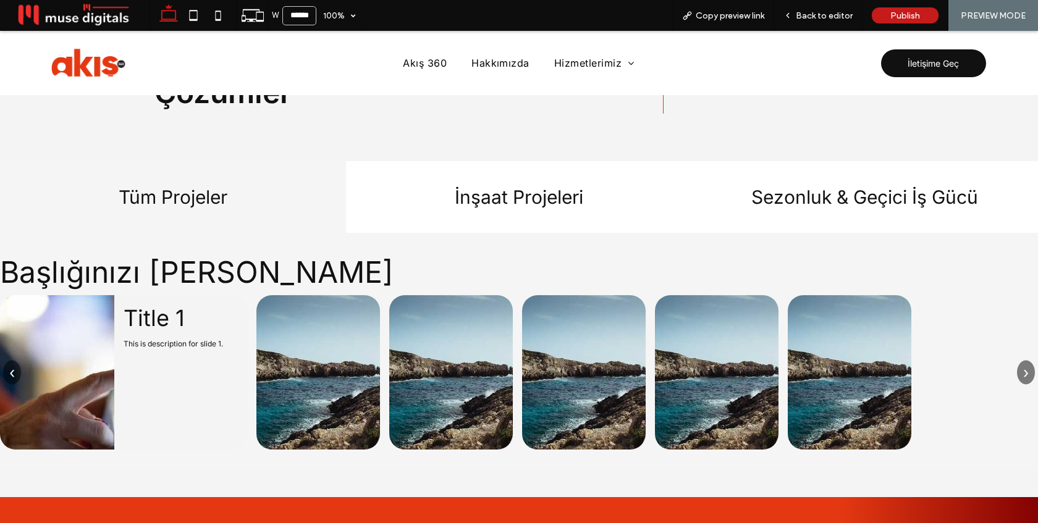
click at [1023, 368] on button "›" at bounding box center [1026, 372] width 18 height 24
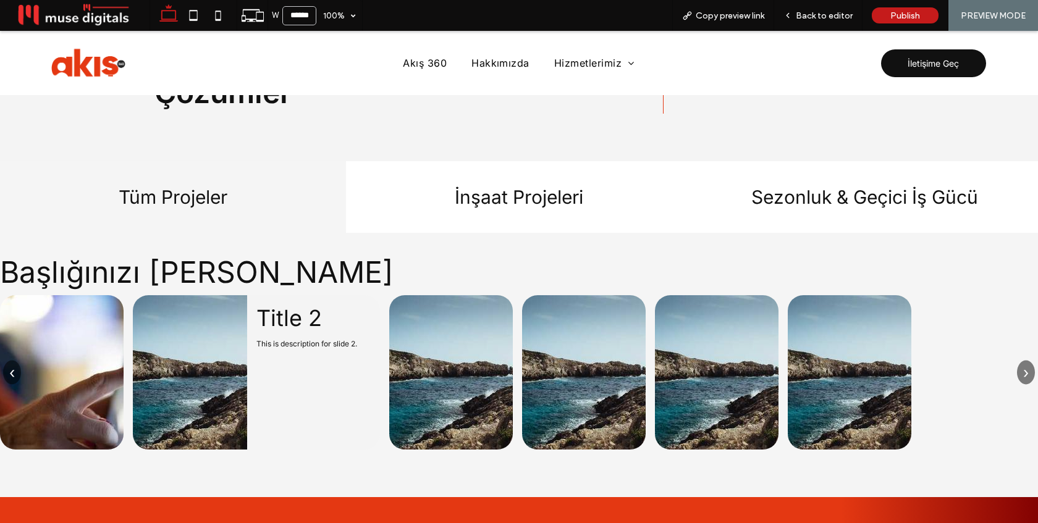
click at [1023, 368] on button "›" at bounding box center [1026, 372] width 18 height 24
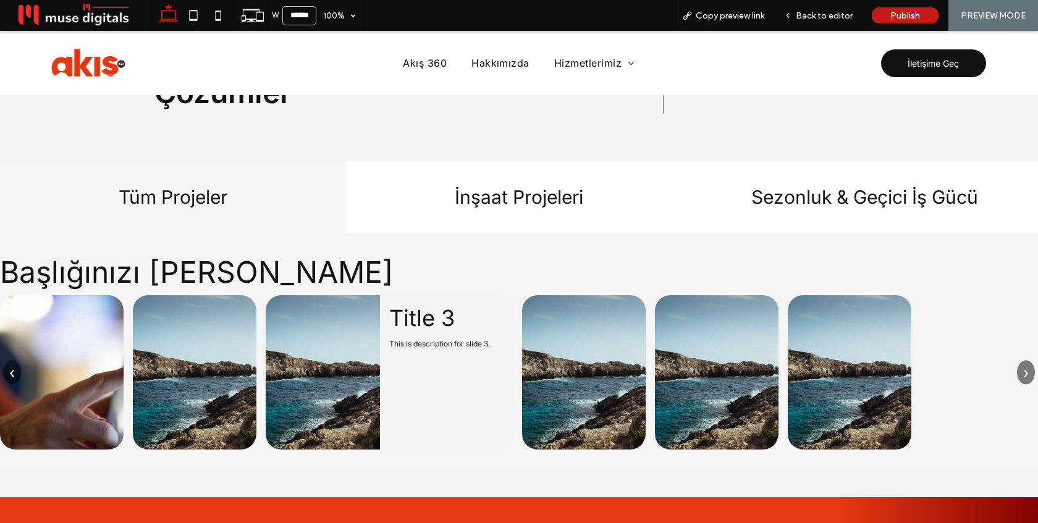
click at [1023, 368] on button "›" at bounding box center [1026, 372] width 18 height 24
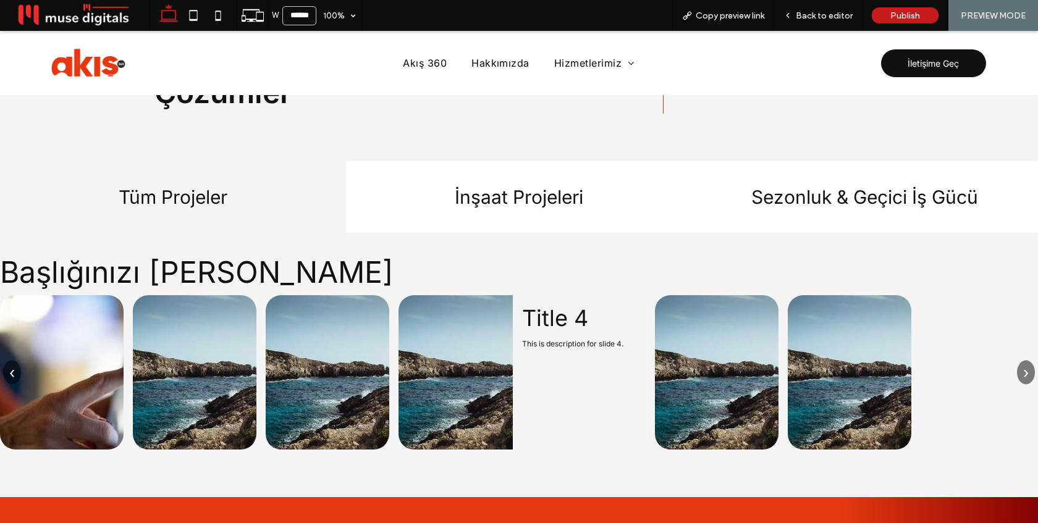
click at [1023, 368] on button "›" at bounding box center [1026, 372] width 18 height 24
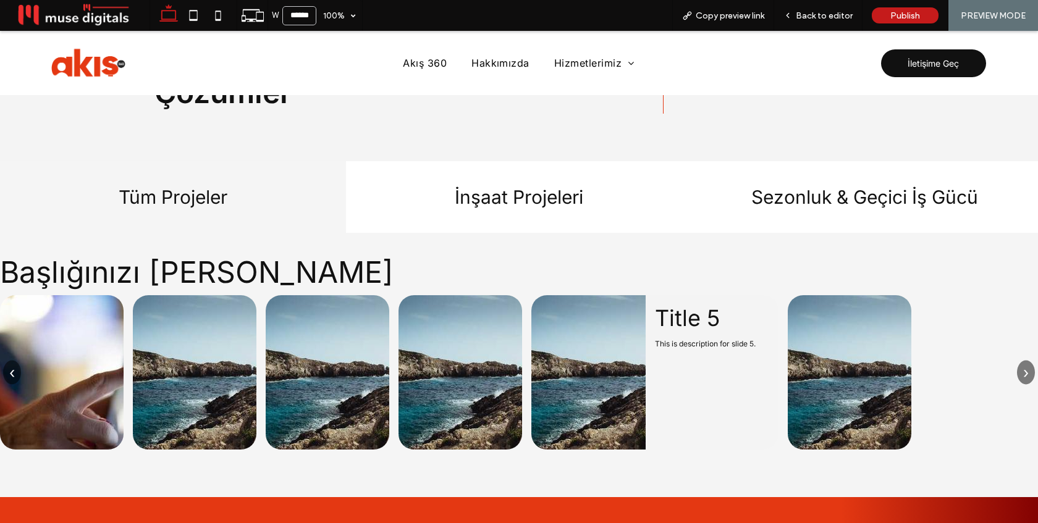
click at [1023, 368] on button "›" at bounding box center [1026, 372] width 18 height 24
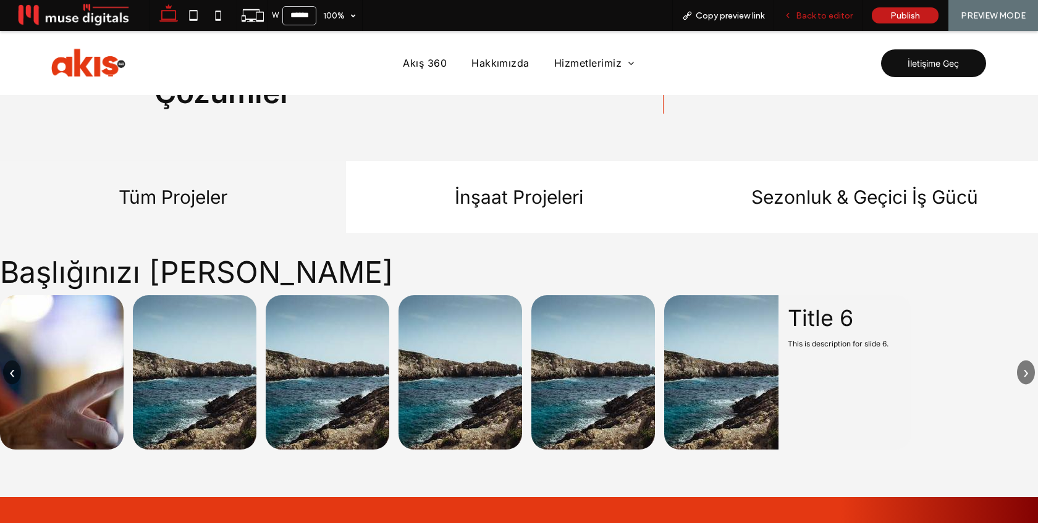
click at [829, 18] on span "Back to editor" at bounding box center [824, 16] width 57 height 11
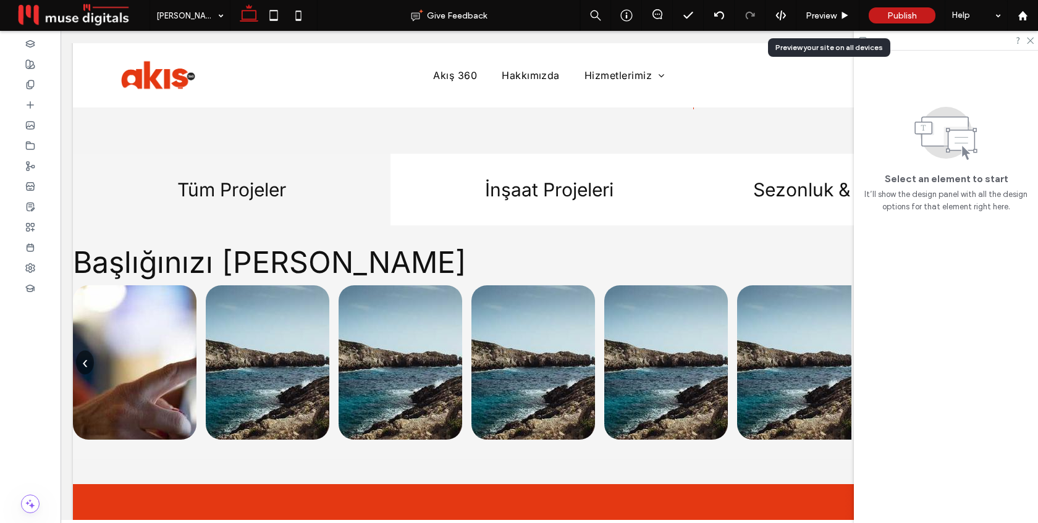
scroll to position [1394, 0]
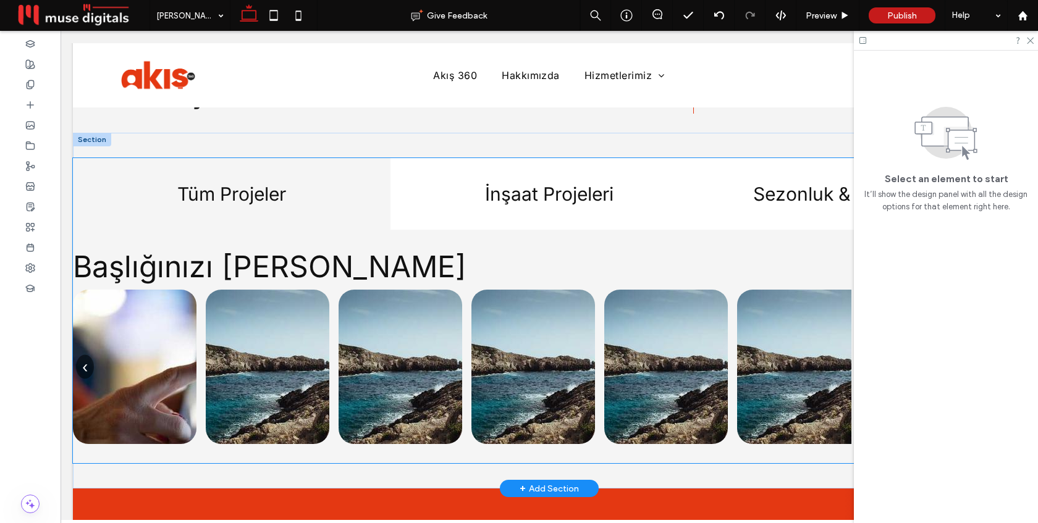
click at [363, 370] on img at bounding box center [401, 367] width 124 height 155
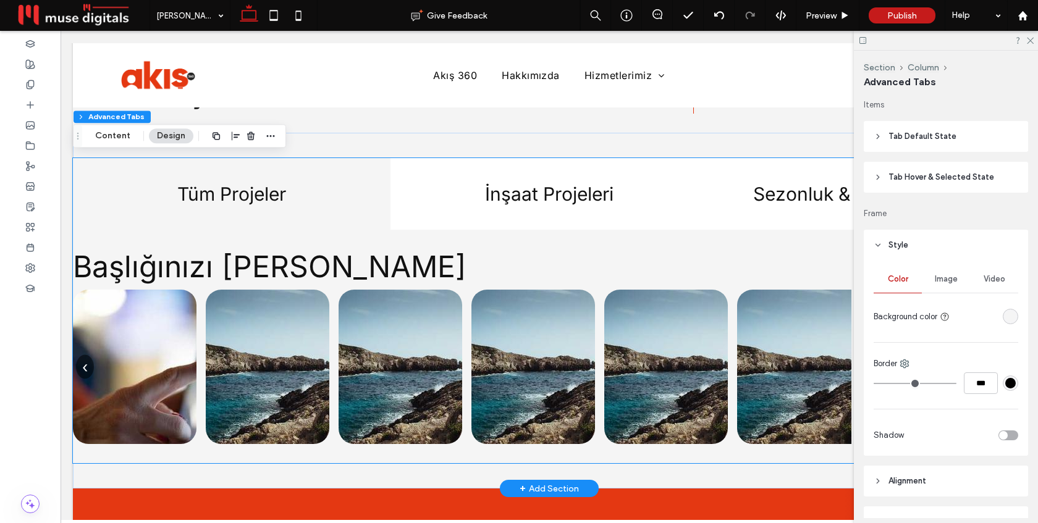
click at [363, 370] on img at bounding box center [401, 367] width 124 height 155
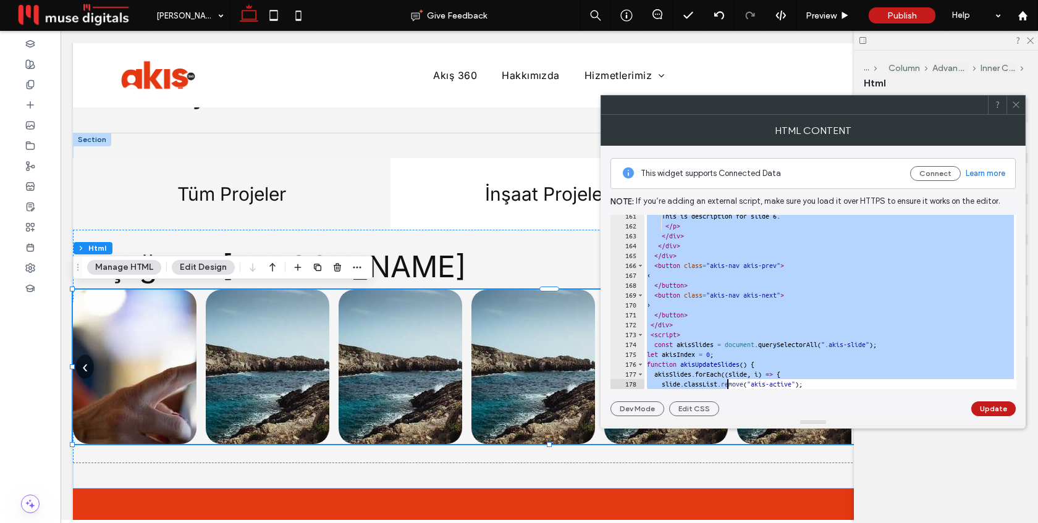
scroll to position [1606, 0]
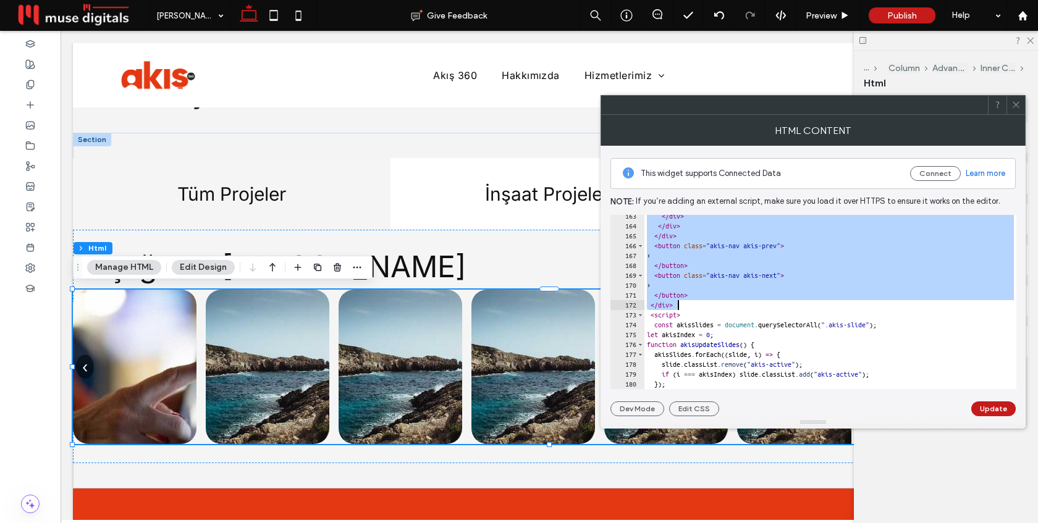
drag, startPoint x: 643, startPoint y: 268, endPoint x: 740, endPoint y: 305, distance: 104.1
click at [740, 305] on div "</ div > </ div > </ div > < button class = "akis-nav akis-prev" > ‹ </ button …" at bounding box center [831, 308] width 372 height 194
type textarea "********* *******"
paste textarea "Cursor at row 172"
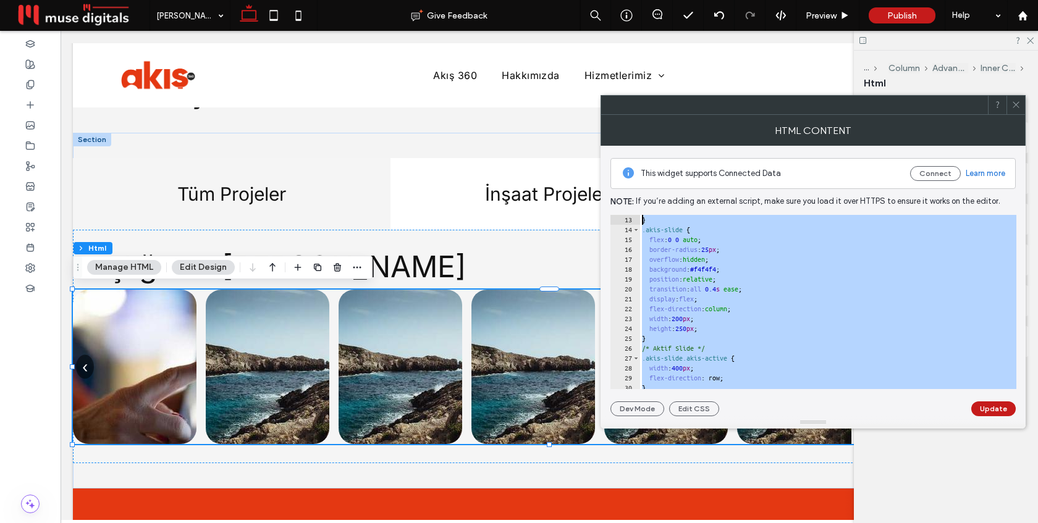
scroll to position [0, 0]
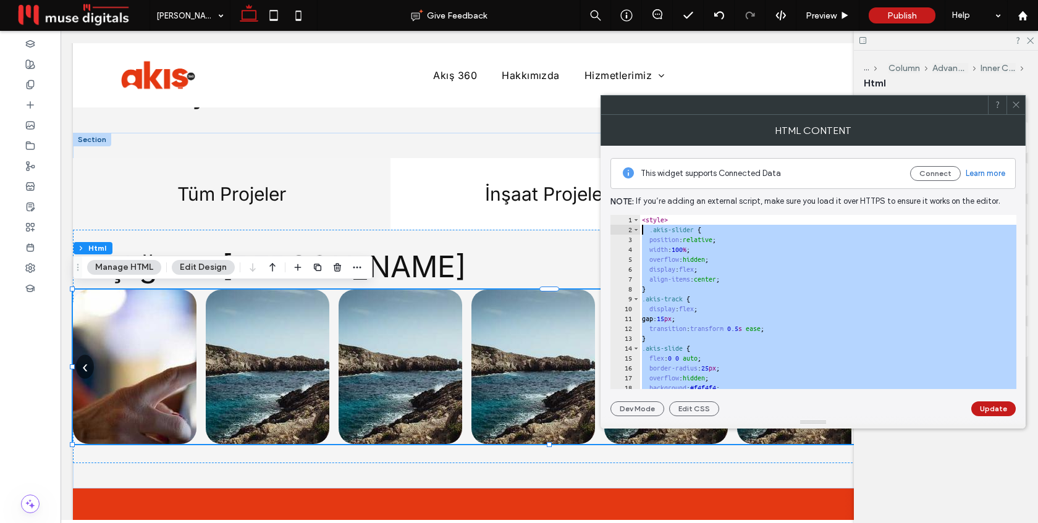
drag, startPoint x: 761, startPoint y: 268, endPoint x: 642, endPoint y: 234, distance: 123.4
click at [643, 233] on div "< style > .akis-slider { position : relative ; width : 100 % ; overflow : hidde…" at bounding box center [834, 312] width 388 height 194
type textarea "**********"
paste textarea "Cursor at row 2"
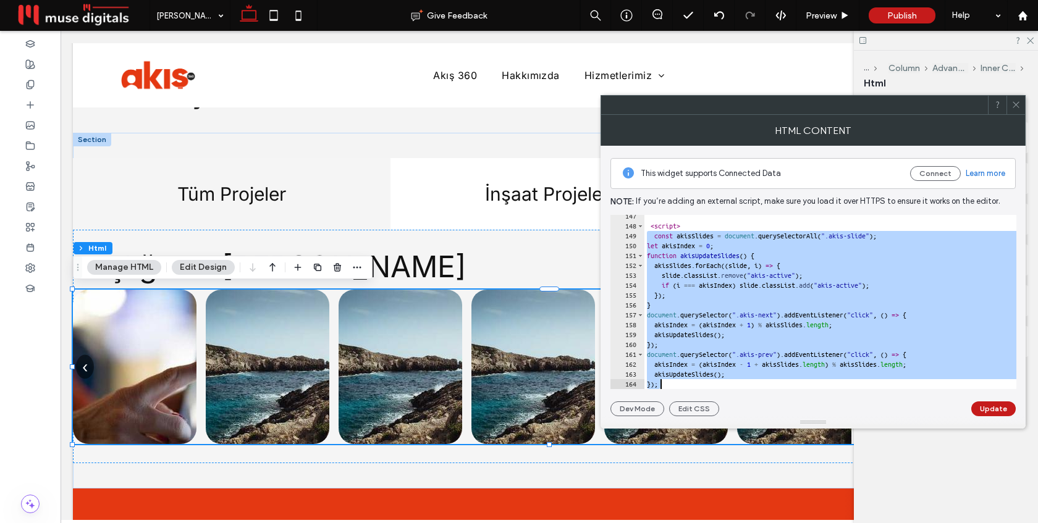
scroll to position [1467, 0]
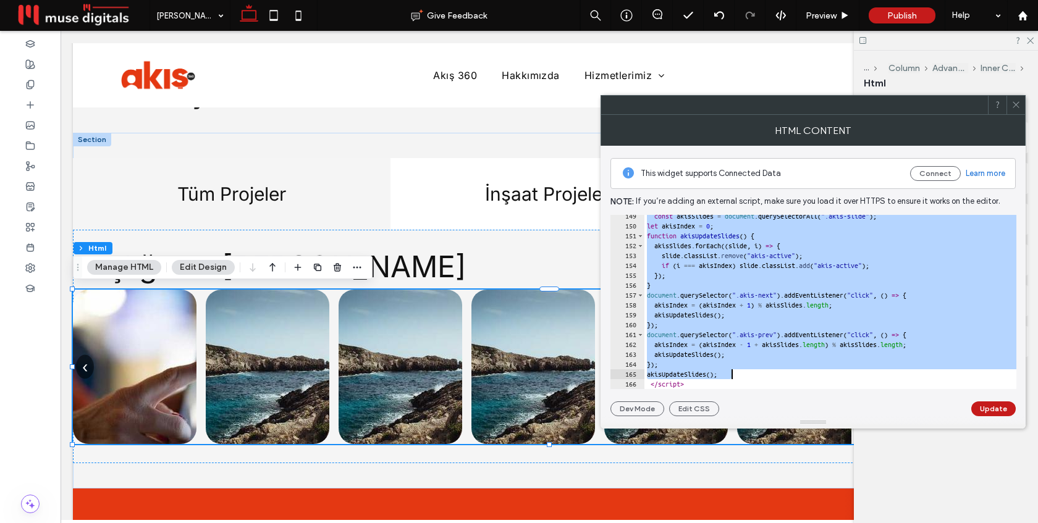
drag, startPoint x: 648, startPoint y: 321, endPoint x: 745, endPoint y: 373, distance: 109.8
click at [745, 373] on div "const akisSlides = document . querySelectorAll ( ".akis-slide" ) ; let akisInde…" at bounding box center [839, 308] width 388 height 194
type textarea "**********"
paste textarea "Cursor at row 165"
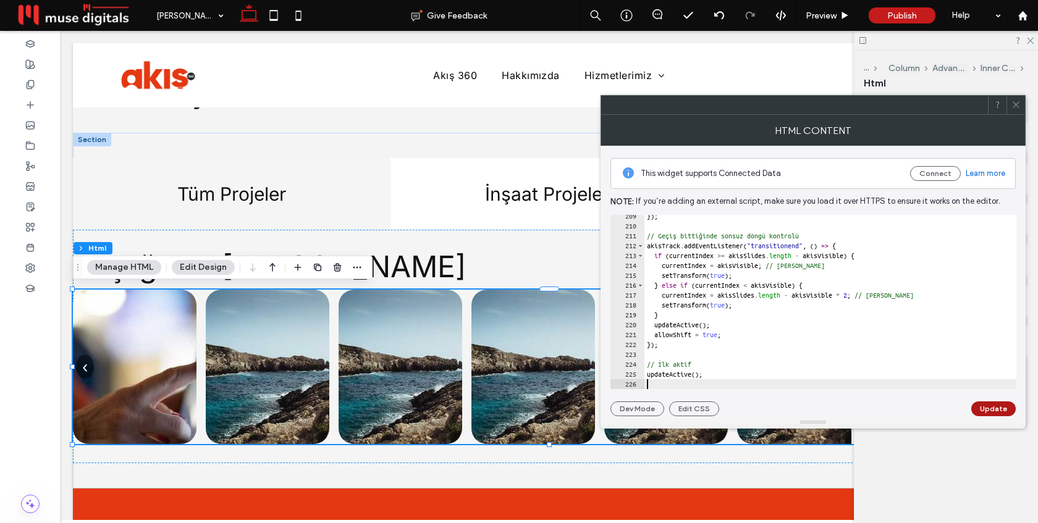
click at [997, 408] on button "Update" at bounding box center [994, 409] width 44 height 15
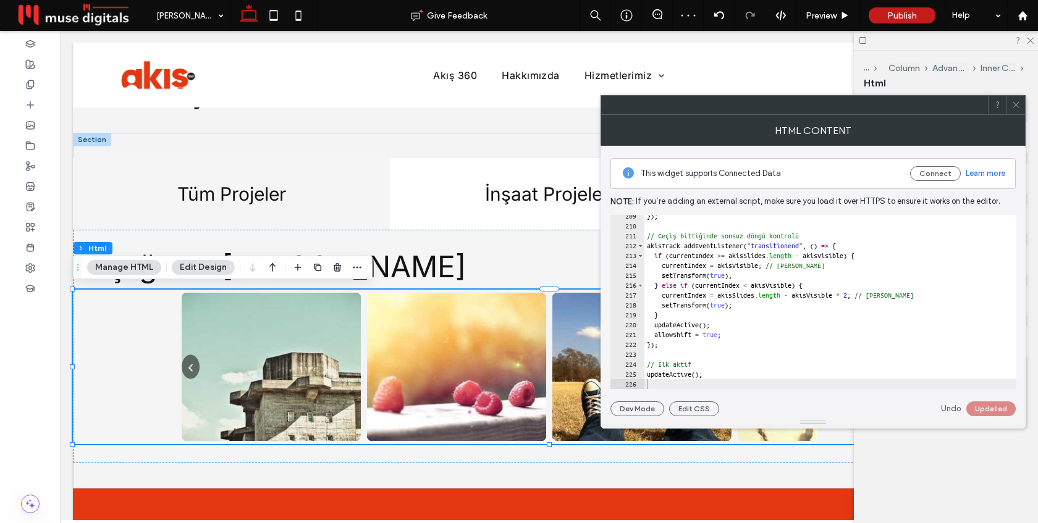
click at [1013, 103] on icon at bounding box center [1016, 104] width 9 height 9
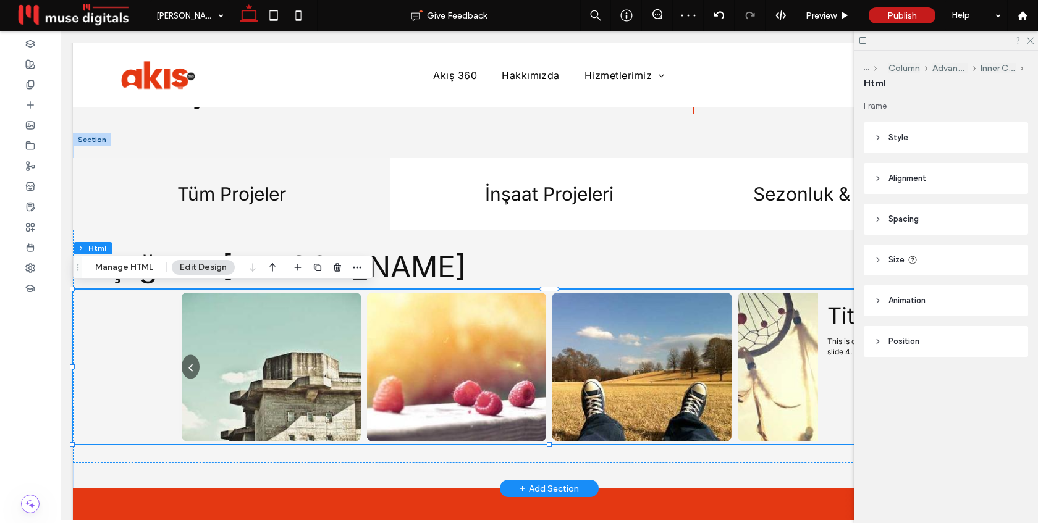
click at [189, 365] on button "‹" at bounding box center [191, 367] width 18 height 24
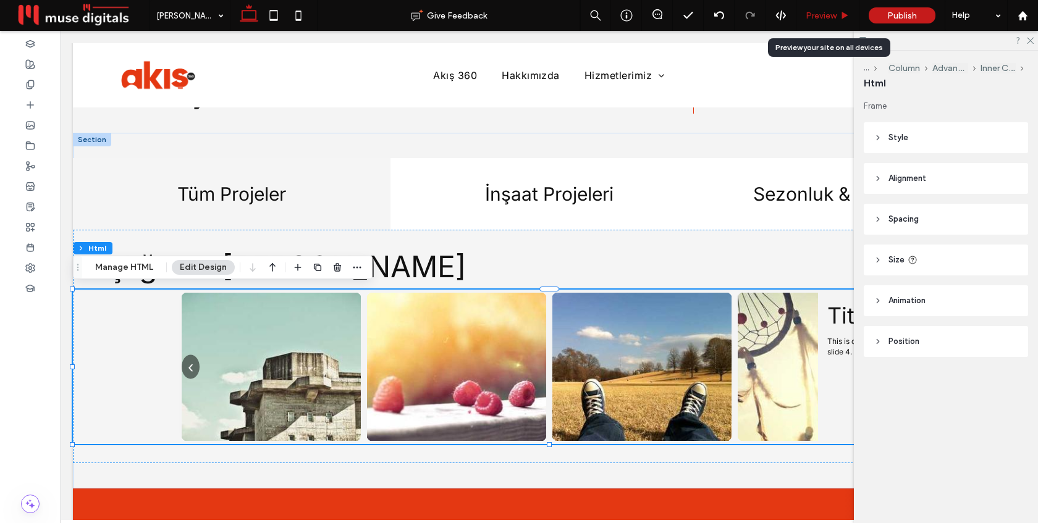
click at [816, 13] on span "Preview" at bounding box center [821, 16] width 31 height 11
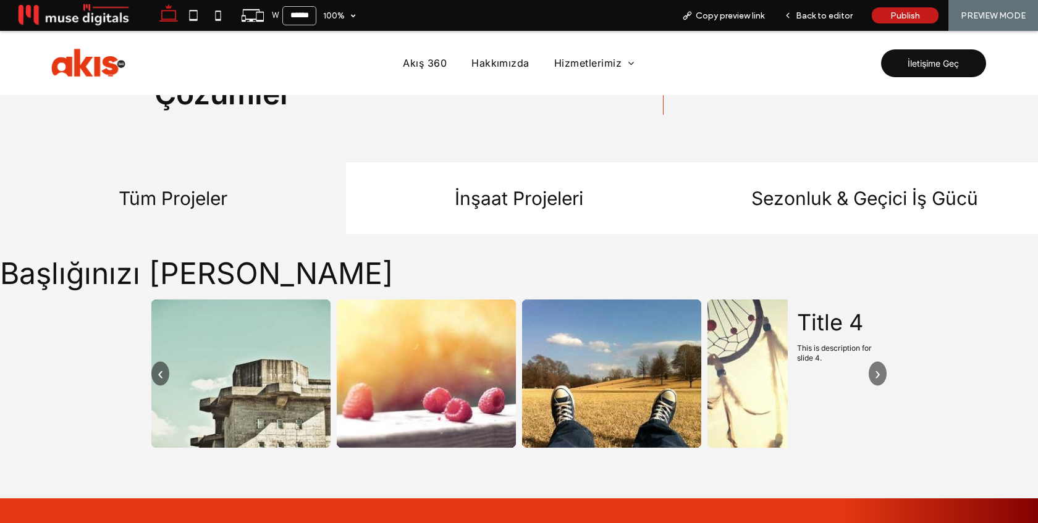
scroll to position [1391, 0]
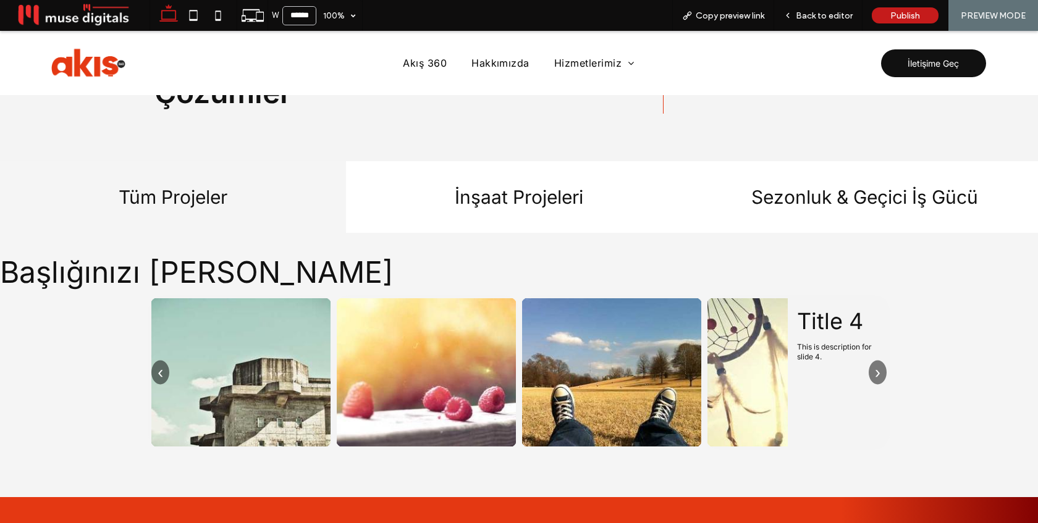
click at [161, 370] on button "‹" at bounding box center [160, 372] width 18 height 24
click at [875, 366] on button "›" at bounding box center [878, 372] width 18 height 24
click at [879, 368] on button "›" at bounding box center [878, 372] width 18 height 24
click at [829, 18] on span "Back to editor" at bounding box center [824, 16] width 57 height 11
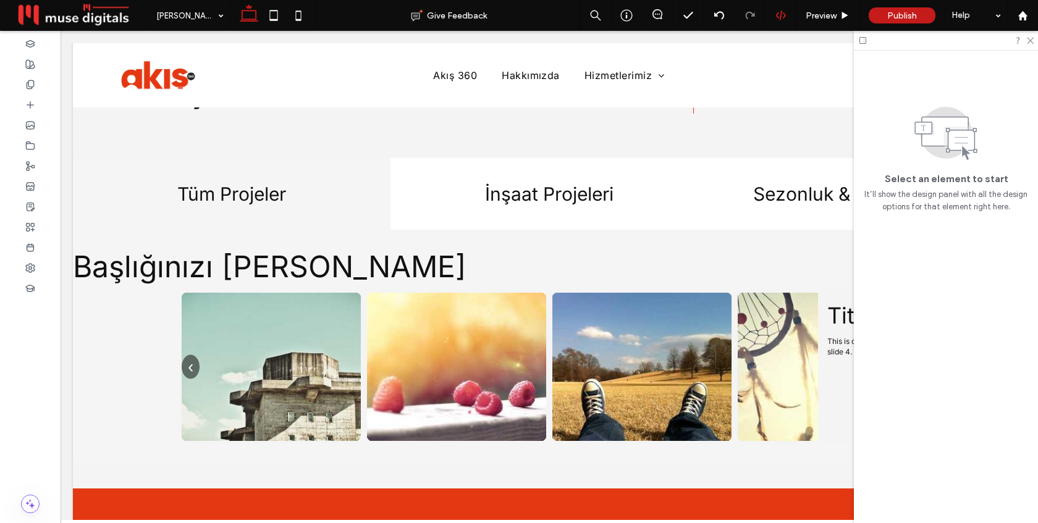
scroll to position [1394, 0]
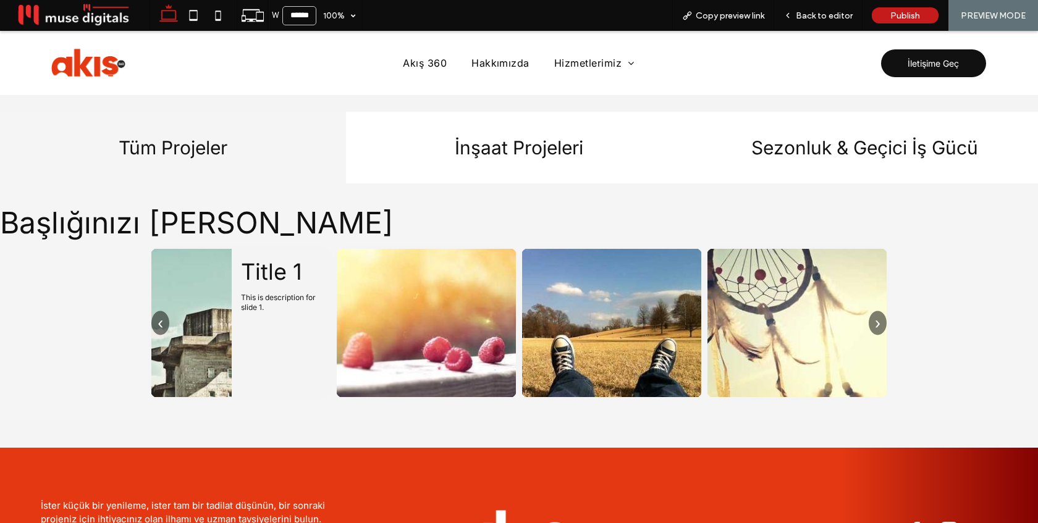
click at [880, 319] on button "›" at bounding box center [878, 323] width 18 height 24
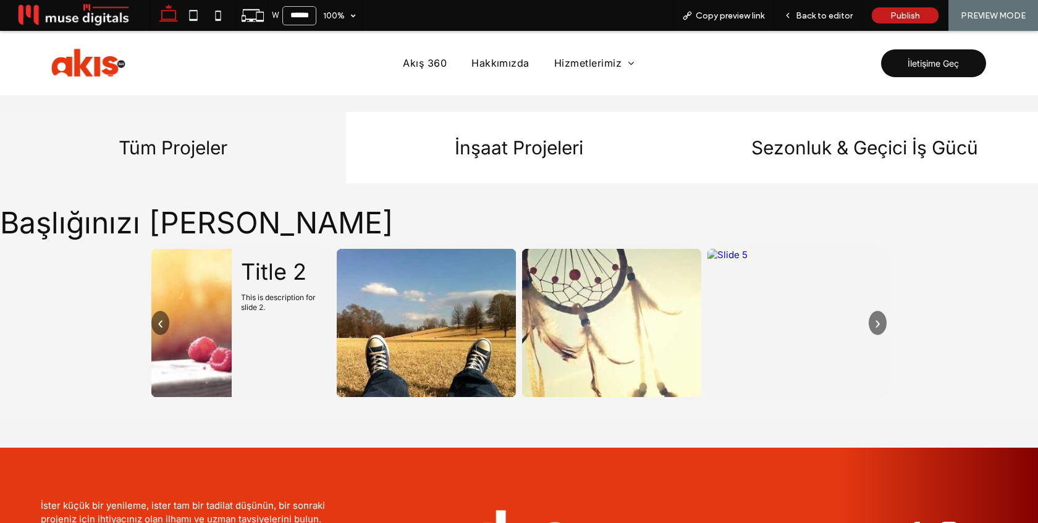
click at [880, 319] on button "›" at bounding box center [878, 323] width 18 height 24
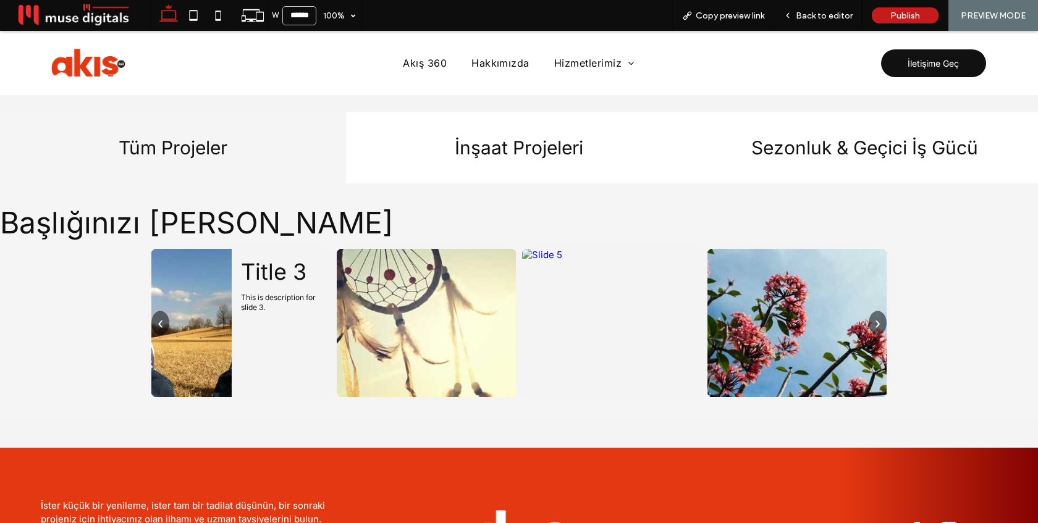
click at [880, 319] on button "›" at bounding box center [878, 323] width 18 height 24
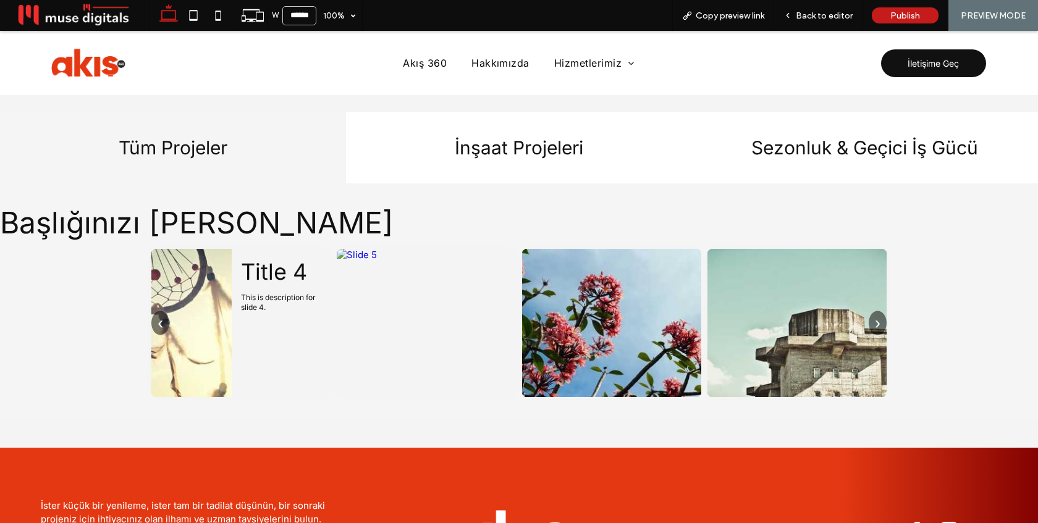
click at [880, 319] on button "›" at bounding box center [878, 323] width 18 height 24
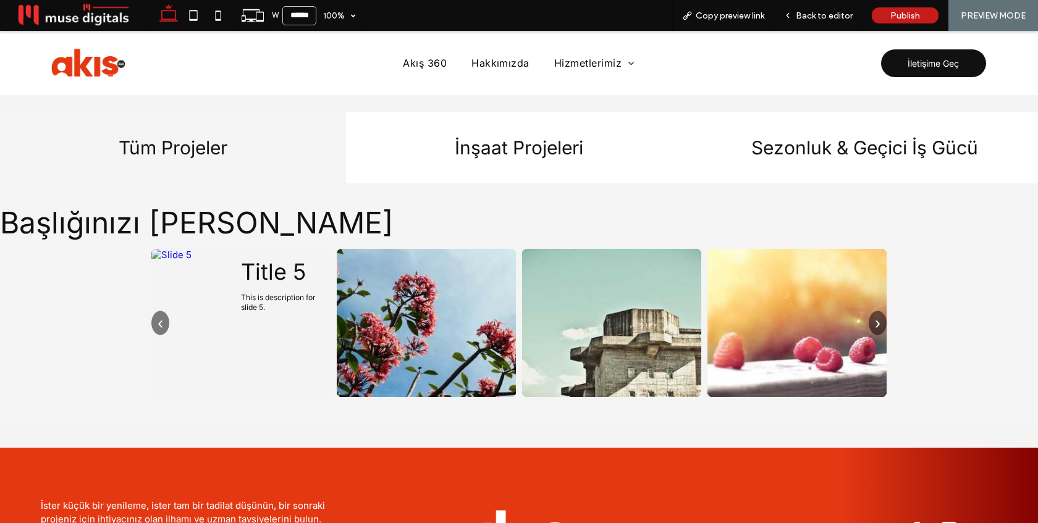
click at [880, 319] on button "›" at bounding box center [878, 323] width 18 height 24
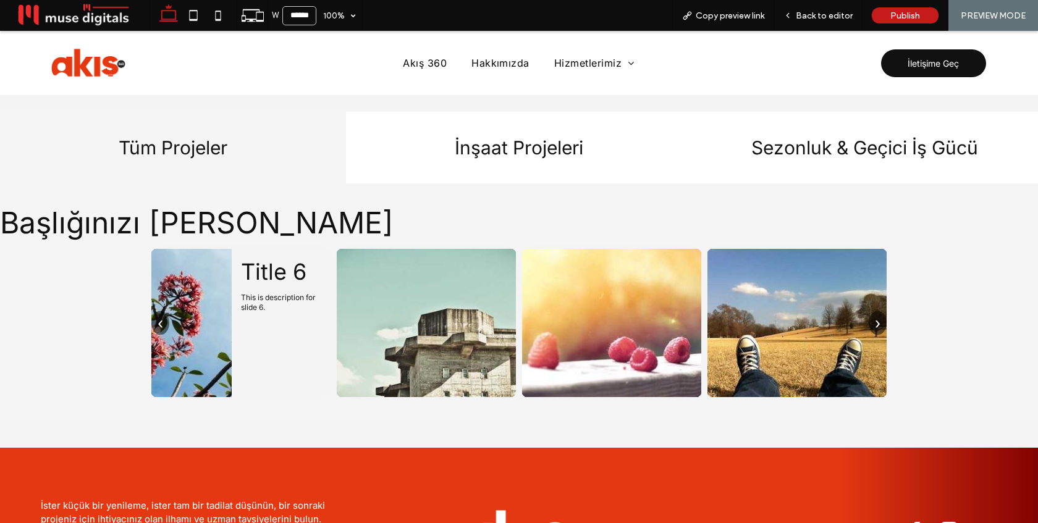
click at [880, 319] on button "›" at bounding box center [878, 323] width 18 height 24
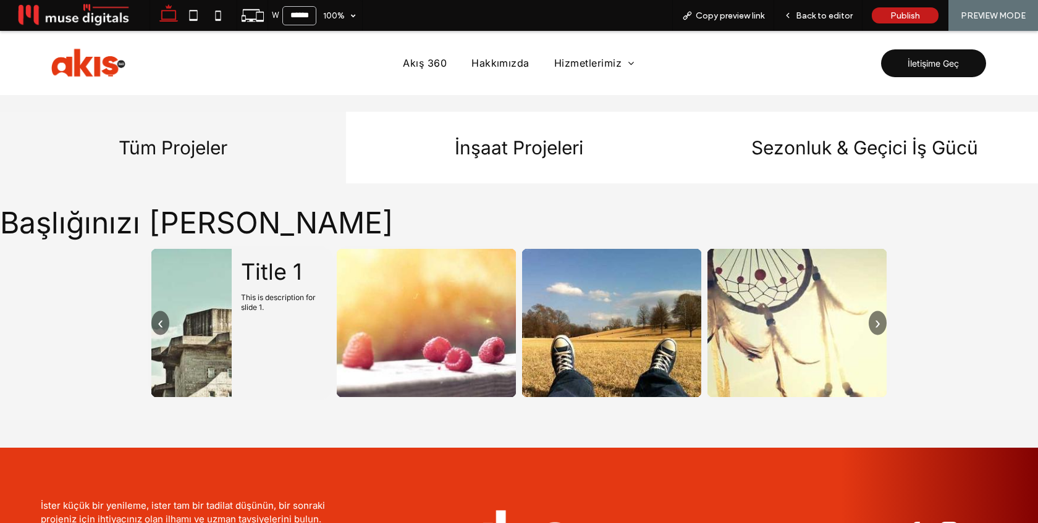
click at [880, 319] on button "›" at bounding box center [878, 323] width 18 height 24
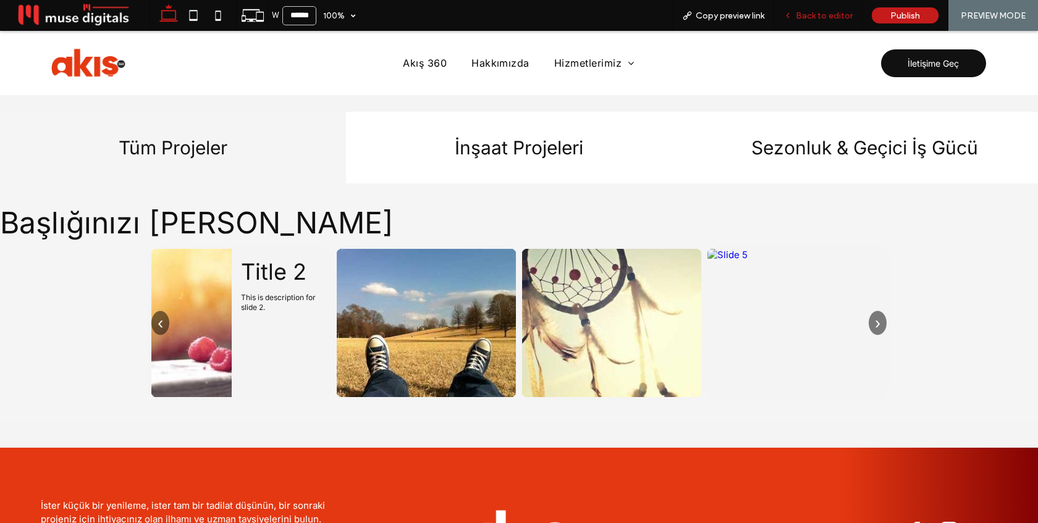
click at [826, 11] on span "Back to editor" at bounding box center [824, 16] width 57 height 11
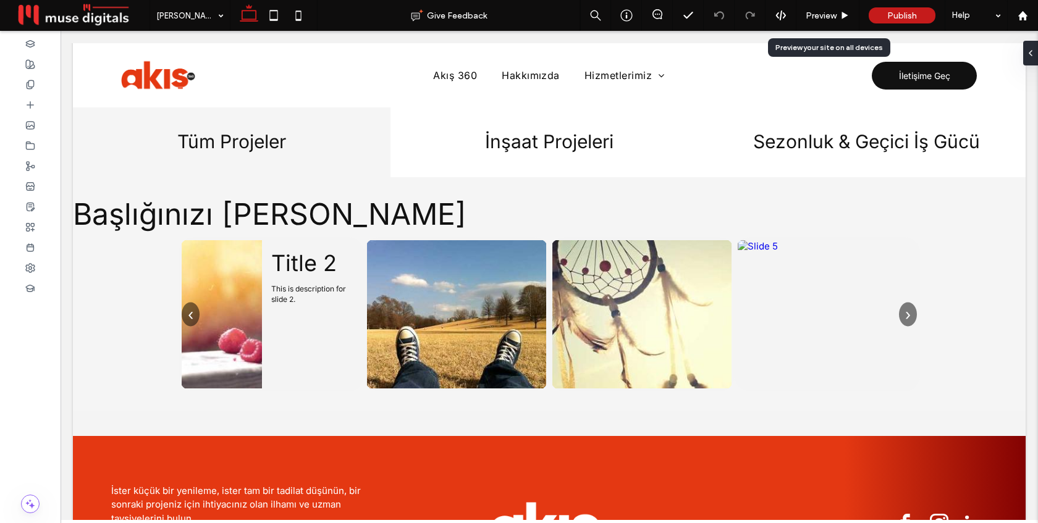
scroll to position [1444, 0]
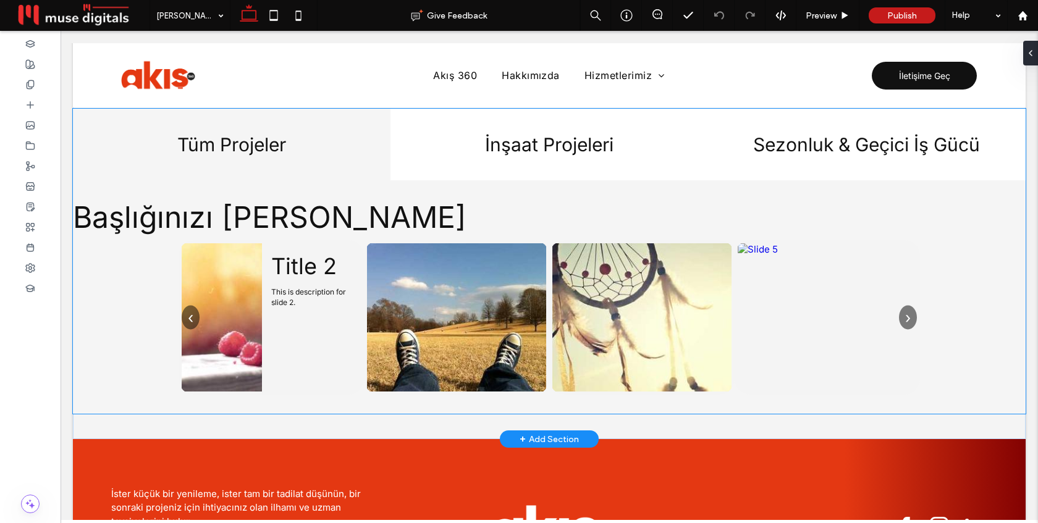
click at [247, 327] on img at bounding box center [222, 318] width 80 height 148
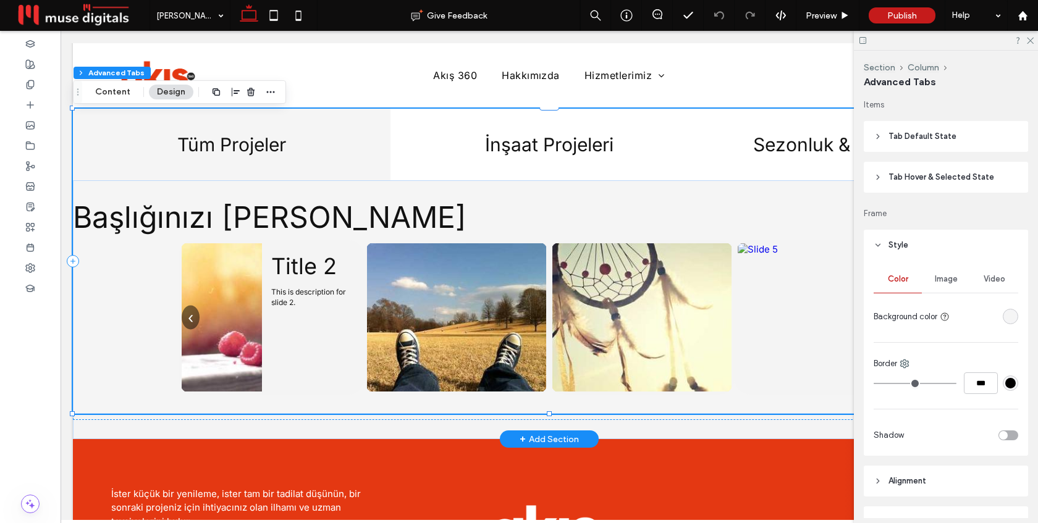
click at [247, 327] on img at bounding box center [222, 318] width 80 height 148
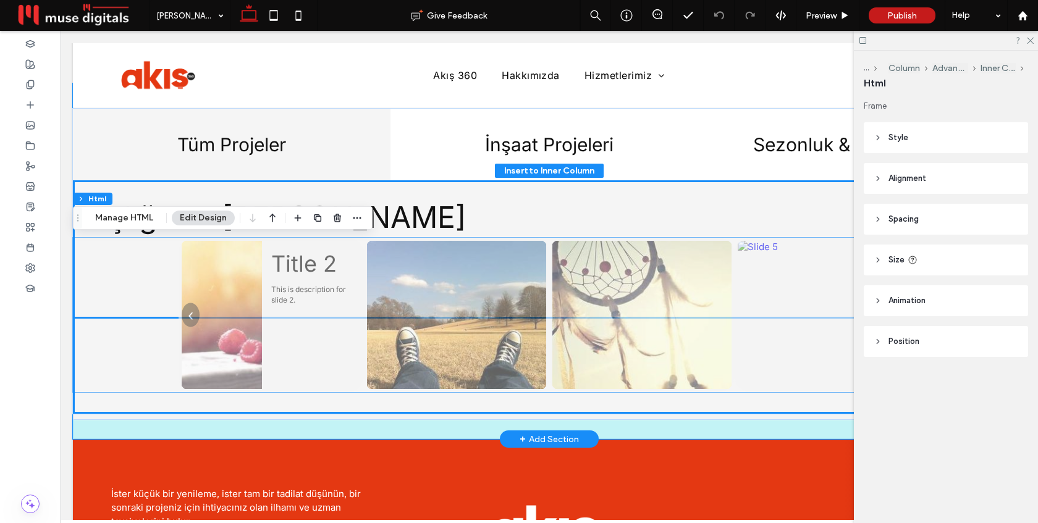
click at [451, 317] on img at bounding box center [456, 315] width 179 height 148
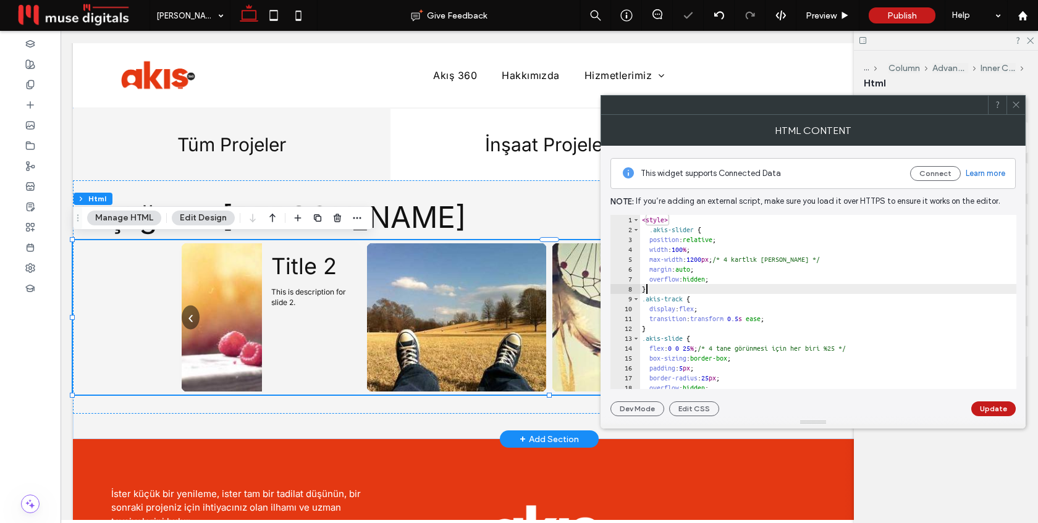
click at [756, 290] on div "< style > .akis-slider { position : relative ; width : 100 % ; max-width : 1200…" at bounding box center [845, 312] width 410 height 194
type textarea "**********"
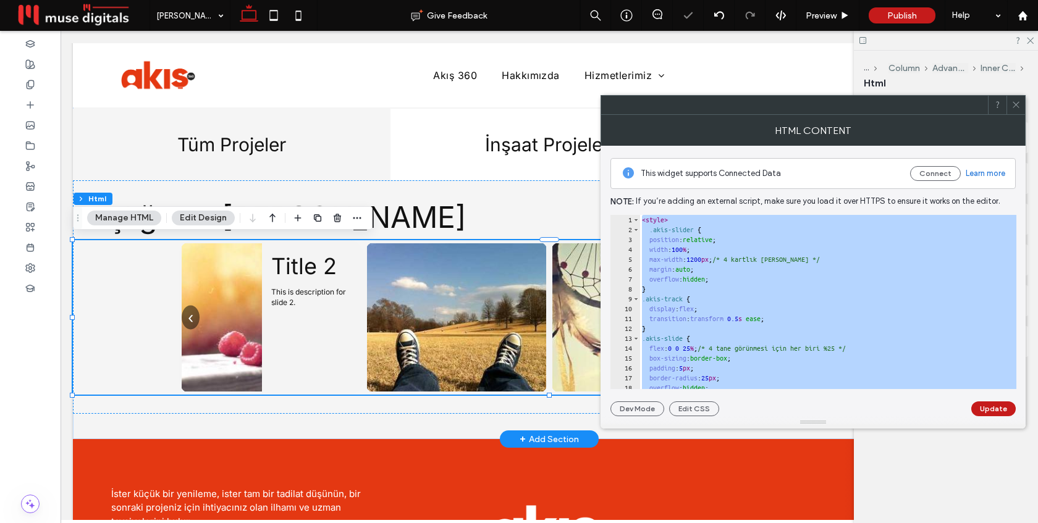
paste textarea "Cursor at row 239"
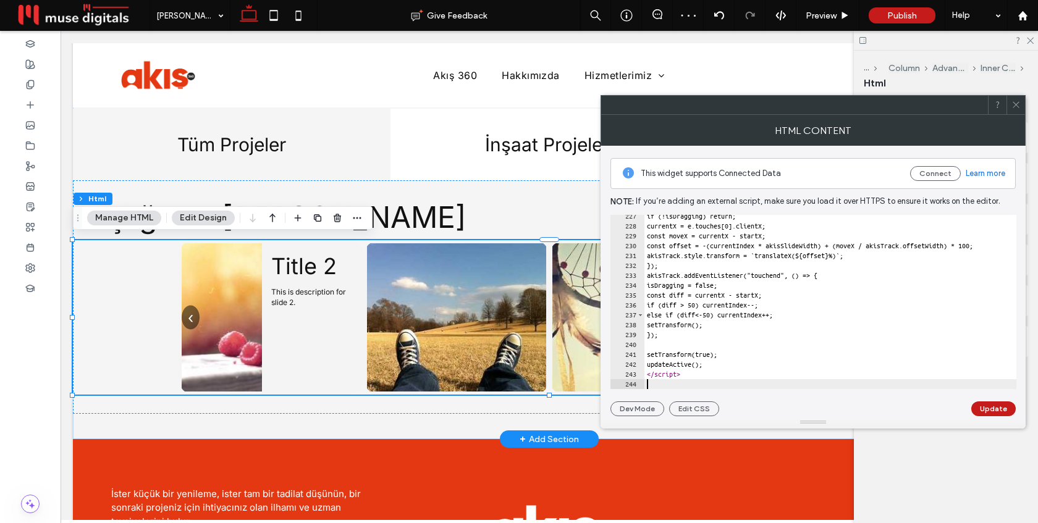
scroll to position [2239, 0]
click at [988, 411] on button "Update" at bounding box center [994, 409] width 44 height 15
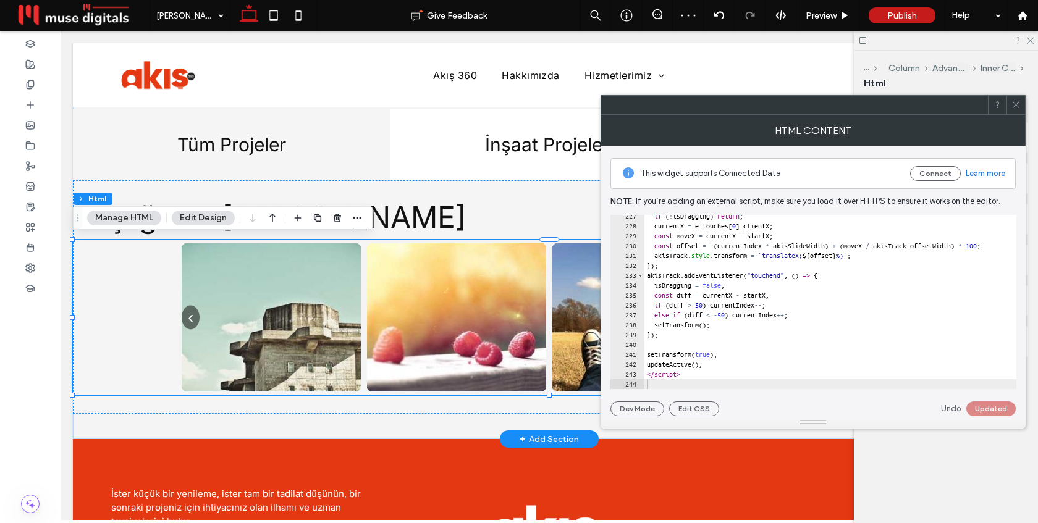
click at [1017, 101] on icon at bounding box center [1016, 104] width 9 height 9
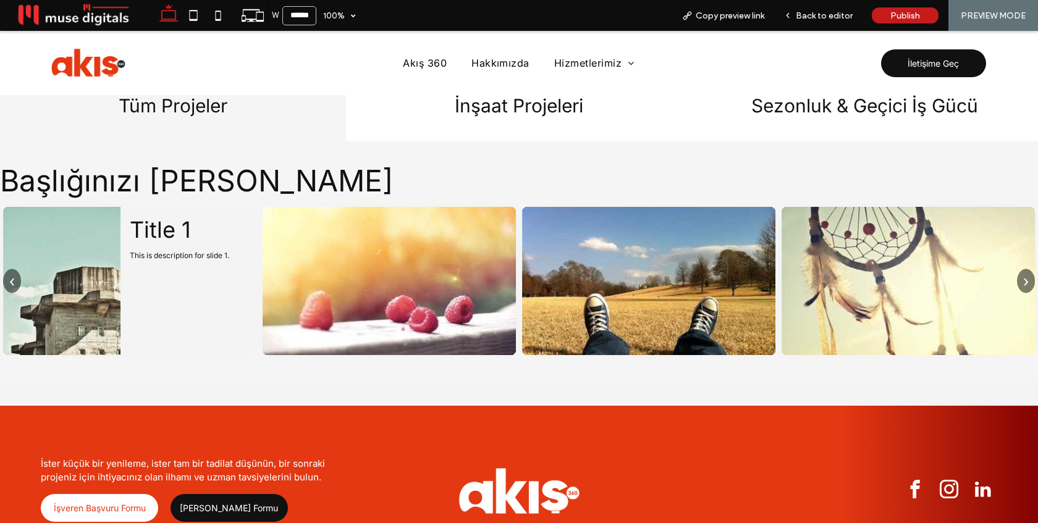
click at [1018, 279] on button "›" at bounding box center [1026, 281] width 18 height 24
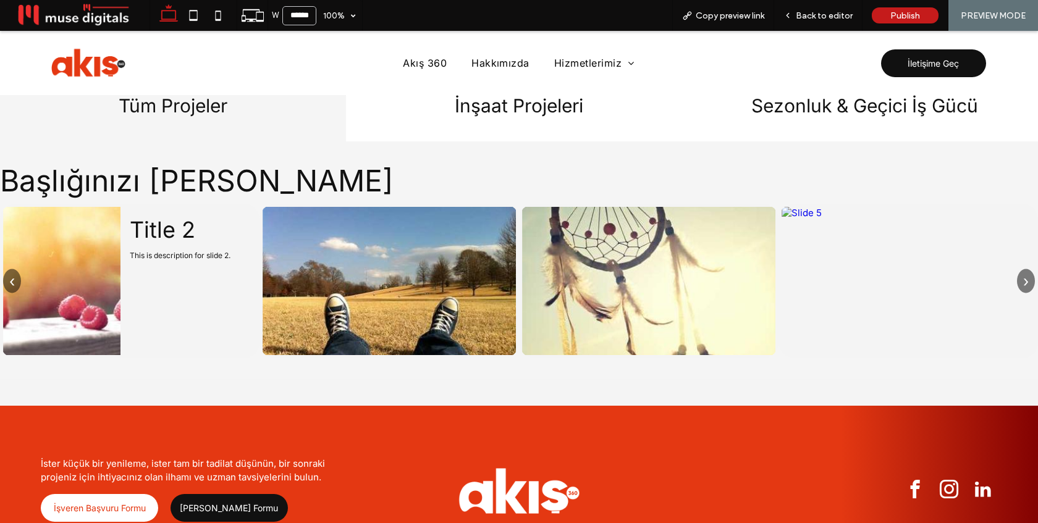
click at [1018, 279] on button "›" at bounding box center [1026, 281] width 18 height 24
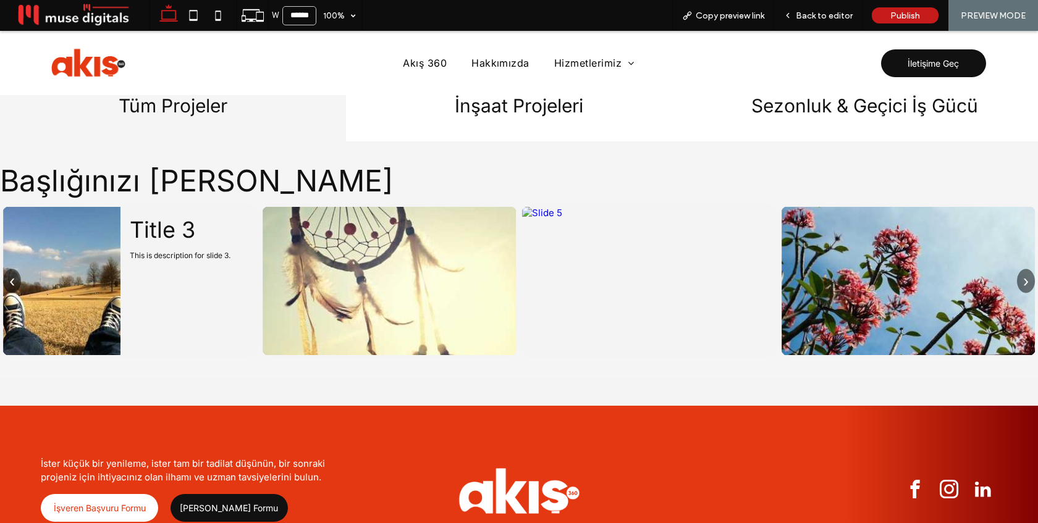
click at [1018, 279] on button "›" at bounding box center [1026, 281] width 18 height 24
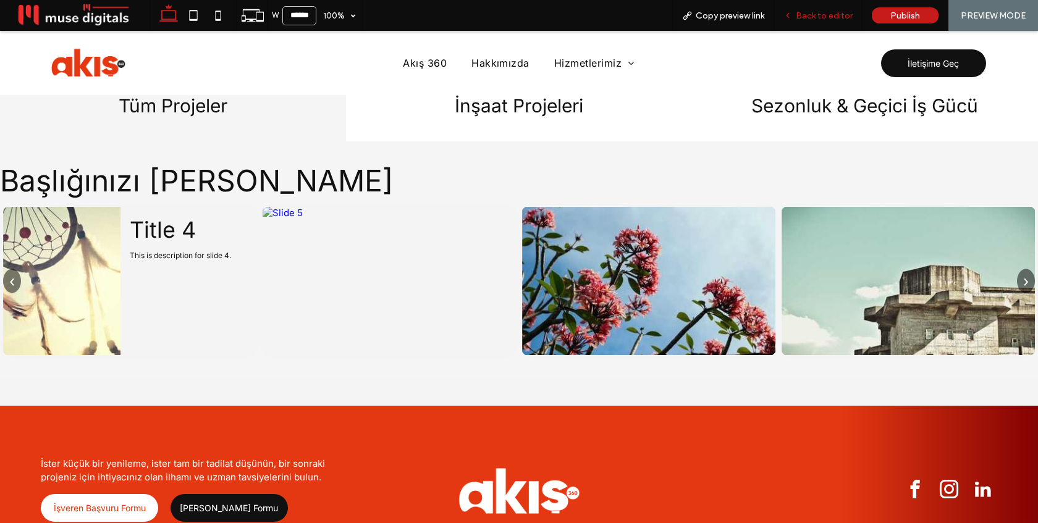
click at [813, 13] on span "Back to editor" at bounding box center [824, 16] width 57 height 11
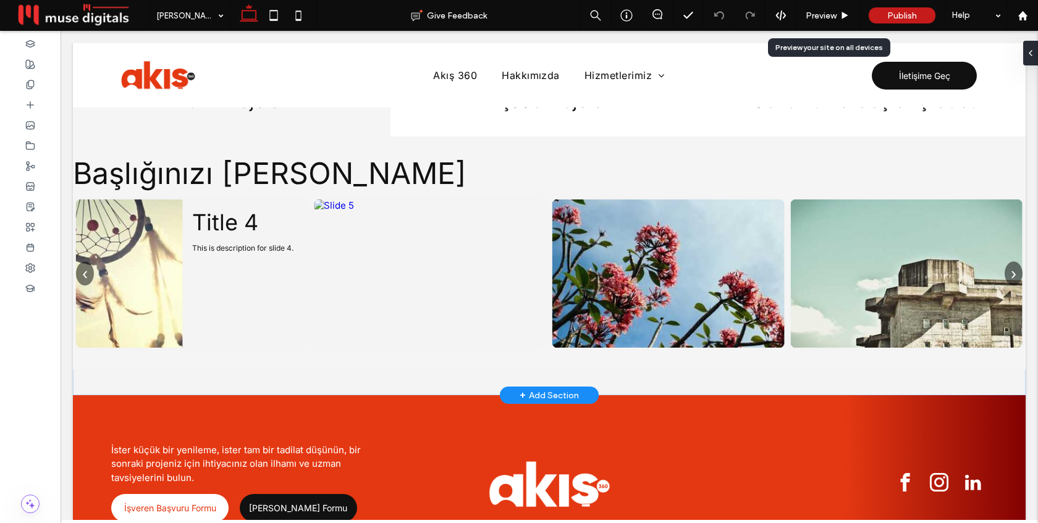
scroll to position [1488, 0]
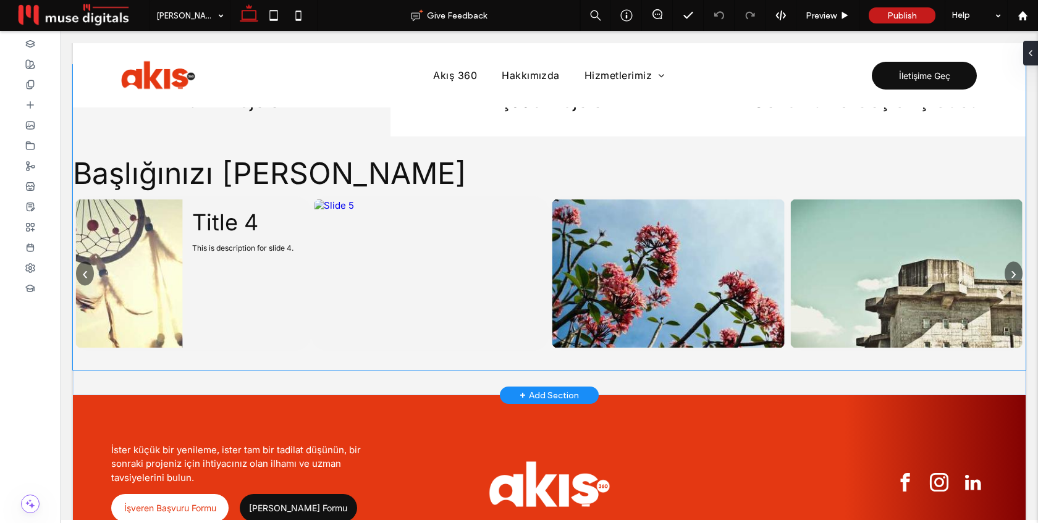
click at [326, 284] on img at bounding box center [430, 274] width 232 height 148
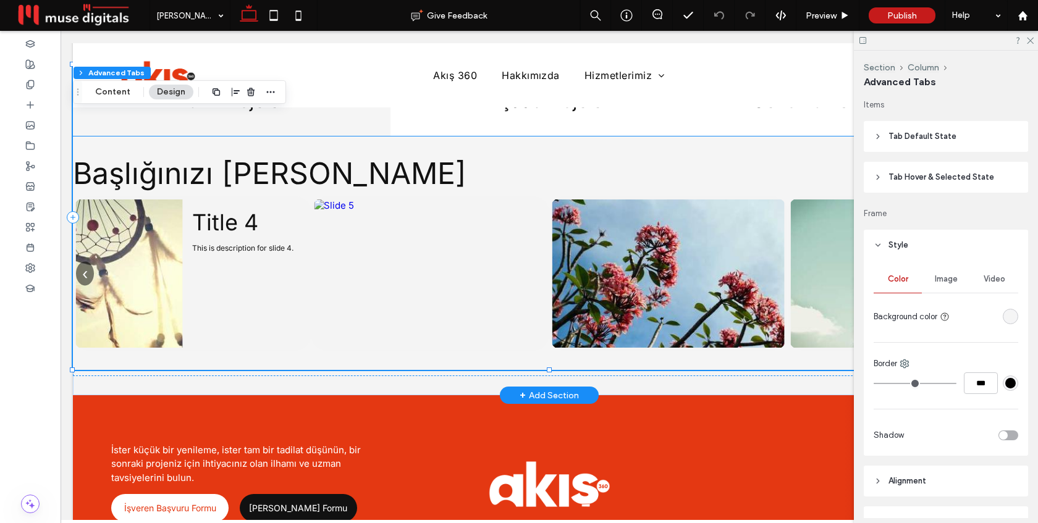
click at [308, 279] on div "Title 4 This is description for slide 4." at bounding box center [192, 274] width 238 height 155
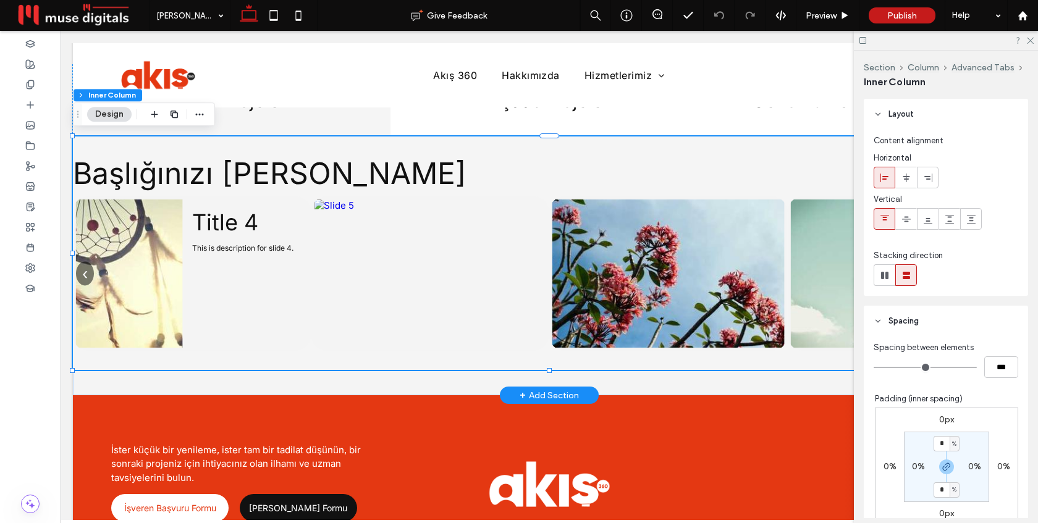
click at [308, 279] on div "Title 4 This is description for slide 4." at bounding box center [192, 274] width 238 height 155
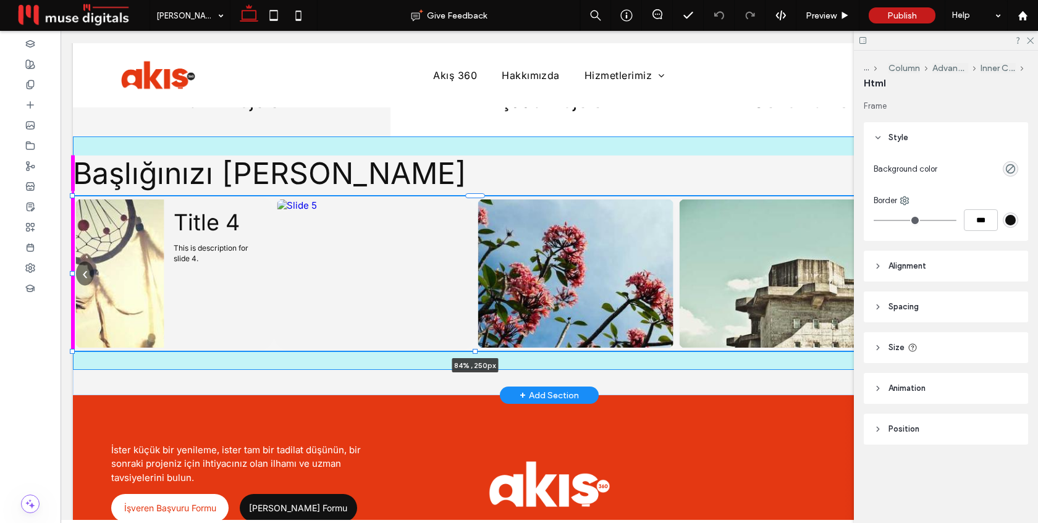
drag, startPoint x: 74, startPoint y: 271, endPoint x: 222, endPoint y: 266, distance: 148.4
click at [222, 266] on div "Tüm Projeler İnşaat Projeleri Sezonluk & Geçici İş Gücü Başlığınızı [PERSON_NAM…" at bounding box center [549, 218] width 953 height 356
type input "**"
type input "****"
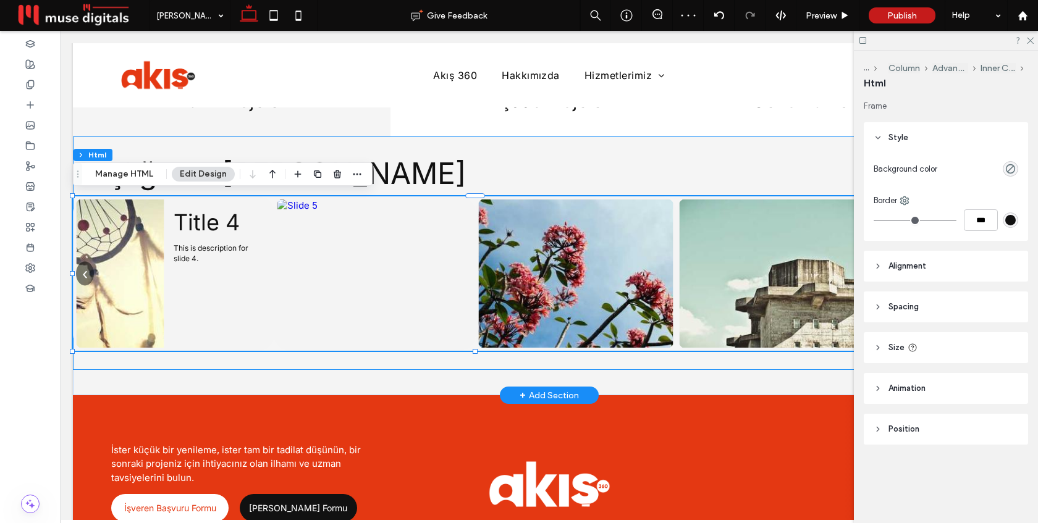
click at [722, 358] on div "Başlığınızı [PERSON_NAME] Title 6 This is description for slide 6. Title 5 This…" at bounding box center [549, 254] width 953 height 234
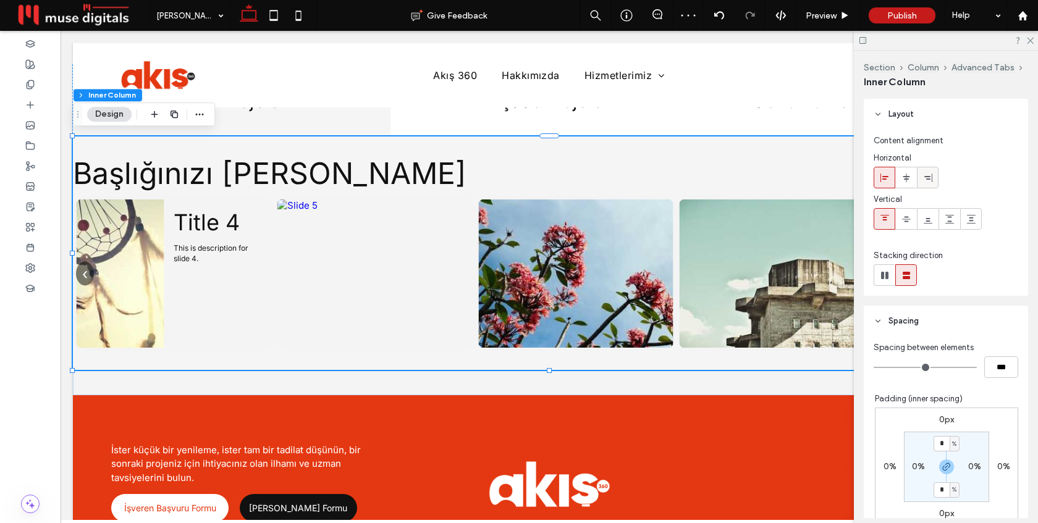
click at [934, 177] on div at bounding box center [928, 177] width 20 height 20
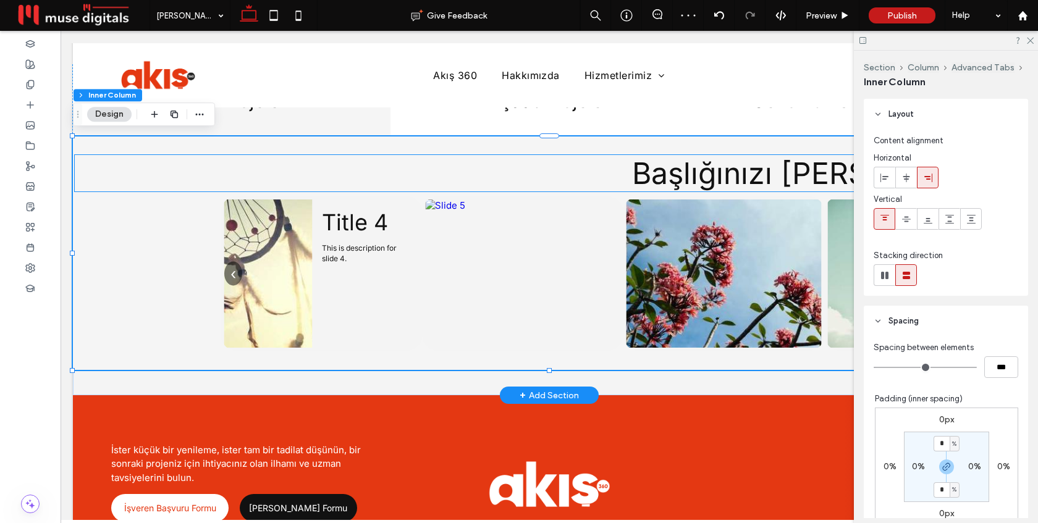
click at [733, 170] on span "Başlığınızı [PERSON_NAME]" at bounding box center [829, 173] width 394 height 36
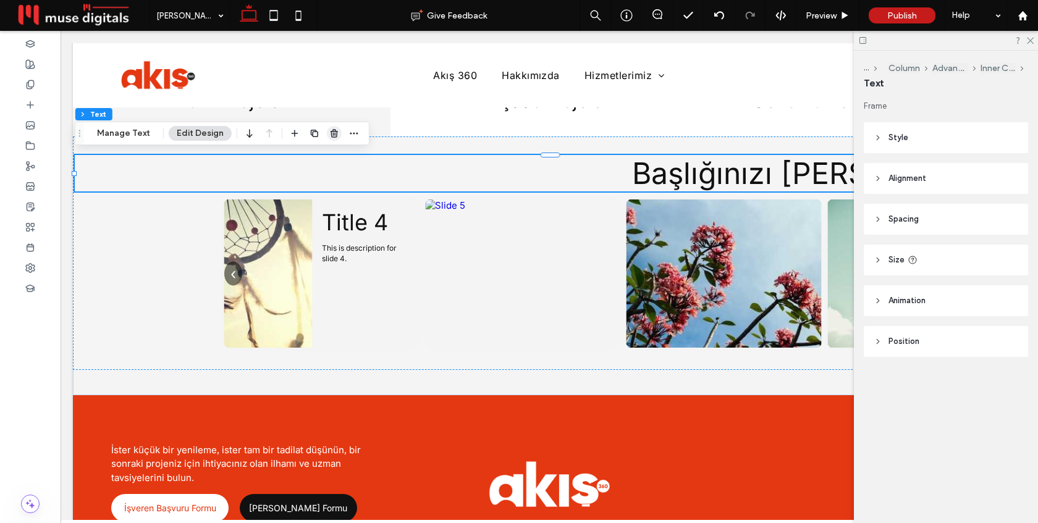
click at [329, 138] on icon "button" at bounding box center [334, 134] width 10 height 10
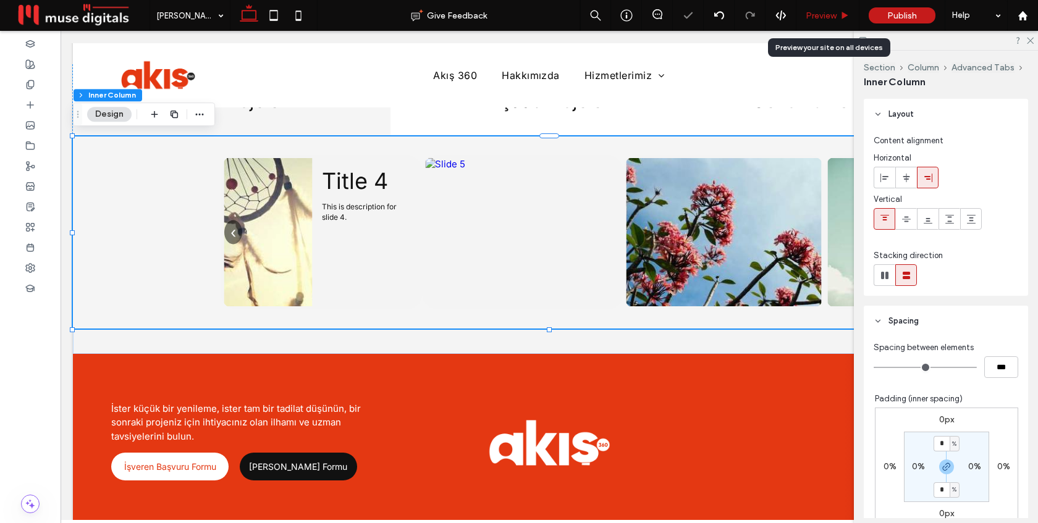
click at [824, 17] on span "Preview" at bounding box center [821, 16] width 31 height 11
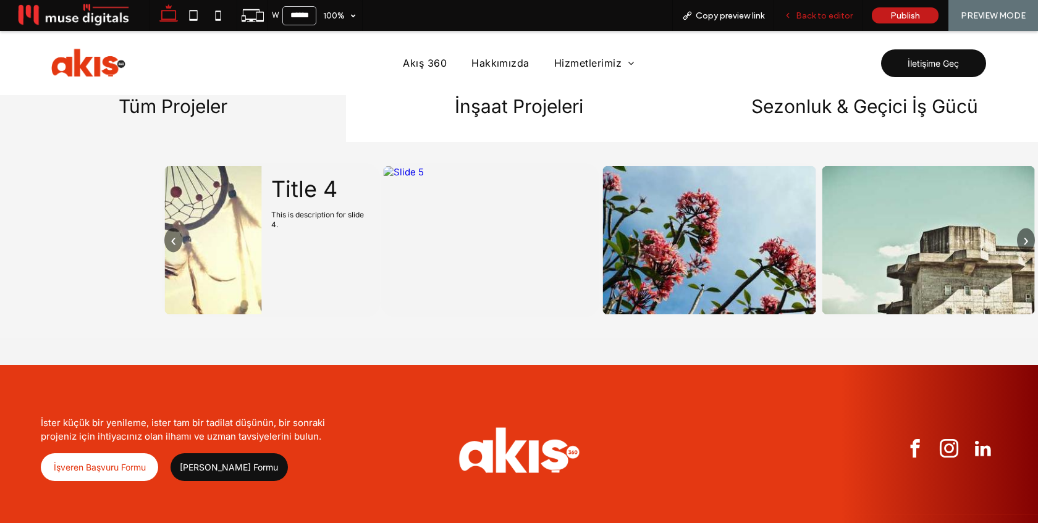
scroll to position [1482, 0]
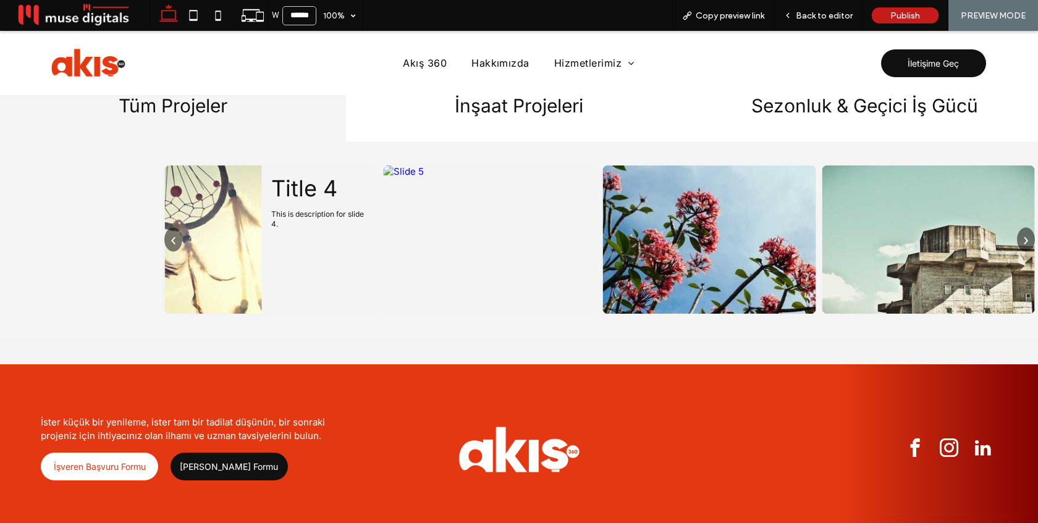
click at [1028, 236] on button "›" at bounding box center [1026, 239] width 18 height 24
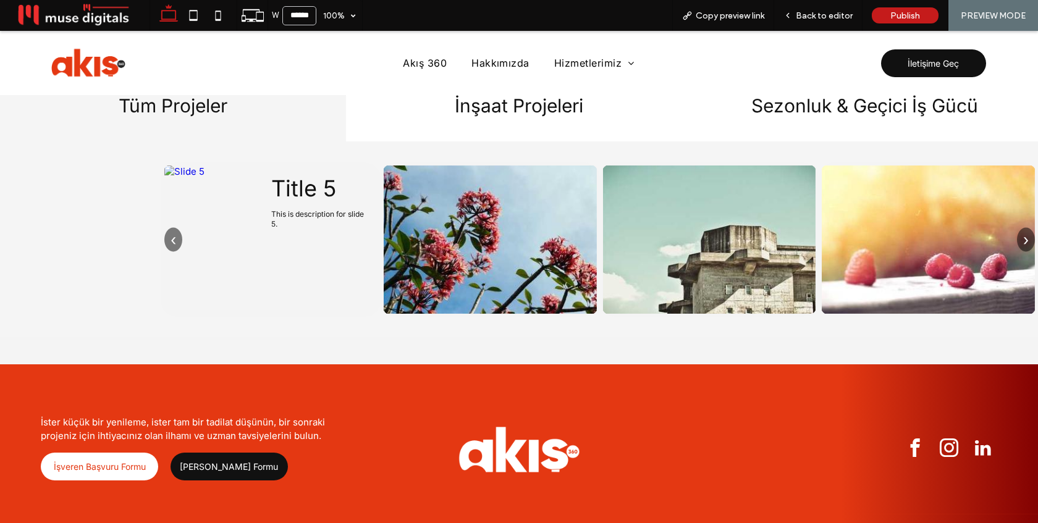
click at [1028, 236] on button "›" at bounding box center [1026, 239] width 18 height 24
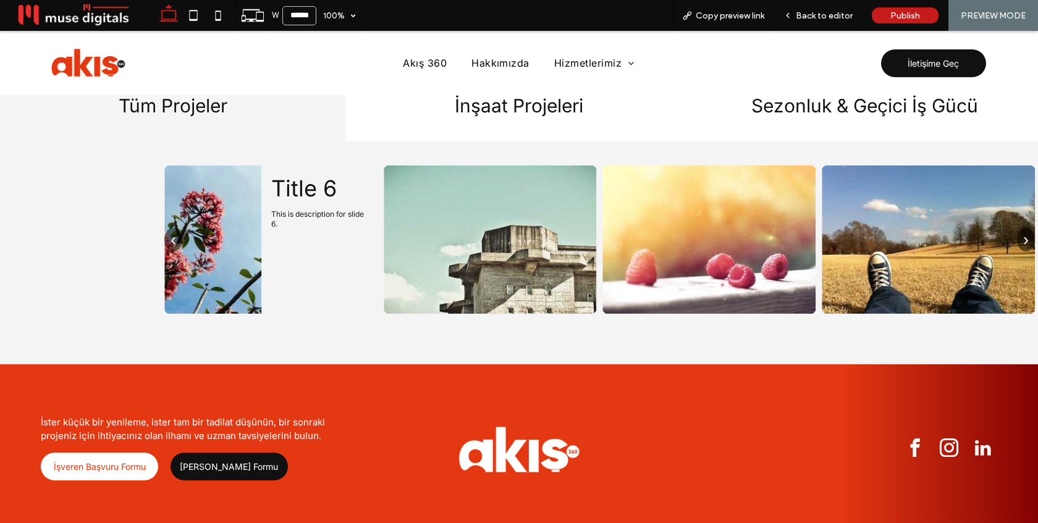
click at [1028, 236] on button "›" at bounding box center [1026, 239] width 18 height 24
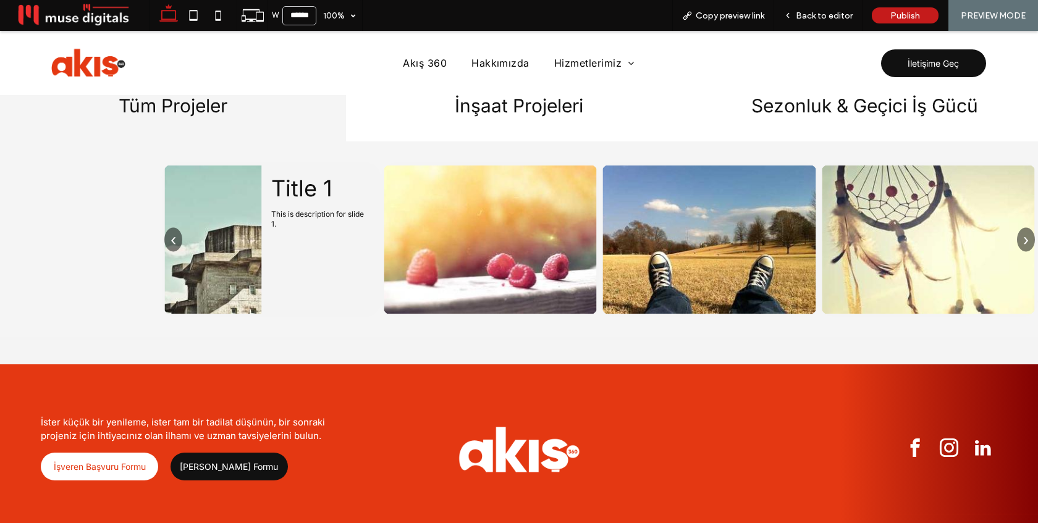
click at [1028, 236] on button "›" at bounding box center [1026, 239] width 18 height 24
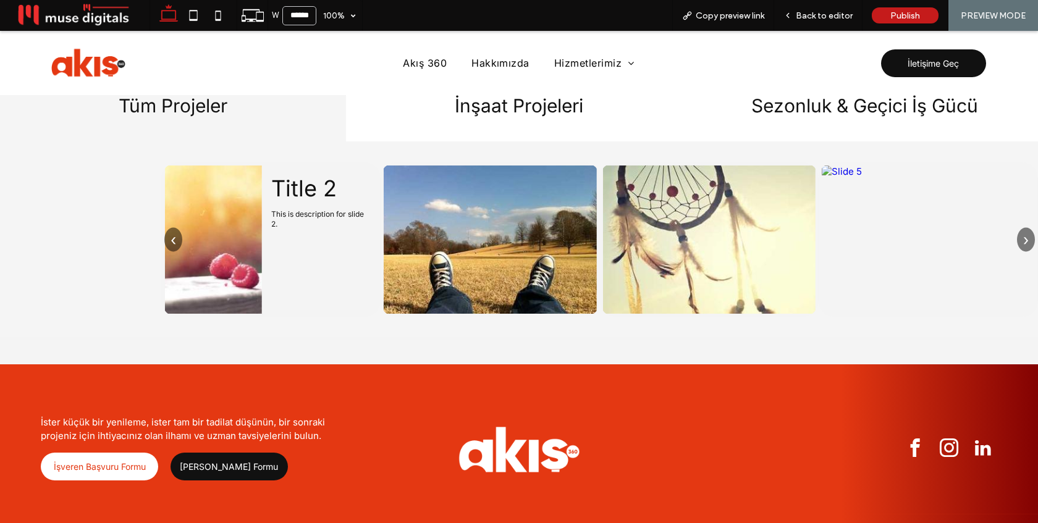
click at [1028, 236] on button "›" at bounding box center [1026, 239] width 18 height 24
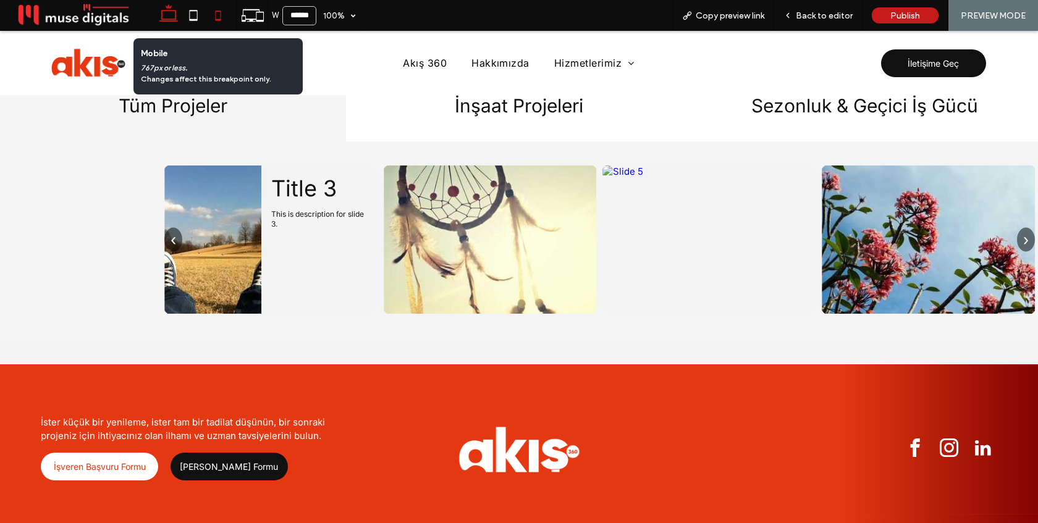
click at [212, 19] on icon at bounding box center [218, 15] width 25 height 25
type input "*****"
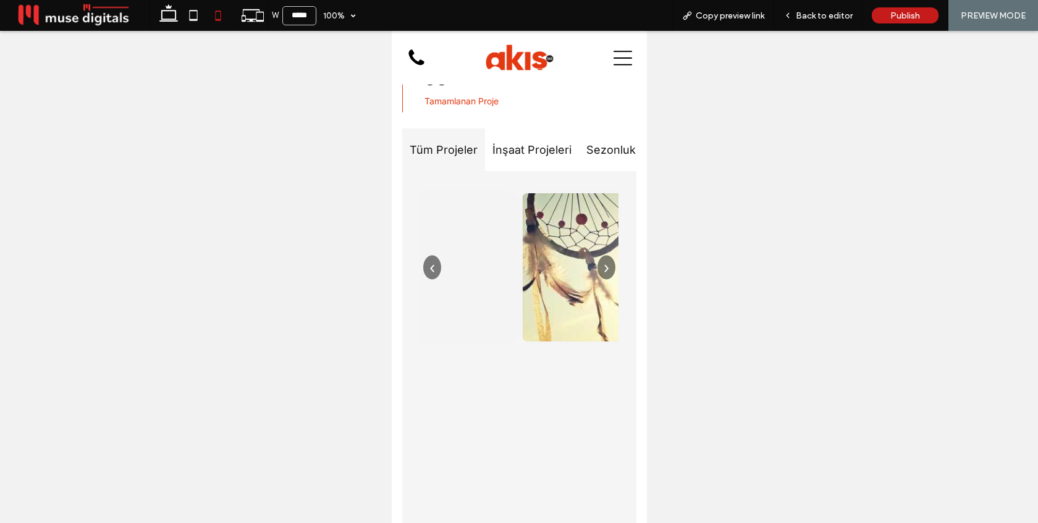
click at [606, 255] on button "›" at bounding box center [606, 267] width 18 height 24
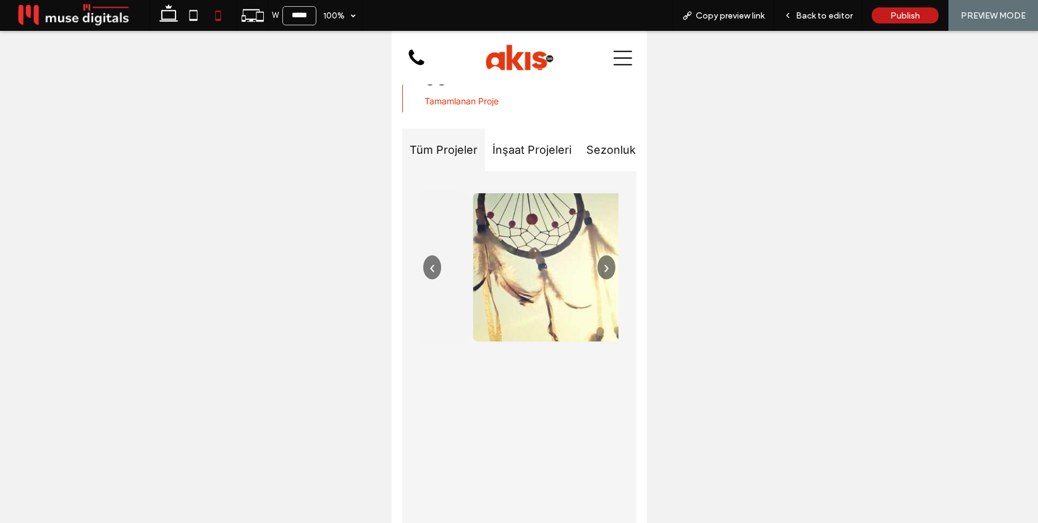
click at [606, 255] on button "›" at bounding box center [606, 267] width 18 height 24
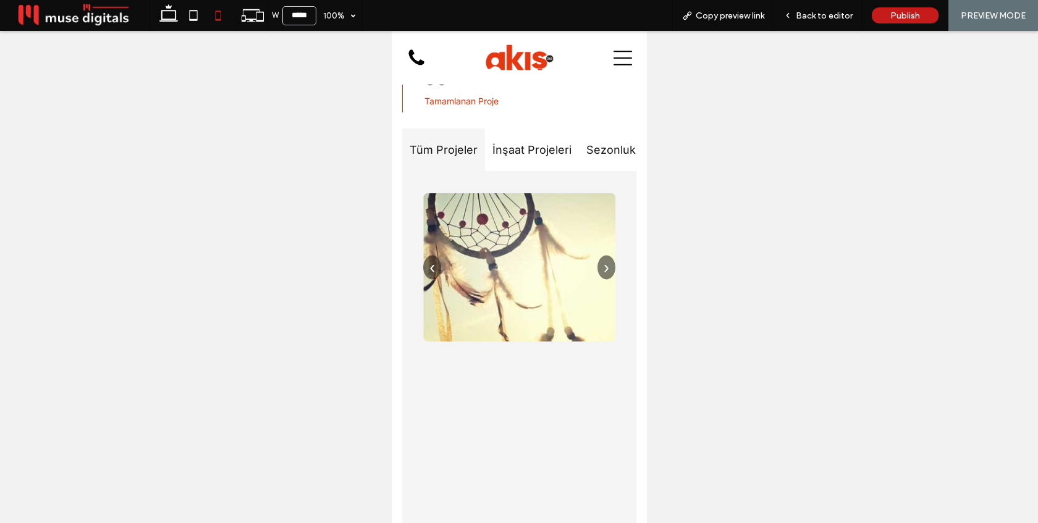
click at [606, 255] on button "›" at bounding box center [606, 267] width 18 height 24
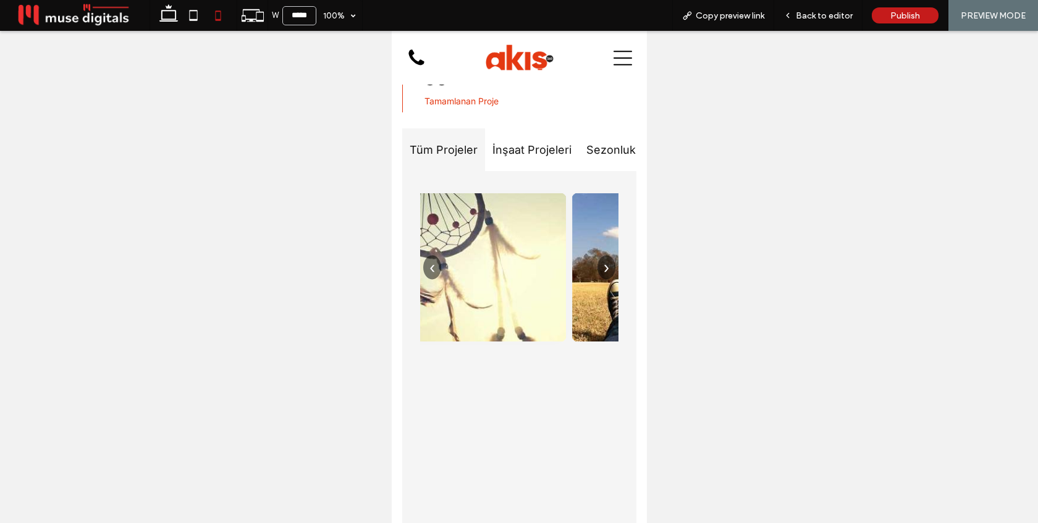
click at [606, 255] on button "›" at bounding box center [606, 267] width 18 height 24
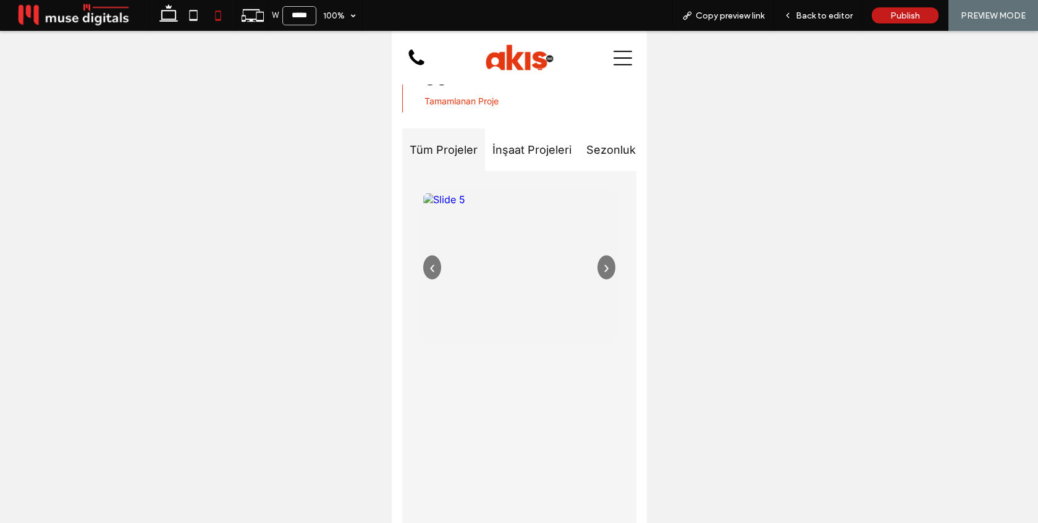
click at [606, 255] on button "›" at bounding box center [606, 267] width 18 height 24
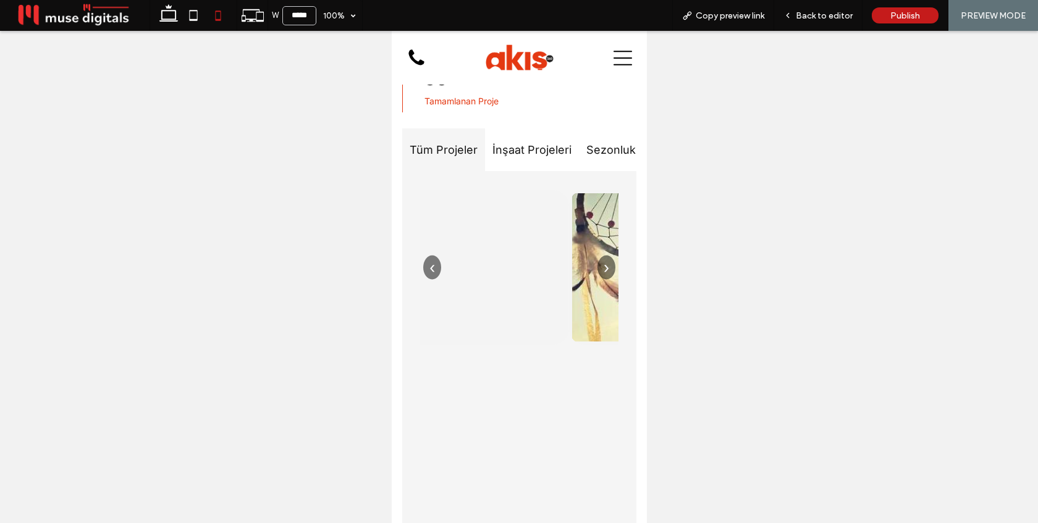
click at [606, 255] on button "›" at bounding box center [606, 267] width 18 height 24
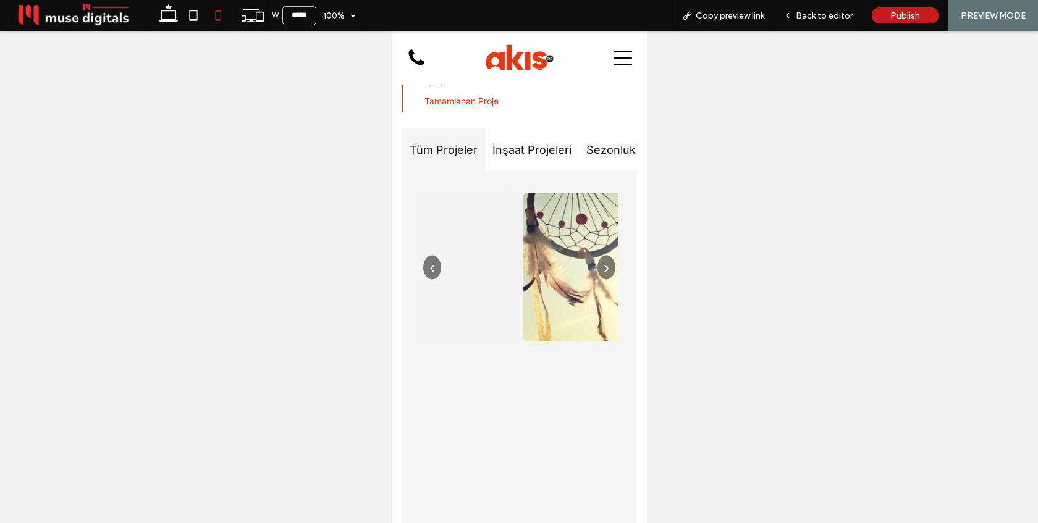
click at [606, 255] on button "›" at bounding box center [606, 267] width 18 height 24
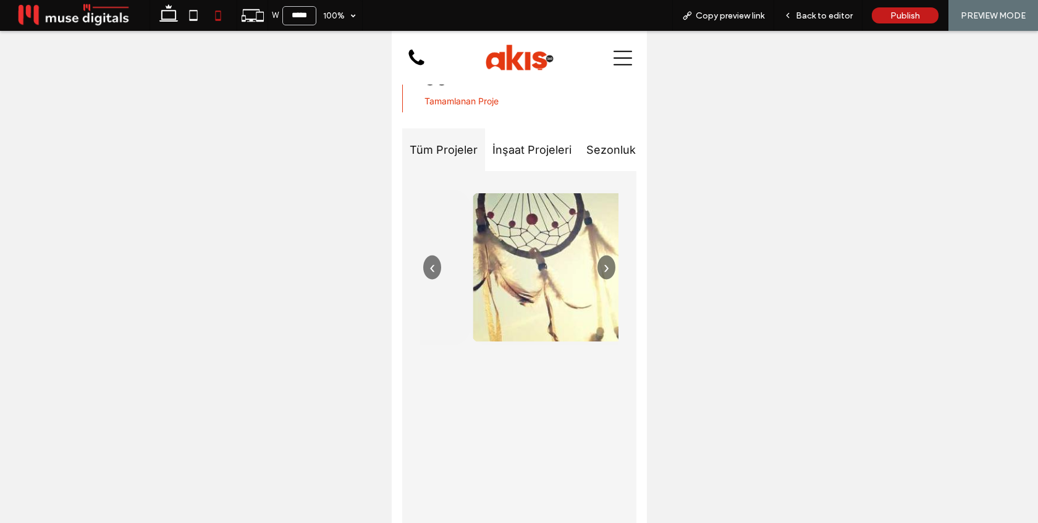
click at [600, 255] on button "›" at bounding box center [606, 267] width 18 height 24
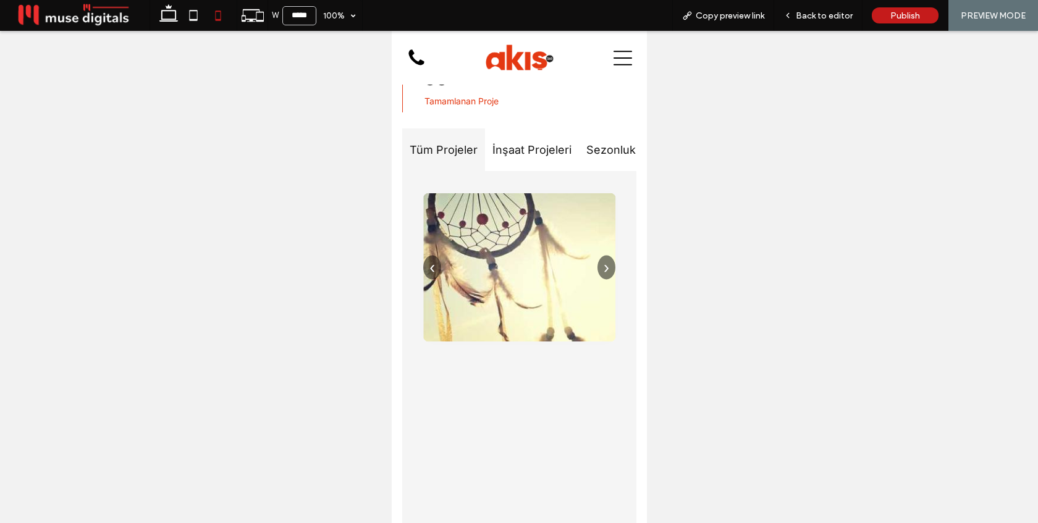
click at [600, 255] on button "›" at bounding box center [606, 267] width 18 height 24
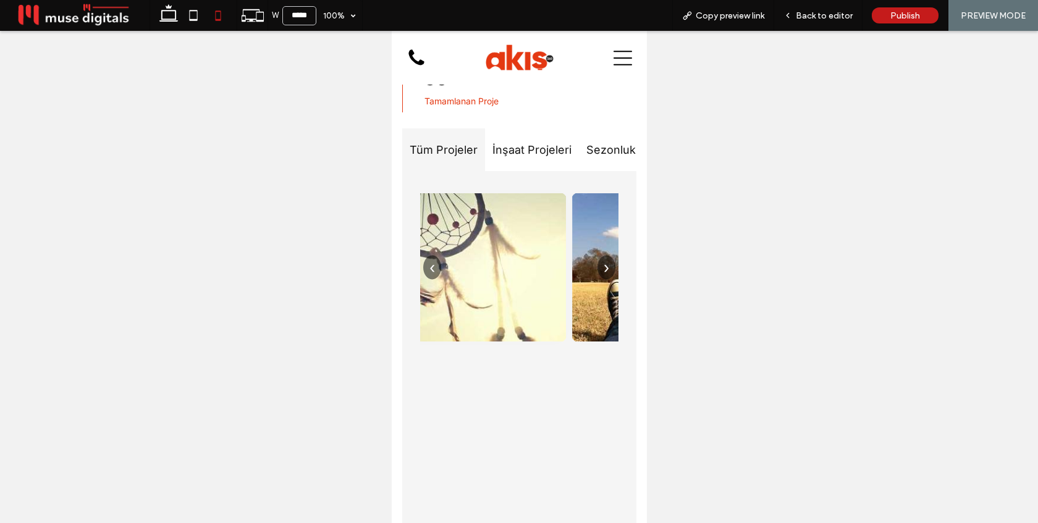
click at [600, 255] on button "›" at bounding box center [606, 267] width 18 height 24
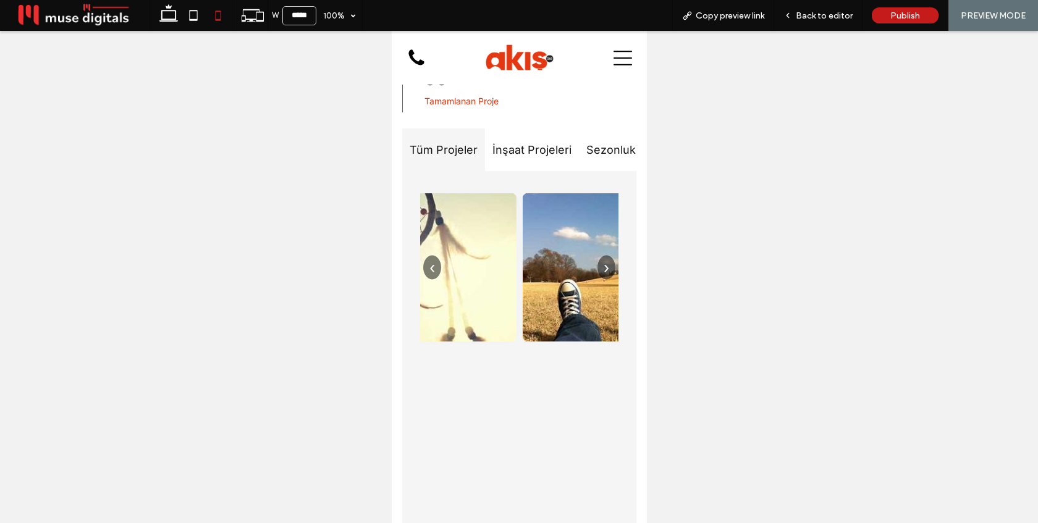
click at [600, 255] on button "›" at bounding box center [606, 267] width 18 height 24
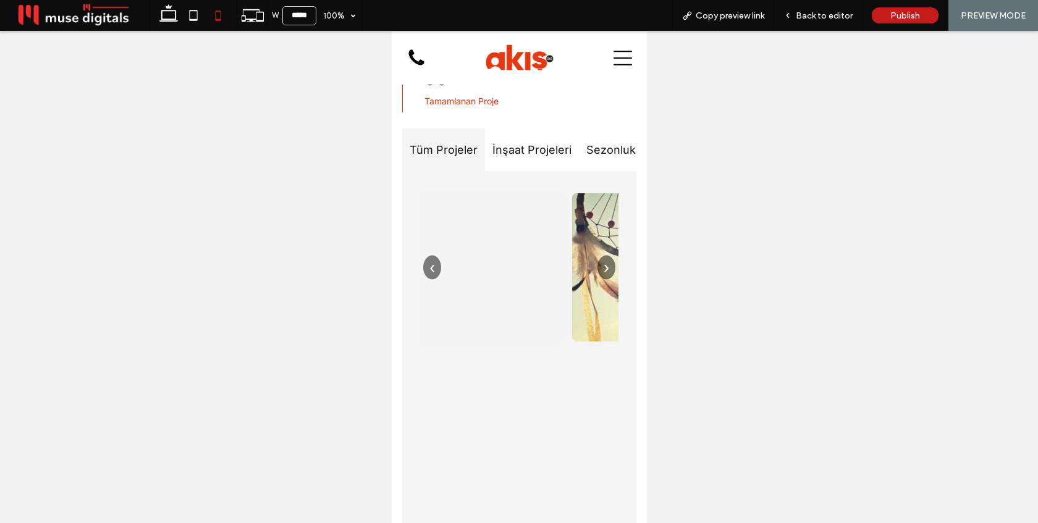
click at [600, 255] on button "›" at bounding box center [606, 267] width 18 height 24
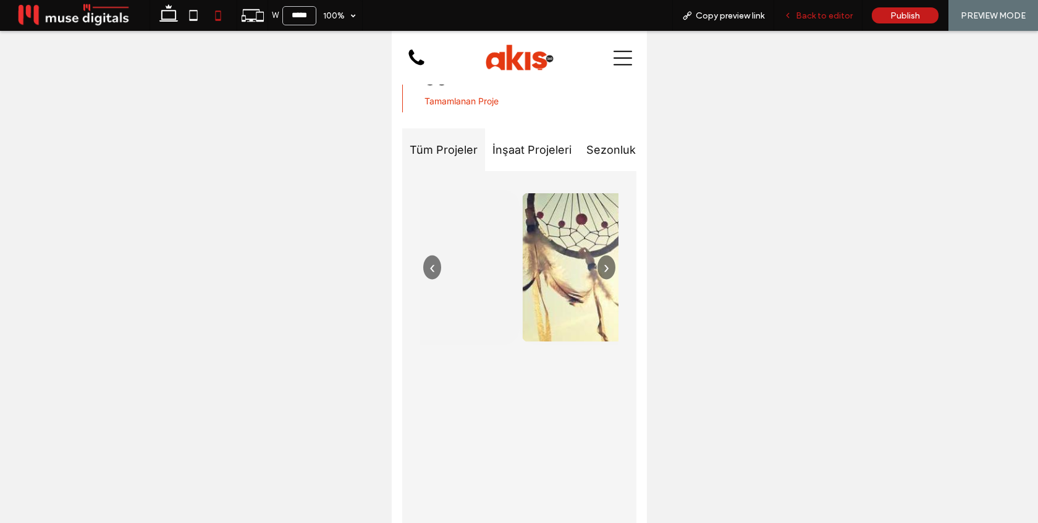
click at [811, 18] on span "Back to editor" at bounding box center [824, 16] width 57 height 11
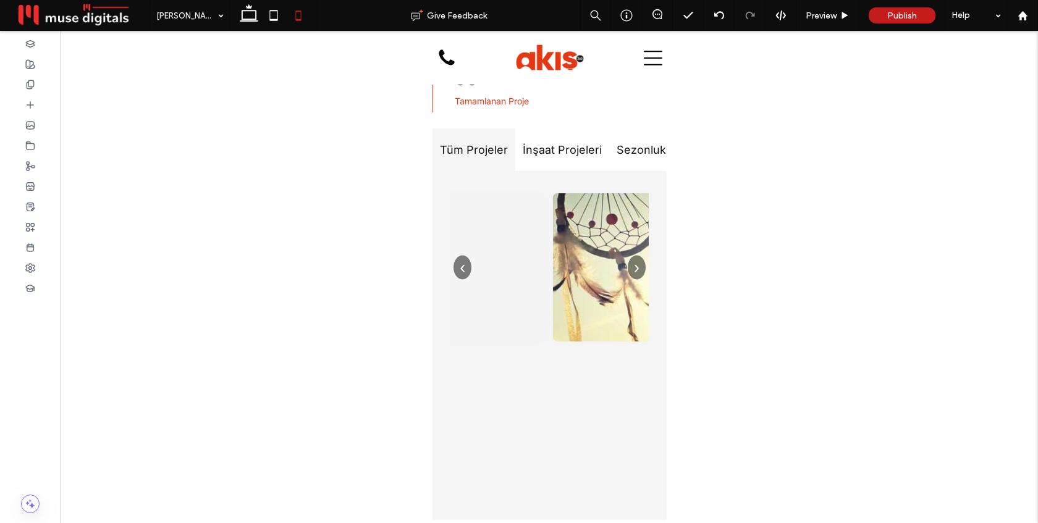
scroll to position [2014, 0]
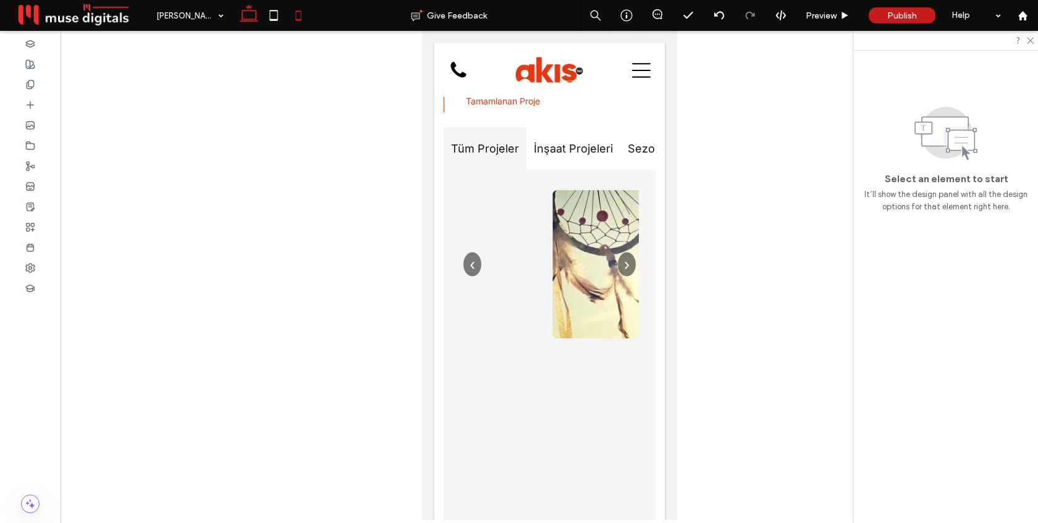
click at [250, 12] on icon at bounding box center [249, 15] width 25 height 25
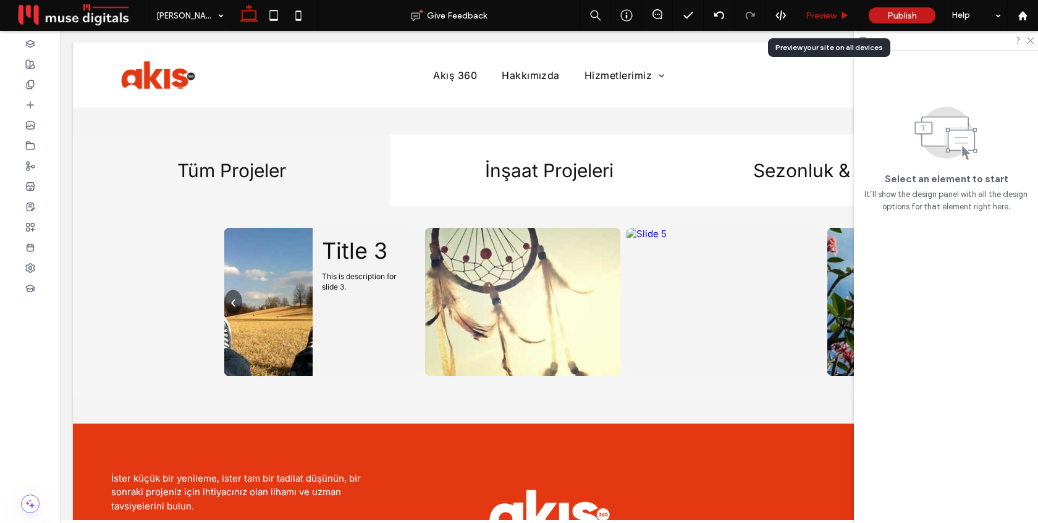
click at [802, 20] on div "Preview" at bounding box center [828, 16] width 62 height 11
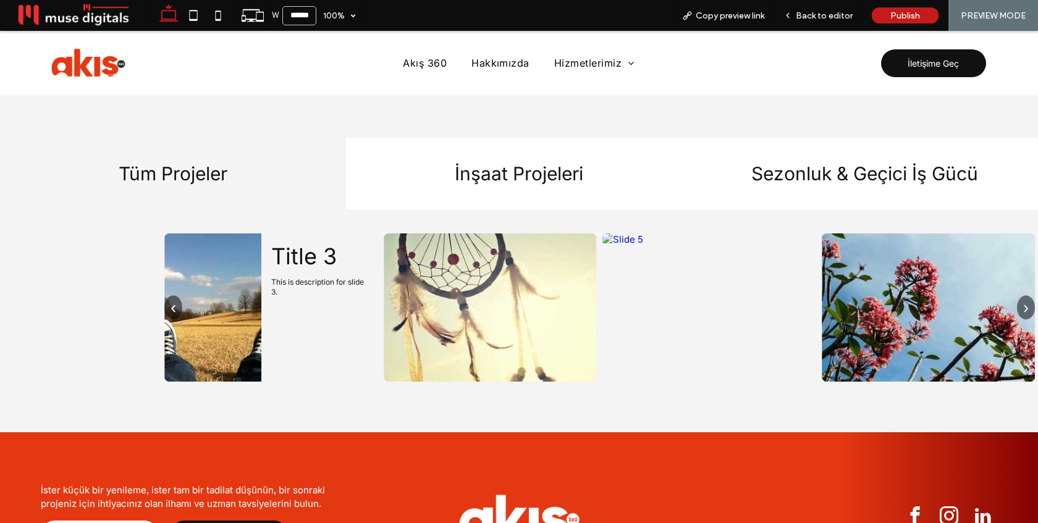
scroll to position [1414, 0]
click at [1025, 305] on button "›" at bounding box center [1026, 307] width 18 height 24
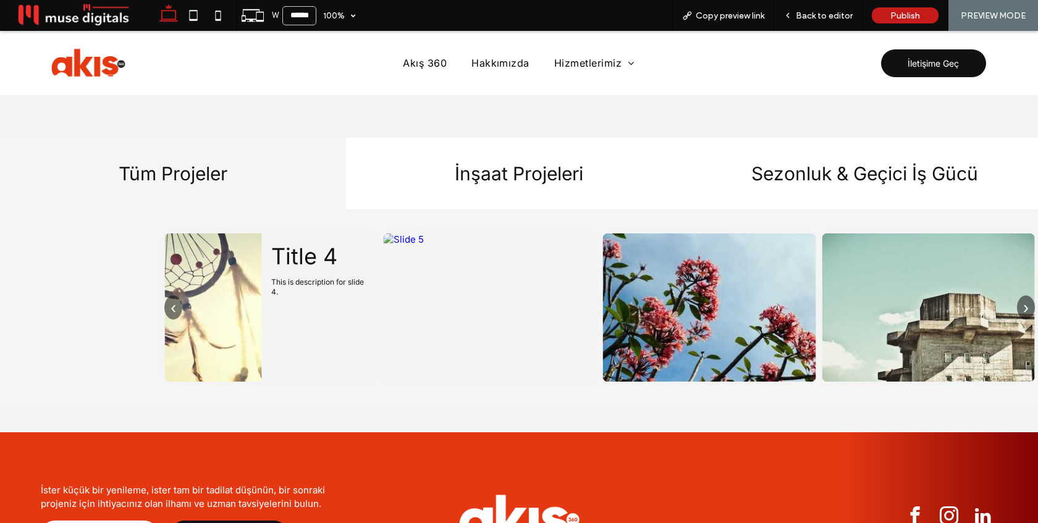
click at [1025, 305] on button "›" at bounding box center [1026, 307] width 18 height 24
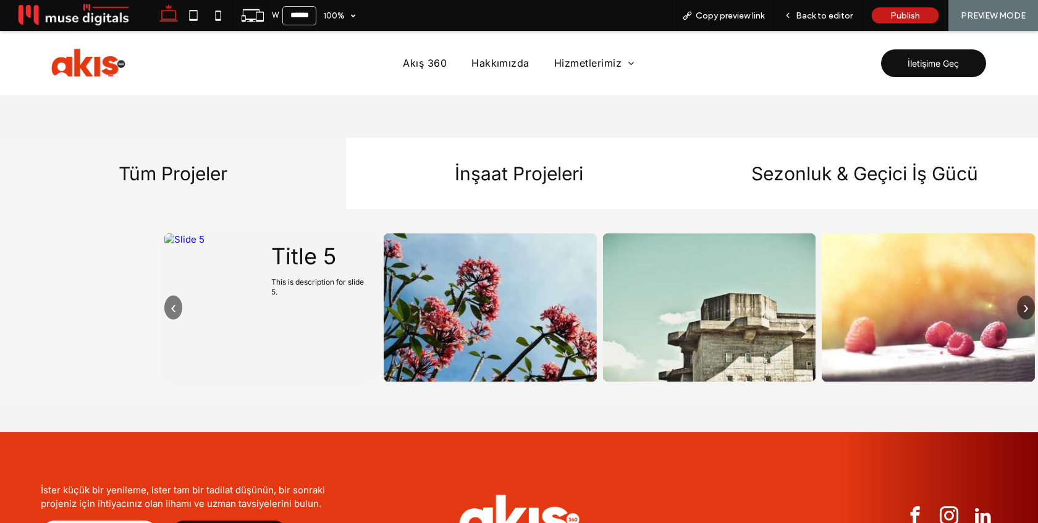
click at [1025, 305] on button "›" at bounding box center [1026, 307] width 18 height 24
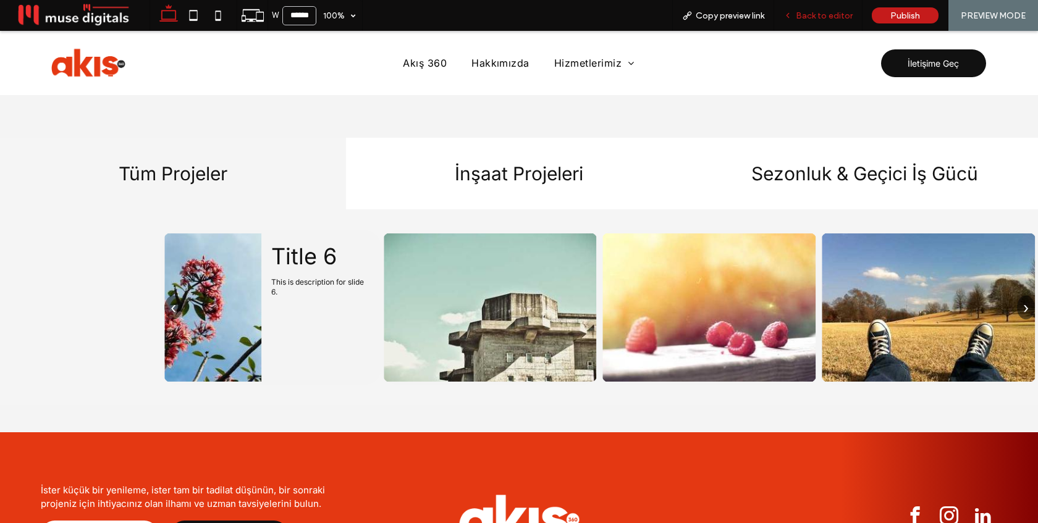
click at [814, 15] on span "Back to editor" at bounding box center [824, 16] width 57 height 11
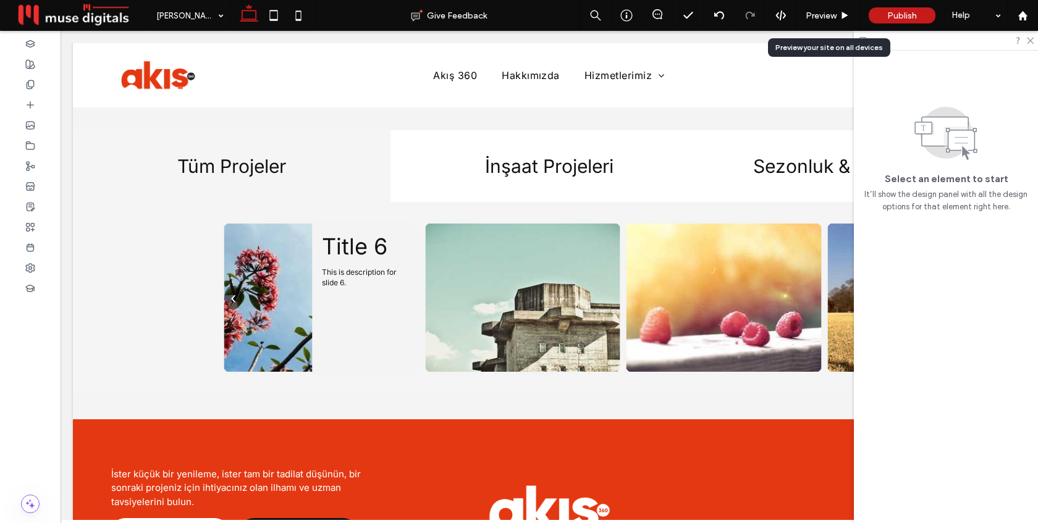
scroll to position [1418, 0]
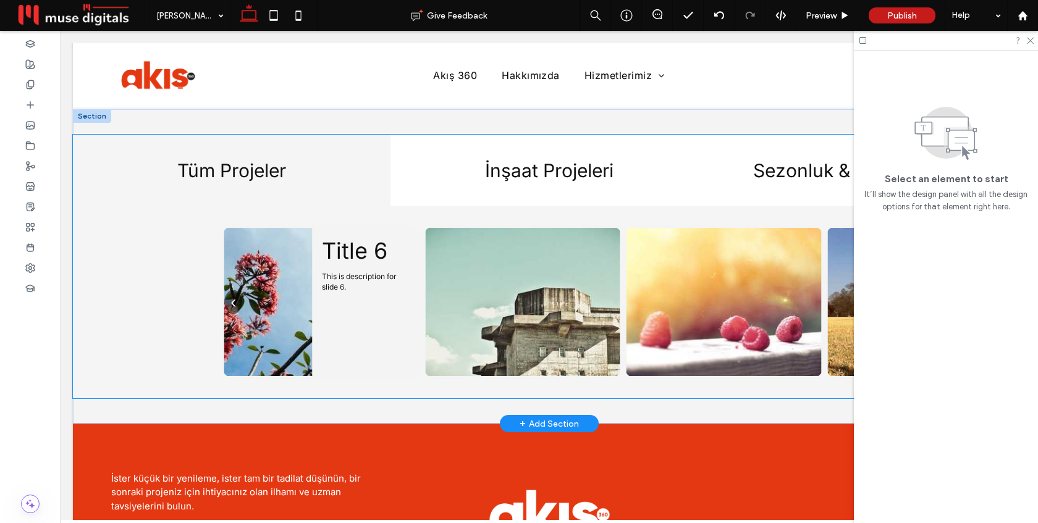
click at [506, 290] on img at bounding box center [522, 302] width 195 height 148
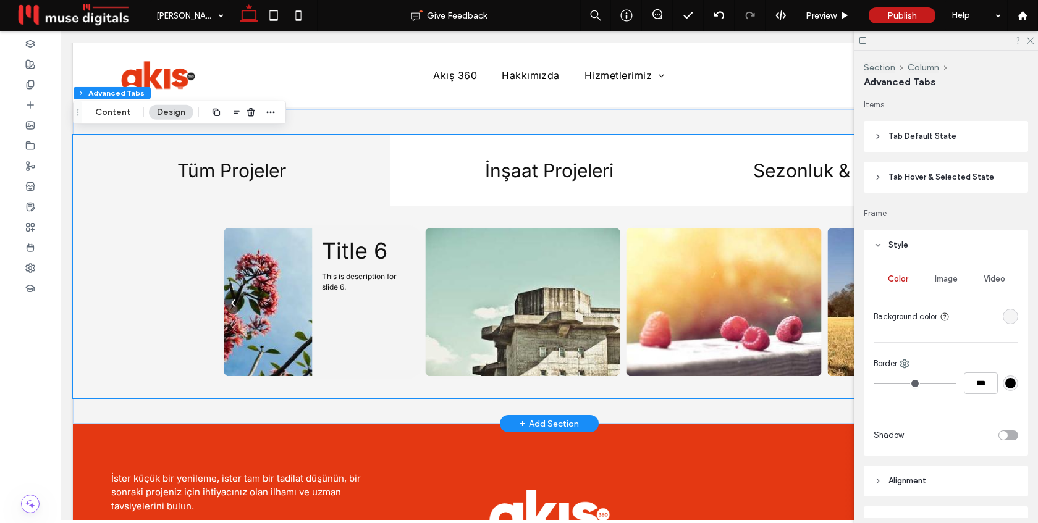
click at [506, 290] on img at bounding box center [522, 302] width 195 height 148
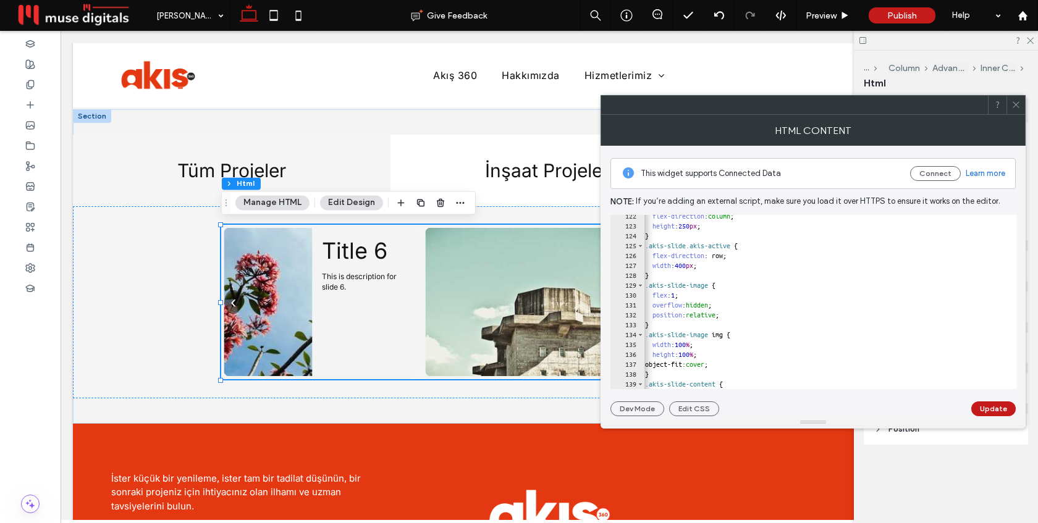
scroll to position [0, 0]
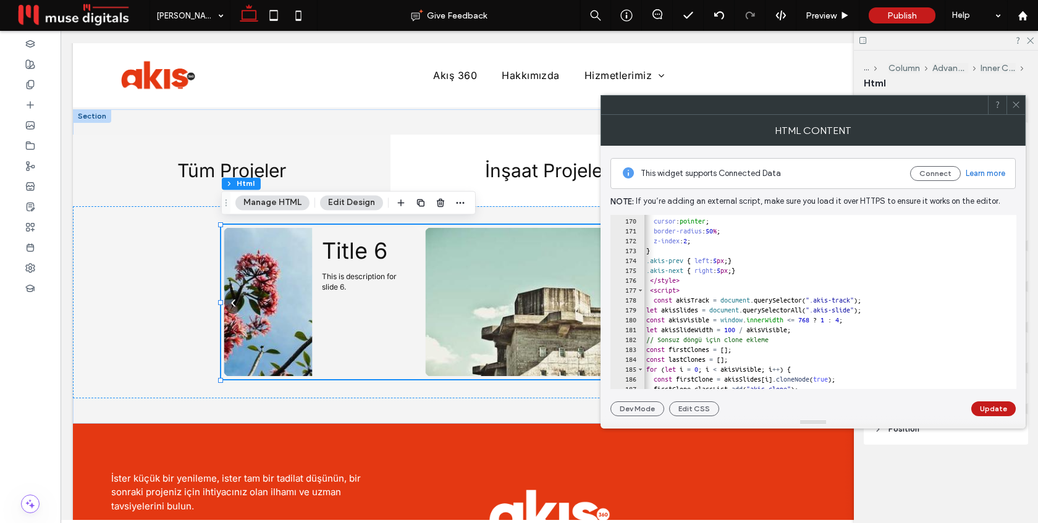
click at [1022, 100] on div at bounding box center [1016, 105] width 19 height 19
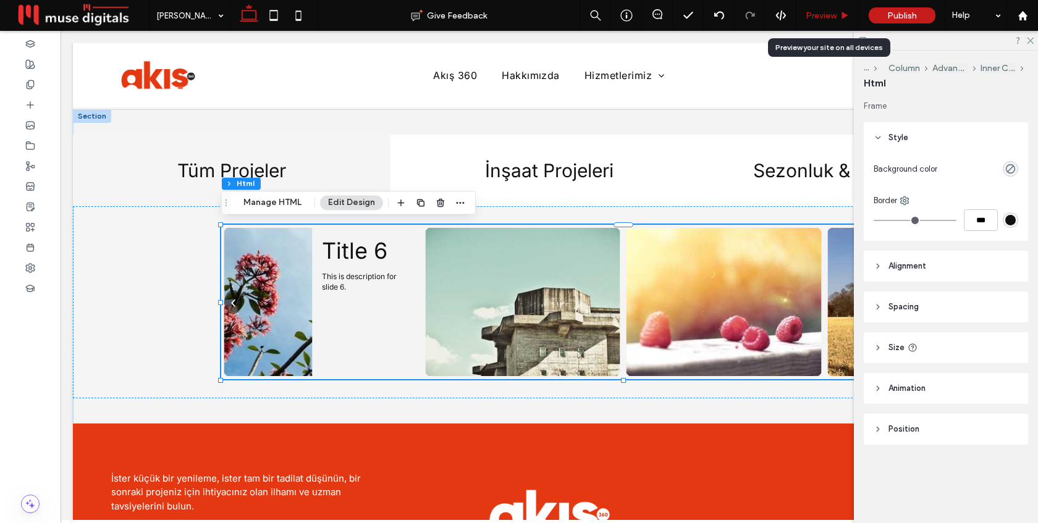
click at [828, 20] on div "Preview" at bounding box center [828, 15] width 63 height 31
click at [827, 12] on span "Preview" at bounding box center [821, 16] width 31 height 11
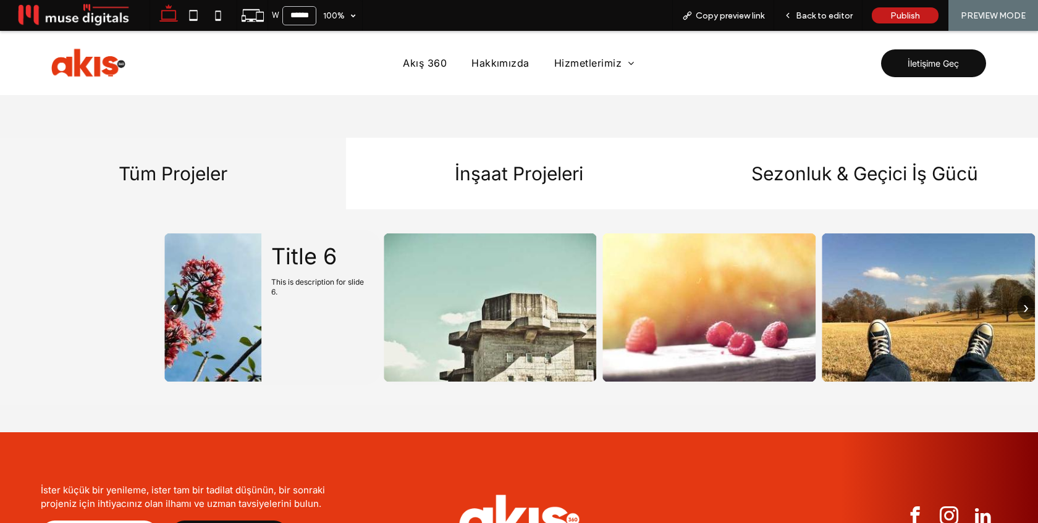
click at [1027, 305] on button "›" at bounding box center [1026, 307] width 18 height 24
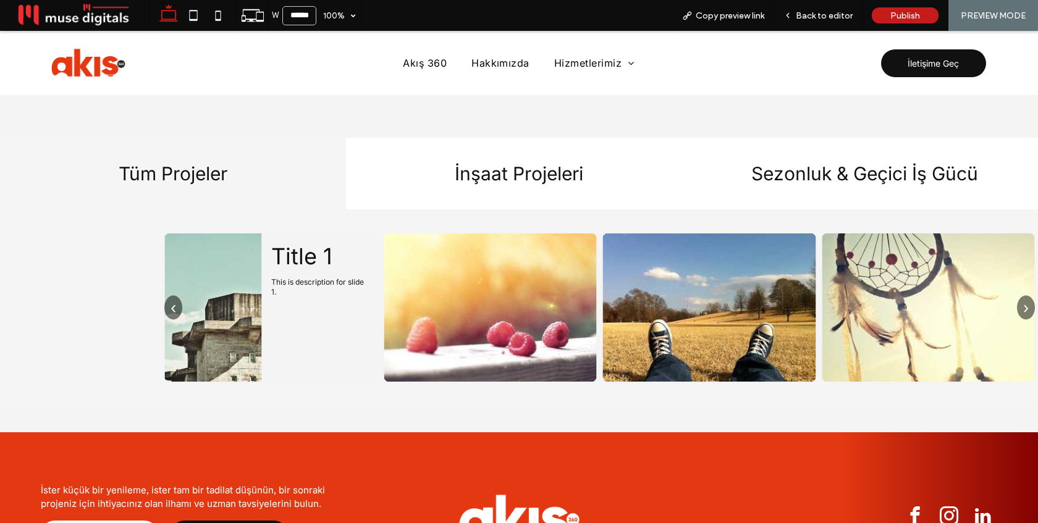
click at [1027, 305] on button "›" at bounding box center [1026, 307] width 18 height 24
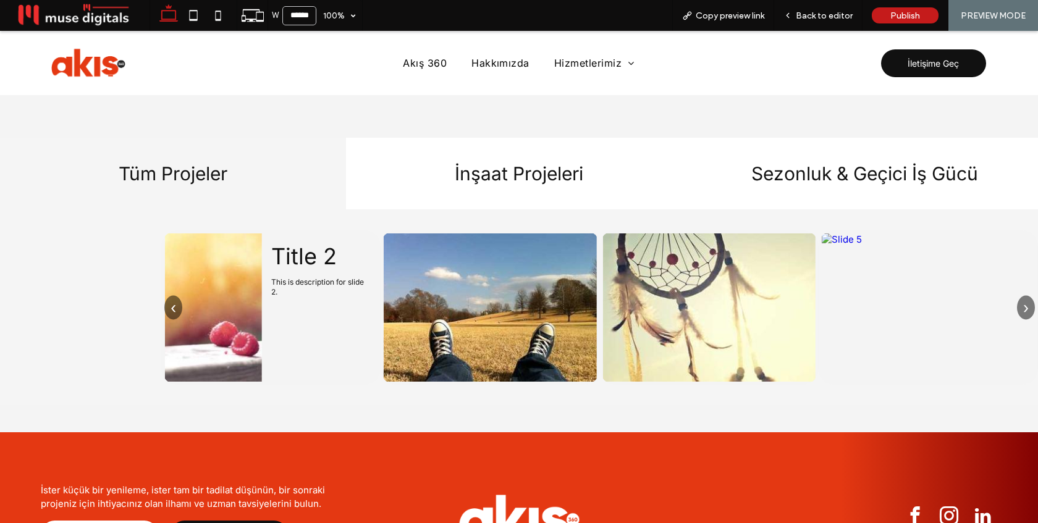
click at [1027, 305] on button "›" at bounding box center [1026, 307] width 18 height 24
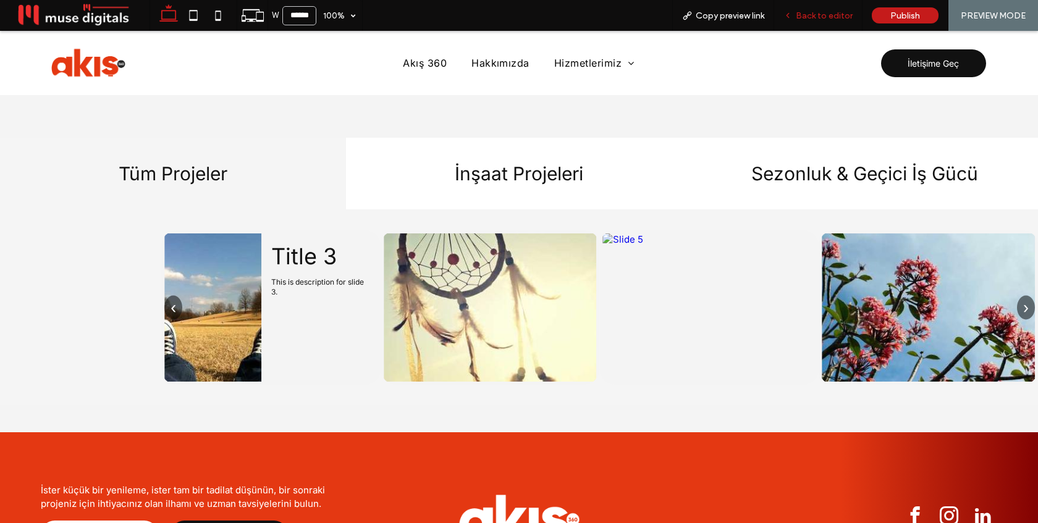
click at [832, 8] on div "Back to editor" at bounding box center [818, 15] width 88 height 31
click at [826, 13] on span "Back to editor" at bounding box center [824, 16] width 57 height 11
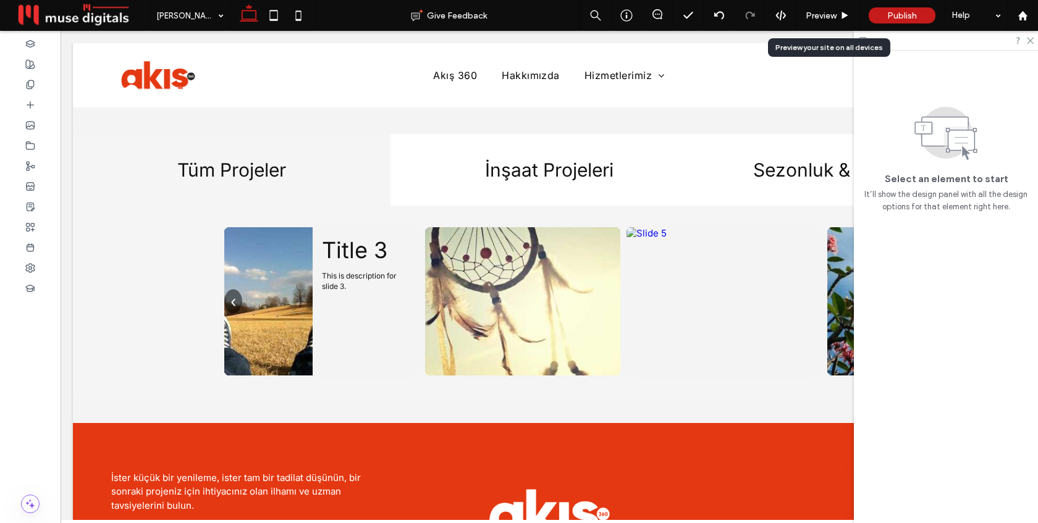
scroll to position [1418, 0]
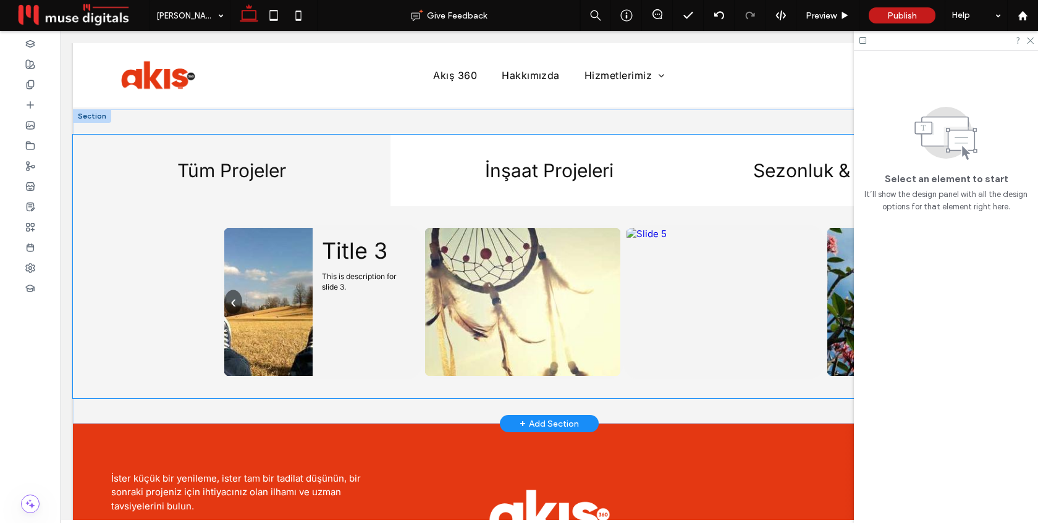
click at [479, 255] on img at bounding box center [522, 302] width 195 height 148
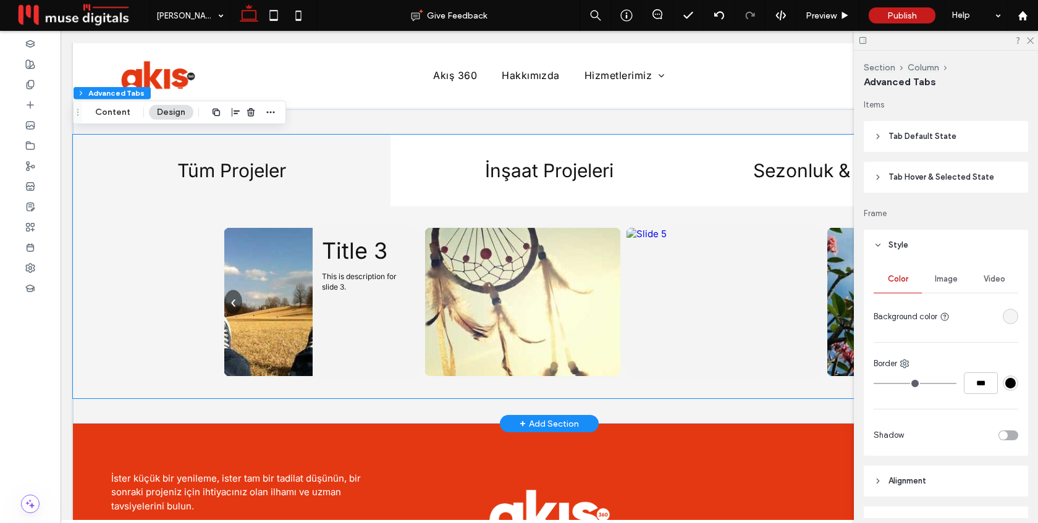
click at [479, 255] on img at bounding box center [522, 302] width 195 height 148
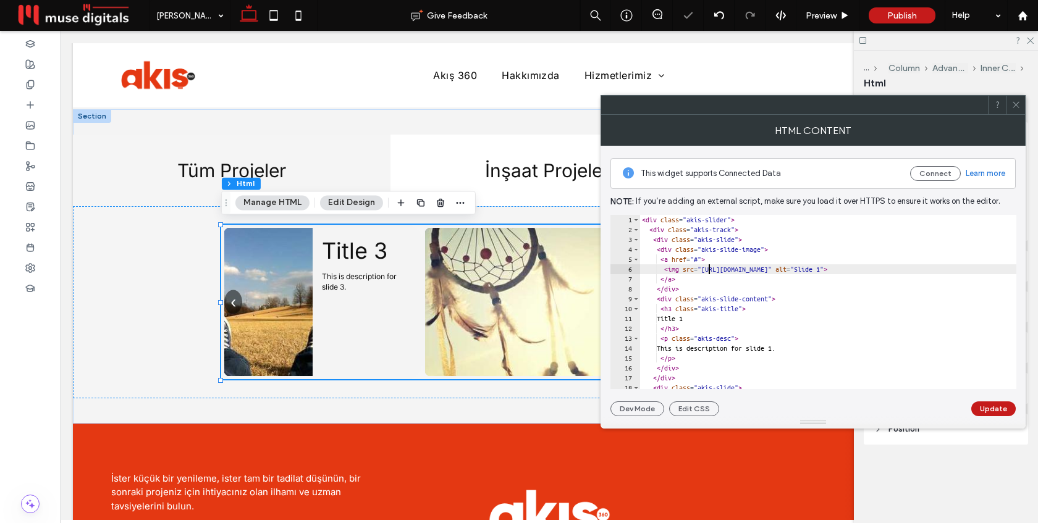
click at [711, 270] on div "< div class = "akis-slider" > < div class = "akis-track" > < div class = "akis-…" at bounding box center [845, 312] width 410 height 194
type textarea "**********"
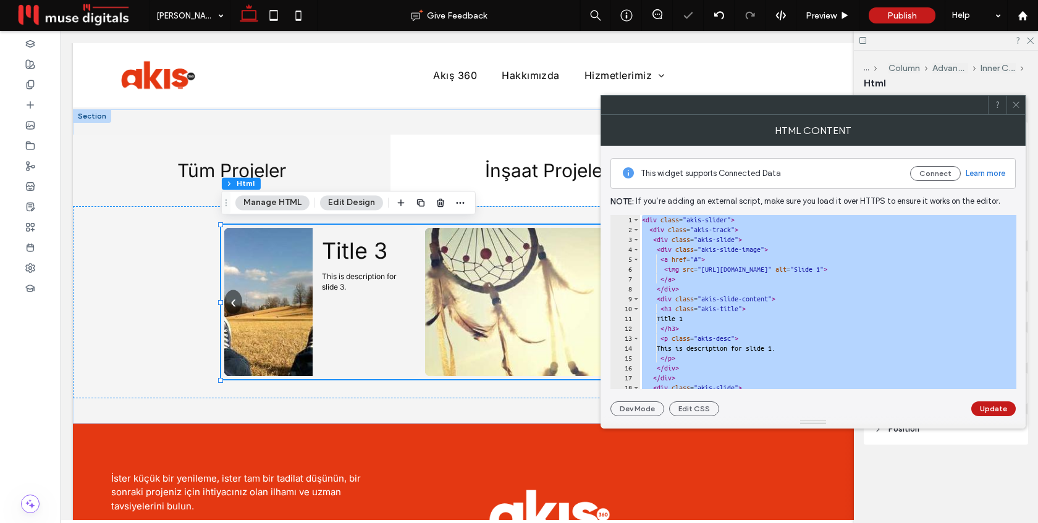
paste textarea "Cursor at row 257"
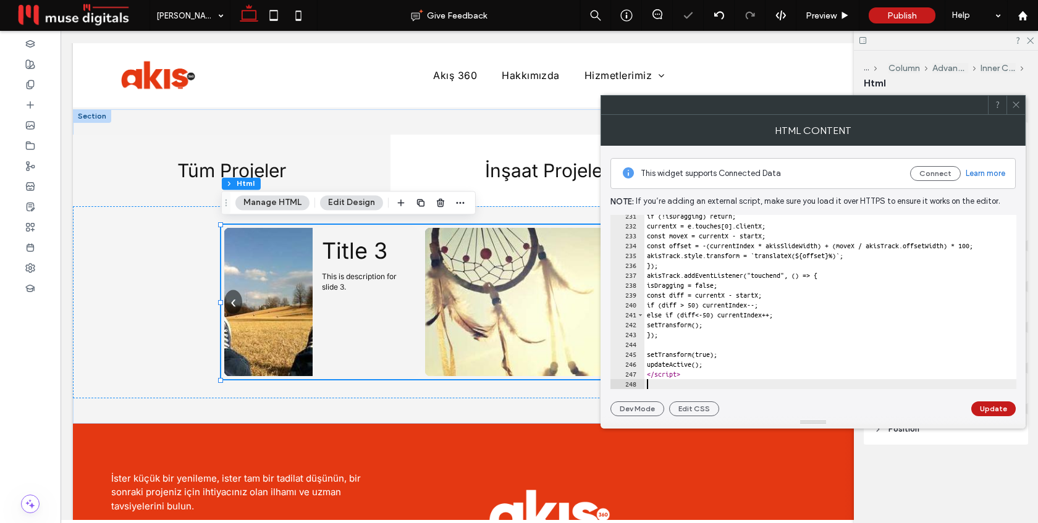
scroll to position [2278, 0]
click at [988, 408] on button "Update" at bounding box center [994, 409] width 44 height 15
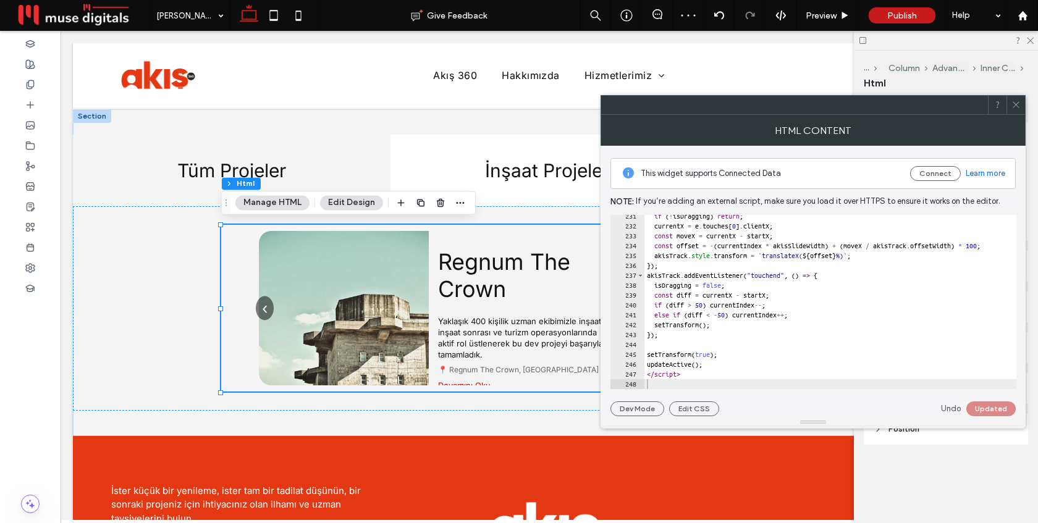
click at [1014, 106] on icon at bounding box center [1016, 104] width 9 height 9
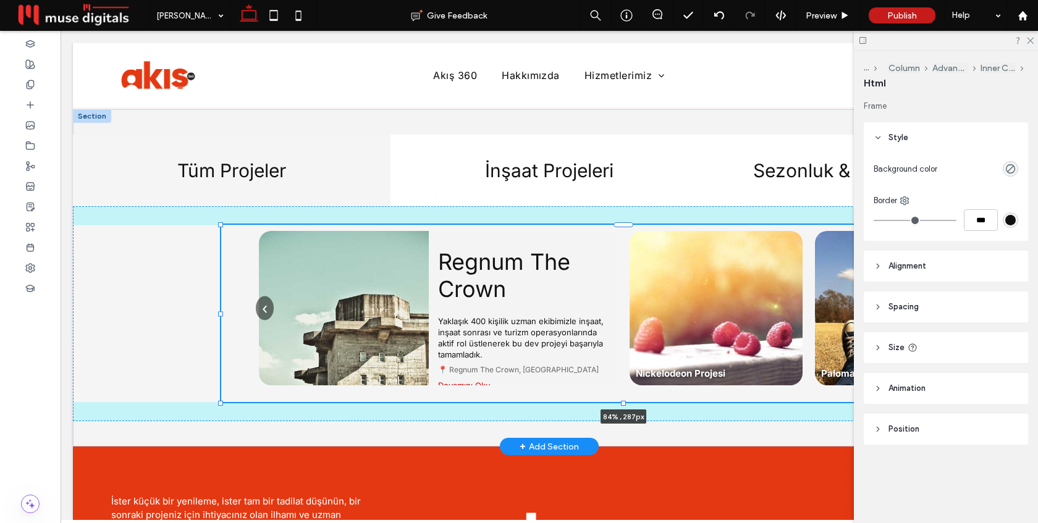
drag, startPoint x: 624, startPoint y: 391, endPoint x: 624, endPoint y: 400, distance: 9.9
click at [624, 401] on div at bounding box center [623, 402] width 5 height 5
type input "***"
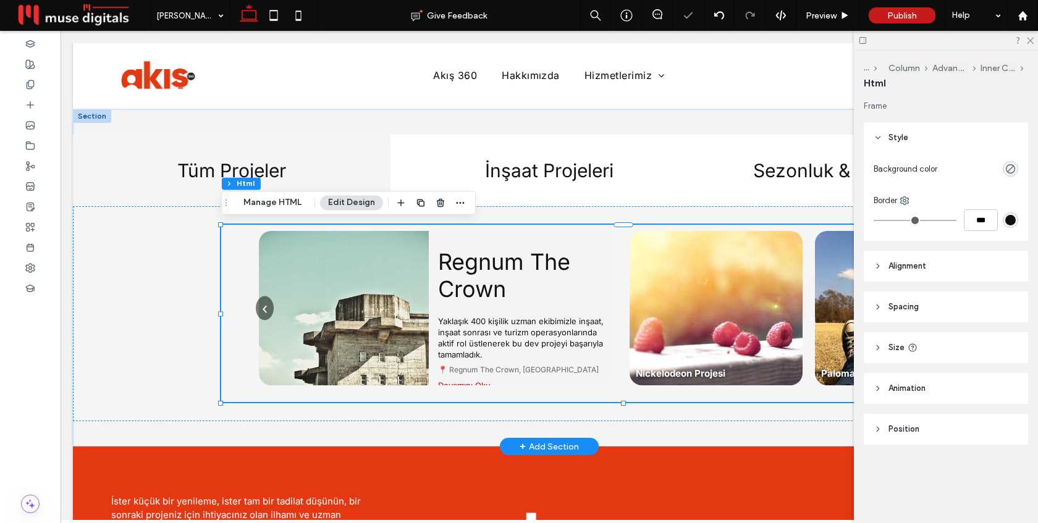
click at [539, 310] on div "Regnum The Crown Yaklaşık 400 kişilik uzman ekibimizle inşaat, inşaat sonrası v…" at bounding box center [523, 308] width 188 height 155
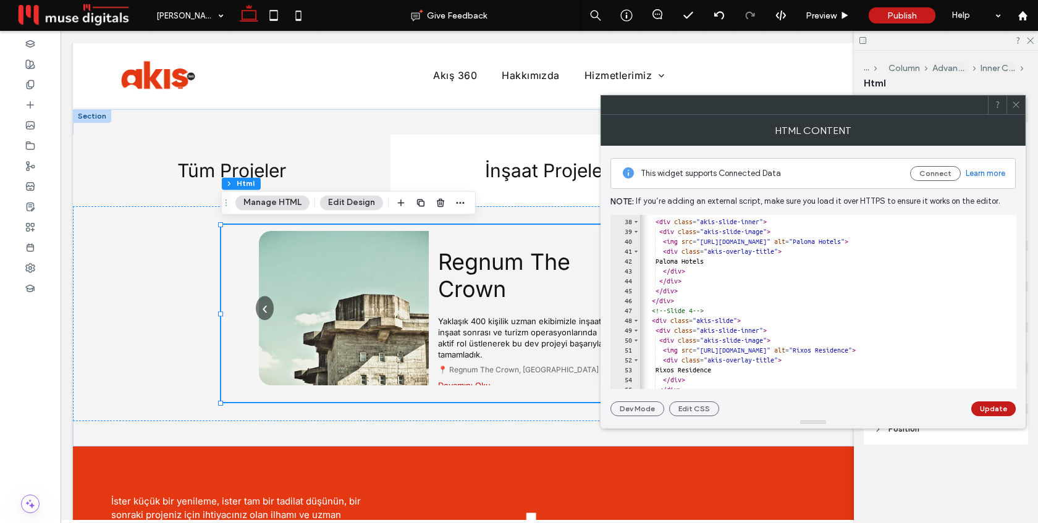
scroll to position [0, 1]
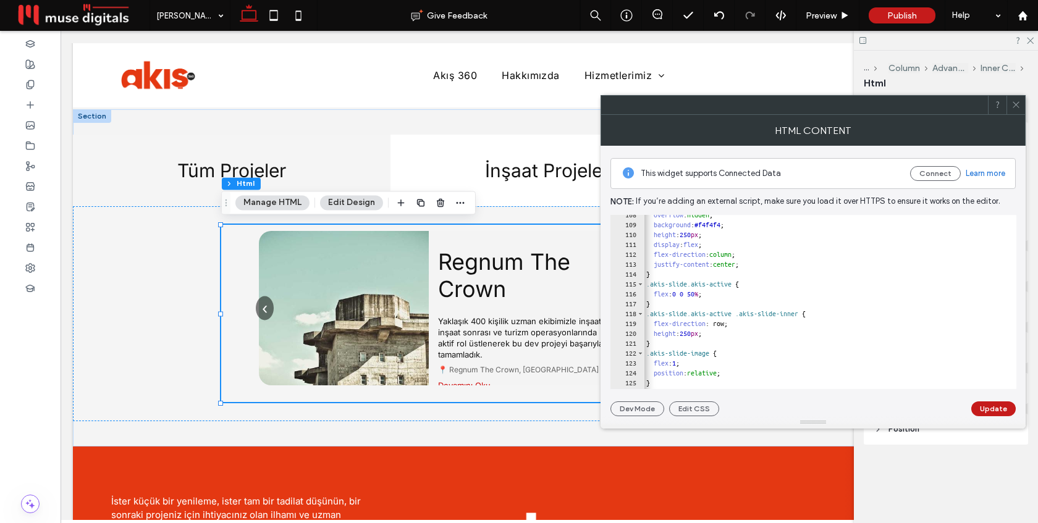
click at [1015, 105] on use at bounding box center [1016, 105] width 6 height 6
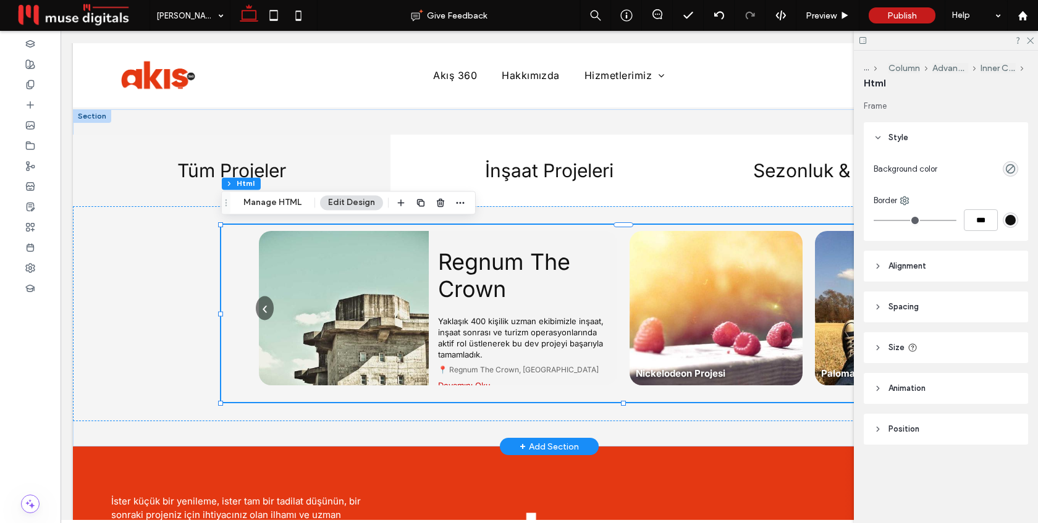
click at [564, 349] on p "Yaklaşık 400 kişilik uzman ekibimizle inşaat, inşaat sonrası ve turizm operasyo…" at bounding box center [523, 338] width 170 height 45
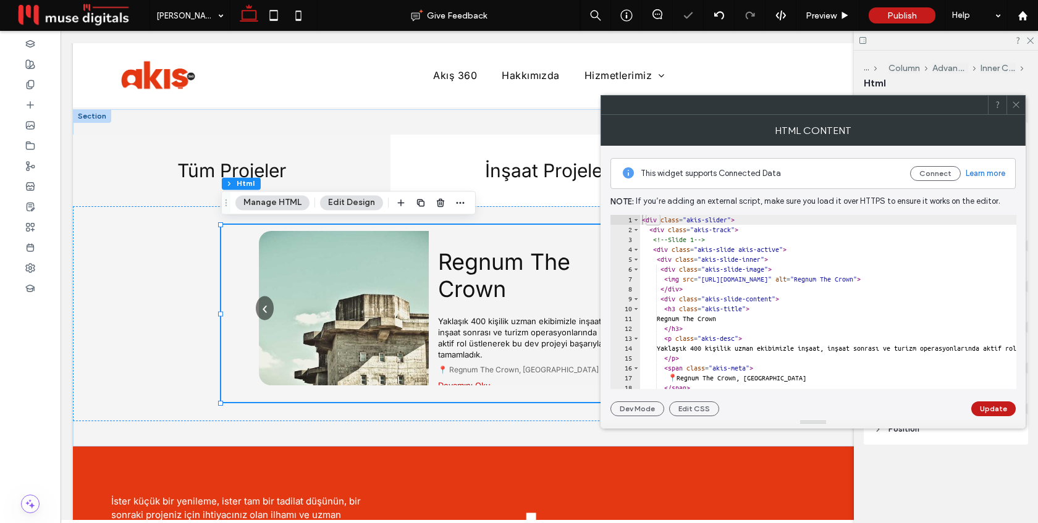
click at [1017, 105] on use at bounding box center [1016, 105] width 6 height 6
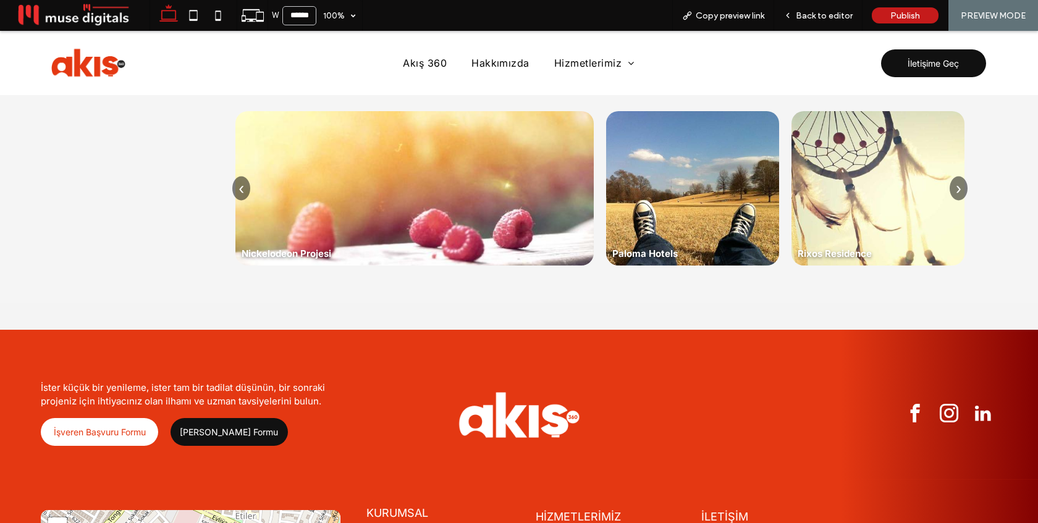
click at [956, 185] on button "›" at bounding box center [959, 188] width 18 height 24
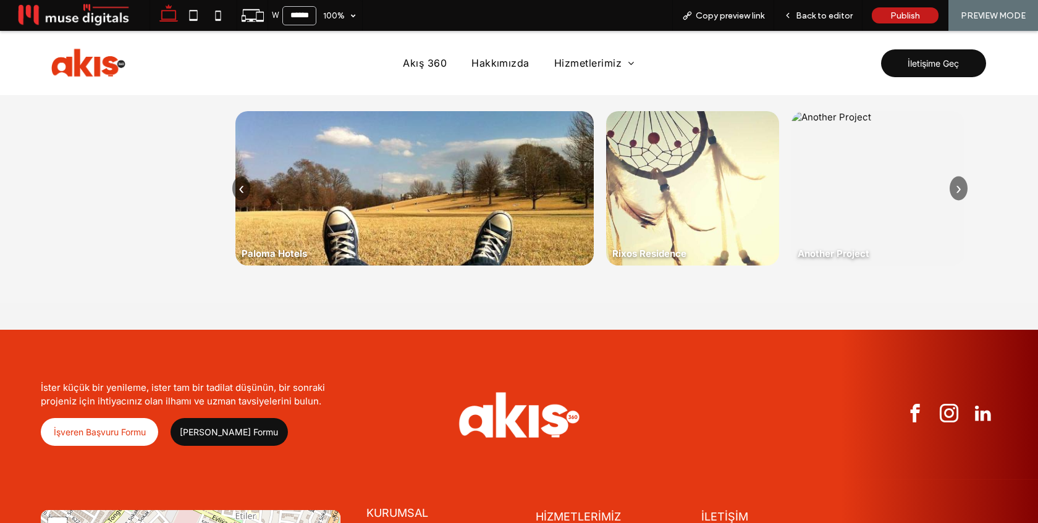
click at [956, 185] on button "›" at bounding box center [959, 188] width 18 height 24
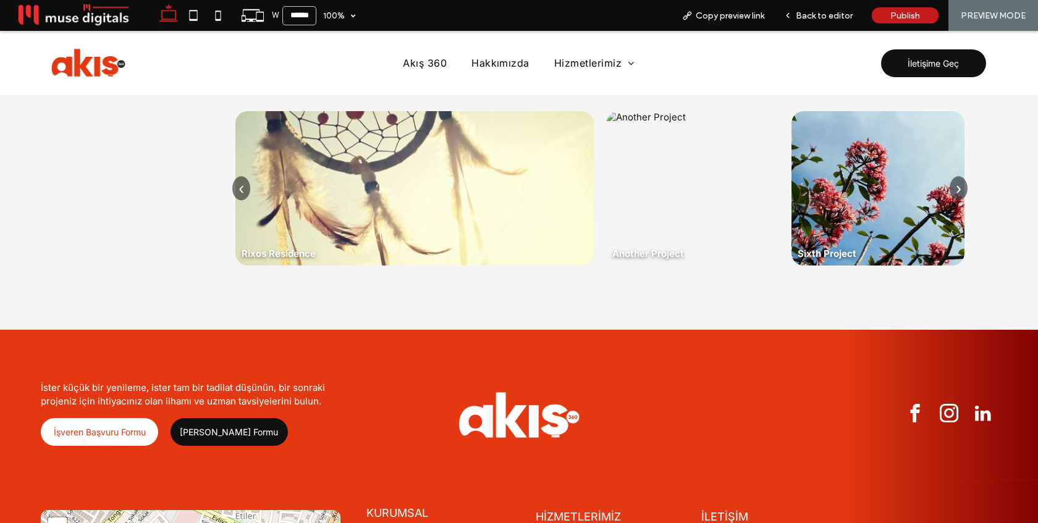
click at [956, 185] on button "›" at bounding box center [959, 188] width 18 height 24
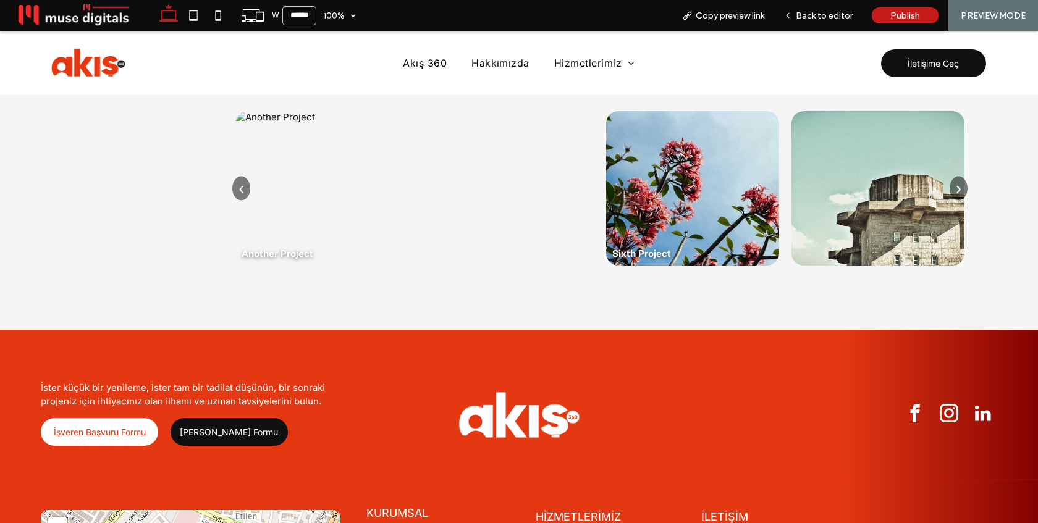
click at [956, 185] on button "›" at bounding box center [959, 188] width 18 height 24
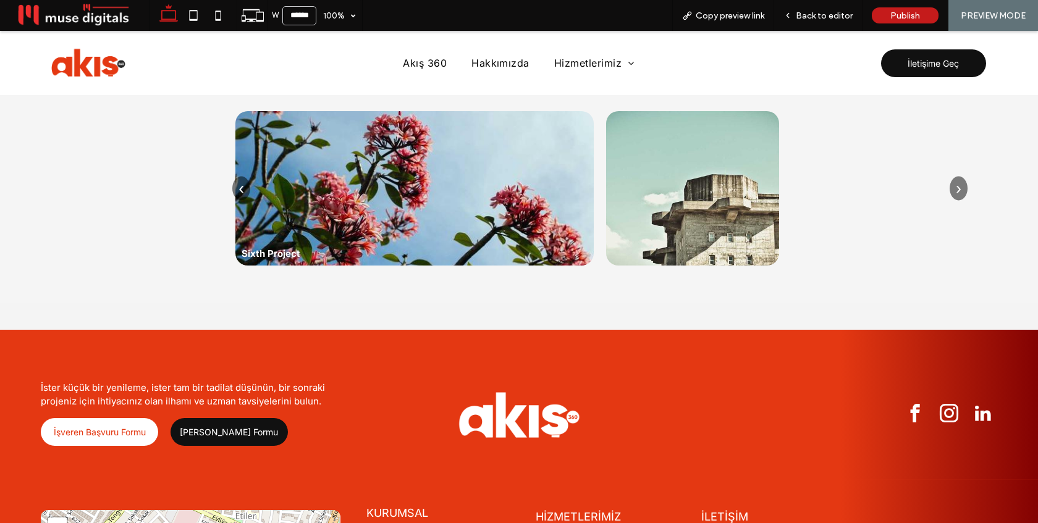
click at [956, 185] on button "›" at bounding box center [959, 188] width 18 height 24
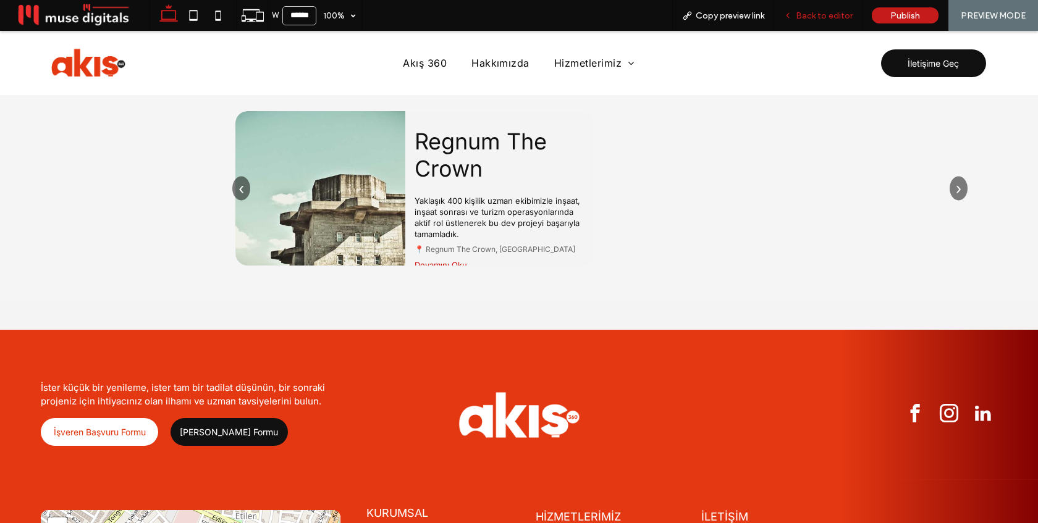
click at [832, 15] on span "Back to editor" at bounding box center [824, 16] width 57 height 11
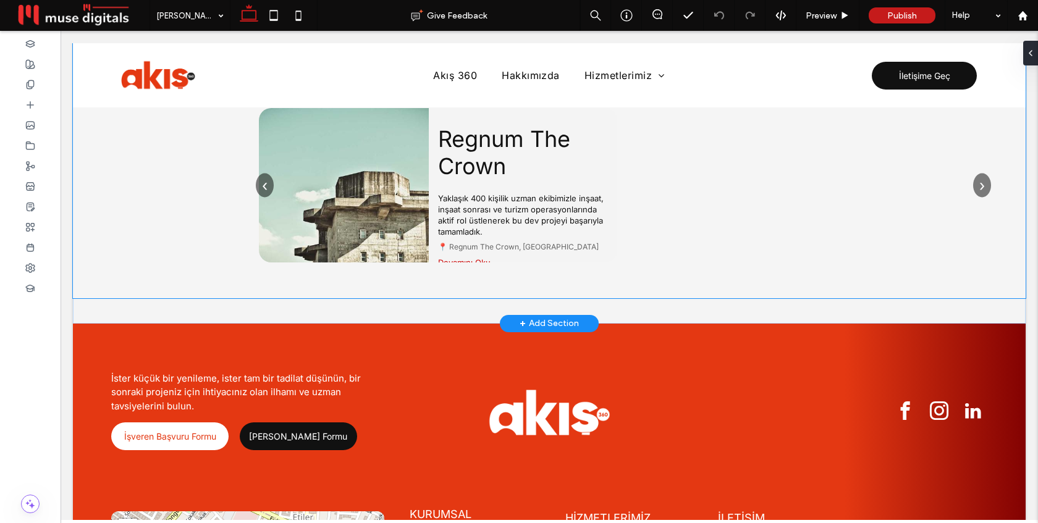
scroll to position [1540, 0]
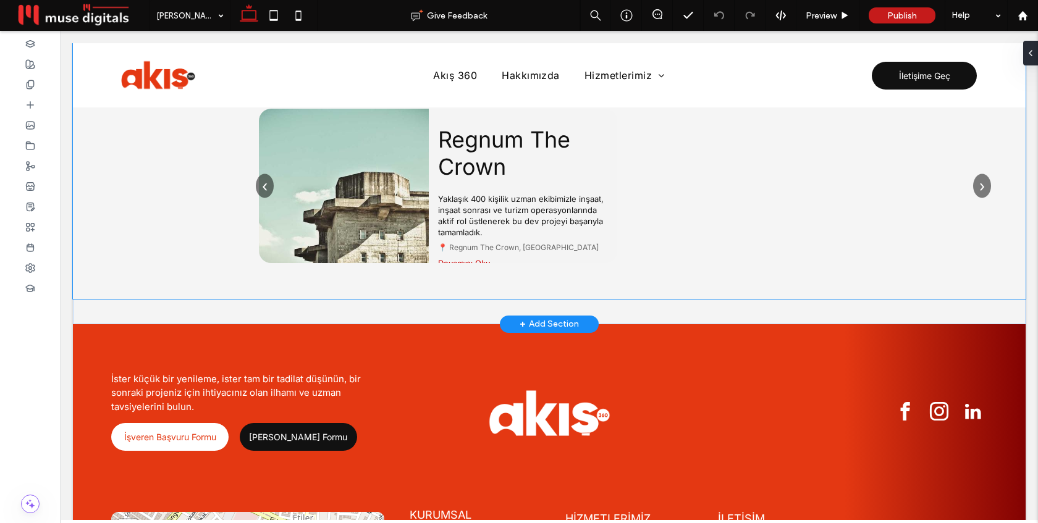
click at [567, 205] on p "Yaklaşık 400 kişilik uzman ekibimizle inşaat, inşaat sonrası ve turizm operasyo…" at bounding box center [523, 215] width 170 height 45
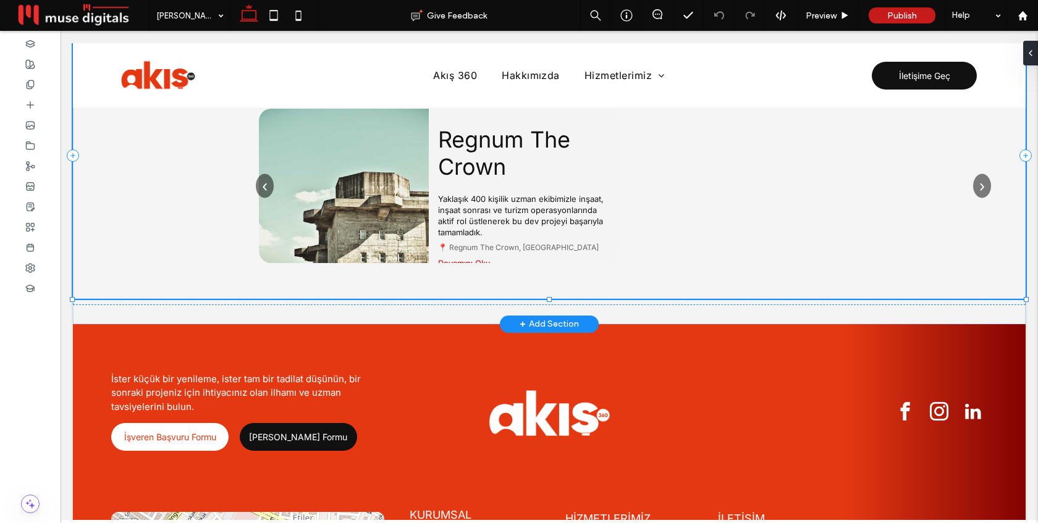
click at [567, 205] on p "Yaklaşık 400 kişilik uzman ekibimizle inşaat, inşaat sonrası ve turizm operasyo…" at bounding box center [523, 215] width 170 height 45
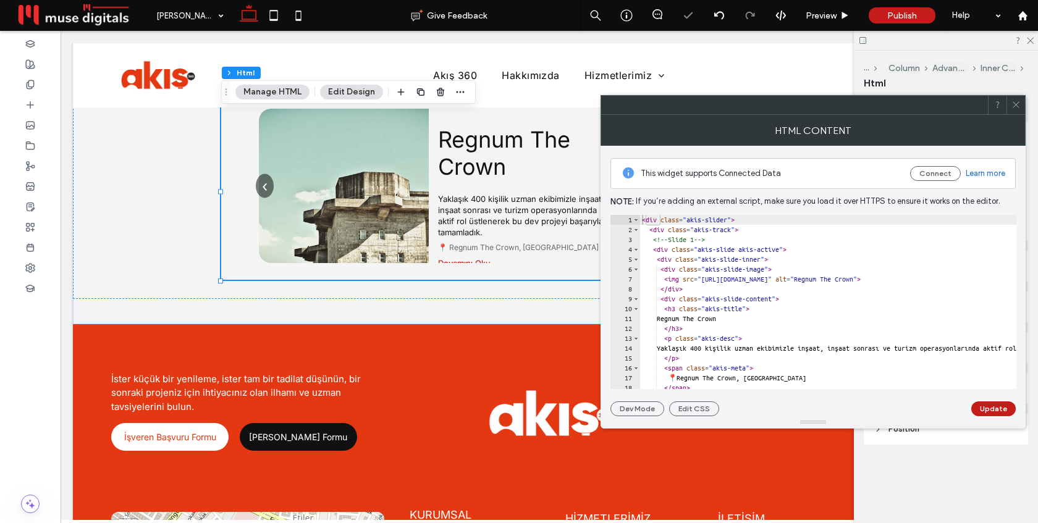
click at [720, 261] on div "< div class = "akis-slider" > < div class = "akis-track" > <!-- Slide 1 --> < d…" at bounding box center [981, 312] width 682 height 194
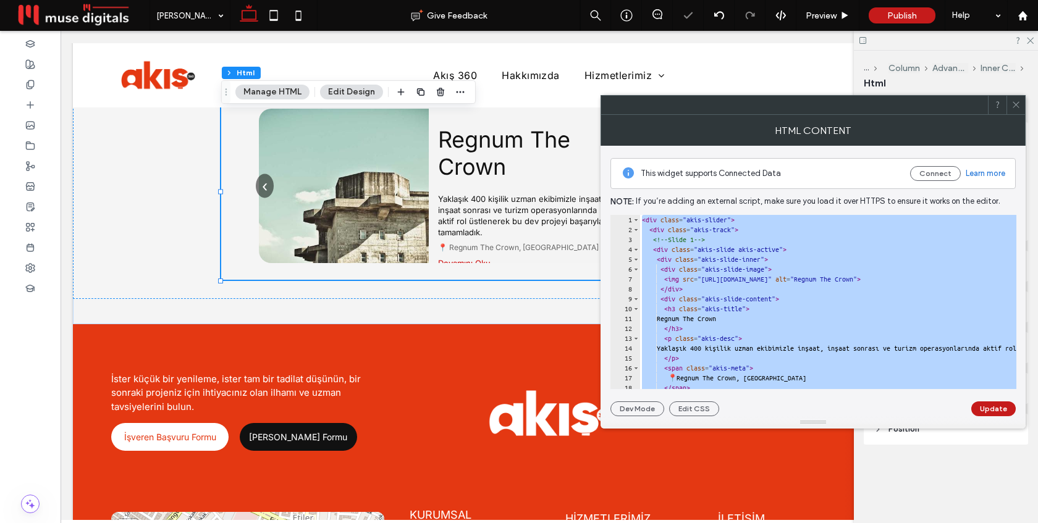
type textarea "**********"
paste textarea "Cursor at row 261"
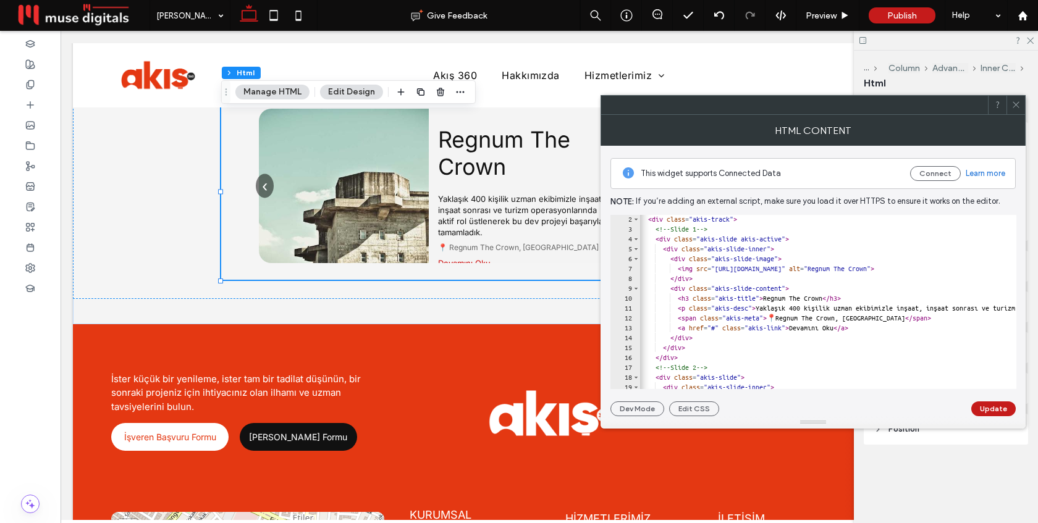
scroll to position [0, 0]
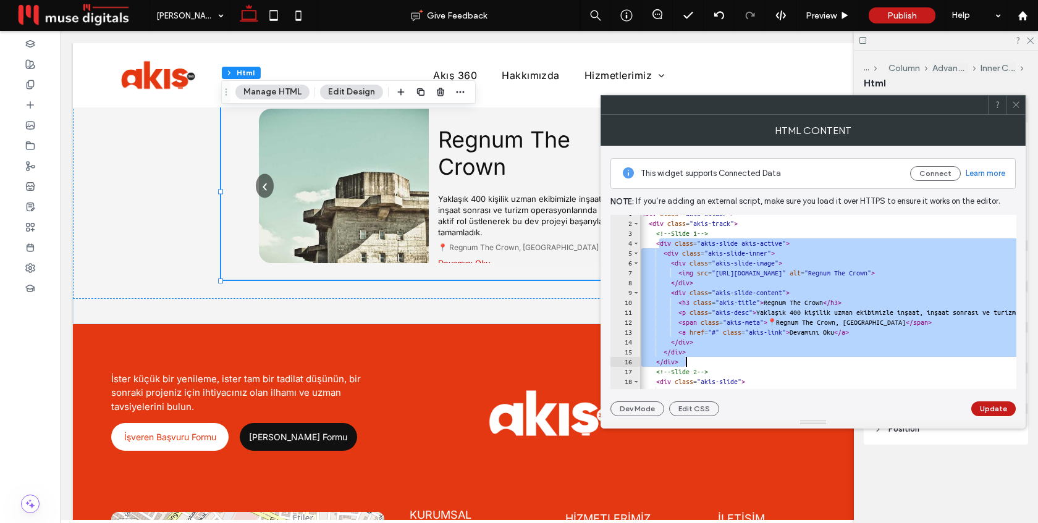
drag, startPoint x: 660, startPoint y: 245, endPoint x: 710, endPoint y: 358, distance: 123.7
click at [710, 358] on div "< div class = "akis-slider" > < div class = "akis-track" > <!-- Slide 1 --> < d…" at bounding box center [1042, 306] width 806 height 194
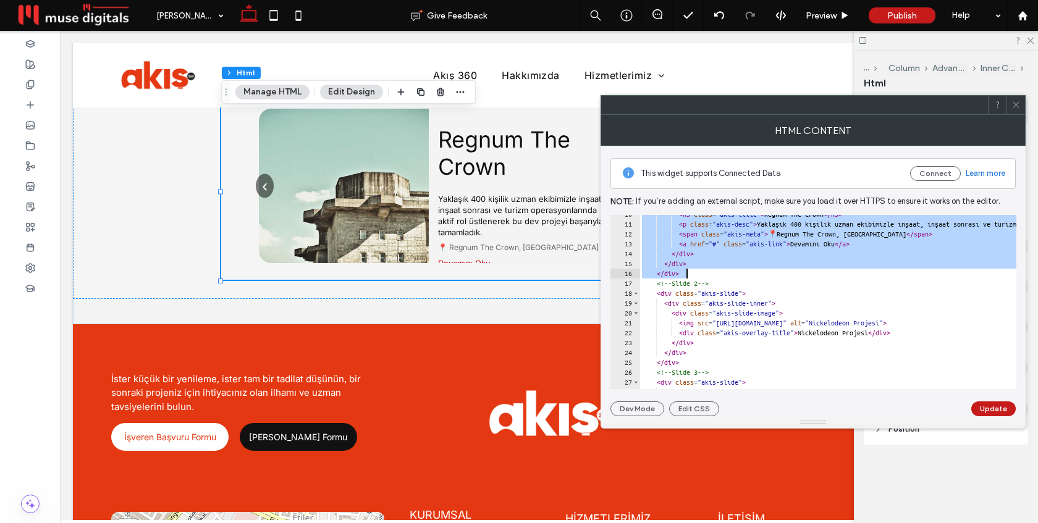
scroll to position [95, 0]
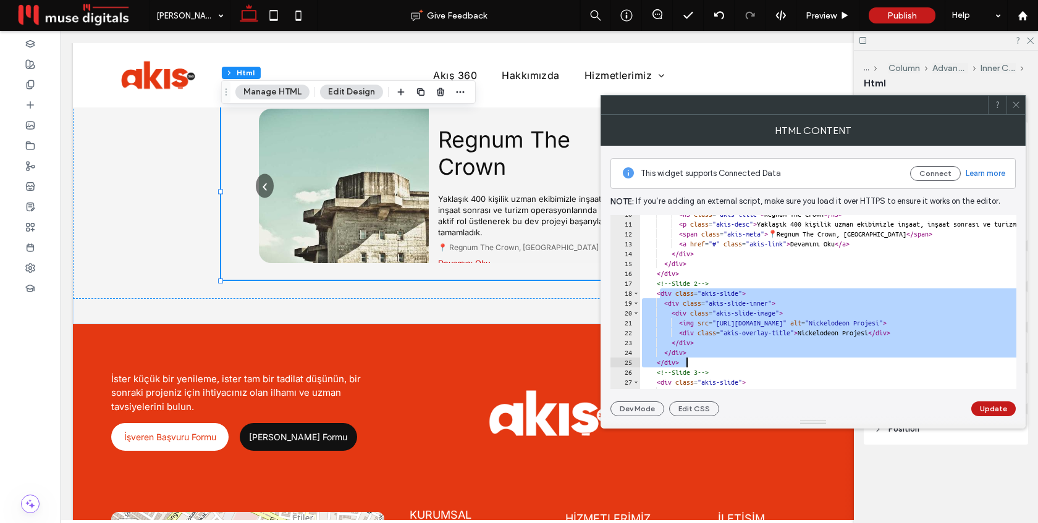
drag, startPoint x: 658, startPoint y: 294, endPoint x: 732, endPoint y: 358, distance: 98.1
click at [732, 358] on div "< h3 class = "akis-title" > Regnum The Crown </ h3 > < p class = "akis-desc" > …" at bounding box center [1043, 307] width 806 height 194
paste textarea "Cursor at row 25"
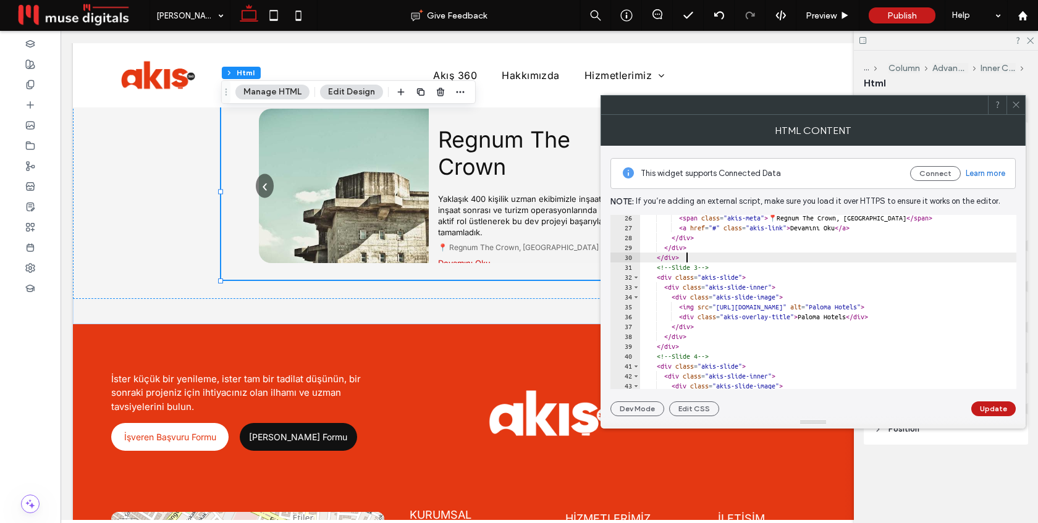
scroll to position [254, 0]
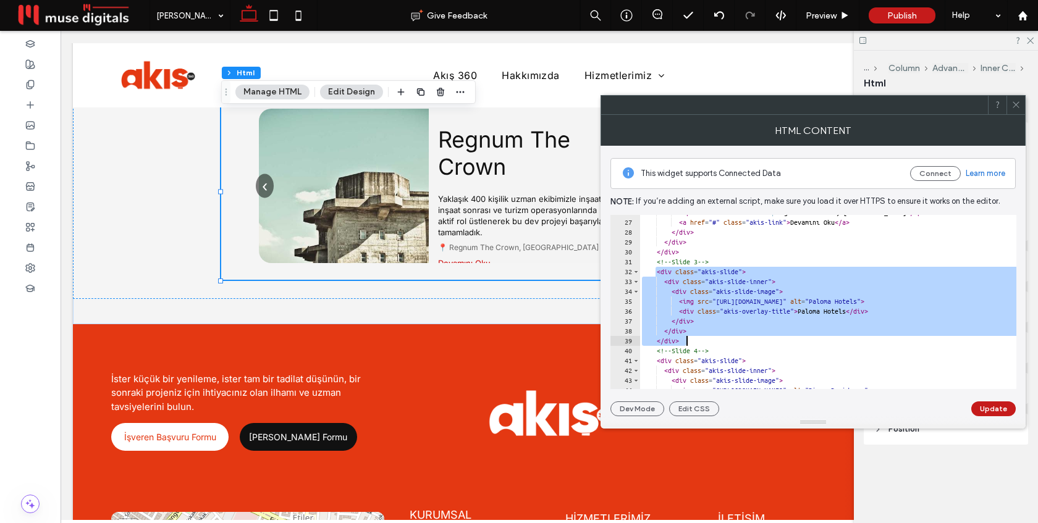
drag, startPoint x: 657, startPoint y: 273, endPoint x: 715, endPoint y: 341, distance: 89.4
click at [715, 341] on div "< span class = "akis-meta" > 📍 Regnum The Crown, [GEOGRAPHIC_DATA] </ span > < …" at bounding box center [1043, 305] width 806 height 194
paste textarea "Cursor at row 39"
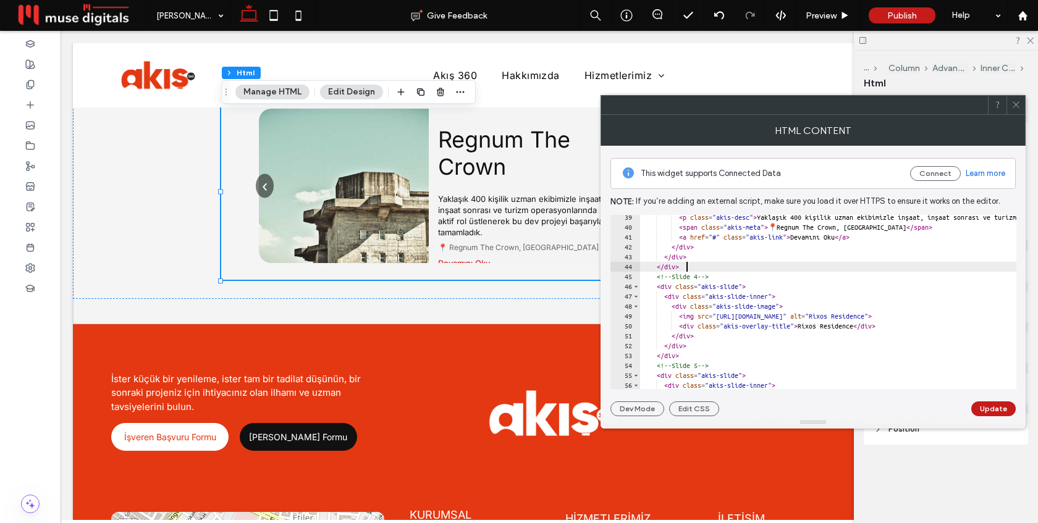
scroll to position [400, 0]
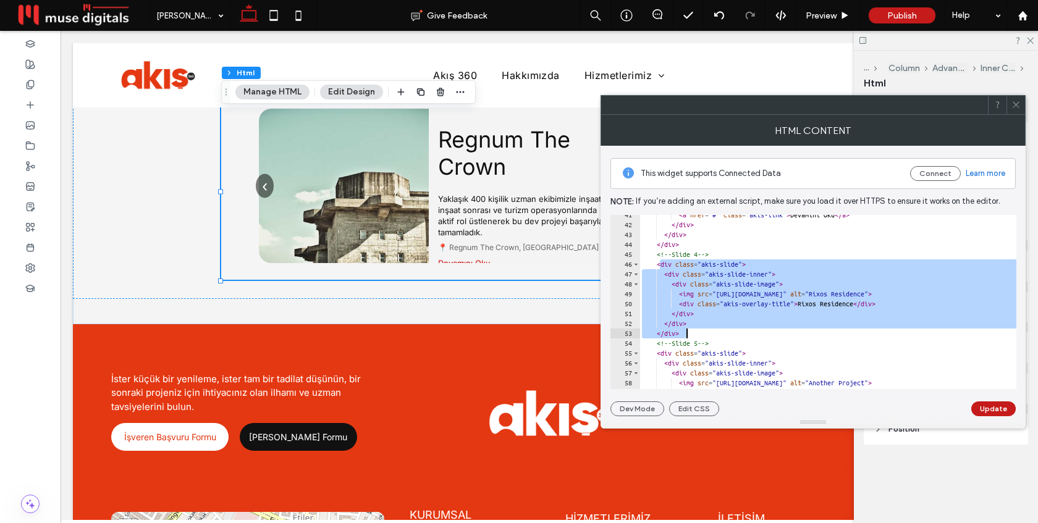
drag, startPoint x: 658, startPoint y: 265, endPoint x: 719, endPoint y: 331, distance: 89.6
click at [719, 331] on div "< a href = "#" class = "akis-link" > Devamını Oku </ a > </ div > </ div > </ d…" at bounding box center [1043, 307] width 806 height 194
paste textarea "Cursor at row 53"
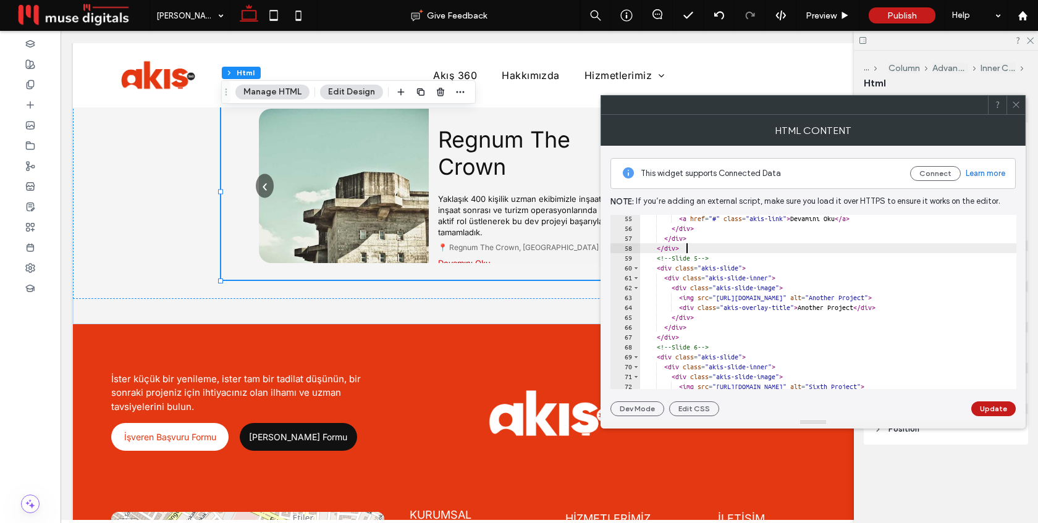
scroll to position [538, 0]
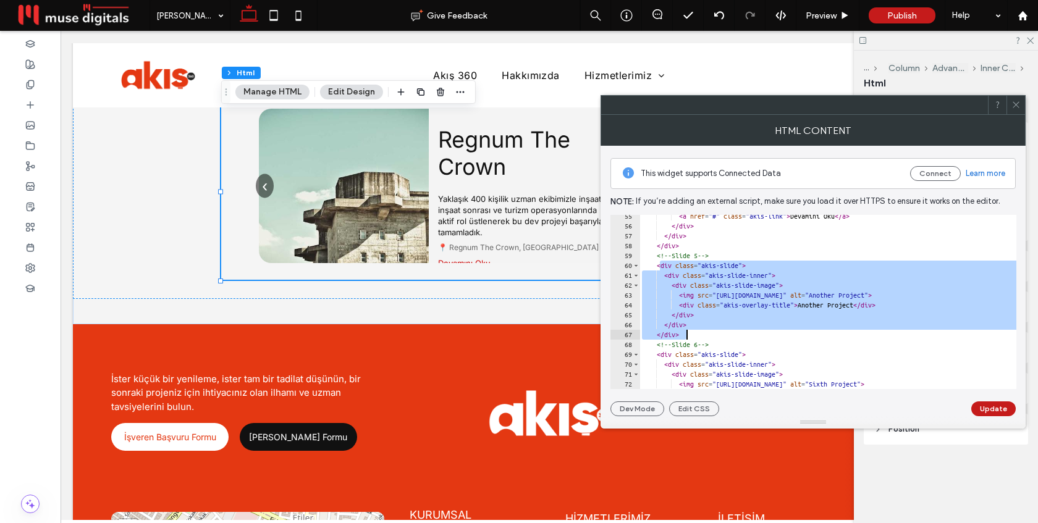
drag, startPoint x: 659, startPoint y: 267, endPoint x: 711, endPoint y: 332, distance: 83.1
click at [711, 332] on div "< a href = "#" class = "akis-link" > Devamını Oku </ a > </ div > </ div > </ d…" at bounding box center [1043, 308] width 806 height 194
paste textarea "Cursor at row 67"
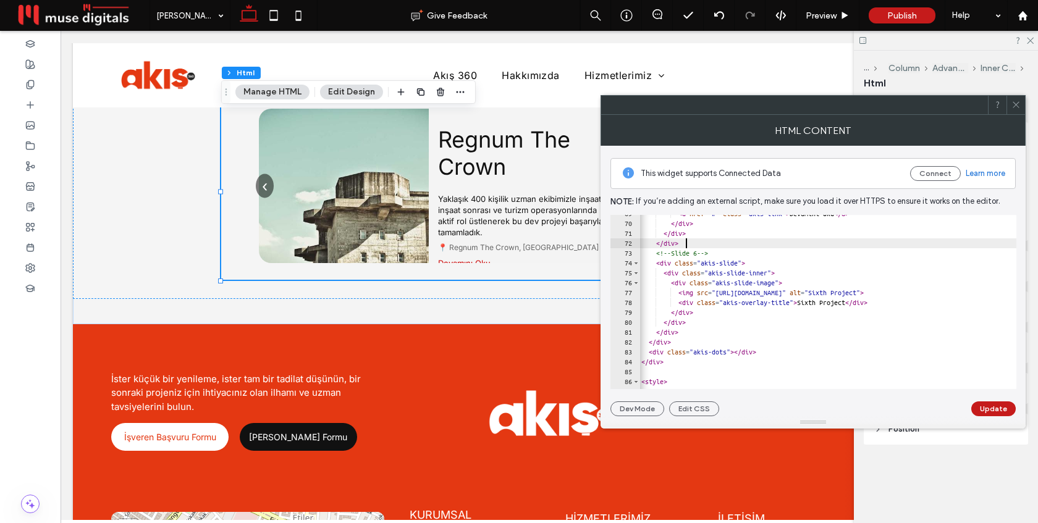
scroll to position [0, 0]
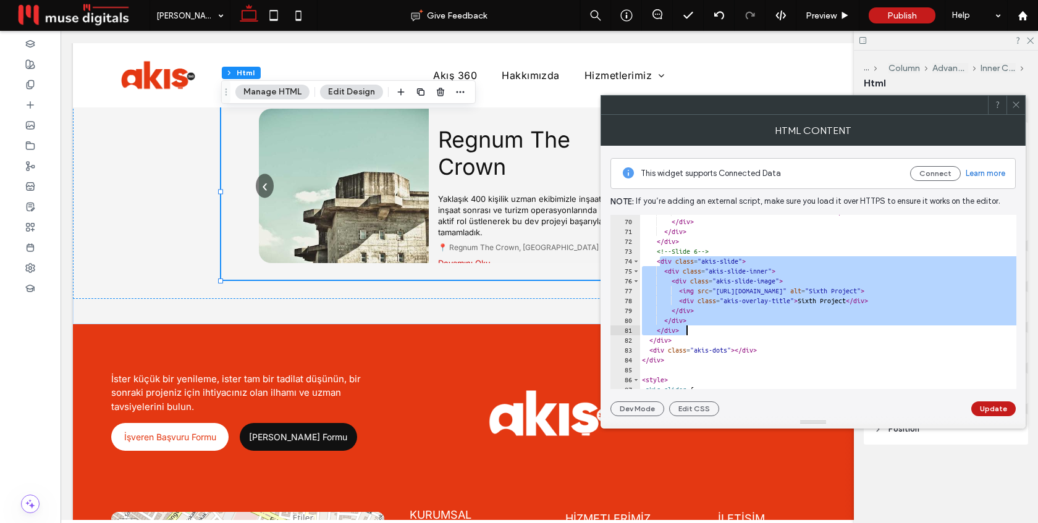
drag, startPoint x: 661, startPoint y: 263, endPoint x: 716, endPoint y: 329, distance: 86.5
click at [716, 329] on div "< a href = "#" class = "akis-link" > Devamını Oku </ a > </ div > </ div > </ d…" at bounding box center [1043, 304] width 806 height 194
paste textarea "Cursor at row 81"
type textarea "******"
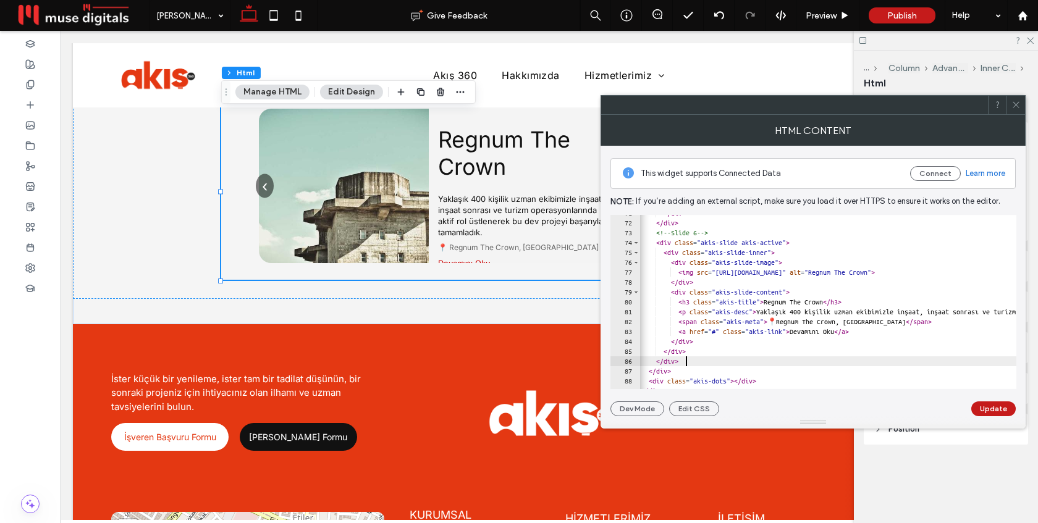
scroll to position [698, 0]
click at [989, 409] on button "Update" at bounding box center [994, 409] width 44 height 15
click at [1017, 106] on icon at bounding box center [1016, 104] width 9 height 9
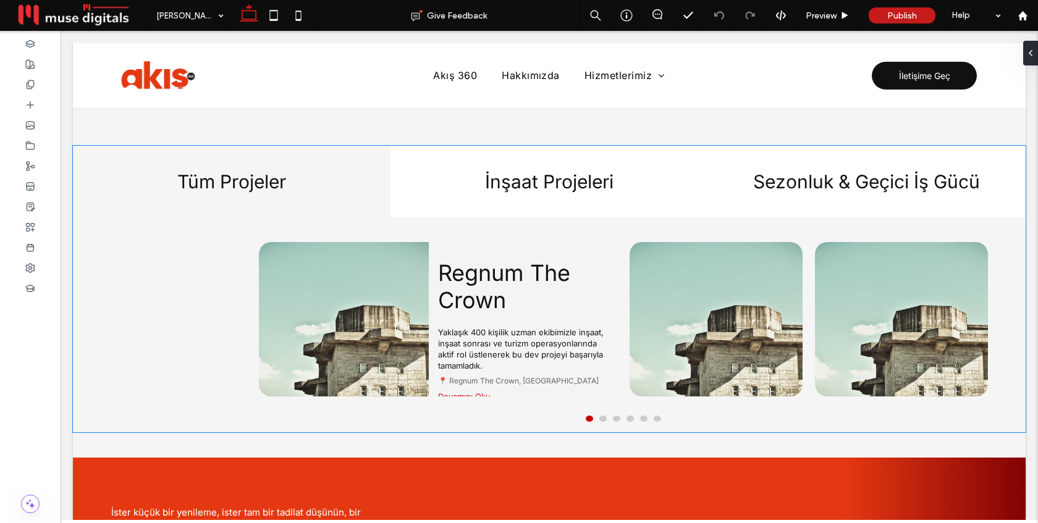
scroll to position [1420, 0]
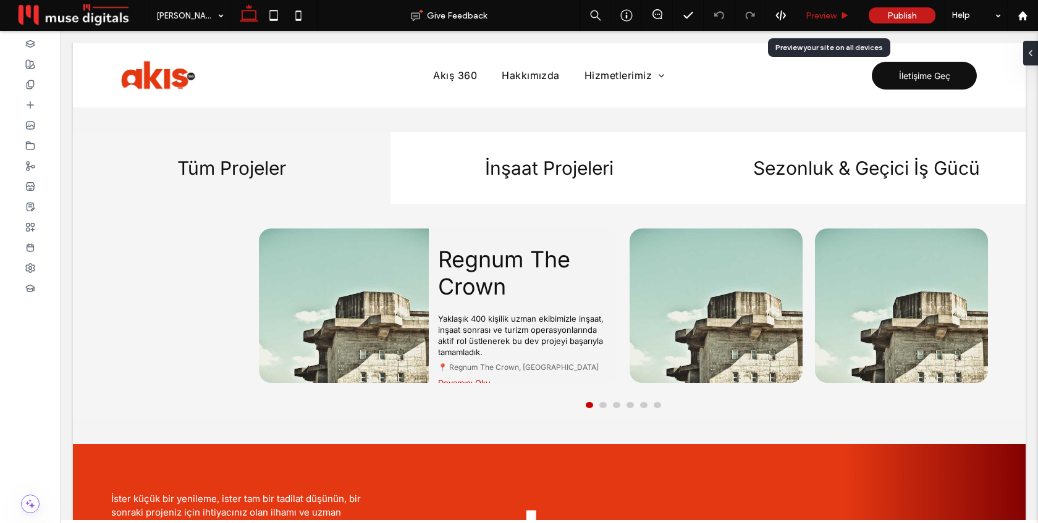
click at [825, 20] on div "Preview" at bounding box center [828, 15] width 63 height 31
click at [823, 14] on span "Preview" at bounding box center [821, 16] width 31 height 11
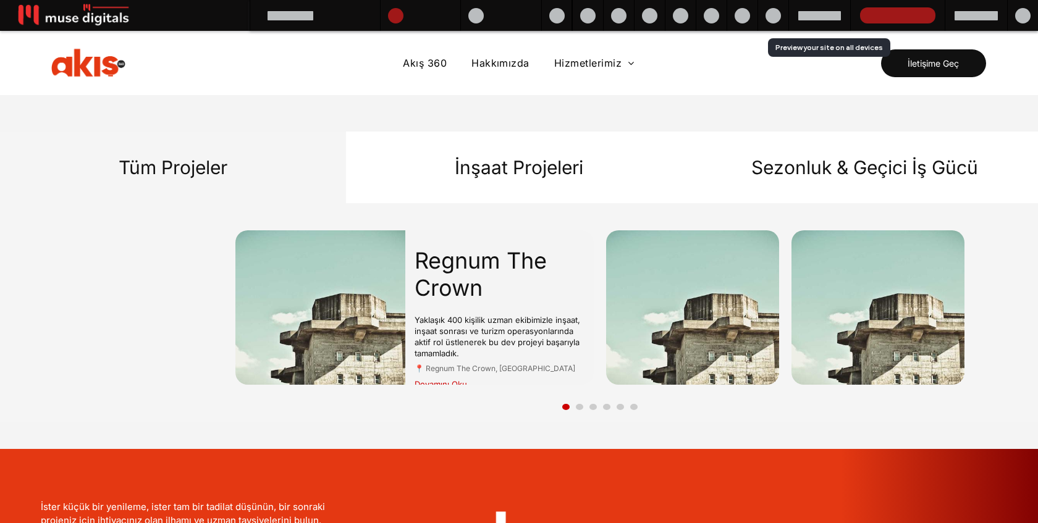
scroll to position [1417, 0]
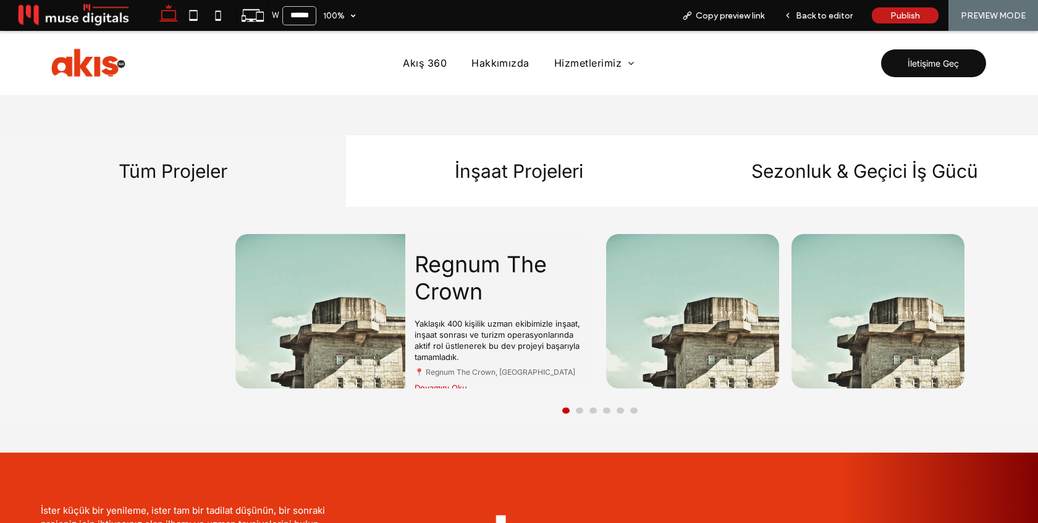
click at [582, 409] on button at bounding box center [579, 411] width 7 height 6
click at [591, 408] on button at bounding box center [593, 411] width 7 height 6
click at [604, 409] on button at bounding box center [606, 411] width 7 height 6
click at [620, 408] on button at bounding box center [620, 411] width 7 height 6
click at [633, 409] on button at bounding box center [633, 411] width 7 height 6
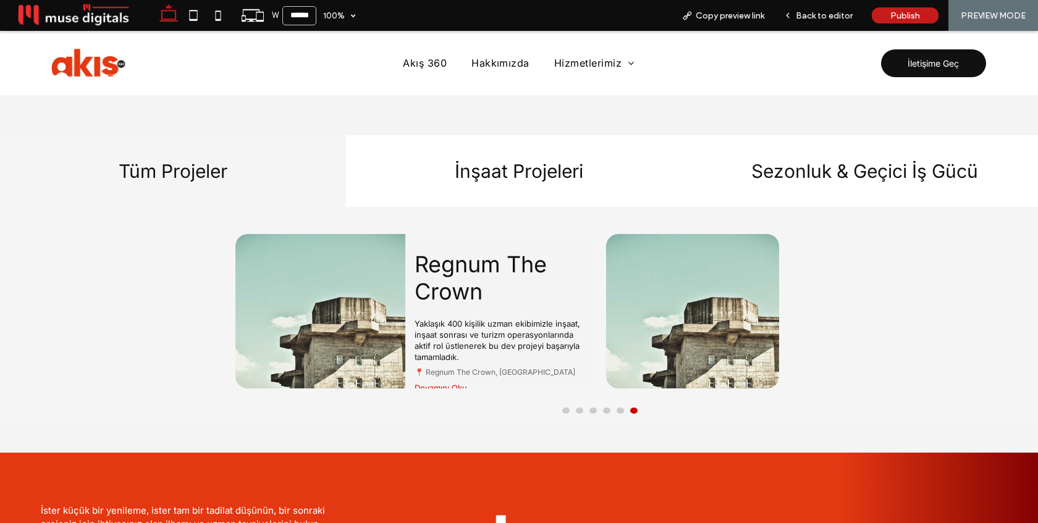
click at [646, 342] on img at bounding box center [692, 311] width 173 height 155
click at [568, 409] on button at bounding box center [565, 411] width 7 height 6
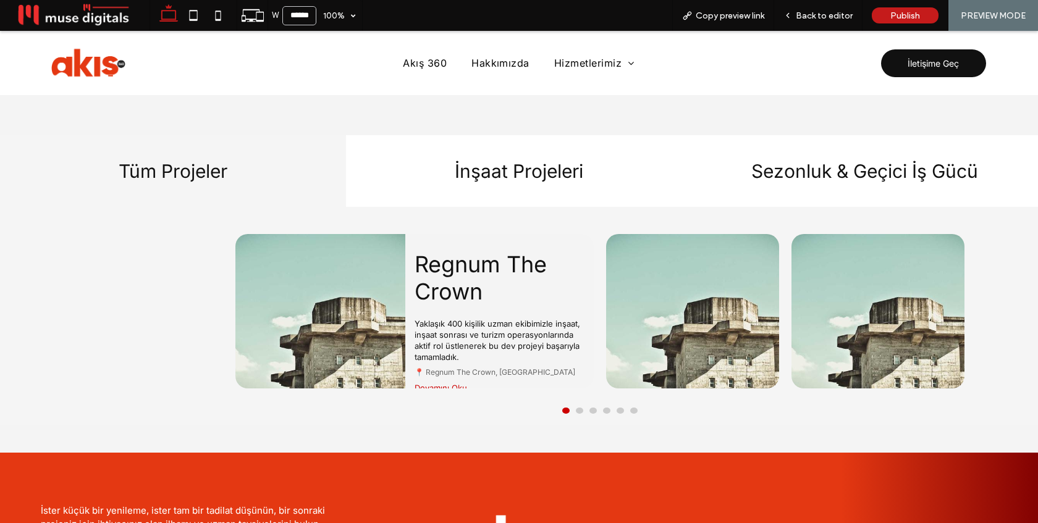
click at [577, 408] on button at bounding box center [579, 411] width 7 height 6
click at [800, 19] on span "Back to editor" at bounding box center [824, 16] width 57 height 11
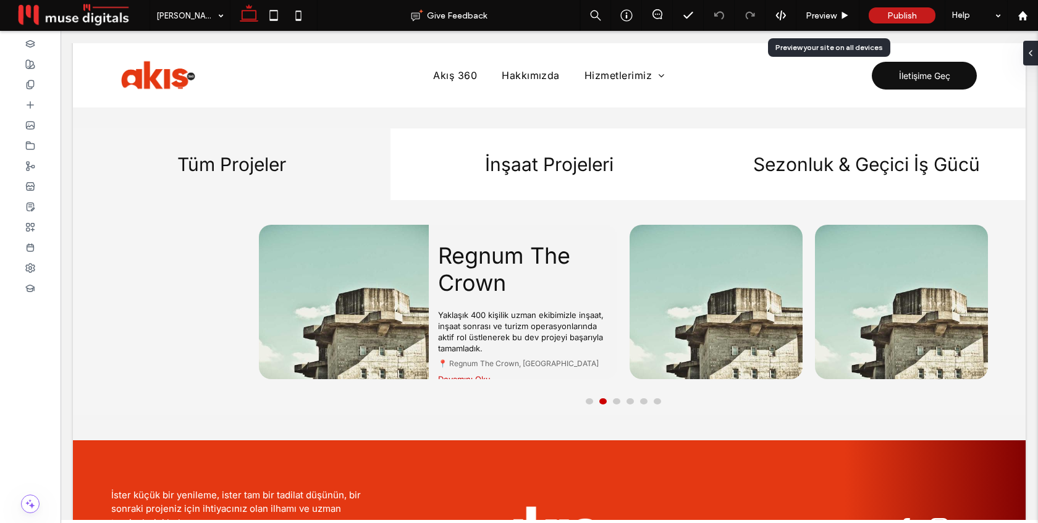
scroll to position [1420, 0]
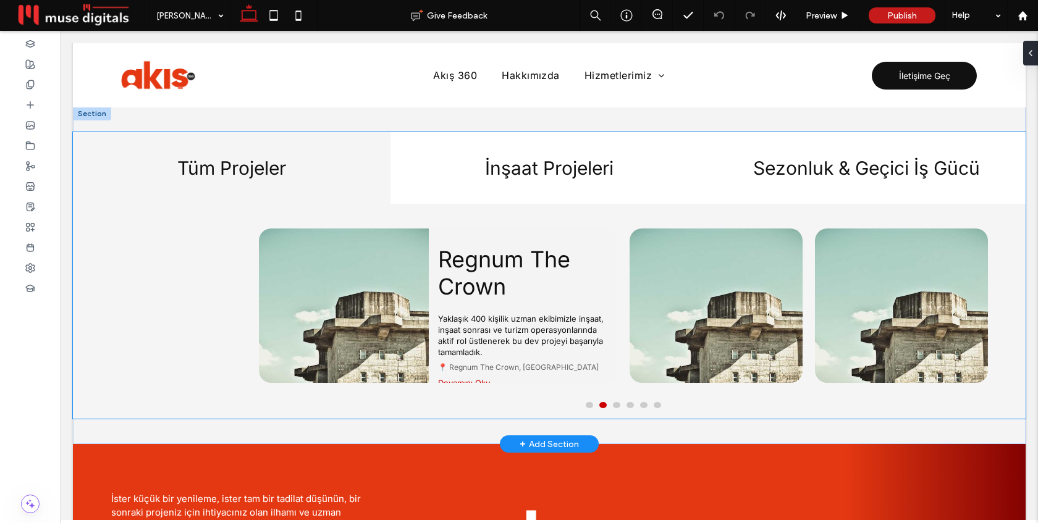
click at [630, 268] on img at bounding box center [716, 306] width 173 height 155
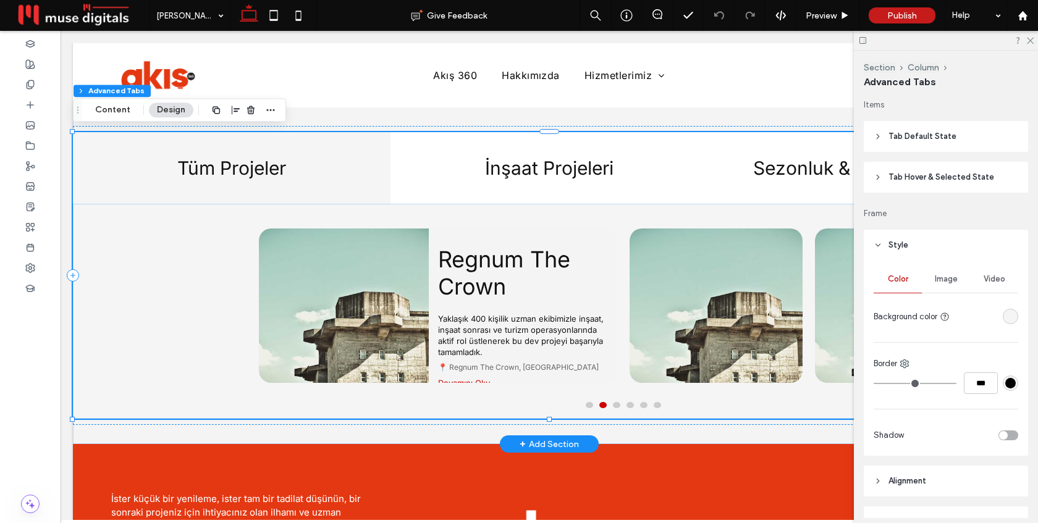
click at [630, 268] on img at bounding box center [716, 306] width 173 height 155
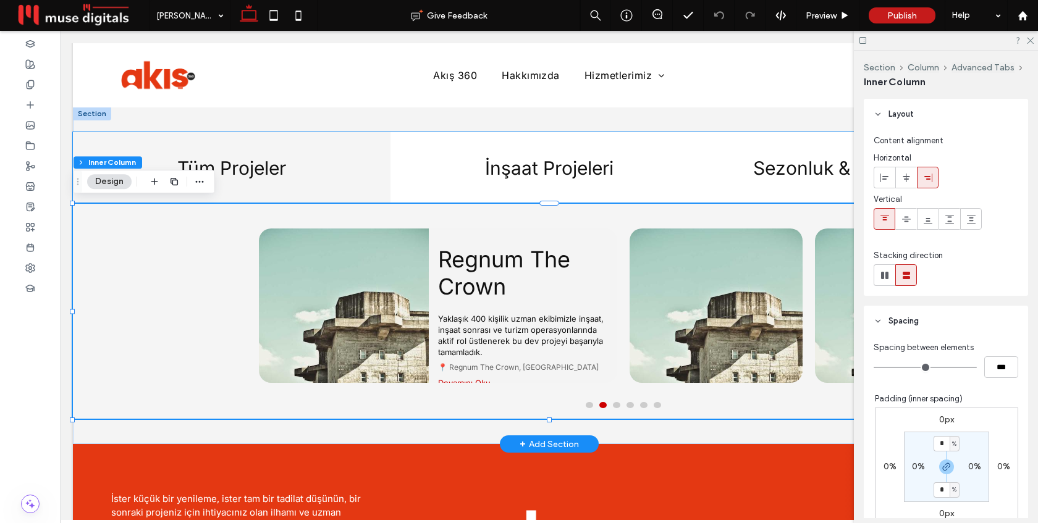
click at [630, 268] on img at bounding box center [716, 306] width 173 height 155
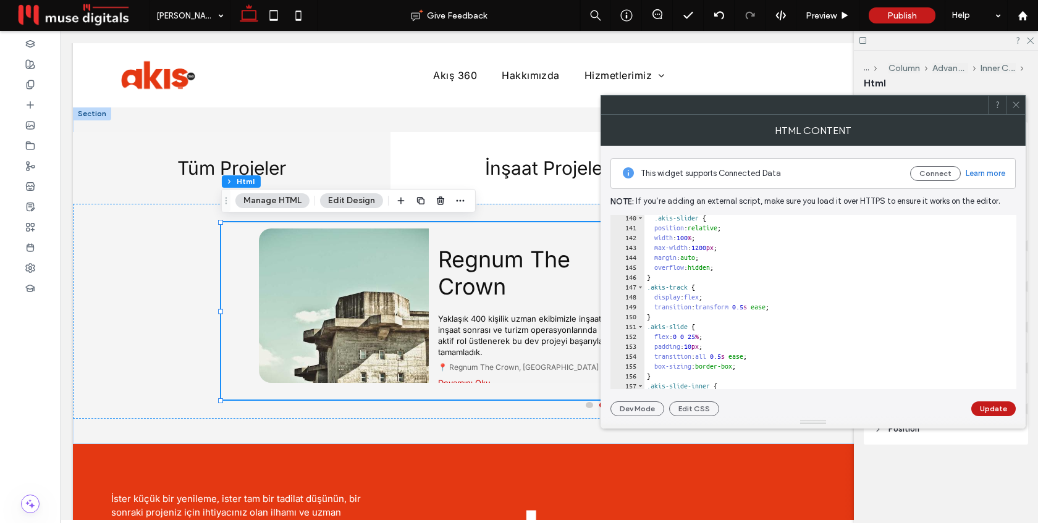
scroll to position [1376, 0]
type textarea "**********"
drag, startPoint x: 737, startPoint y: 248, endPoint x: 656, endPoint y: 250, distance: 80.4
click at [656, 250] on div ".akis-slider { position : relative ; width : 100 % ; max-width : 1200 px ; marg…" at bounding box center [986, 310] width 682 height 194
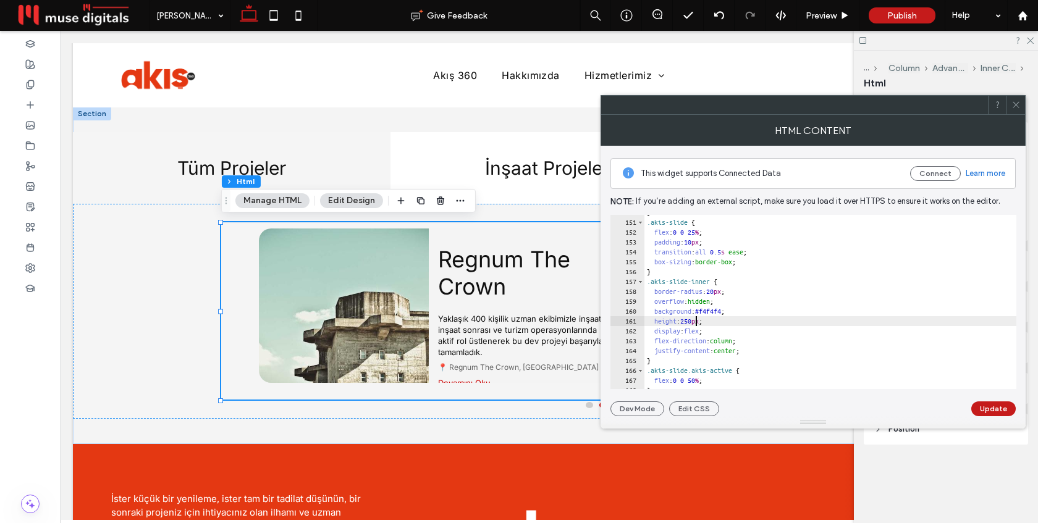
click at [697, 322] on div "} .akis-slide { flex : 0 0 25 % ; padding : 10 px ; transition : all 0.5 s ease…" at bounding box center [986, 305] width 682 height 194
type textarea "**********"
click at [1003, 412] on button "Update" at bounding box center [994, 409] width 44 height 15
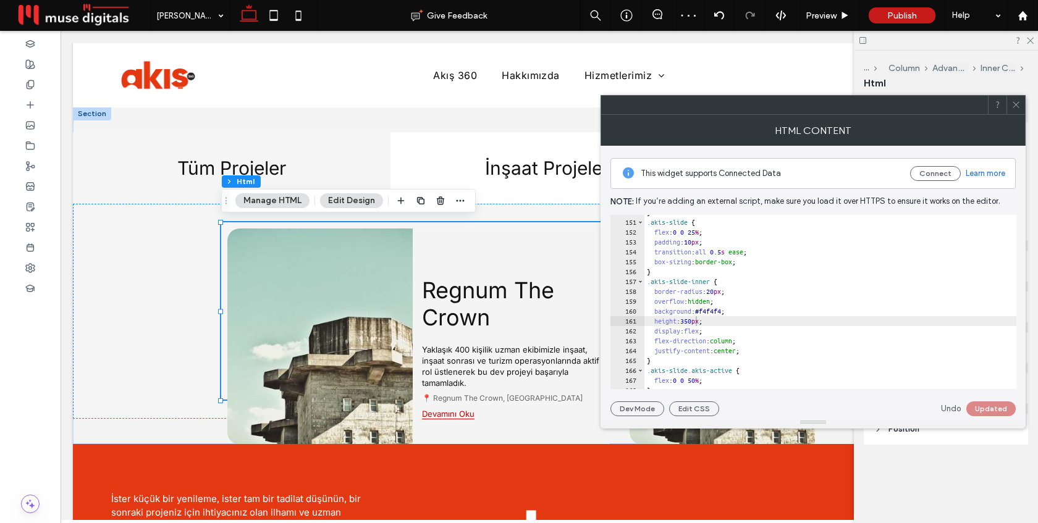
click at [1022, 105] on div at bounding box center [1016, 105] width 19 height 19
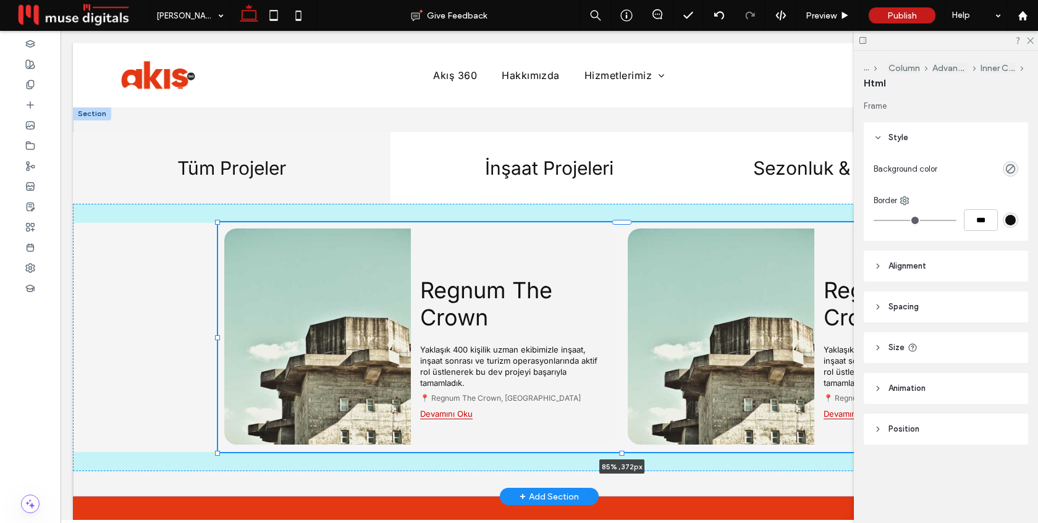
drag, startPoint x: 221, startPoint y: 399, endPoint x: 218, endPoint y: 451, distance: 52.6
click at [218, 451] on div at bounding box center [217, 453] width 5 height 5
type input "**"
type input "****"
type input "***"
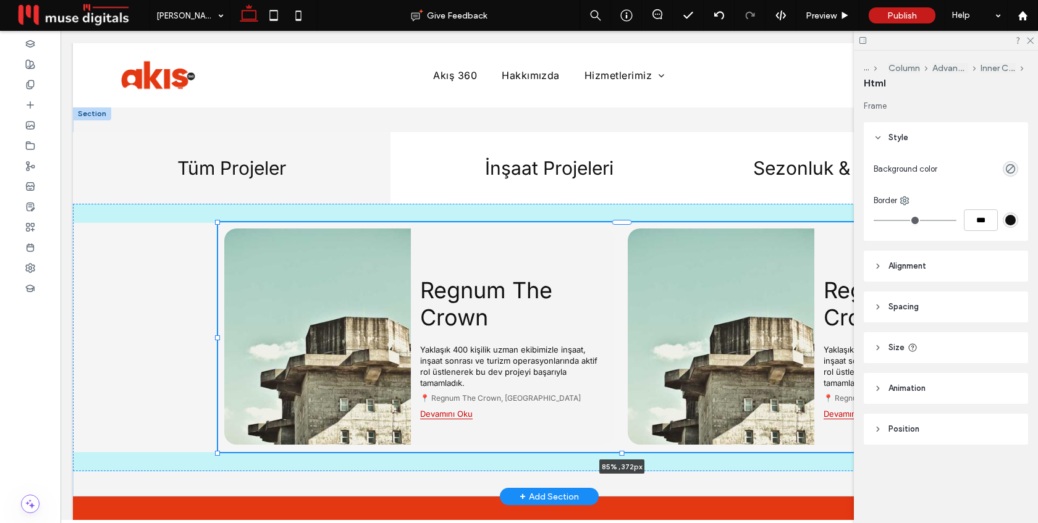
type input "***"
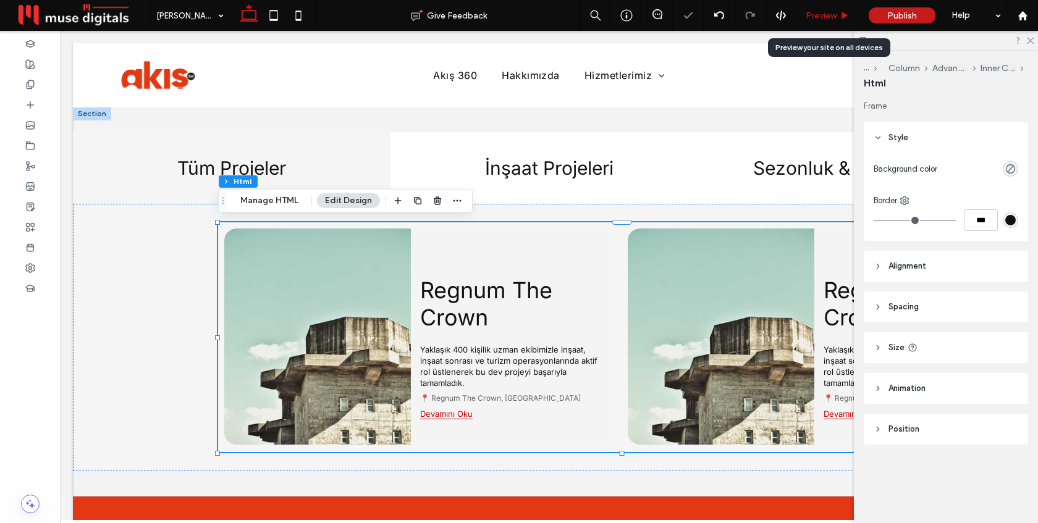
click at [821, 13] on span "Preview" at bounding box center [821, 16] width 31 height 11
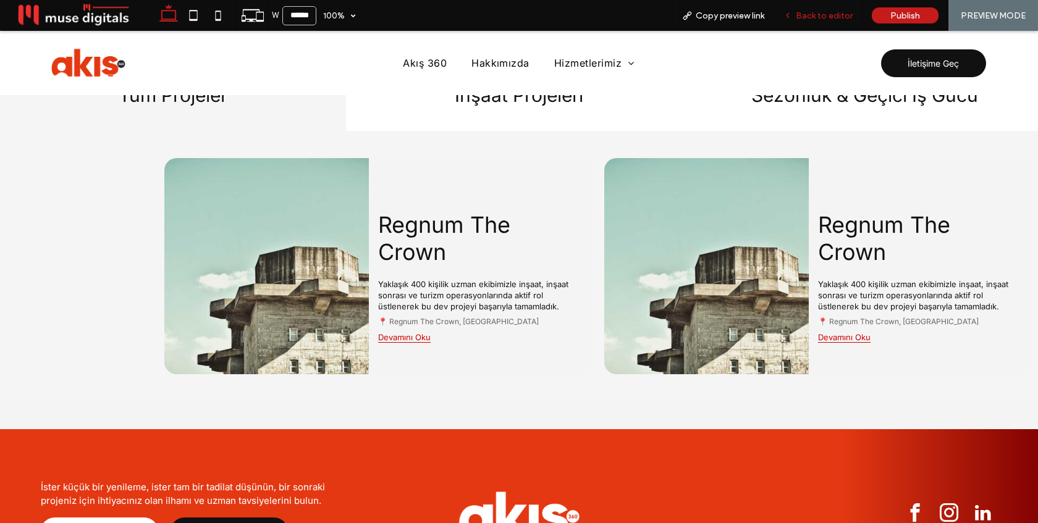
click at [808, 15] on span "Back to editor" at bounding box center [824, 16] width 57 height 11
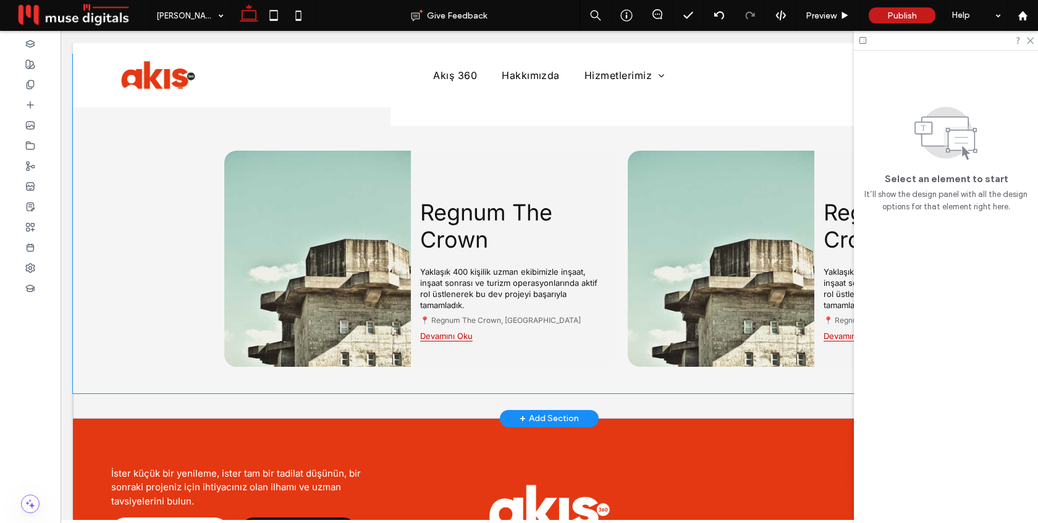
click at [559, 281] on p "Yaklaşık 400 kişilik uzman ekibimizle inşaat, inşaat sonrası ve turizm operasyo…" at bounding box center [513, 288] width 187 height 45
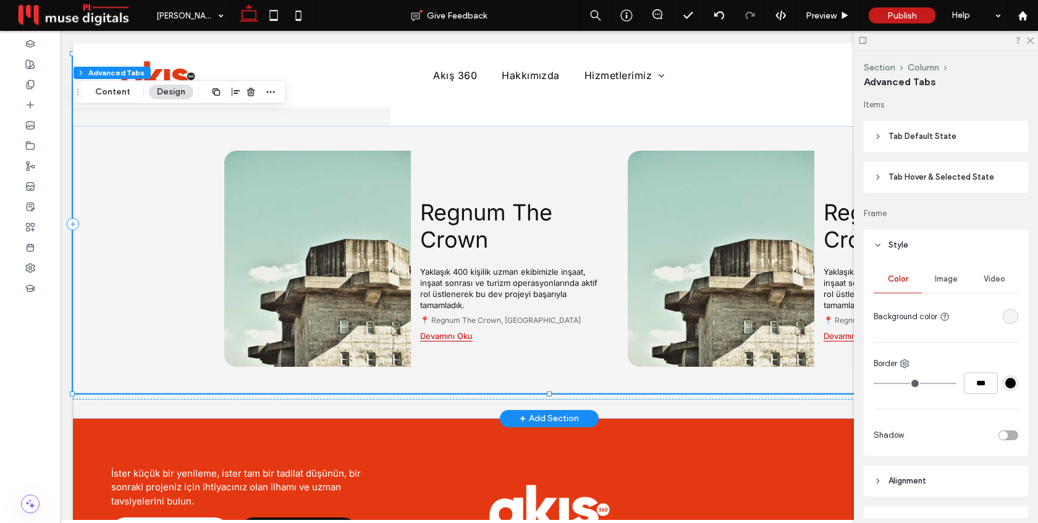
click at [559, 281] on p "Yaklaşık 400 kişilik uzman ekibimizle inşaat, inşaat sonrası ve turizm operasyo…" at bounding box center [513, 288] width 187 height 45
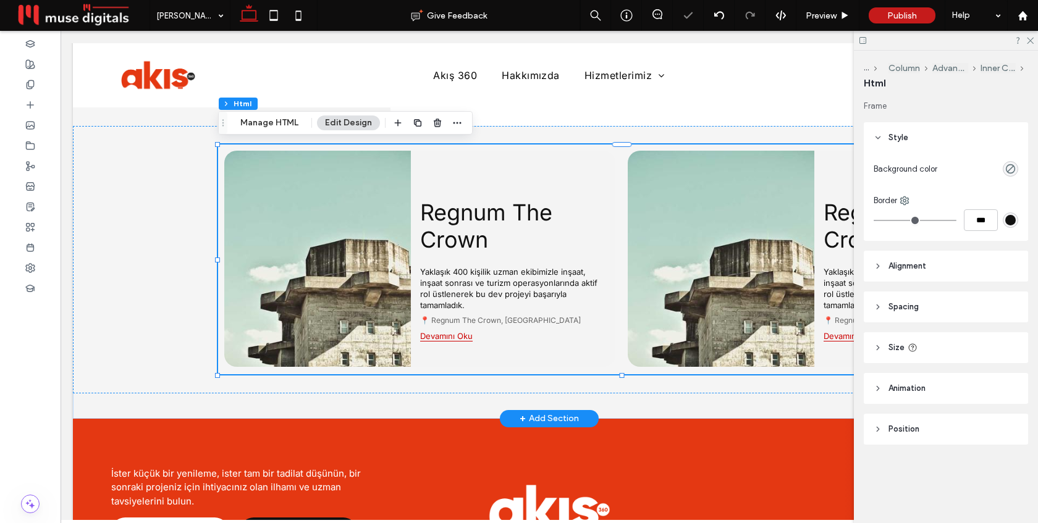
click at [559, 281] on p "Yaklaşık 400 kişilik uzman ekibimizle inşaat, inşaat sonrası ve turizm operasyo…" at bounding box center [513, 288] width 187 height 45
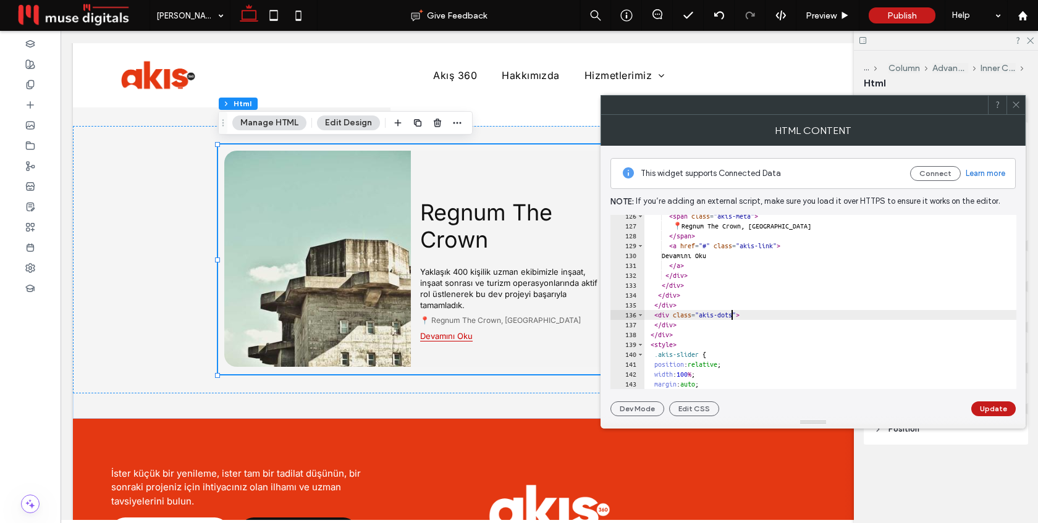
click at [733, 316] on div "< span class = "akis-meta" > 📍 Regnum The Crown, Antalya </ span > < a href = "…" at bounding box center [986, 308] width 682 height 194
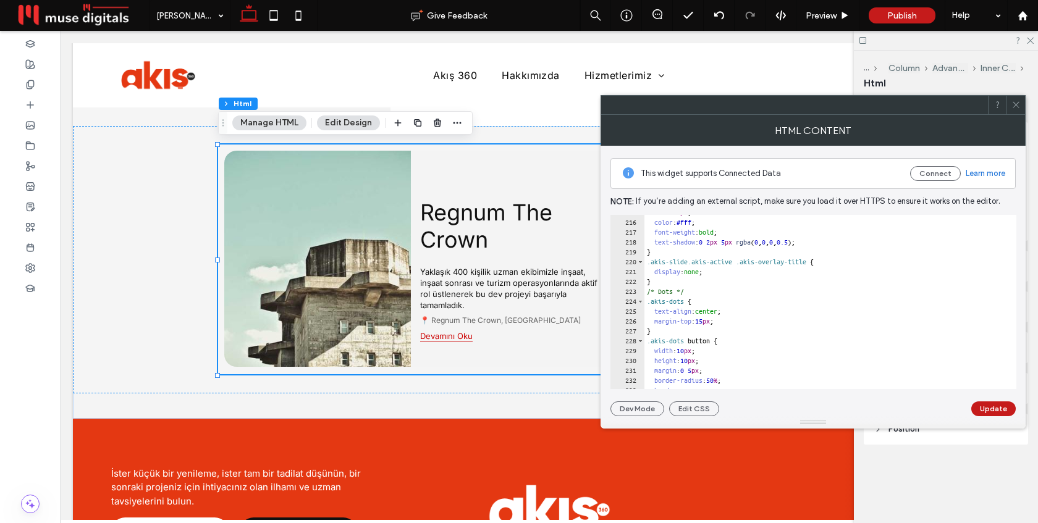
click at [717, 320] on div "left : 10 px ; color : #fff ; font-weight : bold ; text-shadow : 0 2 px 5 px rg…" at bounding box center [986, 305] width 682 height 194
click at [988, 410] on button "Update" at bounding box center [994, 409] width 44 height 15
click at [714, 320] on div "left : 10 px ; color : #fff ; font-weight : bold ; text-shadow : 0 2 px 5 px rg…" at bounding box center [986, 305] width 682 height 194
type textarea "**********"
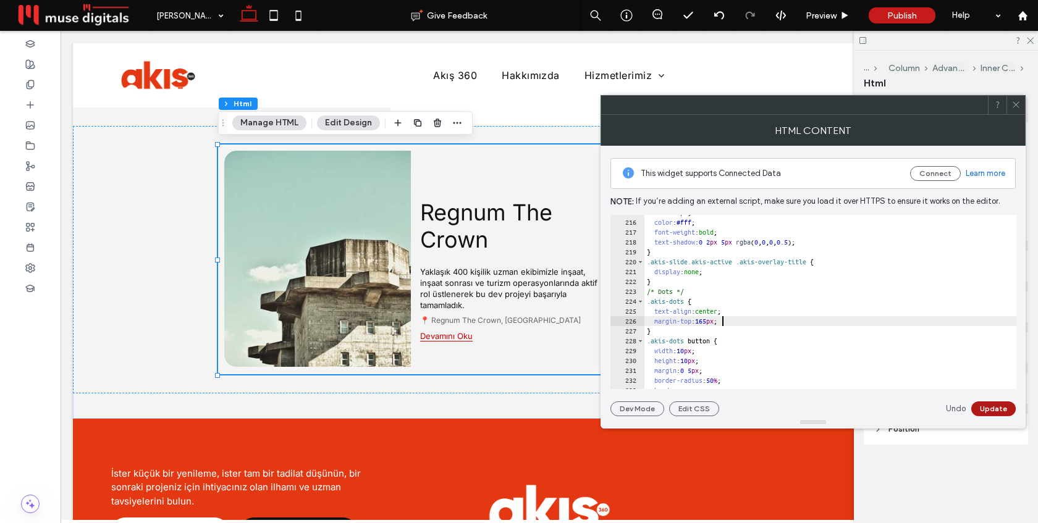
click at [989, 405] on button "Update" at bounding box center [994, 409] width 44 height 15
click at [1016, 101] on icon at bounding box center [1016, 104] width 9 height 9
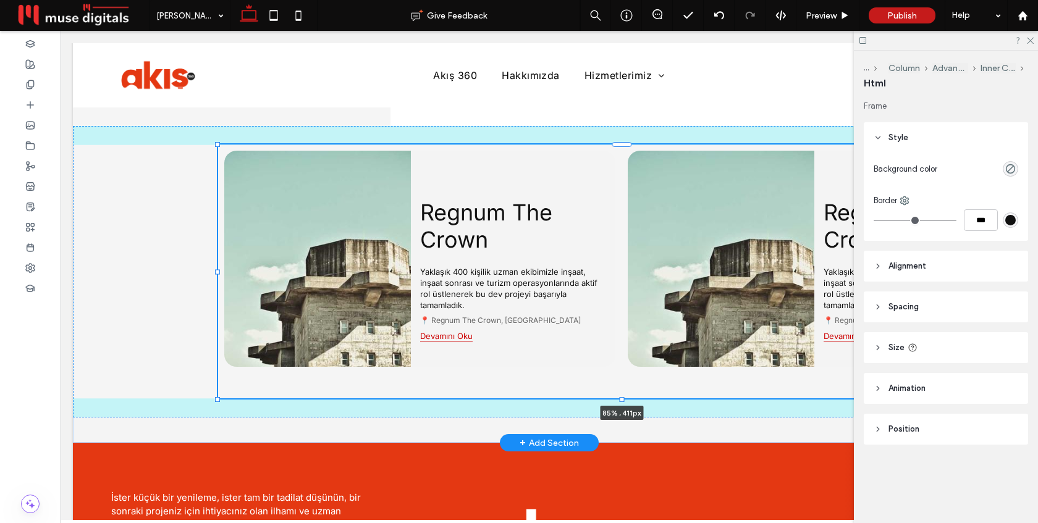
drag, startPoint x: 621, startPoint y: 374, endPoint x: 620, endPoint y: 394, distance: 20.4
click at [620, 397] on div at bounding box center [622, 399] width 5 height 5
type input "***"
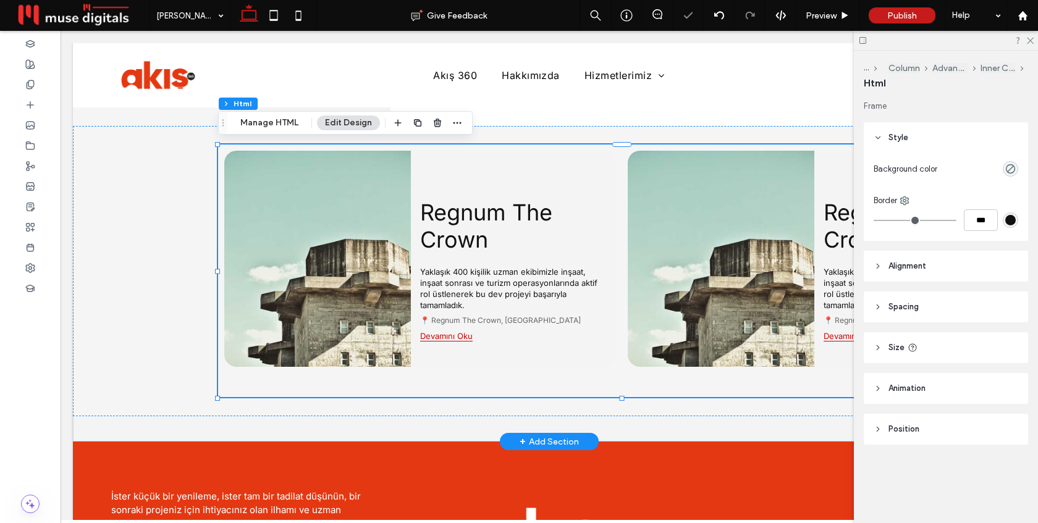
click at [577, 325] on div "Regnum The Crown Yaklaşık 400 kişilik uzman ekibimizle inşaat, inşaat sonrası v…" at bounding box center [513, 259] width 205 height 216
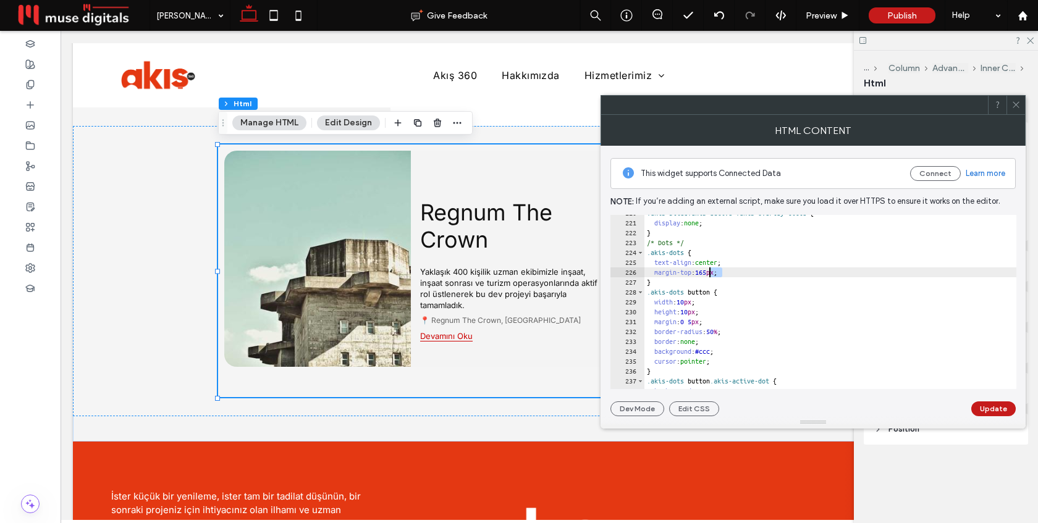
drag, startPoint x: 722, startPoint y: 273, endPoint x: 709, endPoint y: 273, distance: 12.4
click at [709, 273] on div ".akis-slide.akis-active .akis-overlay-title { display : none ; } /* Dots */ .ak…" at bounding box center [986, 305] width 682 height 194
click at [995, 408] on button "Update" at bounding box center [994, 409] width 44 height 15
click at [719, 270] on div ".akis-slide.akis-active .akis-overlay-title { display : none ; } /* Dots */ .ak…" at bounding box center [986, 305] width 682 height 194
click at [998, 403] on button "Update" at bounding box center [994, 409] width 44 height 15
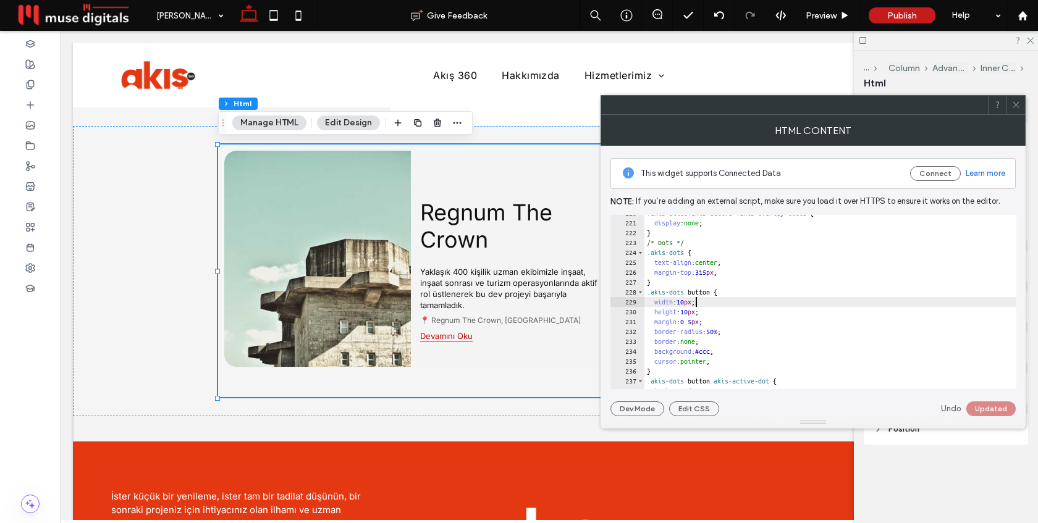
scroll to position [0, 4]
drag, startPoint x: 696, startPoint y: 300, endPoint x: 689, endPoint y: 301, distance: 6.8
click at [688, 301] on div ".akis-slide.akis-active .akis-overlay-title { display : none ; } /* Dots */ .ak…" at bounding box center [986, 305] width 682 height 194
drag, startPoint x: 701, startPoint y: 313, endPoint x: 691, endPoint y: 313, distance: 9.9
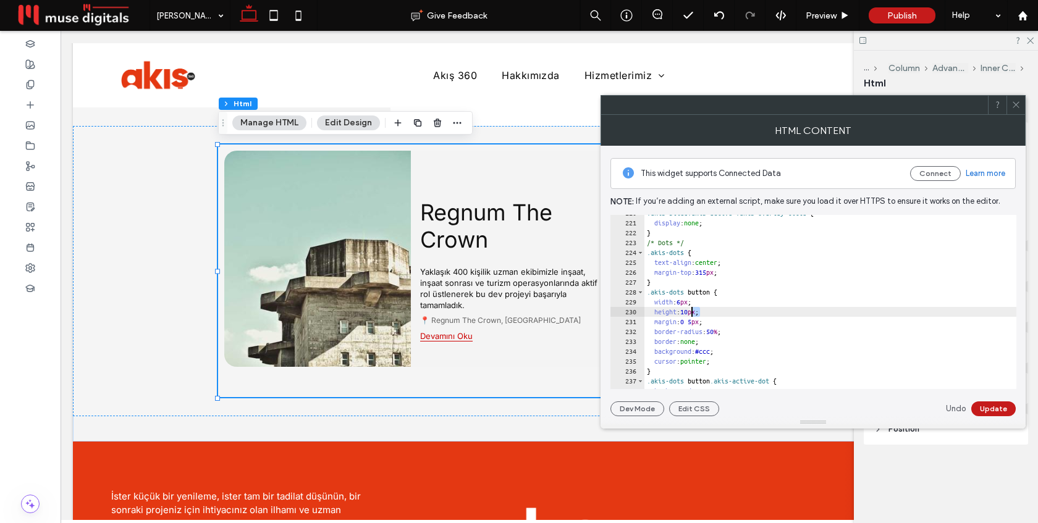
click at [691, 313] on div ".akis-slide.akis-active .akis-overlay-title { display : none ; } /* Dots */ .ak…" at bounding box center [986, 305] width 682 height 194
type textarea "**********"
click at [988, 411] on button "Update" at bounding box center [994, 409] width 44 height 15
click at [1013, 108] on icon at bounding box center [1016, 104] width 9 height 9
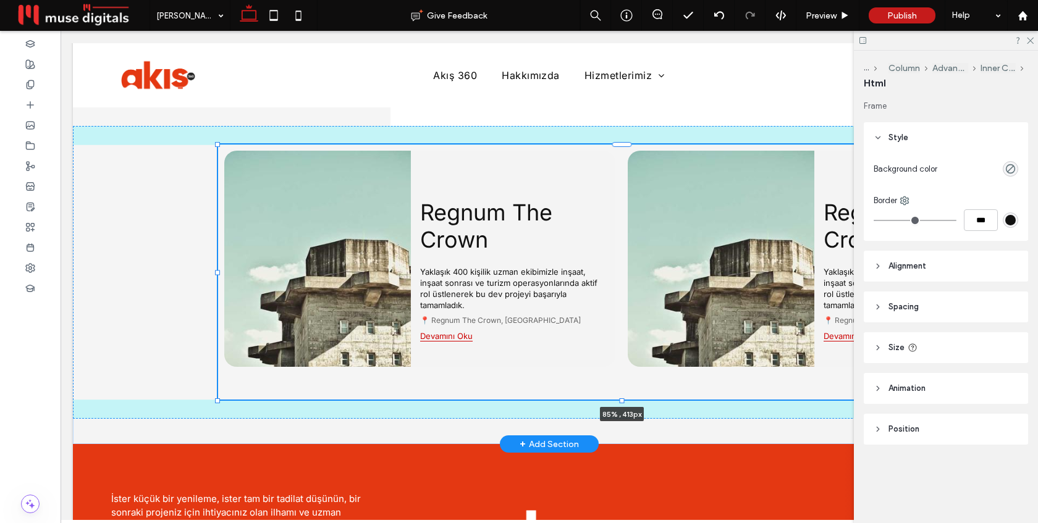
click at [617, 399] on div "Tüm Projeler İnşaat Projeleri Sezonluk & Geçici İş Gücü Regnum The Crown Yaklaş…" at bounding box center [549, 236] width 953 height 415
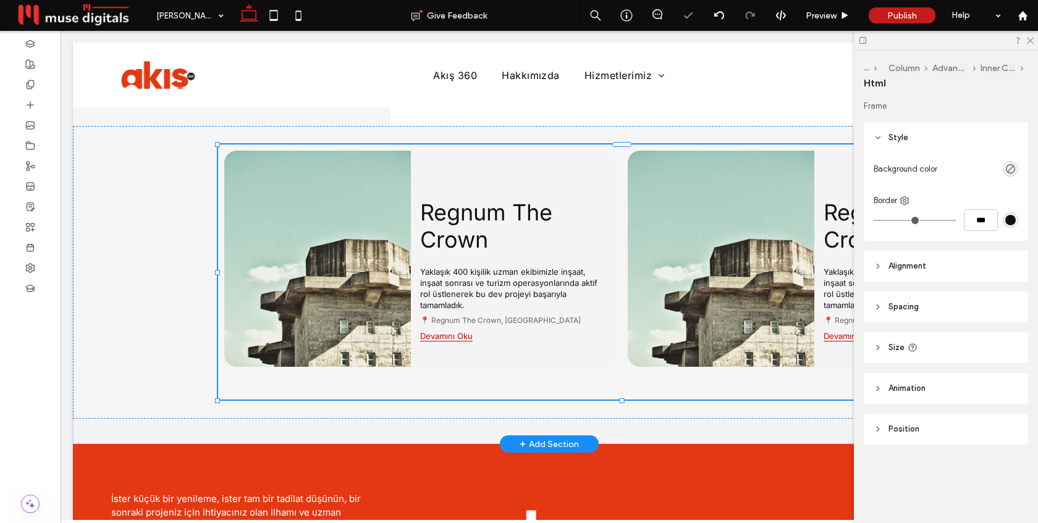
type input "***"
